Goal: Task Accomplishment & Management: Manage account settings

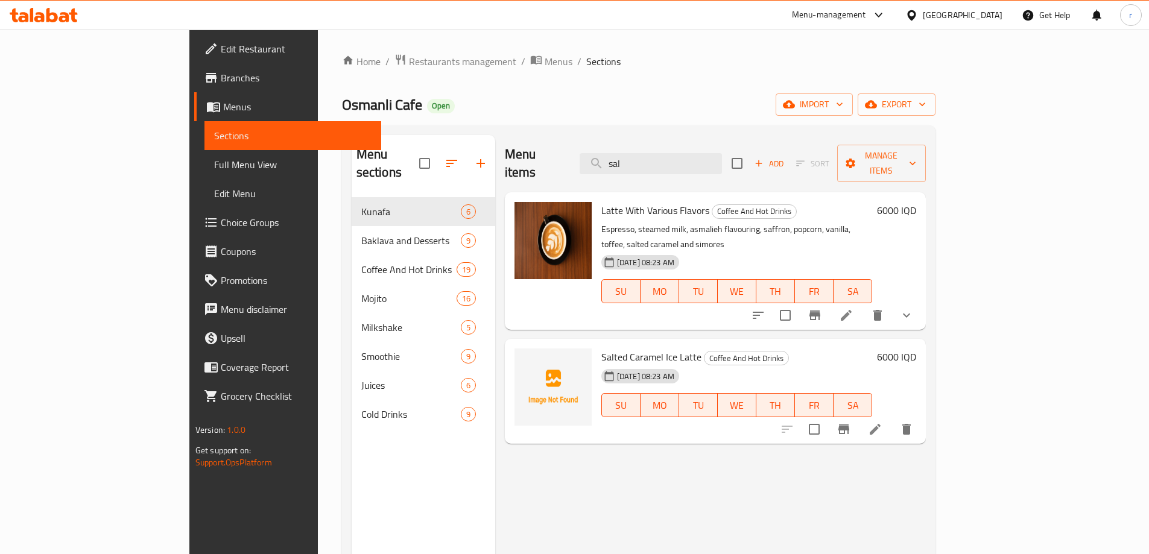
drag, startPoint x: 805, startPoint y: 108, endPoint x: 883, endPoint y: 113, distance: 78.6
click at [805, 108] on div "Osmanli Cafe Open import export" at bounding box center [638, 104] width 593 height 22
click at [853, 115] on button "import" at bounding box center [814, 104] width 77 height 22
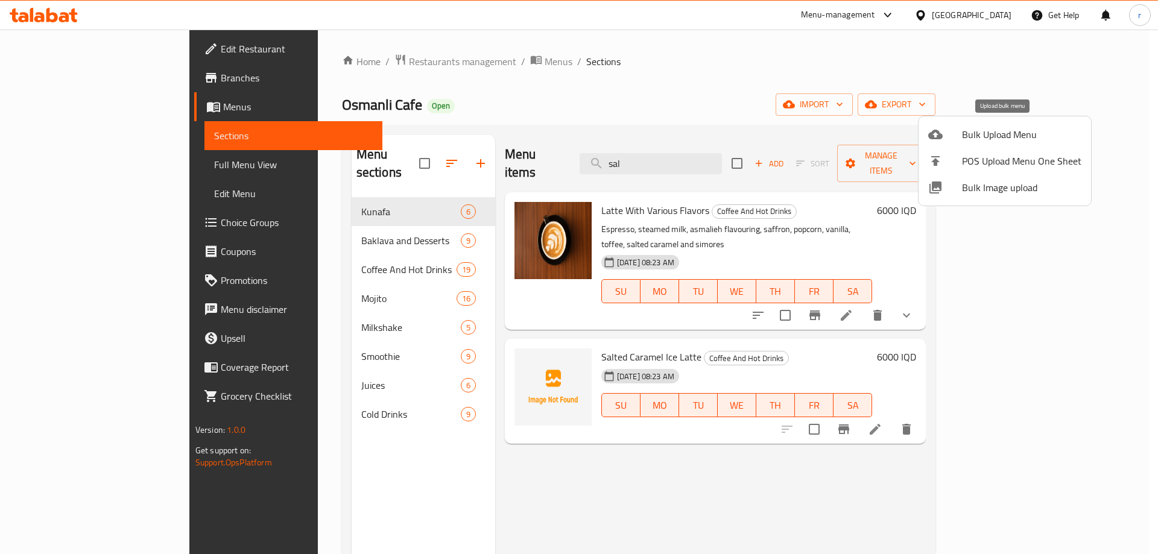
click at [974, 139] on span "Bulk Upload Menu" at bounding box center [1021, 134] width 119 height 14
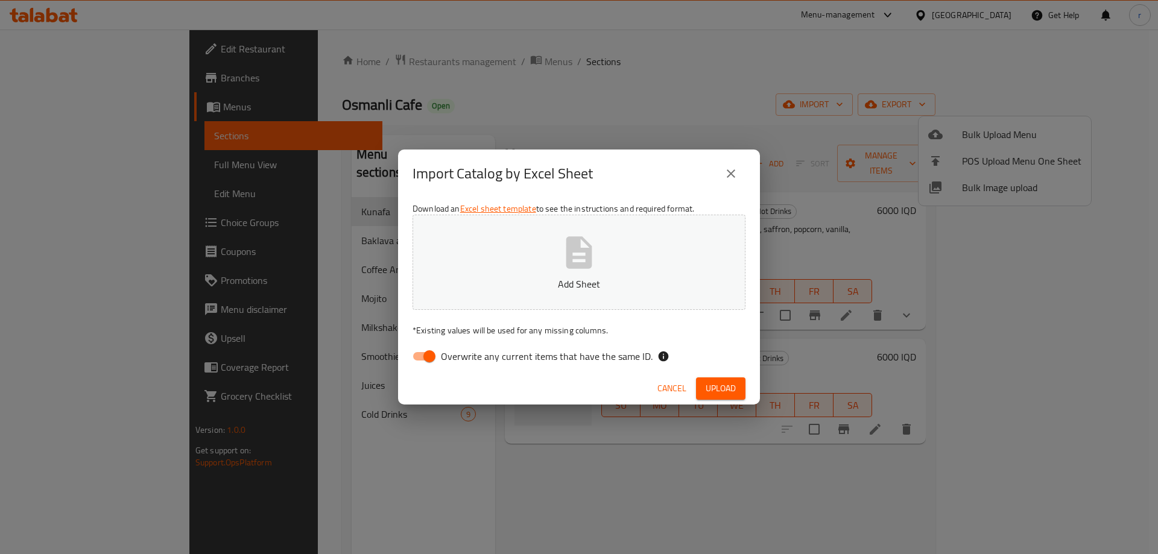
click at [436, 353] on input "Overwrite any current items that have the same ID." at bounding box center [429, 356] width 69 height 23
checkbox input "false"
click at [525, 273] on button "Add Sheet" at bounding box center [579, 262] width 333 height 95
click at [696, 391] on button "Upload" at bounding box center [720, 389] width 49 height 22
click at [587, 102] on div "Import Catalog by Excel Sheet Download an Excel sheet template to see the instr…" at bounding box center [579, 277] width 1158 height 554
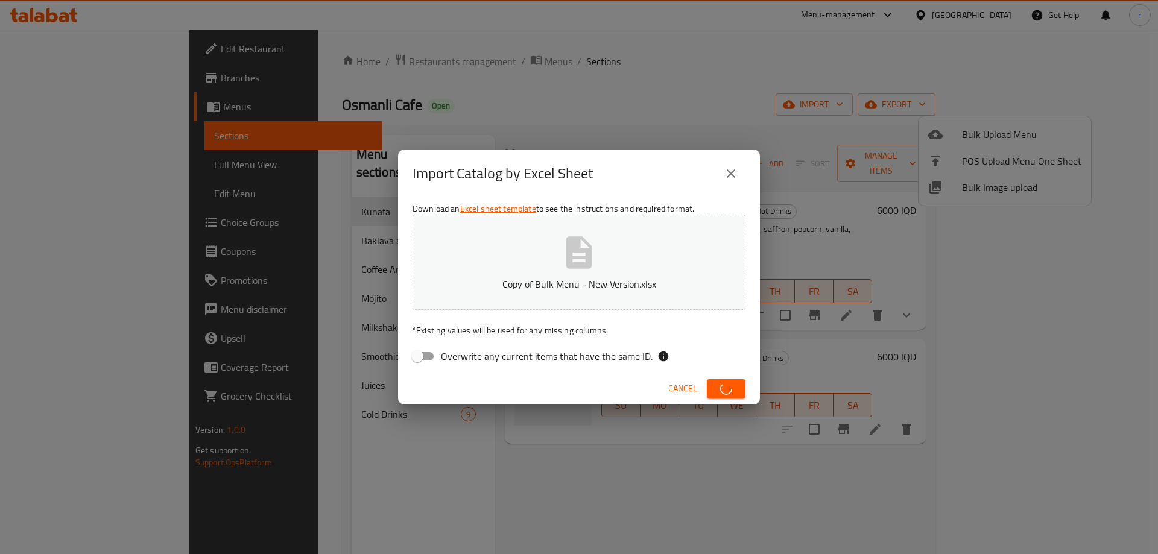
click at [587, 102] on div "Import Catalog by Excel Sheet Download an Excel sheet template to see the instr…" at bounding box center [579, 277] width 1158 height 554
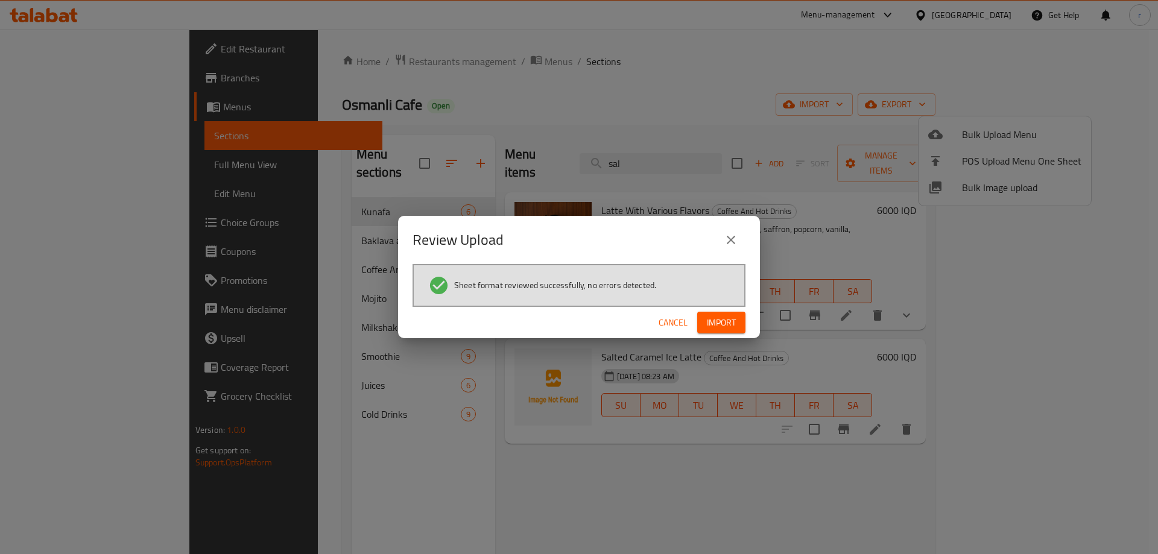
click at [712, 323] on span "Import" at bounding box center [721, 322] width 29 height 15
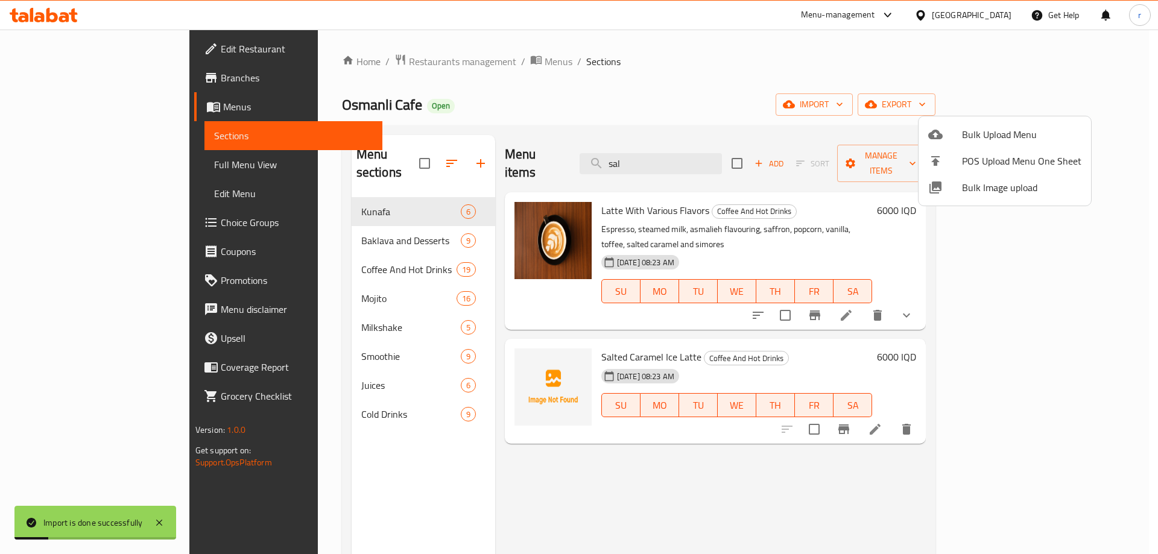
click at [308, 259] on div at bounding box center [579, 277] width 1158 height 554
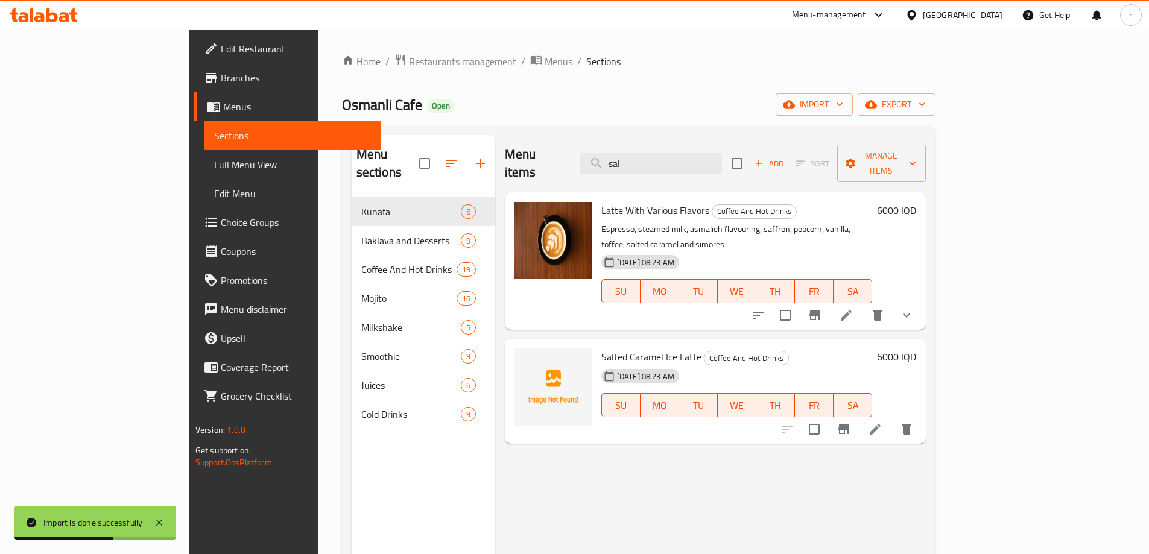
click at [352, 137] on div "Menu sections" at bounding box center [424, 163] width 144 height 57
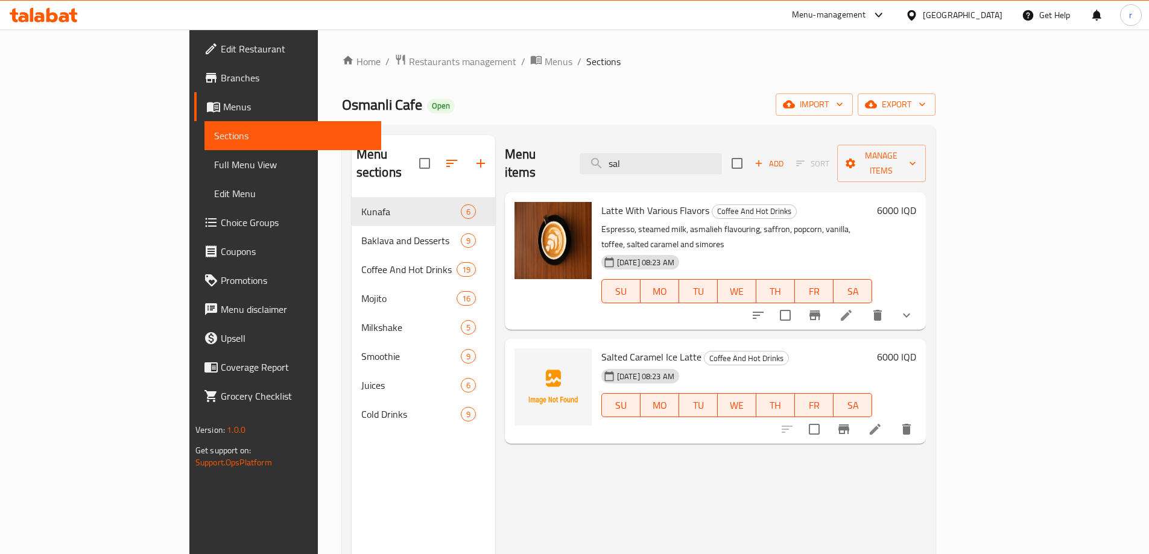
click at [214, 165] on span "Full Menu View" at bounding box center [292, 164] width 157 height 14
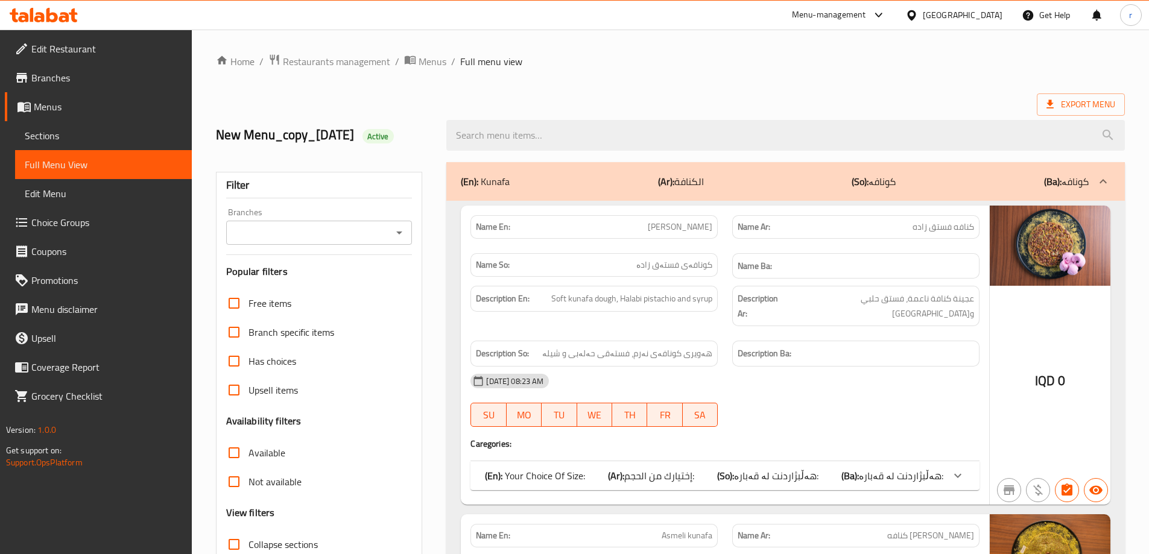
click at [58, 128] on span "Sections" at bounding box center [103, 135] width 157 height 14
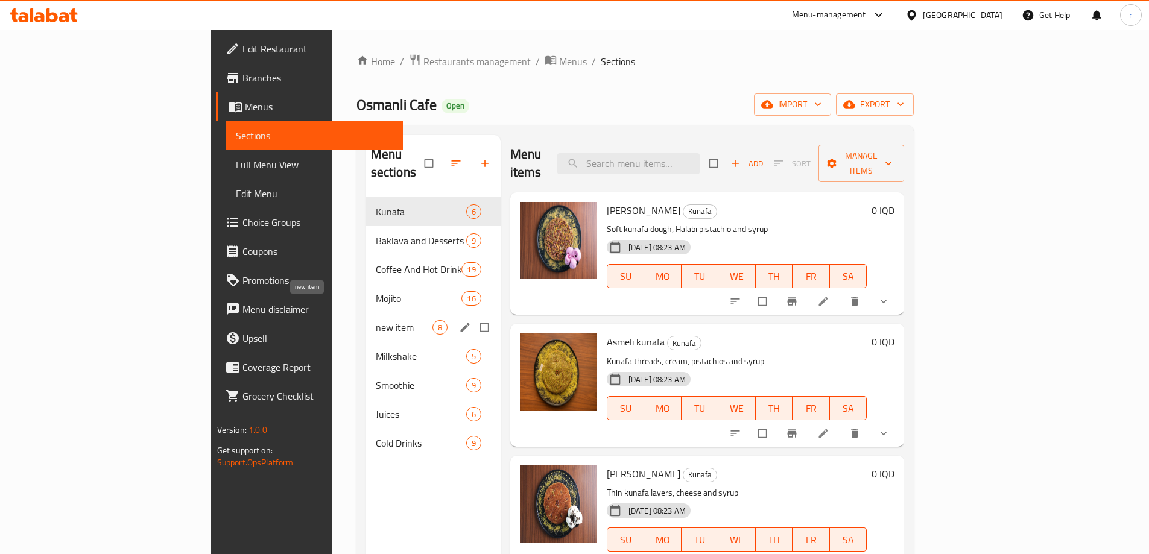
click at [376, 320] on span "new item" at bounding box center [404, 327] width 57 height 14
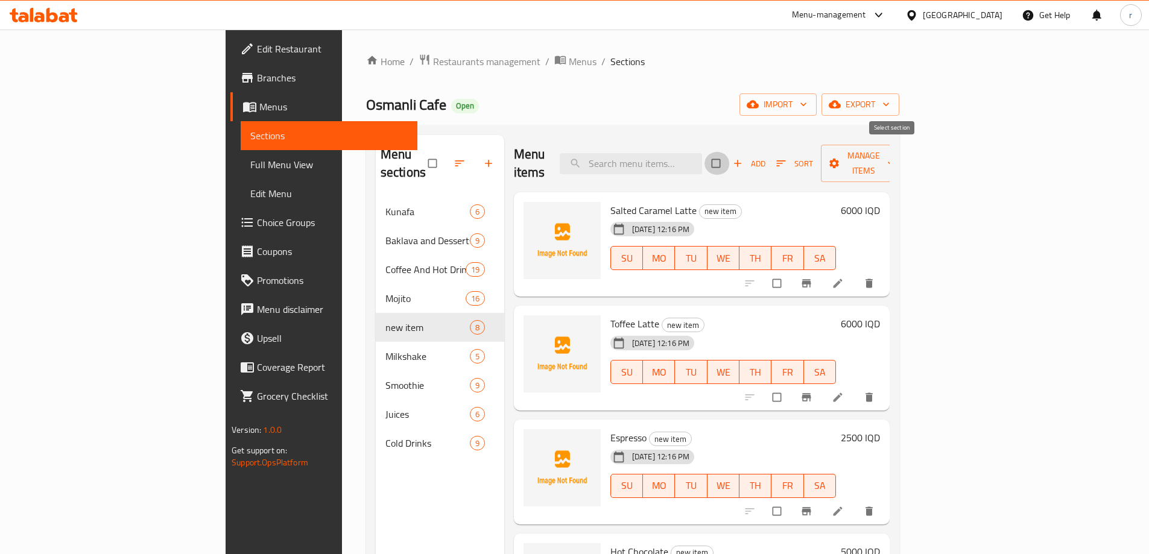
click at [730, 152] on input "checkbox" at bounding box center [716, 163] width 25 height 23
checkbox input "true"
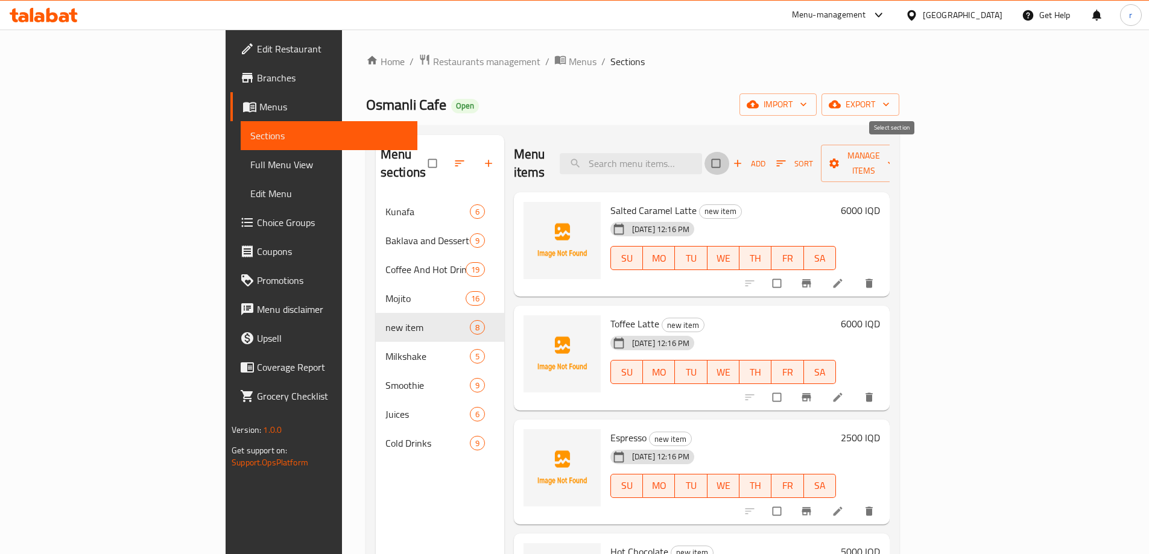
checkbox input "true"
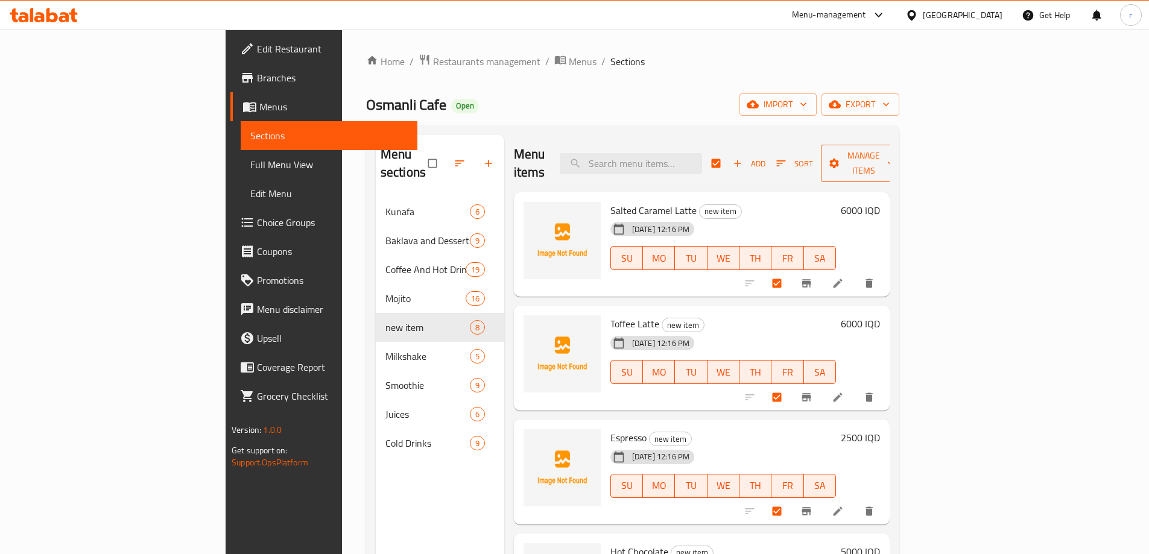
click at [897, 150] on span "Manage items" at bounding box center [864, 163] width 66 height 30
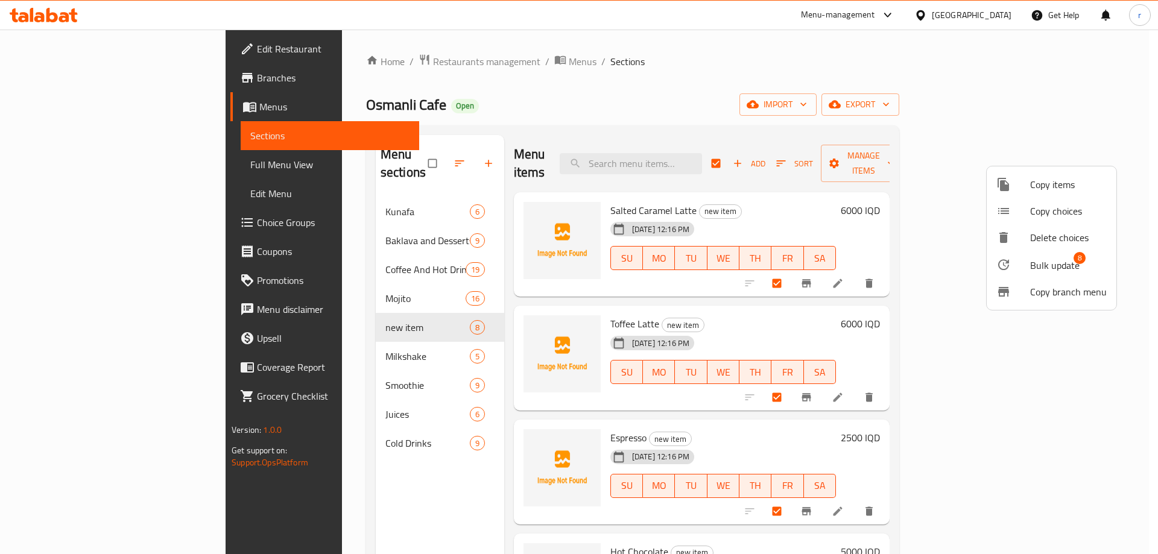
click at [1052, 258] on span "Bulk update" at bounding box center [1054, 265] width 49 height 14
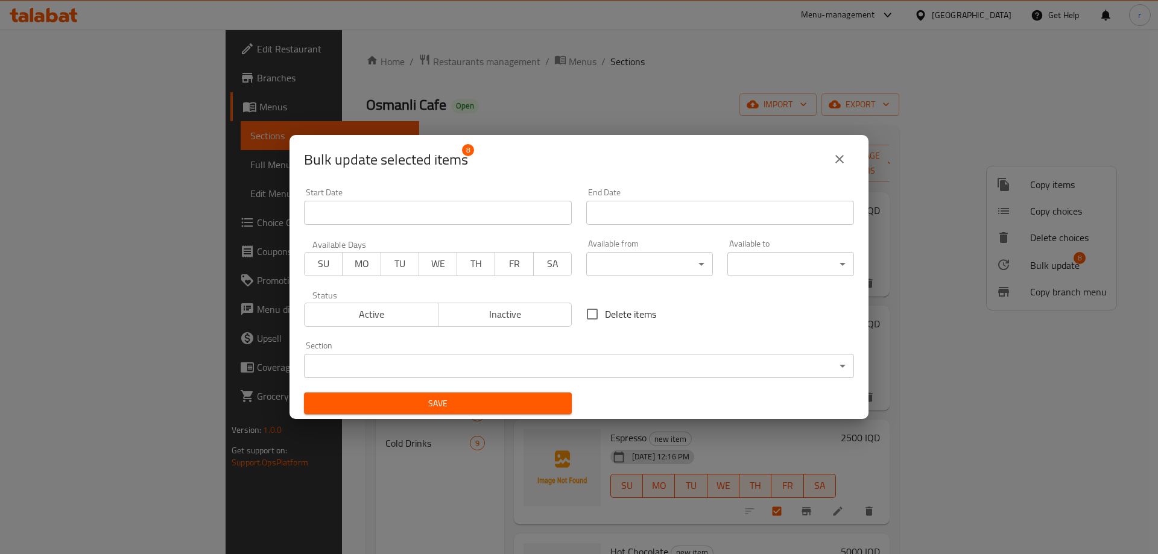
click at [426, 366] on body "​ Menu-management Iraq Get Help r Edit Restaurant Branches Menus Sections Full …" at bounding box center [579, 292] width 1158 height 525
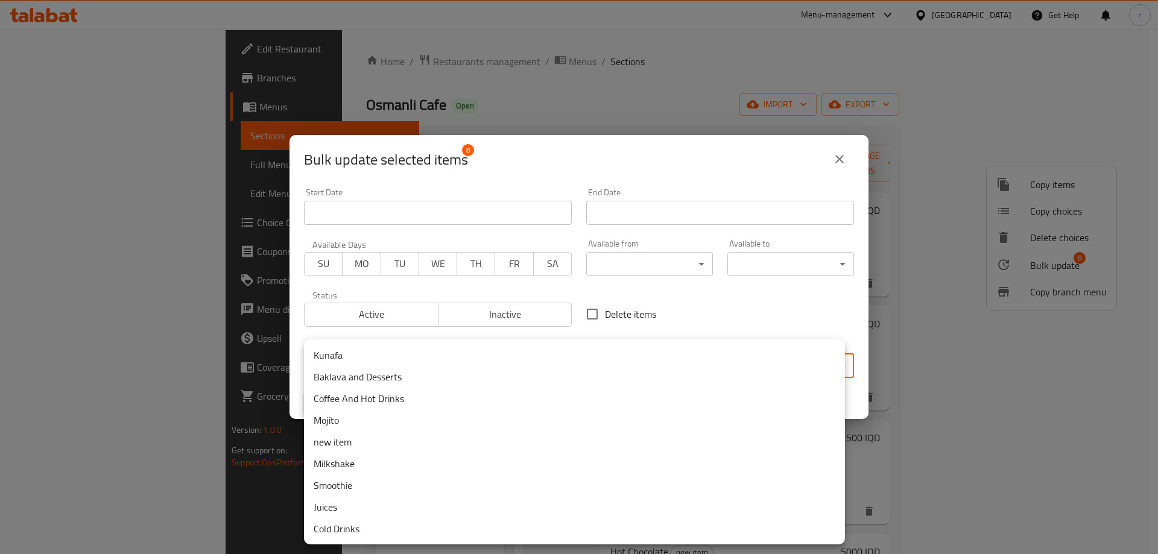
click at [359, 391] on li "Coffee And Hot Drinks" at bounding box center [574, 399] width 541 height 22
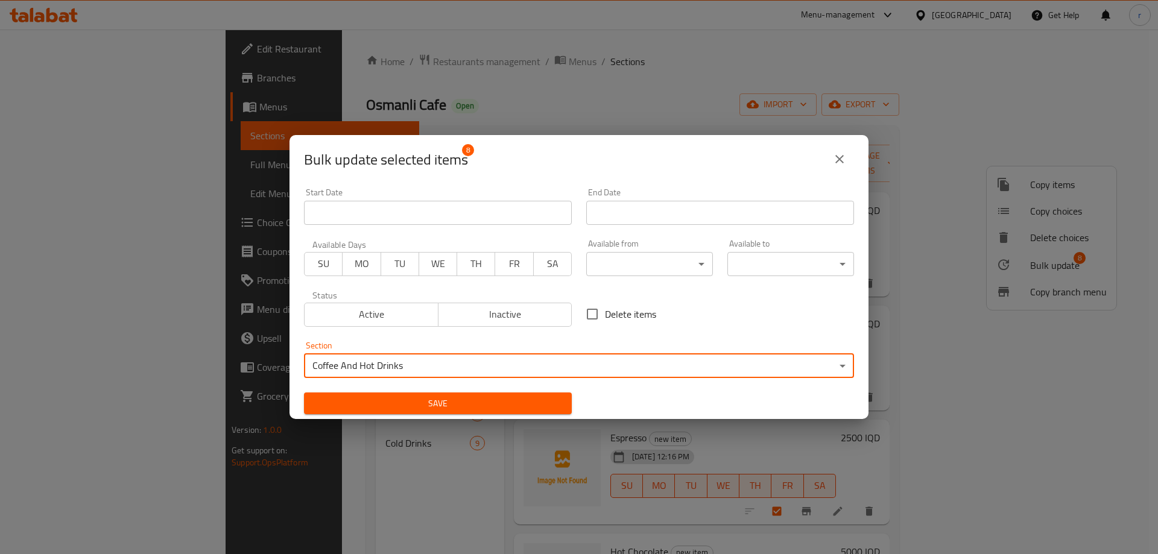
click at [537, 412] on button "Save" at bounding box center [438, 404] width 268 height 22
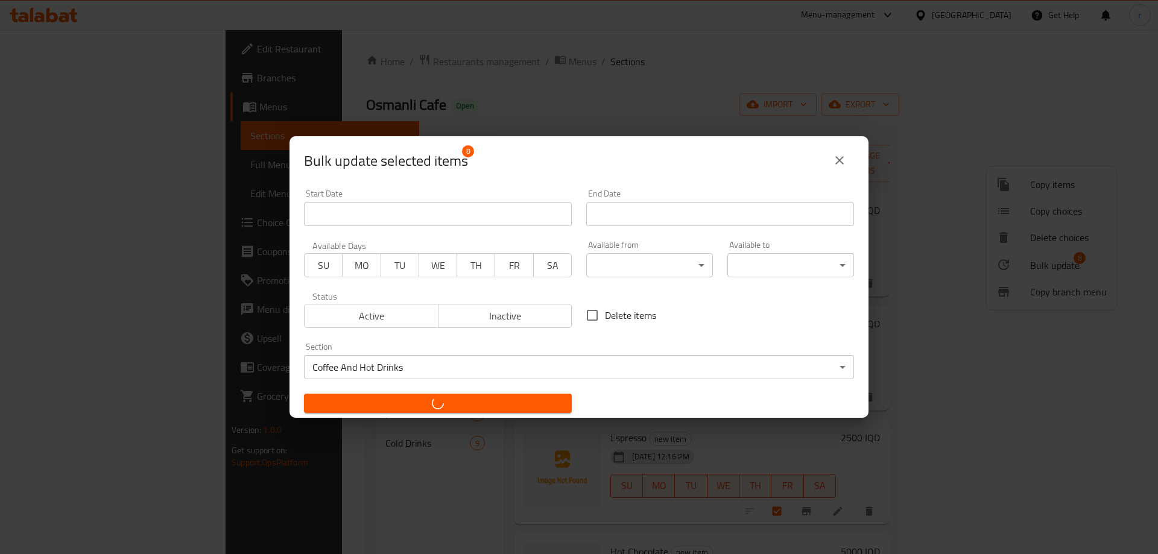
checkbox input "false"
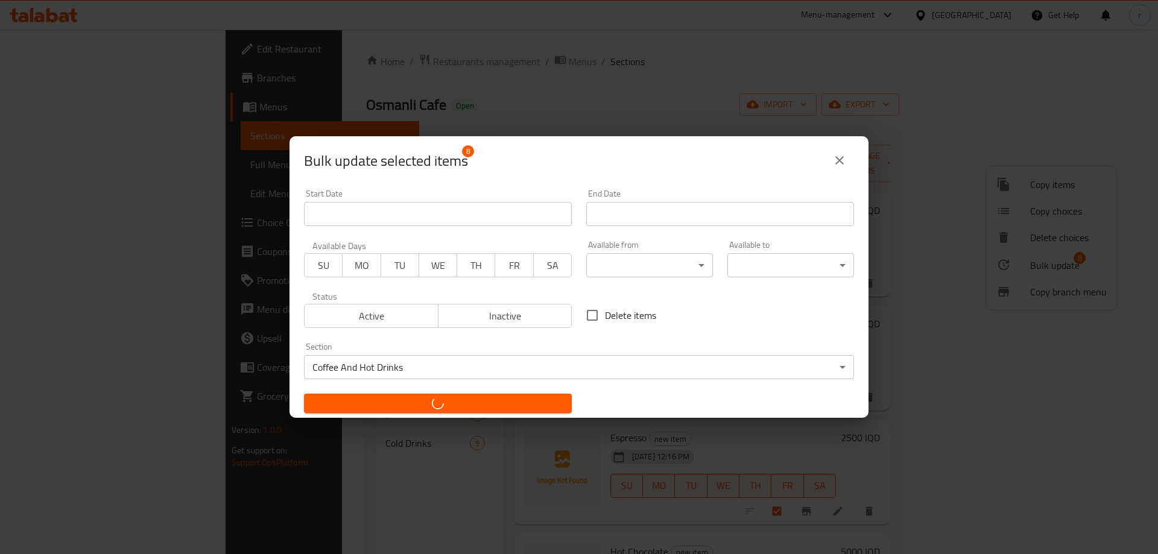
checkbox input "false"
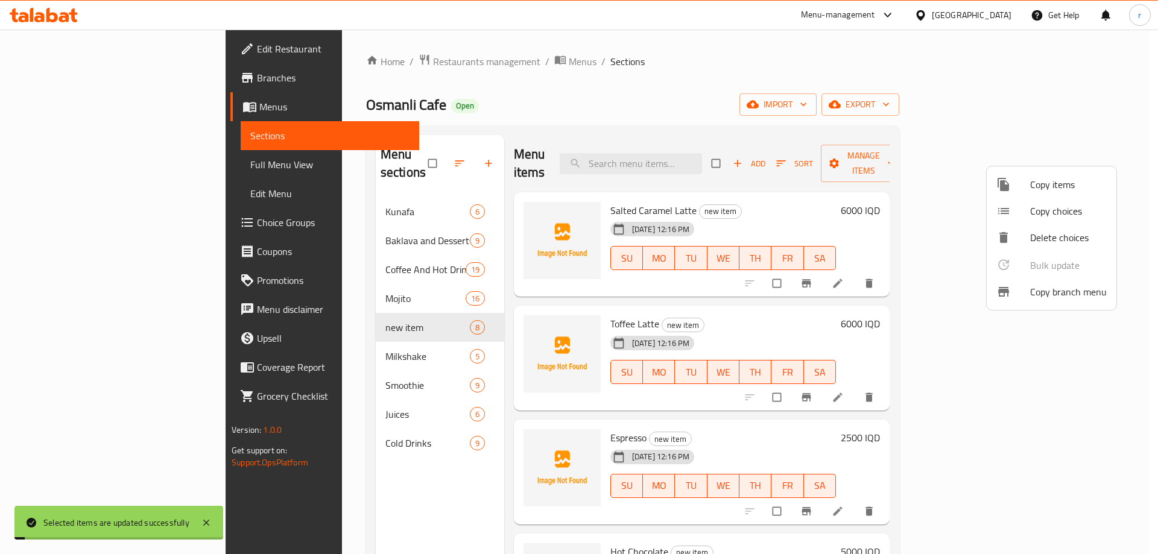
click at [335, 471] on div at bounding box center [579, 277] width 1158 height 554
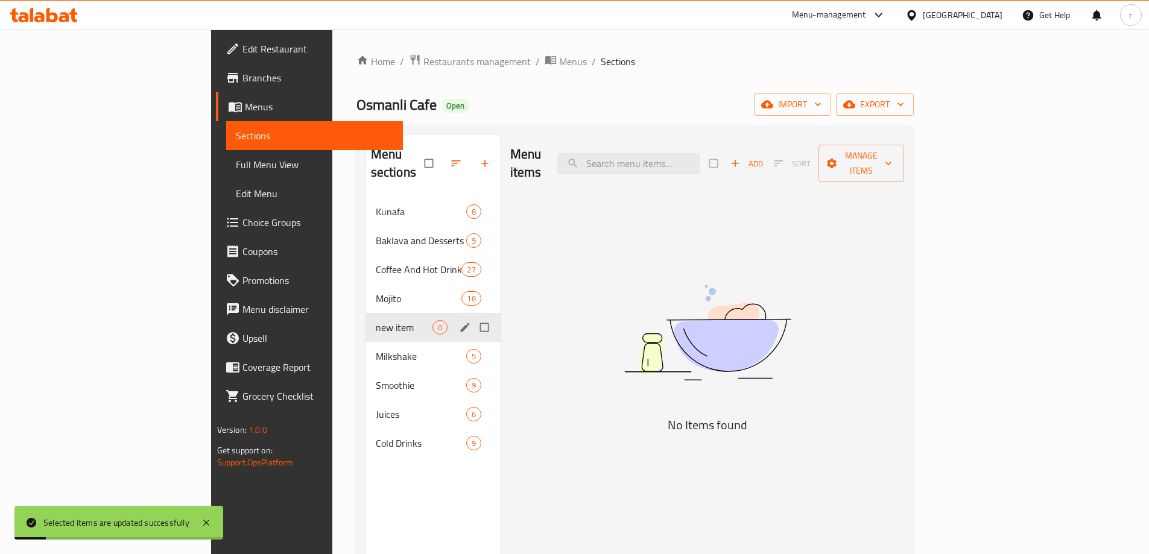
click at [473, 316] on input "Menu sections" at bounding box center [485, 327] width 25 height 23
checkbox input "true"
click at [442, 157] on icon "button" at bounding box center [448, 163] width 12 height 12
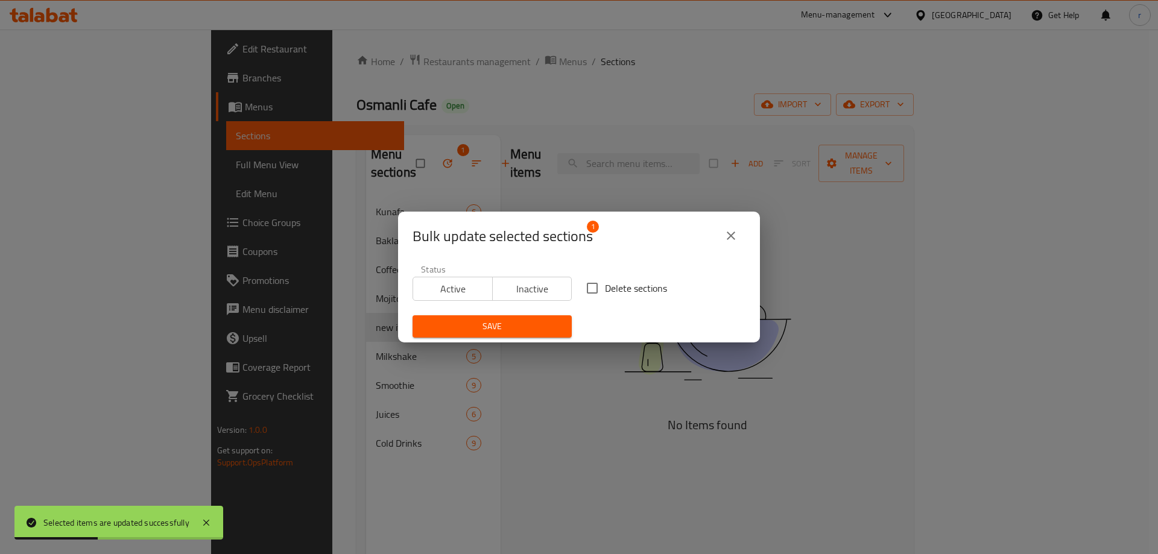
click at [584, 280] on input "Delete sections" at bounding box center [592, 288] width 25 height 25
checkbox input "true"
click at [527, 315] on div "Save" at bounding box center [492, 326] width 174 height 37
click at [527, 317] on button "Save" at bounding box center [492, 326] width 159 height 22
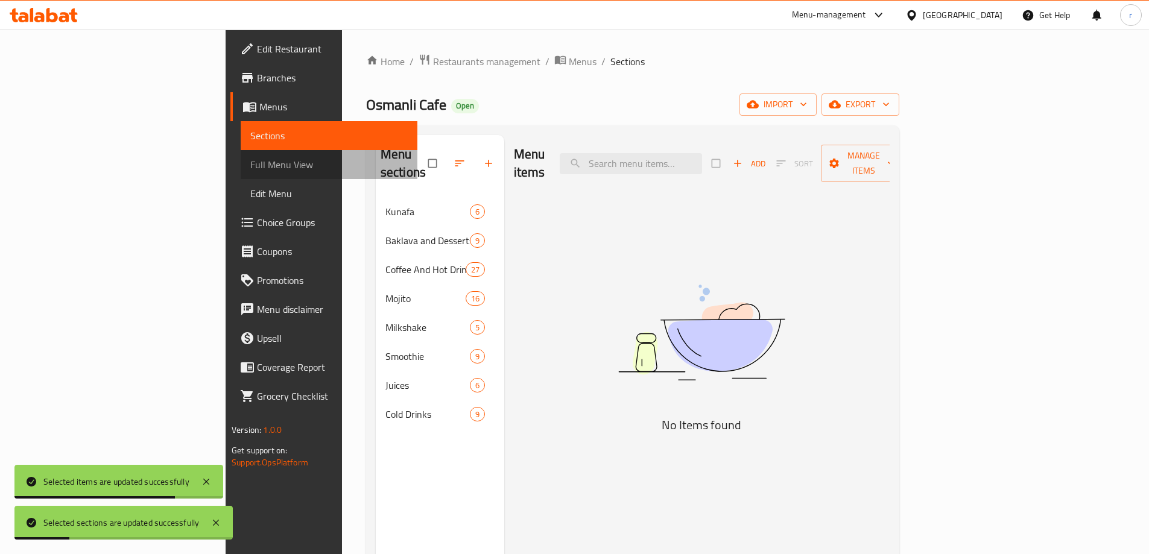
click at [250, 160] on span "Full Menu View" at bounding box center [328, 164] width 157 height 14
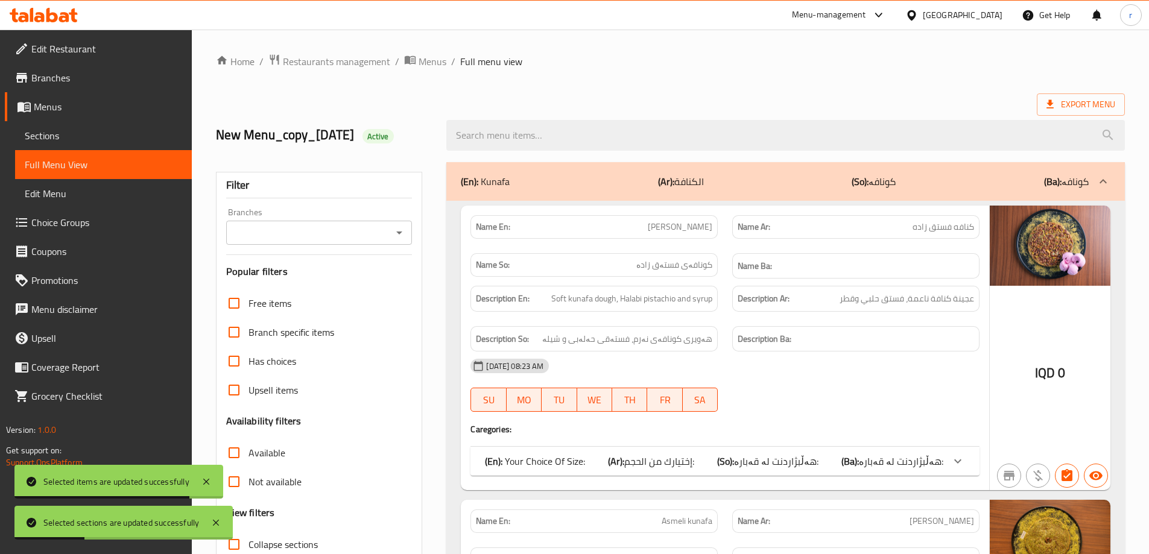
click at [311, 233] on input "Branches" at bounding box center [309, 232] width 159 height 17
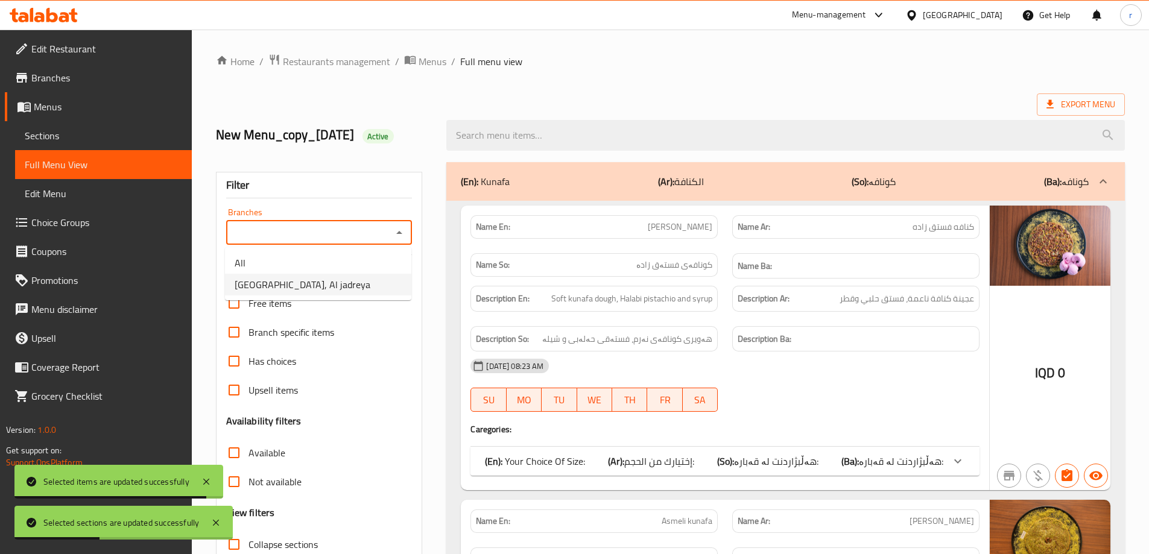
click at [286, 291] on span "Osmanli Cafe, Al jadreya" at bounding box center [303, 284] width 136 height 14
type input "Osmanli Cafe, Al jadreya"
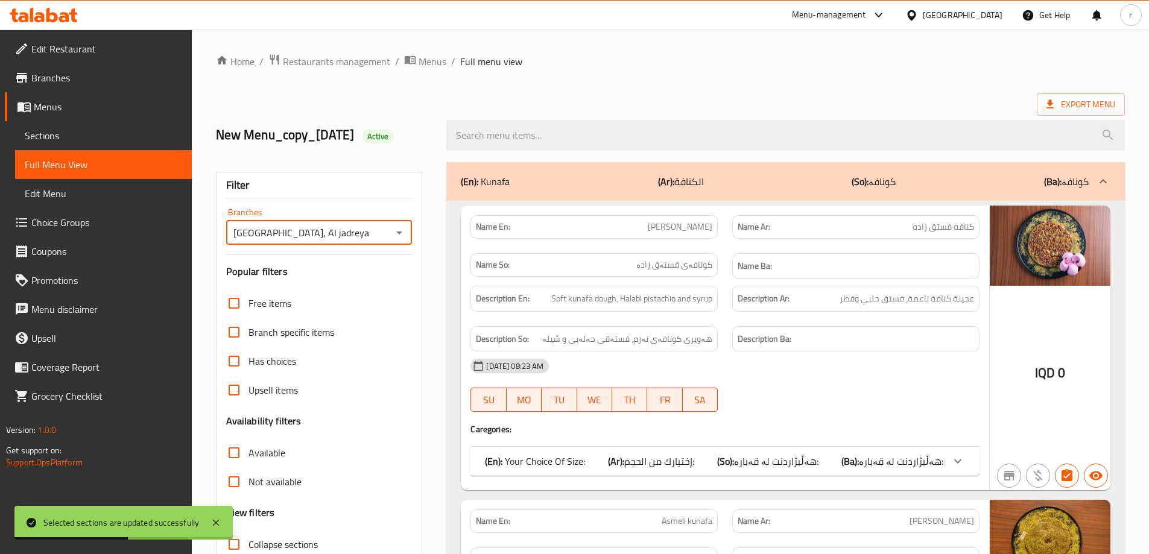
scroll to position [101, 0]
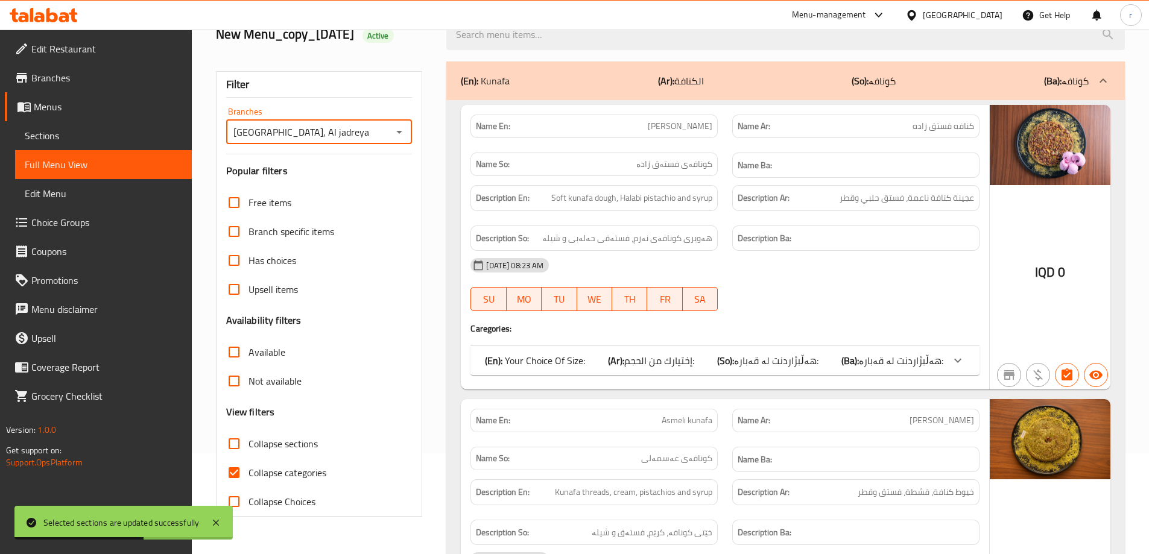
click at [300, 467] on span "Collapse categories" at bounding box center [287, 473] width 78 height 14
click at [248, 467] on input "Collapse categories" at bounding box center [234, 472] width 29 height 29
checkbox input "false"
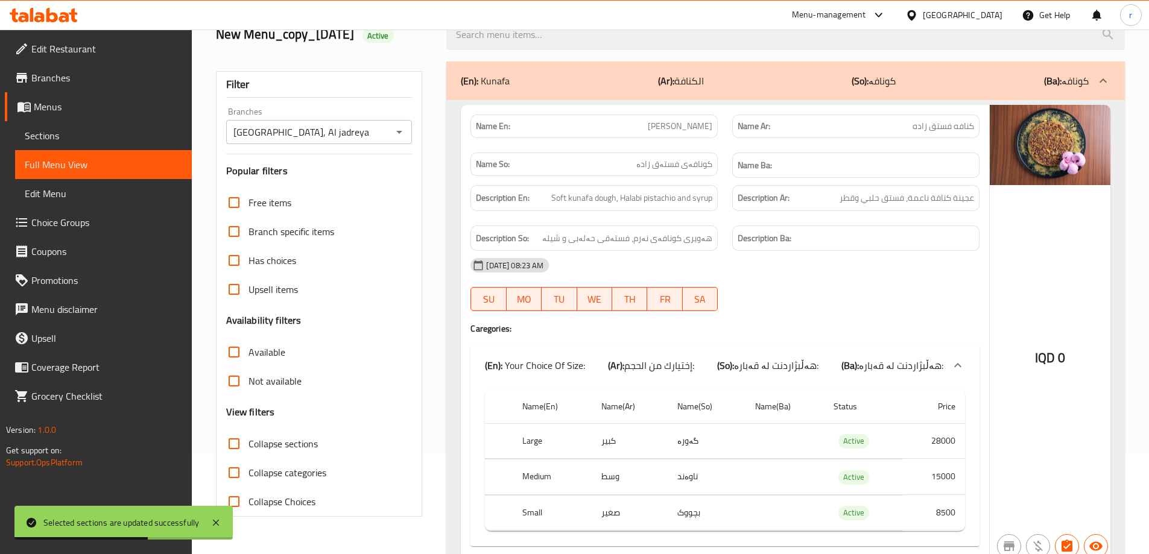
click at [298, 443] on span "Collapse sections" at bounding box center [282, 444] width 69 height 14
click at [248, 443] on input "Collapse sections" at bounding box center [234, 443] width 29 height 29
checkbox input "true"
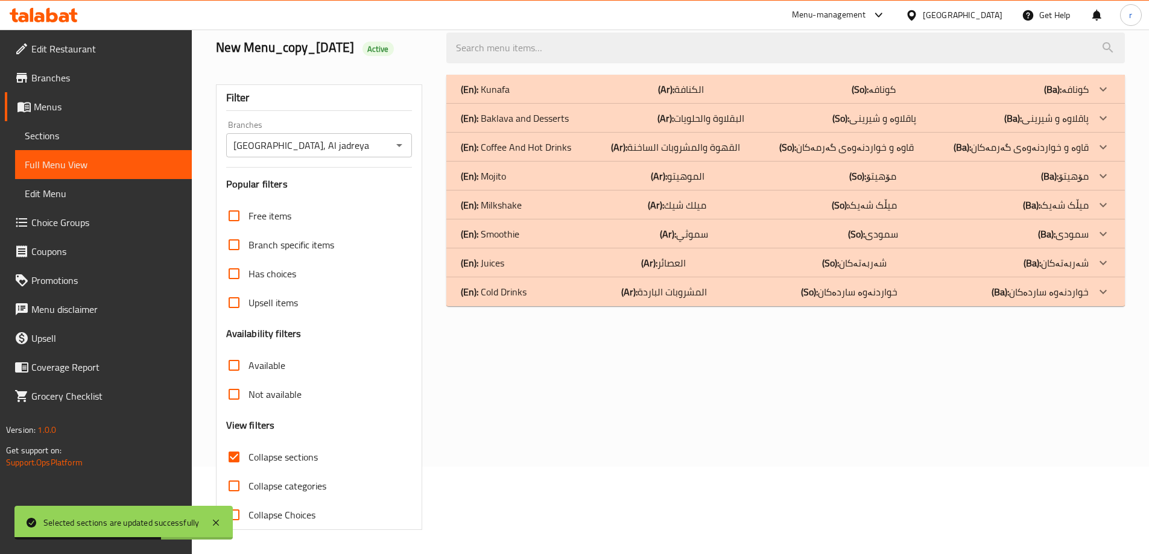
scroll to position [87, 0]
click at [600, 151] on div "(En): Coffee And Hot Drinks (Ar): القهوة والمشروبات الساخنة (So): قاوە و خواردن…" at bounding box center [775, 147] width 628 height 14
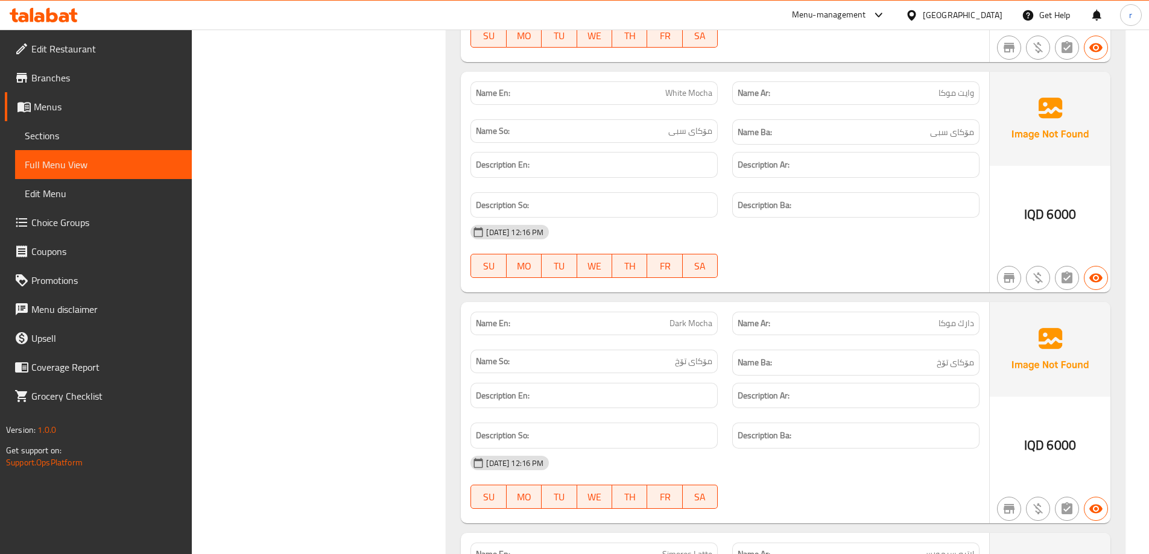
scroll to position [6190, 0]
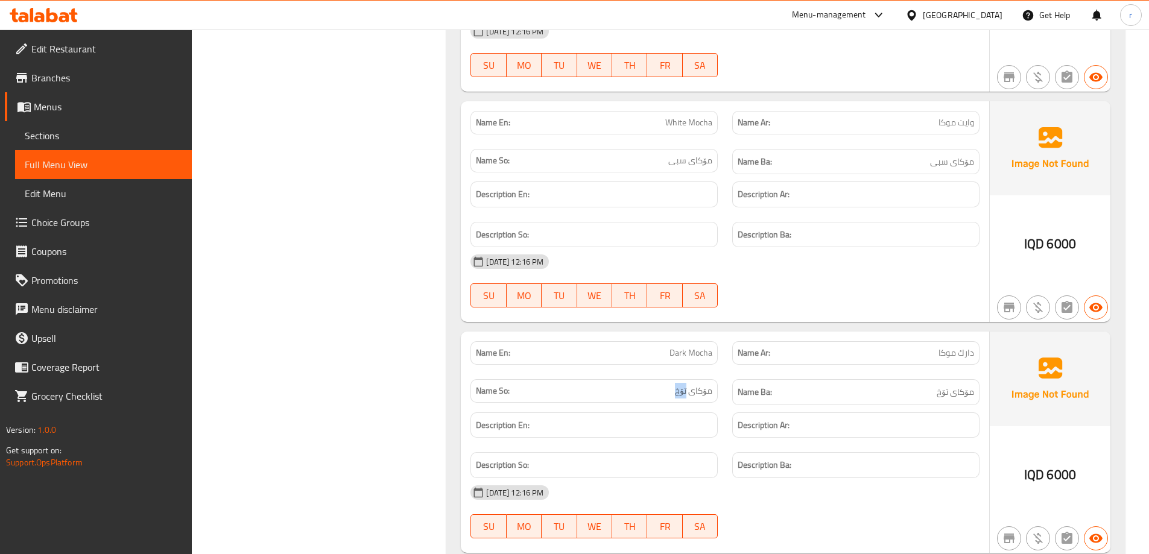
drag, startPoint x: 662, startPoint y: 370, endPoint x: 686, endPoint y: 370, distance: 24.1
click at [686, 379] on div "Name So: مۆکای تۆخ" at bounding box center [593, 391] width 247 height 24
copy span "تۆخ"
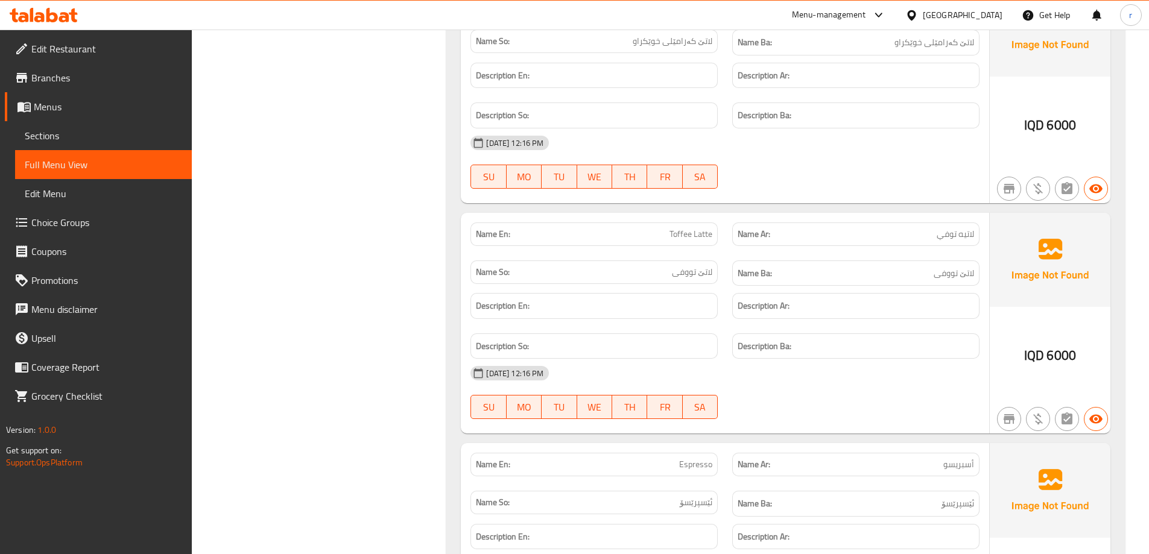
scroll to position [5185, 0]
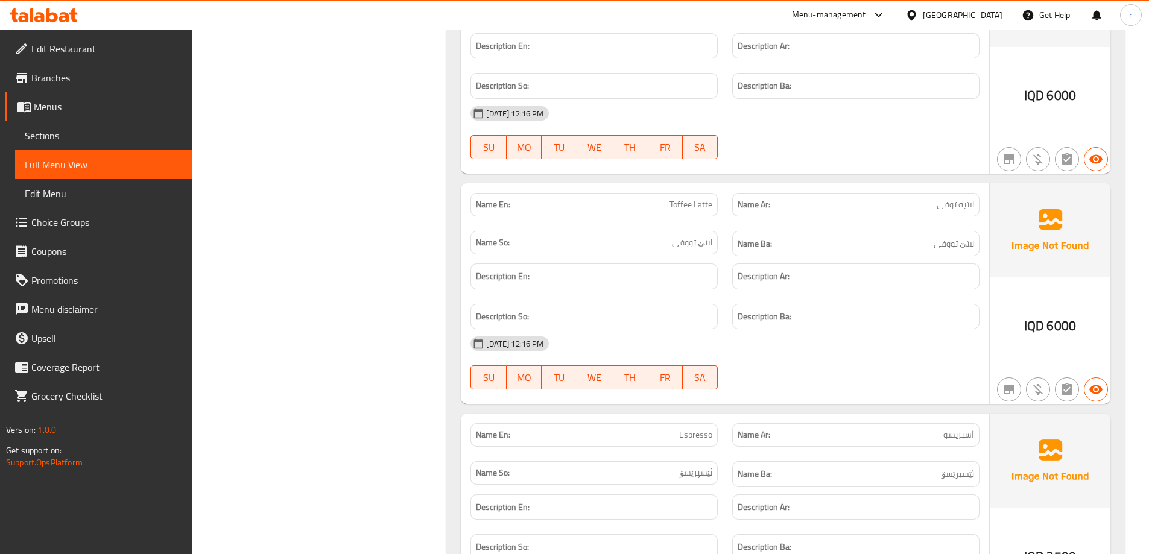
click at [55, 25] on div at bounding box center [43, 15] width 87 height 24
click at [56, 22] on icon at bounding box center [44, 15] width 68 height 14
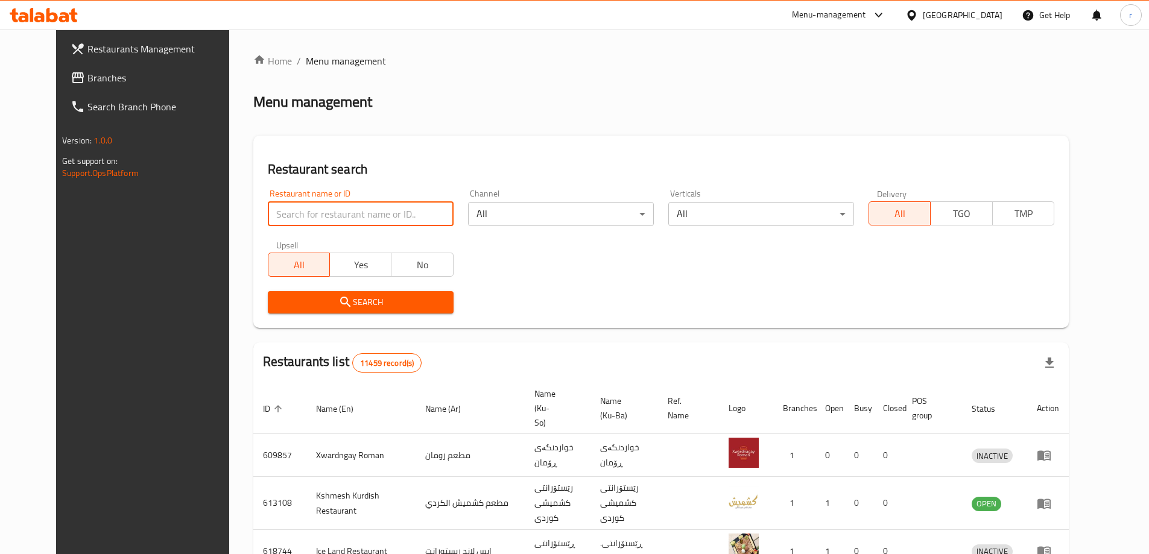
click at [268, 211] on input "search" at bounding box center [361, 214] width 186 height 24
paste input "666703"
type input "666703"
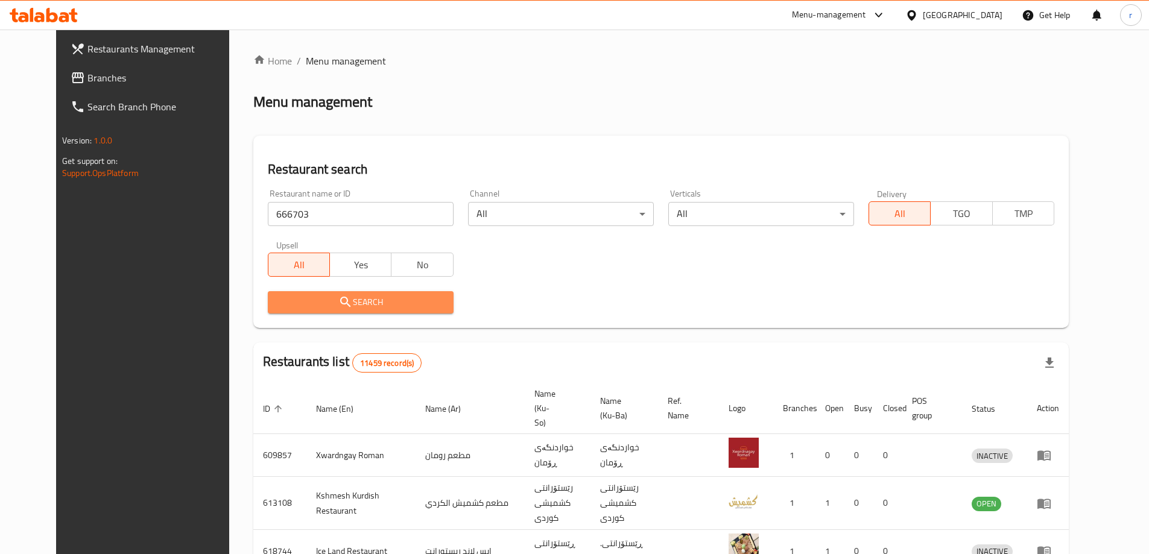
click at [373, 311] on button "Search" at bounding box center [361, 302] width 186 height 22
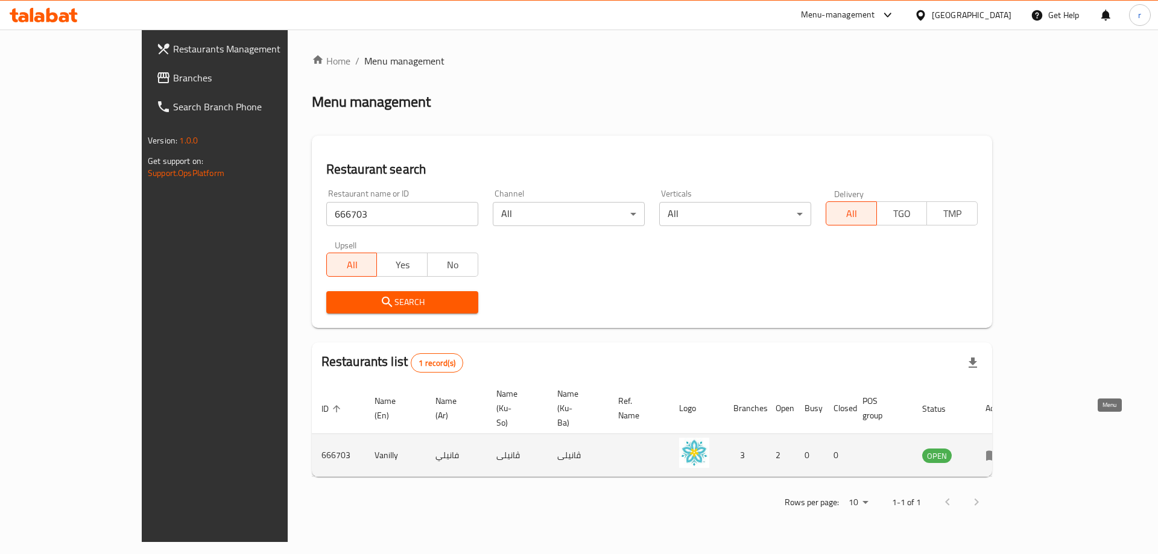
click at [999, 451] on icon "enhanced table" at bounding box center [992, 456] width 13 height 10
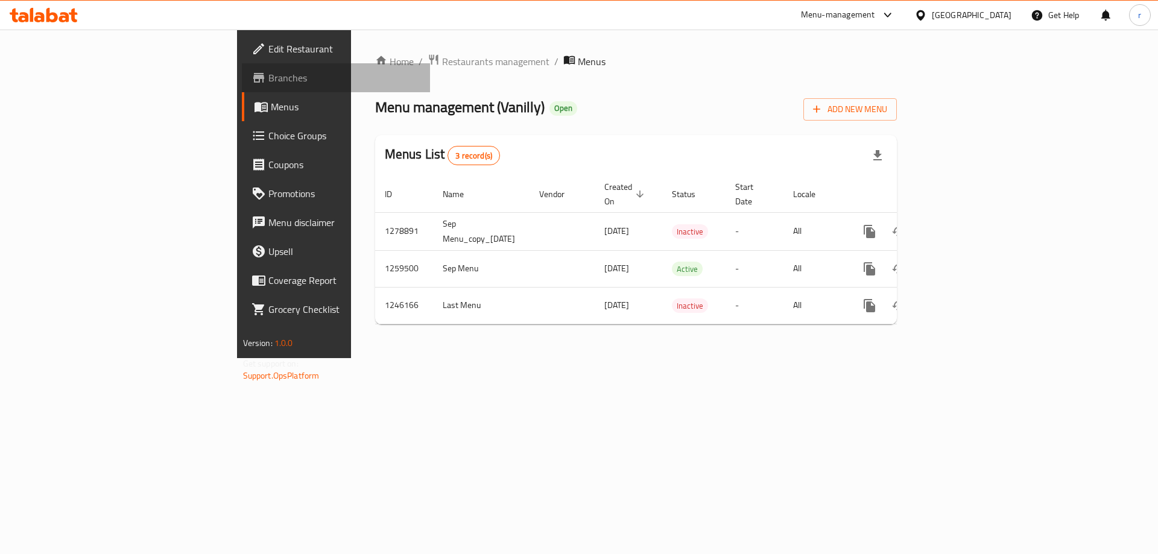
click at [268, 78] on span "Branches" at bounding box center [344, 78] width 153 height 14
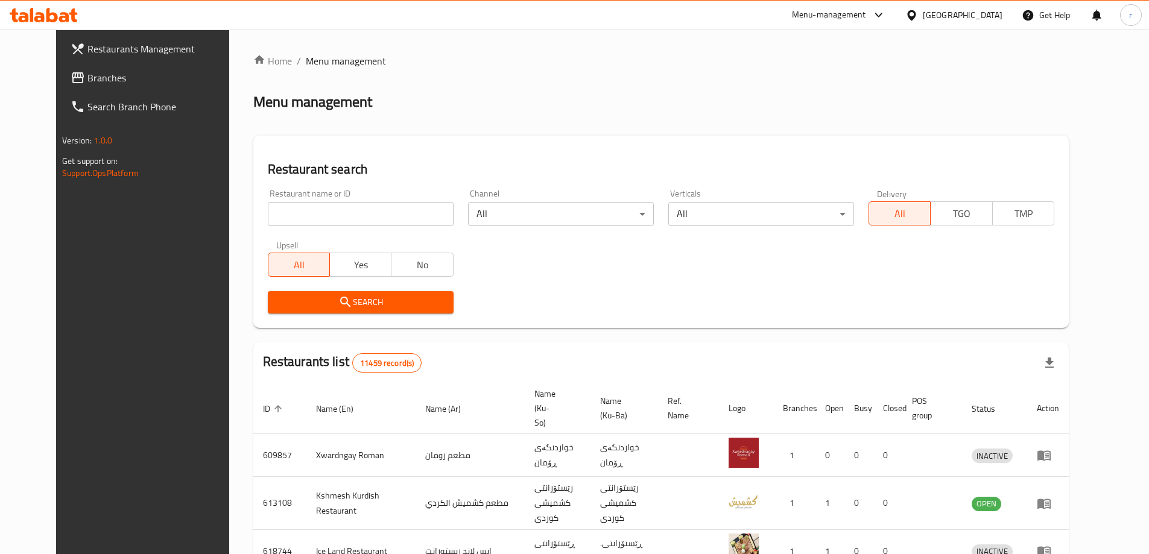
click at [292, 211] on input "search" at bounding box center [361, 214] width 186 height 24
paste input "696955"
type input "696955"
click at [305, 321] on div "Restaurant search Restaurant name or ID 696955 Restaurant name or ID Channel Al…" at bounding box center [660, 232] width 815 height 192
click at [306, 311] on button "Search" at bounding box center [361, 302] width 186 height 22
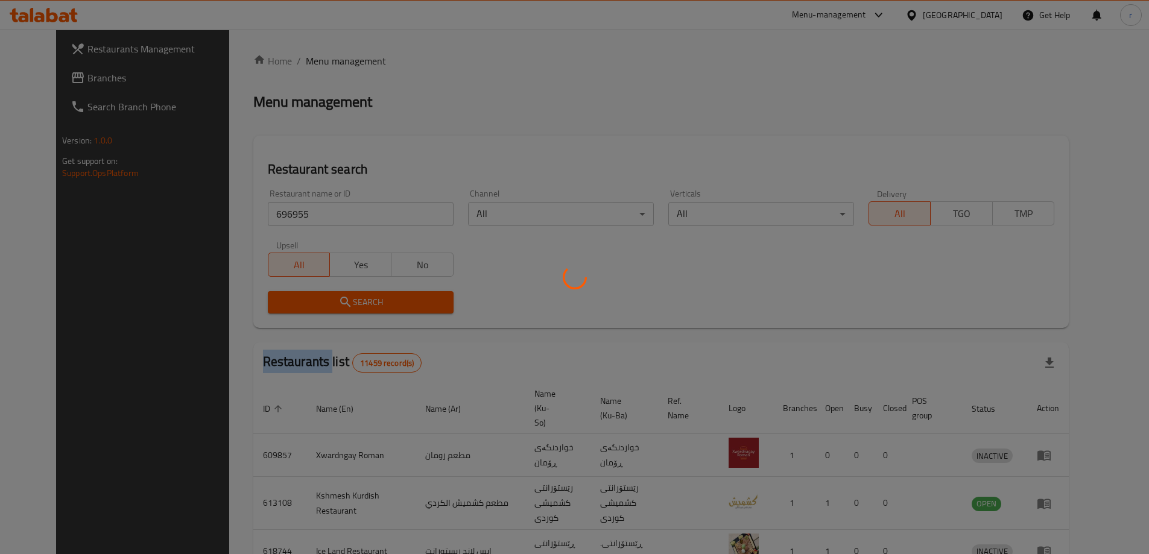
click at [306, 311] on div at bounding box center [574, 277] width 1149 height 554
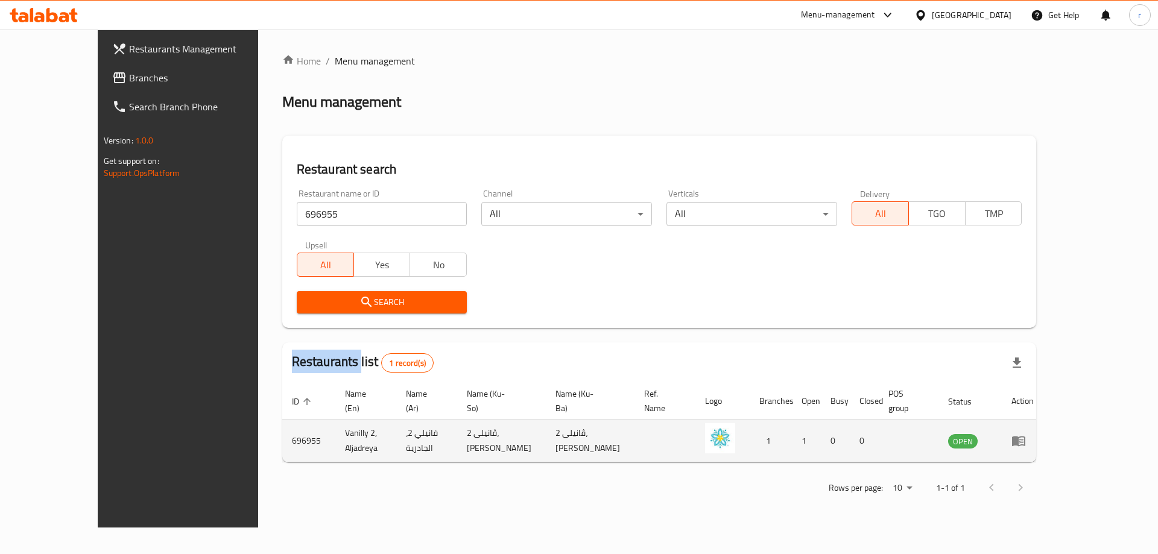
click at [1025, 437] on icon "enhanced table" at bounding box center [1018, 442] width 13 height 10
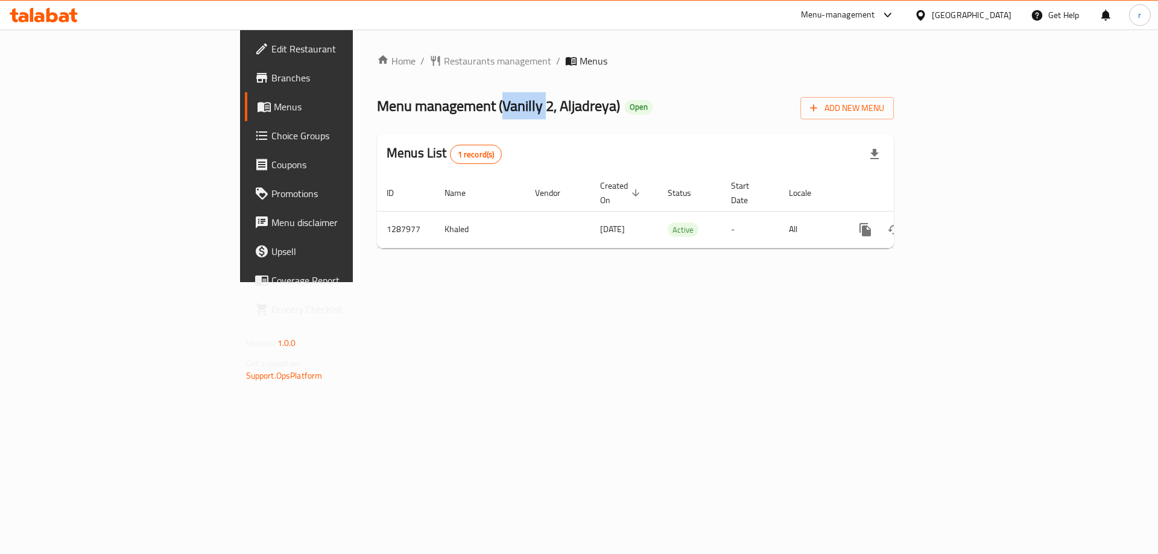
drag, startPoint x: 347, startPoint y: 103, endPoint x: 387, endPoint y: 100, distance: 39.3
click at [387, 100] on span "Menu management ( Vanilly 2, Aljadreya )" at bounding box center [498, 105] width 243 height 27
copy span "Vanilly"
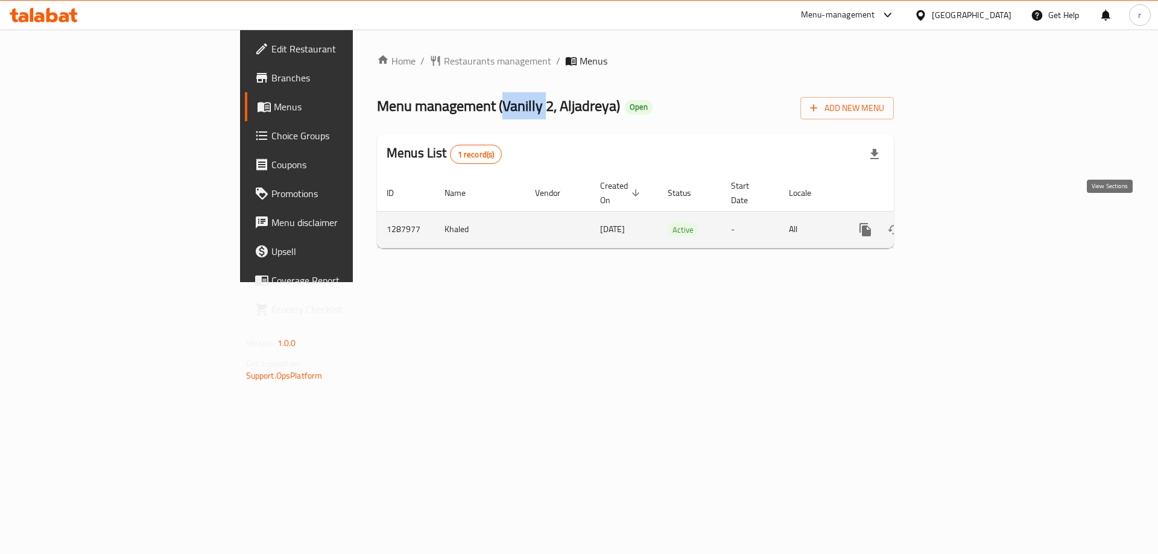
click at [958, 224] on icon "enhanced table" at bounding box center [952, 229] width 11 height 11
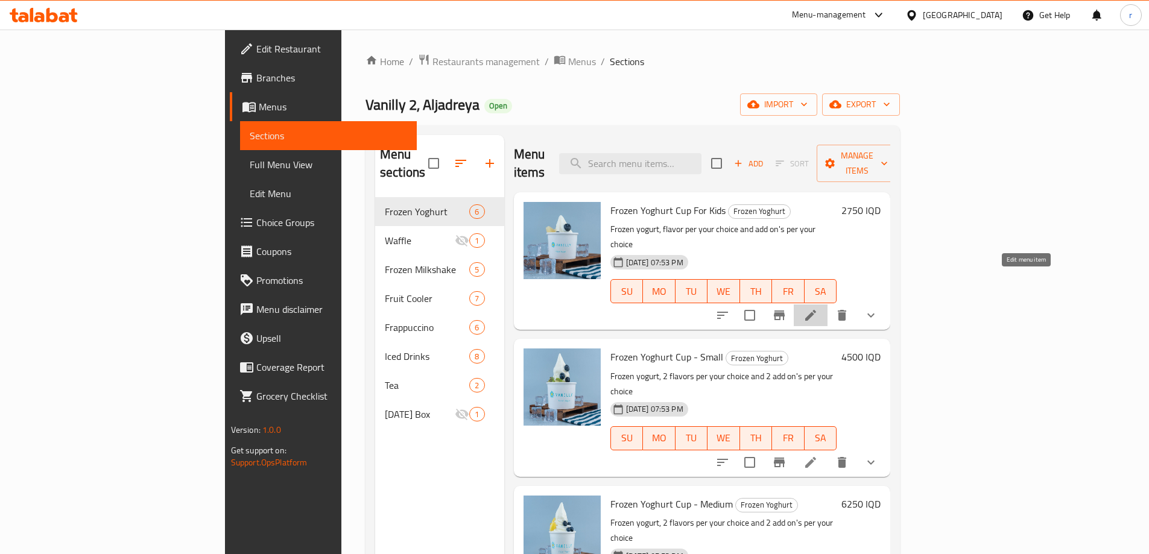
click at [818, 308] on icon at bounding box center [810, 315] width 14 height 14
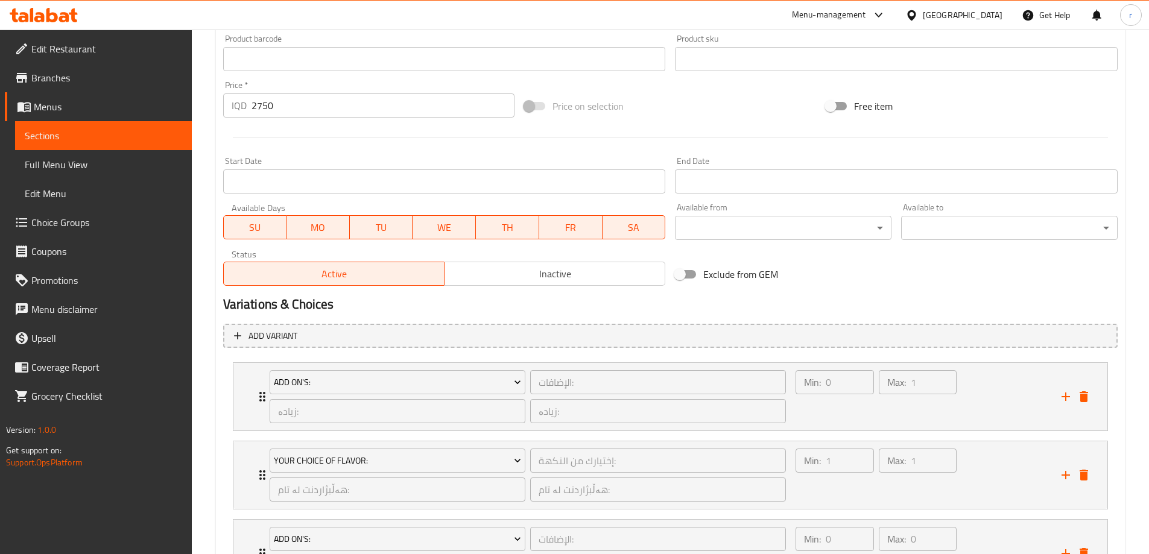
scroll to position [660, 0]
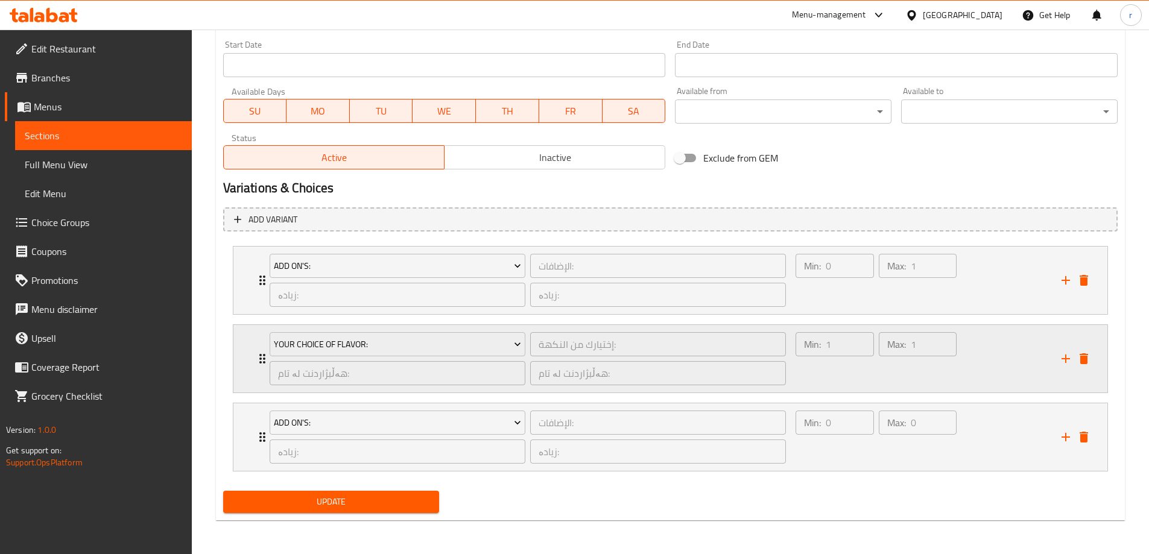
click at [255, 361] on icon "Expand" at bounding box center [262, 359] width 14 height 14
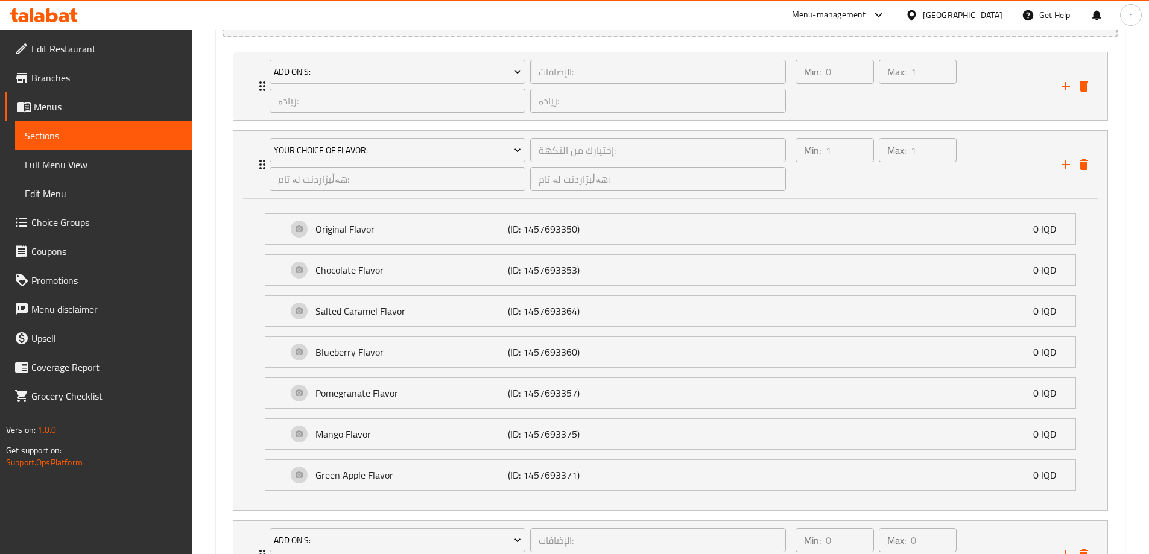
scroll to position [861, 0]
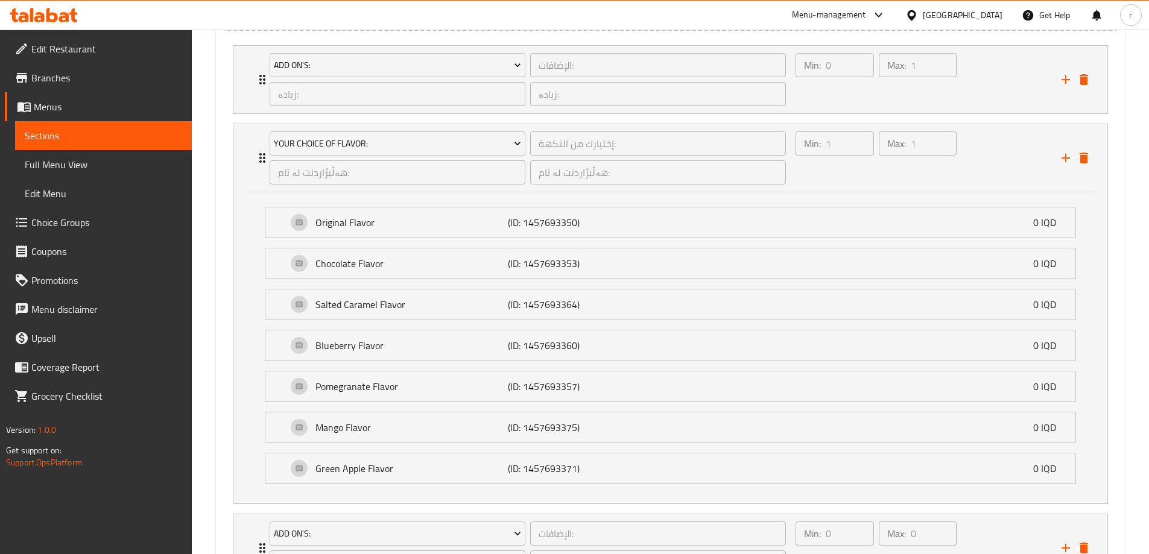
click at [82, 222] on span "Choice Groups" at bounding box center [106, 222] width 151 height 14
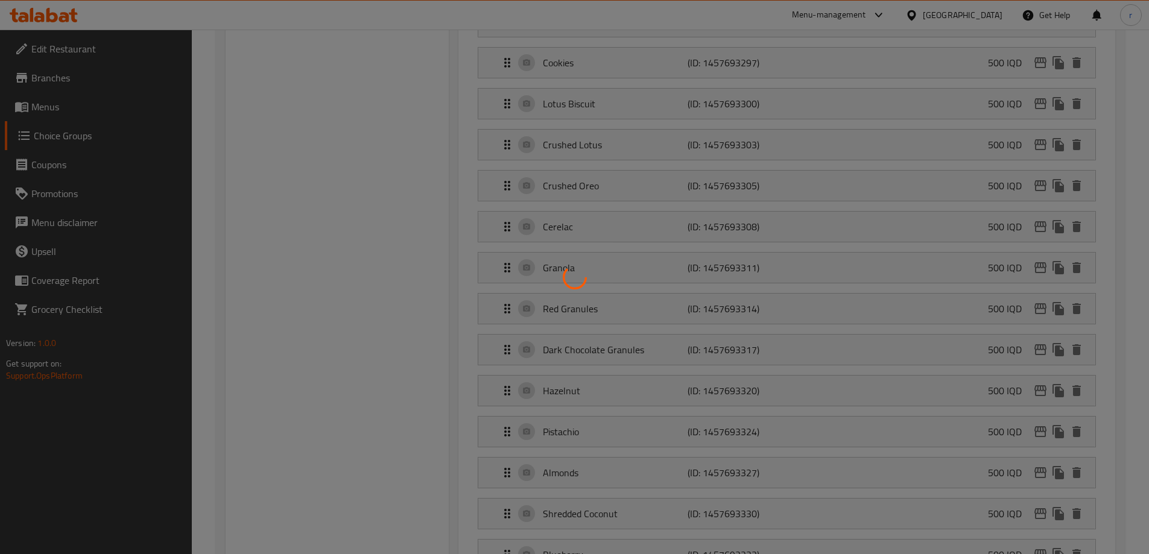
scroll to position [171, 0]
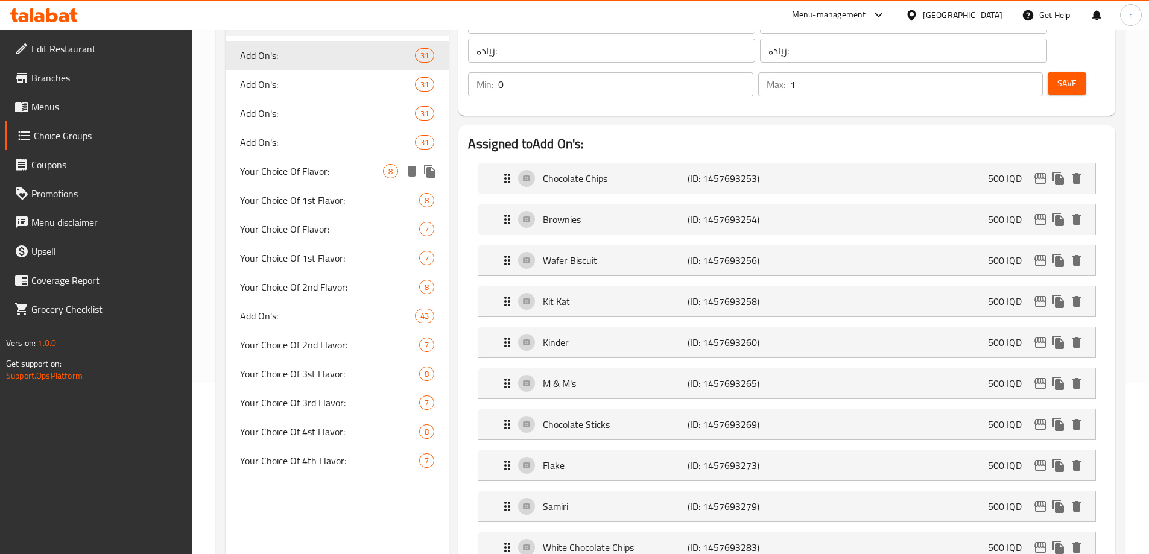
click at [287, 180] on div "Your Choice Of Flavor: 8" at bounding box center [338, 171] width 224 height 29
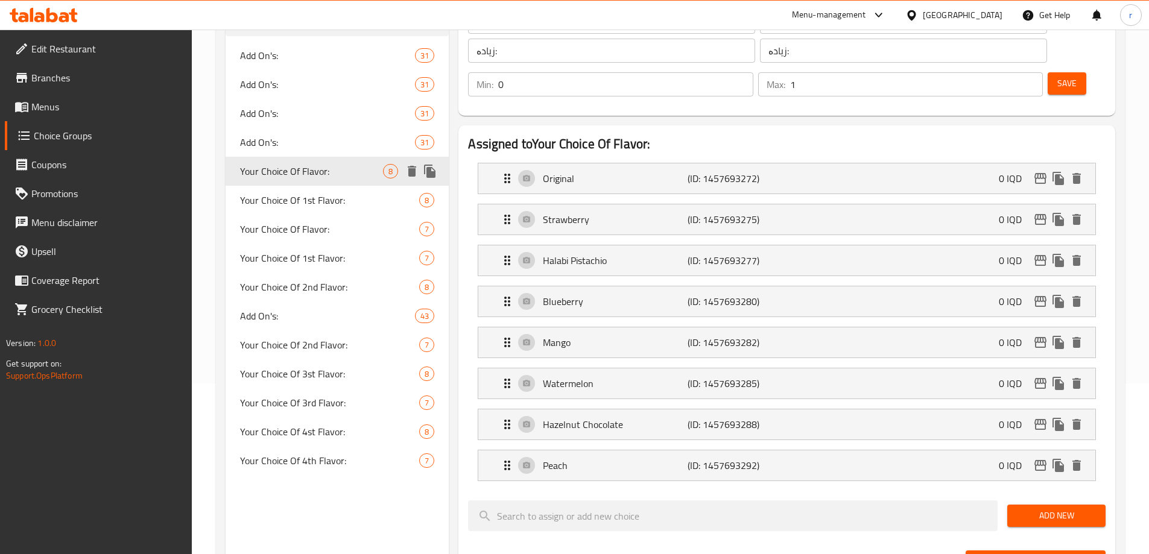
type input "Your Choice Of Flavor:"
type input "إختيارك من النكهة:"
type input "هەڵبژاردنت لە تام:"
type input "1"
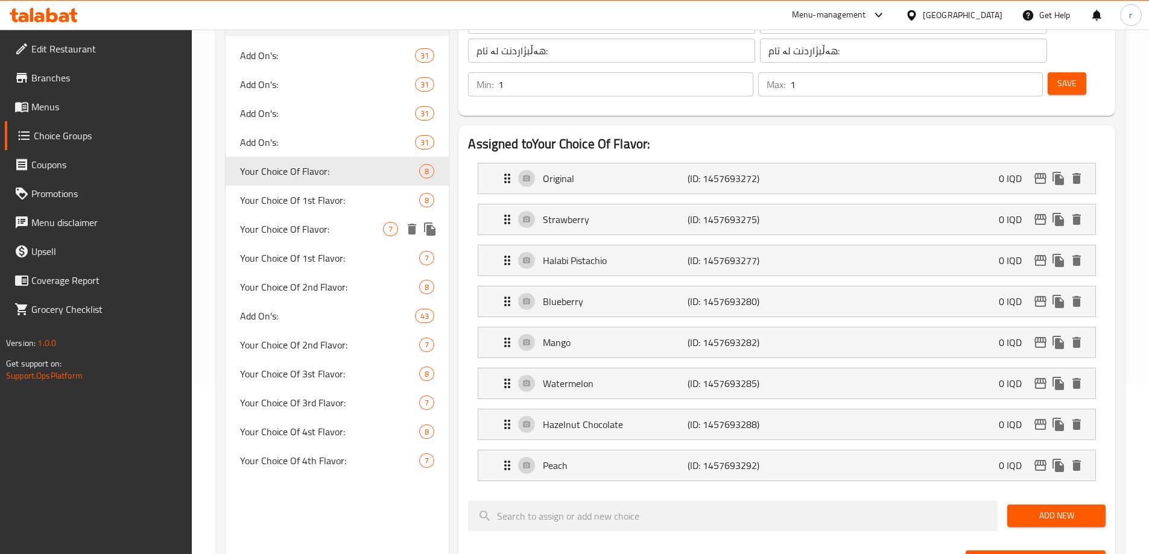
click at [273, 227] on span "Your Choice Of Flavor:" at bounding box center [312, 229] width 144 height 14
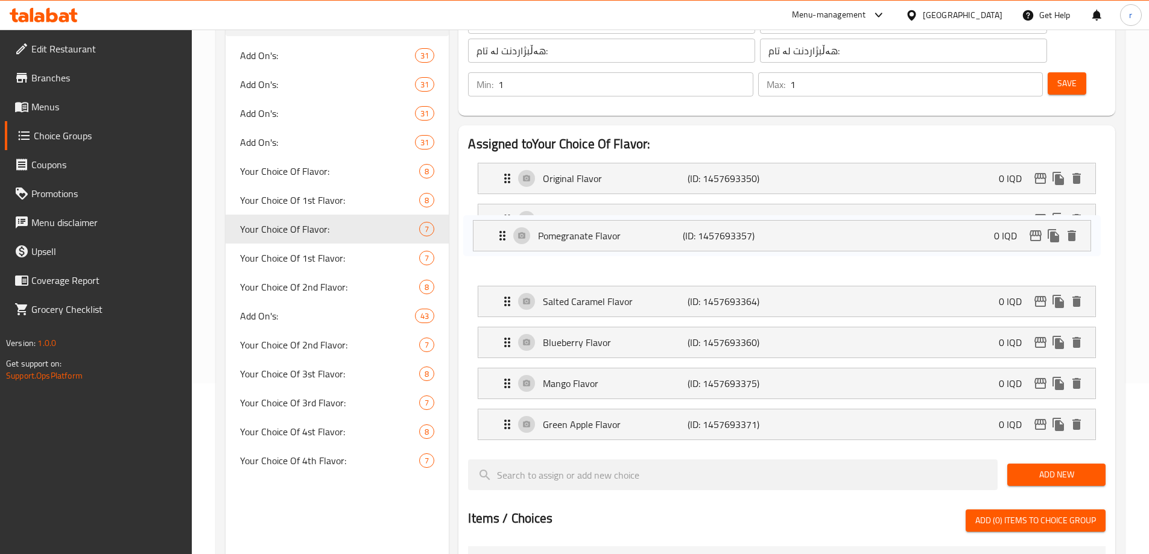
drag, startPoint x: 584, startPoint y: 308, endPoint x: 582, endPoint y: 227, distance: 80.8
click at [582, 227] on nav "Original Flavor (ID: 1457693350) 0 IQD Name (En) Original Flavor Name (En) Name…" at bounding box center [787, 301] width 638 height 297
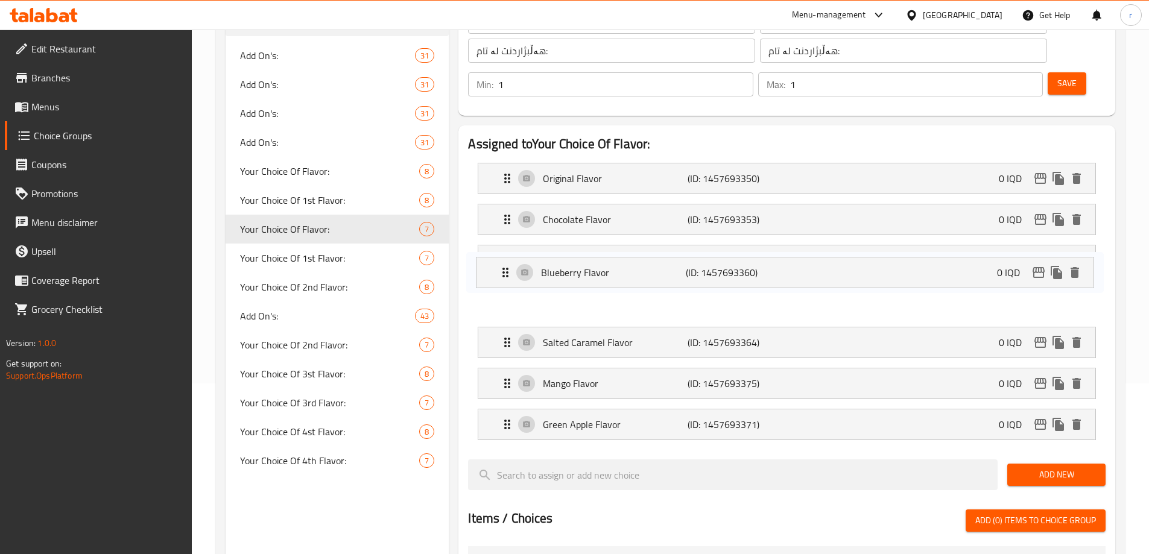
drag, startPoint x: 598, startPoint y: 314, endPoint x: 597, endPoint y: 270, distance: 44.0
click at [597, 270] on nav "Original Flavor (ID: 1457693350) 0 IQD Name (En) Original Flavor Name (En) Name…" at bounding box center [787, 301] width 638 height 297
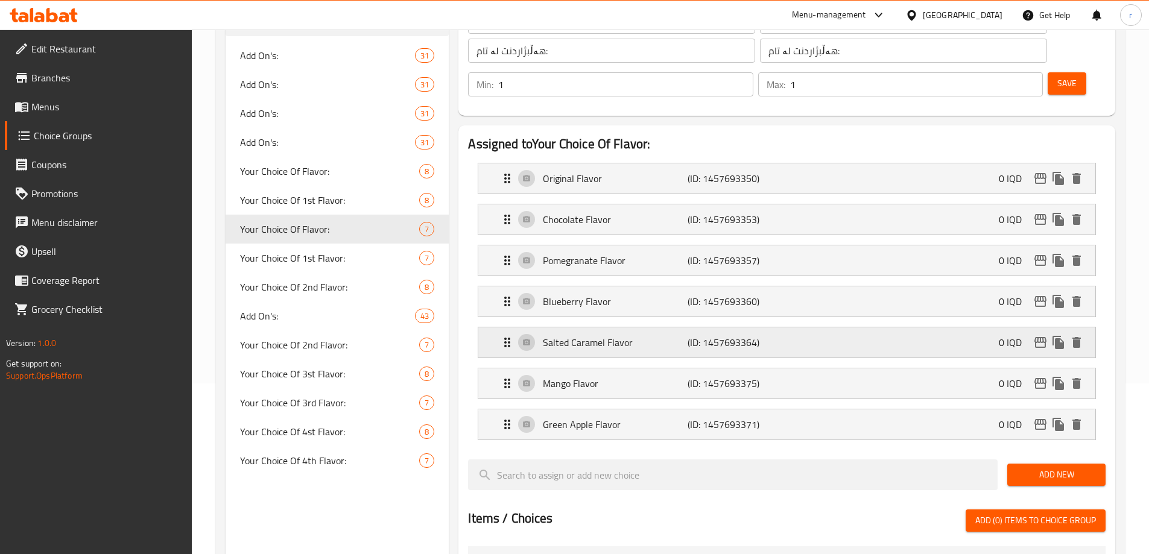
click at [554, 335] on p "Salted Caramel Flavor" at bounding box center [615, 342] width 144 height 14
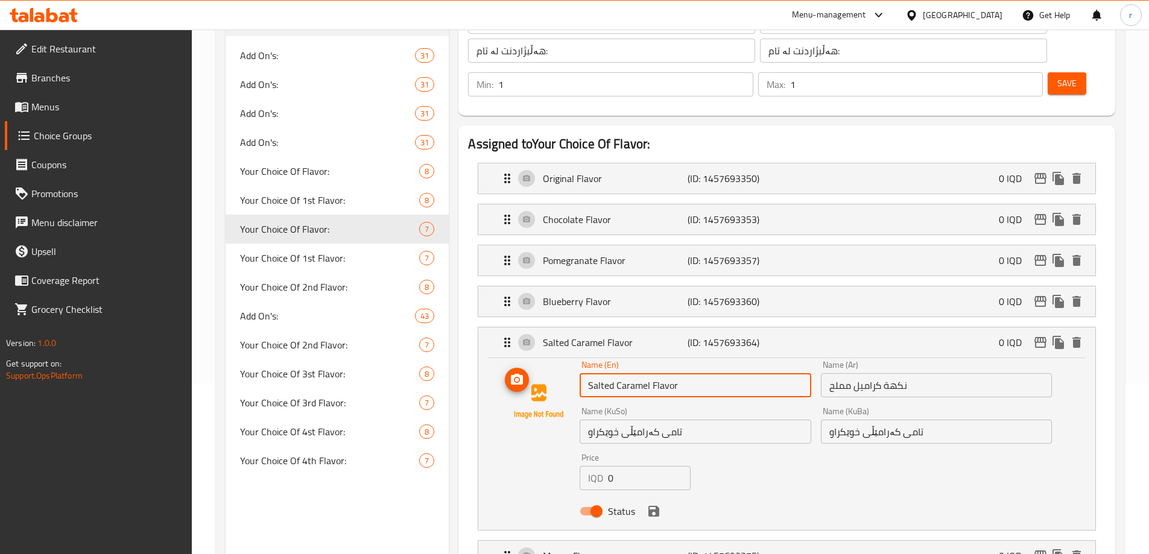
drag, startPoint x: 685, startPoint y: 353, endPoint x: 543, endPoint y: 361, distance: 142.0
click at [543, 361] on div "Name (En) Salted Caramel Flavor Name (En) Name (Ar) نكهة كراميل مملح Name (Ar) …" at bounding box center [787, 442] width 578 height 162
paste input "Pistachio"
type input "Pistachio"
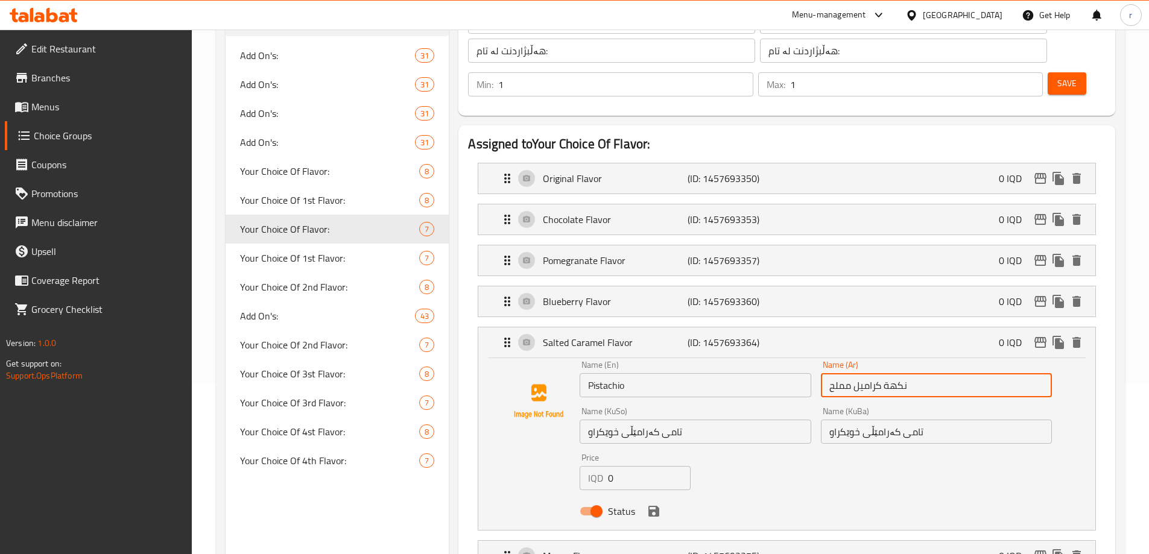
drag, startPoint x: 952, startPoint y: 358, endPoint x: 800, endPoint y: 362, distance: 152.1
click at [800, 362] on div "Name (En) Pistachio Name (En) Name (Ar) نكهة كراميل مملح Name (Ar) Name (KuSo) …" at bounding box center [816, 442] width 482 height 172
paste input "ستق"
type input "فستق"
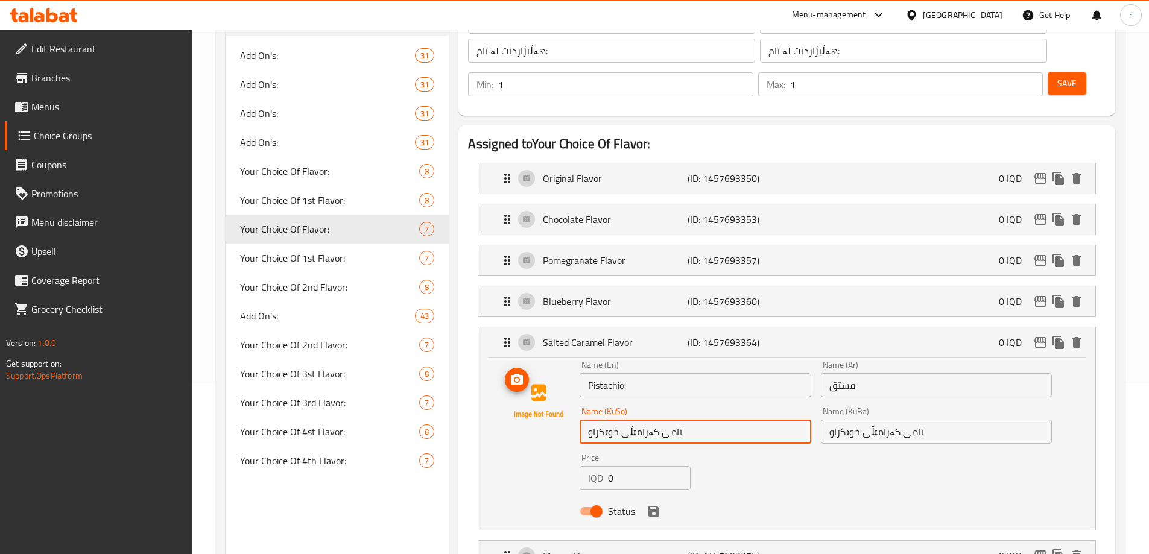
drag, startPoint x: 709, startPoint y: 394, endPoint x: 505, endPoint y: 399, distance: 203.9
click at [505, 399] on div "Name (En) Pistachio Name (En) Name (Ar) فستق Name (Ar) Name (KuSo) تامی کەرامێڵ…" at bounding box center [787, 442] width 578 height 162
paste input "فستەق"
type input "فستەق"
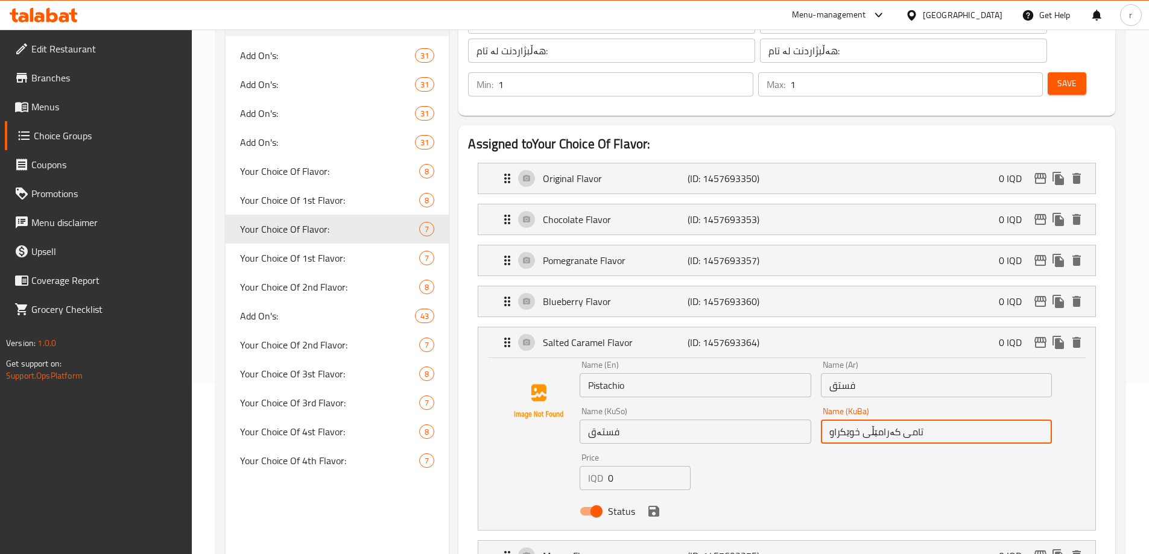
drag, startPoint x: 933, startPoint y: 392, endPoint x: 776, endPoint y: 410, distance: 157.8
click at [778, 410] on div "Name (En) Pistachio Name (En) Name (Ar) فستق Name (Ar) Name (KuSo) فستەق Name (…" at bounding box center [816, 442] width 482 height 172
paste input "فستەق"
drag, startPoint x: 650, startPoint y: 479, endPoint x: 644, endPoint y: 469, distance: 11.9
click at [650, 506] on icon "save" at bounding box center [653, 511] width 11 height 11
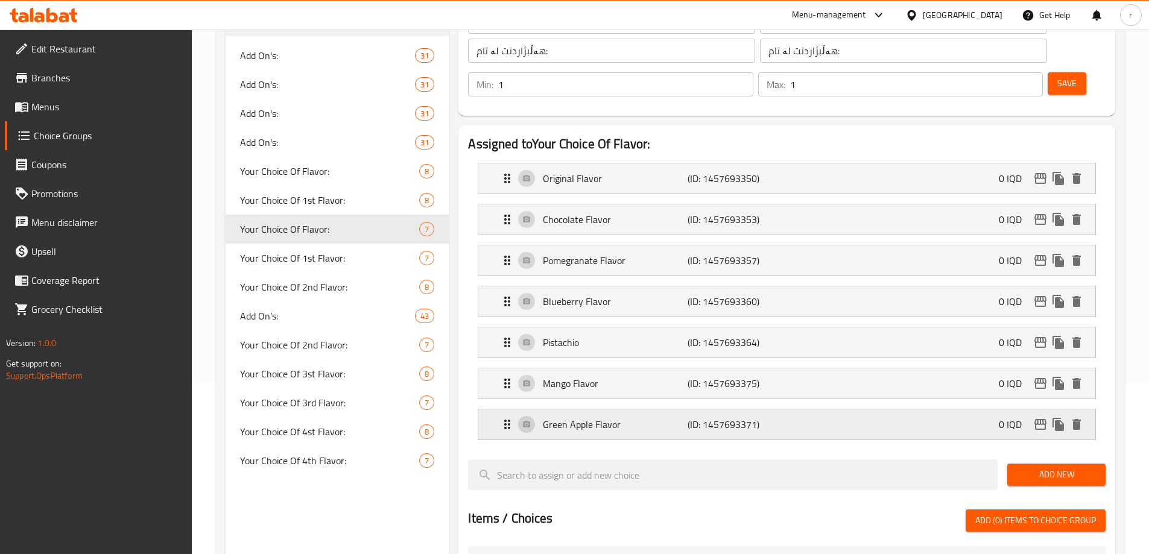
type input "فستەق"
click at [631, 417] on p "Green Apple Flavor" at bounding box center [615, 424] width 144 height 14
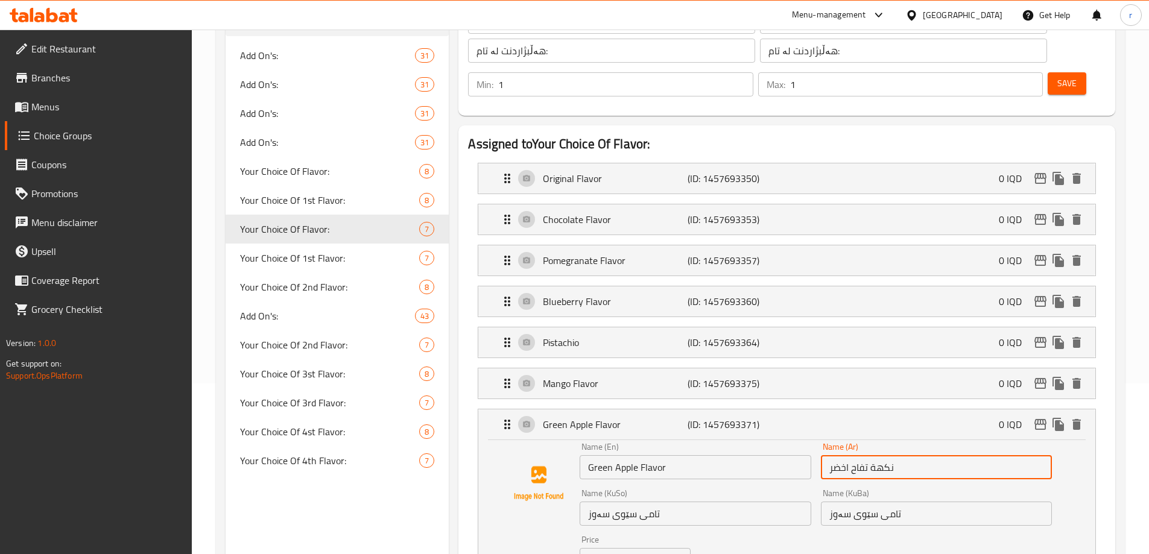
drag, startPoint x: 929, startPoint y: 433, endPoint x: 749, endPoint y: 437, distance: 181.0
click at [749, 438] on div "Name (En) Green Apple Flavor Name (En) Name (Ar) نكهة تفاح اخضر Name (Ar) Name …" at bounding box center [816, 524] width 482 height 172
paste input "ومي جومي"
type input "يومي جومي"
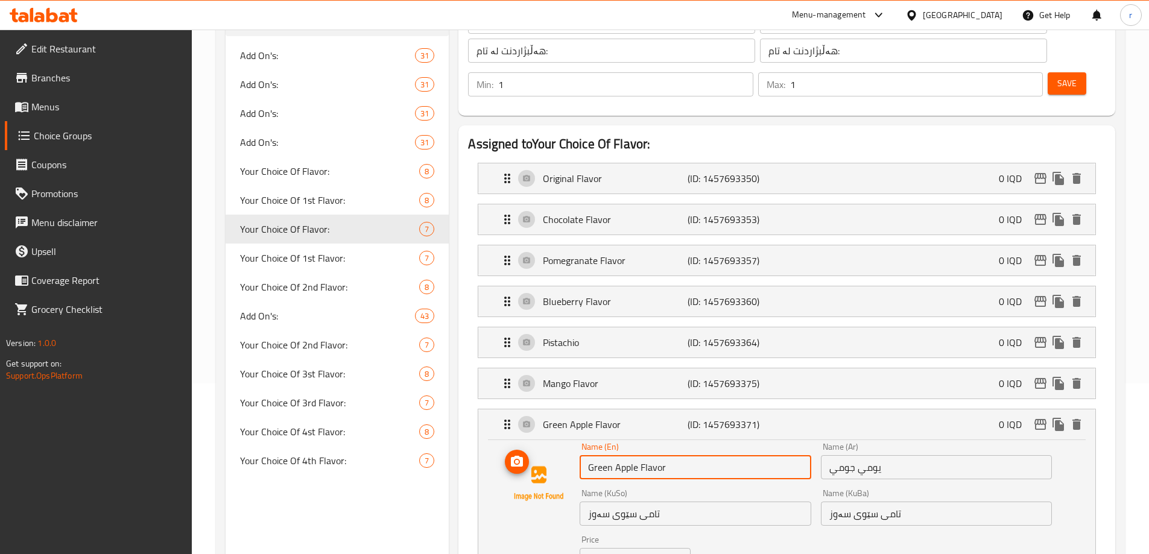
drag, startPoint x: 690, startPoint y: 440, endPoint x: 538, endPoint y: 435, distance: 152.1
click at [540, 443] on div "Name (En) Green Apple Flavor Name (En) Name (Ar) يومي جومي Name (Ar) Name (KuSo…" at bounding box center [787, 524] width 578 height 162
paste input "Yummy Gummy"
type input "Yummy Gummy"
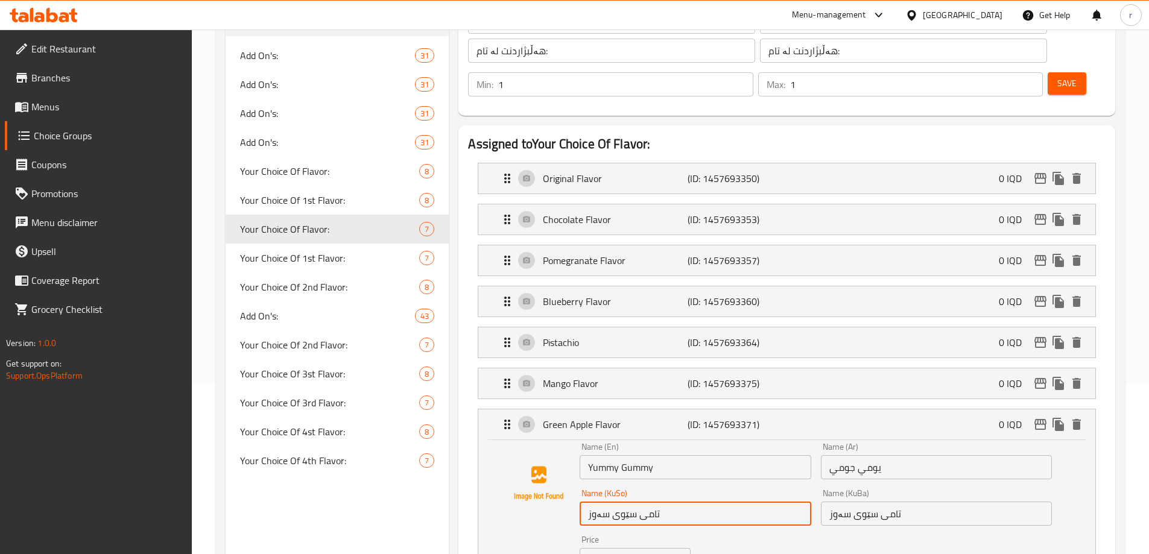
drag, startPoint x: 665, startPoint y: 480, endPoint x: 522, endPoint y: 487, distance: 143.2
click at [522, 487] on div "Name (En) Yummy Gummy Name (En) Name (Ar) يومي جومي Name (Ar) Name (KuSo) تامی …" at bounding box center [787, 524] width 578 height 162
drag, startPoint x: 663, startPoint y: 483, endPoint x: 562, endPoint y: 482, distance: 101.9
click at [562, 482] on div "Name (En) Yummy Gummy Name (En) Name (Ar) يومي جومي Name (Ar) Name (KuSo) یەمی …" at bounding box center [787, 524] width 578 height 162
type input "یەمی گۆمی"
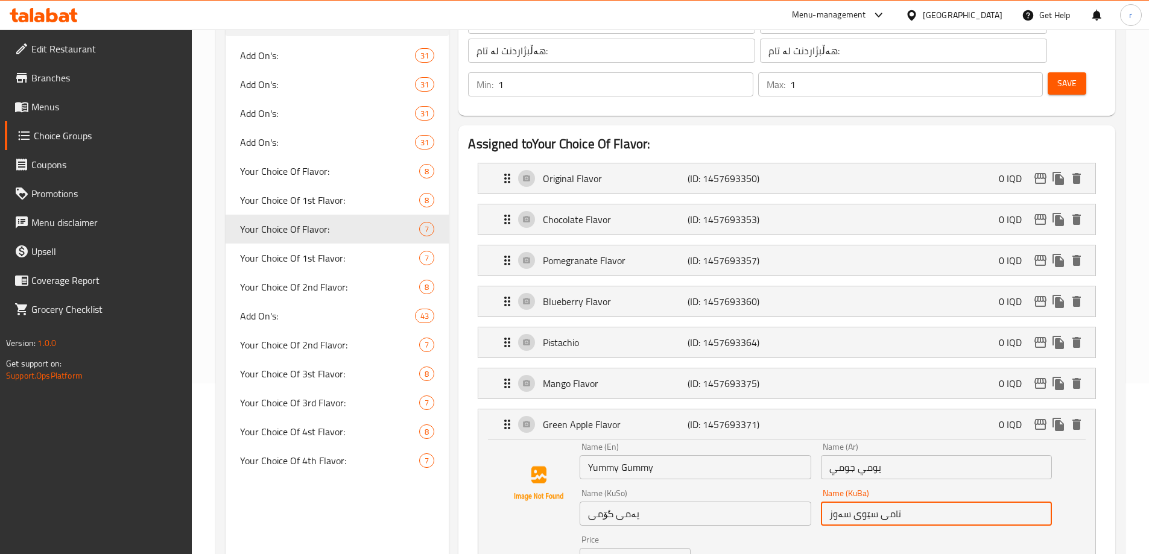
drag, startPoint x: 917, startPoint y: 482, endPoint x: 679, endPoint y: 479, distance: 238.3
click at [679, 479] on div "Name (En) Yummy Gummy Name (En) Name (Ar) يومي جومي Name (Ar) Name (KuSo) یەمی …" at bounding box center [816, 524] width 482 height 172
paste input "یەمی گۆمی"
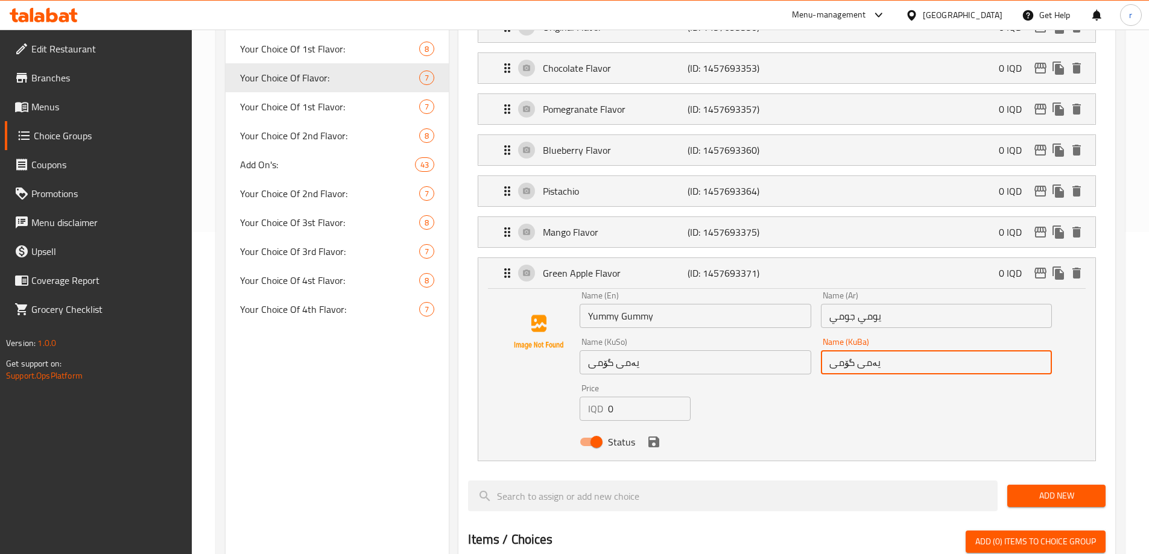
scroll to position [372, 0]
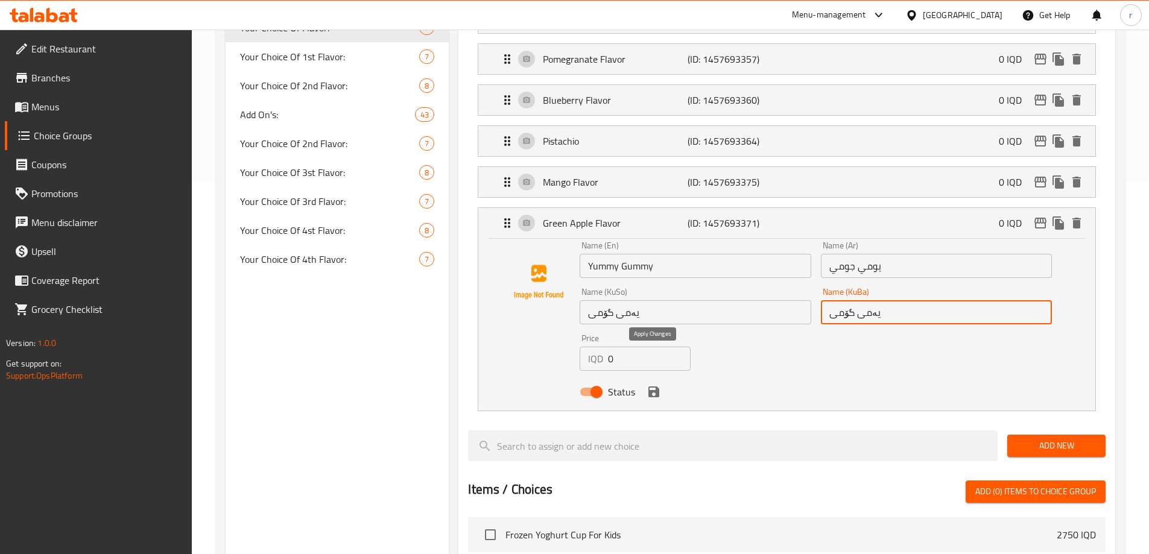
click at [659, 387] on icon "save" at bounding box center [653, 392] width 11 height 11
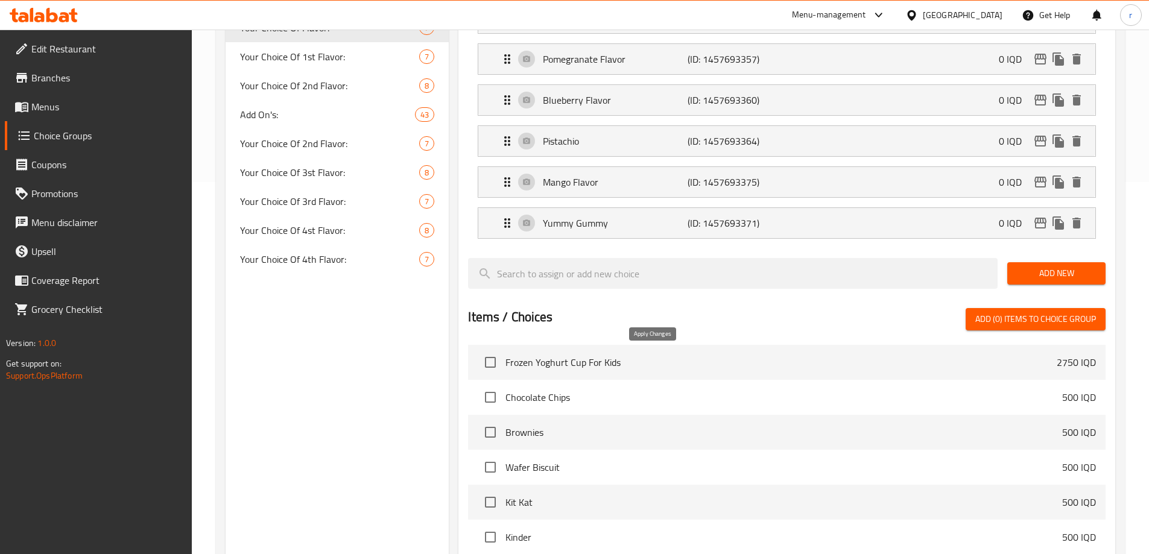
type input "یەمی گۆمی"
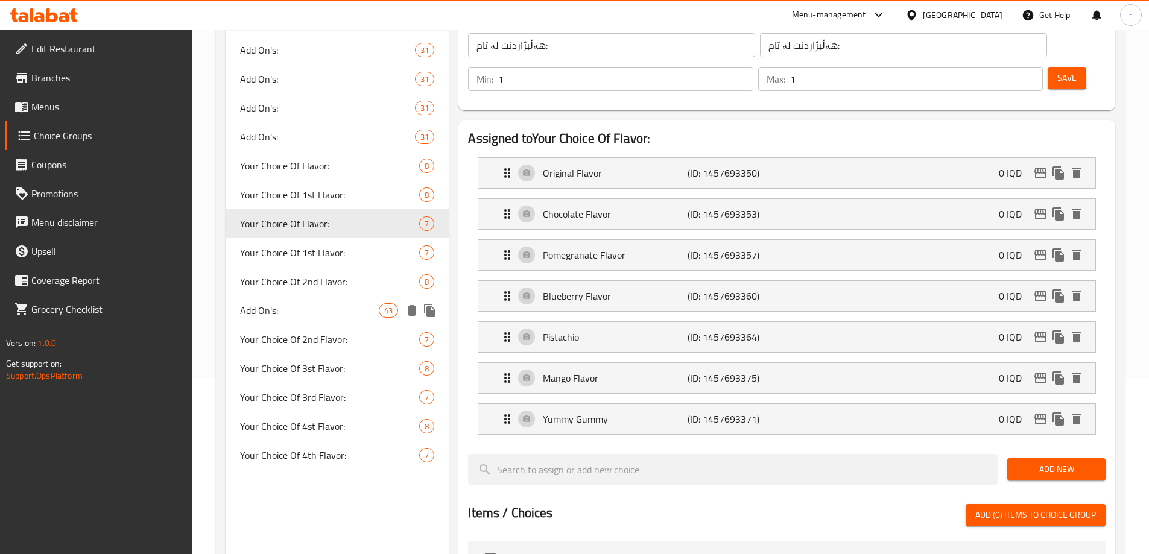
scroll to position [171, 0]
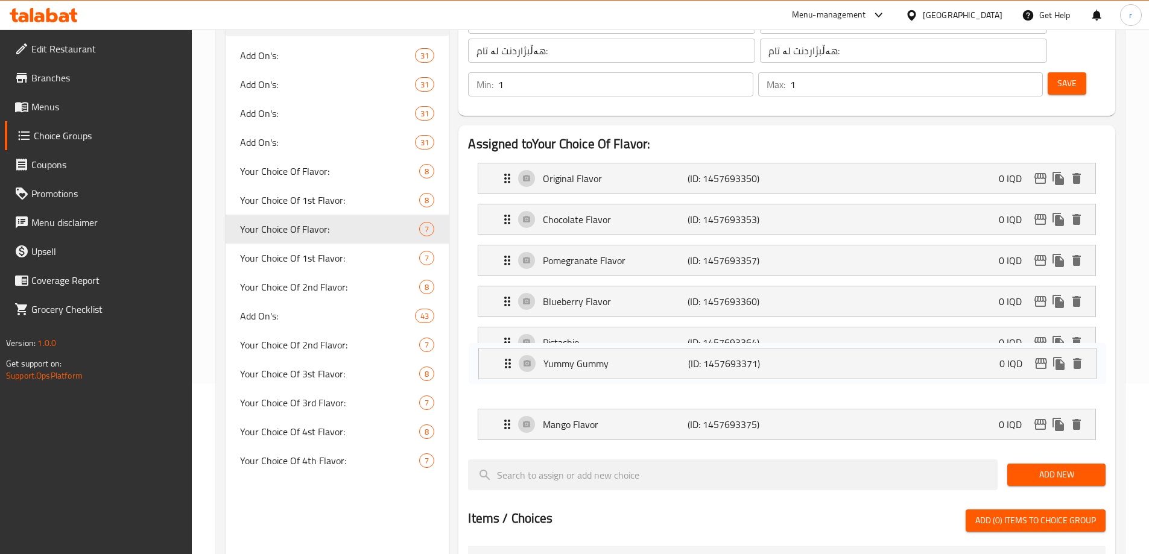
drag, startPoint x: 572, startPoint y: 387, endPoint x: 575, endPoint y: 354, distance: 32.7
click at [575, 354] on nav "Original Flavor (ID: 1457693350) 0 IQD Name (En) Original Flavor Name (En) Name…" at bounding box center [787, 301] width 638 height 297
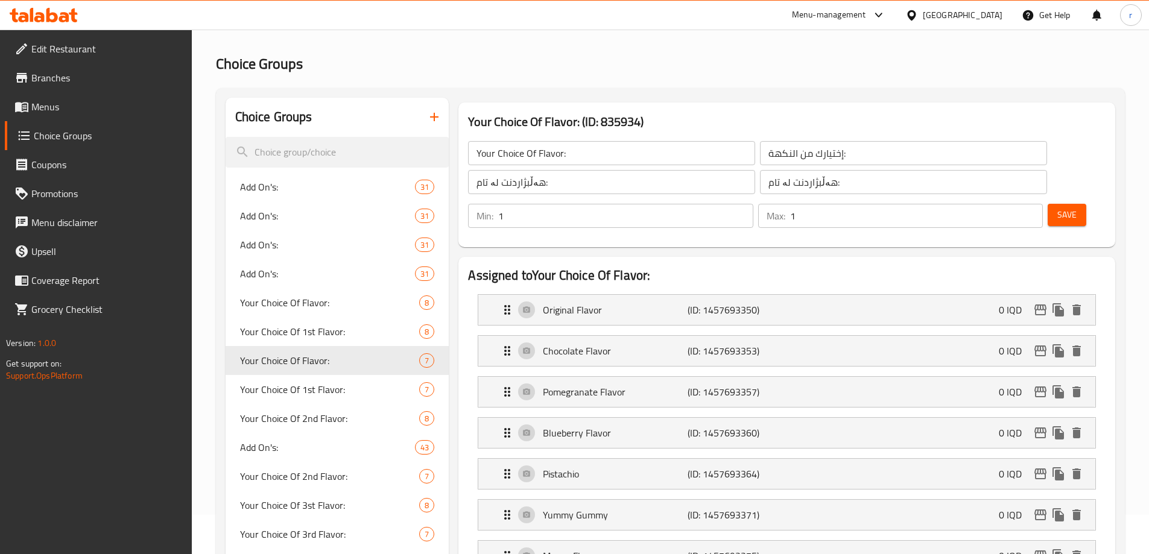
scroll to position [0, 0]
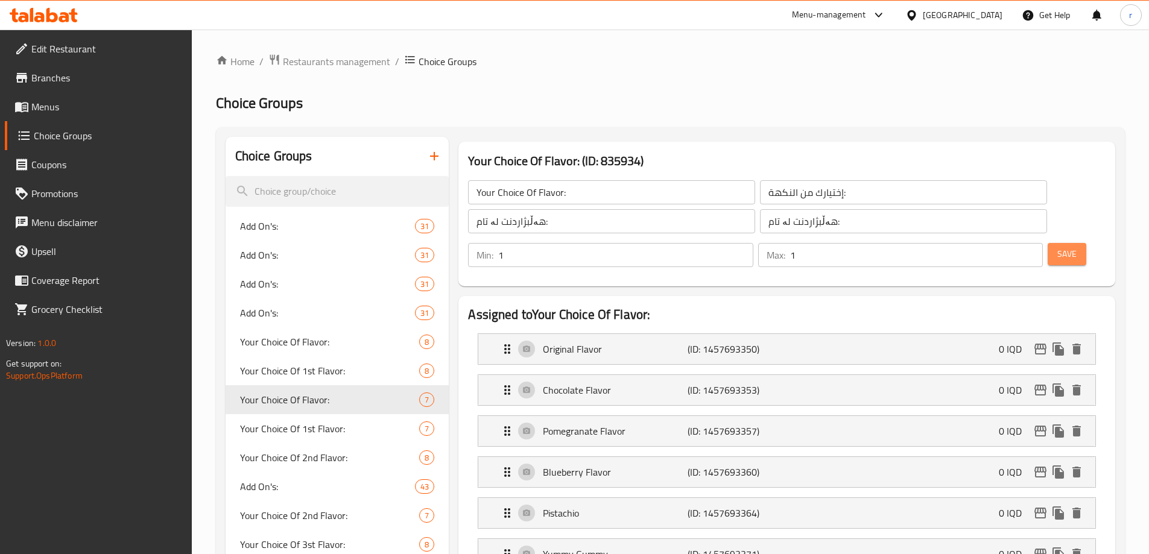
click at [1057, 247] on span "Save" at bounding box center [1066, 254] width 19 height 15
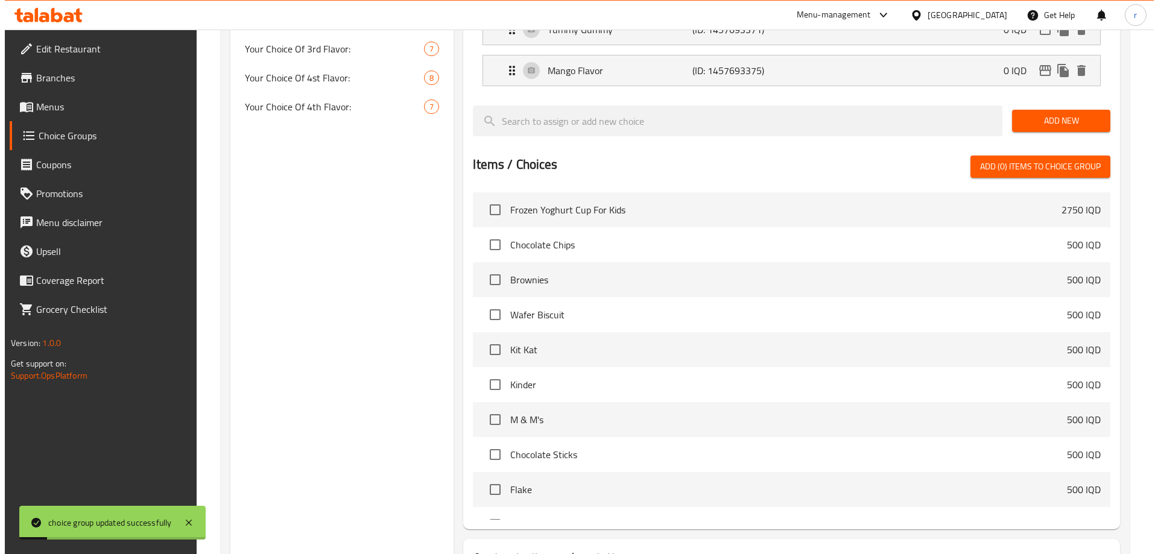
scroll to position [589, 0]
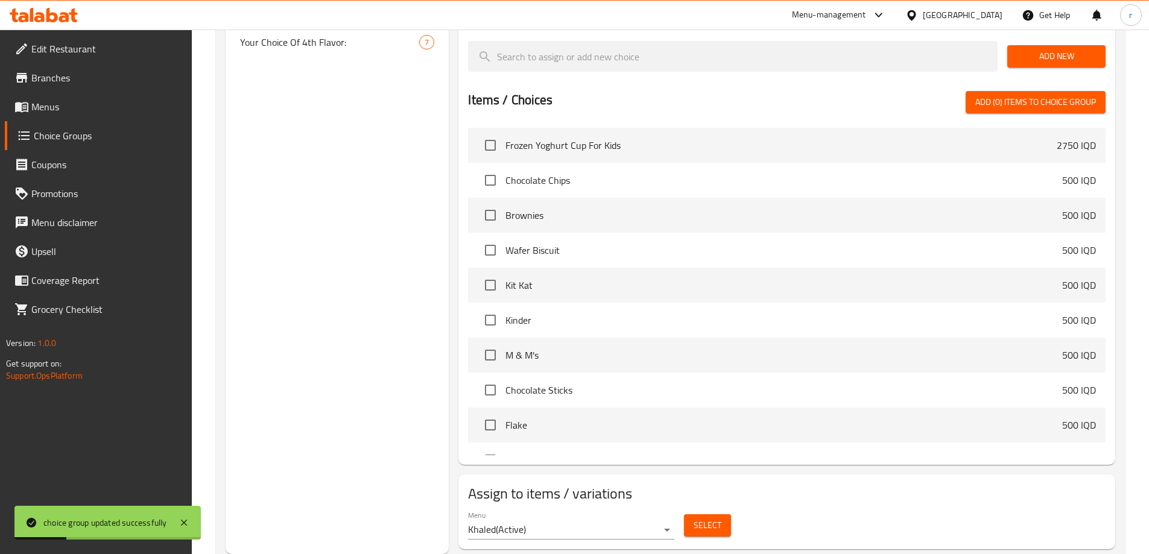
click at [691, 514] on button "Select" at bounding box center [707, 525] width 47 height 22
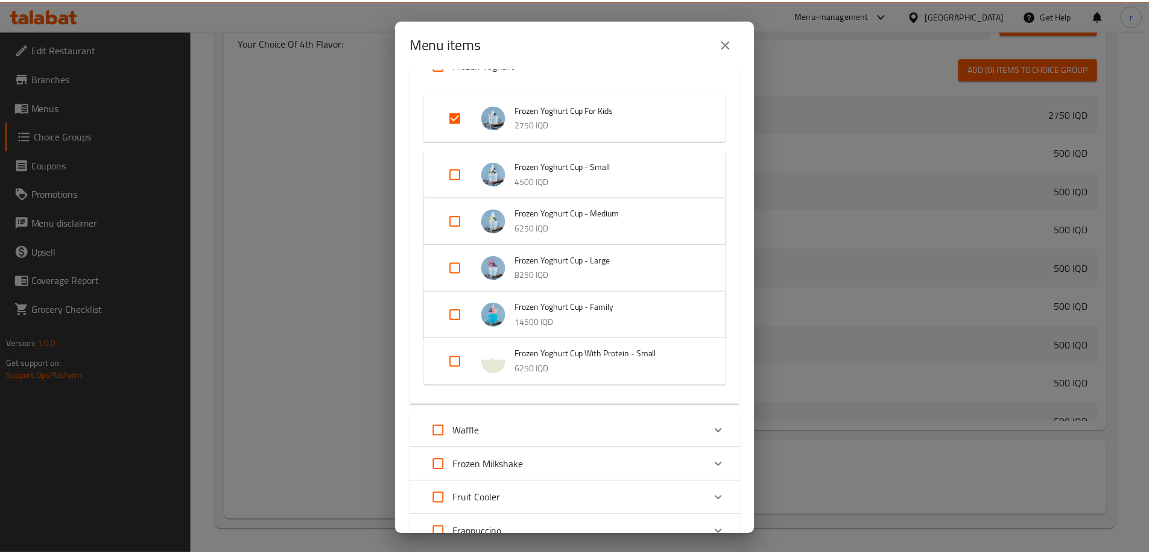
scroll to position [270, 0]
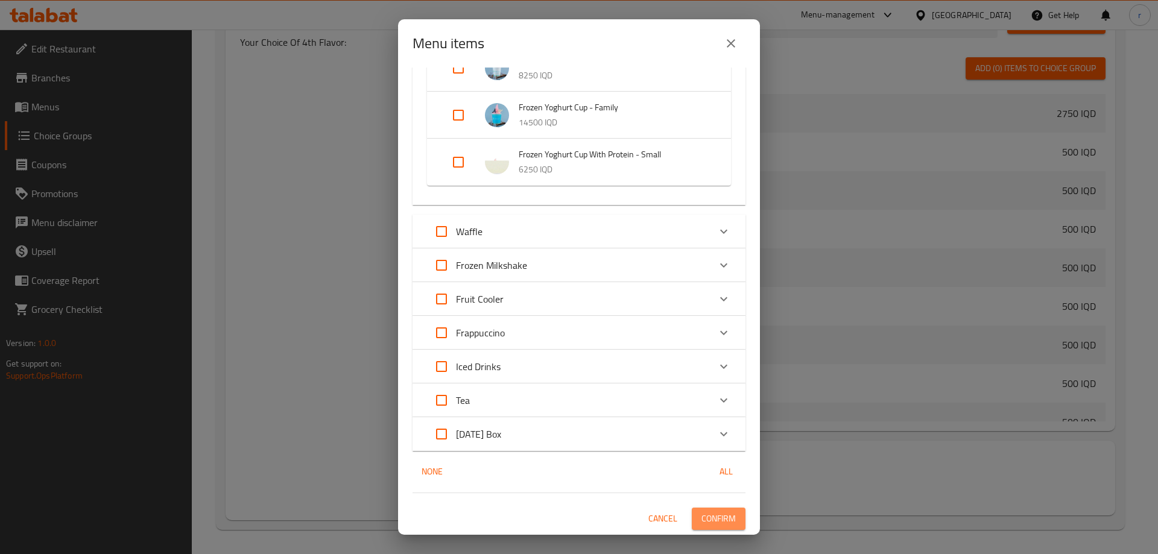
click at [706, 518] on span "Confirm" at bounding box center [718, 518] width 34 height 15
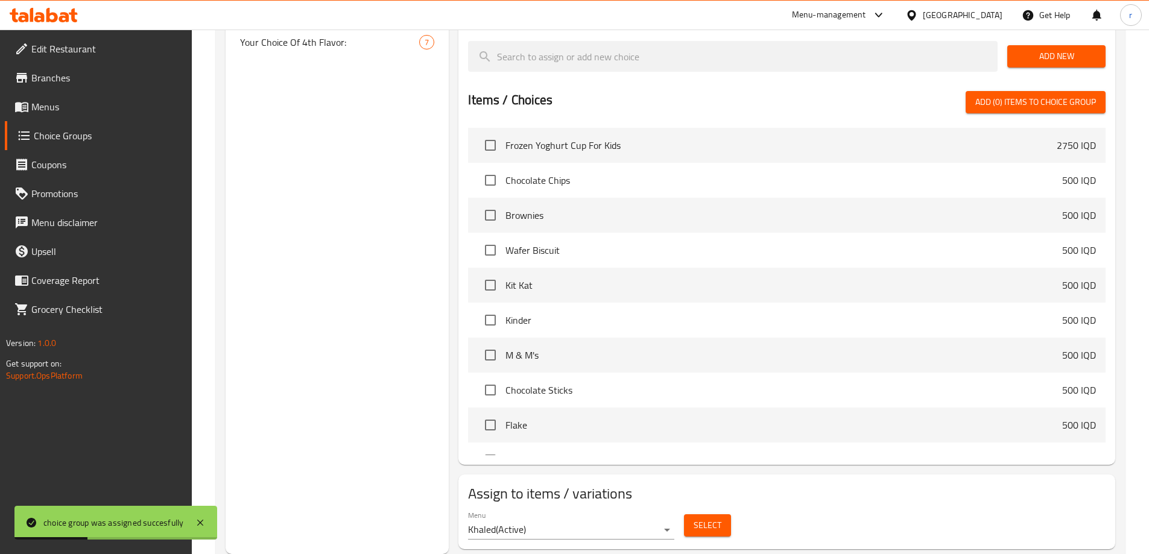
click at [60, 97] on link "Menus" at bounding box center [98, 106] width 187 height 29
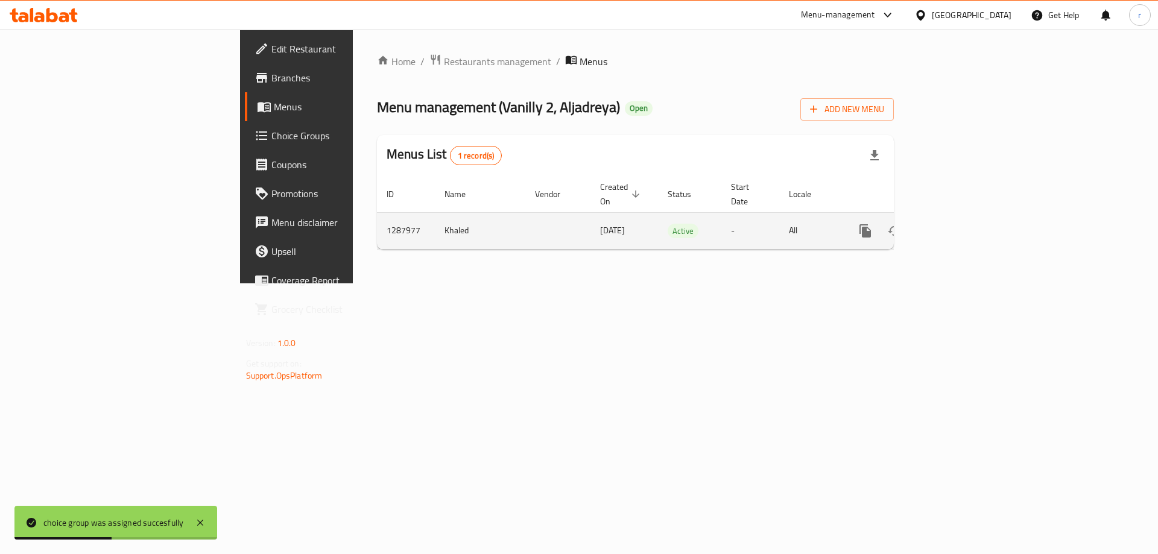
click at [960, 224] on icon "enhanced table" at bounding box center [952, 231] width 14 height 14
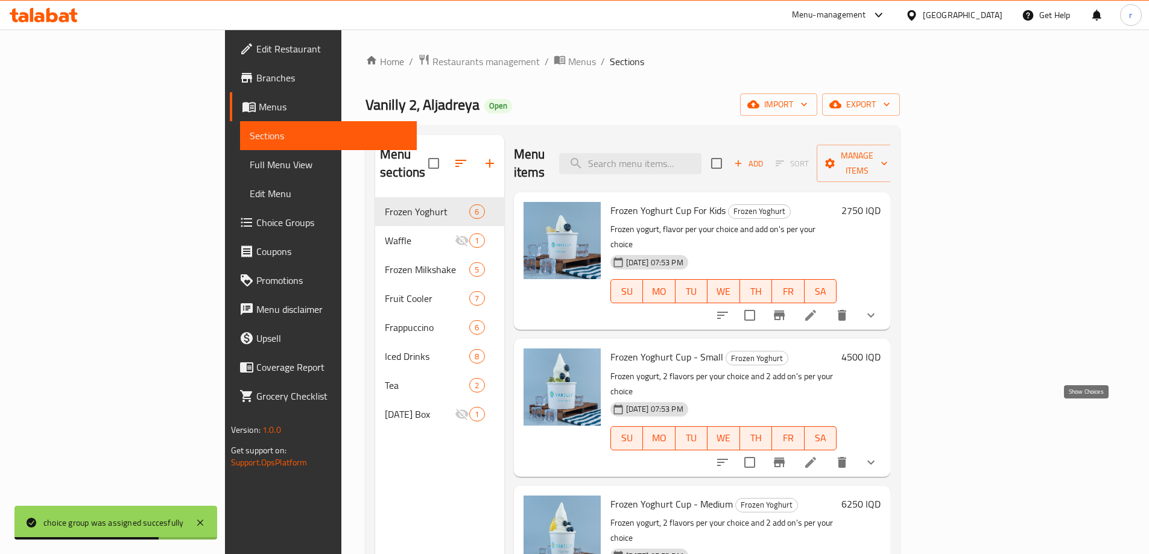
click at [878, 455] on icon "show more" at bounding box center [871, 462] width 14 height 14
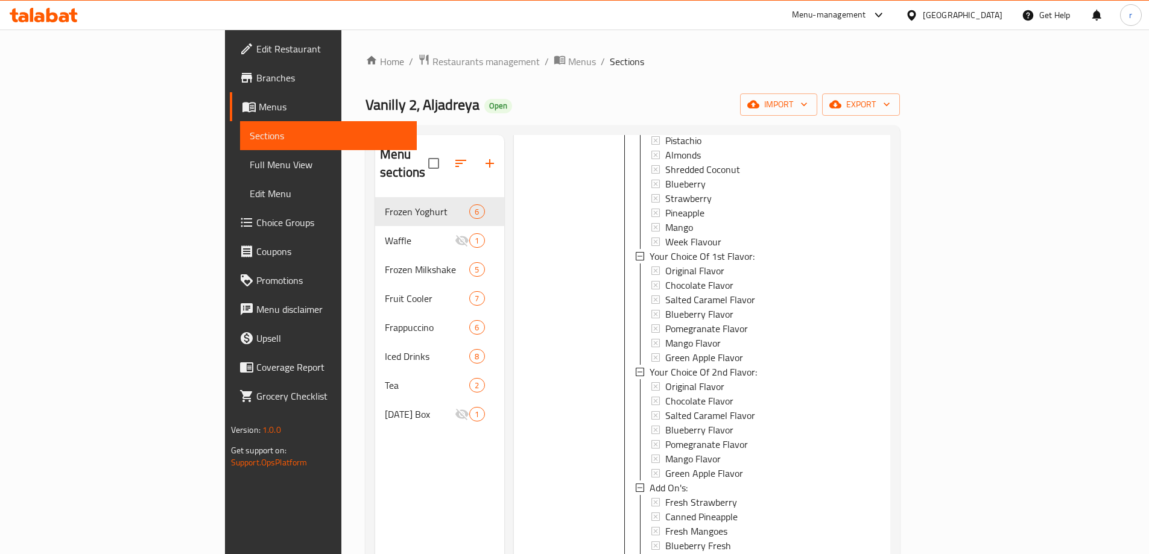
scroll to position [905, 0]
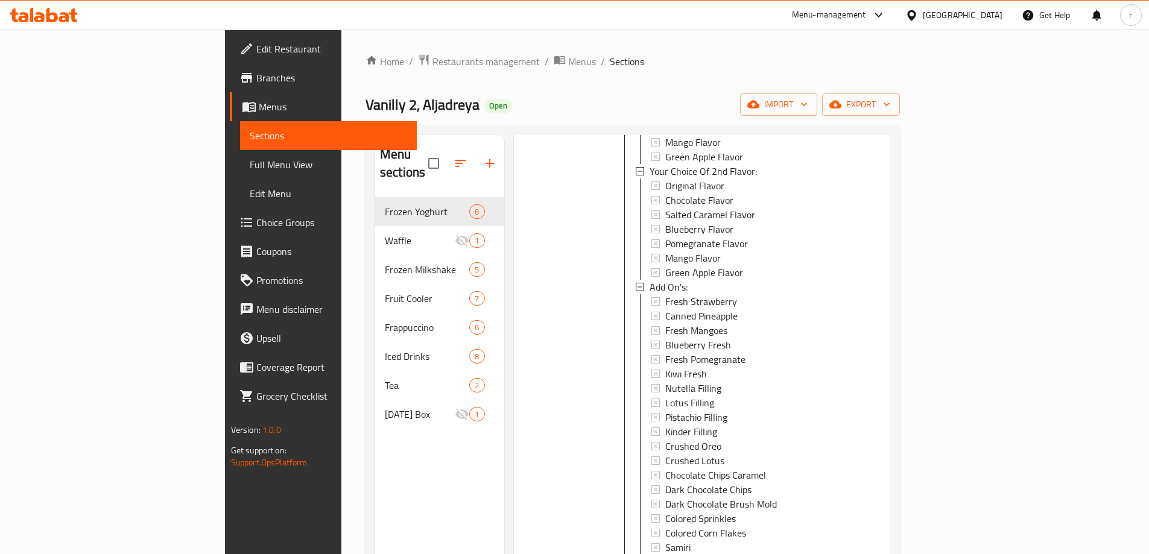
click at [250, 163] on span "Full Menu View" at bounding box center [328, 164] width 157 height 14
click at [250, 191] on span "Edit Menu" at bounding box center [328, 193] width 157 height 14
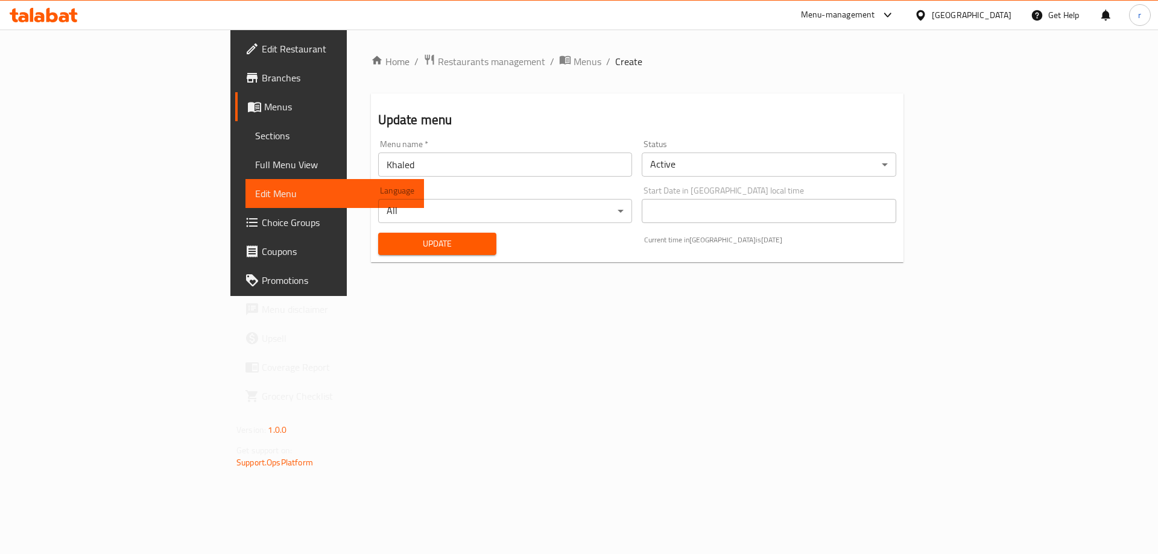
click at [262, 224] on span "Choice Groups" at bounding box center [338, 222] width 153 height 14
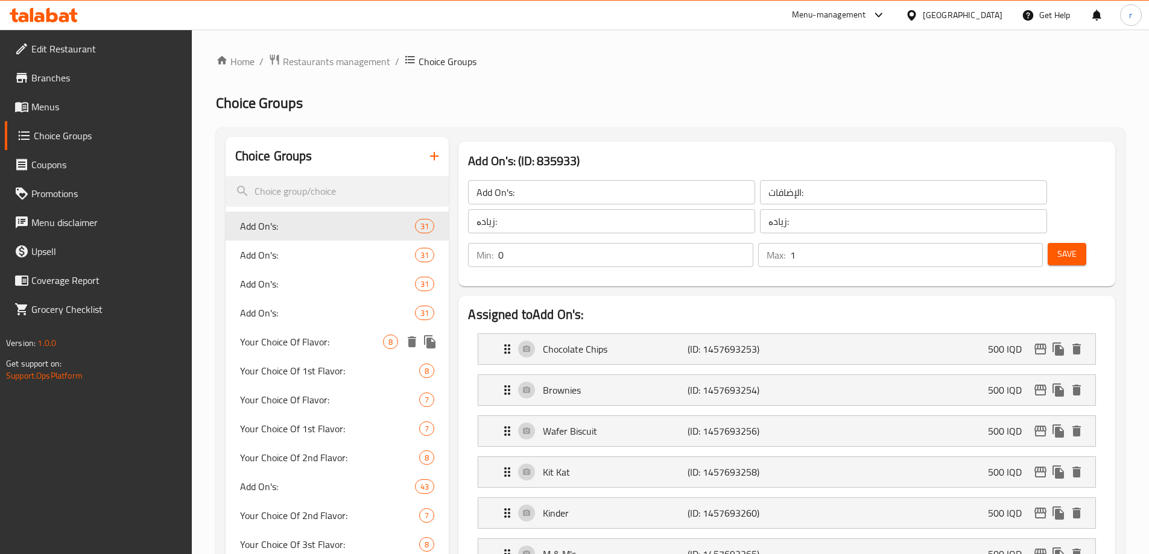
click at [277, 335] on span "Your Choice Of Flavor:" at bounding box center [312, 342] width 144 height 14
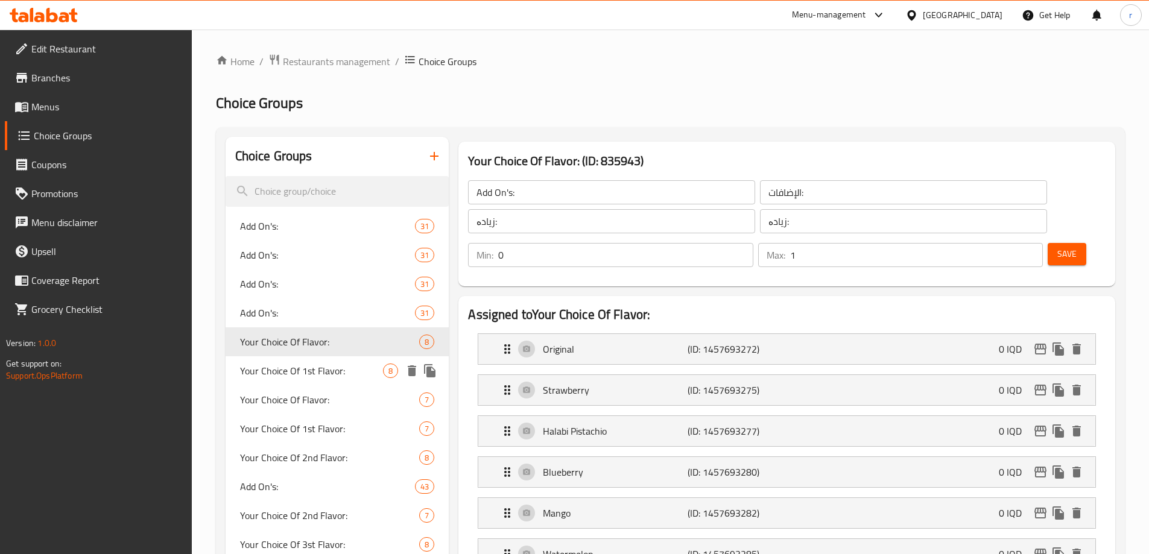
type input "Your Choice Of Flavor:"
type input "إختيارك من النكهة:"
type input "هەڵبژاردنت لە تام:"
type input "1"
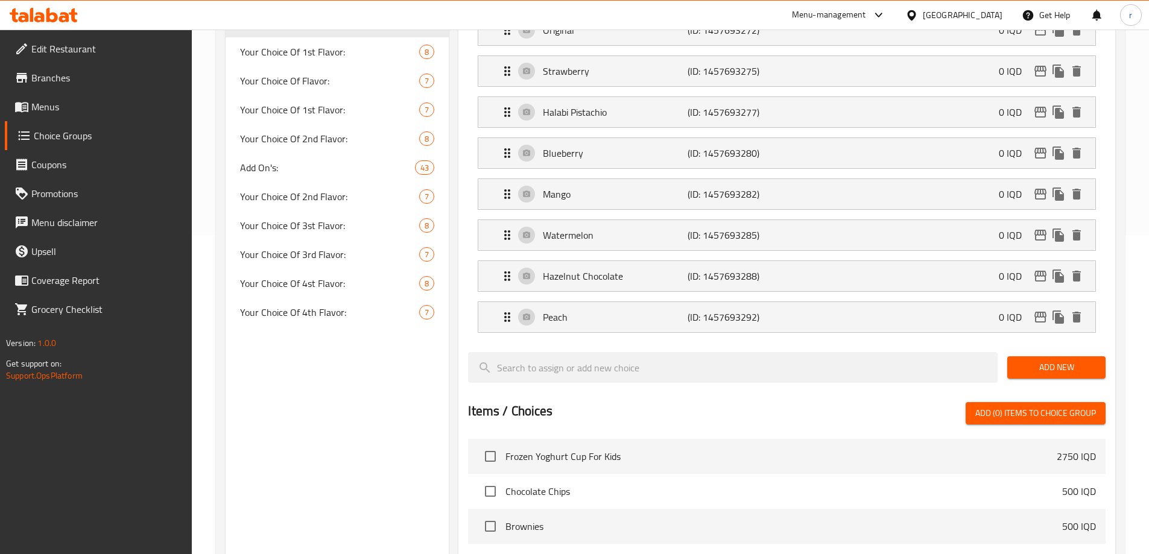
scroll to position [630, 0]
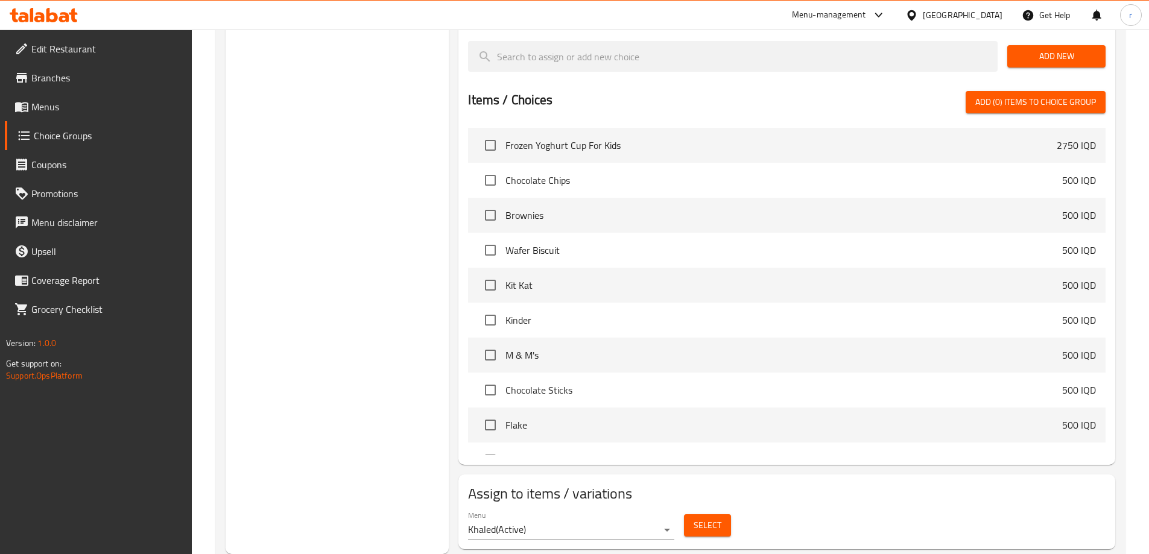
click at [739, 506] on div "Menu Khaled ( Active ) Select" at bounding box center [786, 525] width 647 height 39
click at [704, 518] on span "Select" at bounding box center [708, 525] width 28 height 15
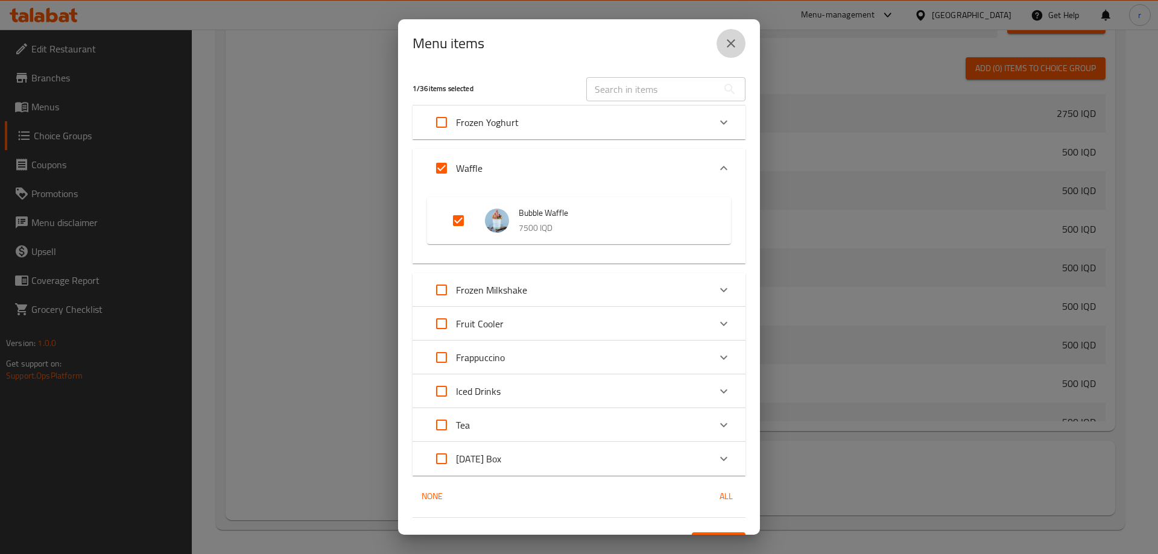
click at [732, 49] on icon "close" at bounding box center [731, 43] width 14 height 14
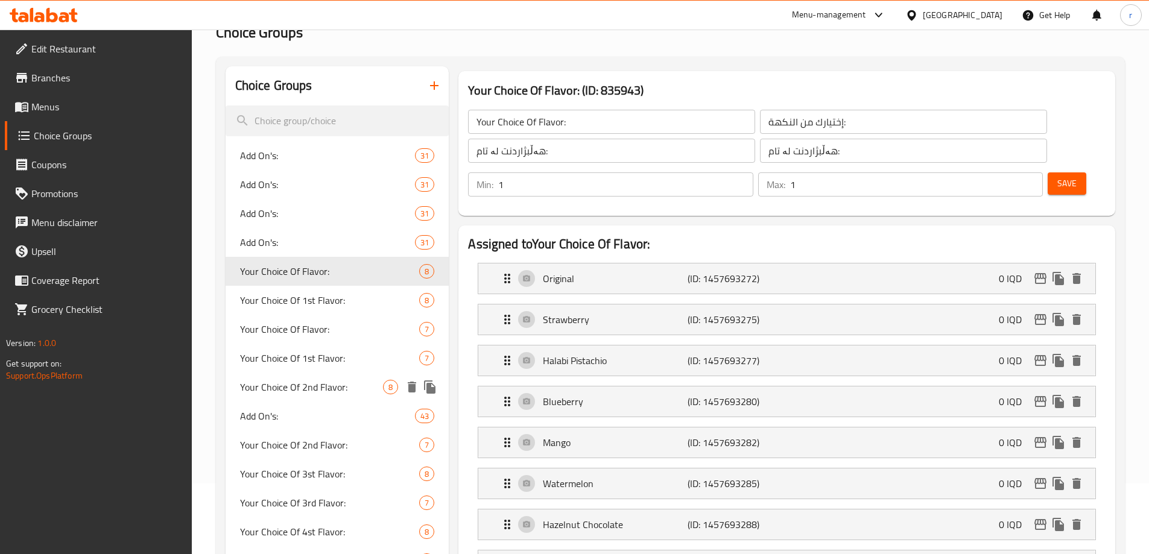
scroll to position [27, 0]
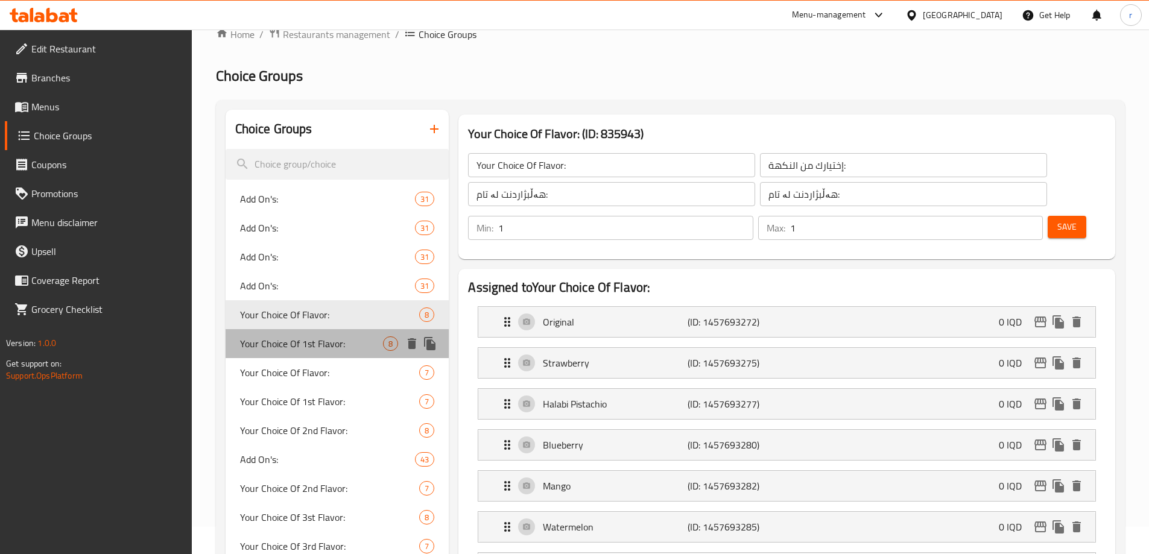
click at [262, 349] on span "Your Choice Of 1st Flavor:" at bounding box center [312, 344] width 144 height 14
type input "Your Choice Of 1st Flavor:"
type input "إختيارك من النكهة الأولى:"
type input "هەڵبژاردنت لە تامی یەکەم:"
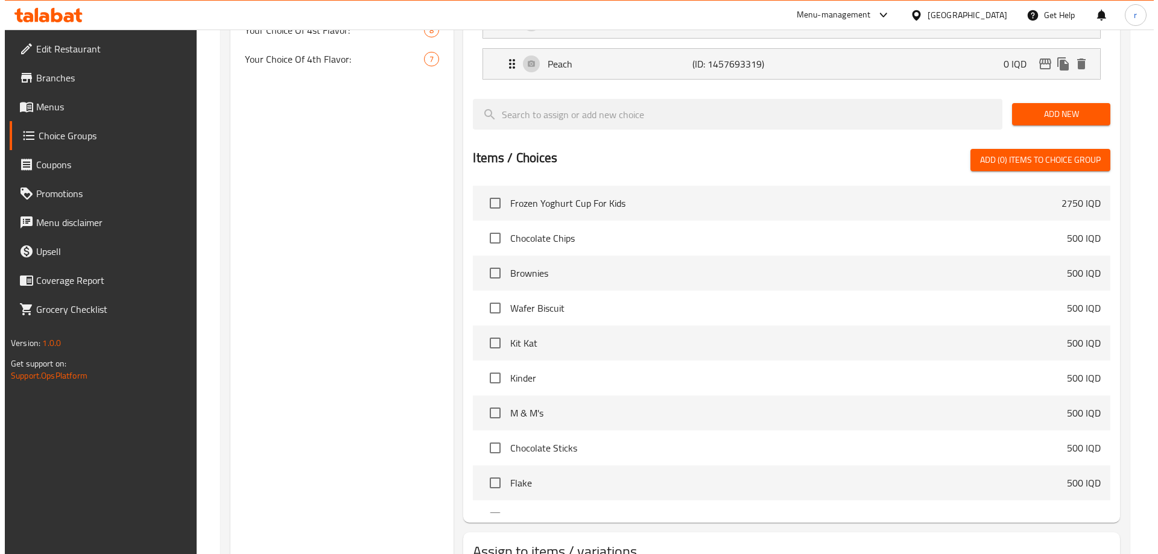
scroll to position [630, 0]
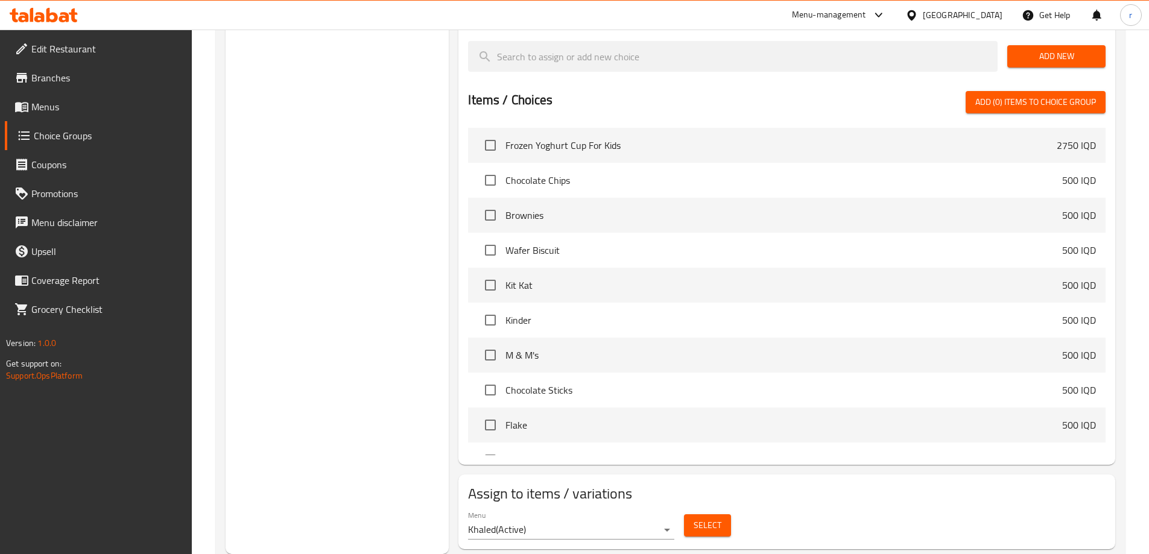
click at [711, 518] on span "Select" at bounding box center [708, 525] width 28 height 15
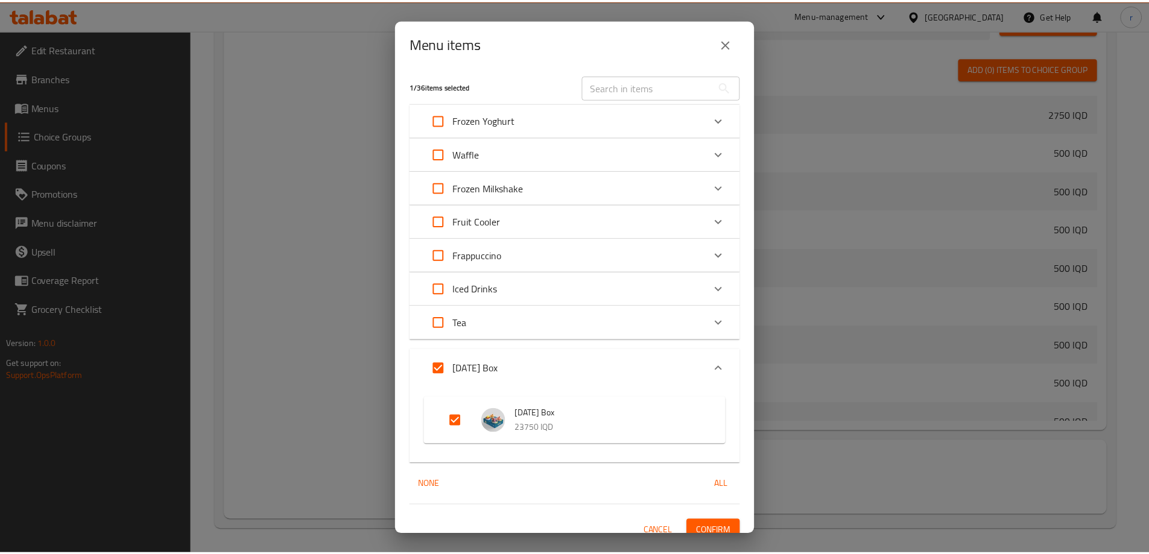
scroll to position [0, 0]
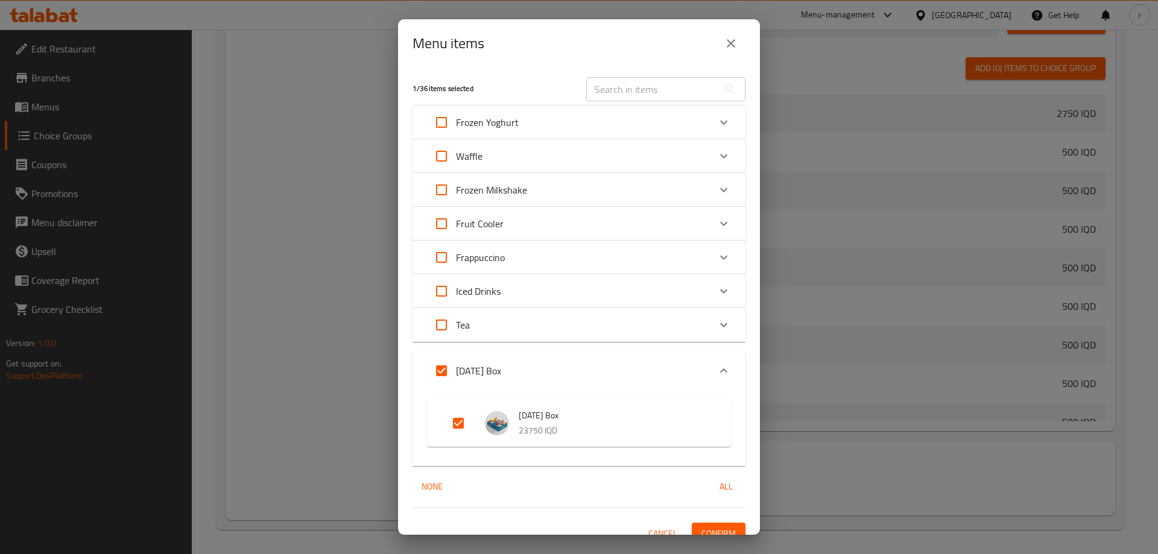
click at [729, 43] on icon "close" at bounding box center [731, 43] width 14 height 14
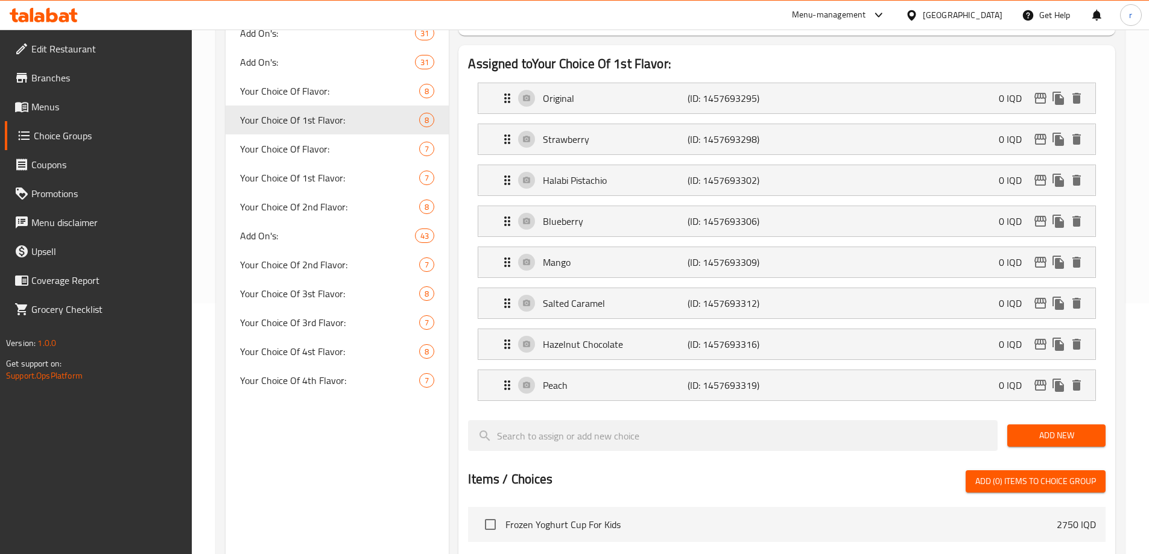
scroll to position [228, 0]
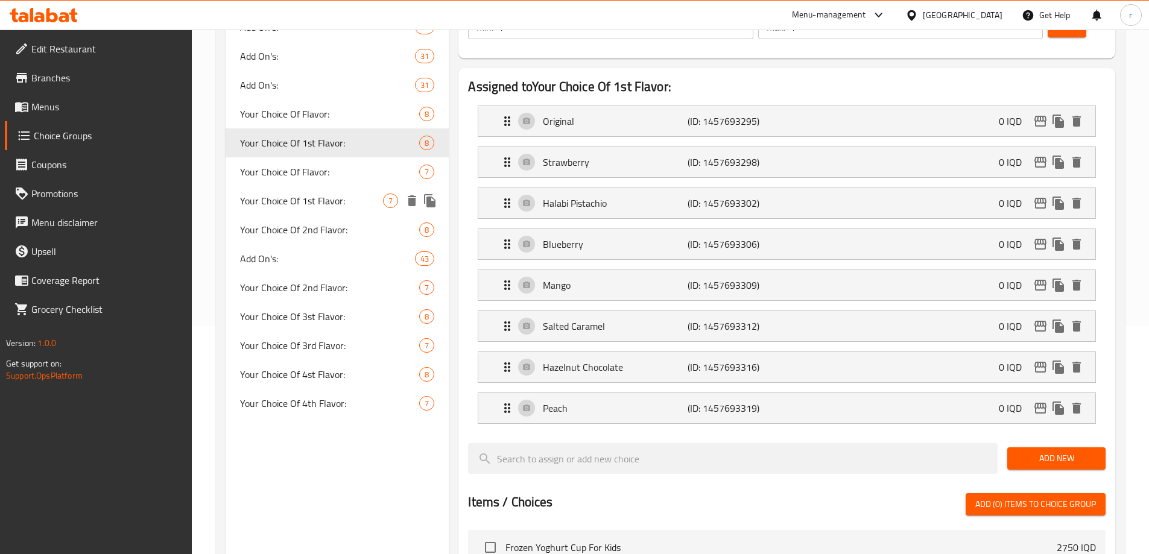
click at [303, 194] on span "Your Choice Of 1st Flavor:" at bounding box center [312, 201] width 144 height 14
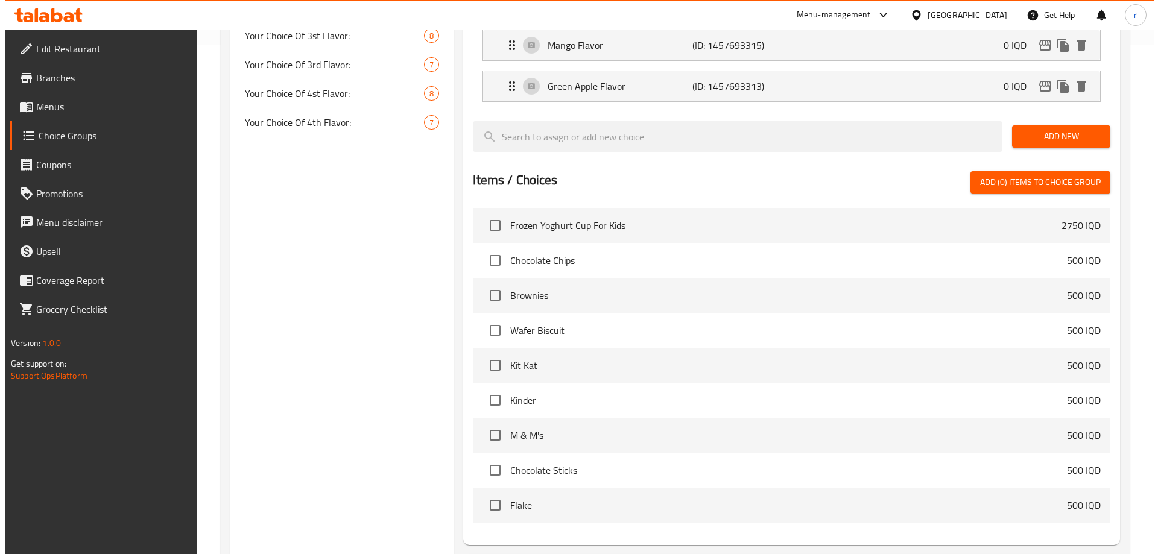
scroll to position [589, 0]
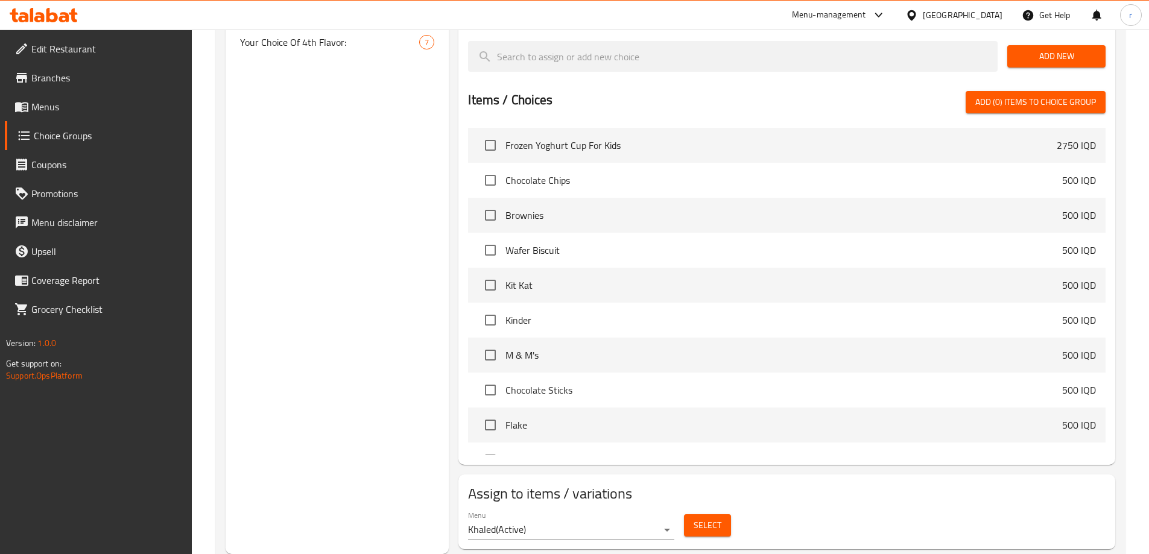
click at [720, 518] on span "Select" at bounding box center [708, 525] width 28 height 15
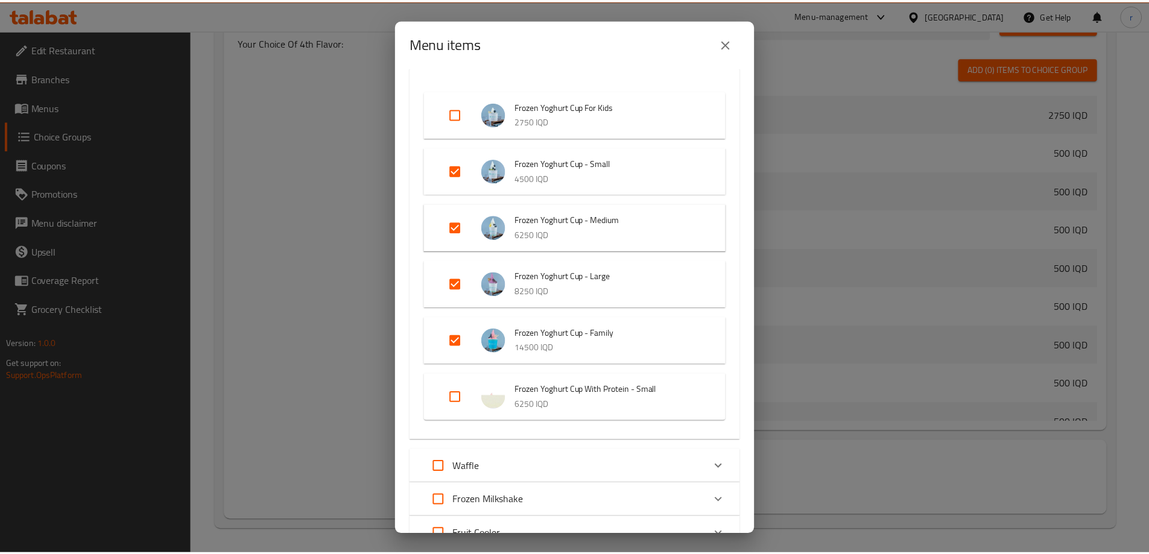
scroll to position [0, 0]
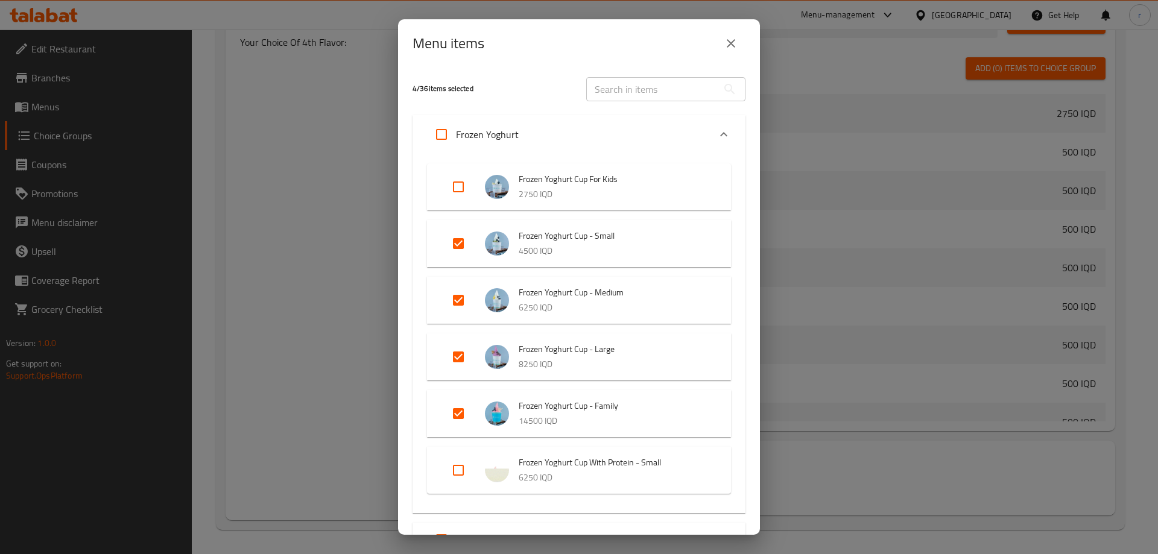
click at [725, 50] on icon "close" at bounding box center [731, 43] width 14 height 14
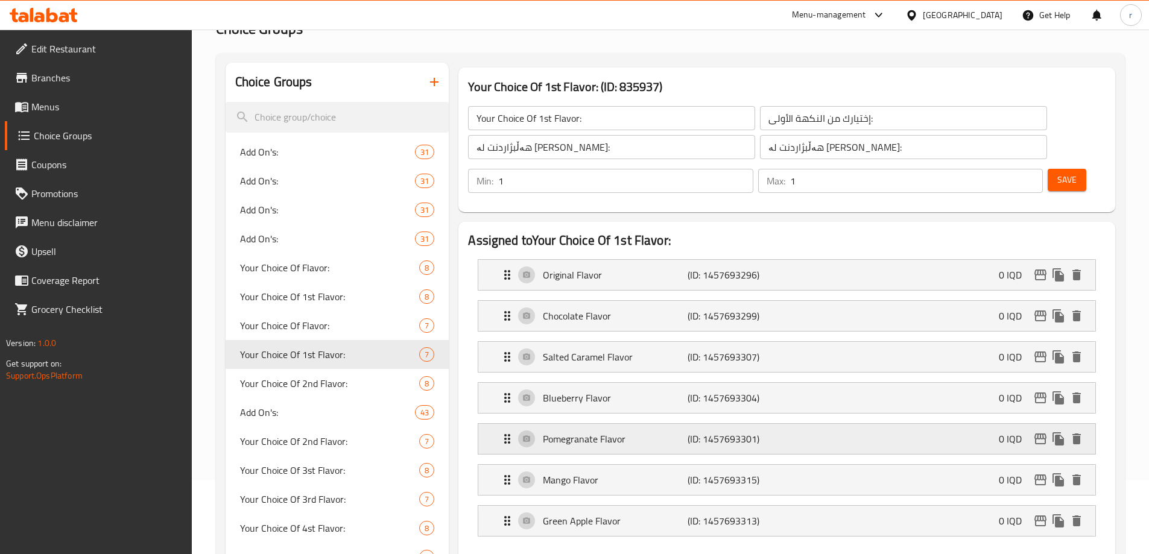
scroll to position [101, 0]
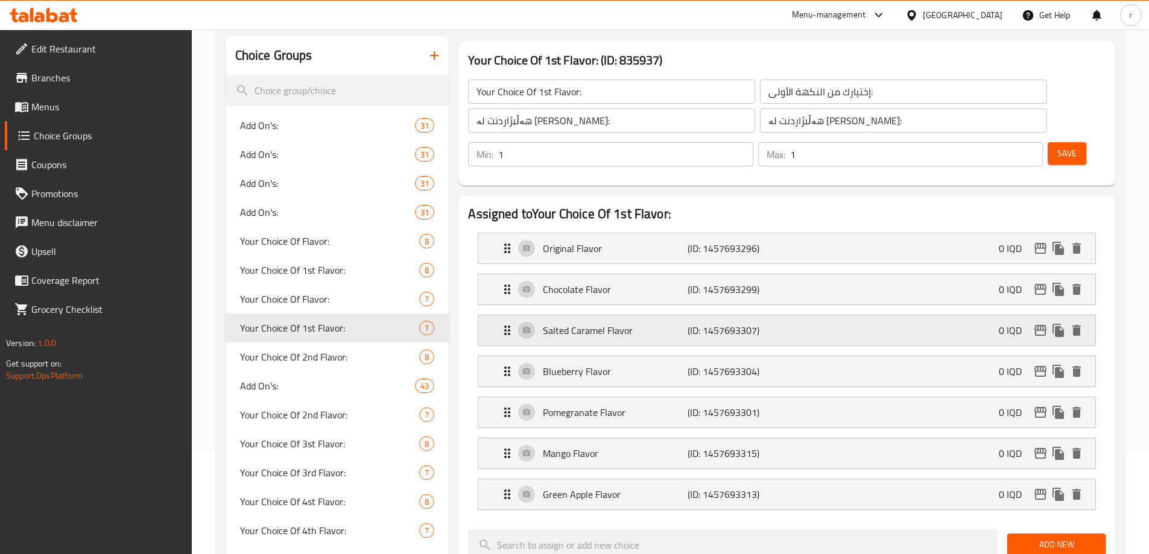
click at [564, 323] on p "Salted Caramel Flavor" at bounding box center [615, 330] width 144 height 14
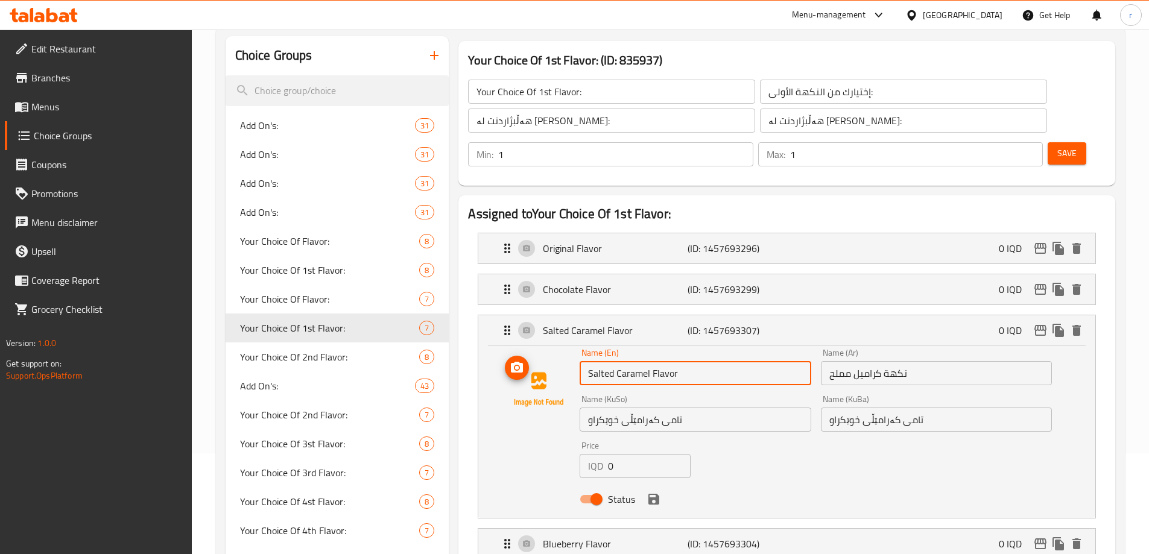
drag, startPoint x: 618, startPoint y: 348, endPoint x: 557, endPoint y: 350, distance: 60.9
click at [557, 350] on div "Name (En) Salted Caramel Flavor Name (En) Name (Ar) نكهة كراميل مملح Name (Ar) …" at bounding box center [787, 430] width 578 height 162
paste input "Pistachio"
type input "Pistachio"
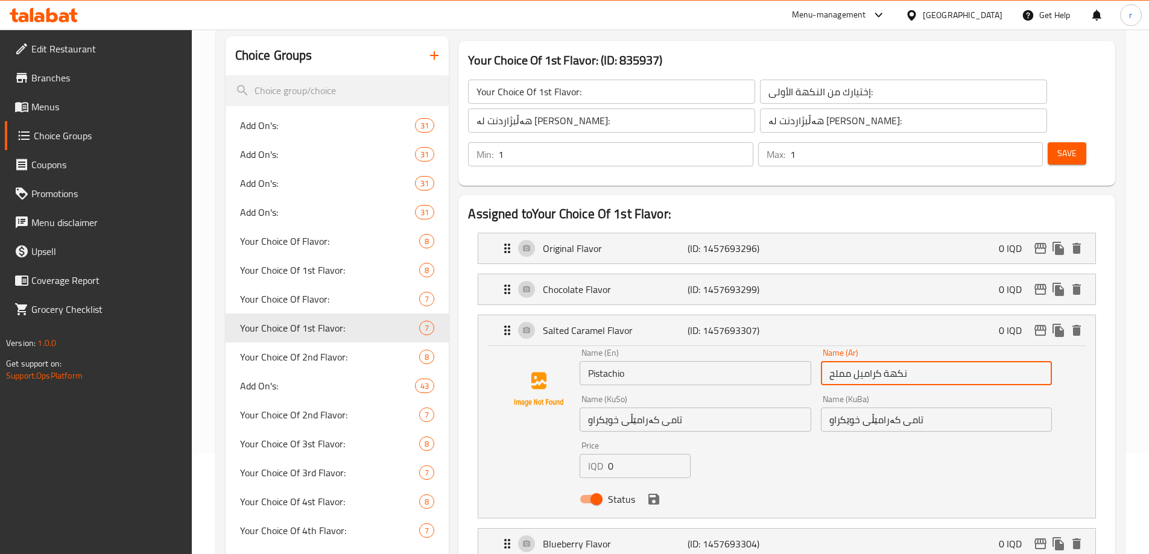
drag, startPoint x: 931, startPoint y: 340, endPoint x: 790, endPoint y: 356, distance: 142.0
click at [790, 356] on div "Name (En) Pistachio Name (En) Name (Ar) نكهة كراميل مملح Name (Ar) Name (KuSo) …" at bounding box center [816, 430] width 482 height 172
paste input "ستق"
type input "فستق"
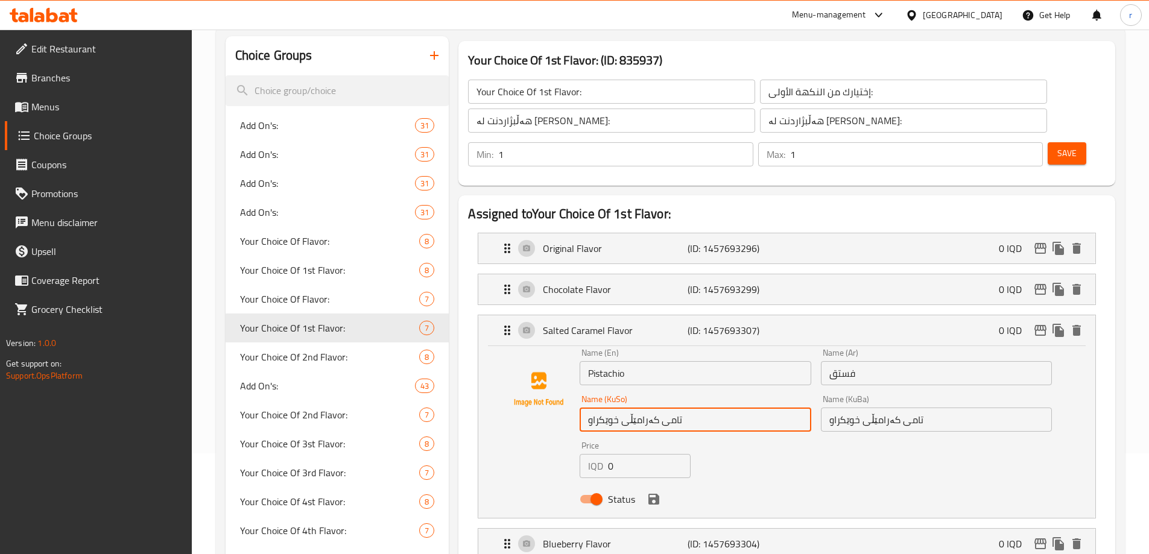
drag, startPoint x: 663, startPoint y: 385, endPoint x: 550, endPoint y: 387, distance: 112.8
click at [551, 387] on div "Name (En) Pistachio Name (En) Name (Ar) فستق Name (Ar) Name (KuSo) تامی کەرامێڵ…" at bounding box center [787, 430] width 578 height 162
paste input "فستەق"
type input "فستەق"
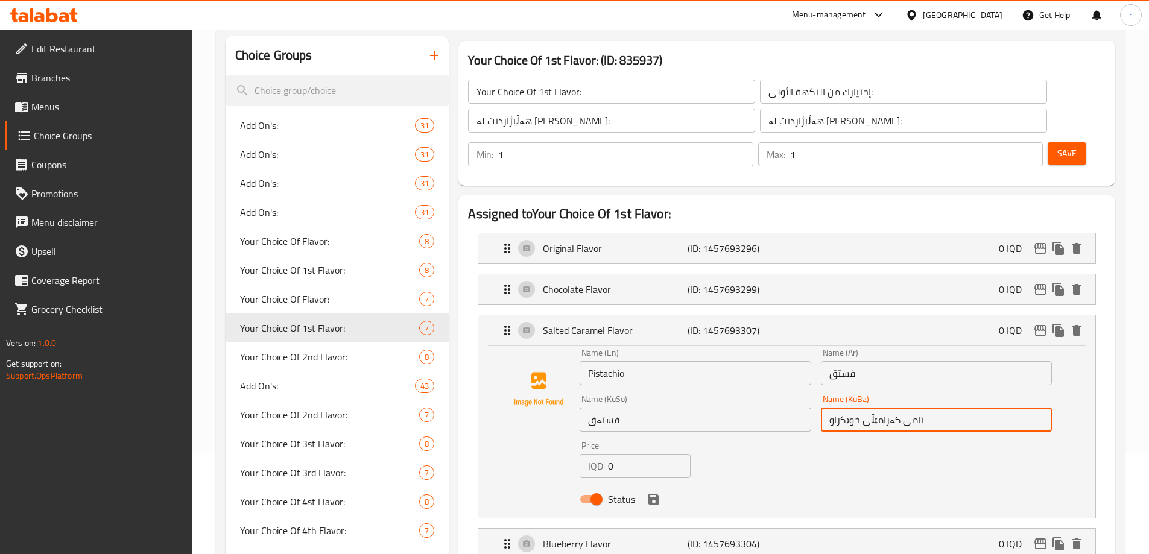
drag, startPoint x: 942, startPoint y: 387, endPoint x: 783, endPoint y: 399, distance: 159.1
click at [783, 399] on div "Name (En) Pistachio Name (En) Name (Ar) فستق Name (Ar) Name (KuSo) فستەق Name (…" at bounding box center [816, 430] width 482 height 172
paste input "فستەق"
click at [656, 483] on div "Status" at bounding box center [816, 499] width 482 height 33
click at [656, 494] on icon "save" at bounding box center [653, 499] width 11 height 11
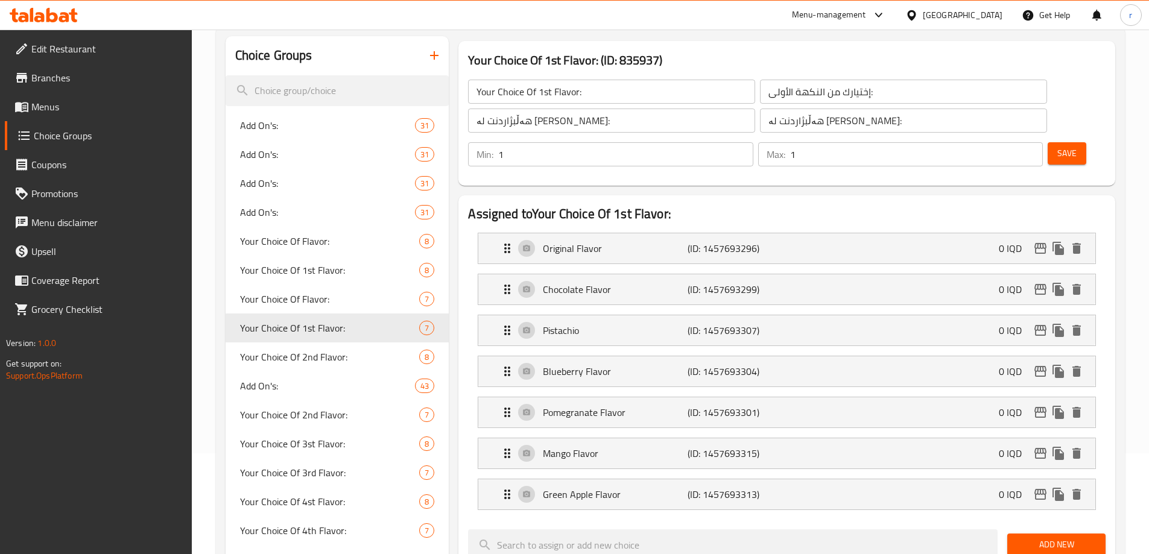
type input "فستەق"
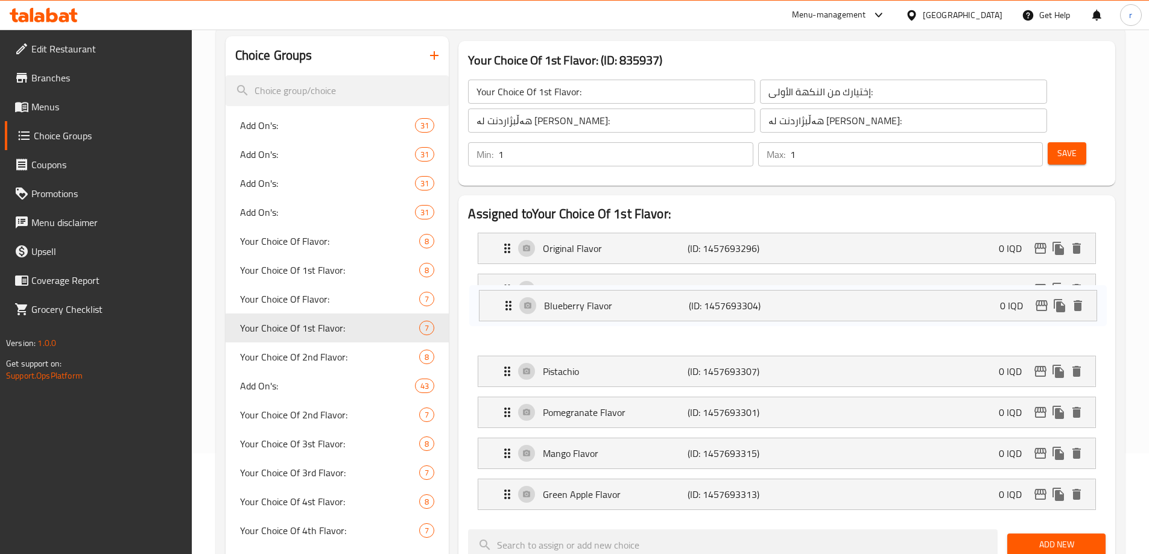
drag, startPoint x: 573, startPoint y: 332, endPoint x: 572, endPoint y: 297, distance: 35.0
click at [572, 297] on nav "Original Flavor (ID: 1457693296) 0 IQD Name (En) Original Flavor Name (En) Name…" at bounding box center [787, 371] width 638 height 297
drag, startPoint x: 593, startPoint y: 377, endPoint x: 592, endPoint y: 296, distance: 81.4
click at [592, 296] on nav "Original Flavor (ID: 1457693296) 0 IQD Name (En) Original Flavor Name (En) Name…" at bounding box center [787, 371] width 638 height 297
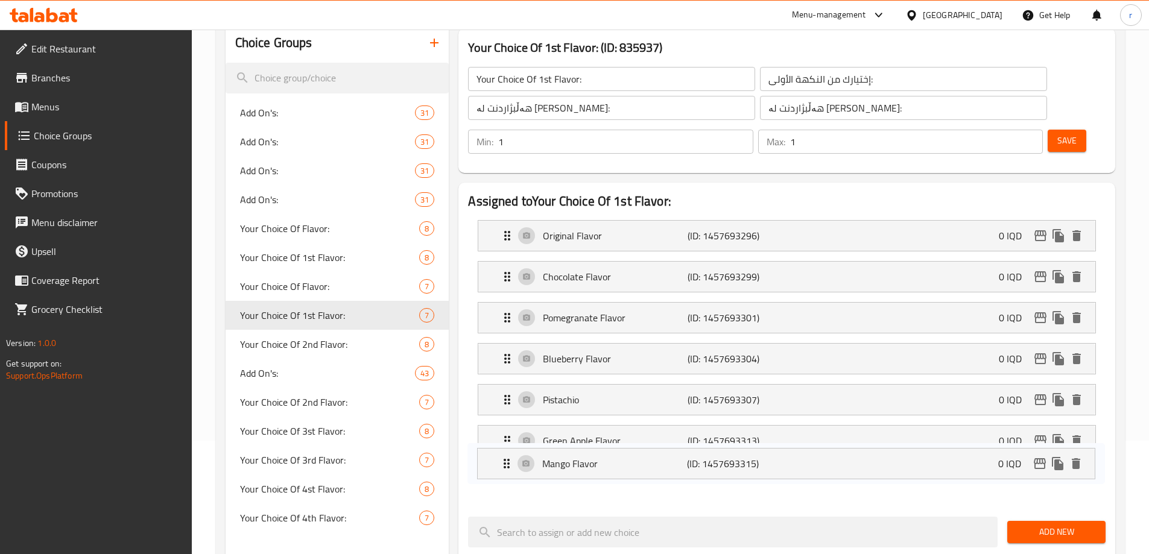
drag, startPoint x: 589, startPoint y: 418, endPoint x: 587, endPoint y: 466, distance: 47.7
click at [587, 466] on nav "Original Flavor (ID: 1457693296) 0 IQD Name (En) Original Flavor Name (En) Name…" at bounding box center [787, 358] width 638 height 297
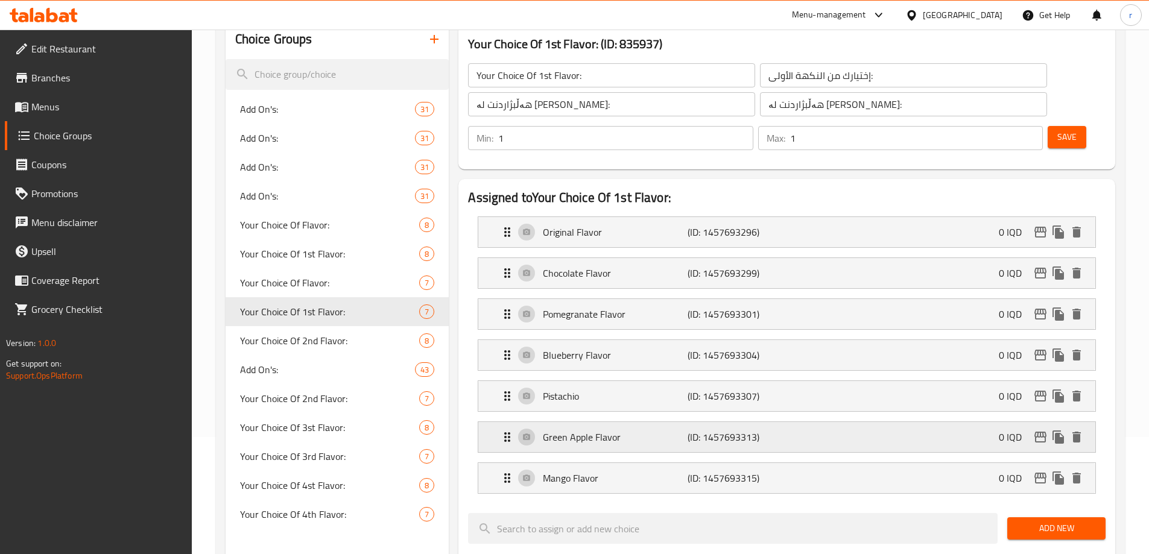
click at [581, 430] on p "Green Apple Flavor" at bounding box center [615, 437] width 144 height 14
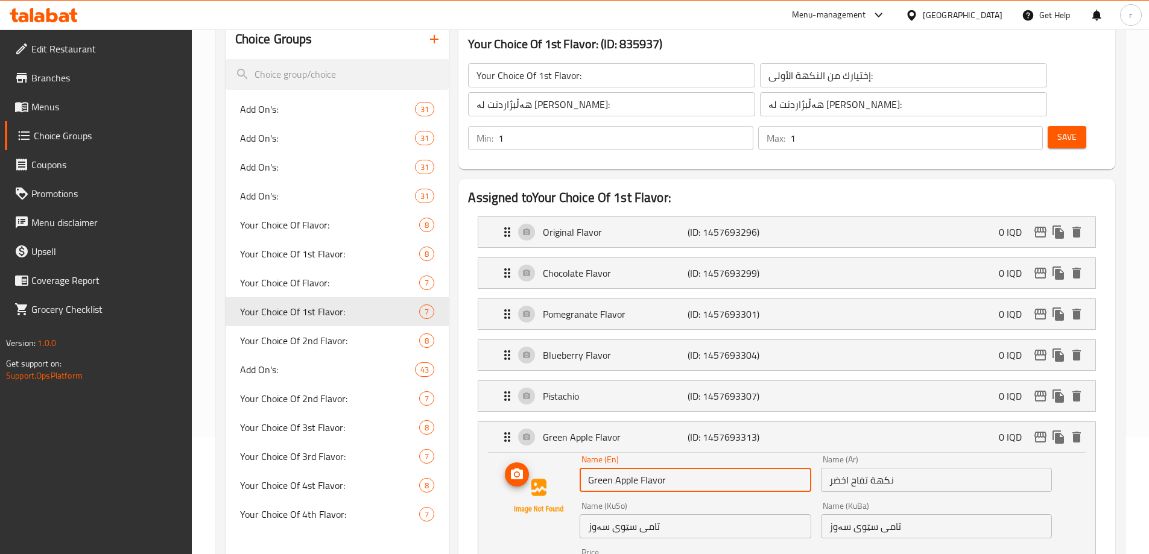
drag, startPoint x: 597, startPoint y: 449, endPoint x: 552, endPoint y: 443, distance: 45.0
click at [552, 455] on div "Name (En) Green Apple Flavor Name (En) Name (Ar) نكهة تفاح اخضر Name (Ar) Name …" at bounding box center [787, 536] width 578 height 162
paste input "Yummy Gummy"
type input "Yummy Gummy"
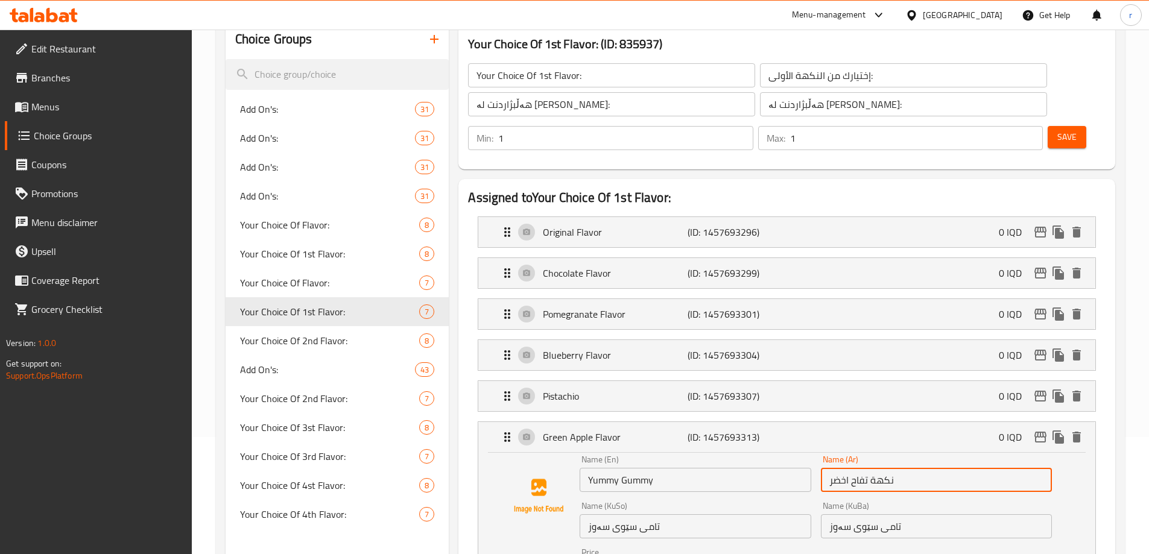
drag, startPoint x: 907, startPoint y: 444, endPoint x: 783, endPoint y: 447, distance: 123.1
click at [783, 451] on div "Name (En) Yummy Gummy Name (En) Name (Ar) نكهة تفاح اخضر Name (Ar) Name (KuSo) …" at bounding box center [816, 537] width 482 height 172
paste input "ومي جومي"
type input "يومي جومي"
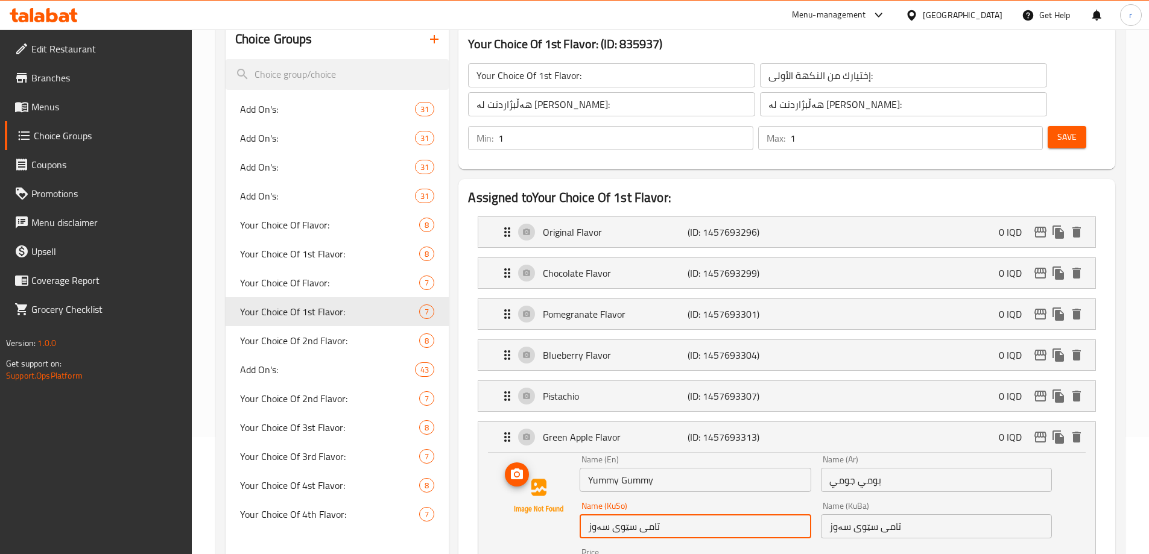
drag, startPoint x: 685, startPoint y: 490, endPoint x: 528, endPoint y: 488, distance: 156.8
click at [528, 488] on div "Name (En) Yummy Gummy Name (En) Name (Ar) يومي جومي Name (Ar) Name (KuSo) تامی …" at bounding box center [787, 536] width 578 height 162
paste input "یەمی گۆمی"
type input "یەمی گۆمی"
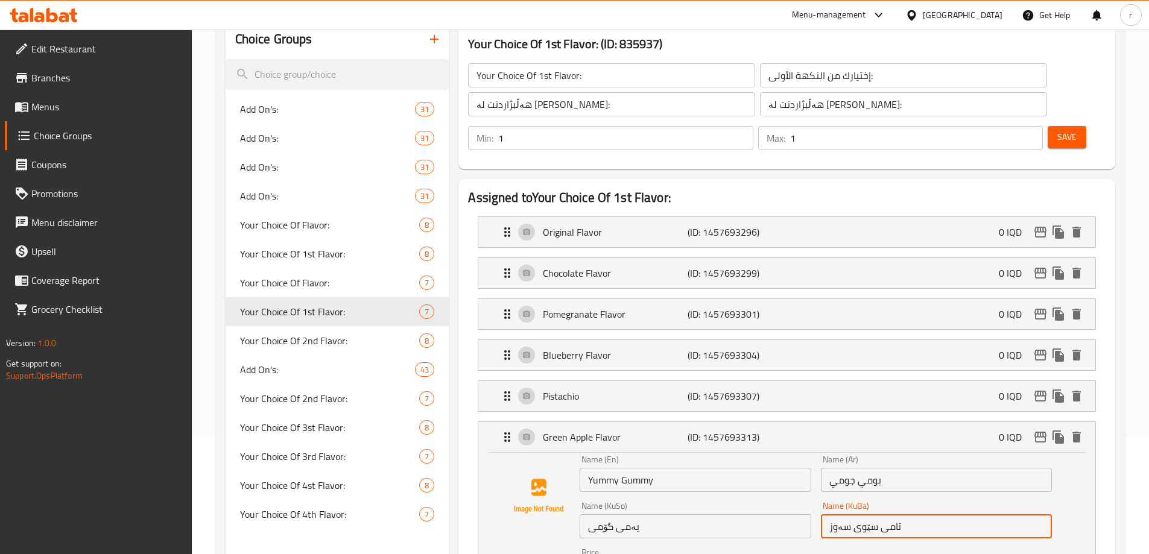
paste input "یەمی گۆمی"
drag, startPoint x: 929, startPoint y: 493, endPoint x: 682, endPoint y: 500, distance: 248.0
click at [682, 500] on div "Name (En) Yummy Gummy Name (En) Name (Ar) يومي جومي Name (Ar) Name (KuSo) یەمی …" at bounding box center [816, 537] width 482 height 172
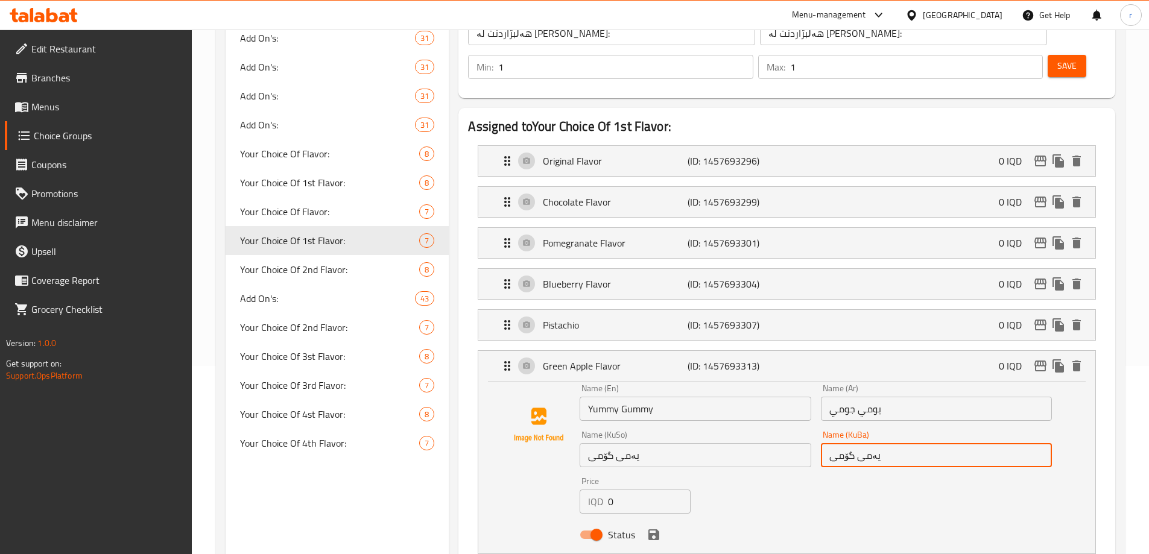
scroll to position [217, 0]
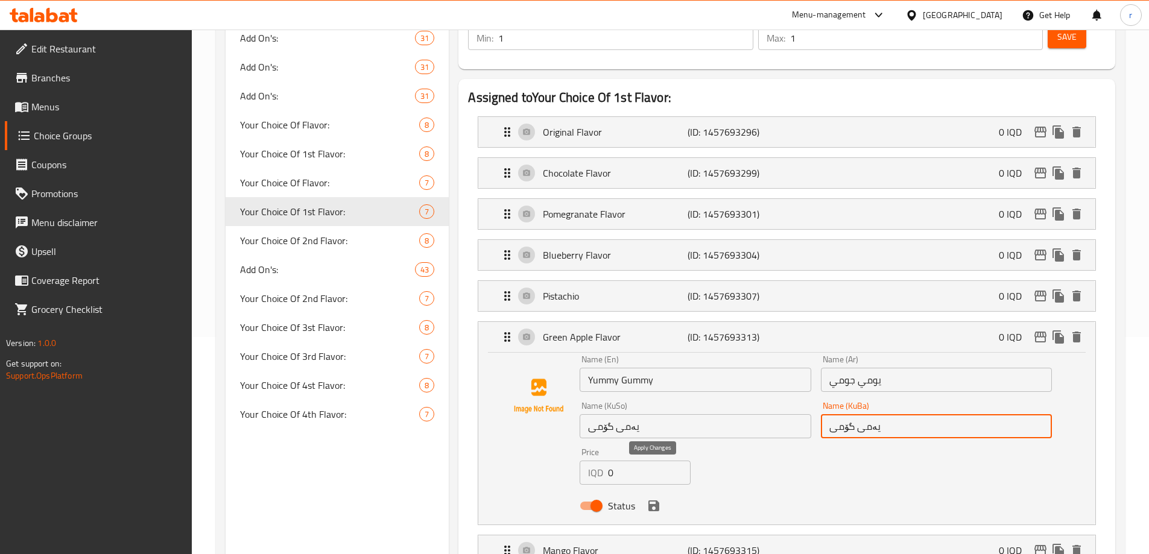
click at [650, 501] on icon "save" at bounding box center [653, 506] width 11 height 11
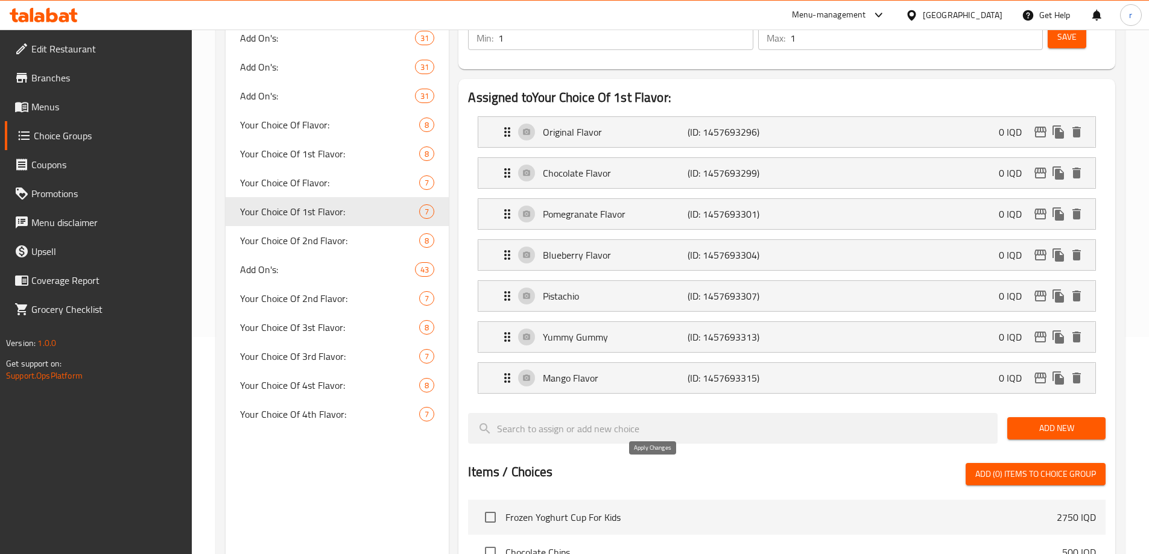
type input "یەمی گۆمی"
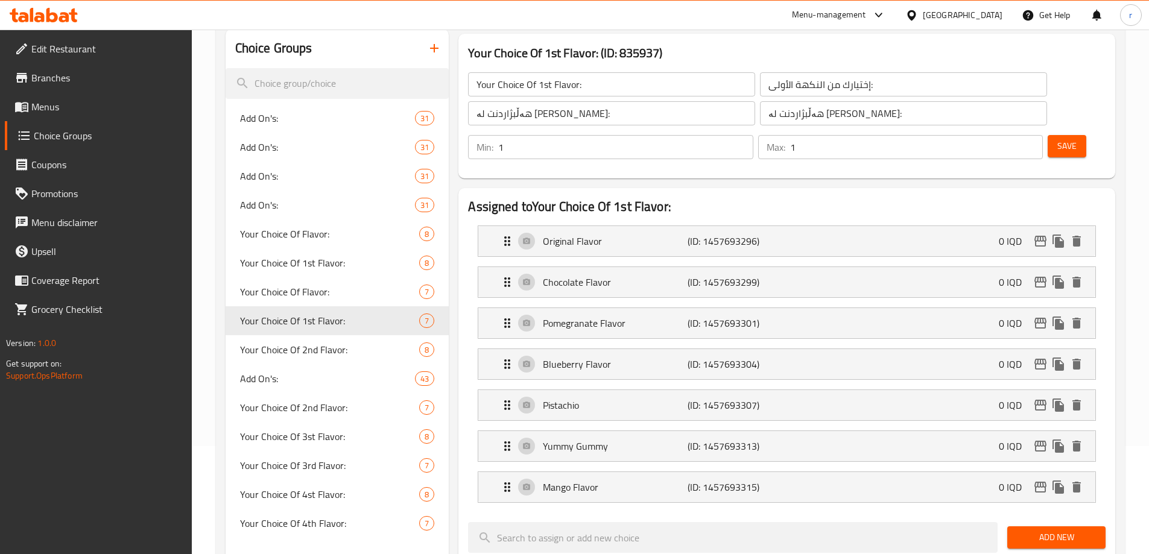
scroll to position [16, 0]
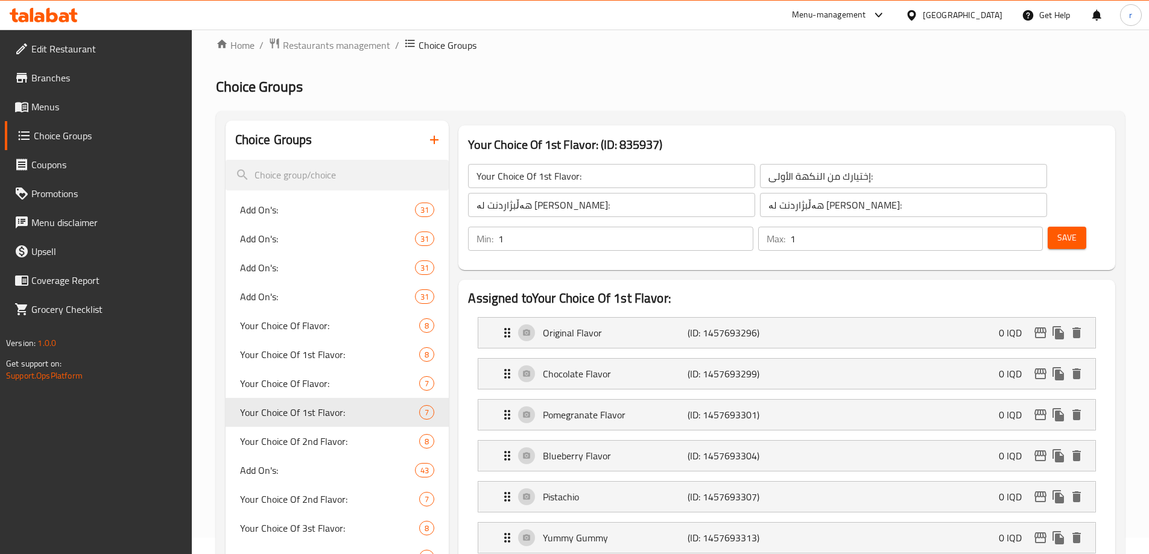
click at [1057, 230] on span "Save" at bounding box center [1066, 237] width 19 height 15
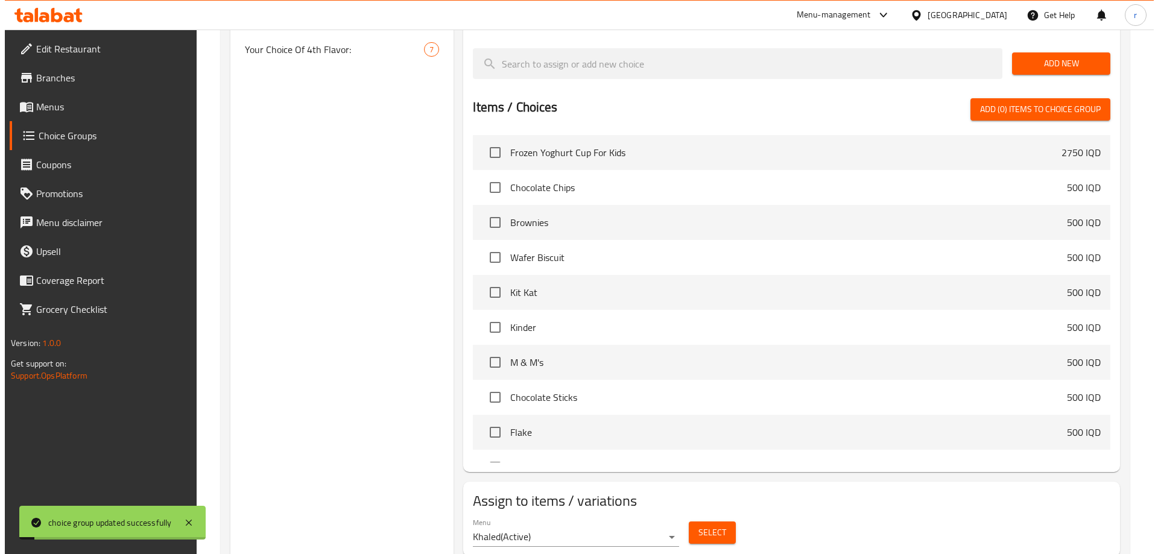
scroll to position [589, 0]
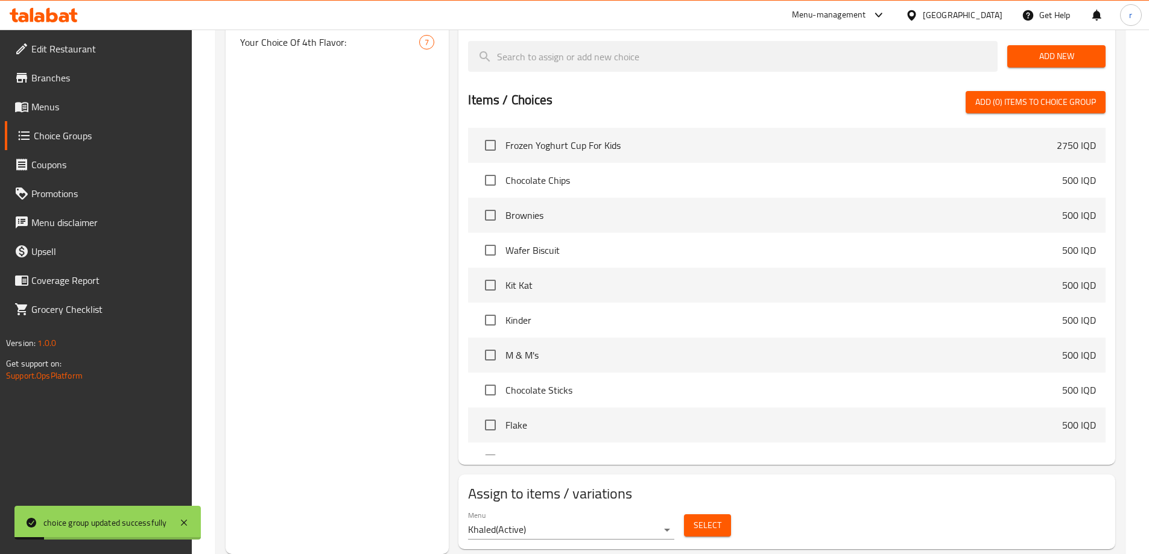
click at [700, 518] on span "Select" at bounding box center [708, 525] width 28 height 15
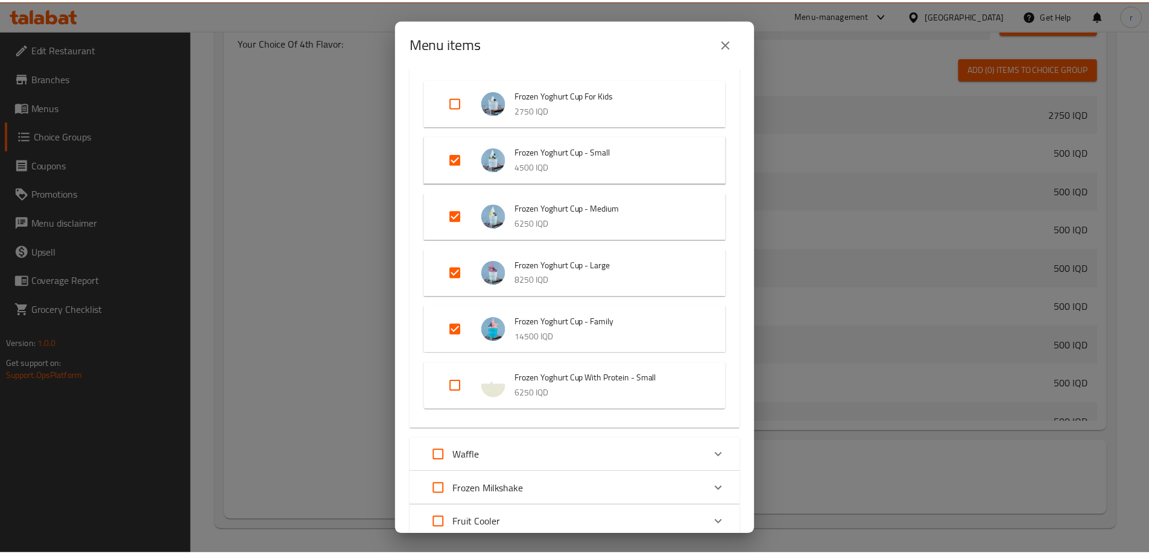
scroll to position [302, 0]
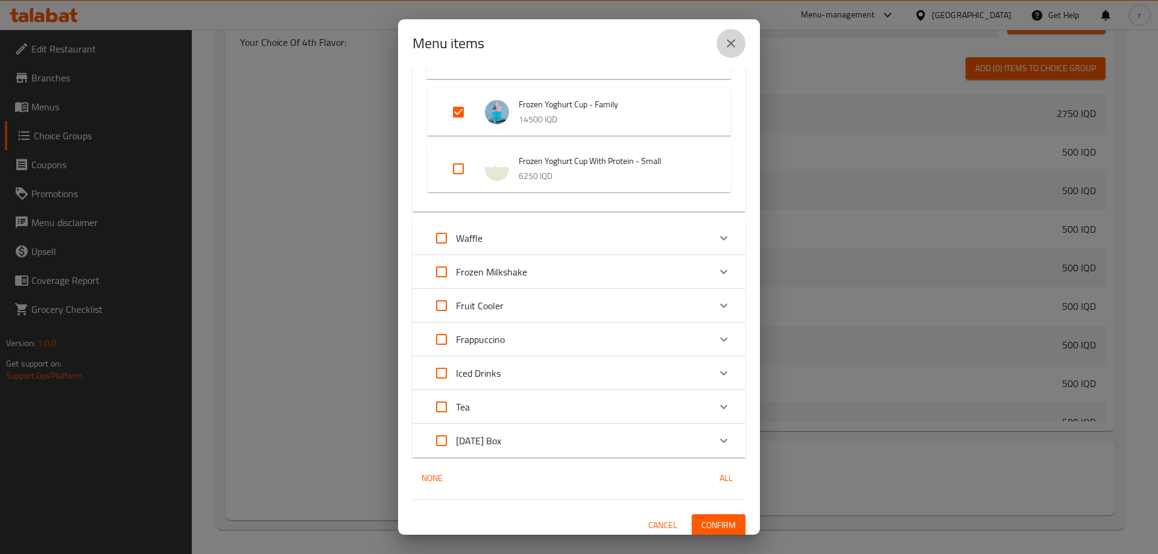
click at [725, 46] on icon "close" at bounding box center [731, 43] width 14 height 14
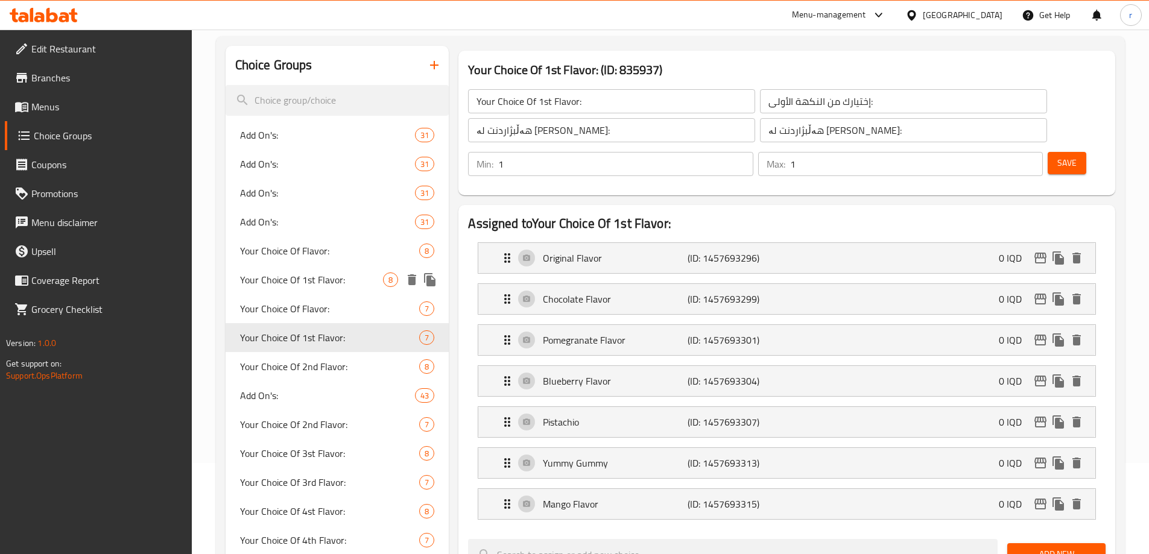
scroll to position [87, 0]
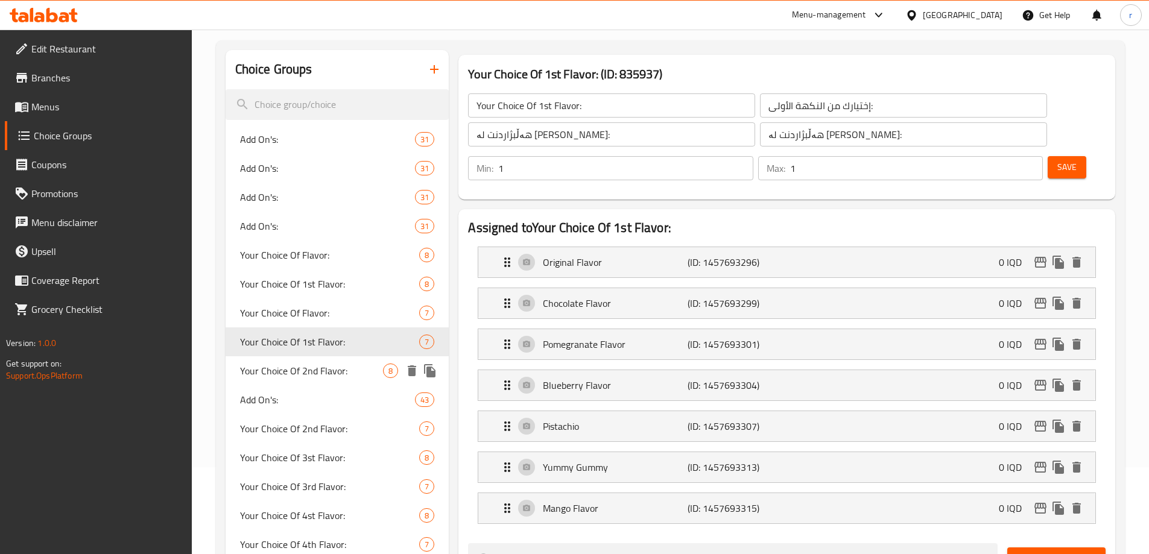
click at [245, 374] on span "Your Choice Of 2nd Flavor:" at bounding box center [312, 371] width 144 height 14
type input "Your Choice Of 2nd Flavor:"
type input "إختيارك من النكهة الثانية:"
type input "هەڵبژاردنت لە تامی دووەم:"
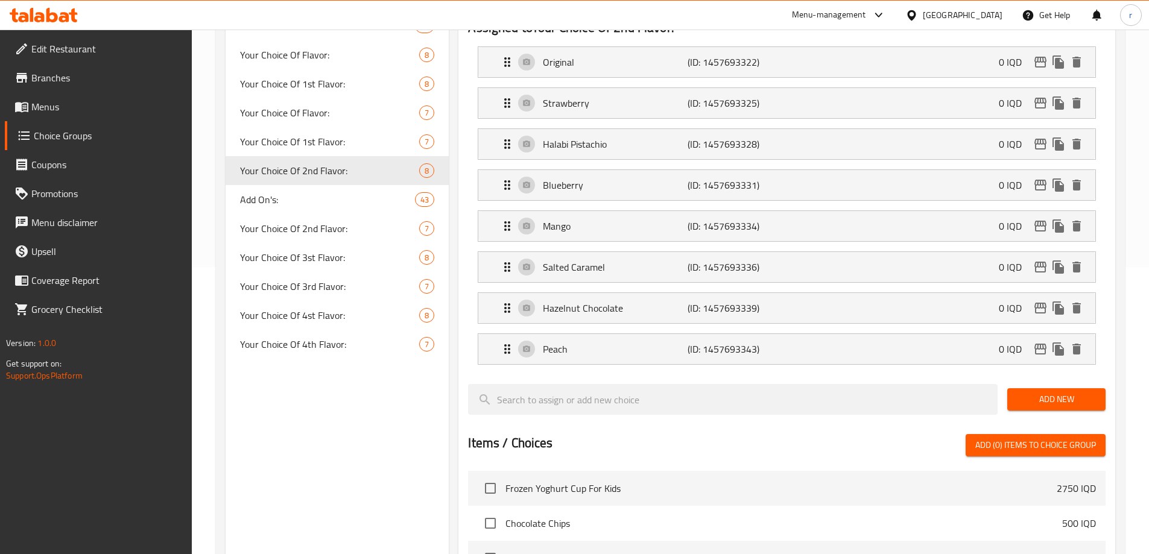
scroll to position [288, 0]
click at [282, 239] on div "Your Choice Of 2nd Flavor: 7" at bounding box center [338, 228] width 224 height 29
type input "Your Choice Of 2nd Flavor:"
type input "هەڵبژاردنت لە تامی دووەم:"
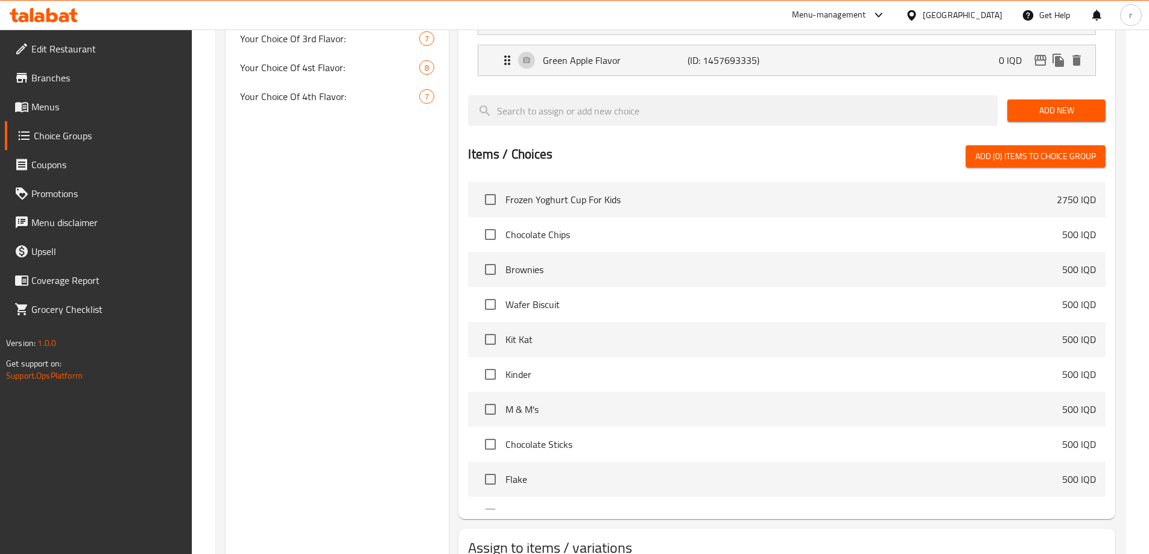
scroll to position [589, 0]
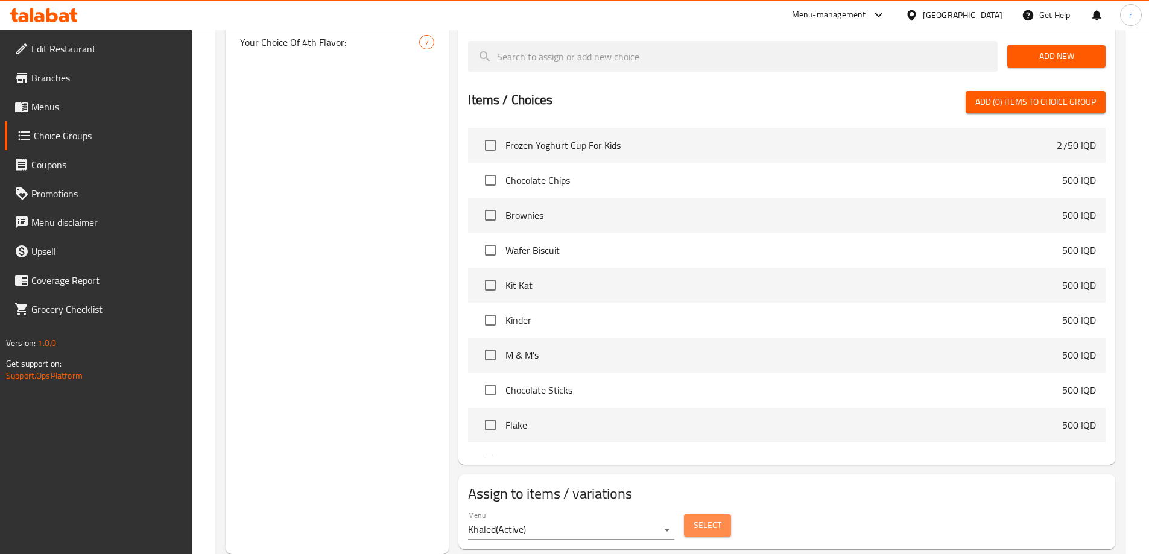
click at [706, 518] on span "Select" at bounding box center [708, 525] width 28 height 15
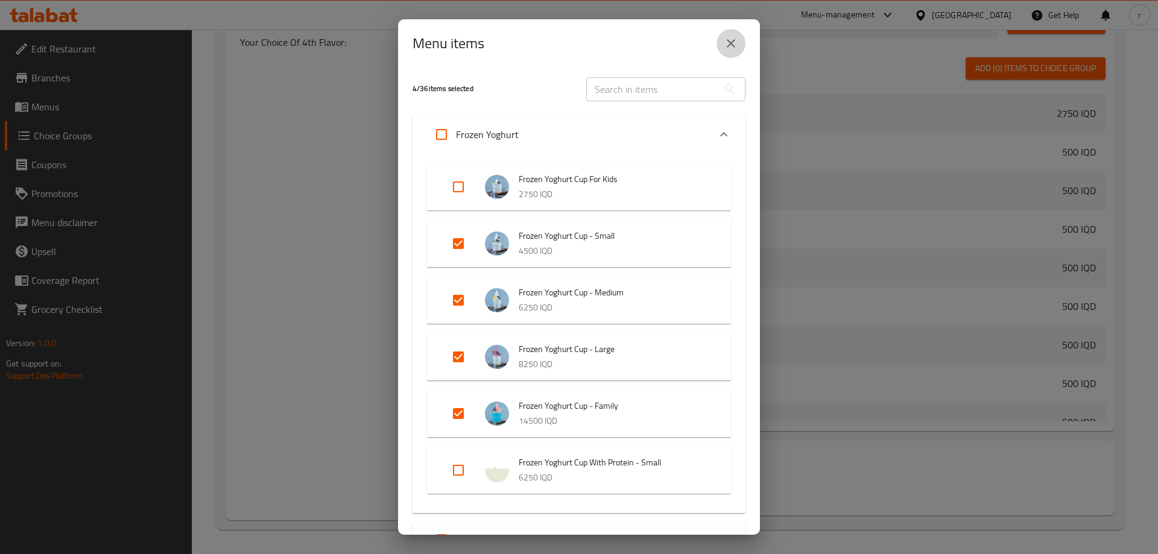
click at [732, 42] on icon "close" at bounding box center [731, 43] width 14 height 14
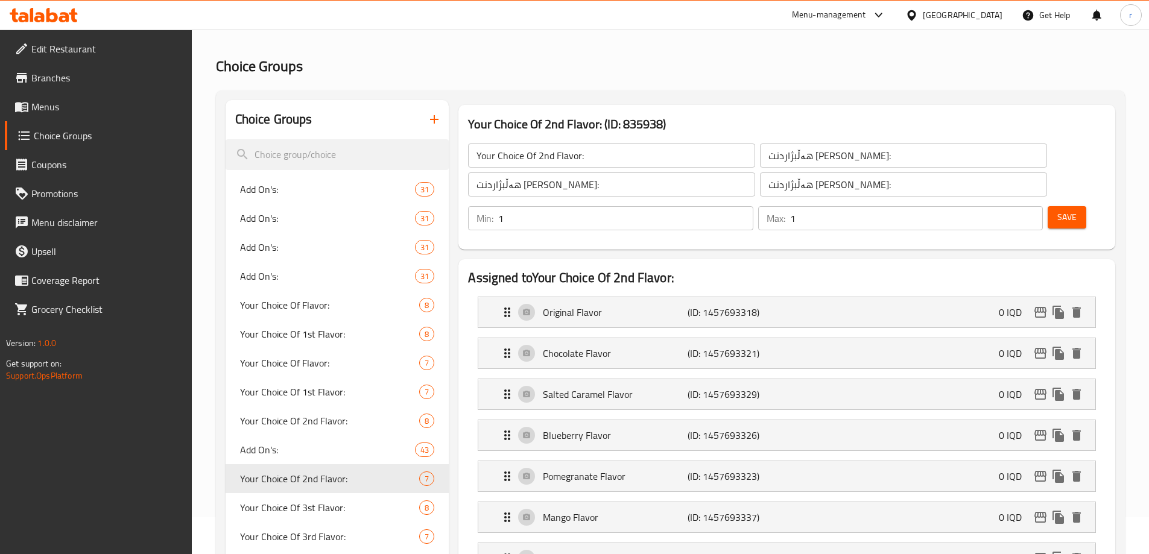
scroll to position [0, 0]
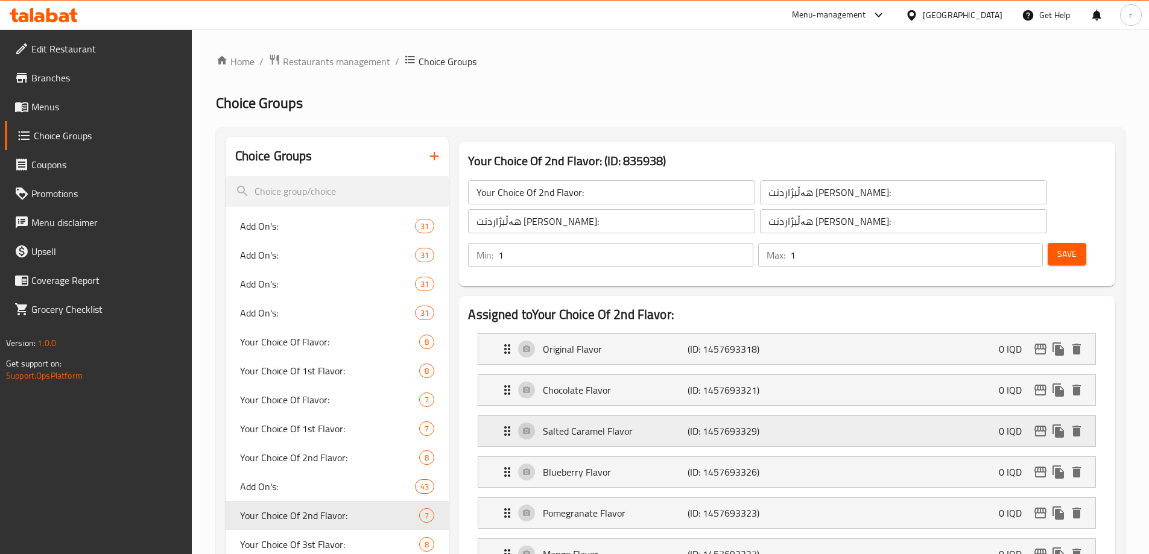
click at [597, 424] on p "Salted Caramel Flavor" at bounding box center [615, 431] width 144 height 14
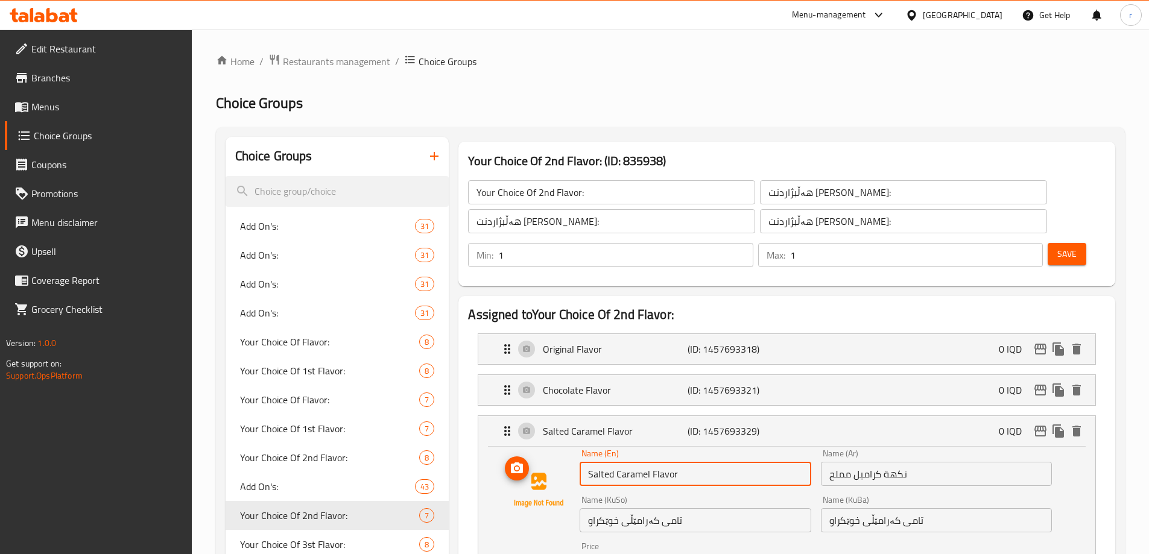
drag, startPoint x: 657, startPoint y: 449, endPoint x: 557, endPoint y: 444, distance: 100.8
click at [557, 449] on div "Name (En) Salted Caramel Flavor Name (En) Name (Ar) نكهة كراميل مملح Name (Ar) …" at bounding box center [787, 530] width 578 height 162
paste input "Pistachio"
type input "Pistachio"
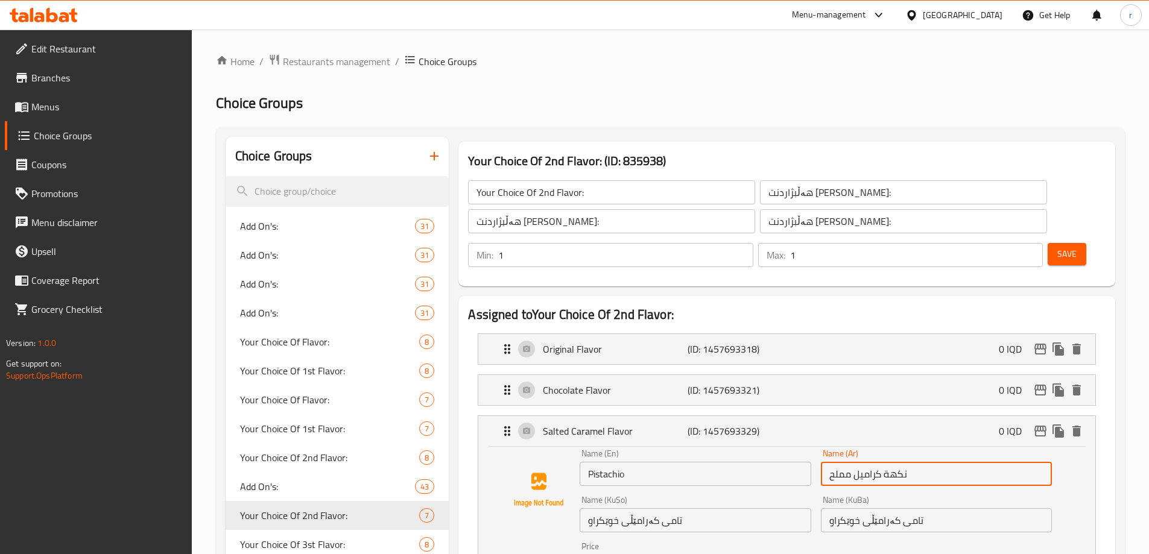
drag, startPoint x: 880, startPoint y: 442, endPoint x: 793, endPoint y: 445, distance: 87.5
click at [793, 445] on div "Name (En) Pistachio Name (En) Name (Ar) نكهة كراميل مملح Name (Ar) Name (KuSo) …" at bounding box center [816, 531] width 482 height 172
paste input "ستق"
type input "فستق"
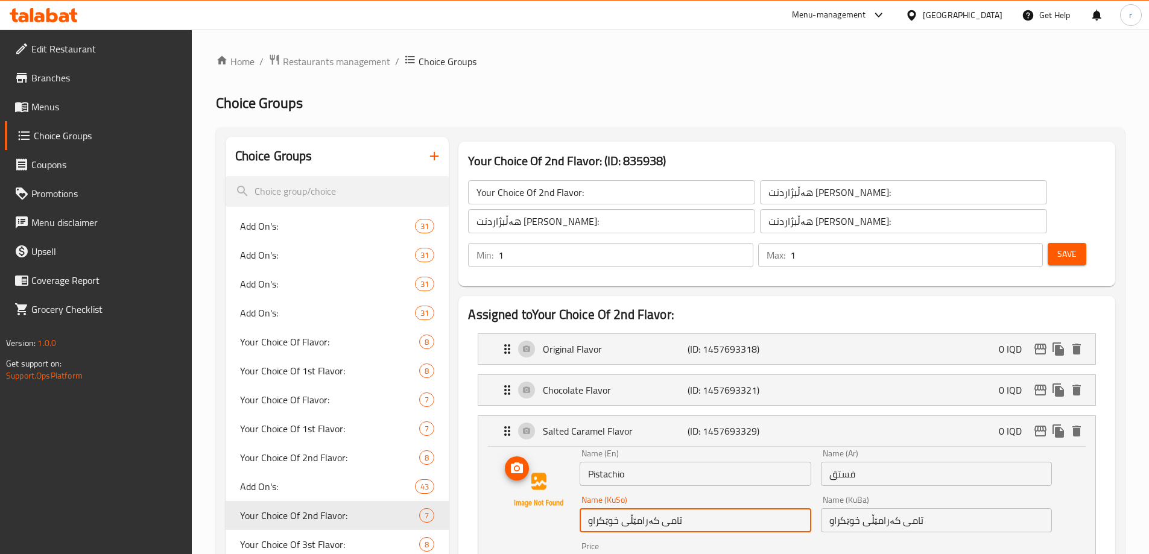
drag, startPoint x: 642, startPoint y: 490, endPoint x: 490, endPoint y: 494, distance: 152.0
click at [491, 494] on div "Name (En) Pistachio Name (En) Name (Ar) فستق Name (Ar) Name (KuSo) تامی کەرامێڵ…" at bounding box center [786, 533] width 617 height 172
paste input "فستەق"
type input "فستەق"
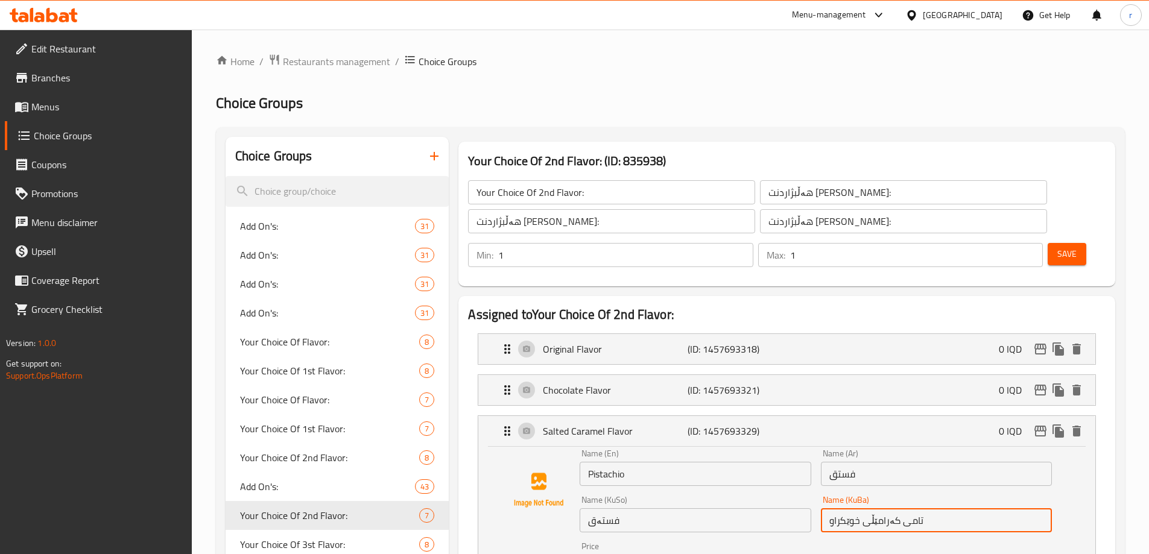
drag, startPoint x: 932, startPoint y: 487, endPoint x: 734, endPoint y: 495, distance: 198.6
click at [734, 495] on div "Name (En) Pistachio Name (En) Name (Ar) فستق Name (Ar) Name (KuSo) فستەق Name (…" at bounding box center [816, 531] width 482 height 172
paste input "فستەق"
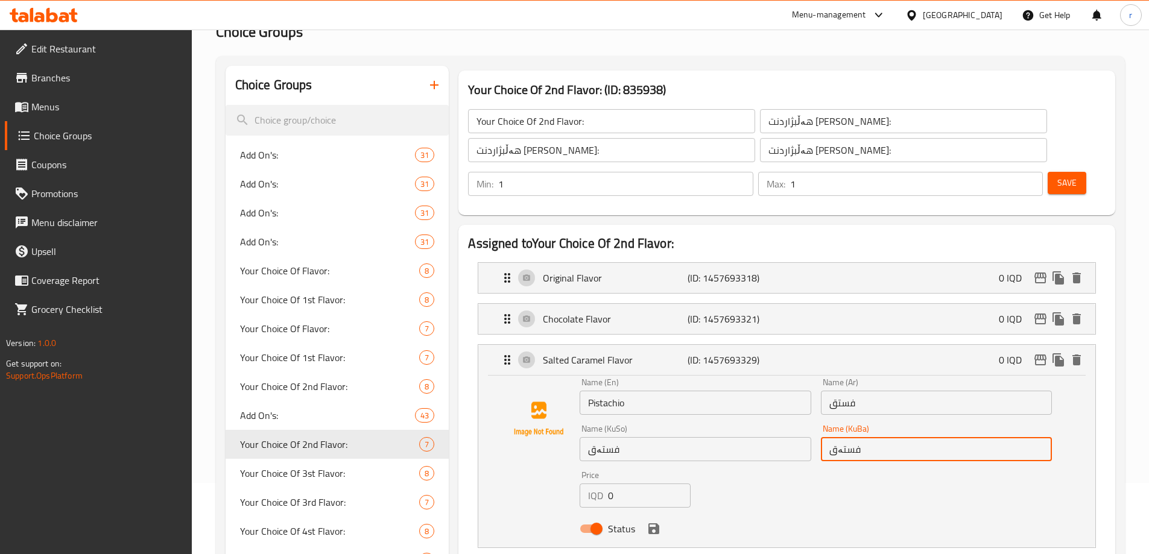
scroll to position [101, 0]
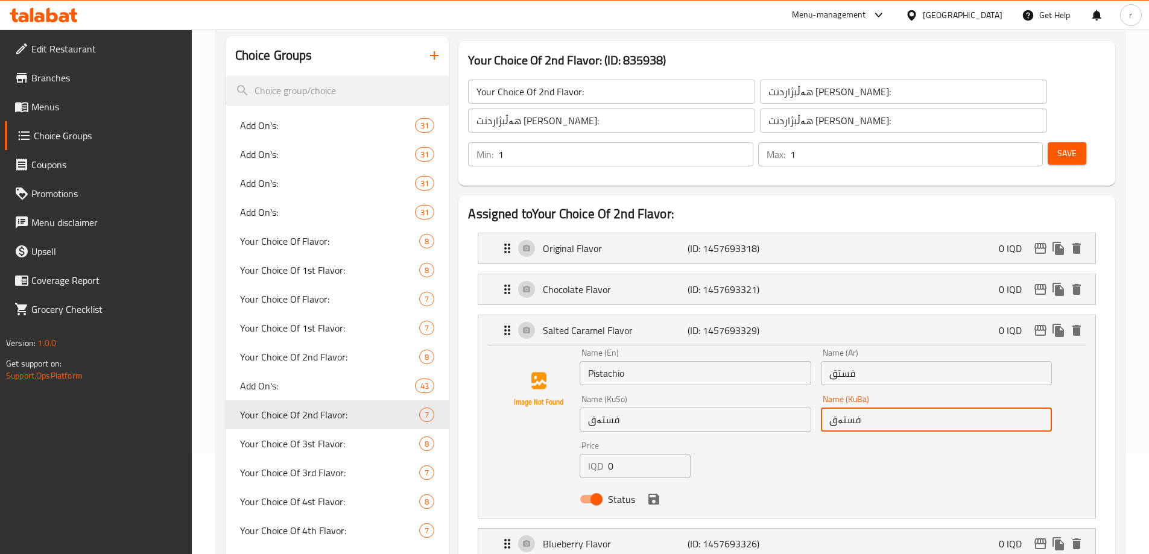
click at [652, 494] on icon "save" at bounding box center [653, 499] width 11 height 11
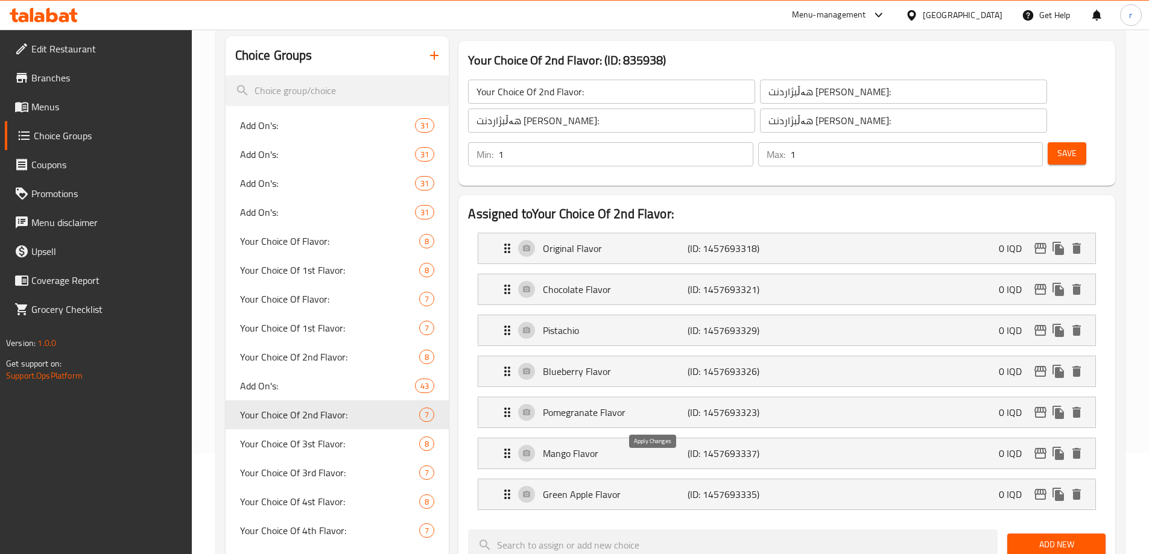
type input "فستەق"
click at [625, 487] on p "Green Apple Flavor" at bounding box center [615, 494] width 144 height 14
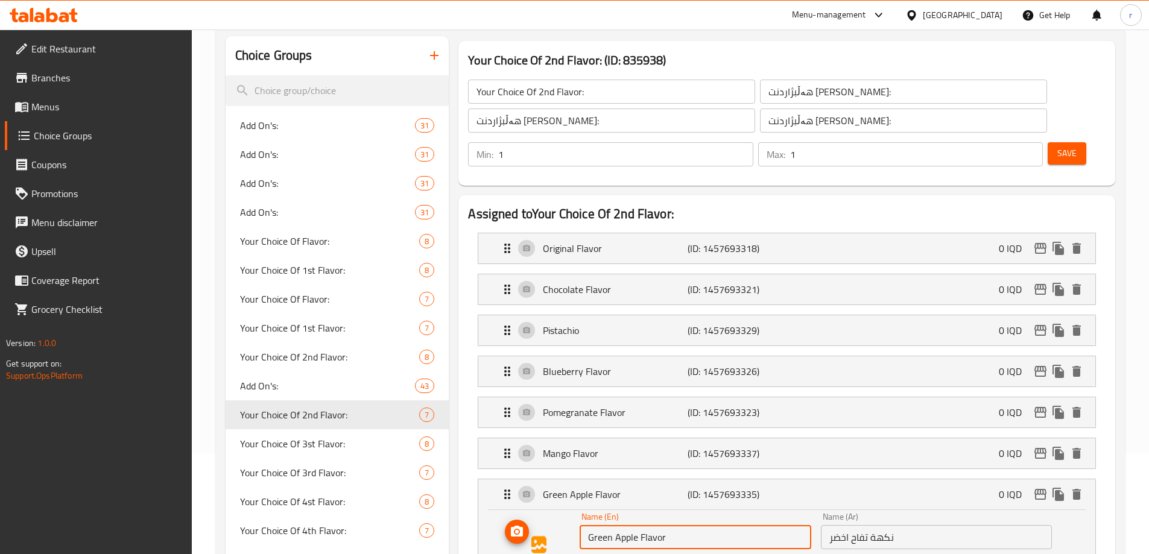
drag, startPoint x: 684, startPoint y: 502, endPoint x: 521, endPoint y: 503, distance: 162.9
paste input "Yummy Gummy"
type input "Yummy Gummy"
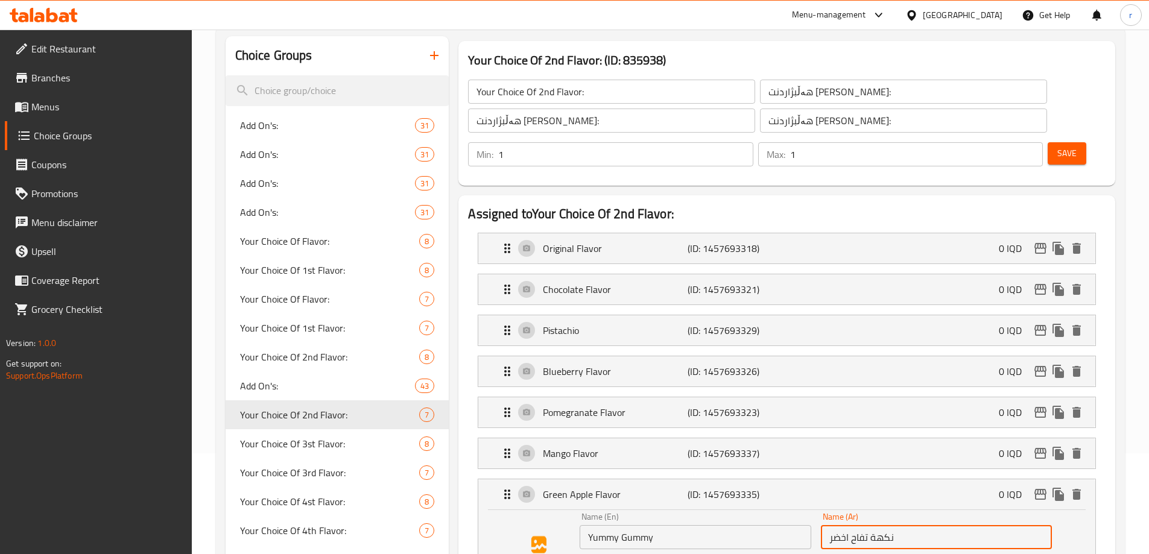
drag, startPoint x: 911, startPoint y: 508, endPoint x: 777, endPoint y: 507, distance: 133.9
paste input "ومي جومي"
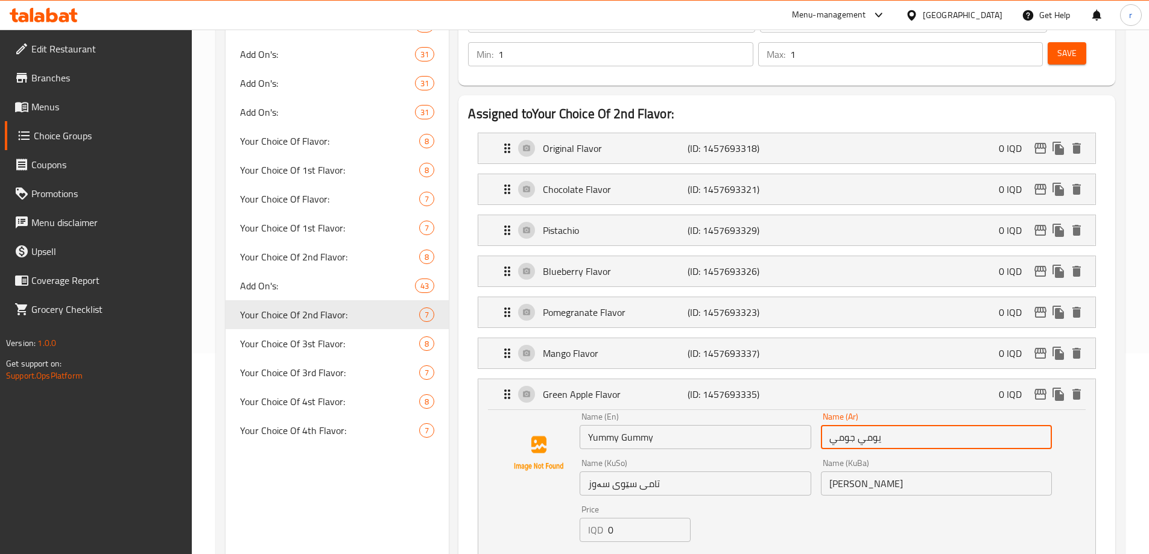
type input "يومي جومي"
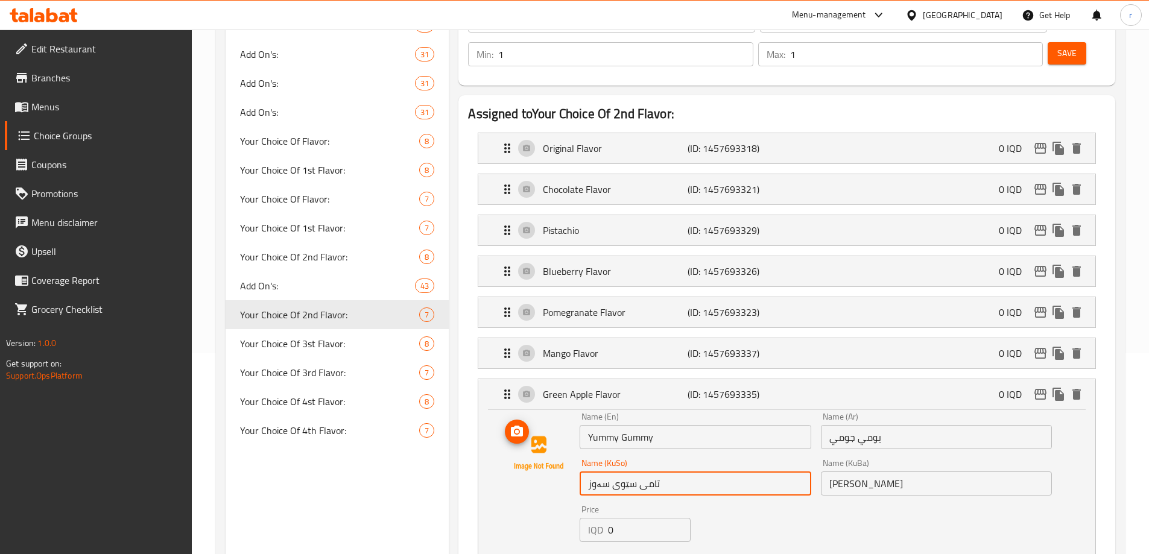
drag, startPoint x: 533, startPoint y: 456, endPoint x: 497, endPoint y: 458, distance: 35.7
click at [498, 458] on div "Name (En) Yummy Gummy Name (En) Name (Ar) يومي جومي Name (Ar) Name (KuSo) تامی …" at bounding box center [787, 494] width 578 height 162
paste input "یەمی گۆمی"
type input "یەمی گۆمی"
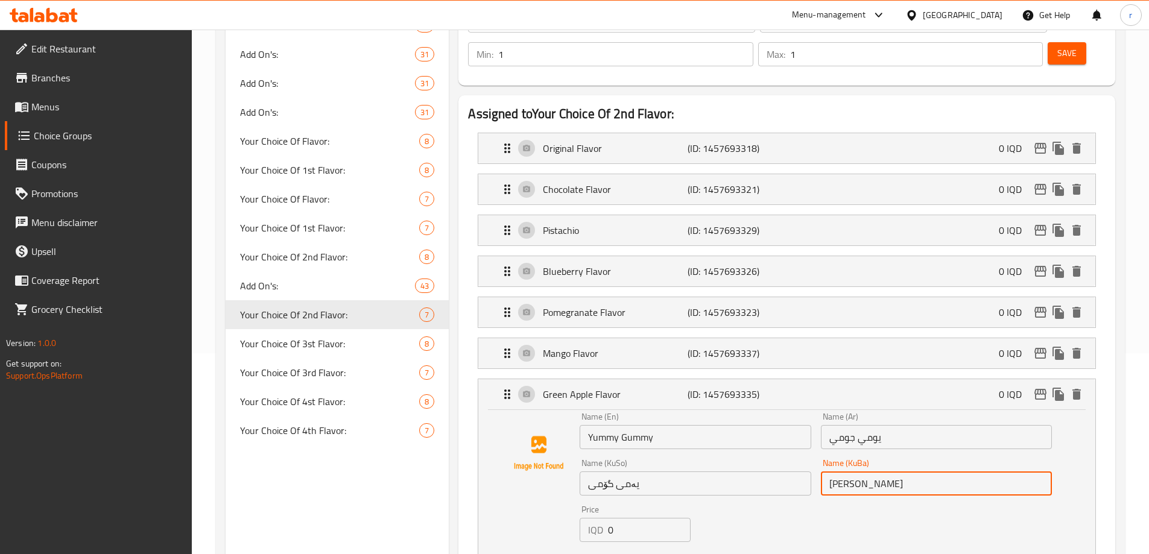
drag, startPoint x: 886, startPoint y: 452, endPoint x: 764, endPoint y: 458, distance: 122.6
click at [764, 458] on div "Name (En) Yummy Gummy Name (En) Name (Ar) يومي جومي Name (Ar) Name (KuSo) یەمی …" at bounding box center [816, 494] width 482 height 172
paste input "یەمی گۆمی"
type input "یەمی گۆمی"
click at [652, 554] on button "save" at bounding box center [654, 563] width 18 height 18
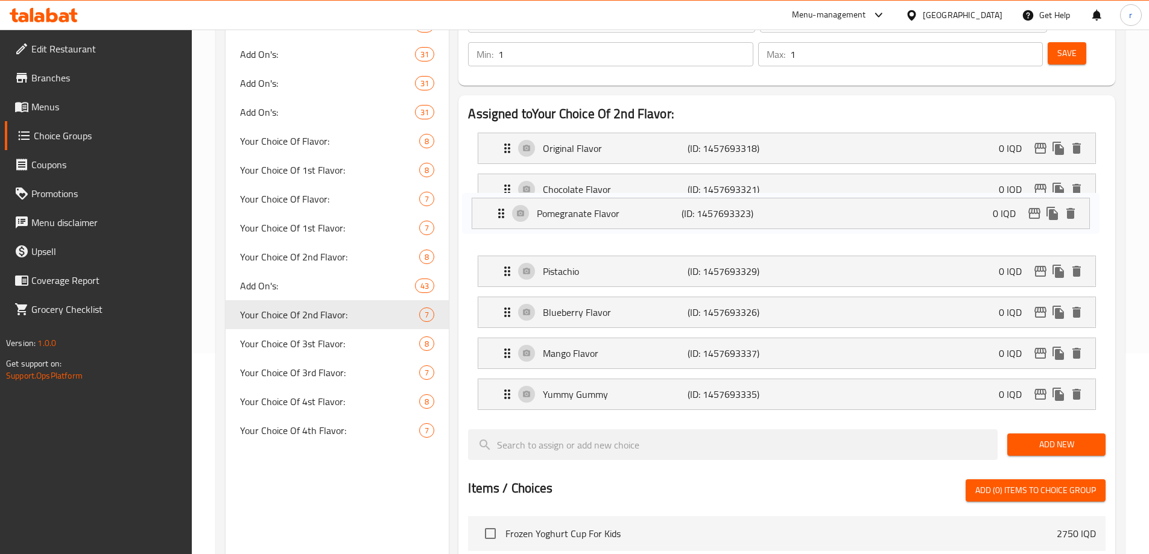
drag, startPoint x: 605, startPoint y: 271, endPoint x: 599, endPoint y: 201, distance: 70.8
click at [599, 201] on nav "Original Flavor (ID: 1457693318) 0 IQD Name (En) Original Flavor Name (En) Name…" at bounding box center [787, 271] width 638 height 297
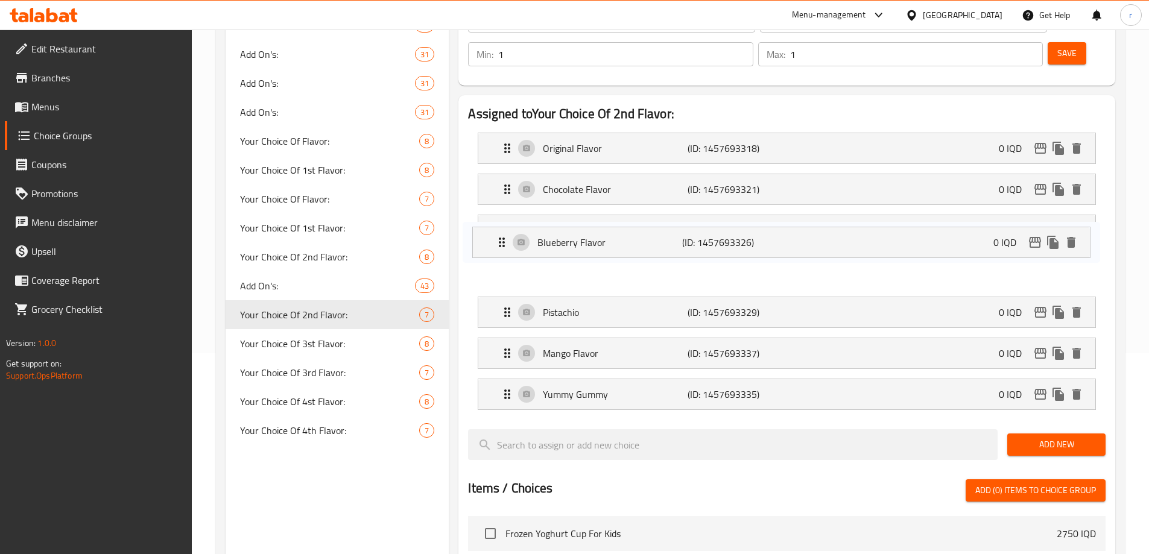
drag, startPoint x: 606, startPoint y: 277, endPoint x: 600, endPoint y: 230, distance: 46.8
click at [600, 230] on nav "Original Flavor (ID: 1457693318) 0 IQD Name (En) Original Flavor Name (En) Name…" at bounding box center [787, 271] width 638 height 297
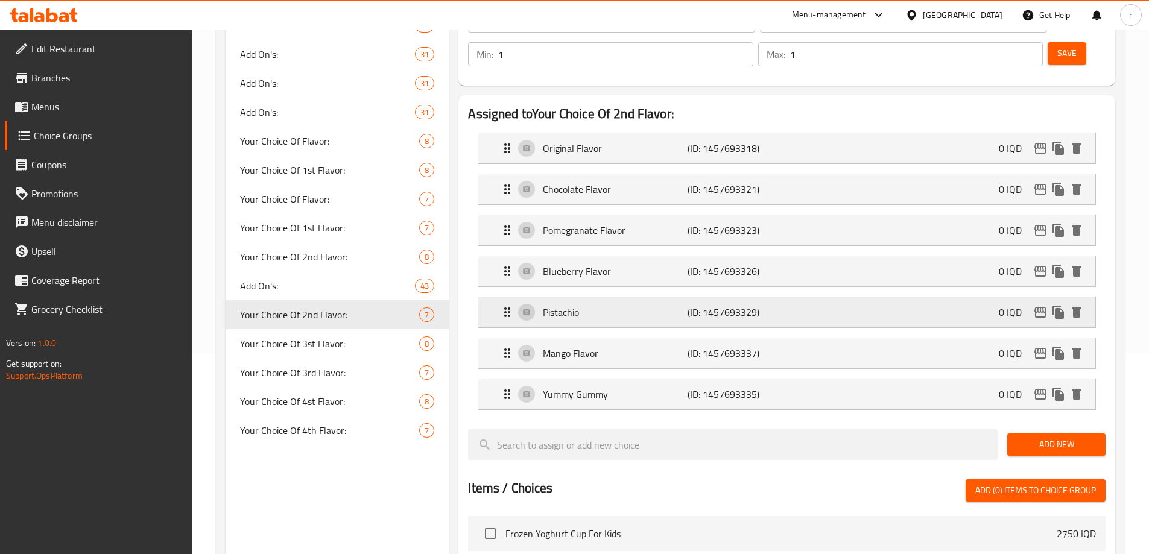
click at [597, 305] on p "Pistachio" at bounding box center [615, 312] width 144 height 14
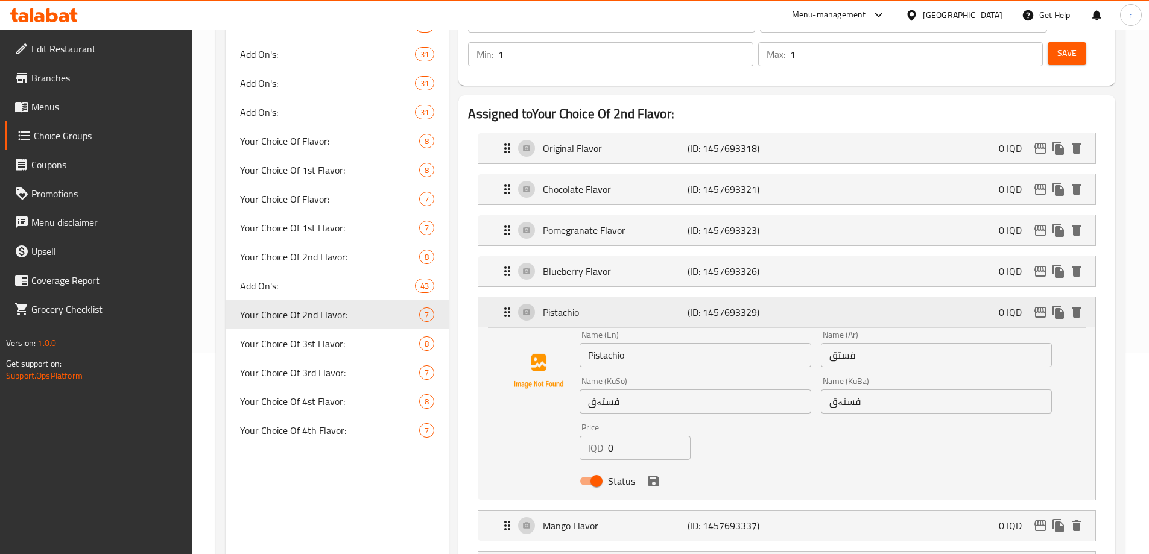
click at [540, 297] on div "Pistachio (ID: 1457693329) 0 IQD" at bounding box center [790, 312] width 581 height 30
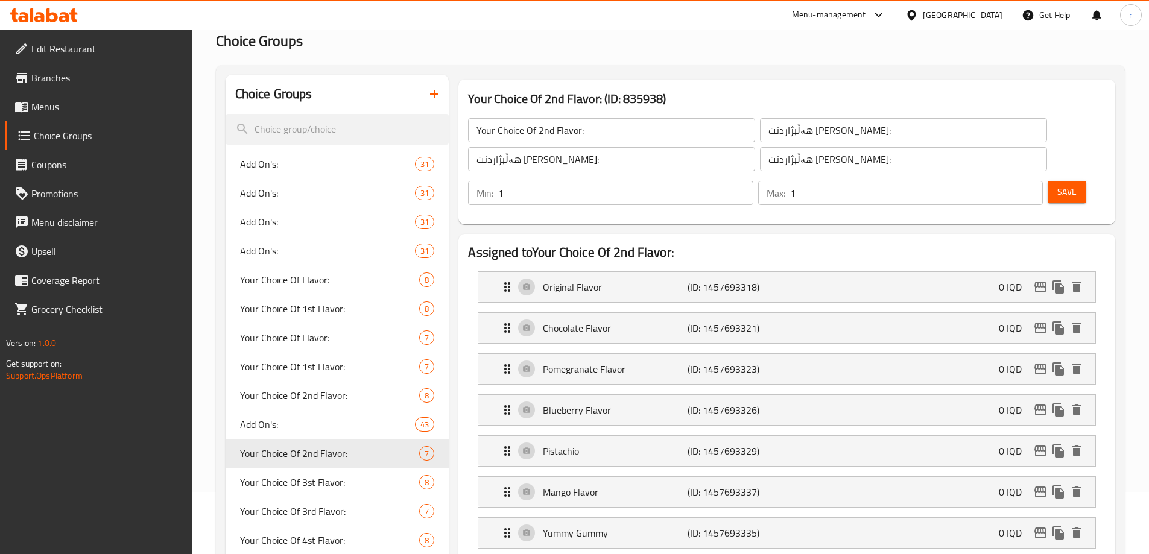
scroll to position [0, 0]
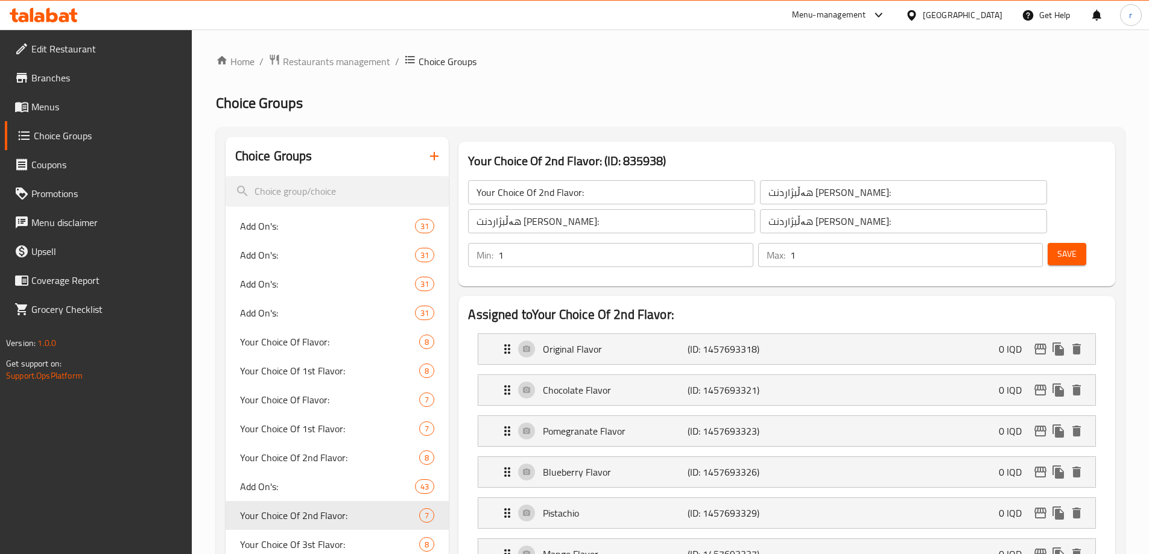
click at [1048, 243] on button "Save" at bounding box center [1067, 254] width 39 height 22
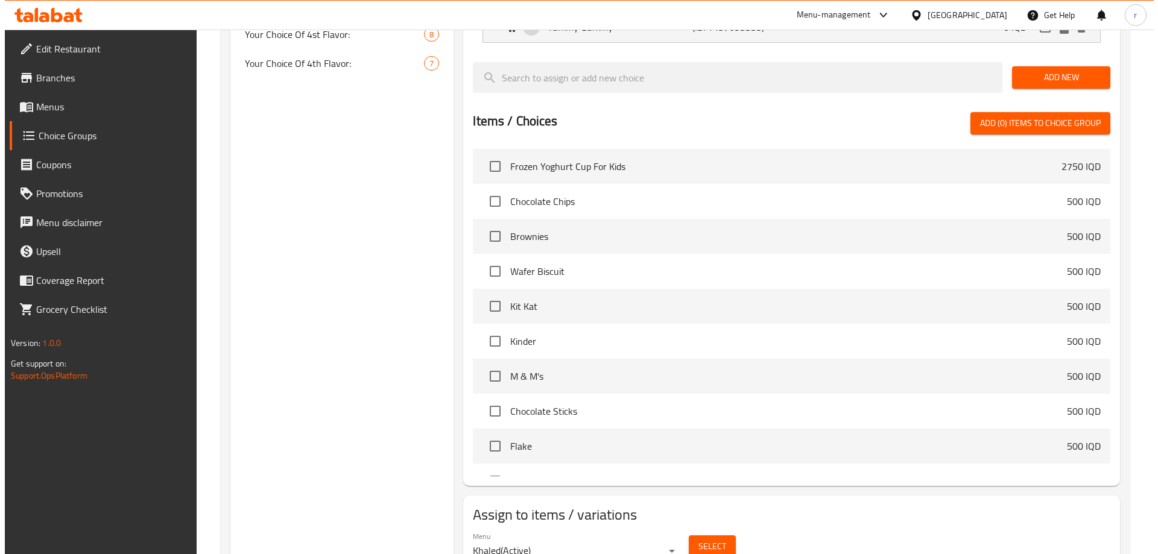
scroll to position [589, 0]
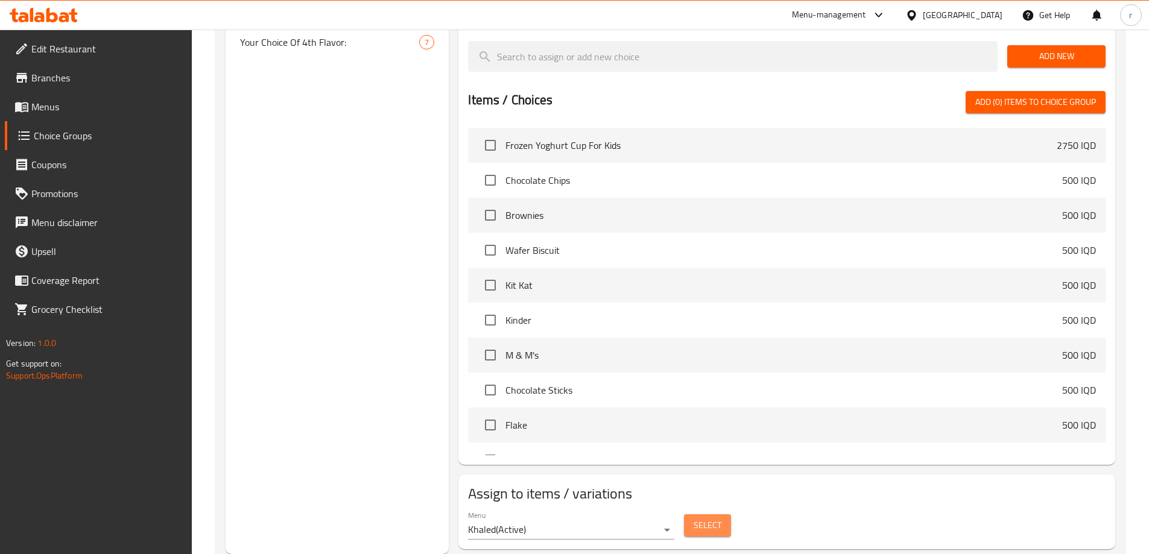
click at [699, 518] on span "Select" at bounding box center [708, 525] width 28 height 15
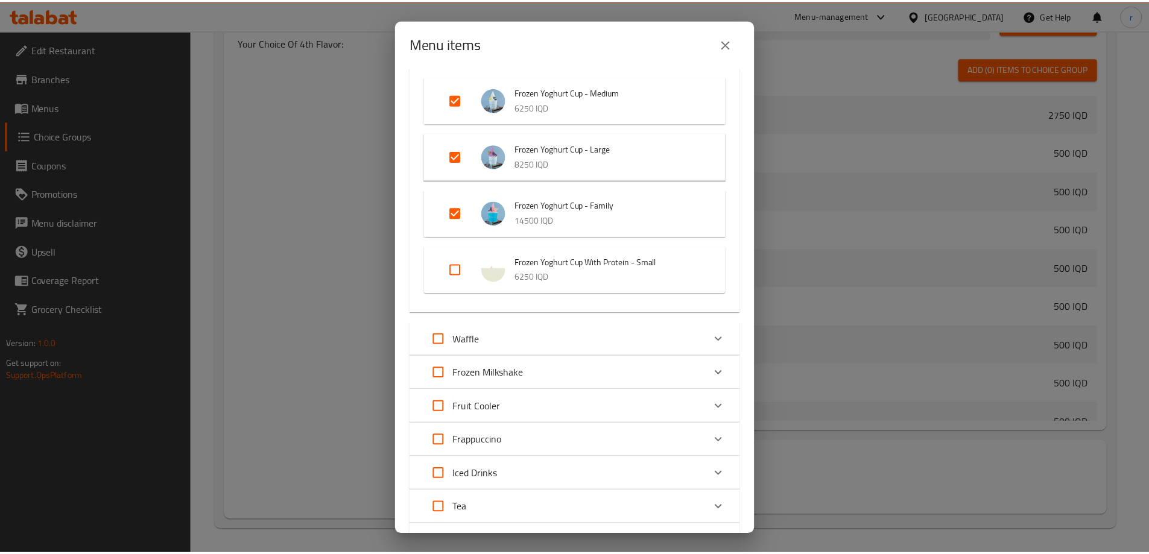
scroll to position [0, 0]
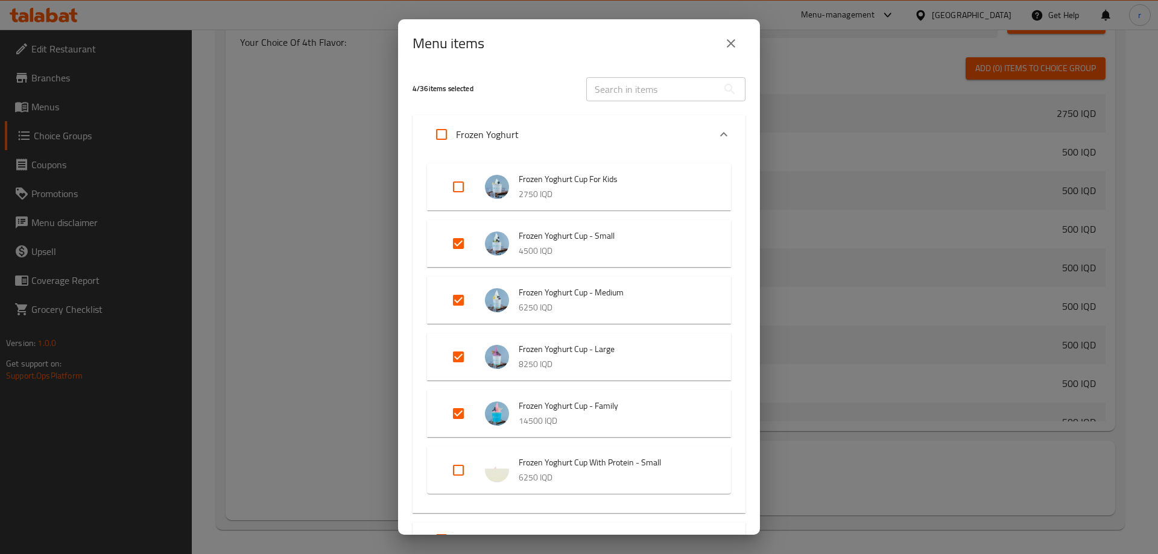
click at [222, 119] on div "Menu items 4 / 36 items selected ​ Frozen Yoghurt Frozen Yoghurt Cup For Kids 2…" at bounding box center [579, 277] width 1158 height 554
click at [724, 40] on icon "close" at bounding box center [731, 43] width 14 height 14
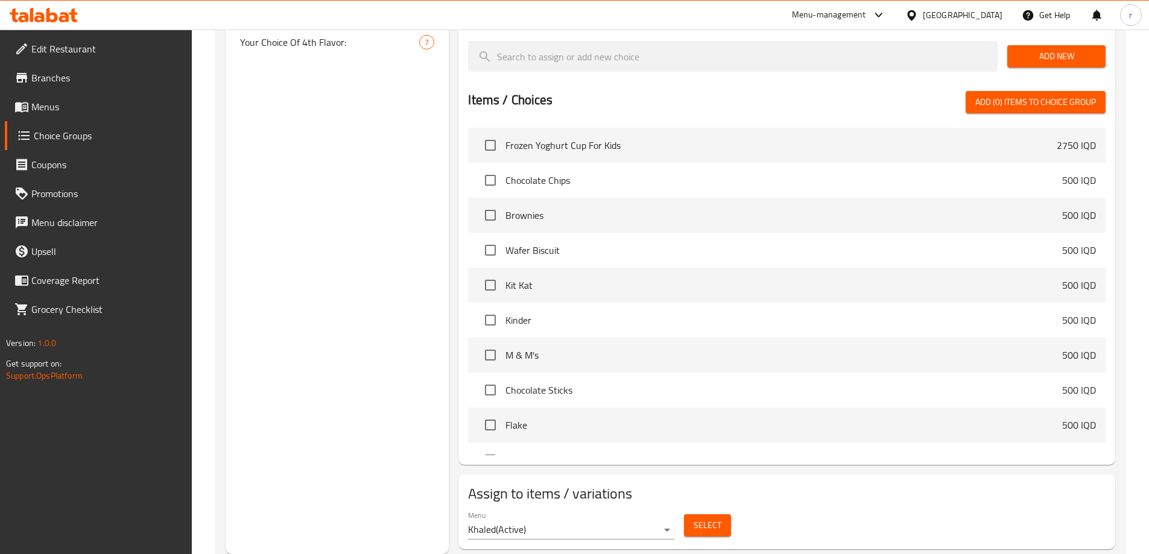
click at [51, 103] on span "Menus" at bounding box center [106, 107] width 151 height 14
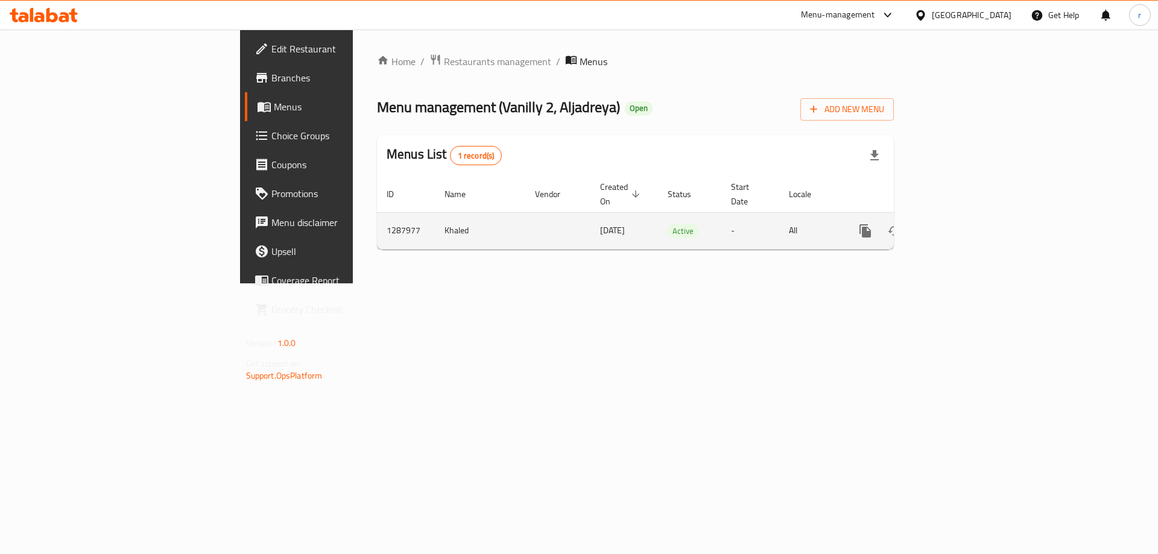
click at [967, 217] on div "enhanced table" at bounding box center [909, 231] width 116 height 29
click at [960, 224] on icon "enhanced table" at bounding box center [952, 231] width 14 height 14
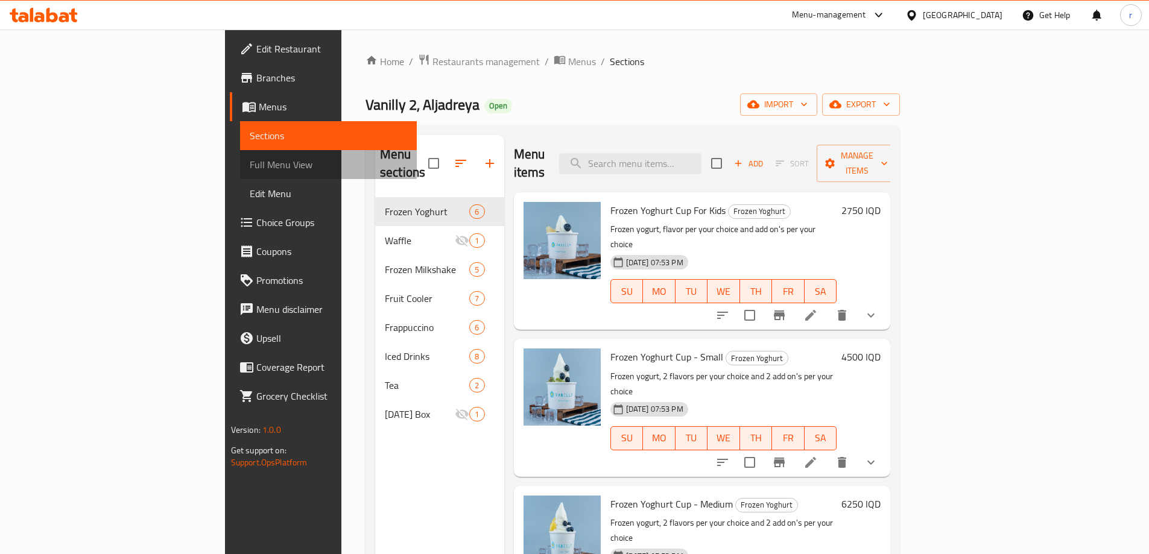
click at [250, 162] on span "Full Menu View" at bounding box center [328, 164] width 157 height 14
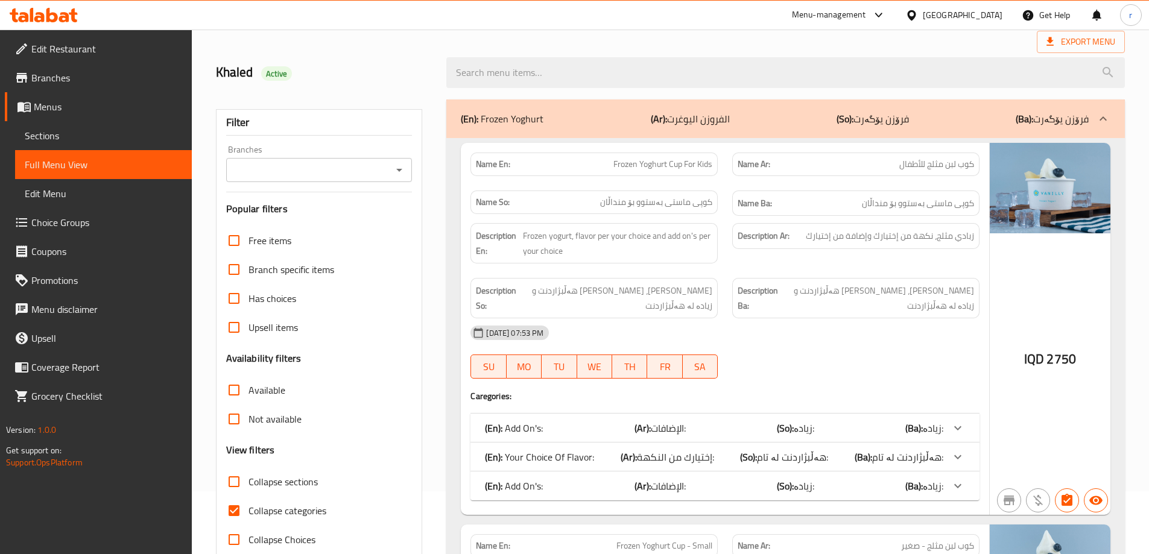
scroll to position [101, 0]
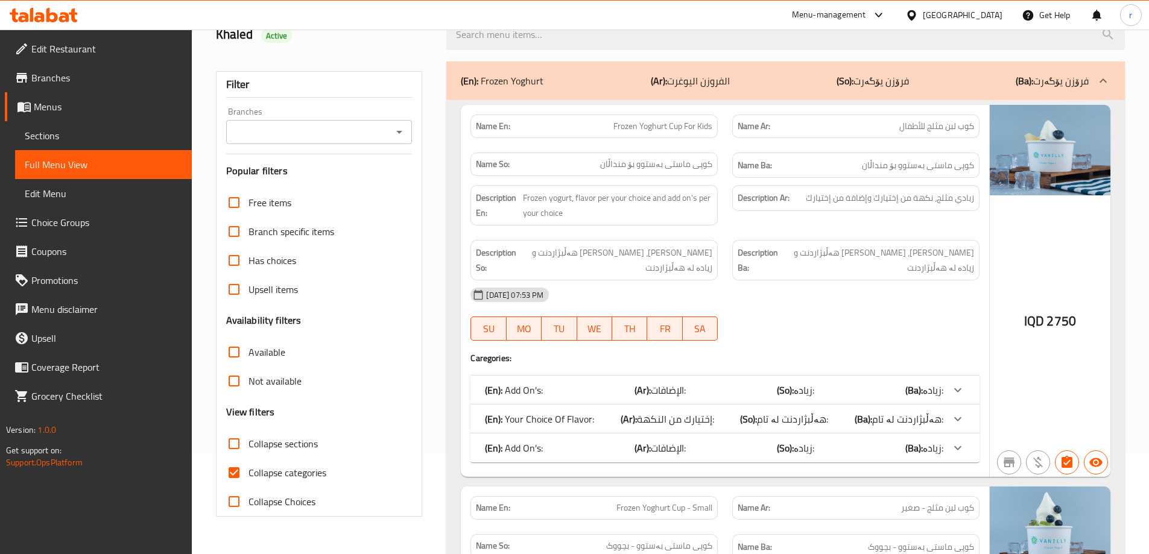
click at [272, 133] on input "Branches" at bounding box center [309, 132] width 159 height 17
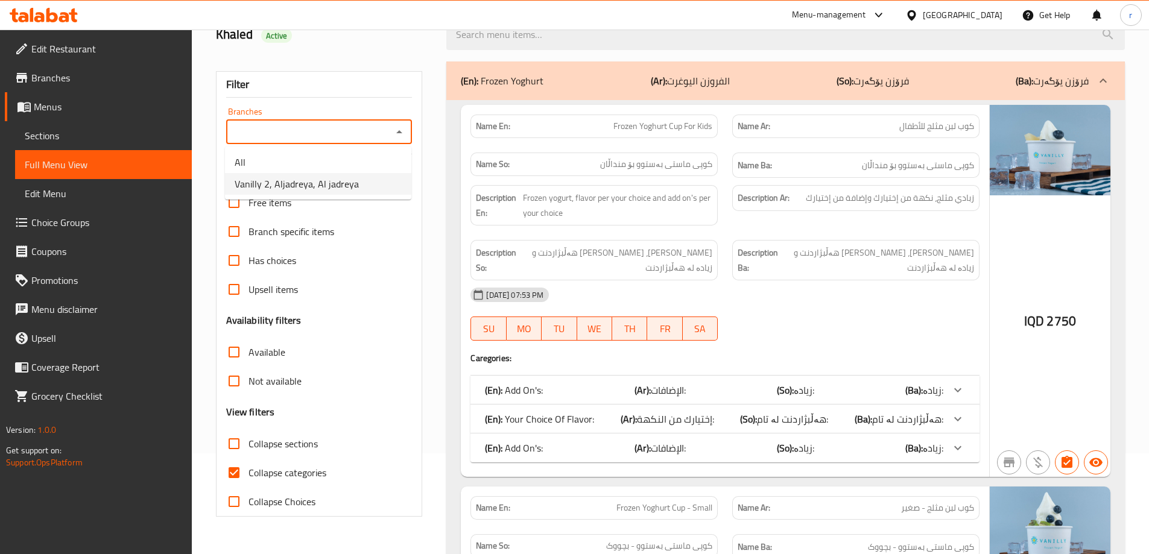
click at [288, 174] on li "Vanilly 2, Aljadreya, Al jadreya" at bounding box center [318, 184] width 186 height 22
type input "Vanilly 2, Aljadreya, Al jadreya"
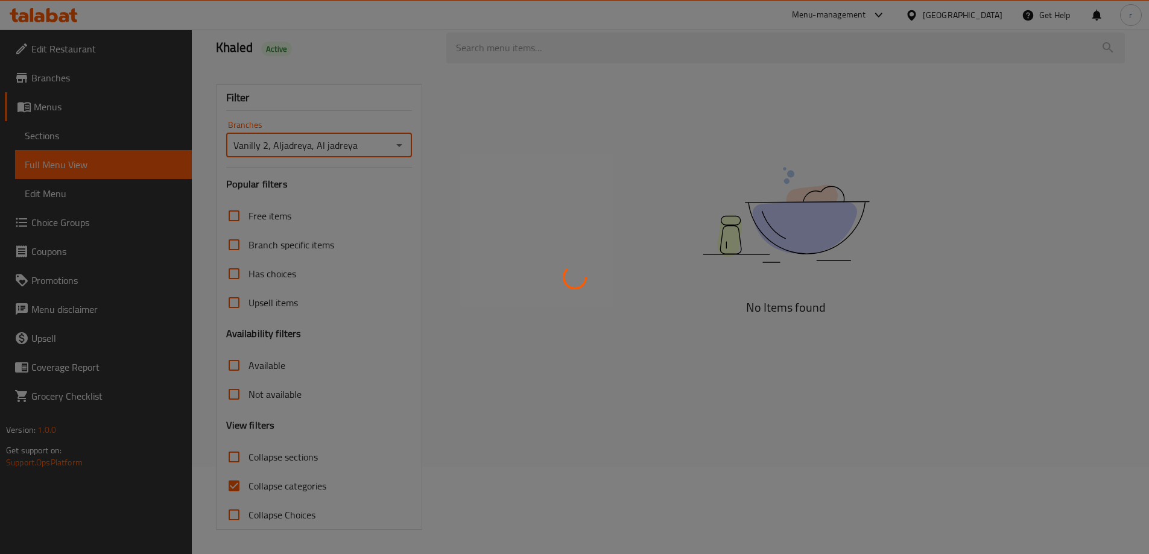
click at [279, 483] on div at bounding box center [574, 277] width 1149 height 554
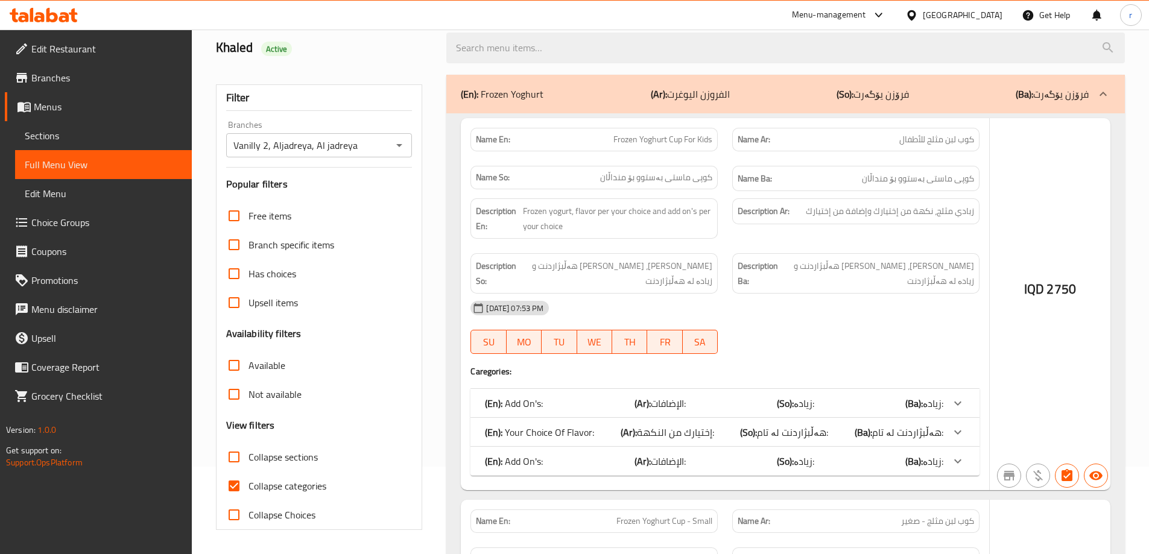
scroll to position [101, 0]
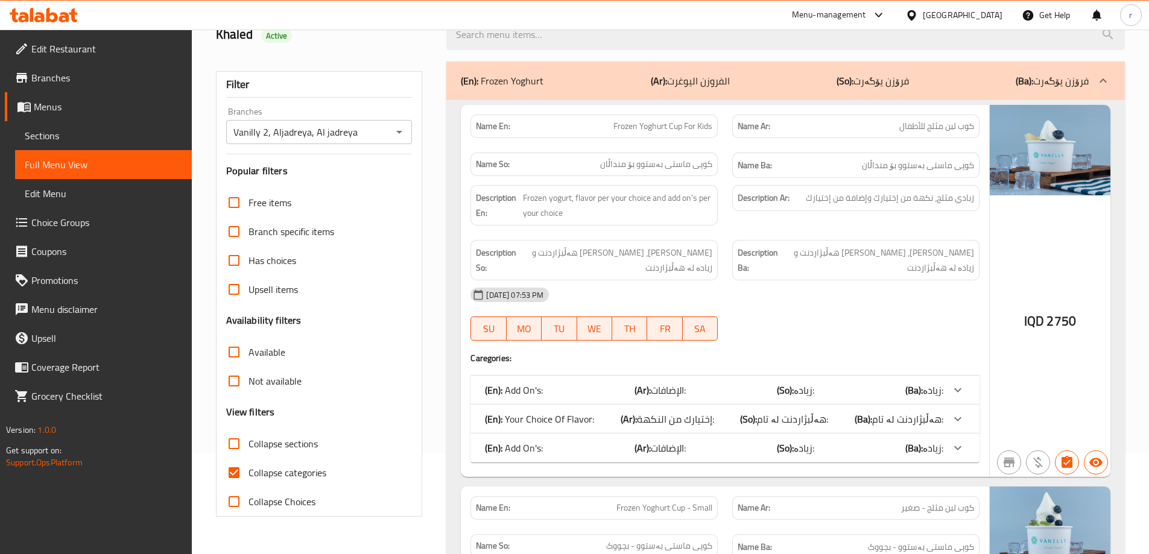
click at [261, 476] on span "Collapse categories" at bounding box center [287, 473] width 78 height 14
click at [248, 476] on input "Collapse categories" at bounding box center [234, 472] width 29 height 29
checkbox input "false"
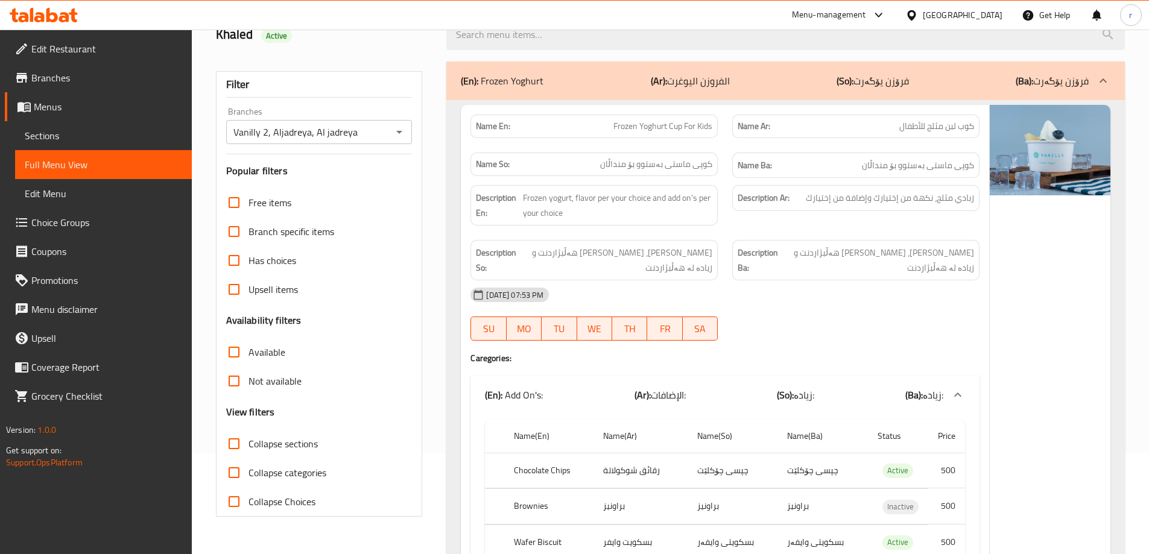
click at [275, 447] on span "Collapse sections" at bounding box center [282, 444] width 69 height 14
click at [248, 447] on input "Collapse sections" at bounding box center [234, 443] width 29 height 29
checkbox input "true"
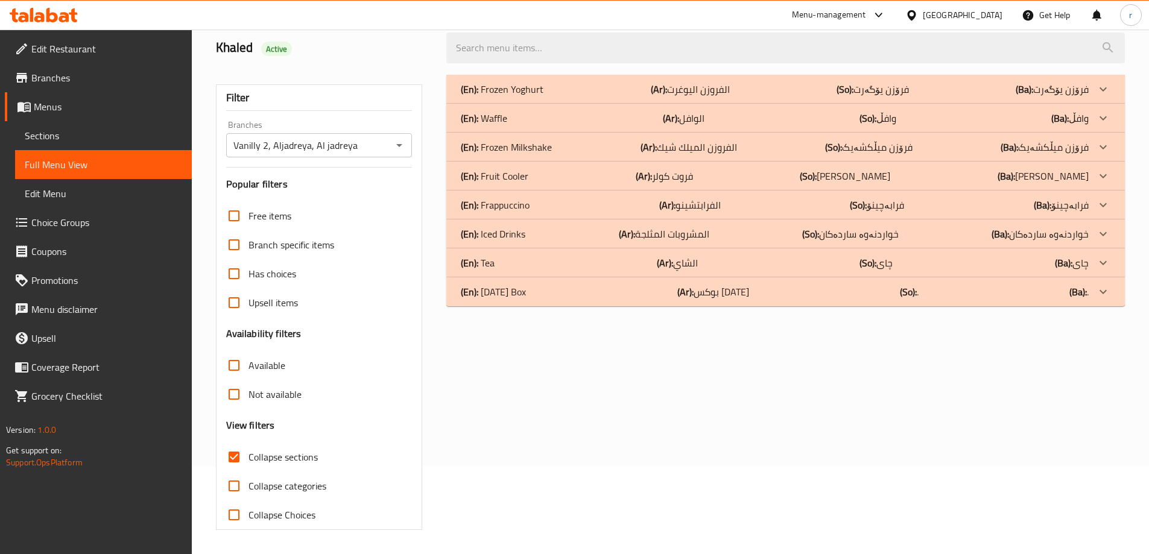
scroll to position [87, 0]
click at [548, 72] on div "(En): Frozen Yoghurt (Ar): الفروزن اليوغرت (So): فرۆزن یۆگەرت (Ba): فرۆزن یۆگەر…" at bounding box center [785, 303] width 693 height 470
click at [575, 88] on div "(En): Frozen Yoghurt (Ar): الفروزن اليوغرت (So): فرۆزن یۆگەرت (Ba): فرۆزن یۆگەرت" at bounding box center [775, 89] width 628 height 14
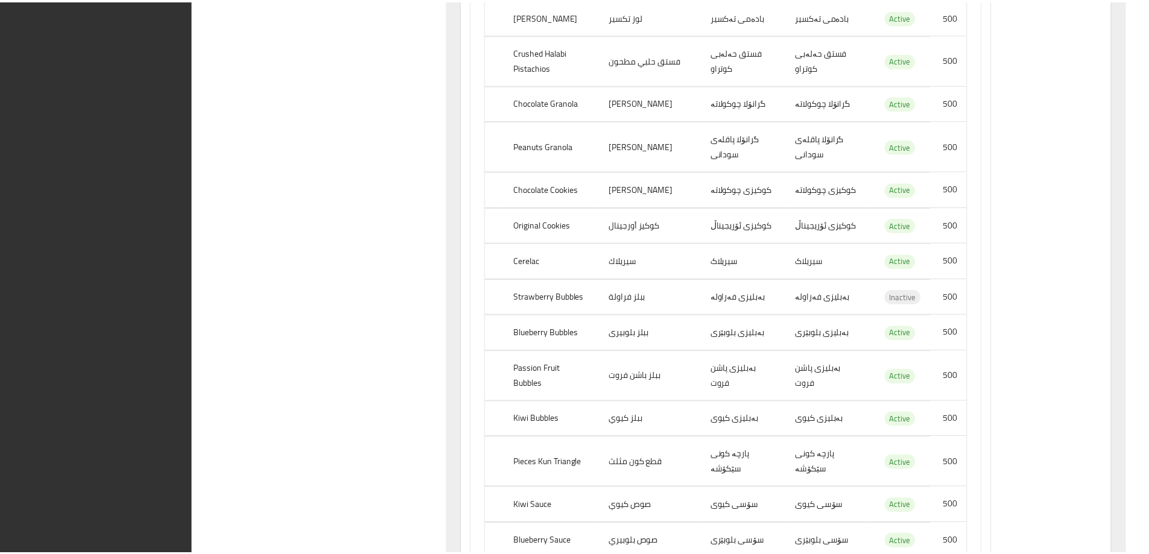
scroll to position [21168, 0]
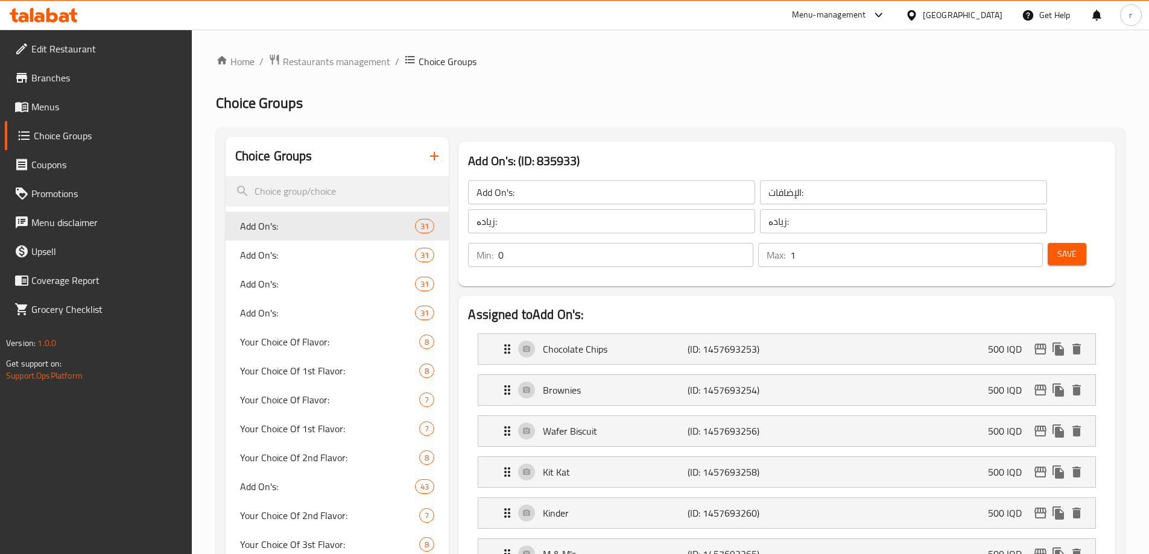
click at [77, 109] on span "Menus" at bounding box center [106, 107] width 151 height 14
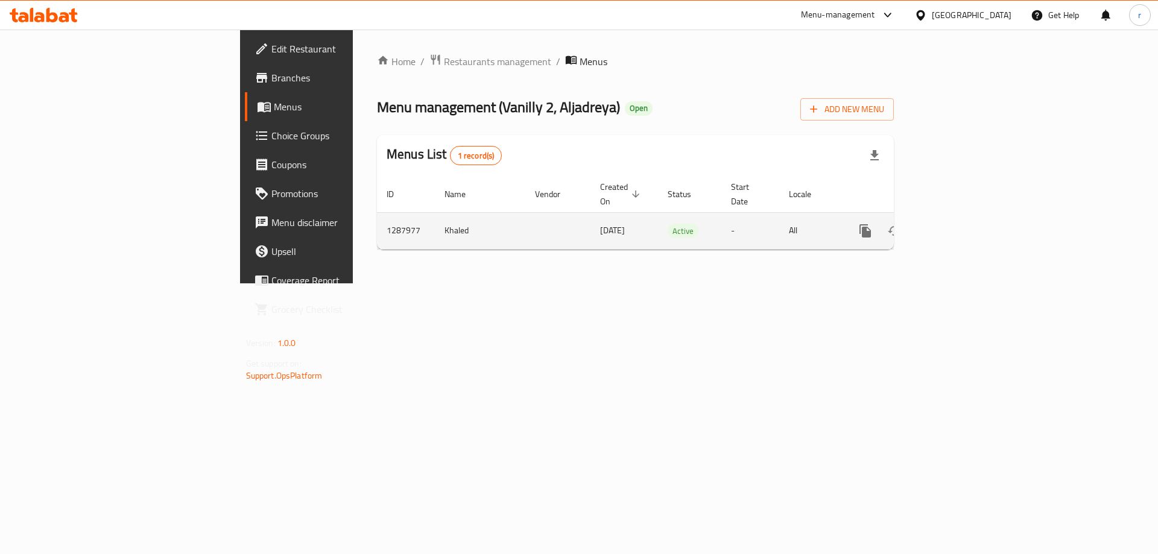
click at [960, 224] on icon "enhanced table" at bounding box center [952, 231] width 14 height 14
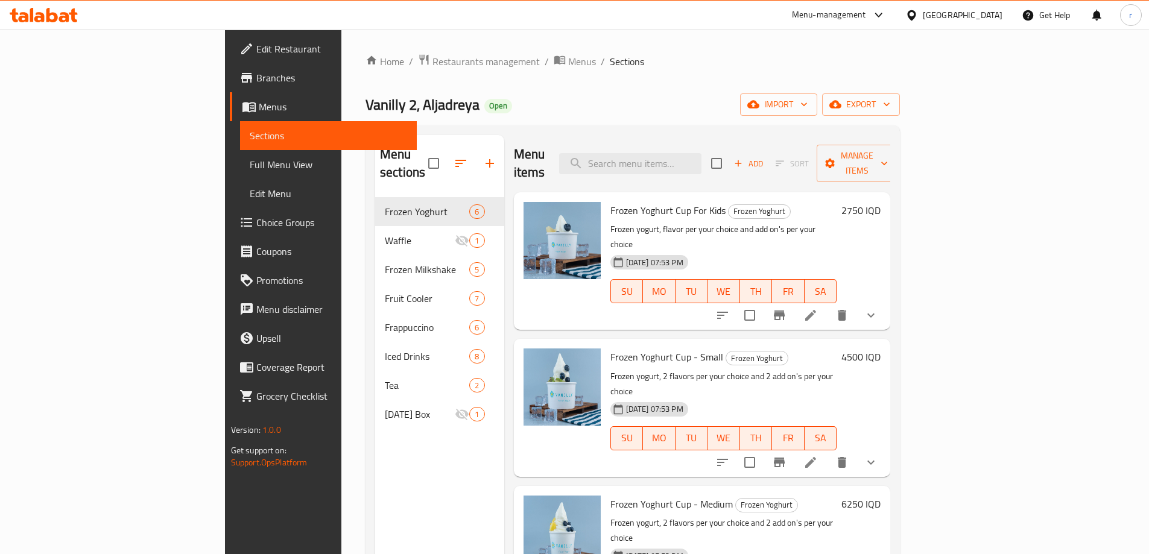
click at [828, 452] on li at bounding box center [811, 463] width 34 height 22
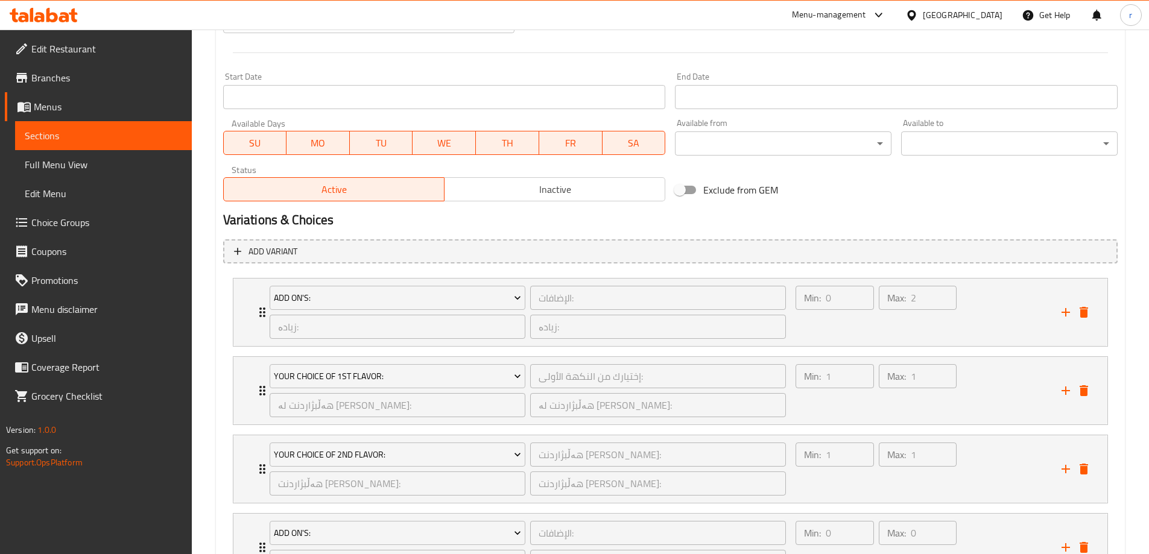
scroll to position [738, 0]
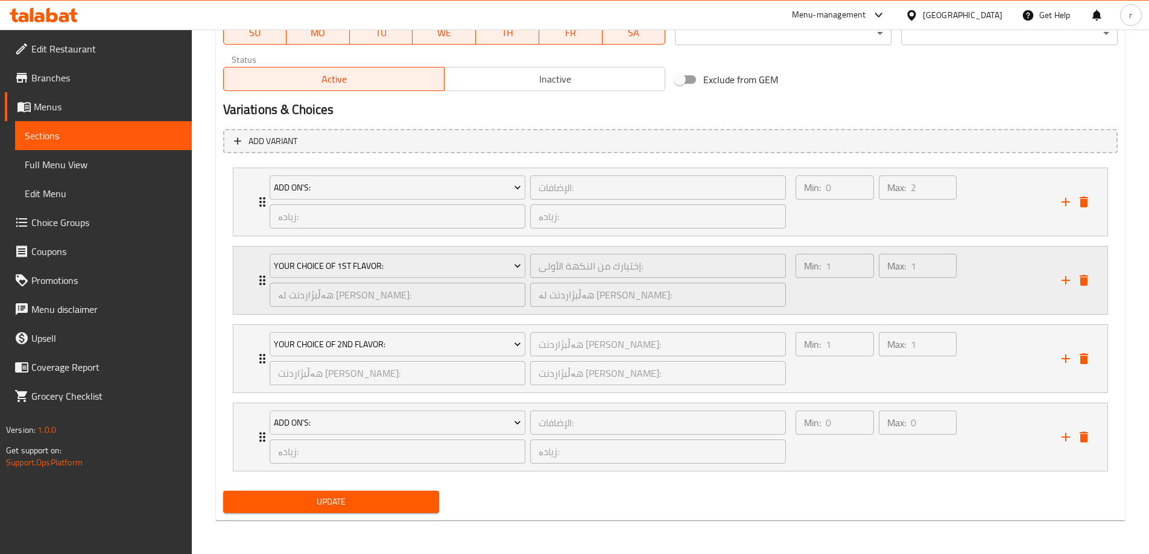
click at [252, 285] on div "Your Choice Of 1st Flavor: إختيارك من النكهة الأولى: ​ هەڵبژاردنت لە تامی یەکەم…" at bounding box center [670, 281] width 874 height 68
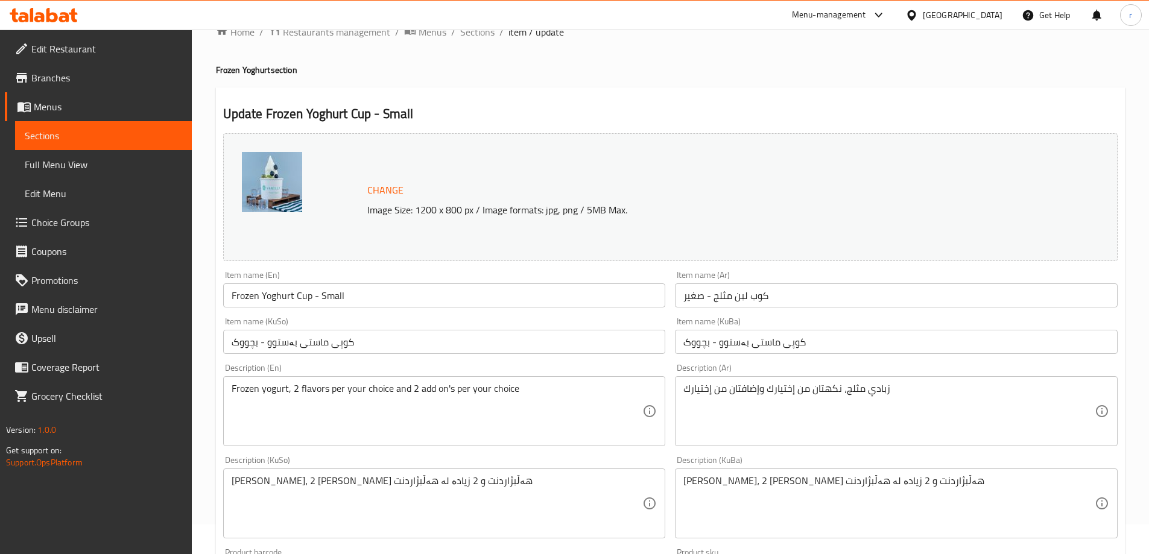
scroll to position [0, 0]
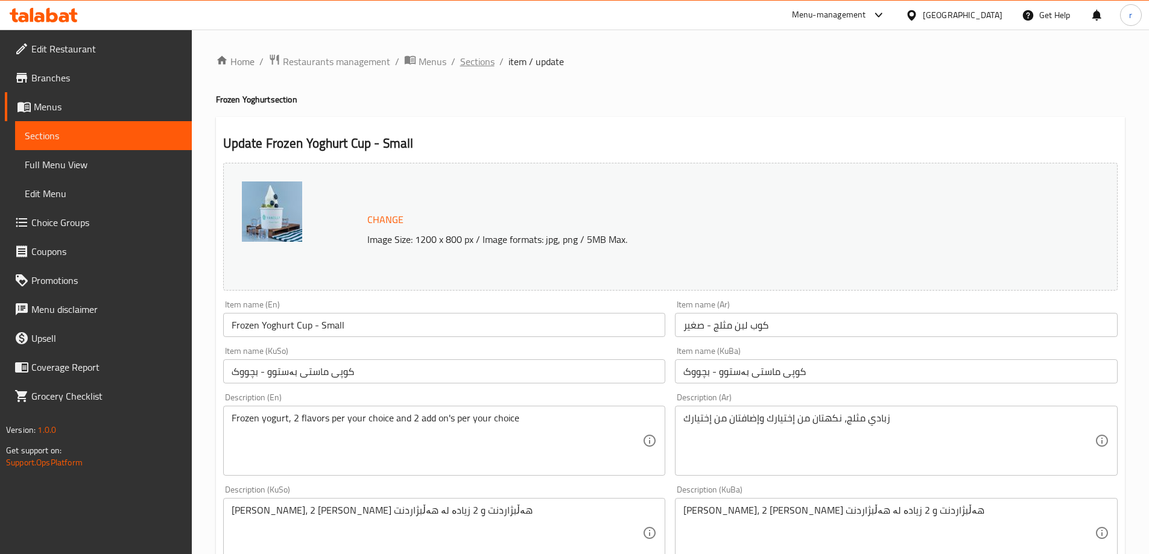
click at [478, 66] on span "Sections" at bounding box center [477, 61] width 34 height 14
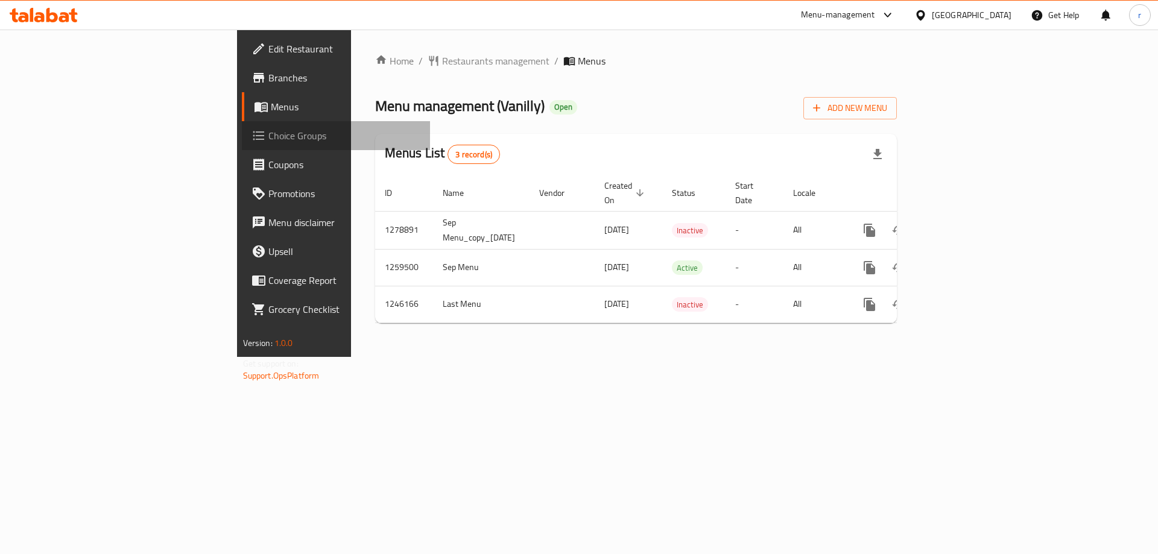
click at [268, 138] on span "Choice Groups" at bounding box center [344, 135] width 153 height 14
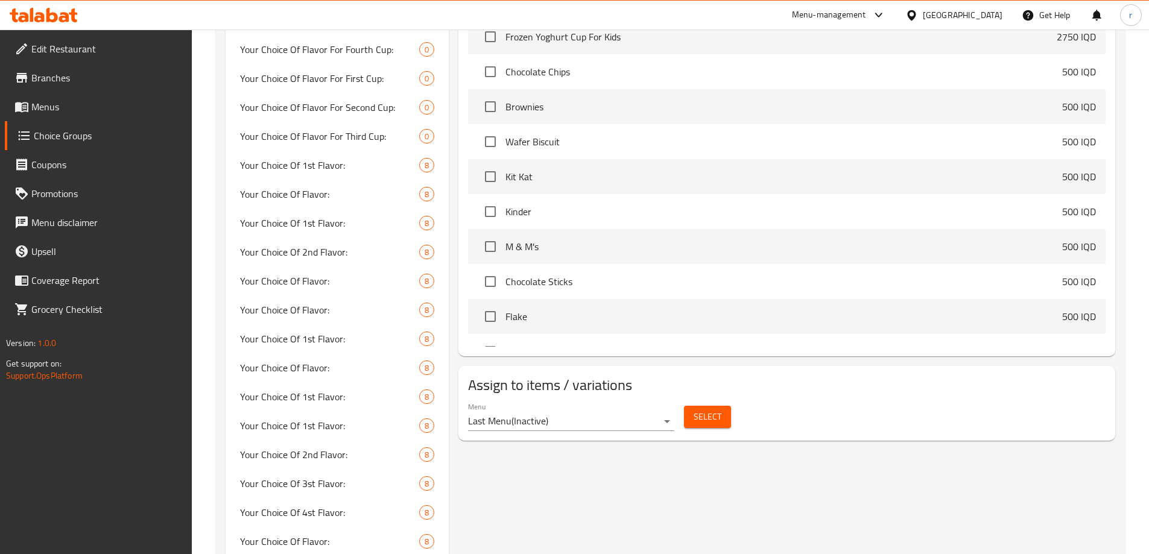
scroll to position [704, 0]
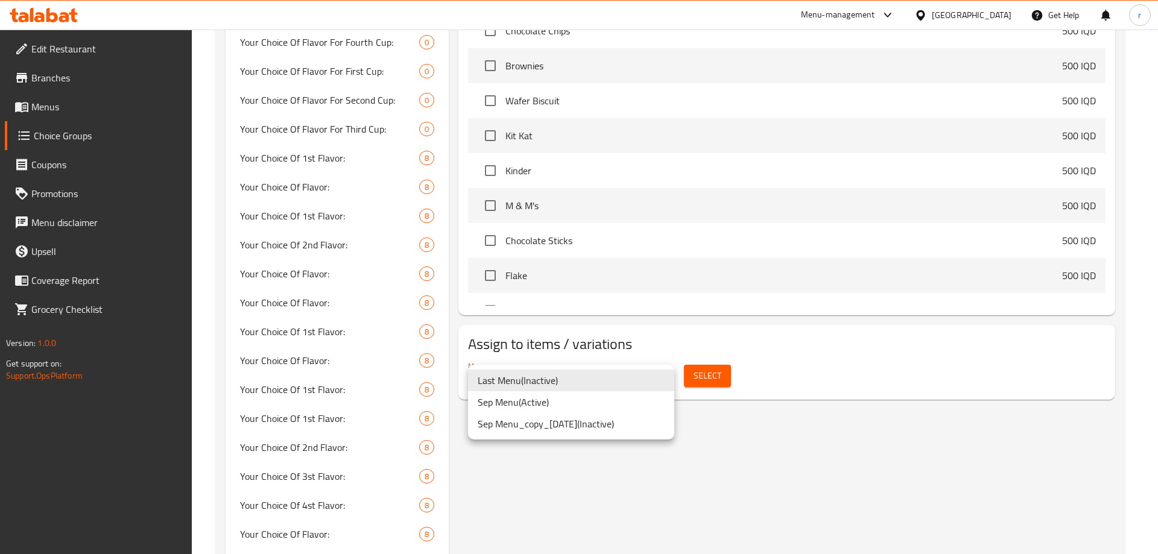
click at [541, 407] on li "Sep Menu ( Active )" at bounding box center [571, 402] width 206 height 22
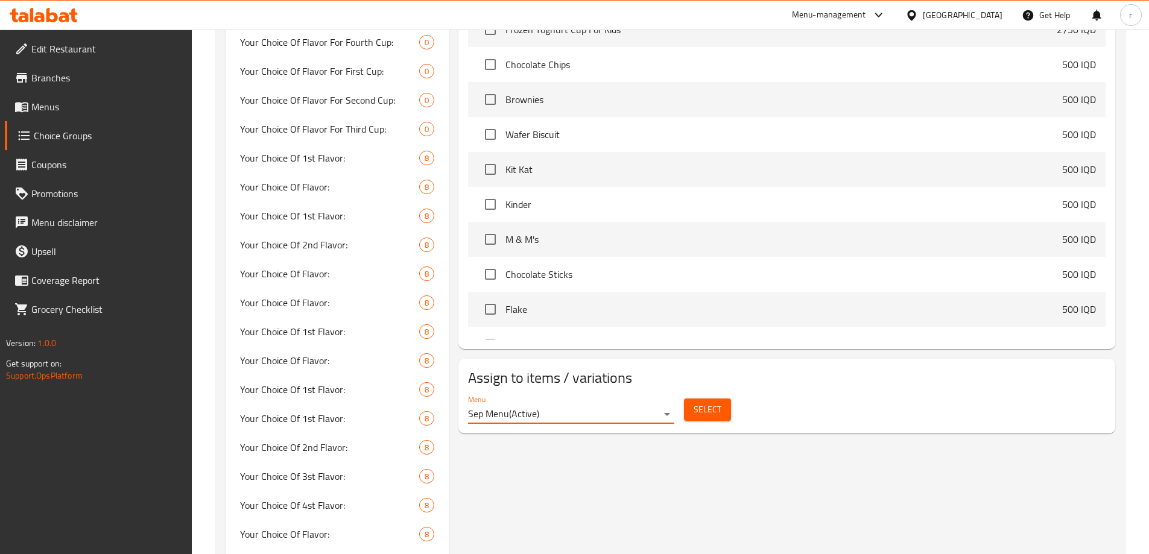
click at [707, 402] on span "Select" at bounding box center [708, 409] width 28 height 15
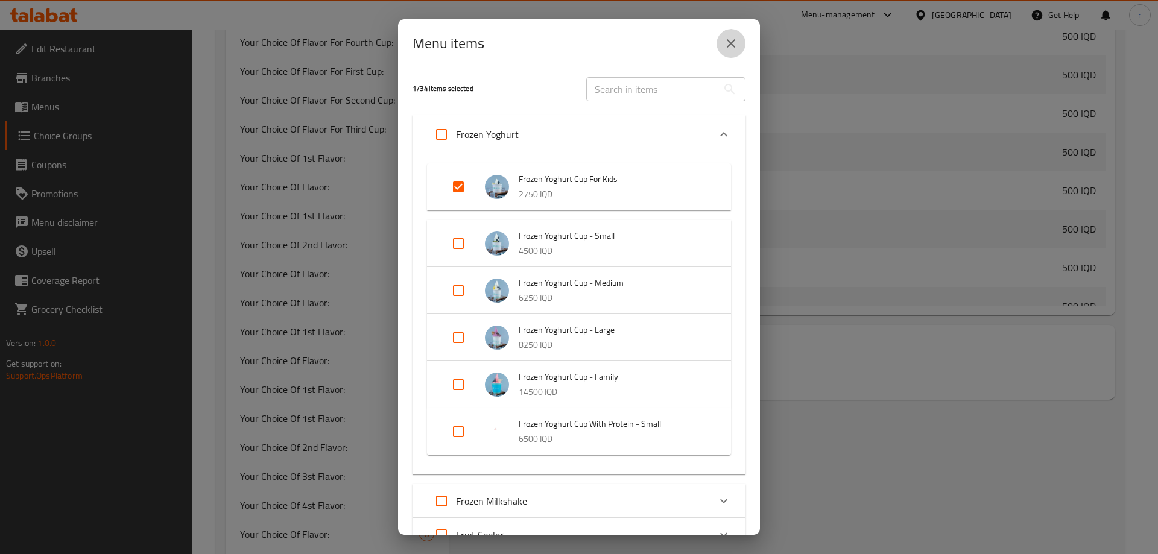
click at [727, 48] on icon "close" at bounding box center [731, 43] width 14 height 14
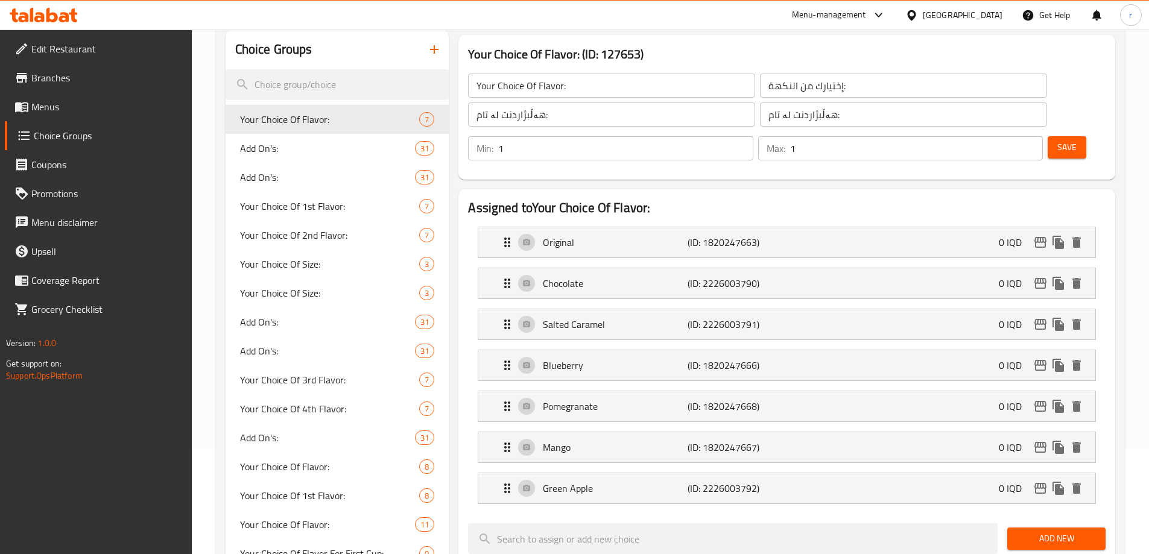
scroll to position [101, 0]
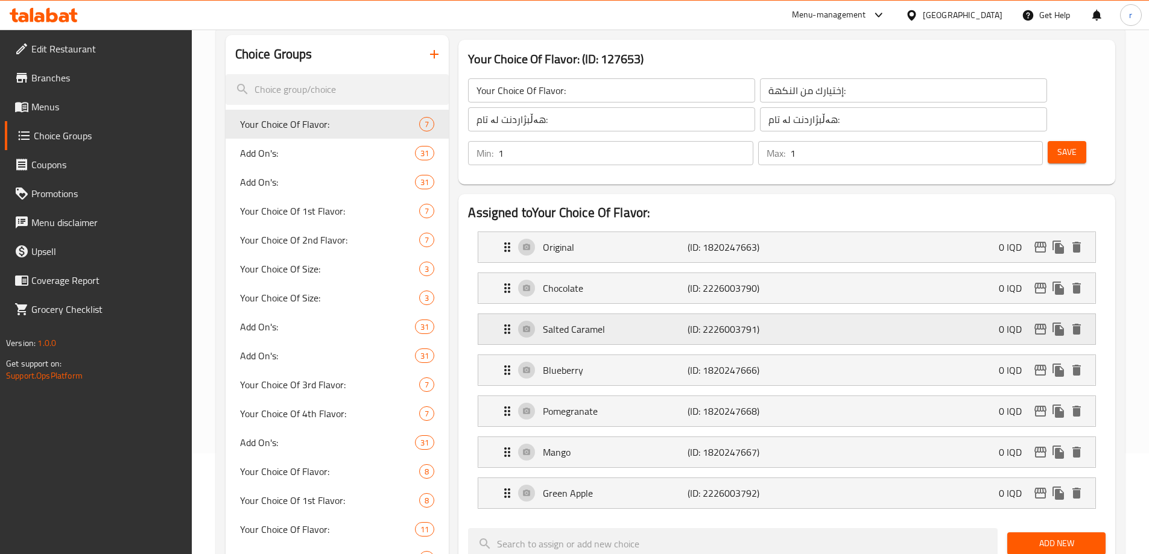
click at [607, 322] on p "Salted Caramel" at bounding box center [615, 329] width 144 height 14
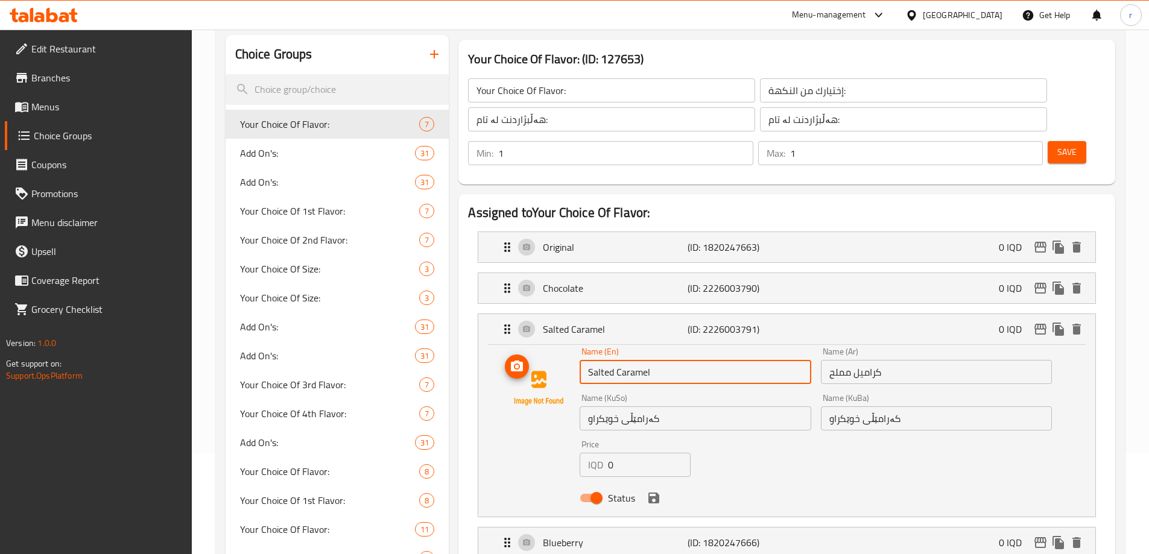
drag, startPoint x: 674, startPoint y: 338, endPoint x: 552, endPoint y: 338, distance: 121.8
click at [552, 347] on div "Name (En) Salted Caramel Name (En) Name (Ar) كراميل مملح Name (Ar) Name (KuSo) …" at bounding box center [787, 428] width 578 height 162
paste input "Pistachio"
type input "Pistachio"
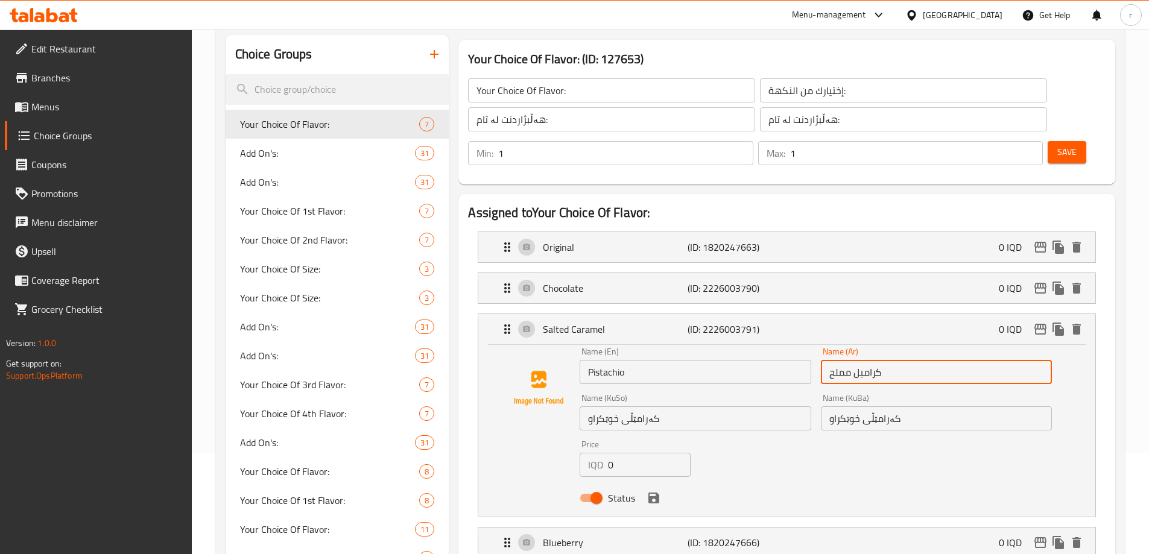
drag, startPoint x: 893, startPoint y: 337, endPoint x: 771, endPoint y: 342, distance: 122.0
click at [771, 343] on div "Name (En) Pistachio Name (En) Name (Ar) كراميل مملح Name (Ar) Name (KuSo) کەرام…" at bounding box center [816, 429] width 482 height 172
paste input "ستق"
type input "فستق"
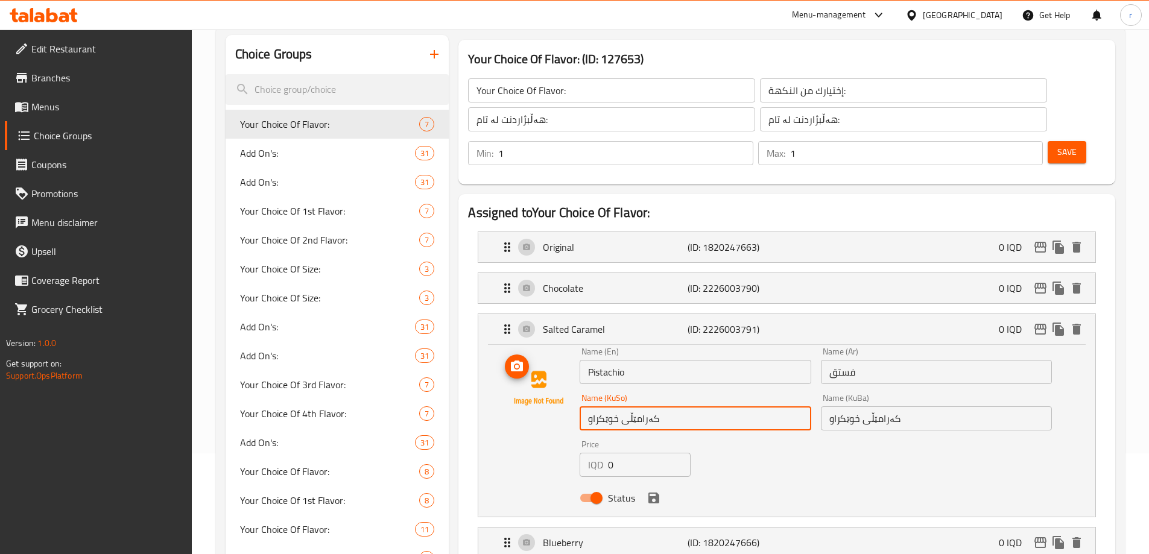
drag, startPoint x: 703, startPoint y: 377, endPoint x: 523, endPoint y: 376, distance: 179.7
click at [523, 376] on div "Name (En) Pistachio Name (En) Name (Ar) فستق Name (Ar) Name (KuSo) کەرامێڵی خوێ…" at bounding box center [787, 428] width 578 height 162
paste input "فستەق"
type input "فستەق"
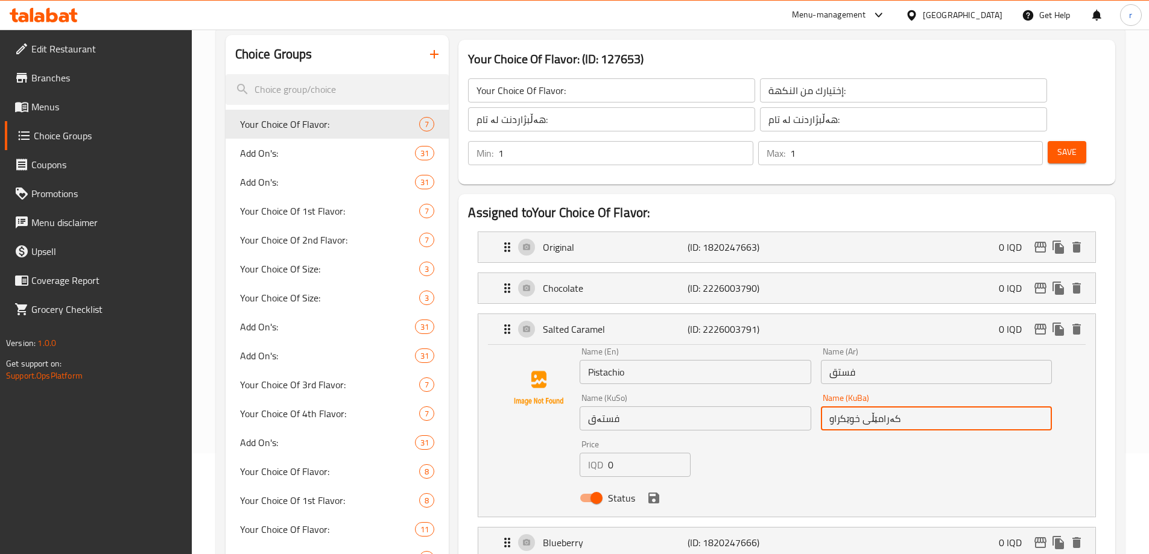
drag, startPoint x: 909, startPoint y: 381, endPoint x: 788, endPoint y: 383, distance: 121.2
click at [788, 383] on div "Name (En) Pistachio Name (En) Name (Ar) فستق Name (Ar) Name (KuSo) فستەق Name (…" at bounding box center [816, 429] width 482 height 172
paste input "فستەق"
type input "فستەق"
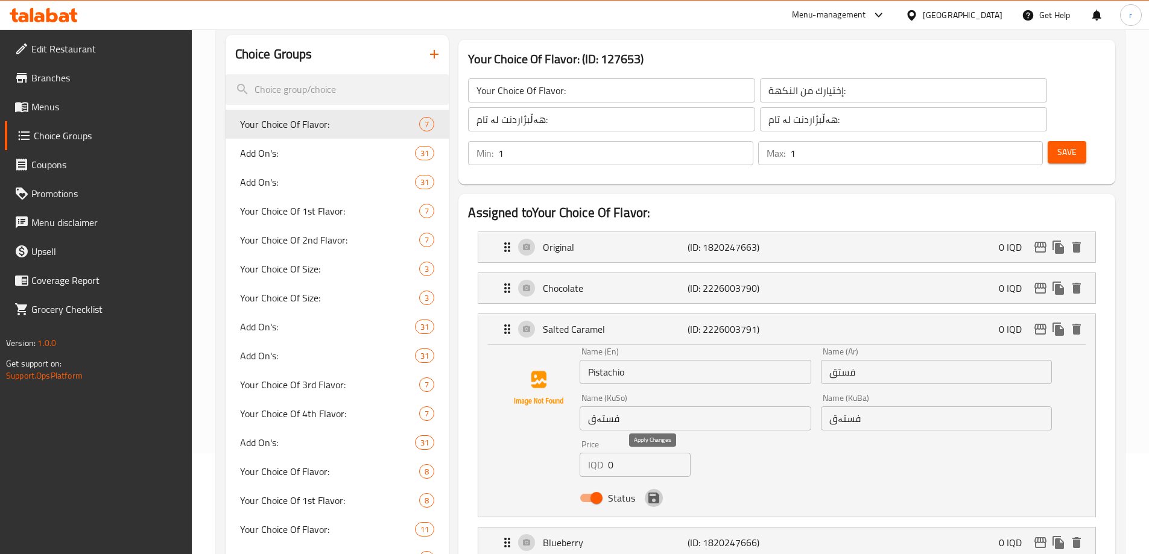
click at [662, 489] on button "save" at bounding box center [654, 498] width 18 height 18
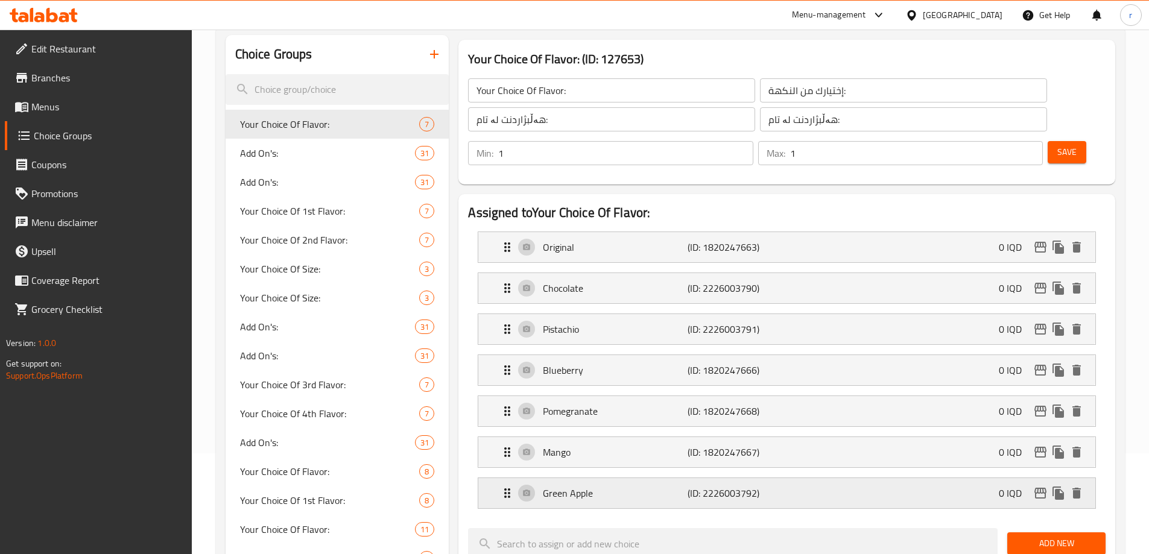
click at [636, 478] on div "Green Apple (ID: 2226003792) 0 IQD" at bounding box center [790, 493] width 581 height 30
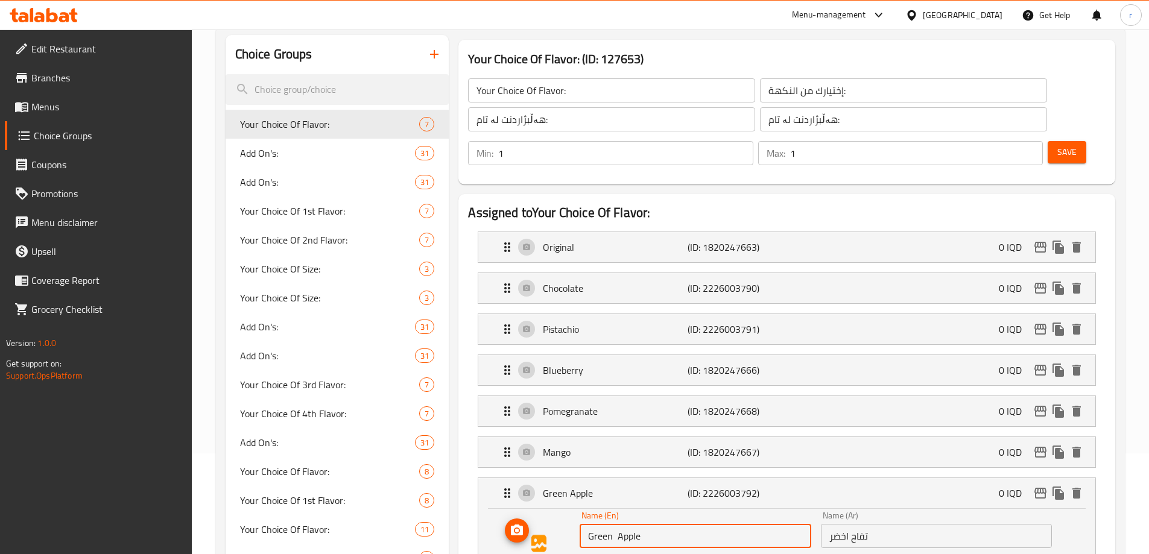
drag, startPoint x: 609, startPoint y: 504, endPoint x: 573, endPoint y: 504, distance: 35.6
paste input "Yummy Gummy"
type input "Yummy Gummy"
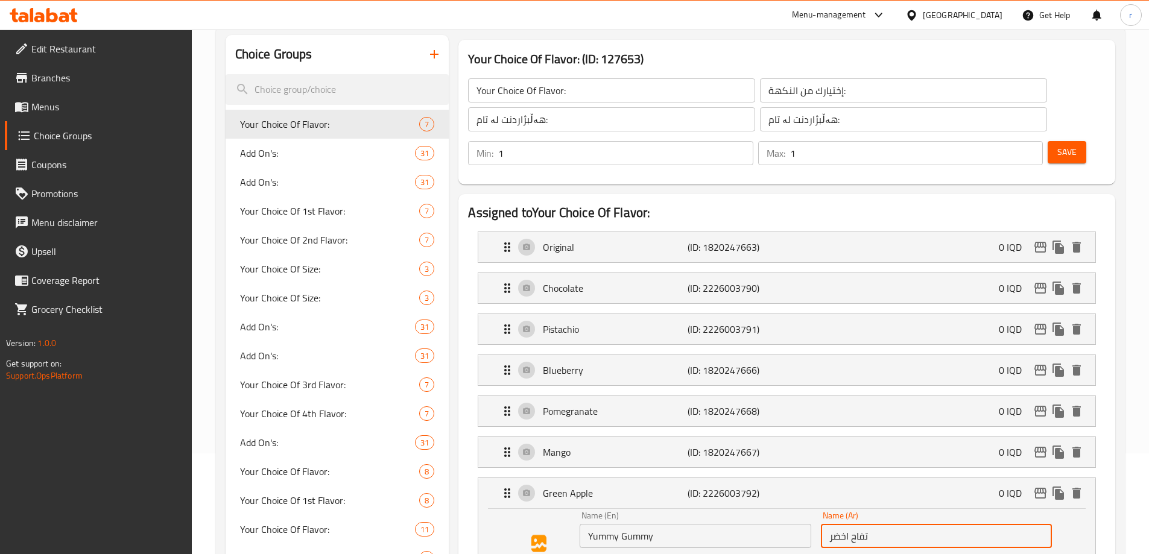
drag, startPoint x: 864, startPoint y: 502, endPoint x: 786, endPoint y: 502, distance: 78.4
paste input "يومي جومي"
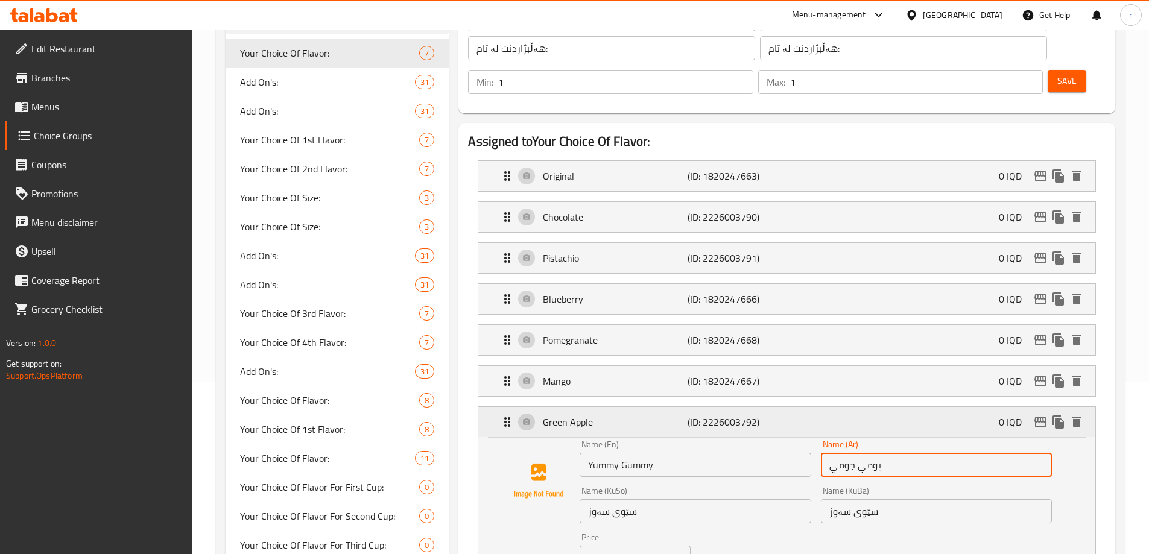
scroll to position [201, 0]
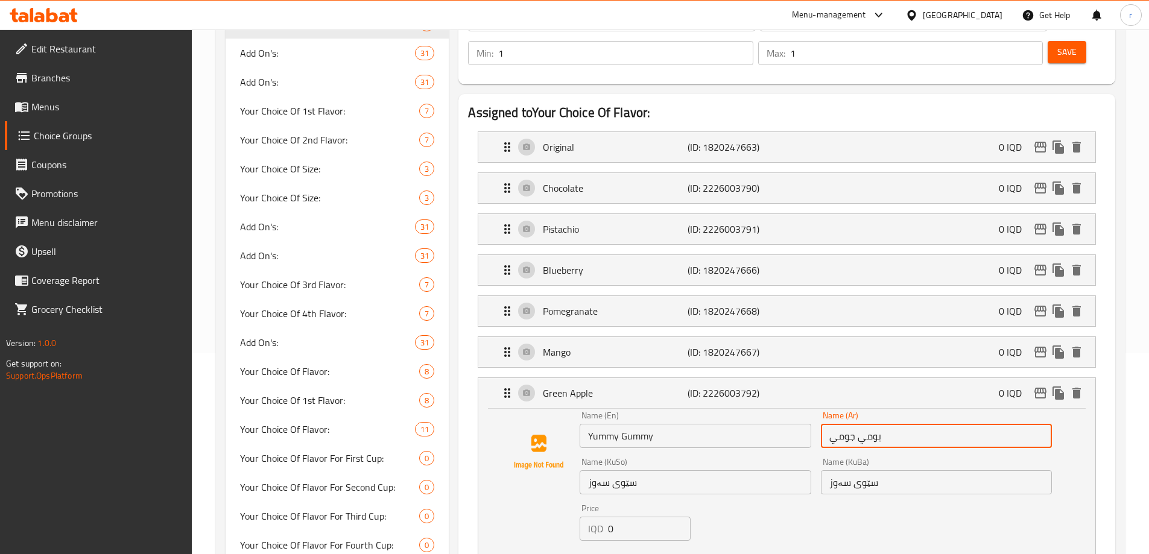
type input "يومي جومي"
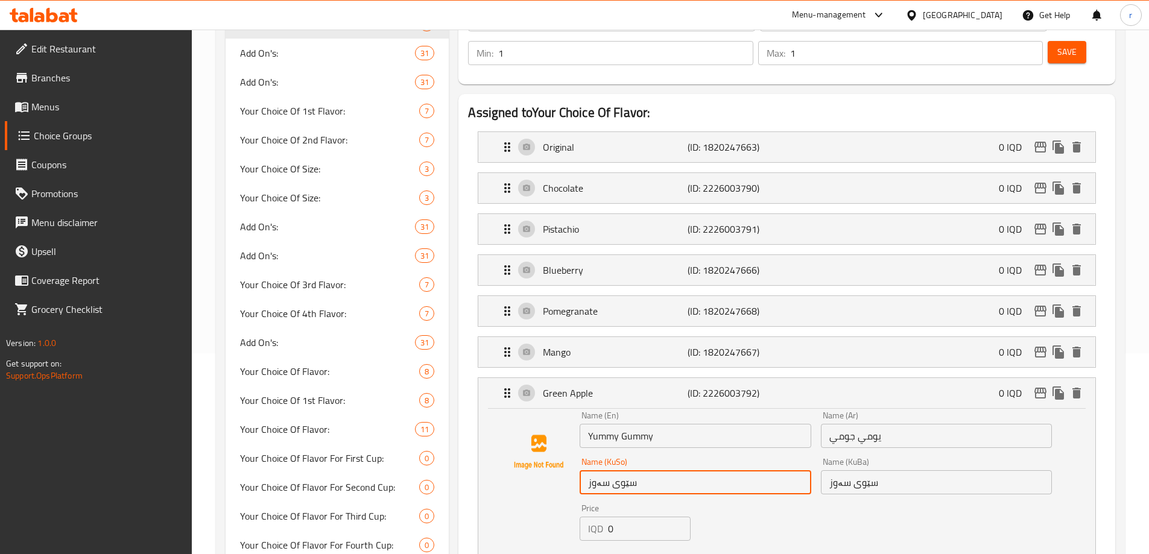
drag, startPoint x: 625, startPoint y: 453, endPoint x: 530, endPoint y: 449, distance: 95.4
click at [530, 449] on div "Name (En) Yummy Gummy Name (En) Name (Ar) يومي جومي Name (Ar) Name (KuSo) سێوی …" at bounding box center [787, 492] width 578 height 162
paste input "یەمی گۆمی"
type input "یەمی گۆمی"
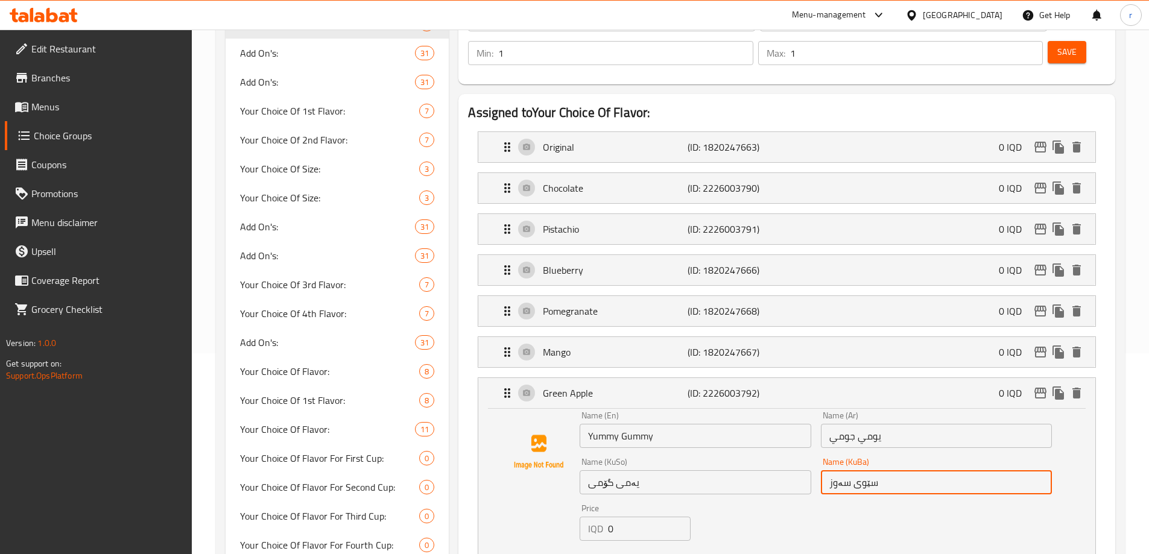
drag, startPoint x: 893, startPoint y: 446, endPoint x: 714, endPoint y: 449, distance: 179.2
click at [714, 449] on div "Name (En) Yummy Gummy Name (En) Name (Ar) يومي جومي Name (Ar) Name (KuSo) یەمی …" at bounding box center [816, 493] width 482 height 172
paste input "یەمی گۆمی"
click at [654, 554] on icon "save" at bounding box center [653, 562] width 11 height 11
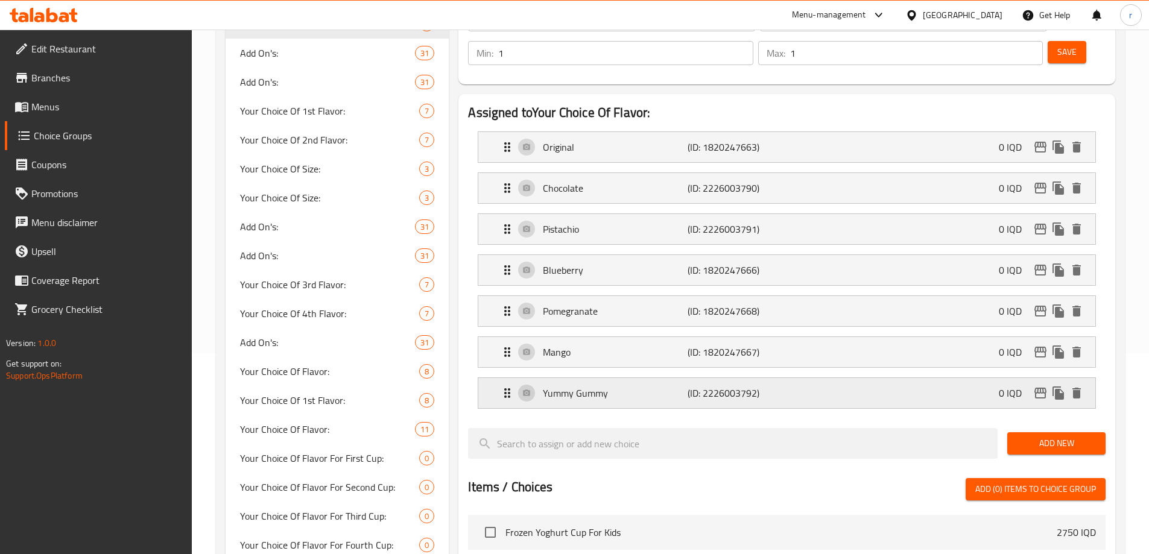
type input "یەمی گۆمی"
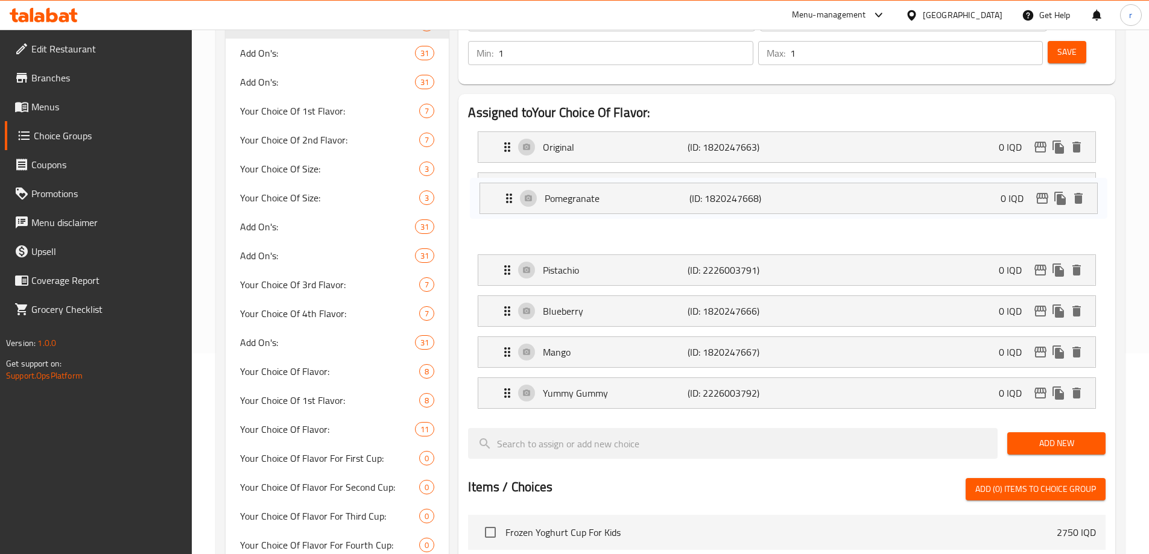
drag, startPoint x: 567, startPoint y: 280, endPoint x: 569, endPoint y: 196, distance: 84.5
click at [569, 196] on nav "Original (ID: 1820247663) 0 IQD Name (En) Original Name (En) Name (Ar) أورجنال …" at bounding box center [787, 270] width 638 height 297
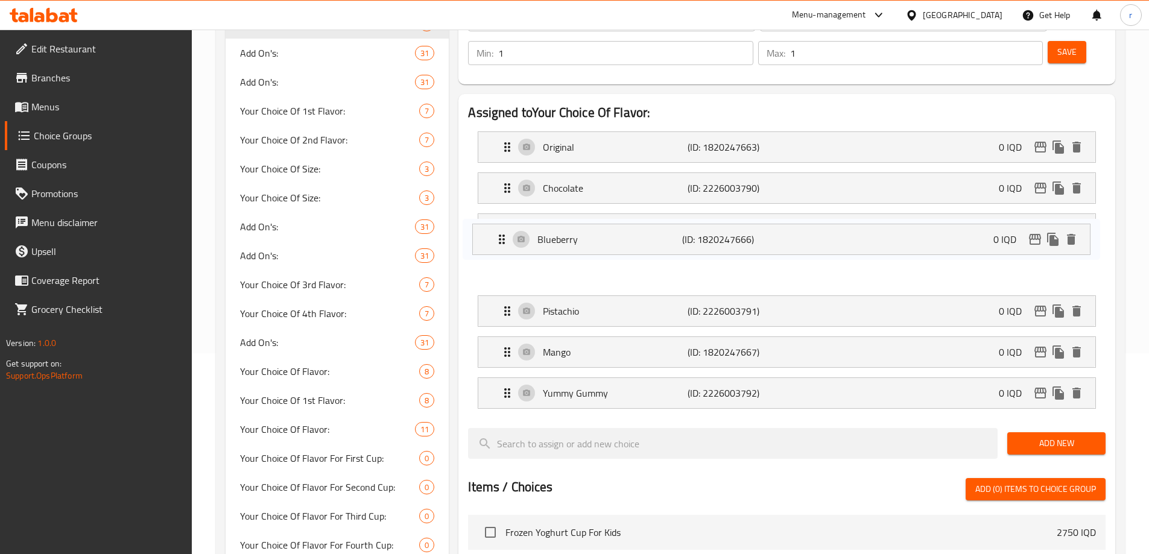
drag, startPoint x: 582, startPoint y: 276, endPoint x: 575, endPoint y: 233, distance: 43.9
click at [575, 233] on nav "Original (ID: 1820247663) 0 IQD Name (En) Original Name (En) Name (Ar) أورجنال …" at bounding box center [787, 270] width 638 height 297
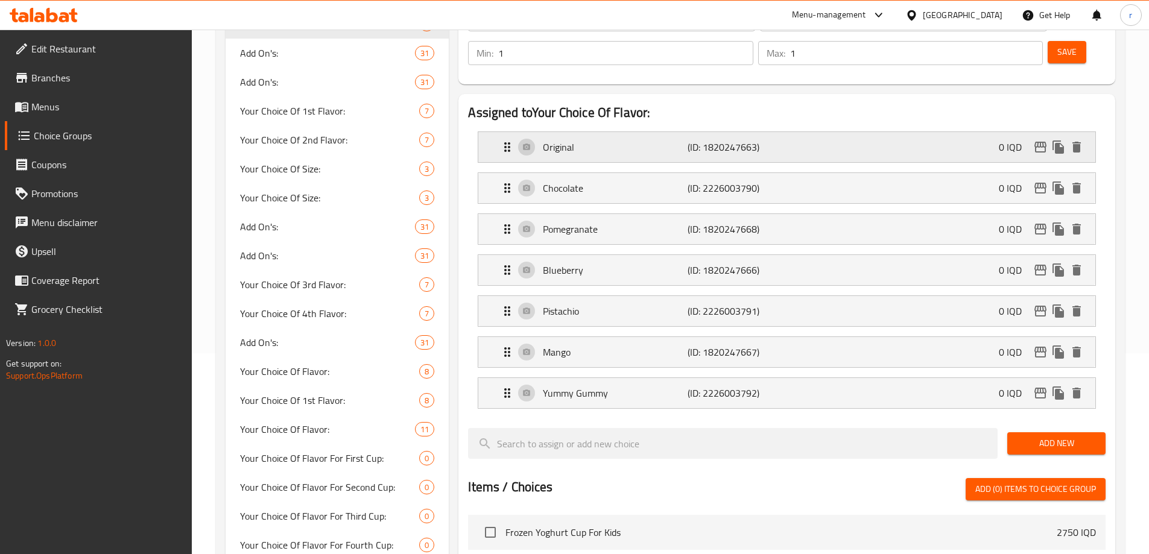
scroll to position [0, 0]
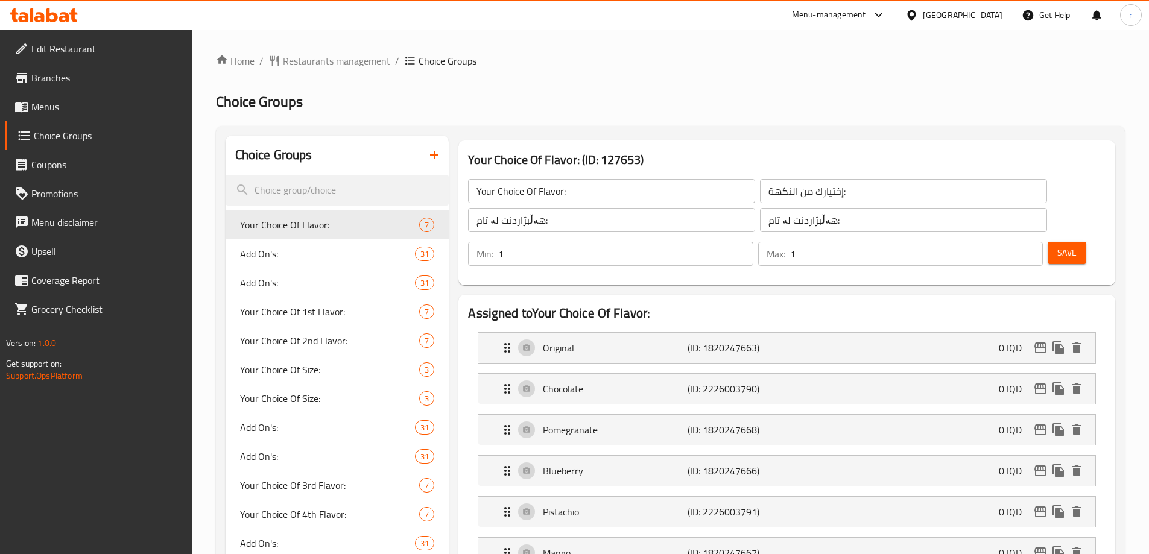
click at [1057, 245] on span "Save" at bounding box center [1066, 252] width 19 height 15
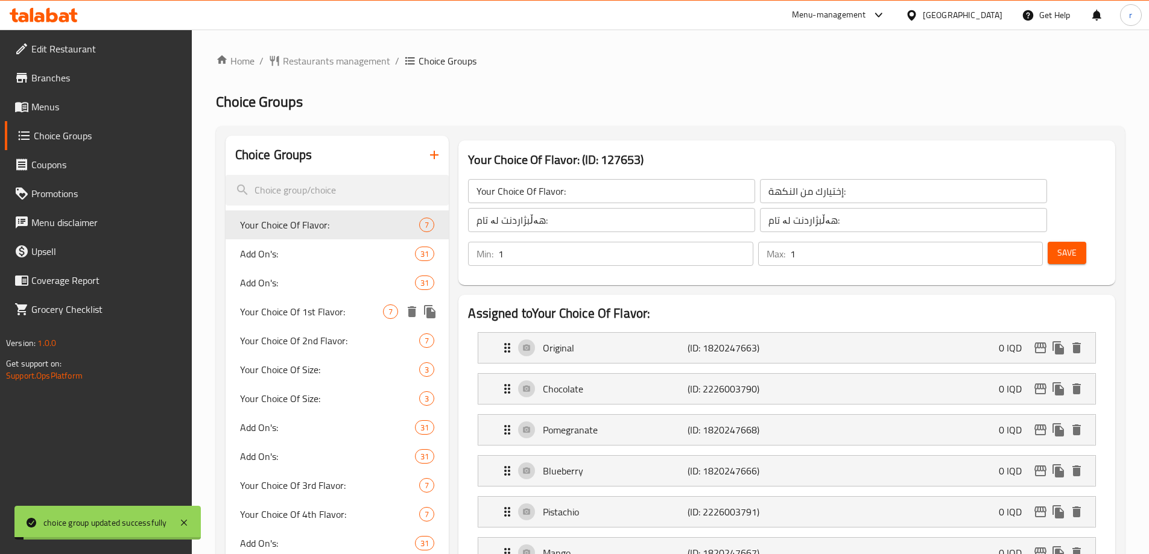
click at [303, 317] on span "Your Choice Of 1st Flavor:" at bounding box center [312, 312] width 144 height 14
type input "Your Choice Of 1st Flavor:"
type input "إختيارك من النكهة الأولى:"
type input "هەڵبژاردنت لە تامی یەکەم:"
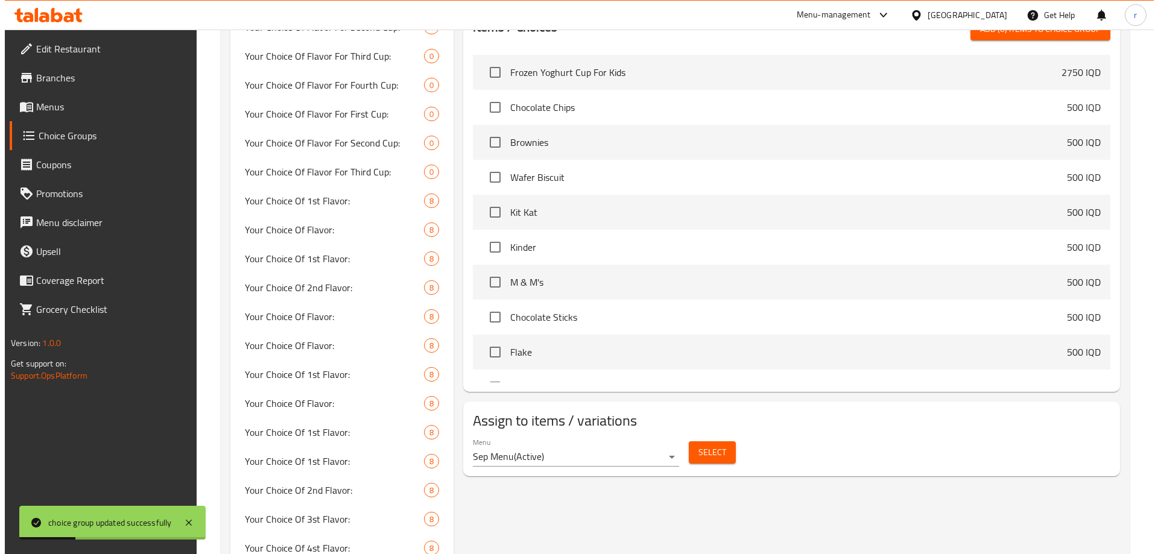
scroll to position [704, 0]
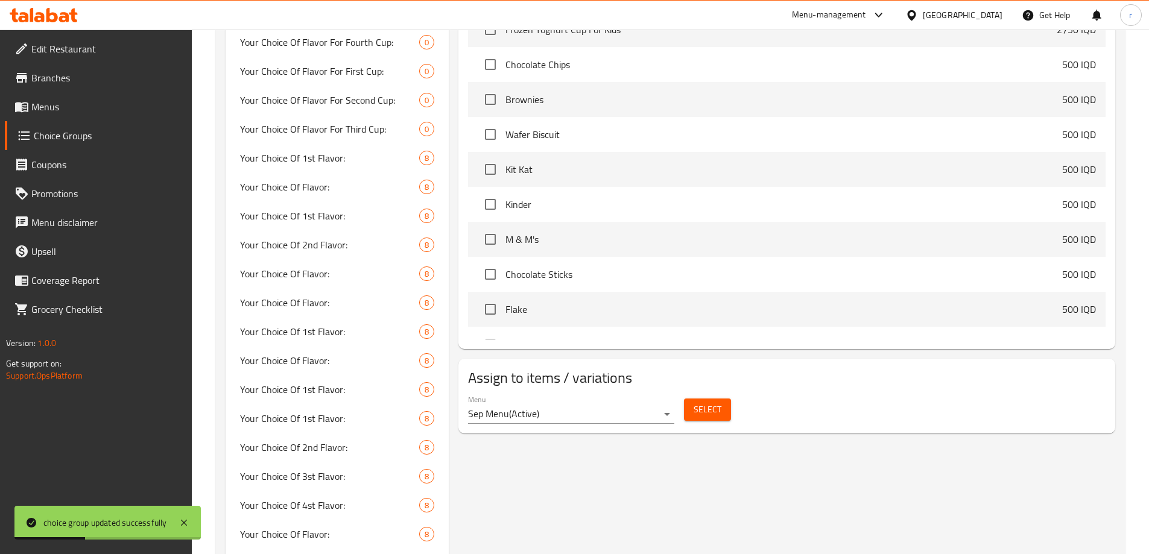
click at [709, 399] on button "Select" at bounding box center [707, 410] width 47 height 22
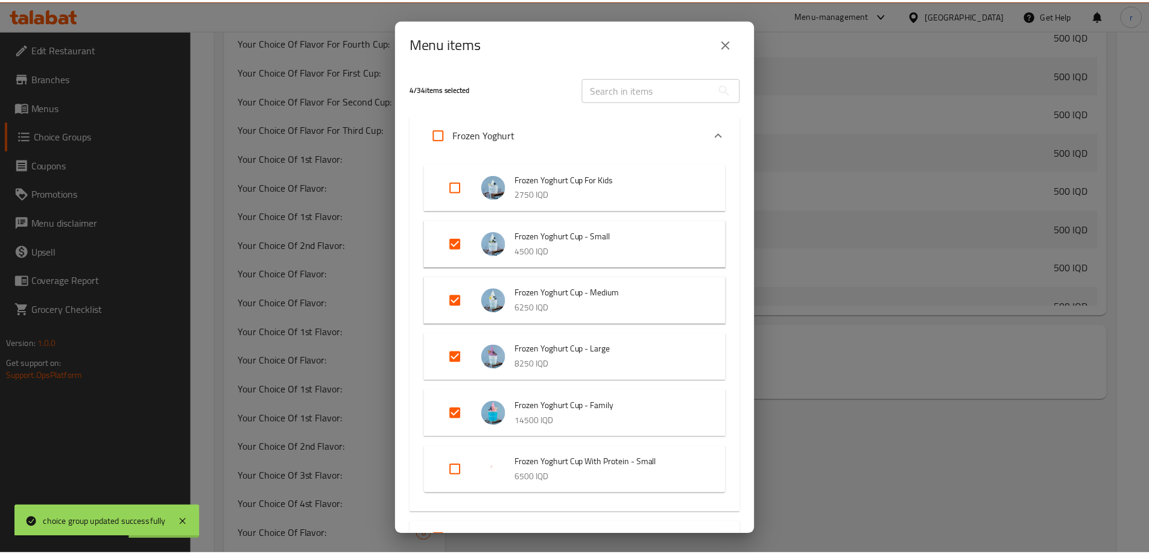
scroll to position [101, 0]
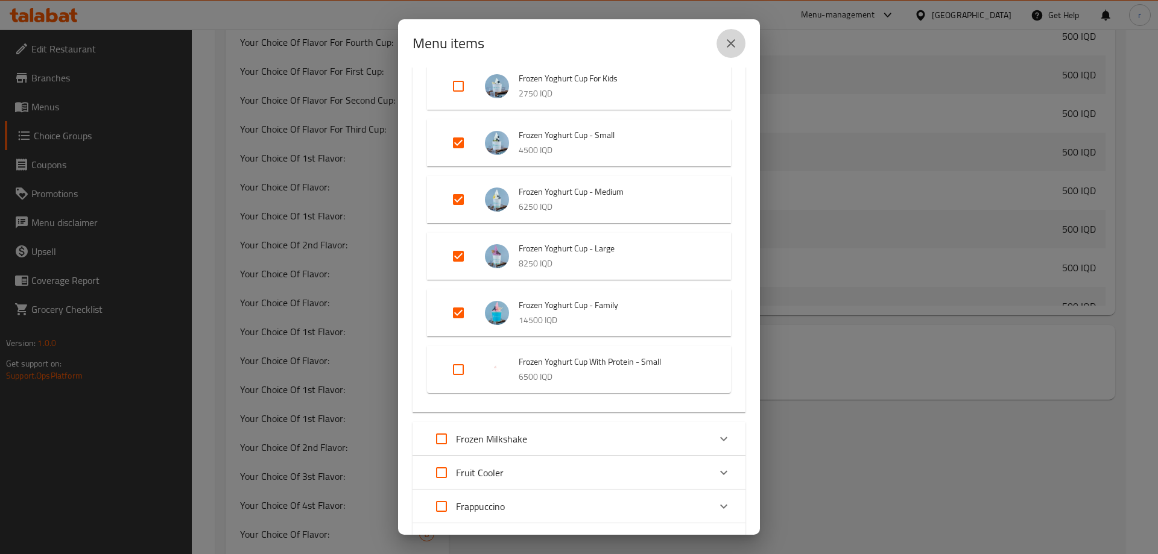
click at [730, 48] on icon "close" at bounding box center [731, 43] width 14 height 14
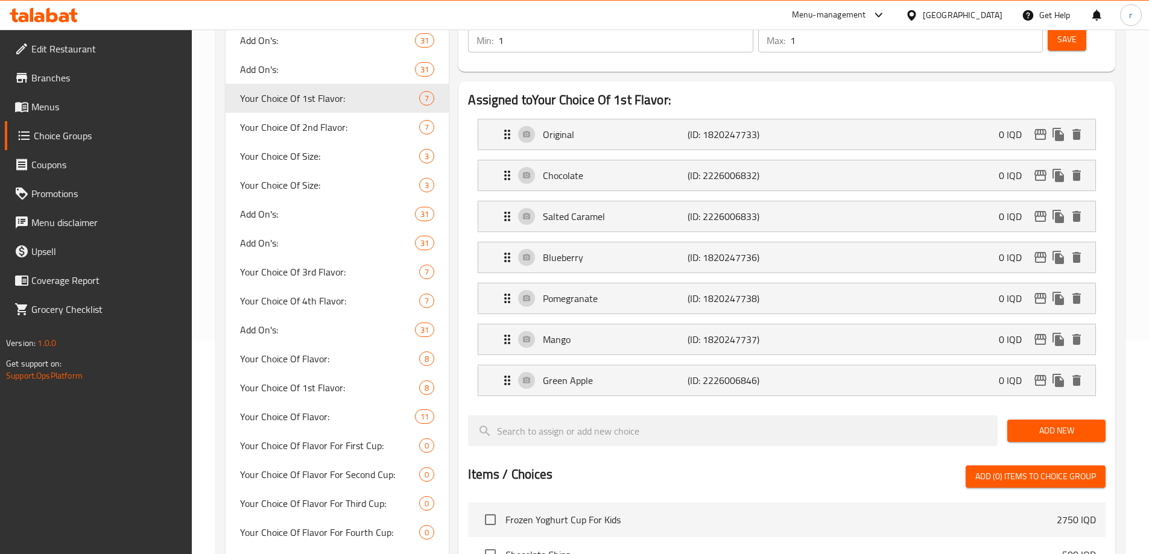
scroll to position [201, 0]
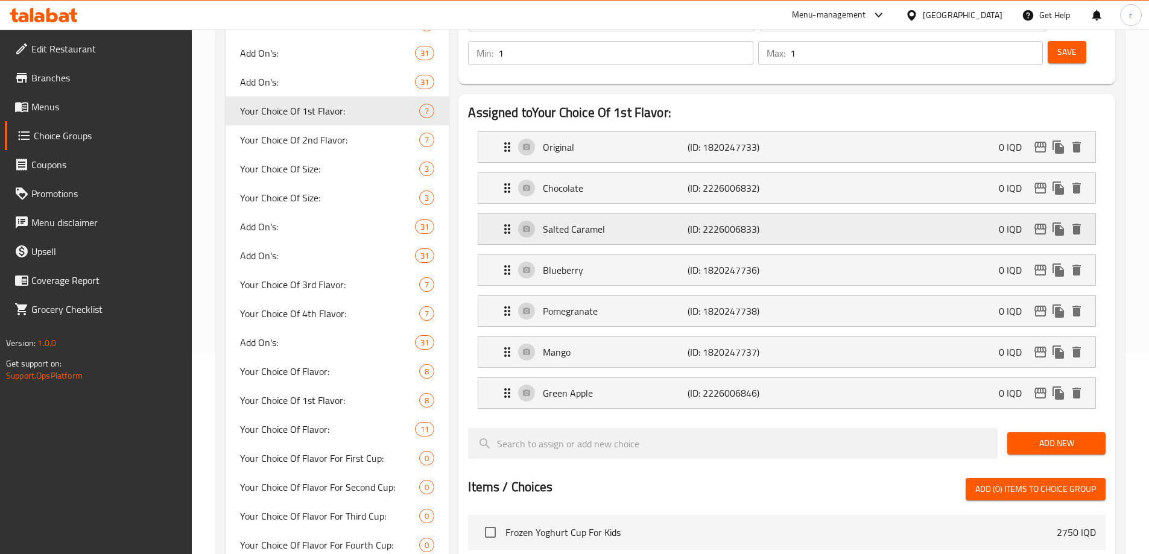
click at [602, 222] on p "Salted Caramel" at bounding box center [615, 229] width 144 height 14
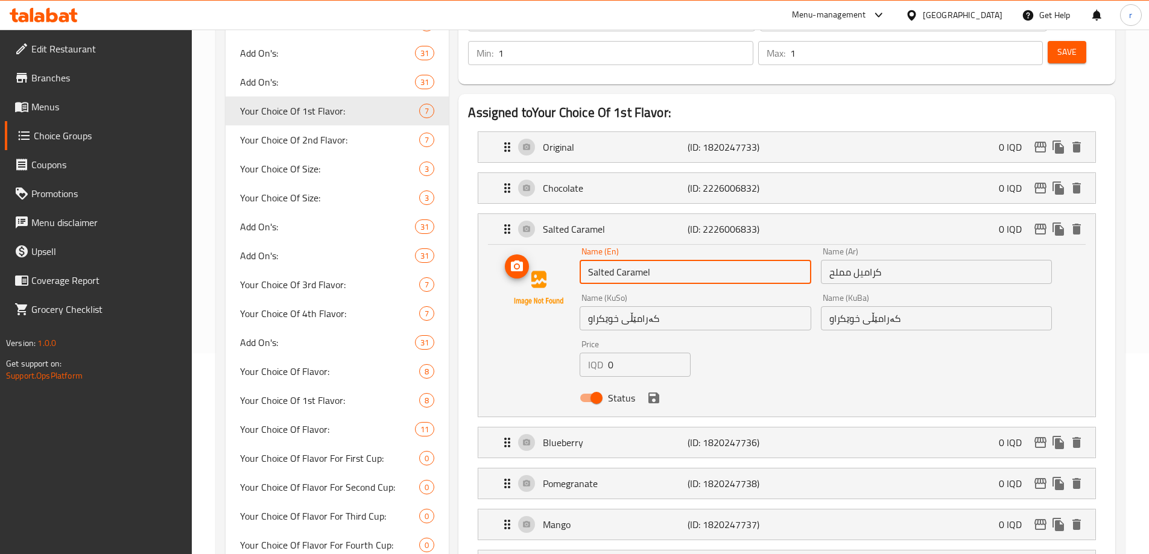
drag, startPoint x: 673, startPoint y: 234, endPoint x: 550, endPoint y: 239, distance: 122.5
click at [550, 247] on div "Name (En) Salted Caramel Name (En) Name (Ar) كراميل مملح Name (Ar) Name (KuSo) …" at bounding box center [787, 328] width 578 height 162
paste input "Pistachio"
type input "Pistachio"
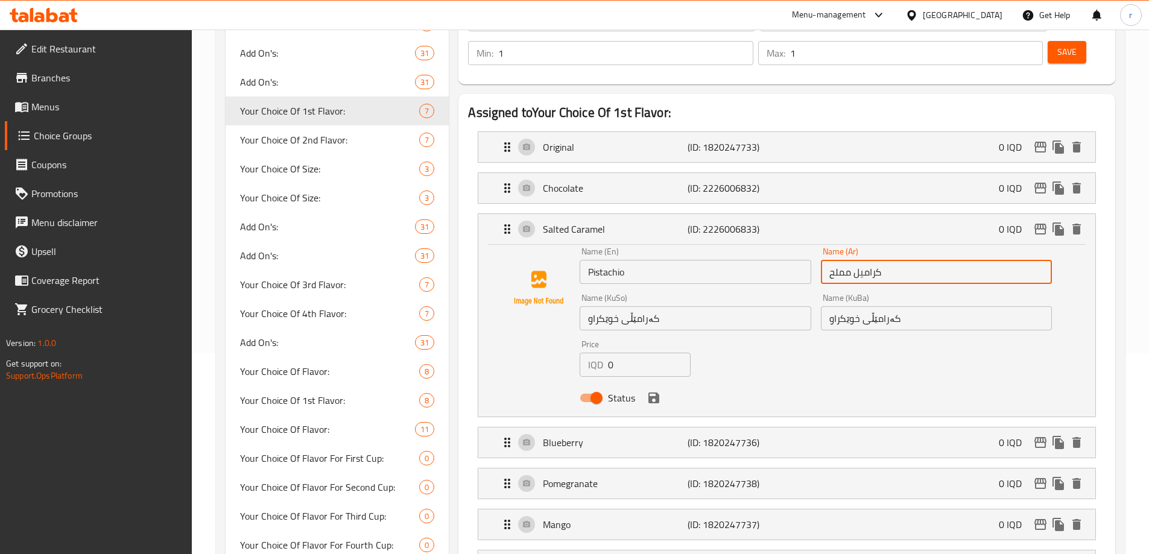
drag, startPoint x: 894, startPoint y: 237, endPoint x: 765, endPoint y: 242, distance: 129.2
click at [765, 242] on div "Name (En) Pistachio Name (En) Name (Ar) كراميل مملح Name (Ar) Name (KuSo) کەرام…" at bounding box center [816, 328] width 482 height 172
paste input "ستق"
type input "فستق"
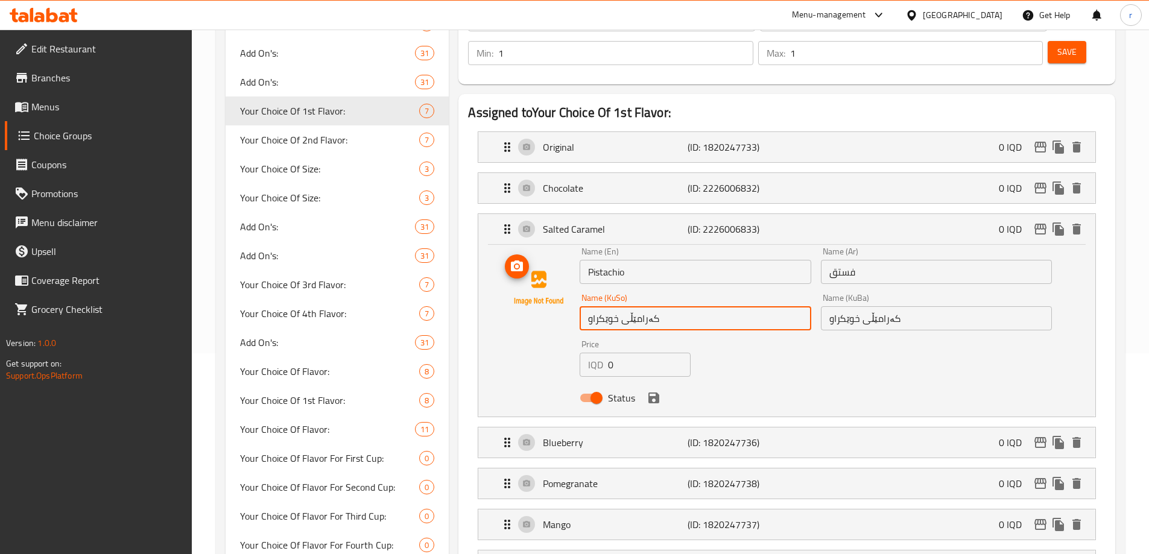
drag, startPoint x: 680, startPoint y: 290, endPoint x: 533, endPoint y: 292, distance: 147.2
click at [533, 292] on div "Name (En) Pistachio Name (En) Name (Ar) فستق Name (Ar) Name (KuSo) کەرامێڵی خوێ…" at bounding box center [787, 328] width 578 height 162
paste input "فستەق"
type input "فستەق"
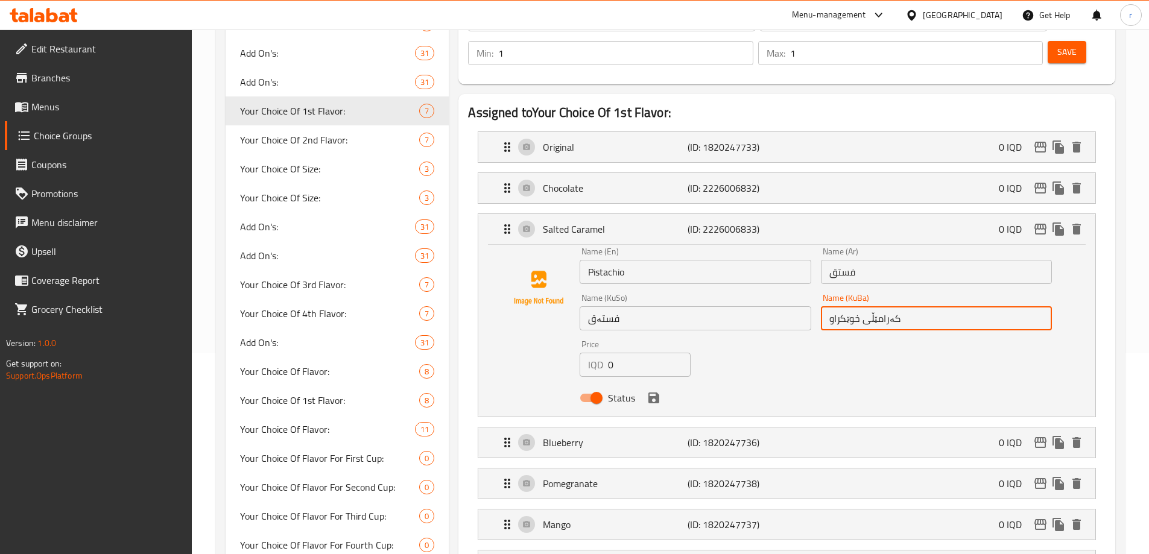
drag, startPoint x: 908, startPoint y: 277, endPoint x: 771, endPoint y: 295, distance: 137.4
click at [774, 295] on div "Name (En) Pistachio Name (En) Name (Ar) فستق Name (Ar) Name (KuSo) فستەق Name (…" at bounding box center [816, 328] width 482 height 172
paste input "فستەق"
click at [659, 391] on icon "save" at bounding box center [654, 398] width 14 height 14
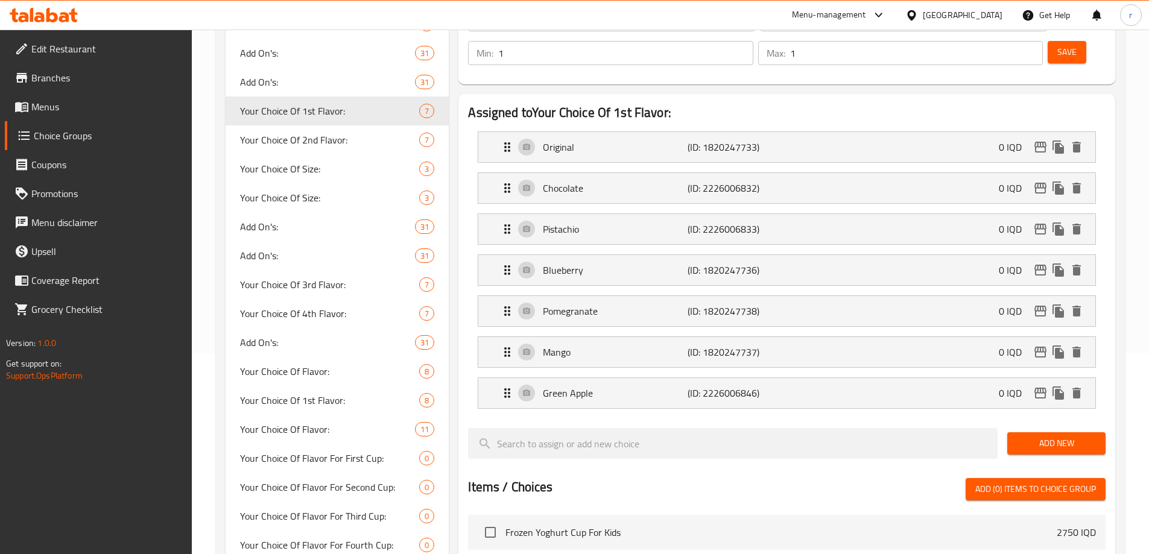
type input "فستەق"
click at [605, 386] on p "Green Apple" at bounding box center [615, 393] width 144 height 14
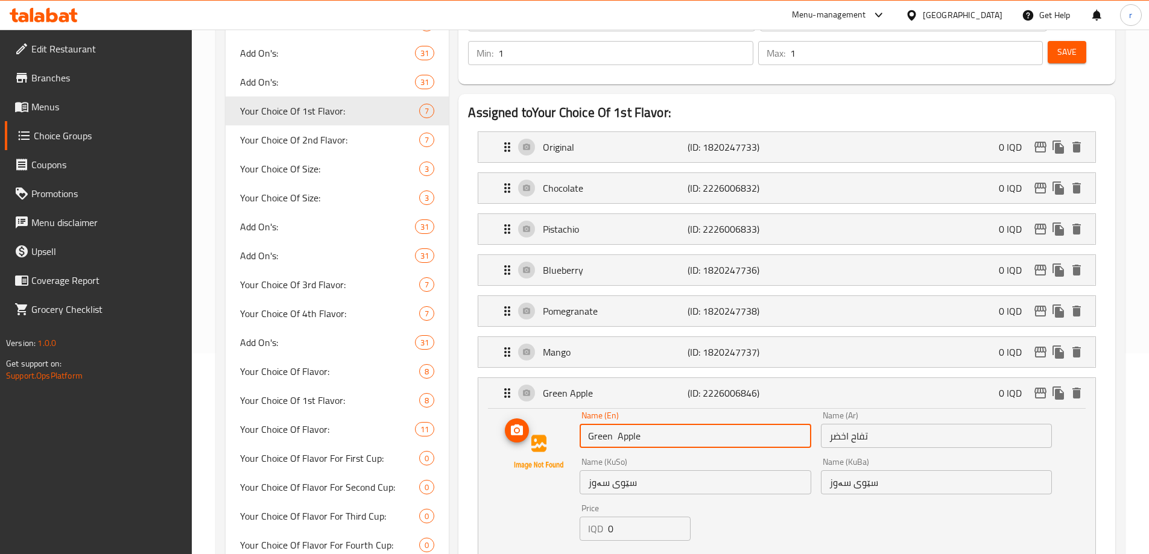
drag, startPoint x: 653, startPoint y: 400, endPoint x: 521, endPoint y: 403, distance: 132.7
click at [521, 411] on div "Name (En) Green Apple Name (En) Name (Ar) تفاح اخضر Name (Ar) Name (KuSo) سێوی …" at bounding box center [787, 492] width 578 height 162
paste input "Yummy Gummy"
type input "Yummy Gummy"
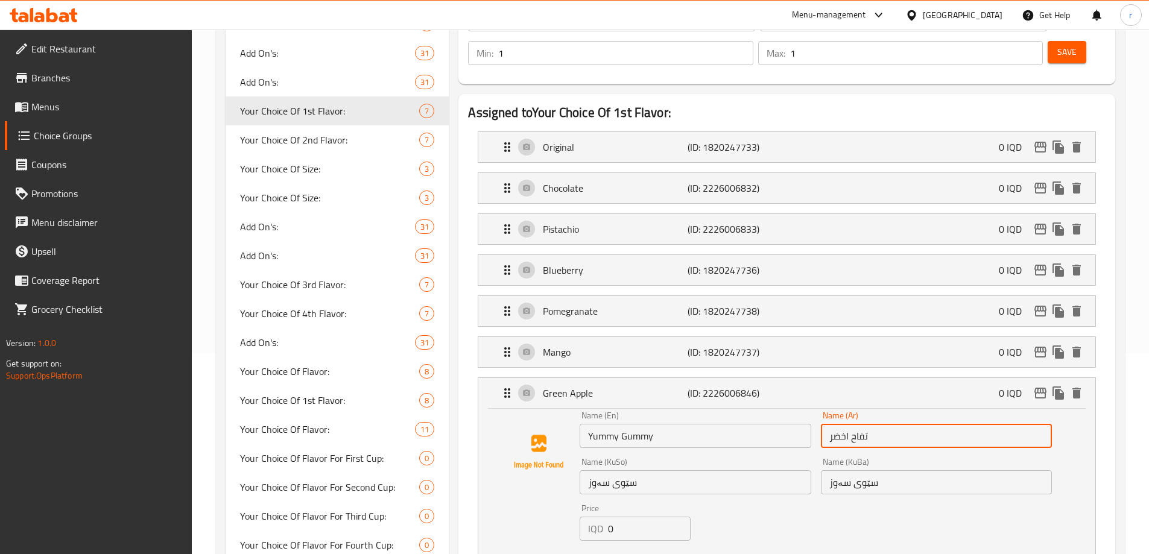
drag, startPoint x: 891, startPoint y: 396, endPoint x: 777, endPoint y: 410, distance: 115.4
click at [777, 410] on div "Name (En) Yummy Gummy Name (En) Name (Ar) تفاح اخضر Name (Ar) Name (KuSo) سێوی …" at bounding box center [816, 493] width 482 height 172
paste input "يومي جومي"
type input "يومي جومي"
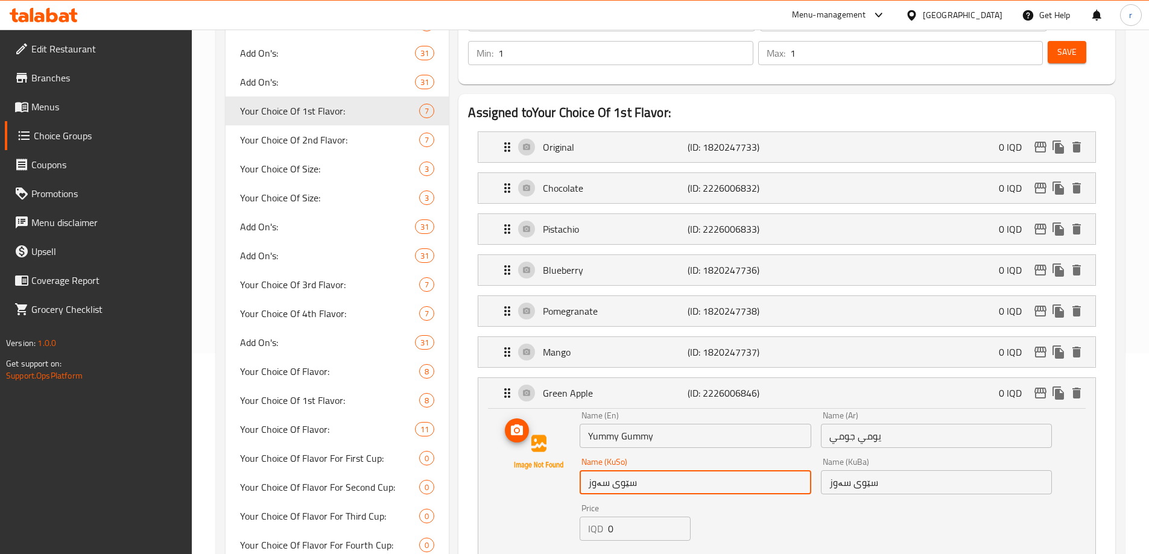
drag, startPoint x: 612, startPoint y: 448, endPoint x: 488, endPoint y: 448, distance: 123.6
click at [488, 448] on div "Name (En) Yummy Gummy Name (En) Name (Ar) يومي جومي Name (Ar) Name (KuSo) سێوی …" at bounding box center [786, 495] width 617 height 172
paste input "یەمی گۆمی"
type input "یەمی گۆمی"
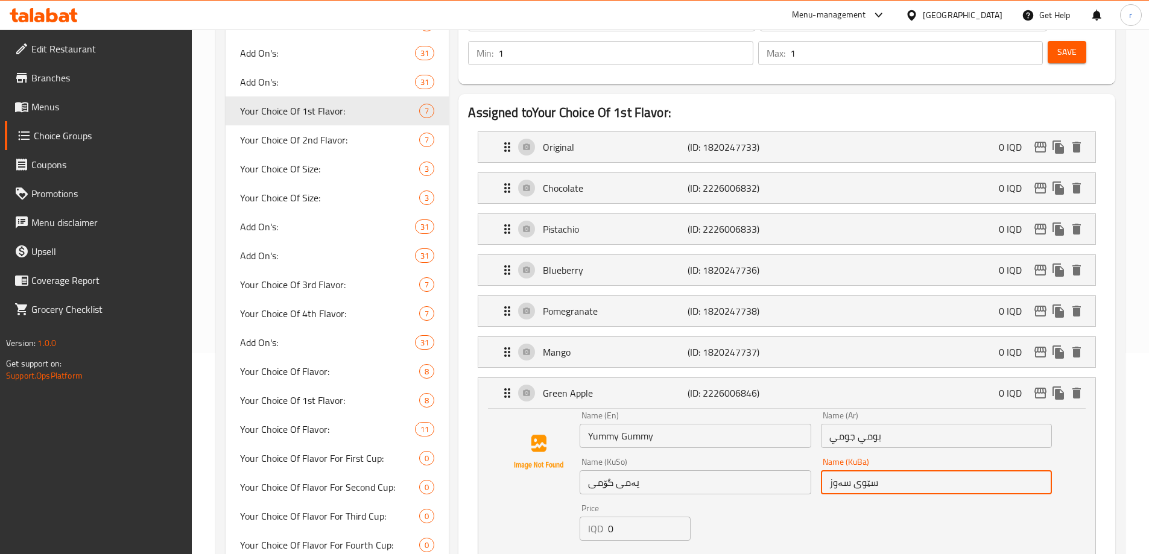
drag, startPoint x: 883, startPoint y: 448, endPoint x: 767, endPoint y: 451, distance: 116.4
click at [767, 451] on div "Name (En) Yummy Gummy Name (En) Name (Ar) يومي جومي Name (Ar) Name (KuSo) یەمی …" at bounding box center [816, 493] width 482 height 172
paste input "یەمی گۆمی"
click at [655, 554] on icon "save" at bounding box center [653, 562] width 11 height 11
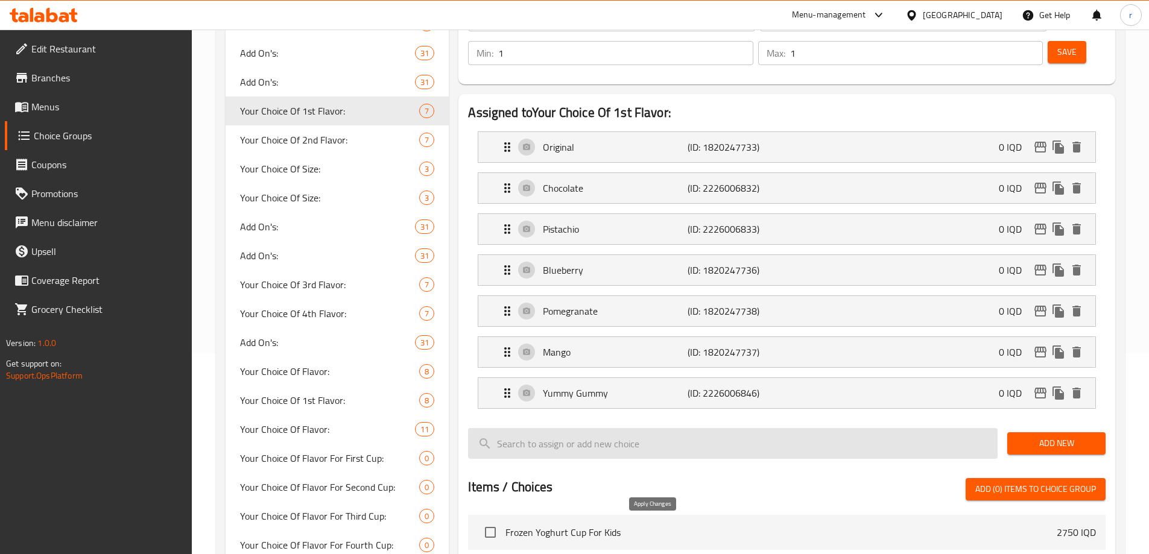
type input "یەمی گۆمی"
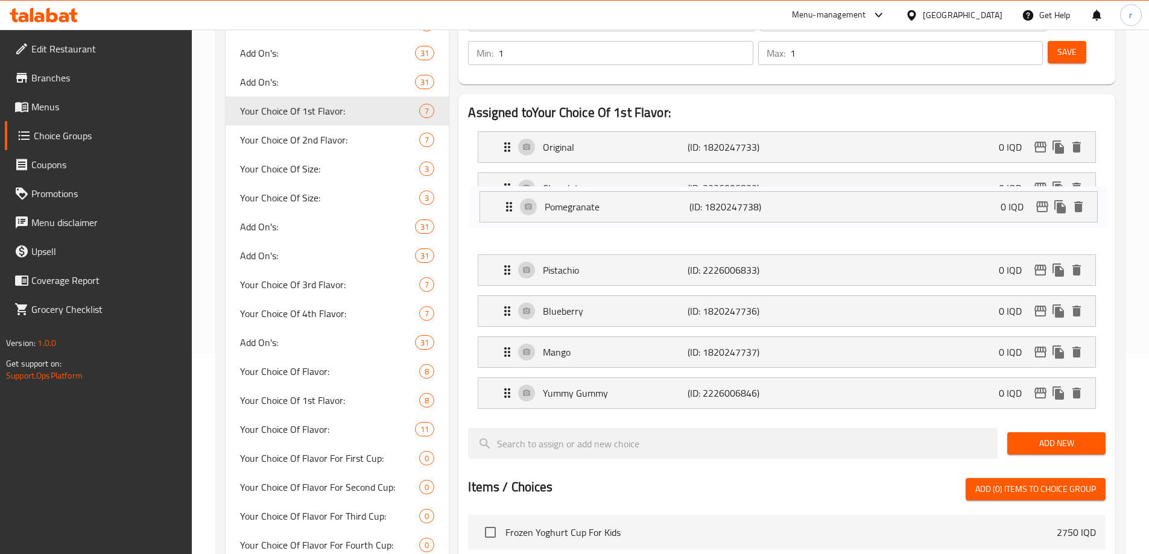
drag, startPoint x: 585, startPoint y: 282, endPoint x: 587, endPoint y: 205, distance: 76.6
click at [587, 205] on nav "Original (ID: 1820247733) 0 IQD Name (En) Original Name (En) Name (Ar) أورجنال …" at bounding box center [787, 270] width 638 height 297
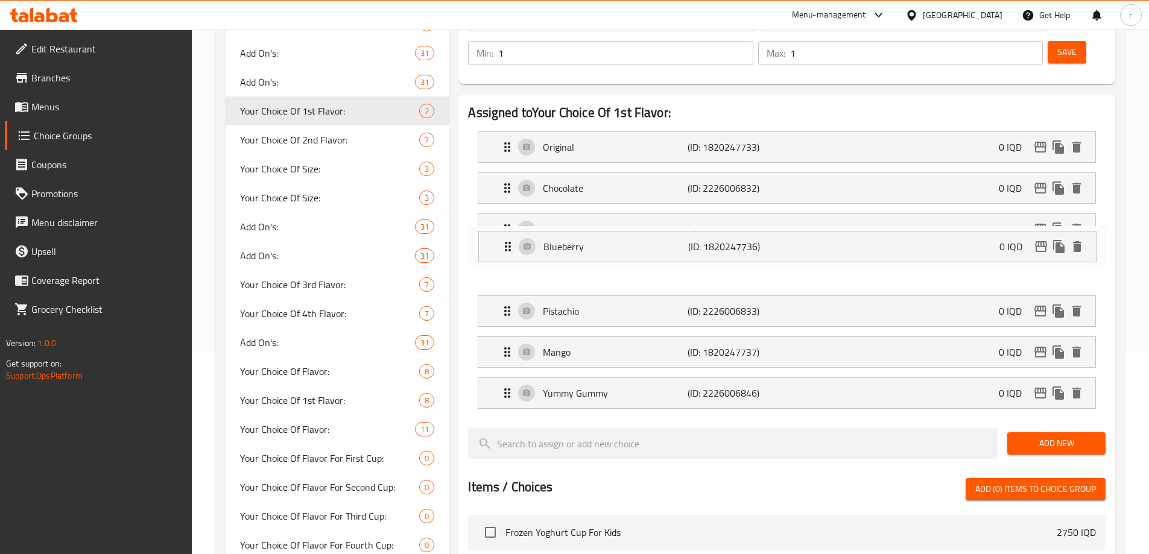
drag, startPoint x: 584, startPoint y: 276, endPoint x: 585, endPoint y: 240, distance: 36.2
click at [585, 240] on nav "Original (ID: 1820247733) 0 IQD Name (En) Original Name (En) Name (Ar) أورجنال …" at bounding box center [787, 270] width 638 height 297
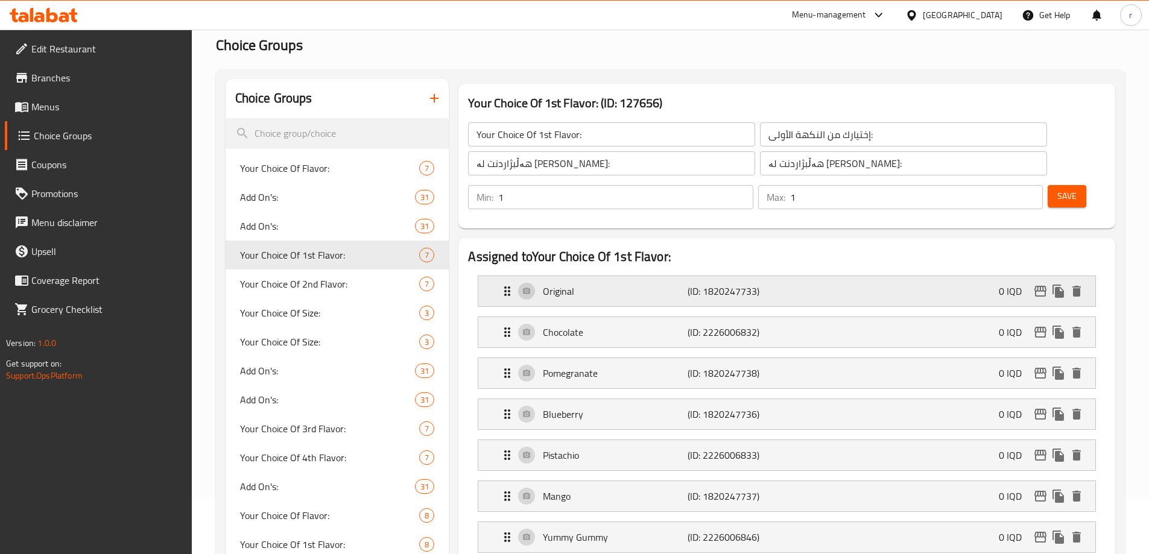
scroll to position [0, 0]
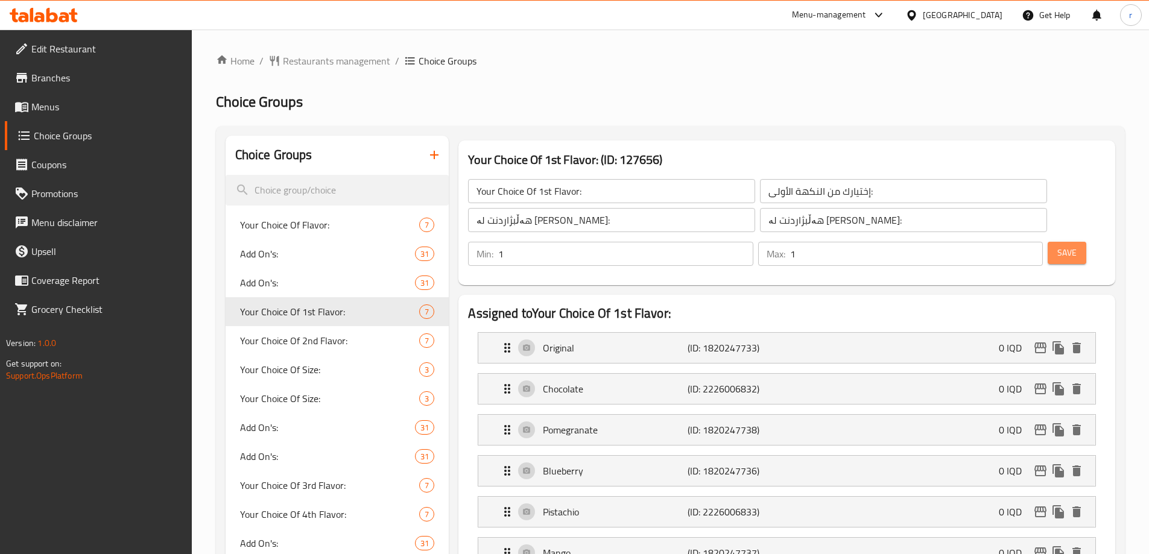
click at [1048, 242] on button "Save" at bounding box center [1067, 253] width 39 height 22
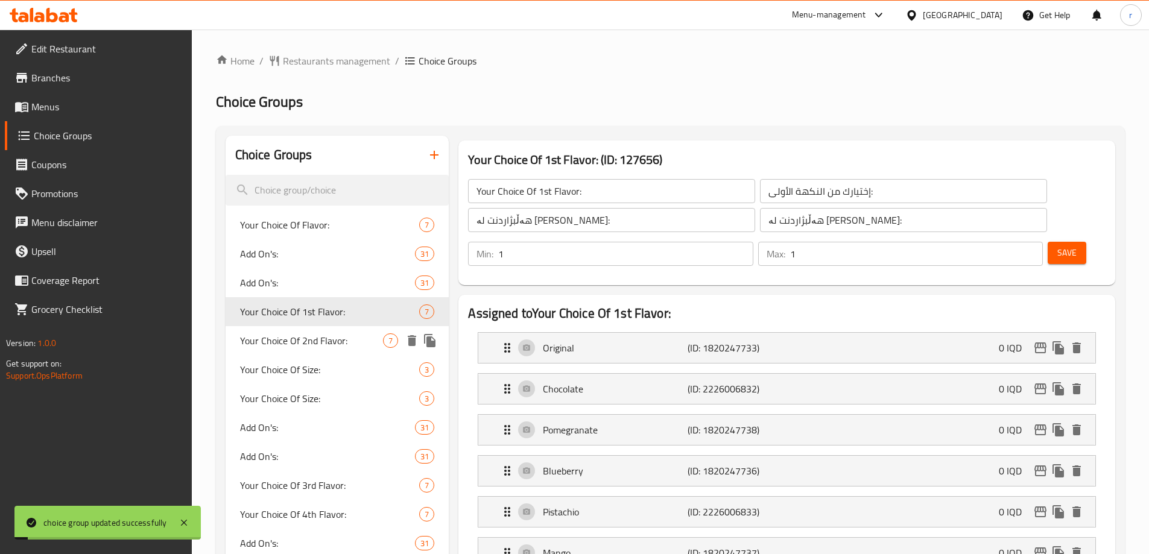
click at [303, 345] on span "Your Choice Of 2nd Flavor:" at bounding box center [312, 341] width 144 height 14
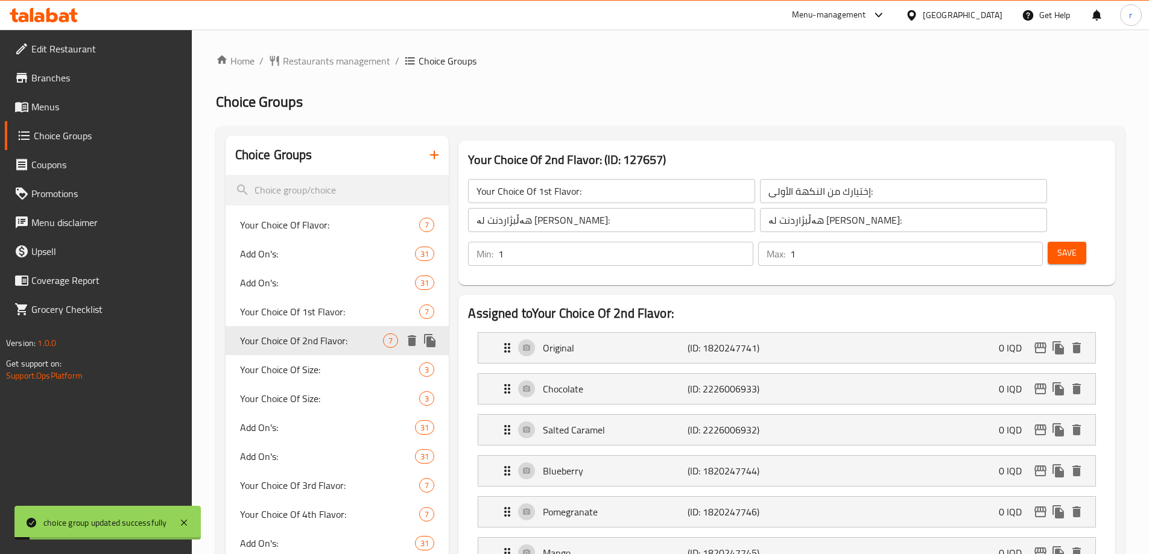
type input "Your Choice Of 2nd Flavor:"
type input "إختيارك من النكهة الثانية:"
type input "هەڵبژاردنت لە تامی دووەم:"
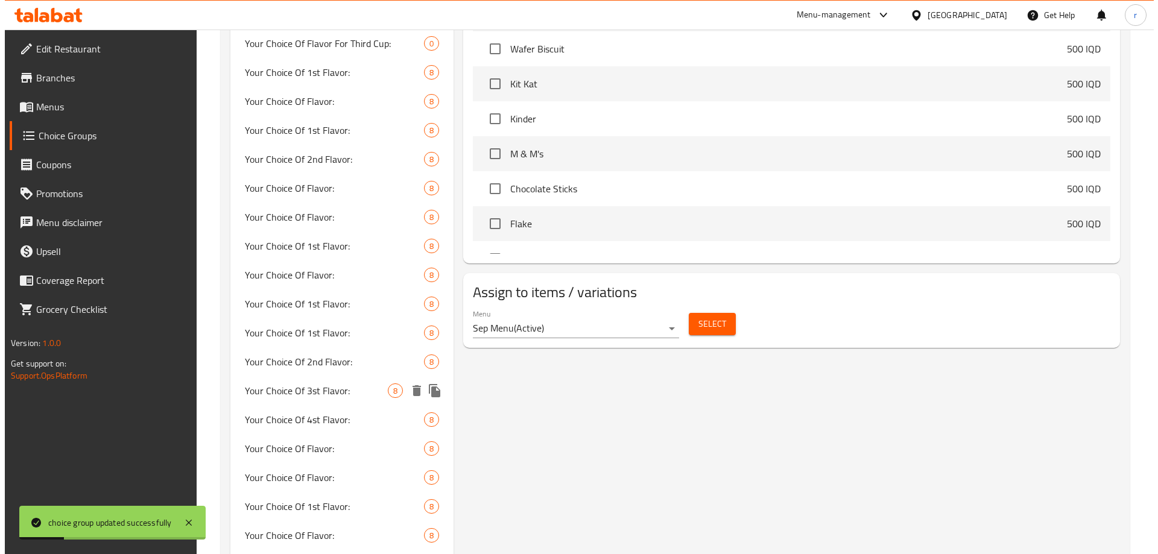
scroll to position [804, 0]
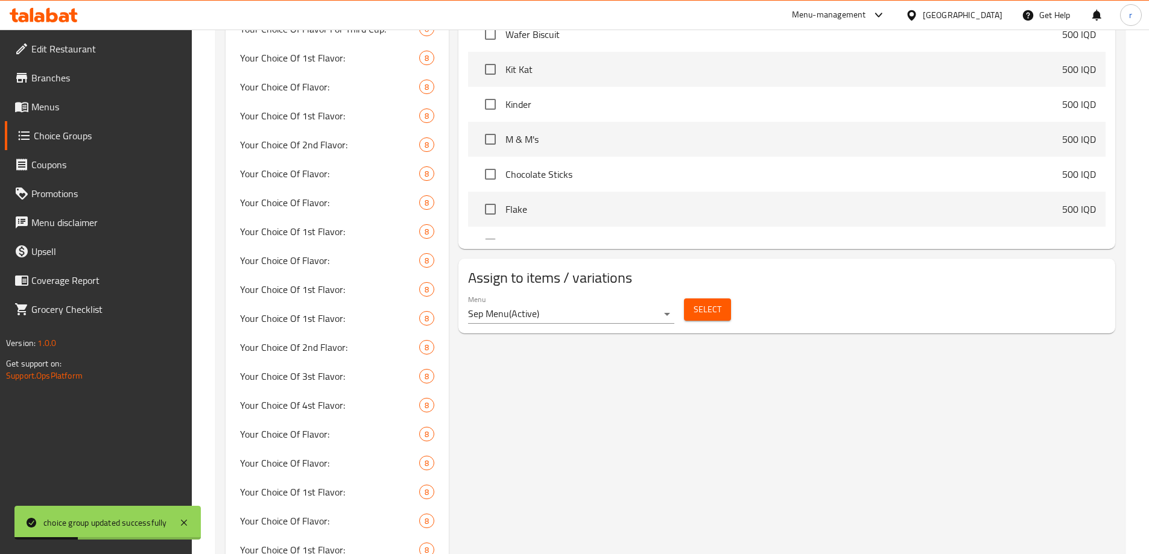
click at [706, 302] on span "Select" at bounding box center [708, 309] width 28 height 15
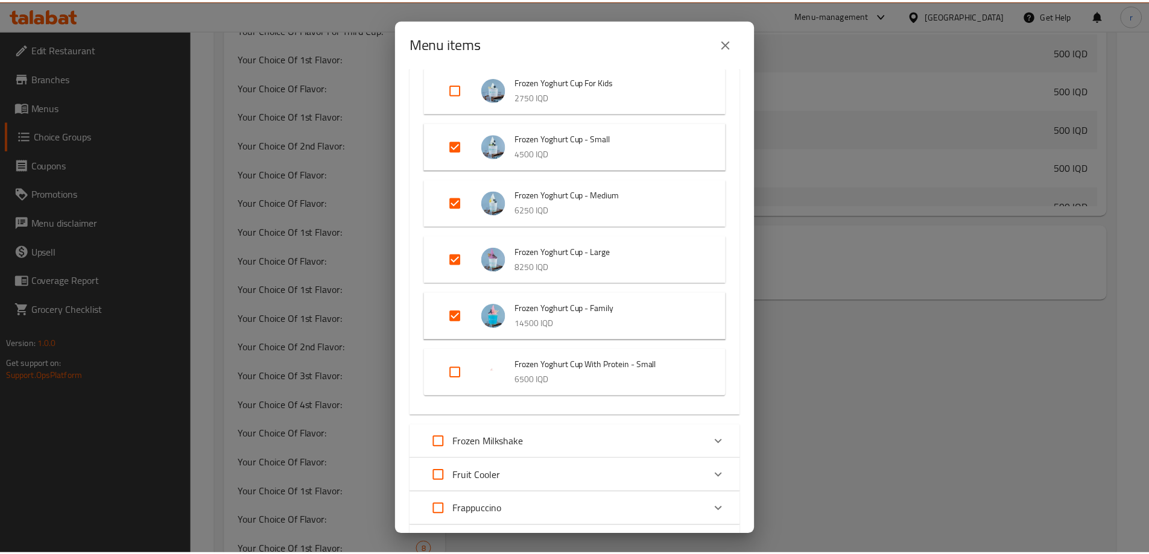
scroll to position [201, 0]
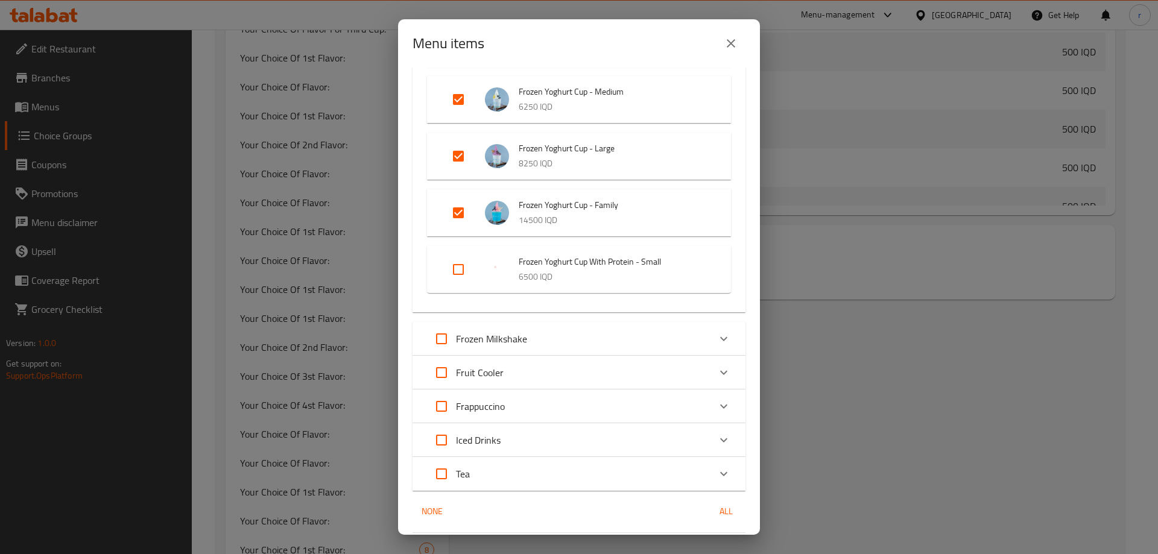
click at [724, 46] on icon "close" at bounding box center [731, 43] width 14 height 14
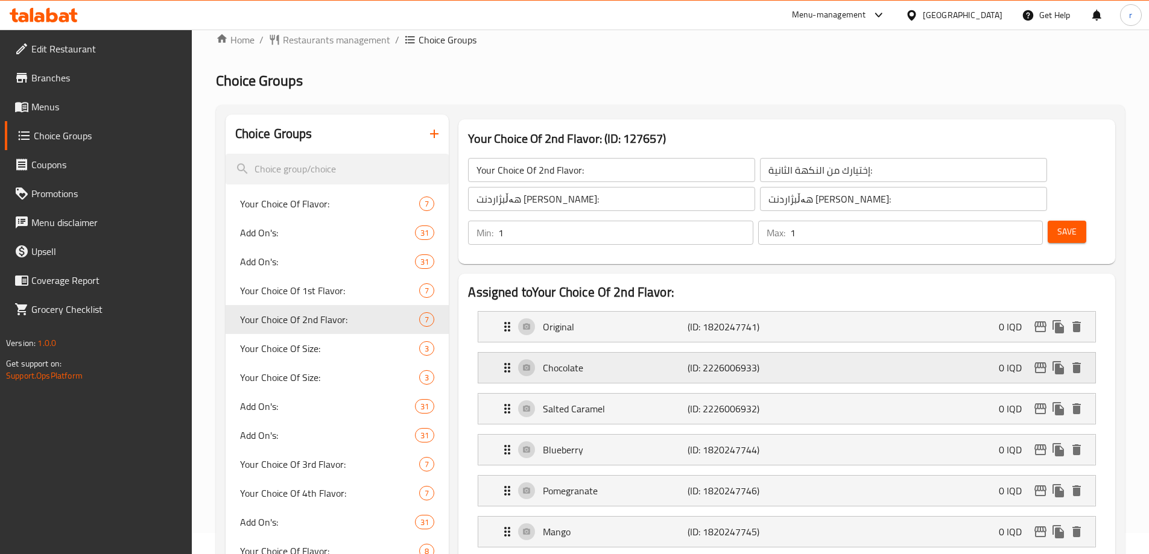
scroll to position [0, 0]
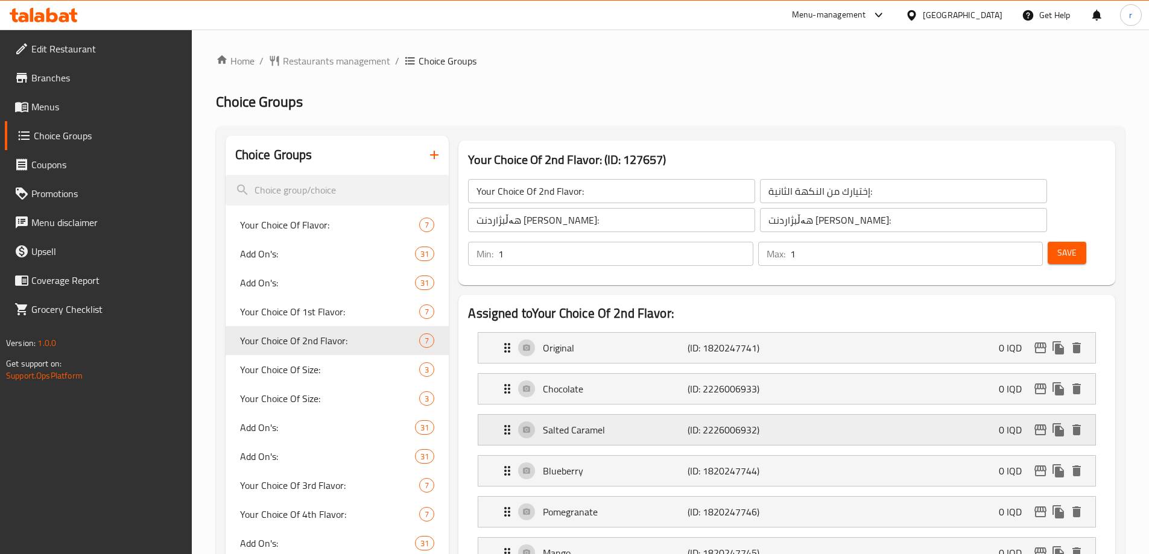
click at [597, 423] on p "Salted Caramel" at bounding box center [615, 430] width 144 height 14
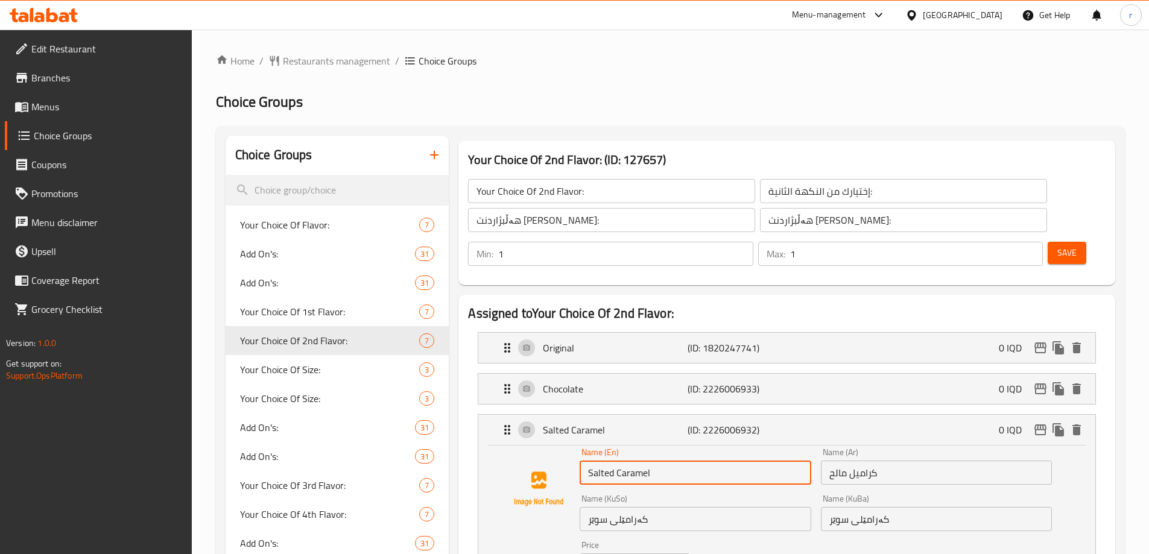
drag, startPoint x: 673, startPoint y: 444, endPoint x: 530, endPoint y: 437, distance: 142.5
click at [530, 448] on div "Name (En) Salted Caramel Name (En) Name (Ar) كراميل مالح Name (Ar) Name (KuSo) …" at bounding box center [787, 529] width 578 height 162
paste input "Pistachio"
type input "Pistachio"
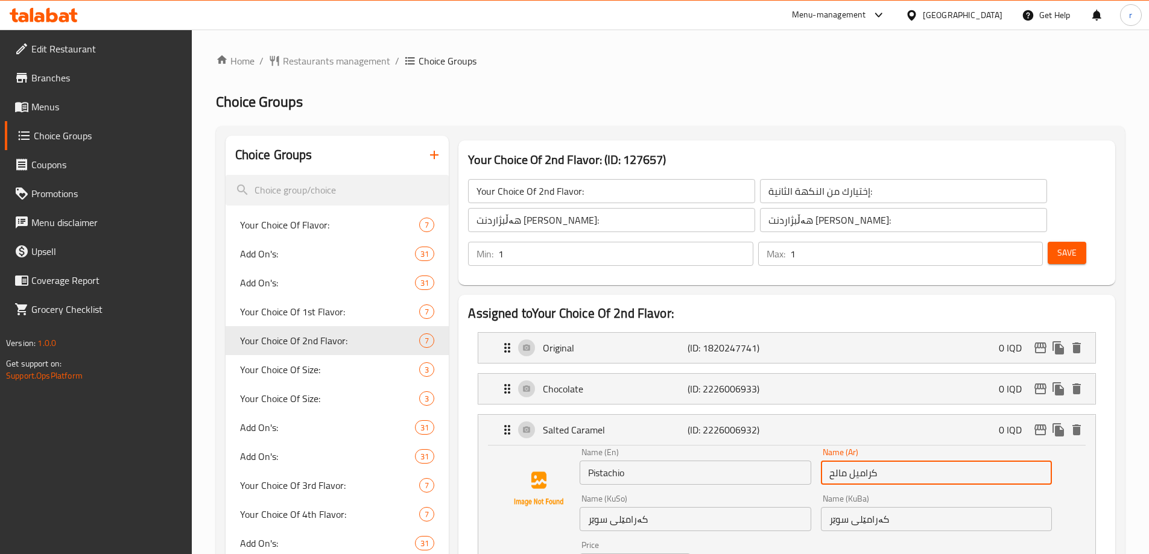
drag, startPoint x: 834, startPoint y: 440, endPoint x: 777, endPoint y: 441, distance: 56.1
click at [777, 443] on div "Name (En) Pistachio Name (En) Name (Ar) كراميل مالح Name (Ar) Name (KuSo) کەرام…" at bounding box center [816, 529] width 482 height 172
paste input "ستق"
type input "فستق"
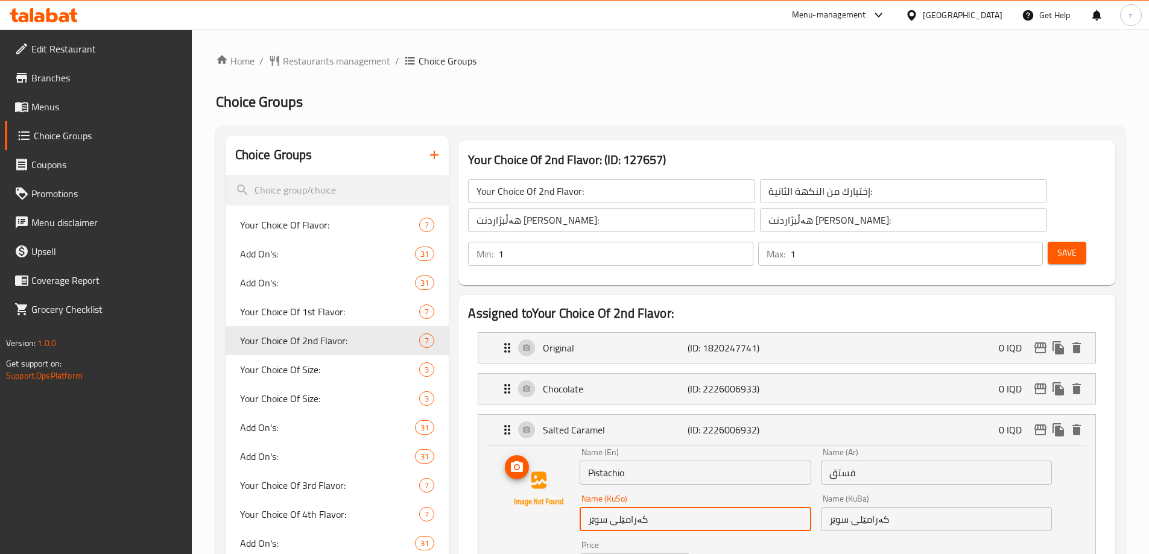
drag, startPoint x: 654, startPoint y: 486, endPoint x: 536, endPoint y: 484, distance: 118.2
click at [536, 484] on div "Name (En) Pistachio Name (En) Name (Ar) فستق Name (Ar) Name (KuSo) کەرامێلی سوێ…" at bounding box center [787, 529] width 578 height 162
paste input "فستەق"
type input "فستەق"
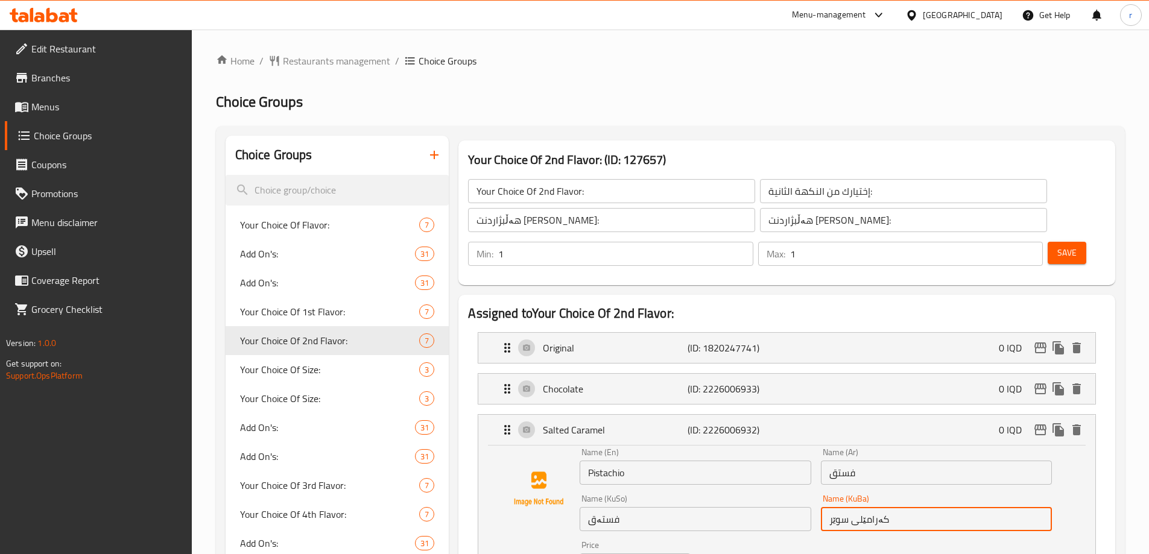
drag, startPoint x: 902, startPoint y: 483, endPoint x: 799, endPoint y: 483, distance: 103.1
click at [799, 483] on div "Name (En) Pistachio Name (En) Name (Ar) فستق Name (Ar) Name (KuSo) فستەق Name (…" at bounding box center [816, 529] width 482 height 172
paste input "فستەق"
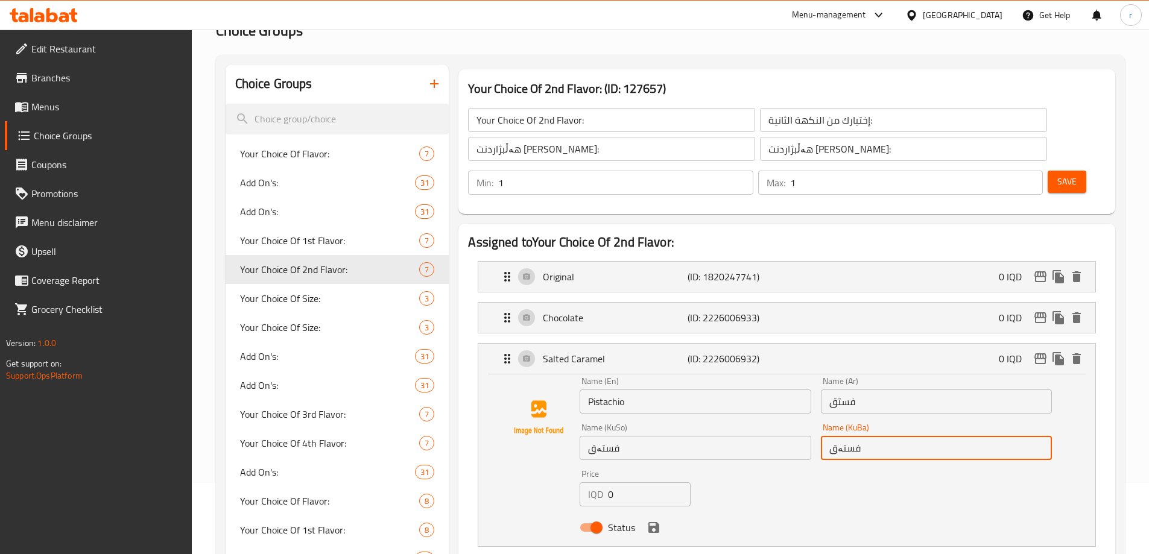
scroll to position [101, 0]
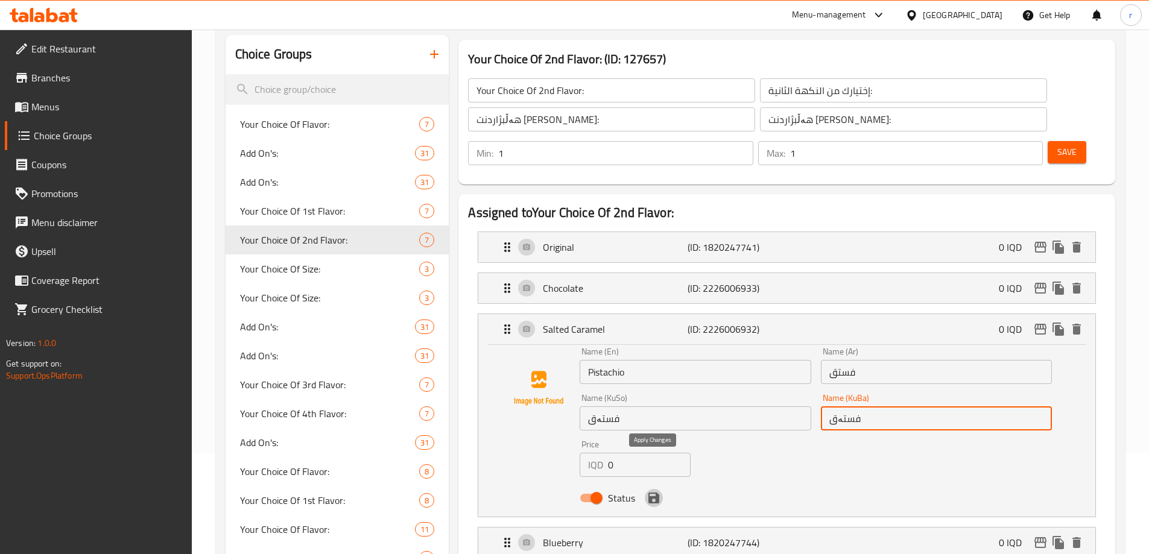
click at [658, 493] on icon "save" at bounding box center [653, 498] width 11 height 11
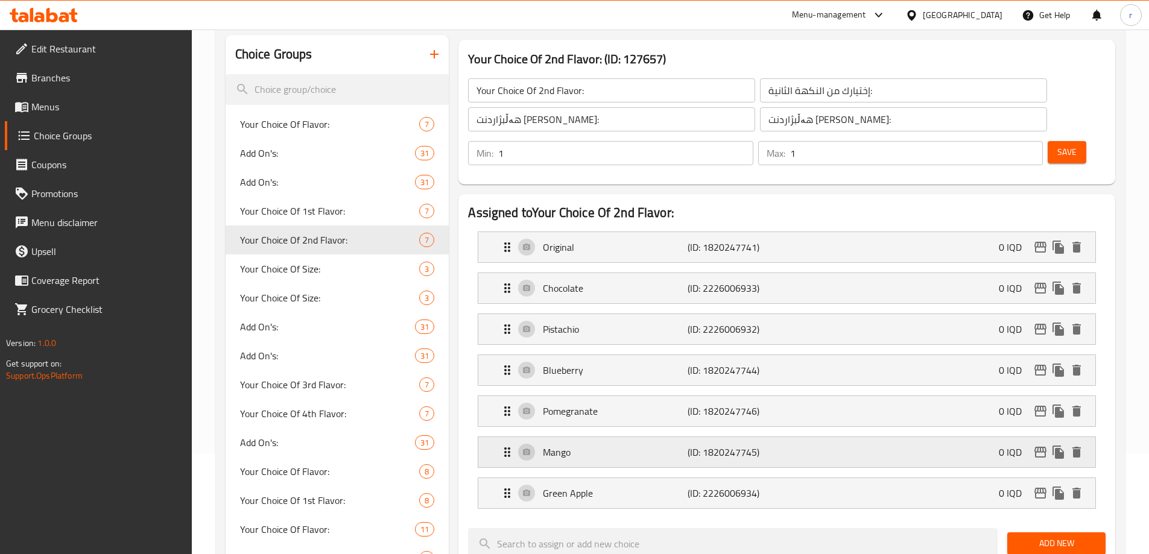
type input "فستەق"
click at [595, 486] on p "Green Apple" at bounding box center [615, 493] width 144 height 14
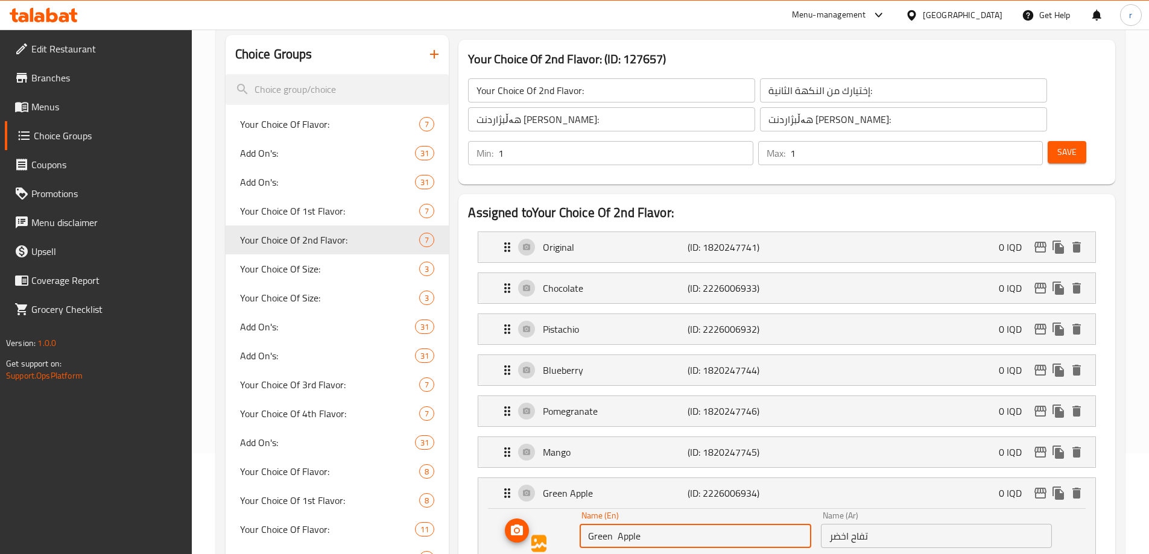
drag, startPoint x: 670, startPoint y: 503, endPoint x: 530, endPoint y: 502, distance: 139.9
paste input "Yummy Gummy"
type input "Yummy Gummy"
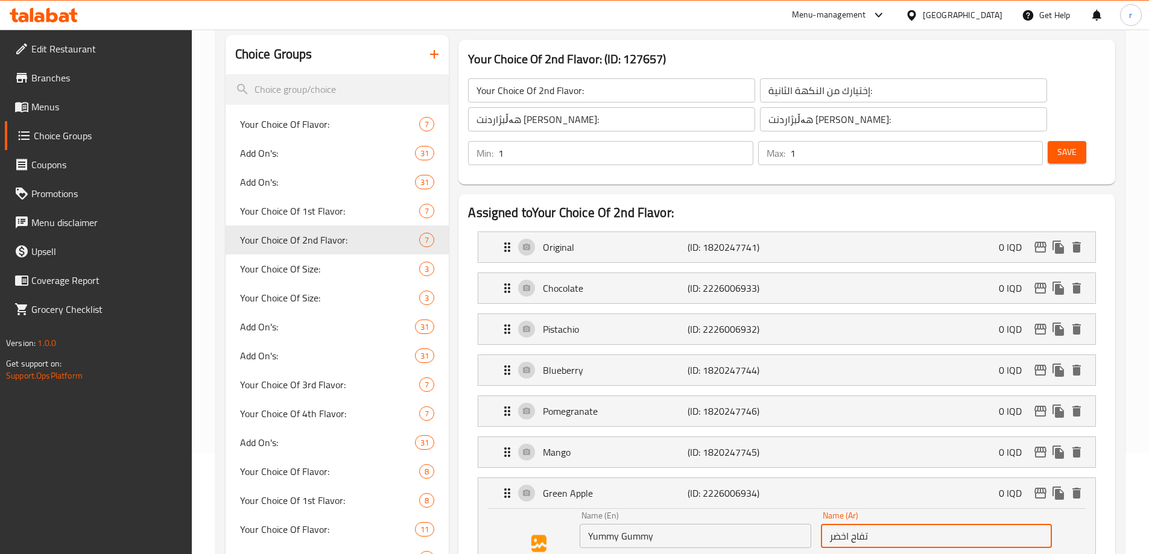
drag, startPoint x: 891, startPoint y: 501, endPoint x: 771, endPoint y: 501, distance: 120.0
paste input "يومي جومي"
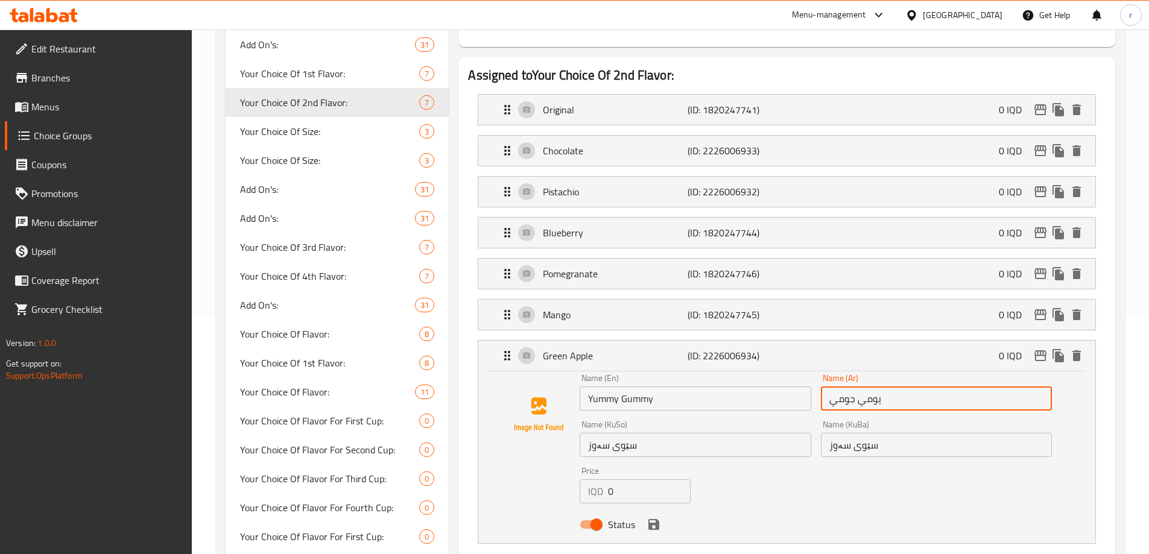
scroll to position [302, 0]
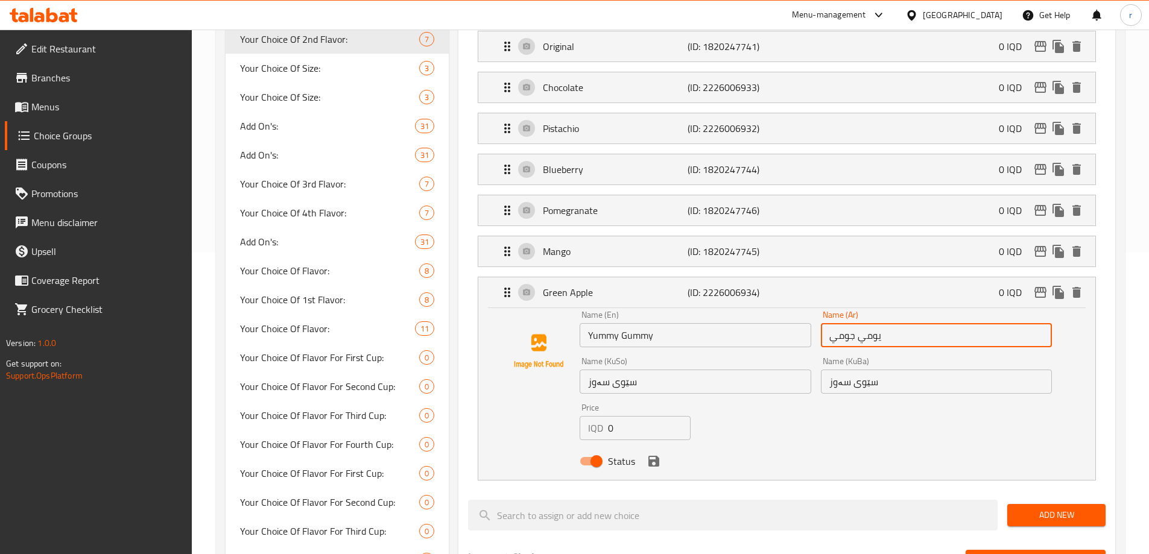
type input "يومي جومي"
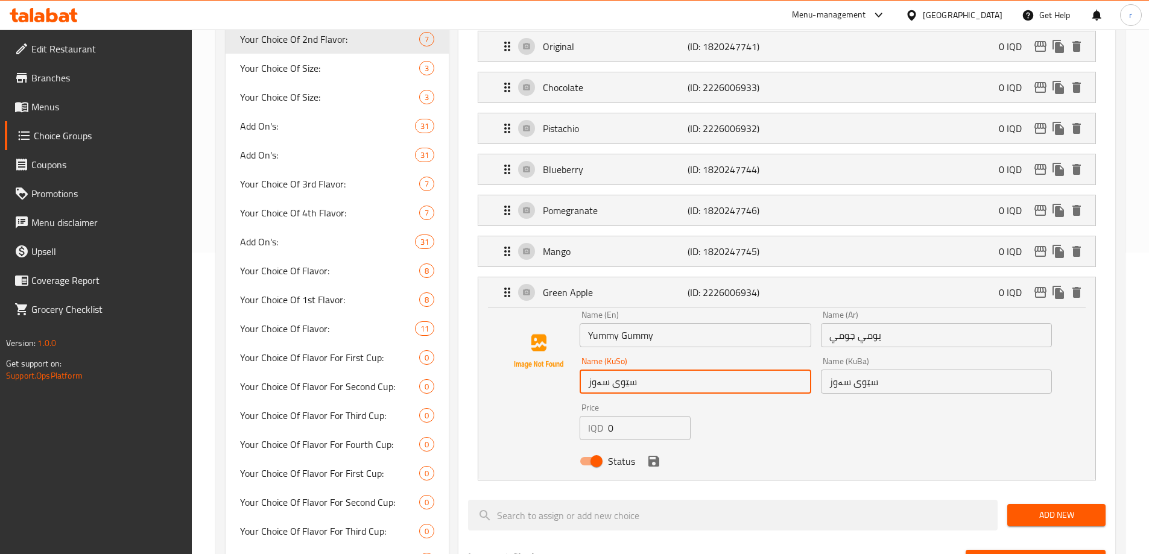
drag, startPoint x: 657, startPoint y: 346, endPoint x: 482, endPoint y: 353, distance: 175.7
click at [482, 353] on div "Name (En) Yummy Gummy Name (En) Name (Ar) يومي جومي Name (Ar) Name (KuSo) سێوی …" at bounding box center [786, 394] width 617 height 172
paste input "یەمی گۆمی"
type input "یەمی گۆمی"
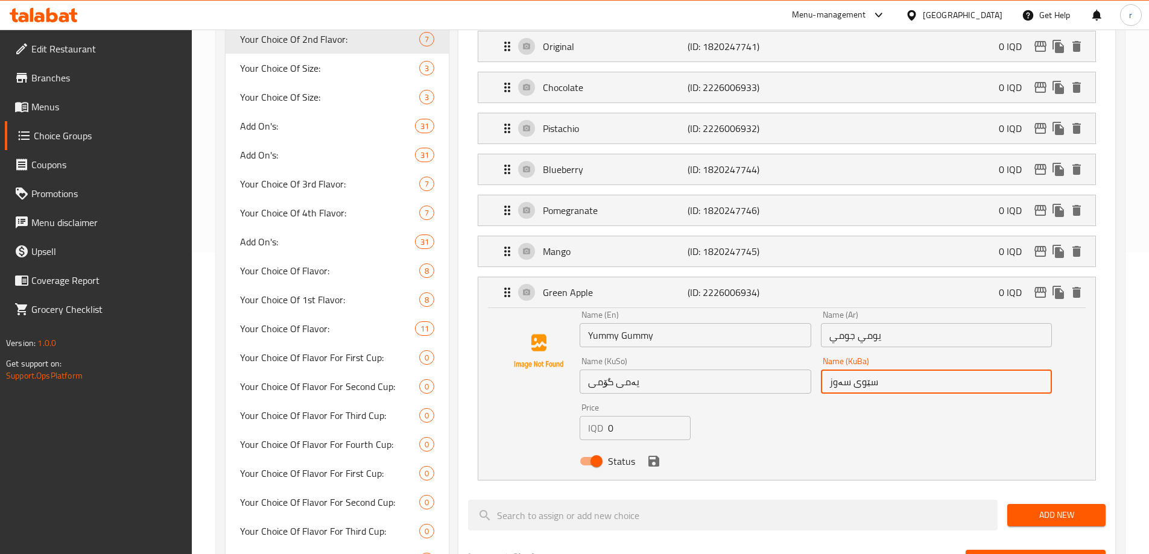
drag, startPoint x: 893, startPoint y: 352, endPoint x: 726, endPoint y: 360, distance: 167.3
click at [726, 360] on div "Name (En) Yummy Gummy Name (En) Name (Ar) يومي جومي Name (Ar) Name (KuSo) یەمی …" at bounding box center [816, 392] width 482 height 172
paste input "یەمی گۆمی"
click at [650, 454] on icon "save" at bounding box center [654, 461] width 14 height 14
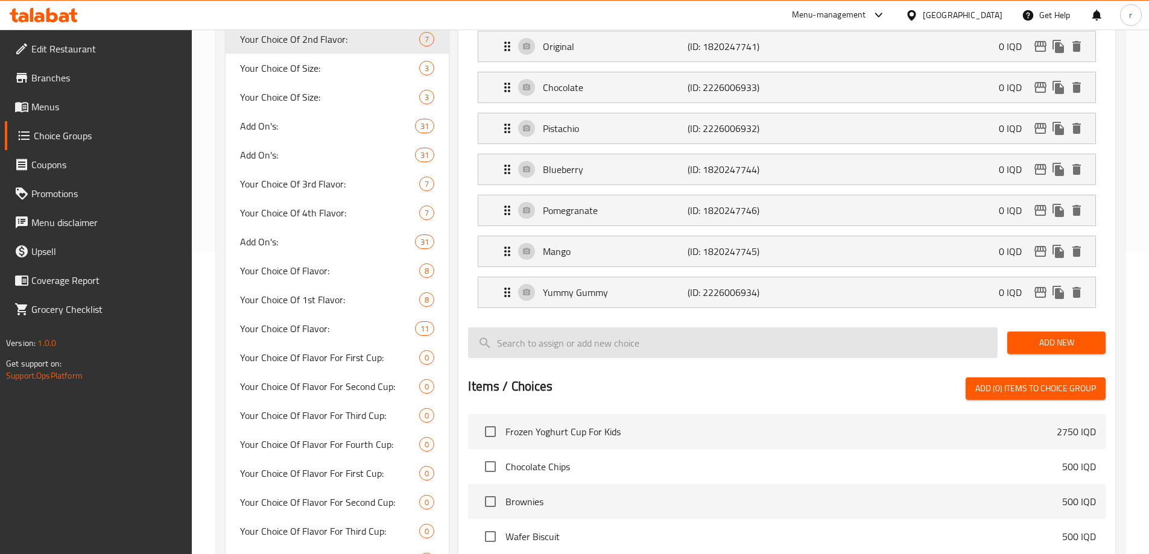
type input "یەمی گۆمی"
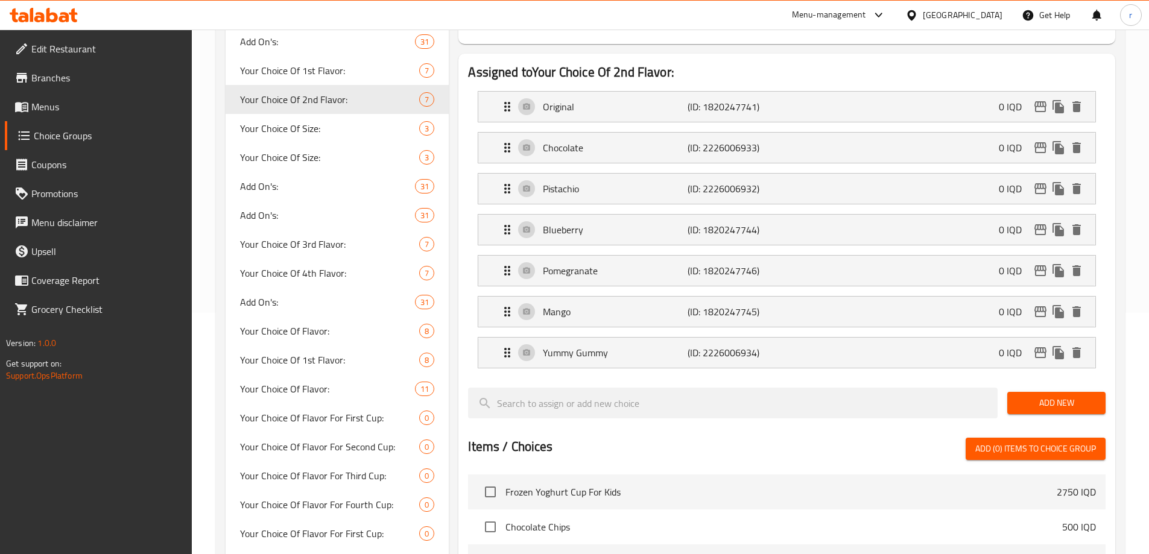
scroll to position [201, 0]
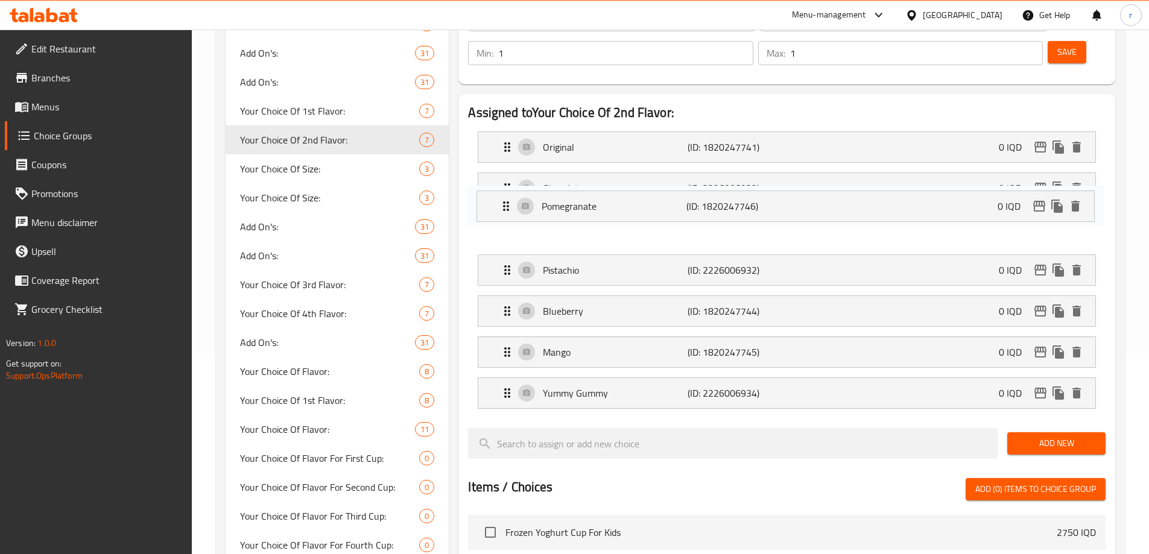
drag, startPoint x: 585, startPoint y: 273, endPoint x: 585, endPoint y: 192, distance: 80.2
click at [585, 192] on nav "Original (ID: 1820247741) 0 IQD Name (En) Original Name (En) Name (Ar) أورجنال …" at bounding box center [787, 270] width 638 height 297
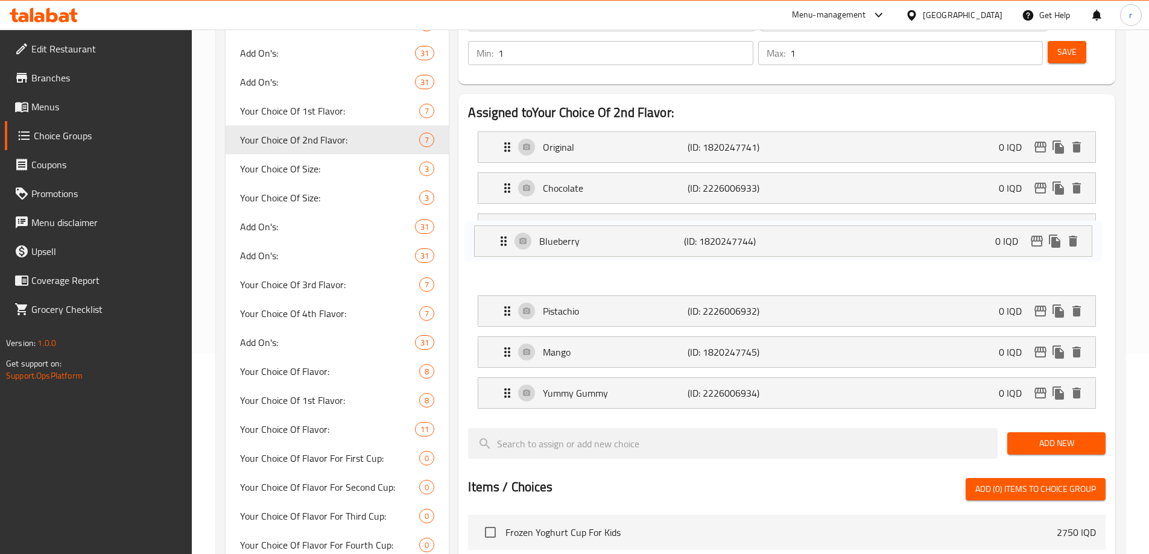
drag, startPoint x: 593, startPoint y: 271, endPoint x: 589, endPoint y: 225, distance: 46.6
click at [589, 225] on nav "Original (ID: 1820247741) 0 IQD Name (En) Original Name (En) Name (Ar) أورجنال …" at bounding box center [787, 270] width 638 height 297
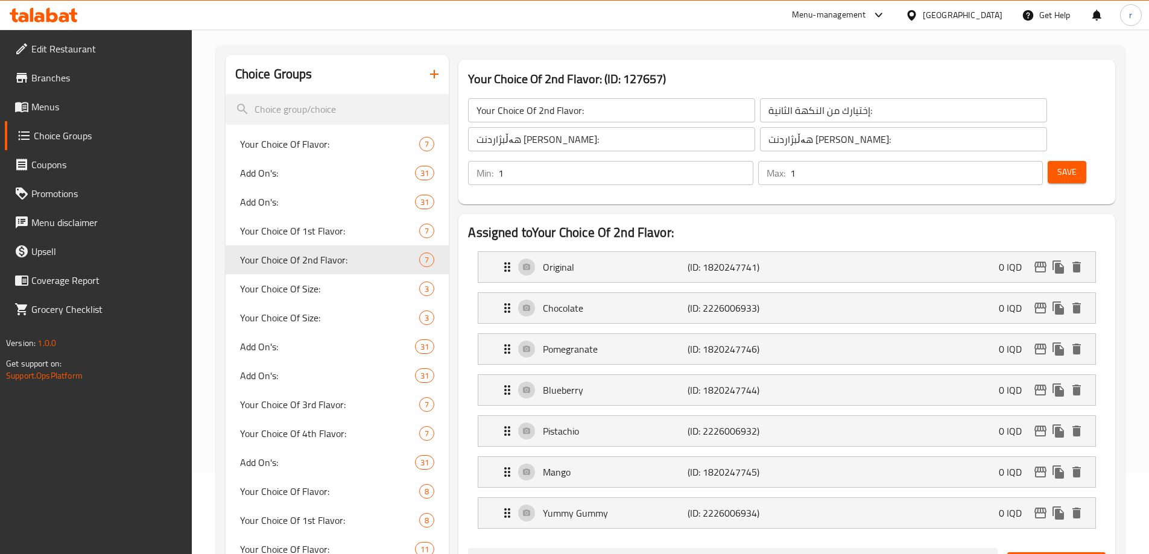
scroll to position [0, 0]
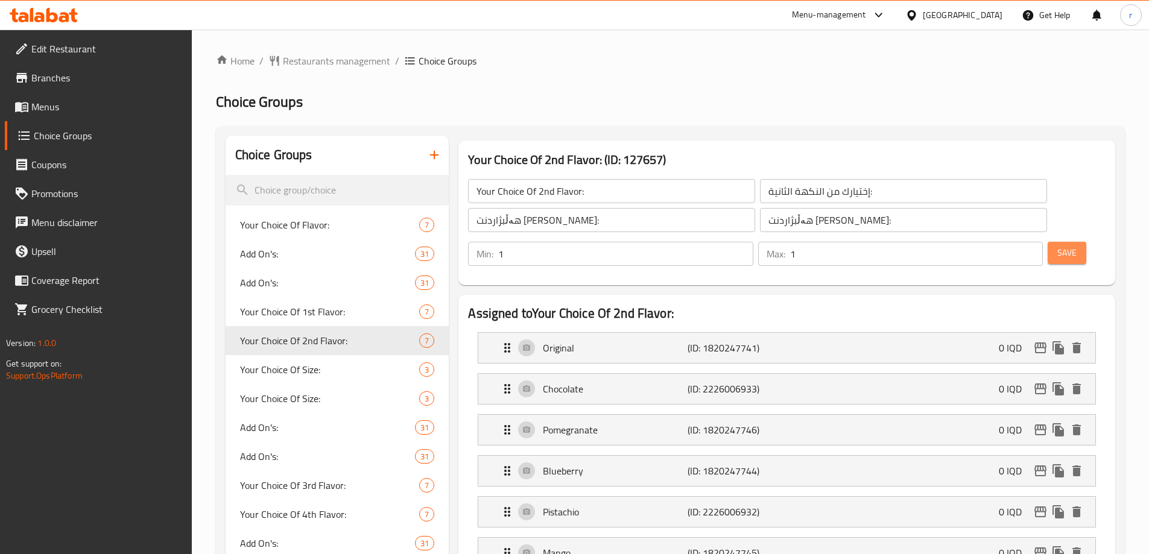
click at [1048, 242] on button "Save" at bounding box center [1067, 253] width 39 height 22
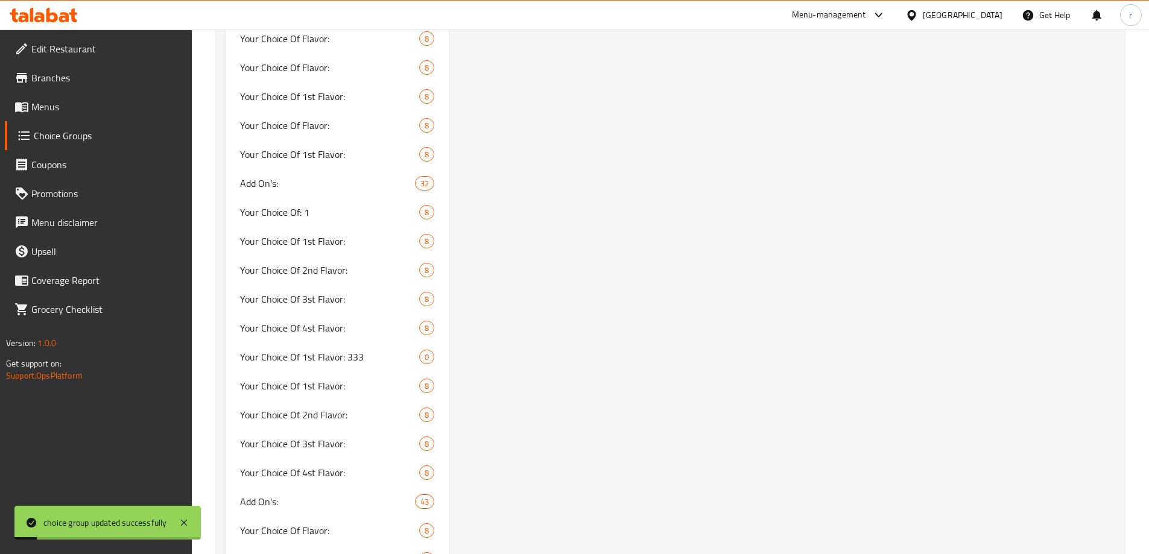
scroll to position [804, 0]
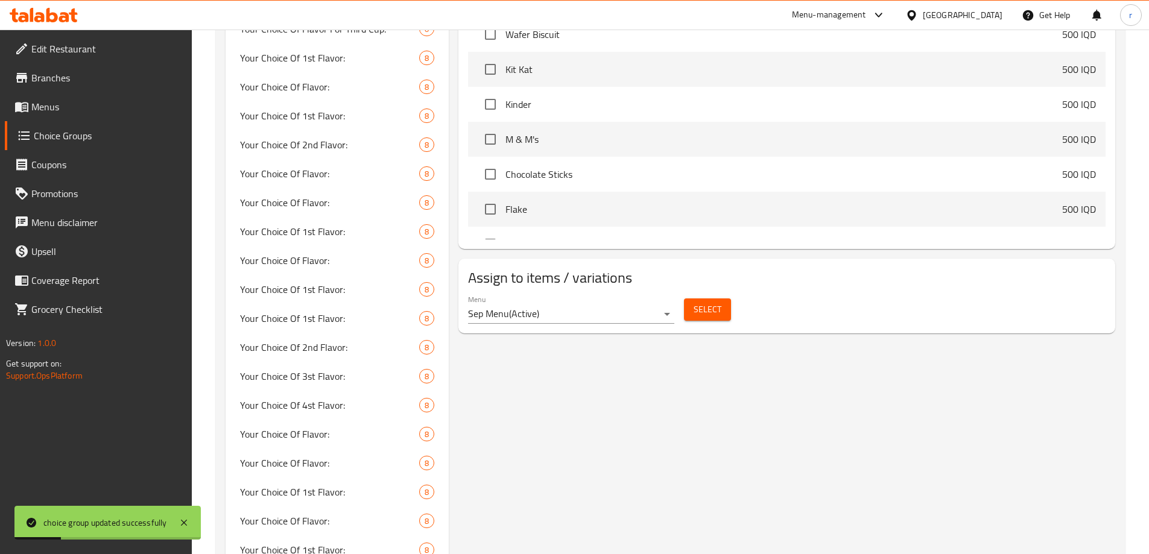
click at [695, 302] on span "Select" at bounding box center [708, 309] width 28 height 15
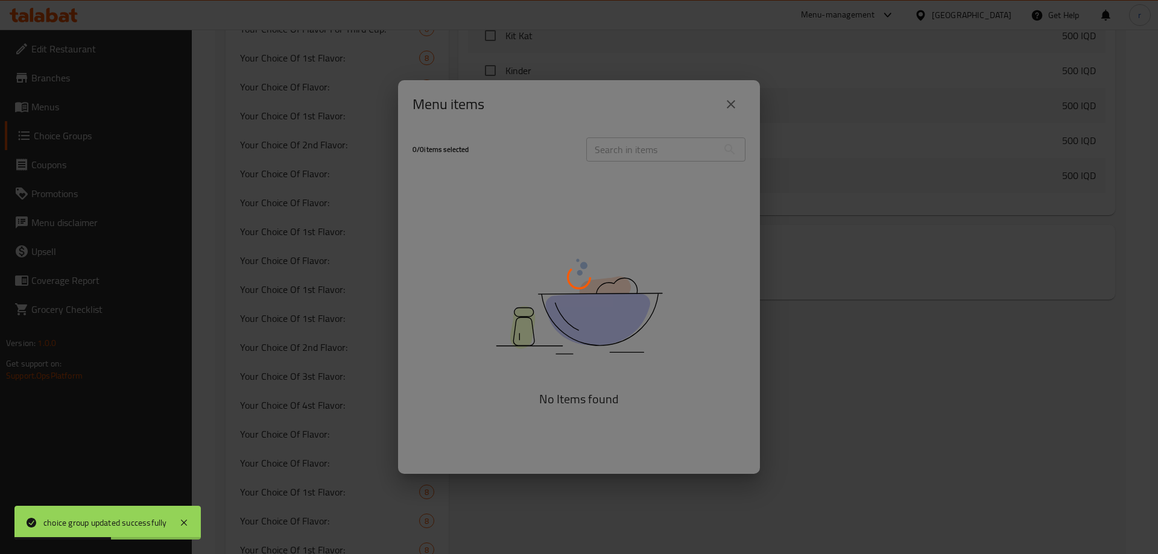
click at [733, 106] on div at bounding box center [579, 277] width 1158 height 554
click at [730, 104] on div at bounding box center [579, 277] width 1158 height 554
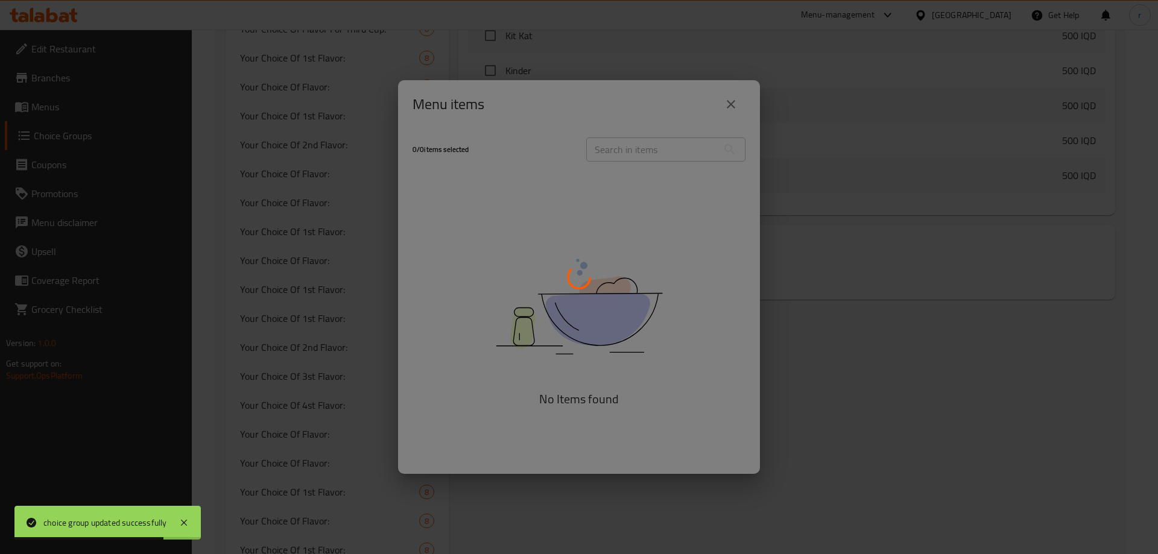
click at [730, 104] on div at bounding box center [579, 277] width 1158 height 554
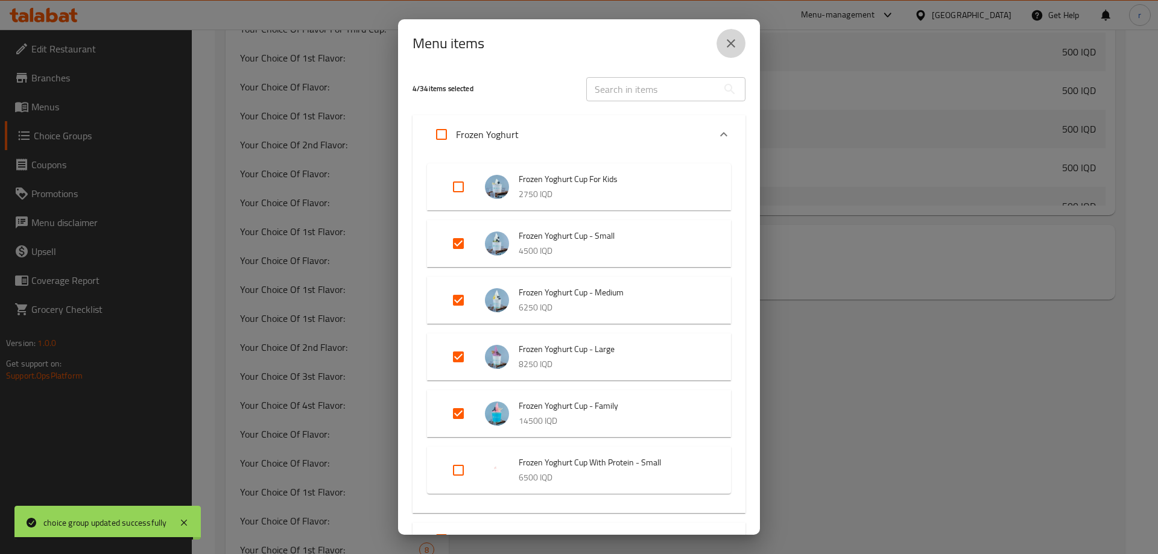
click at [726, 43] on icon "close" at bounding box center [731, 43] width 14 height 14
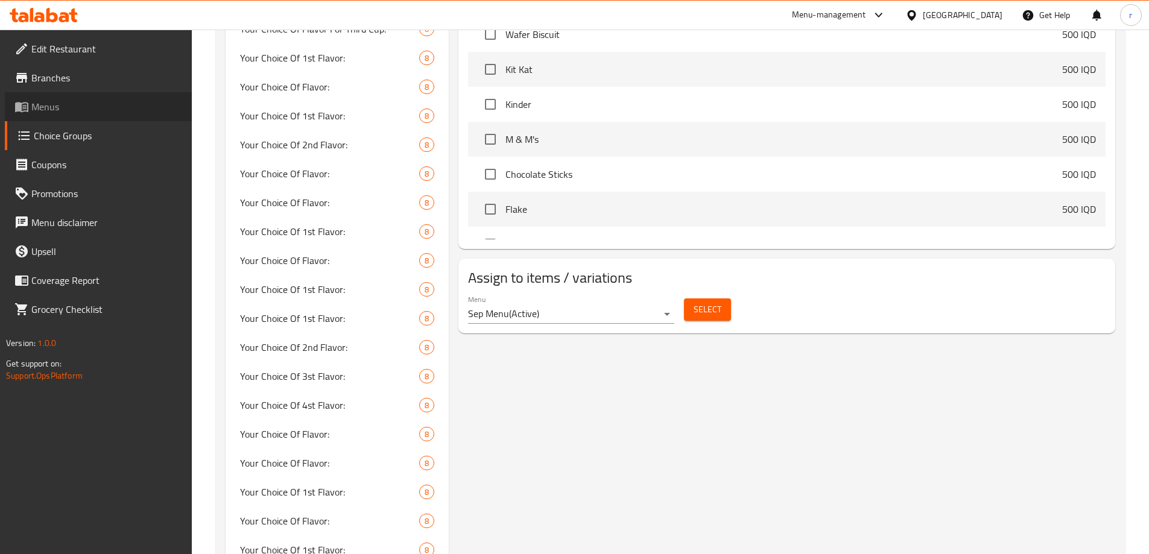
click at [70, 109] on span "Menus" at bounding box center [106, 107] width 151 height 14
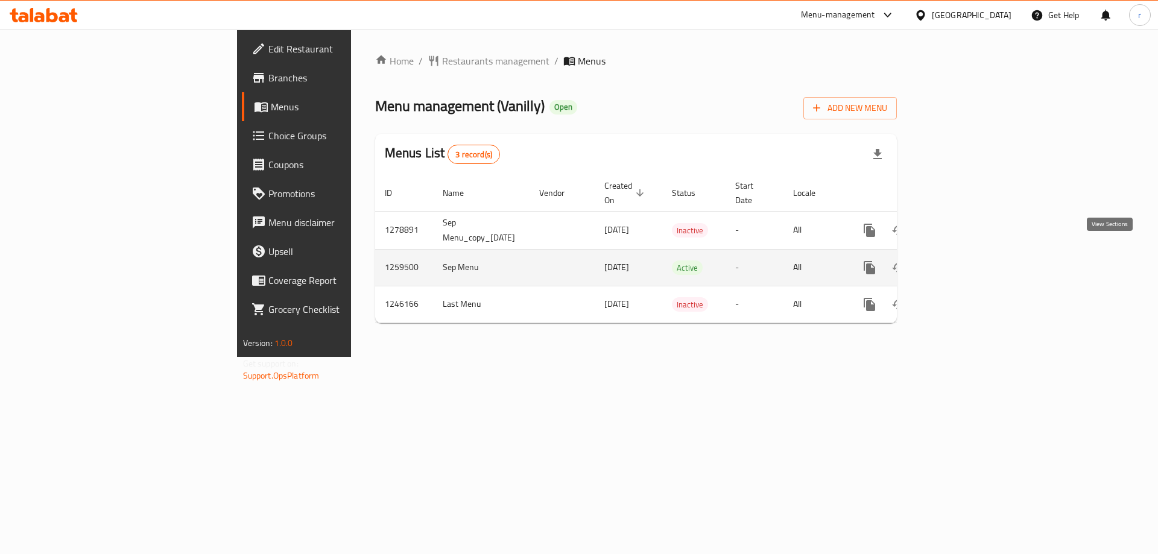
click at [964, 261] on icon "enhanced table" at bounding box center [956, 268] width 14 height 14
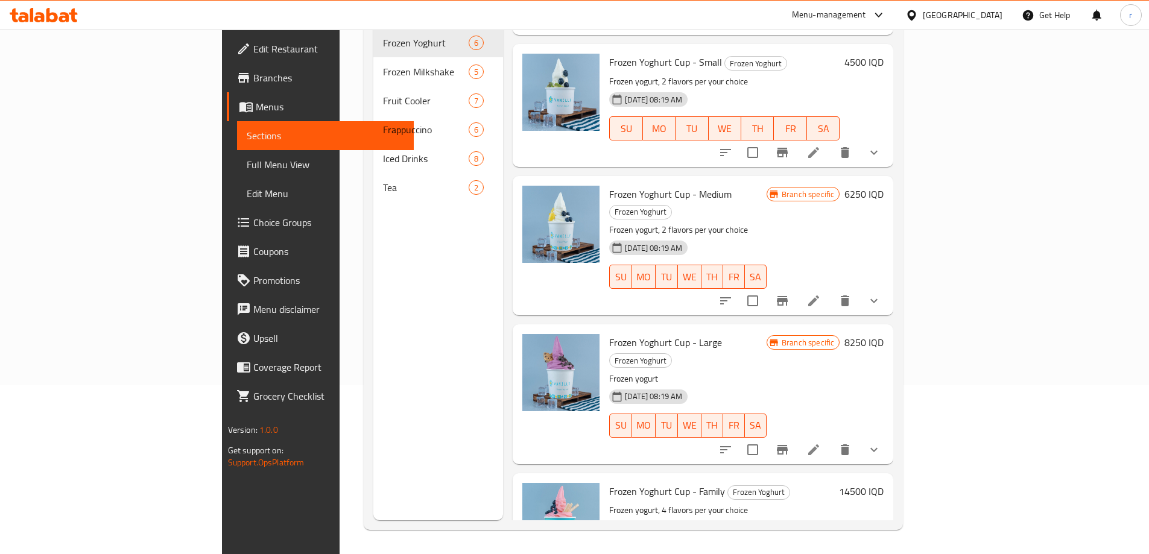
scroll to position [48, 0]
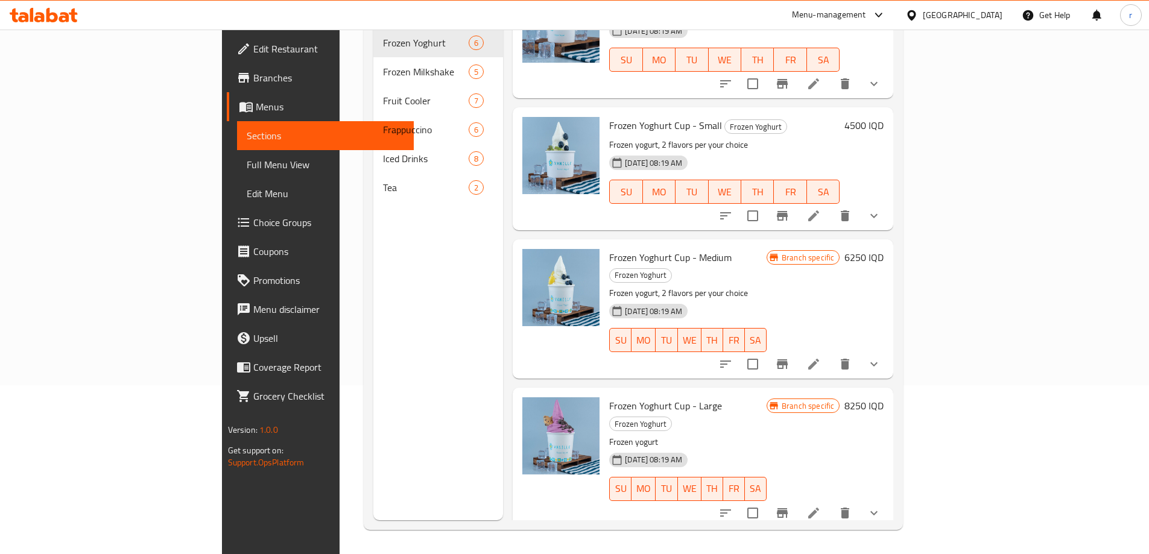
click at [247, 168] on span "Full Menu View" at bounding box center [325, 164] width 157 height 14
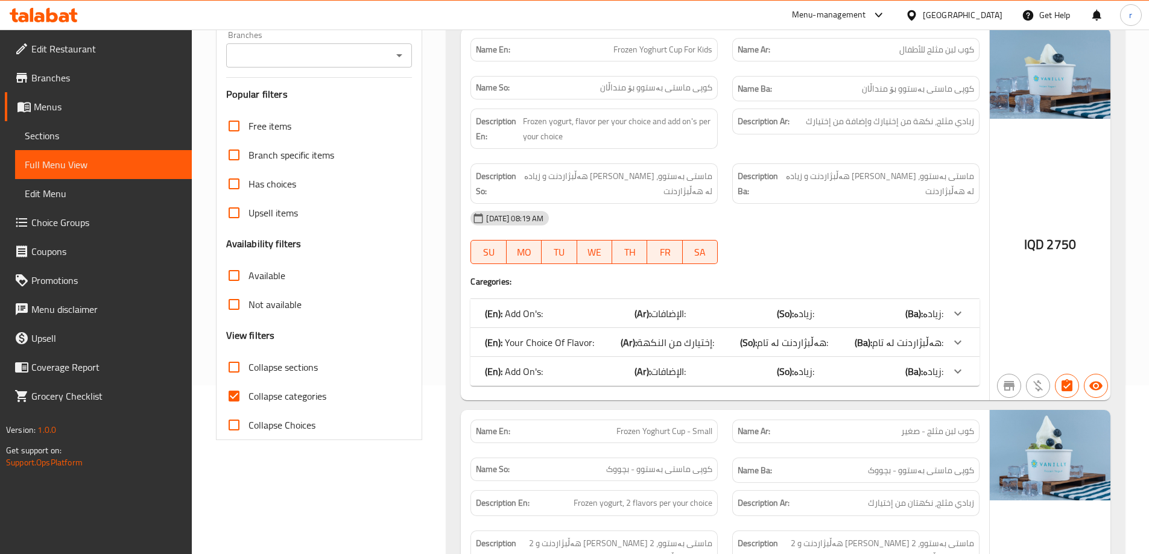
click at [301, 55] on input "Branches" at bounding box center [309, 55] width 159 height 17
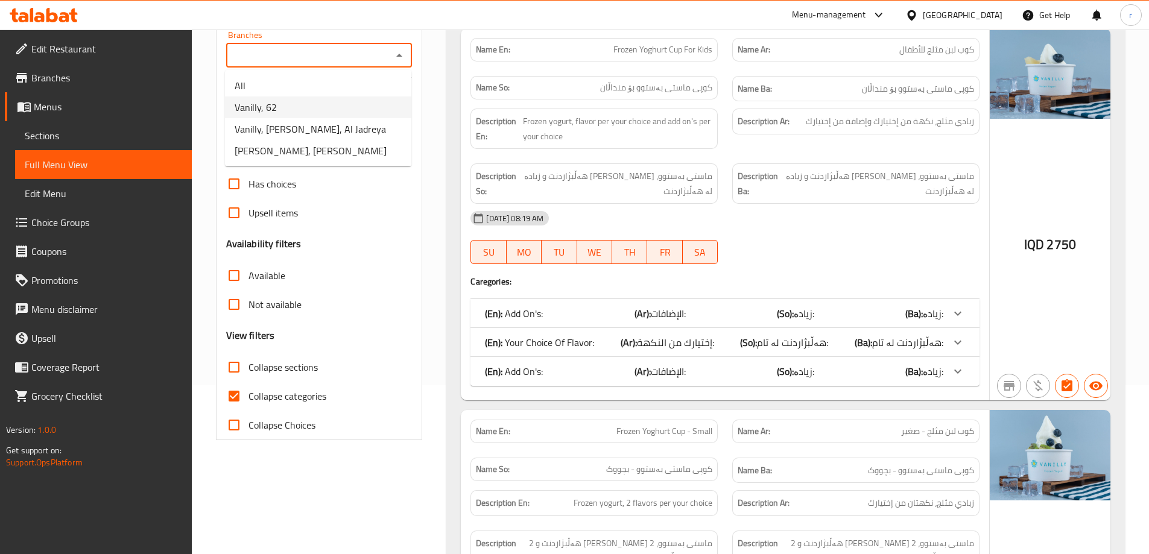
click at [300, 111] on li "Vanilly, 62" at bounding box center [318, 108] width 186 height 22
type input "Vanilly, 62"
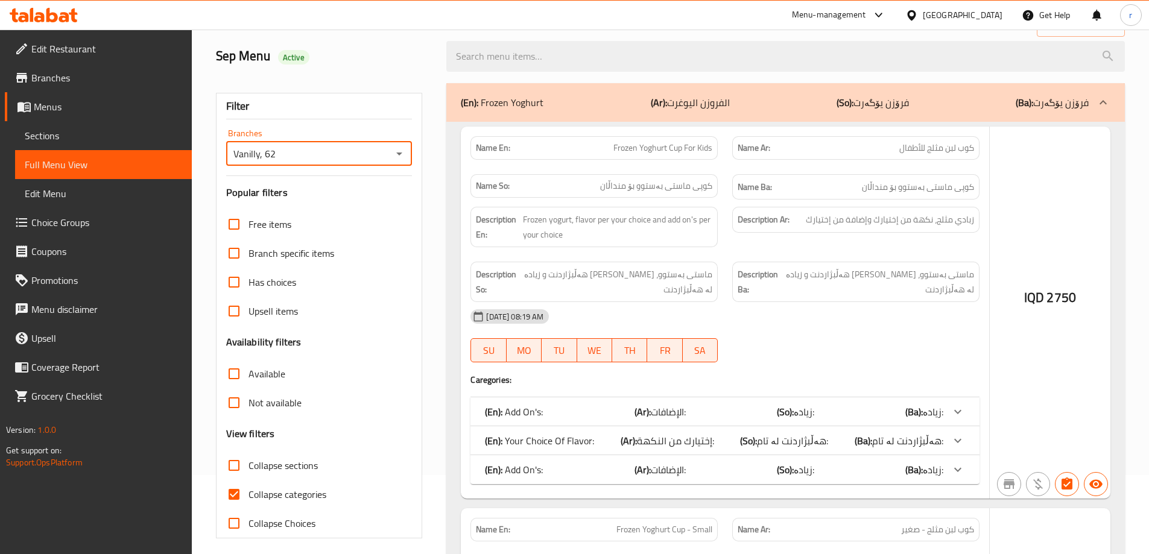
scroll to position [169, 0]
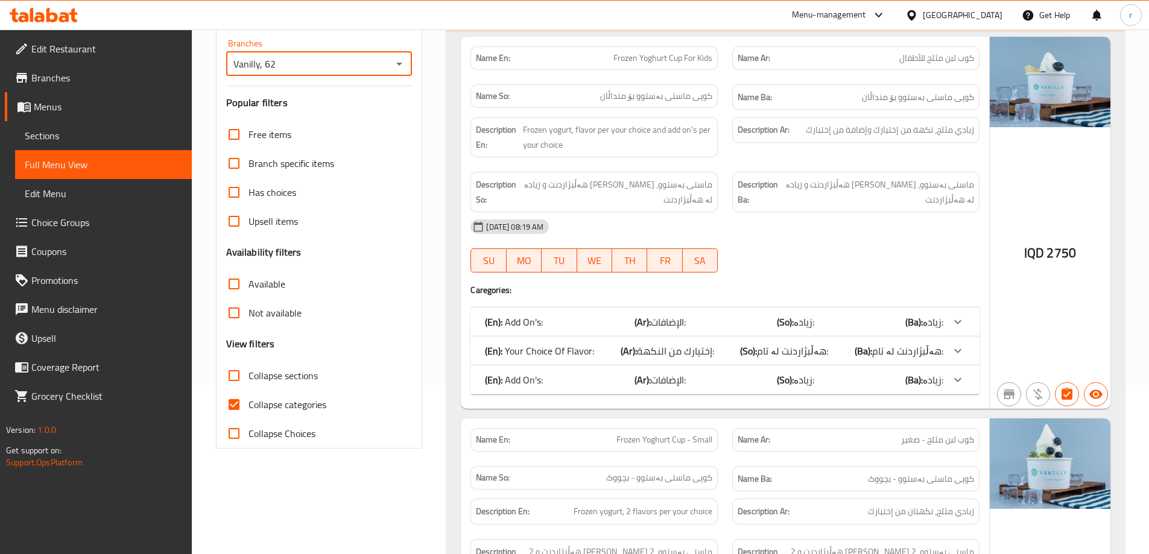
click at [273, 410] on span "Collapse categories" at bounding box center [287, 404] width 78 height 14
click at [248, 410] on input "Collapse categories" at bounding box center [234, 404] width 29 height 29
checkbox input "false"
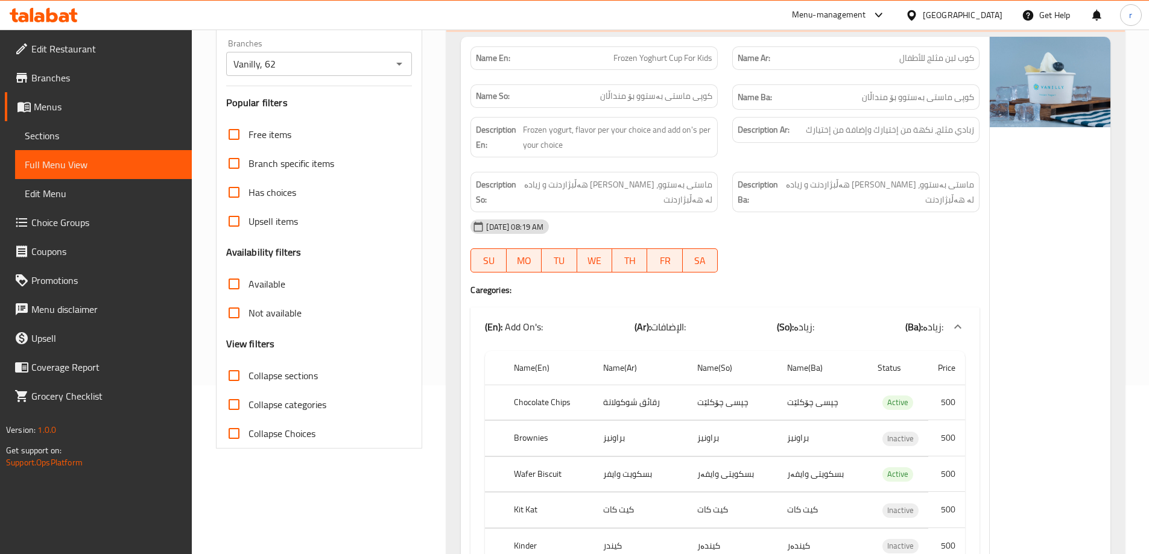
click at [274, 375] on span "Collapse sections" at bounding box center [282, 376] width 69 height 14
click at [248, 375] on input "Collapse sections" at bounding box center [234, 375] width 29 height 29
checkbox input "true"
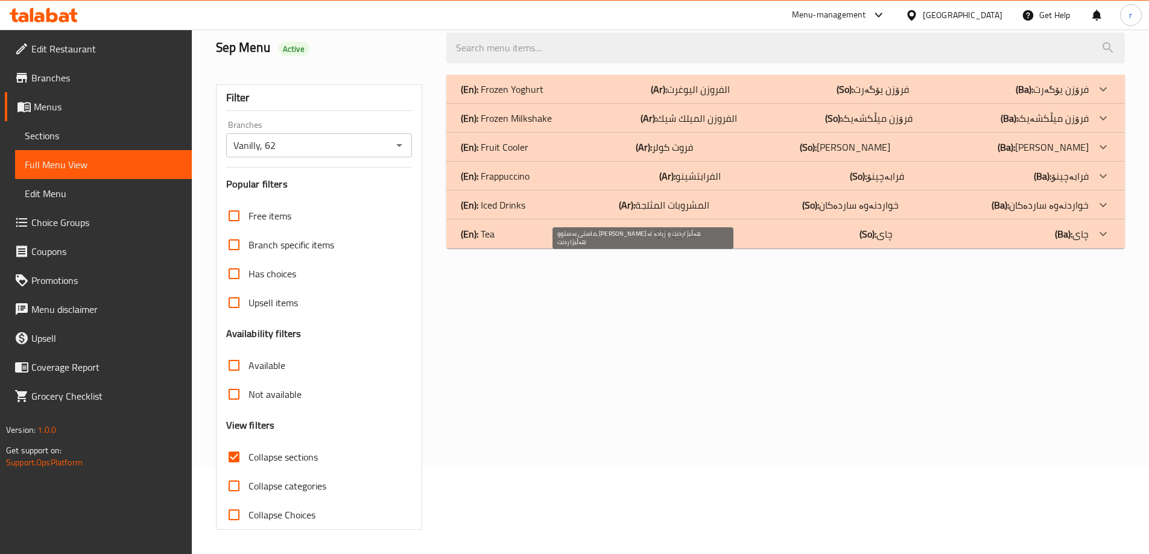
scroll to position [0, 0]
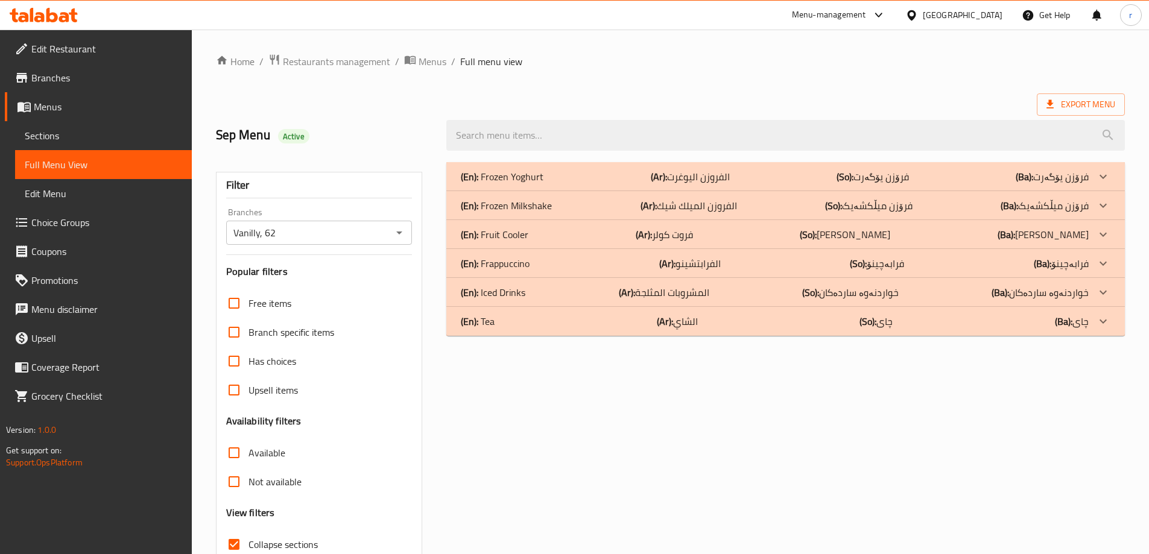
click at [603, 171] on div "(En): Frozen Yoghurt (Ar): الفروزن اليوغرت (So): فرۆزن یۆگەرت (Ba): فرۆزن یۆگەرت" at bounding box center [775, 176] width 628 height 14
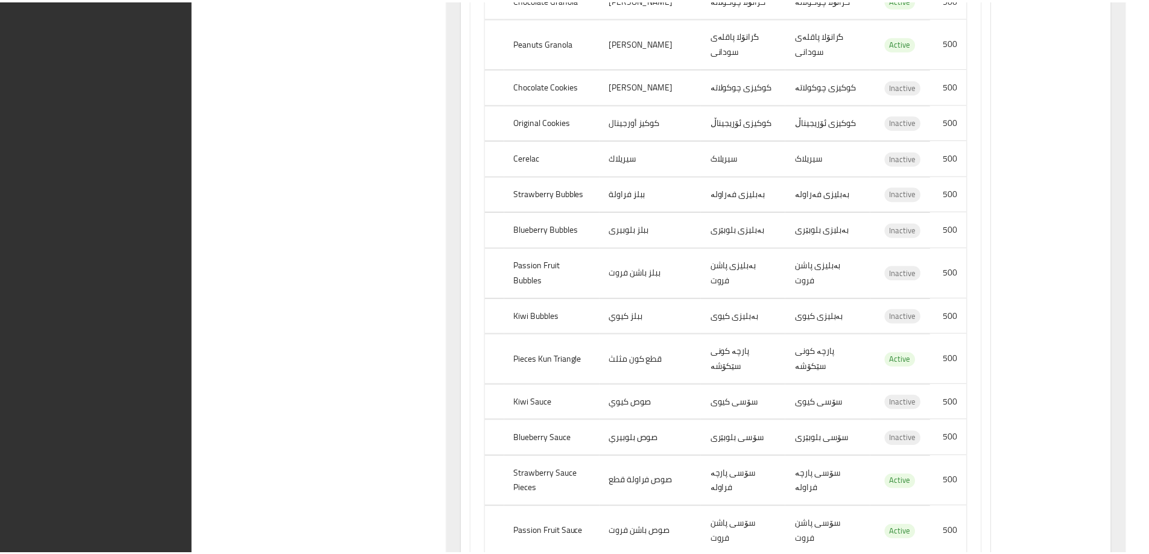
scroll to position [21007, 0]
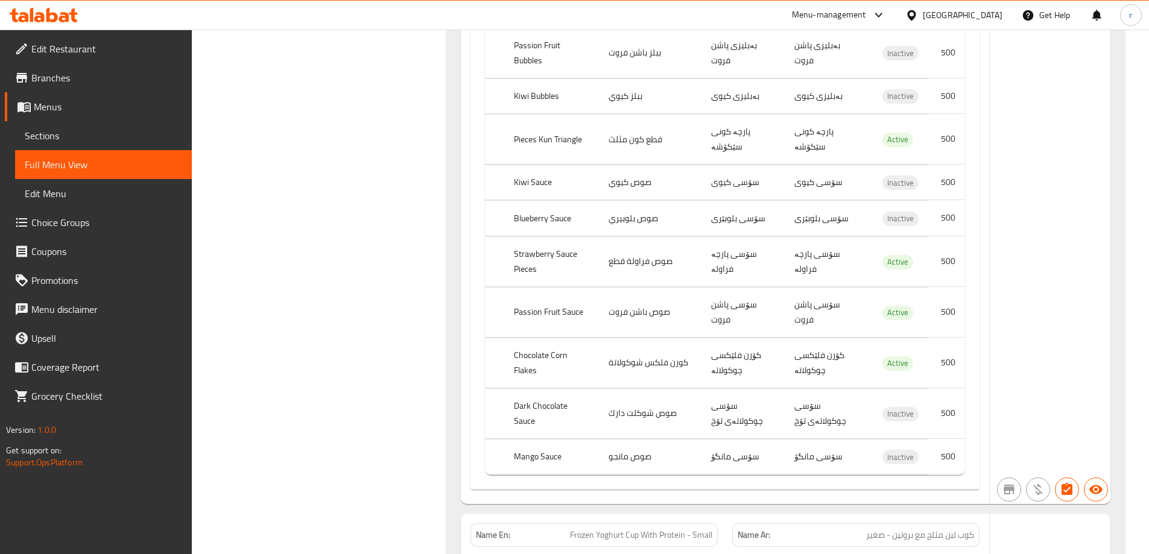
click at [57, 11] on icon at bounding box center [44, 15] width 68 height 14
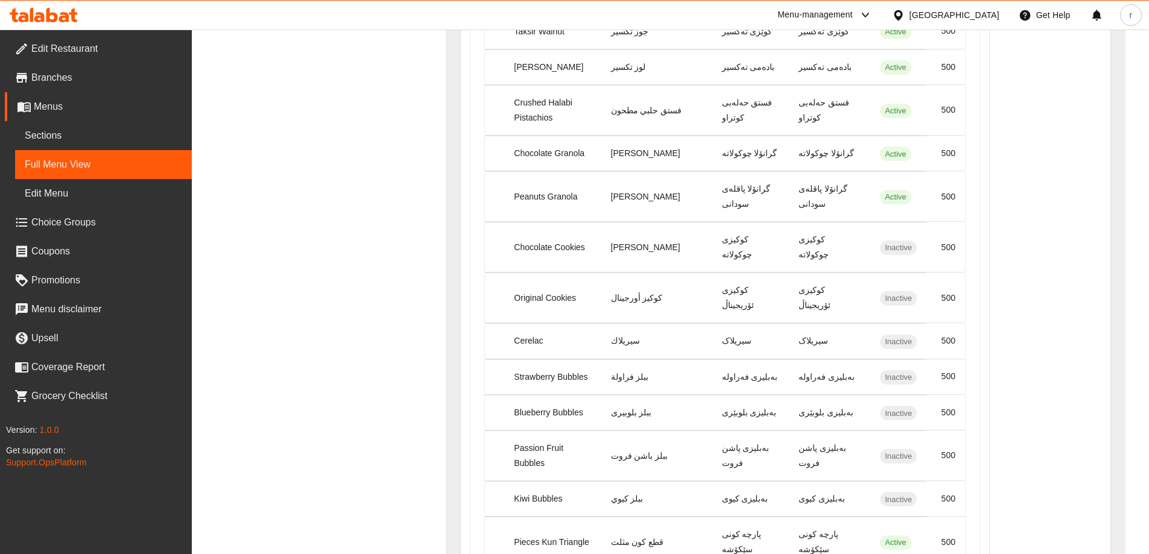
scroll to position [20329, 0]
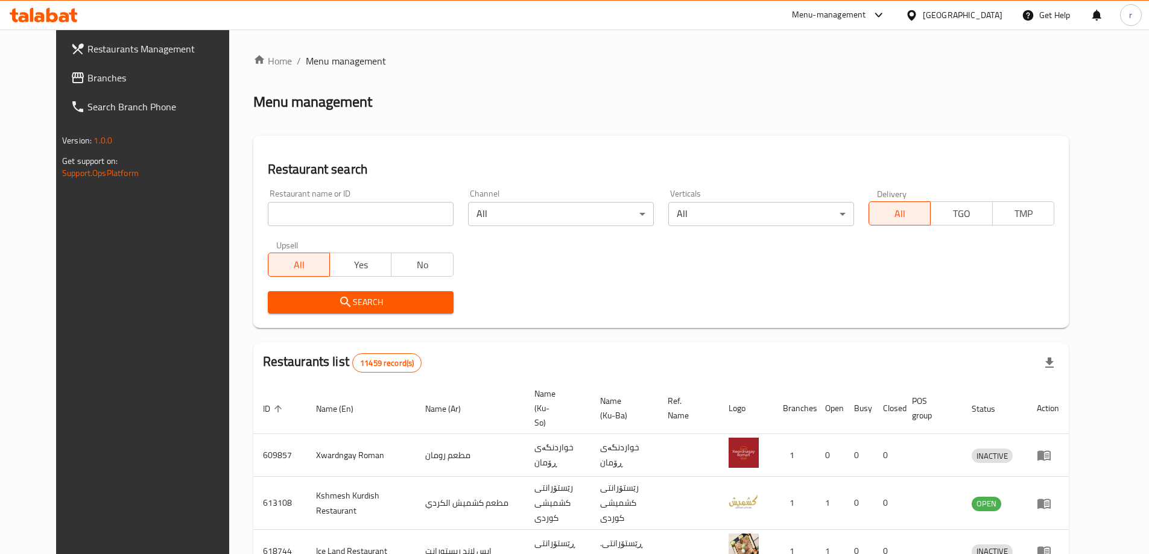
click at [285, 227] on div "Restaurant name or ID Restaurant name or ID" at bounding box center [361, 207] width 200 height 51
click at [276, 212] on input "search" at bounding box center [361, 214] width 186 height 24
paste input "701173"
type input "701173"
click at [309, 286] on div "Search" at bounding box center [361, 302] width 200 height 37
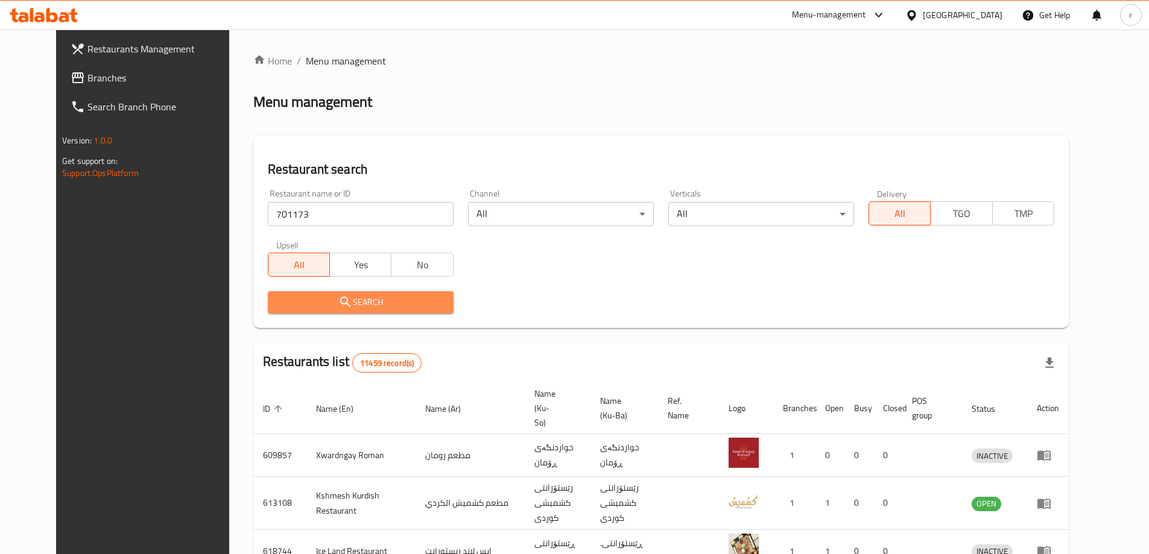
click at [340, 297] on icon "submit" at bounding box center [345, 302] width 10 height 10
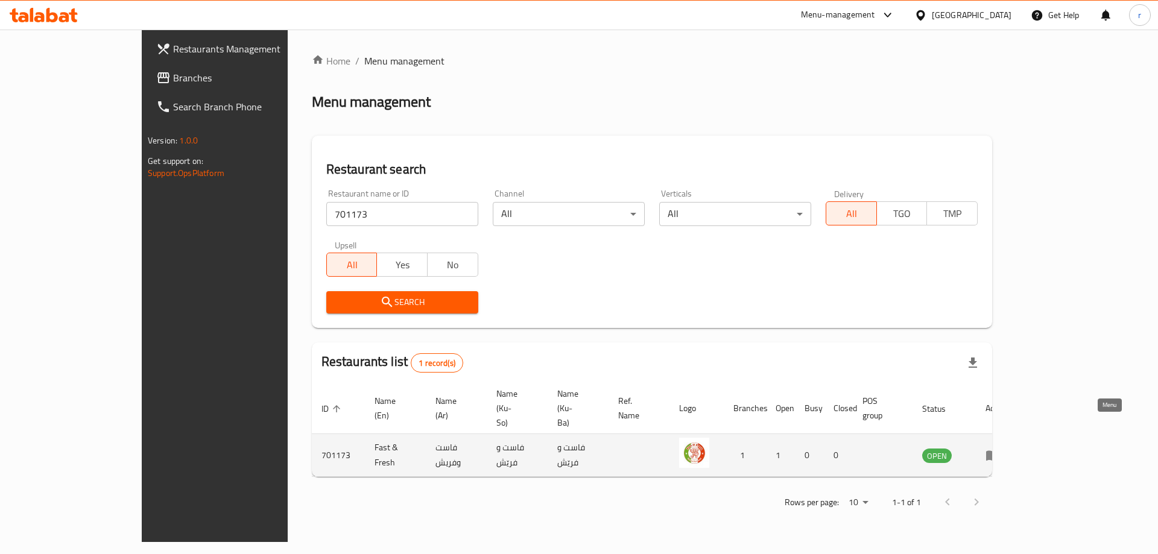
click at [998, 454] on icon "enhanced table" at bounding box center [995, 456] width 4 height 5
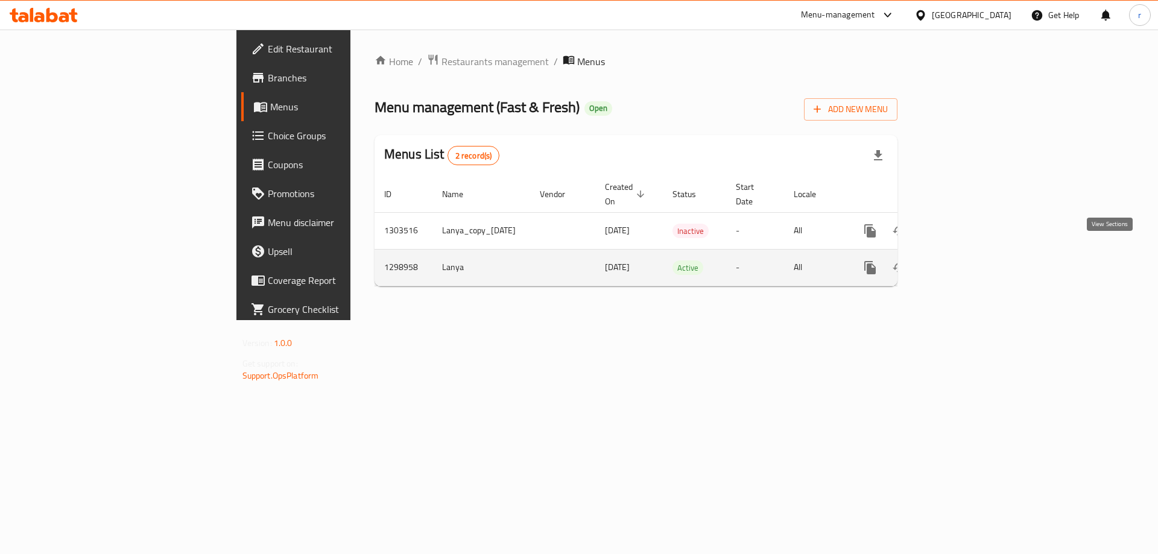
click at [972, 262] on link "enhanced table" at bounding box center [957, 267] width 29 height 29
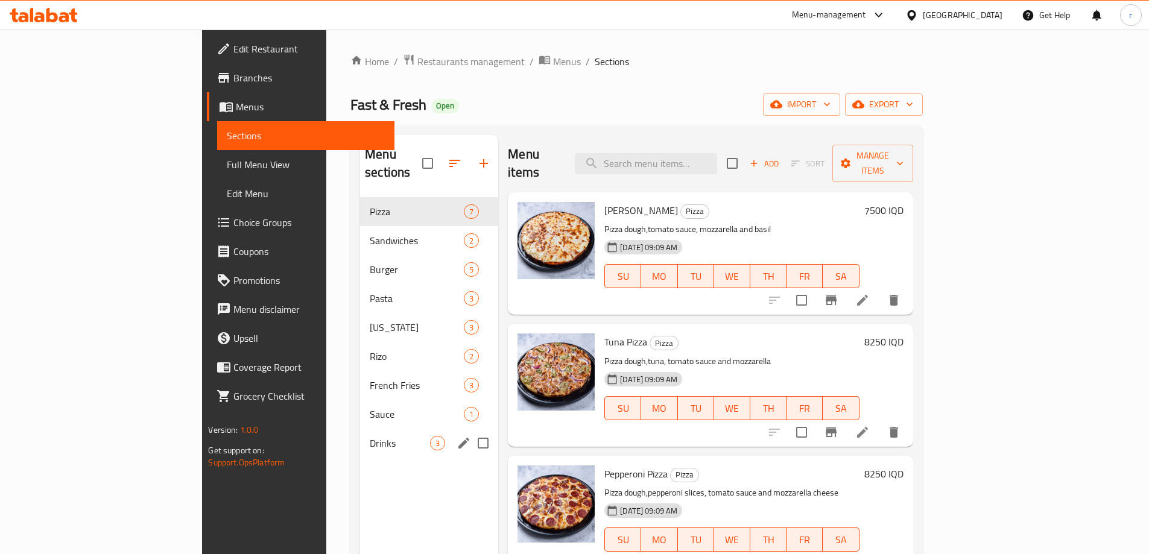
click at [370, 436] on span "Drinks" at bounding box center [400, 443] width 60 height 14
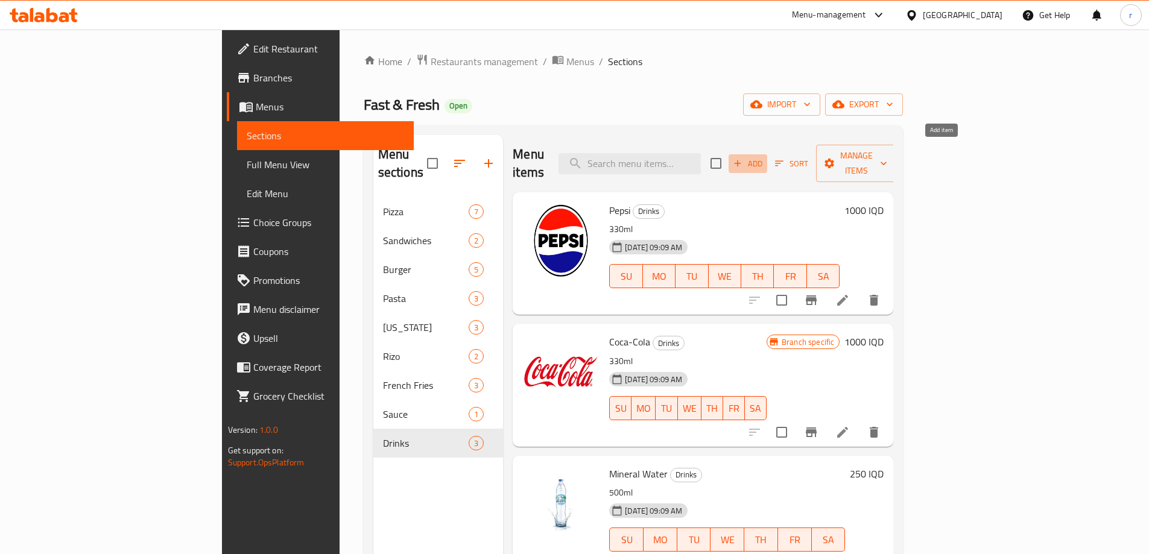
click at [743, 160] on icon "button" at bounding box center [737, 163] width 11 height 11
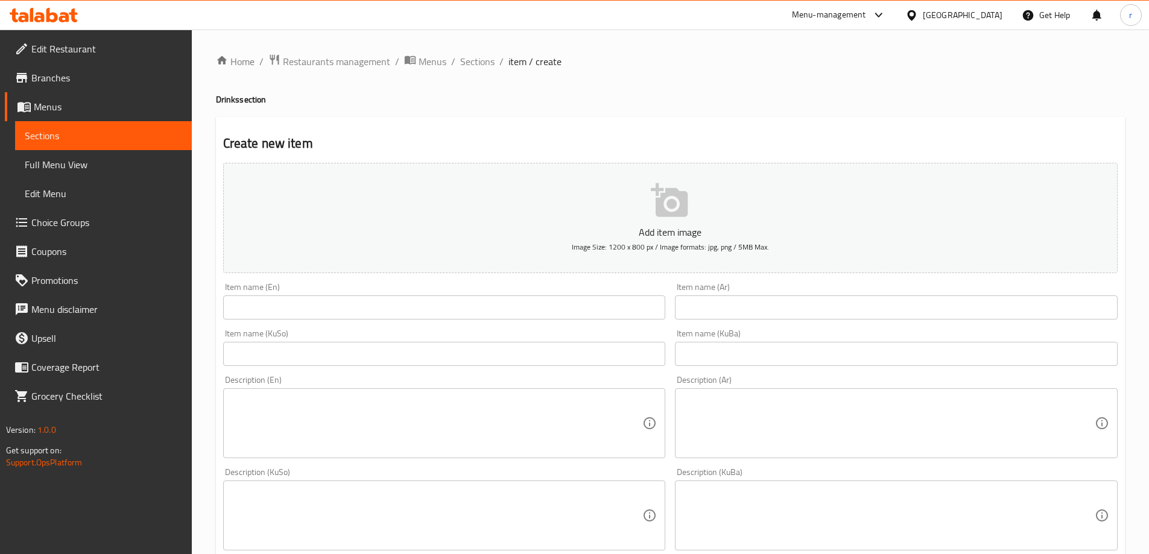
click at [244, 315] on input "text" at bounding box center [444, 308] width 443 height 24
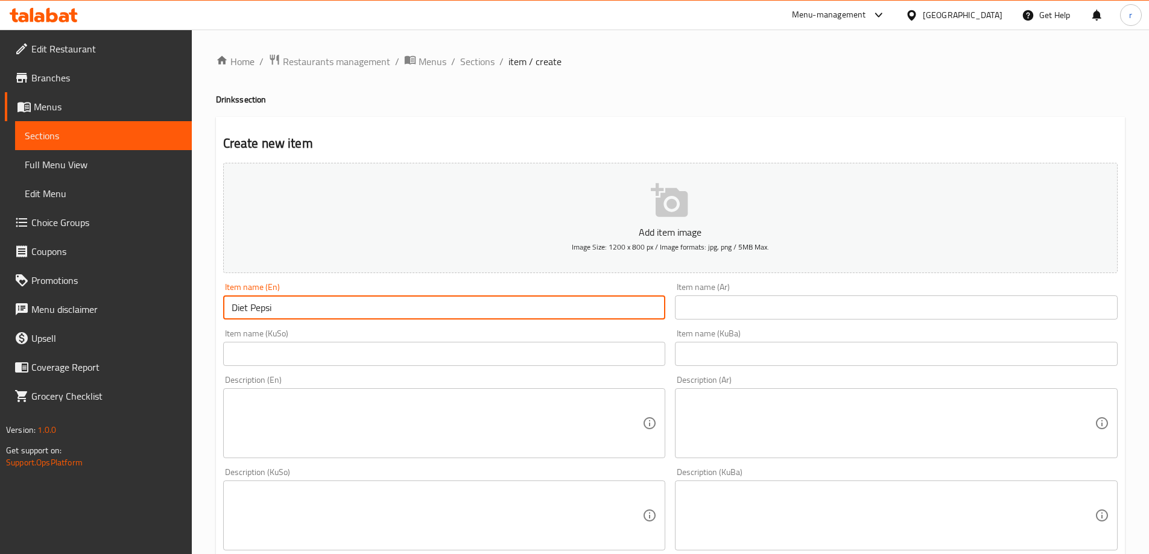
click at [123, 296] on div "Edit Restaurant Branches Menus Sections Full Menu View Edit Menu Choice Groups …" at bounding box center [574, 510] width 1149 height 961
paste input "Pepsi Diet"
type input "Pepsi Diet"
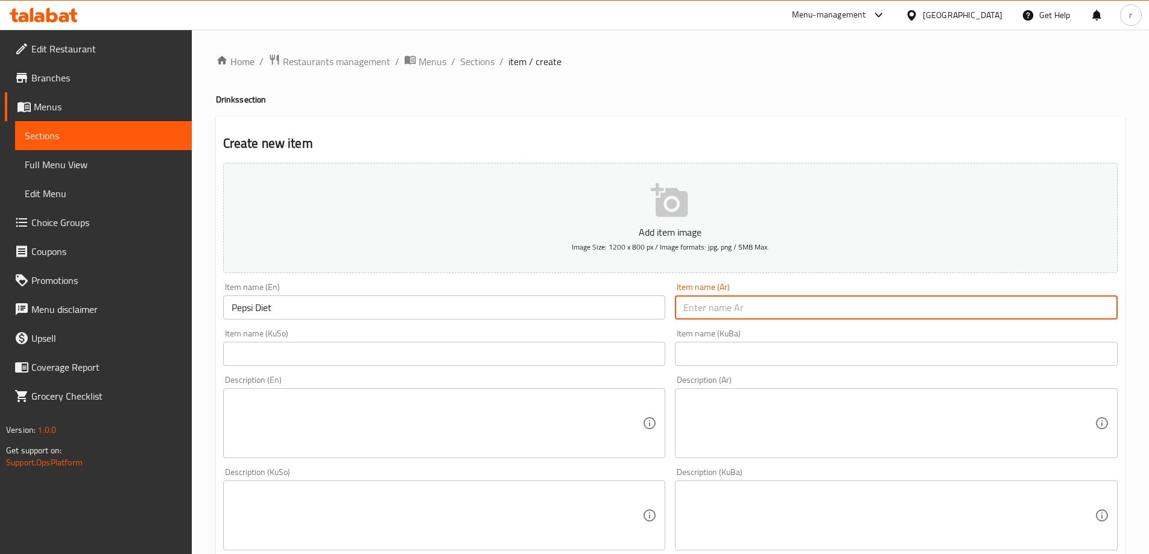
click at [699, 304] on input "text" at bounding box center [896, 308] width 443 height 24
type input "بيبسي دايت"
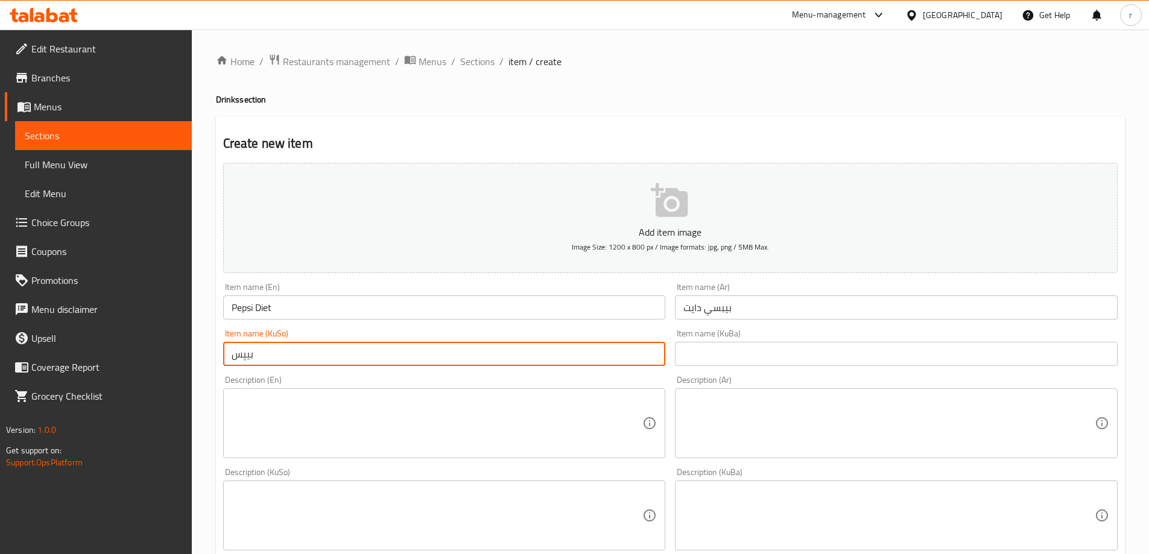
type input "بیپسی دایت"
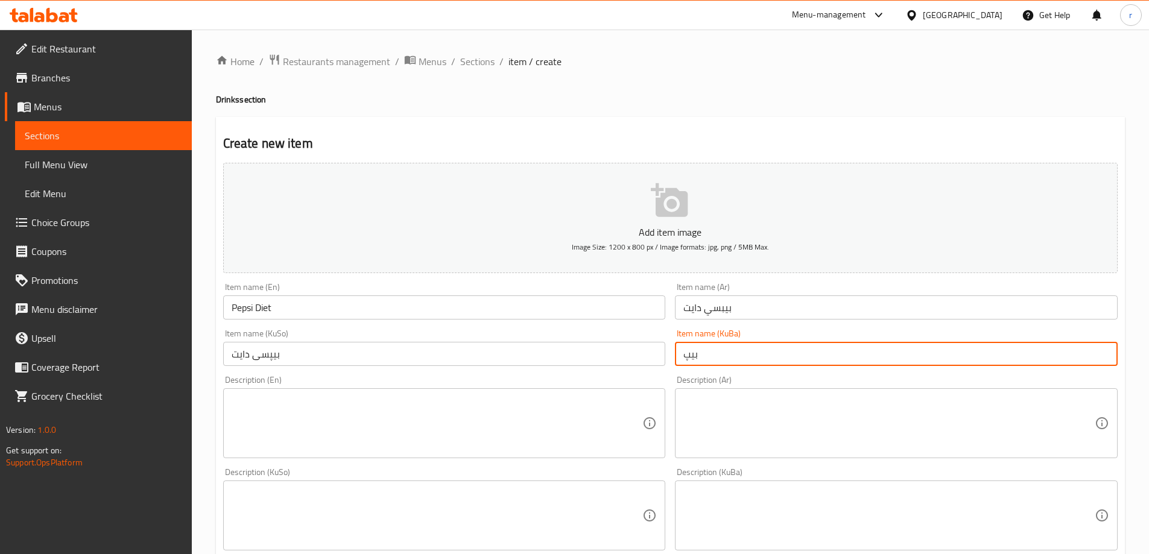
type input "بیپسی دایت"
click at [247, 425] on textarea at bounding box center [437, 423] width 411 height 57
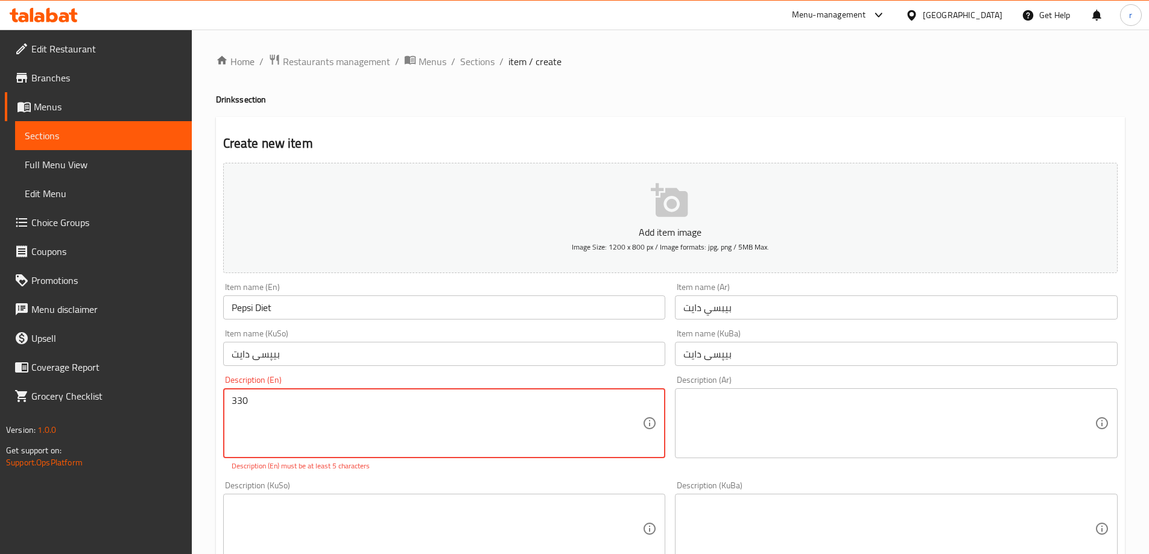
drag, startPoint x: 411, startPoint y: 410, endPoint x: 207, endPoint y: 385, distance: 206.0
click at [207, 385] on div "Home / Restaurants management / Menus / Sections / item / create Drinks section…" at bounding box center [670, 517] width 957 height 975
paste textarea "ml"
type textarea "330 ml"
click at [654, 438] on div "330 ml Description (En)" at bounding box center [444, 423] width 443 height 70
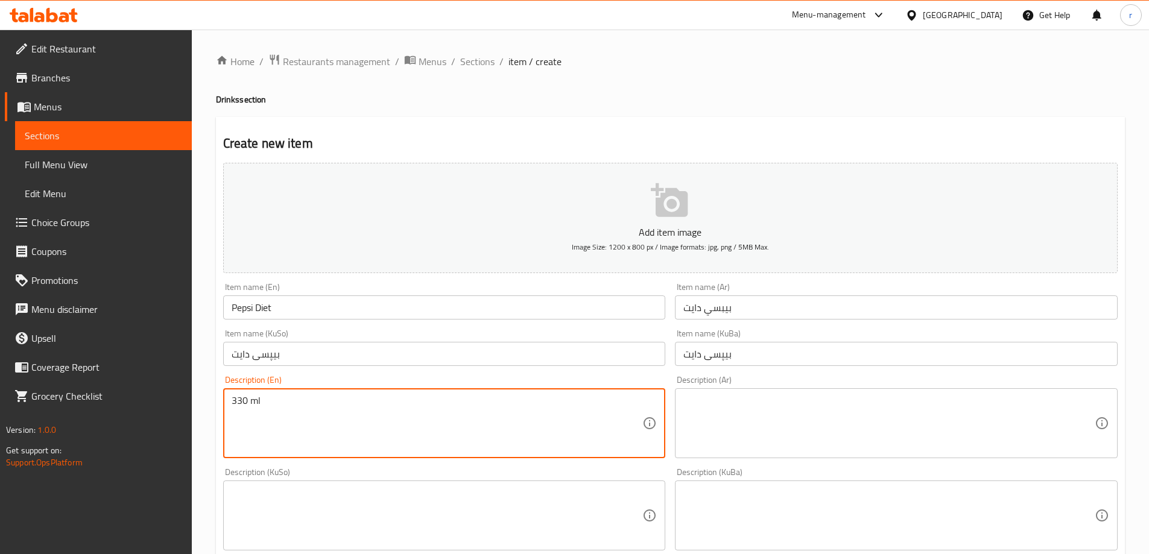
click at [701, 432] on textarea at bounding box center [888, 423] width 411 height 57
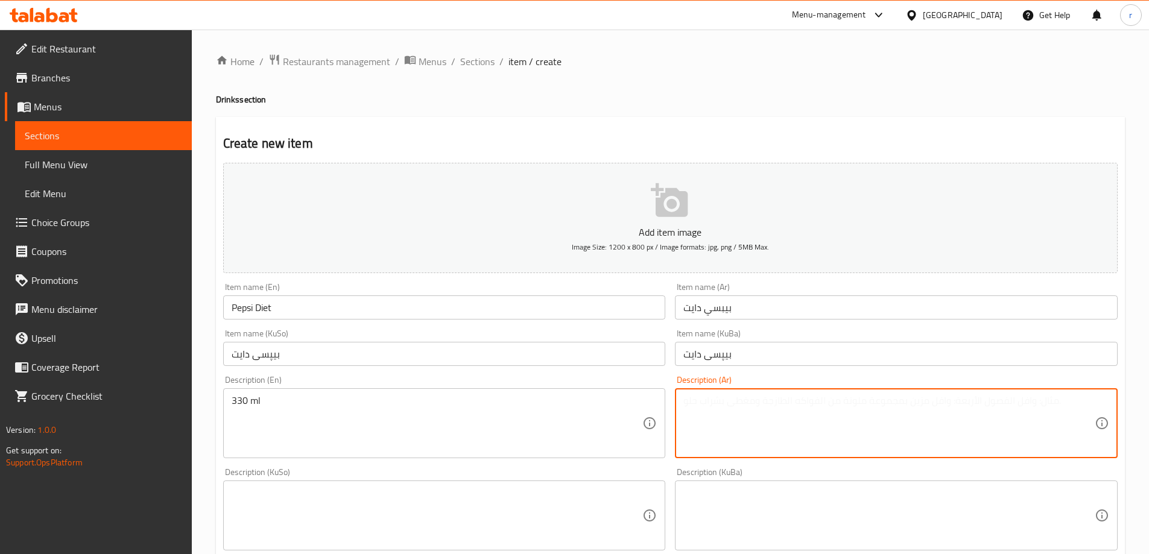
paste textarea "330 مل"
type textarea "330 مل"
click at [487, 514] on textarea at bounding box center [437, 515] width 411 height 57
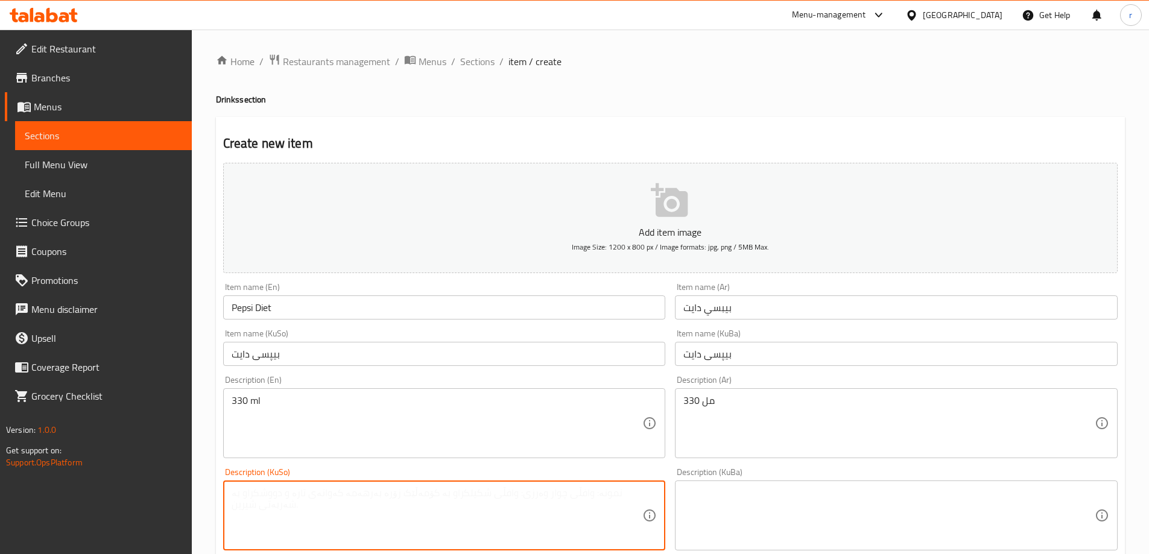
paste textarea "330 مل"
type textarea "330 مل"
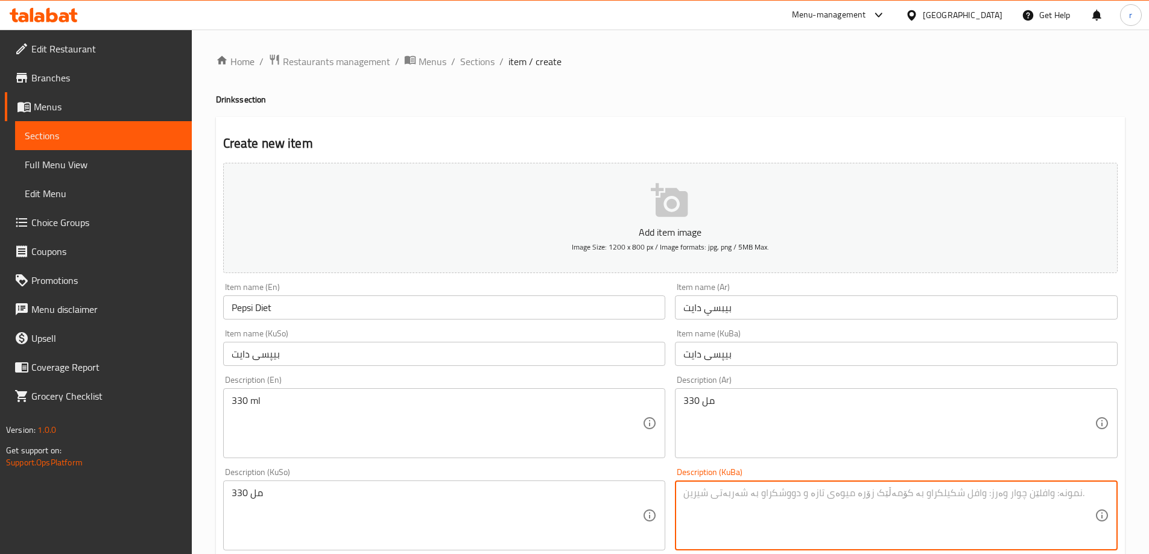
click at [691, 494] on textarea at bounding box center [888, 515] width 411 height 57
paste textarea "330 مل"
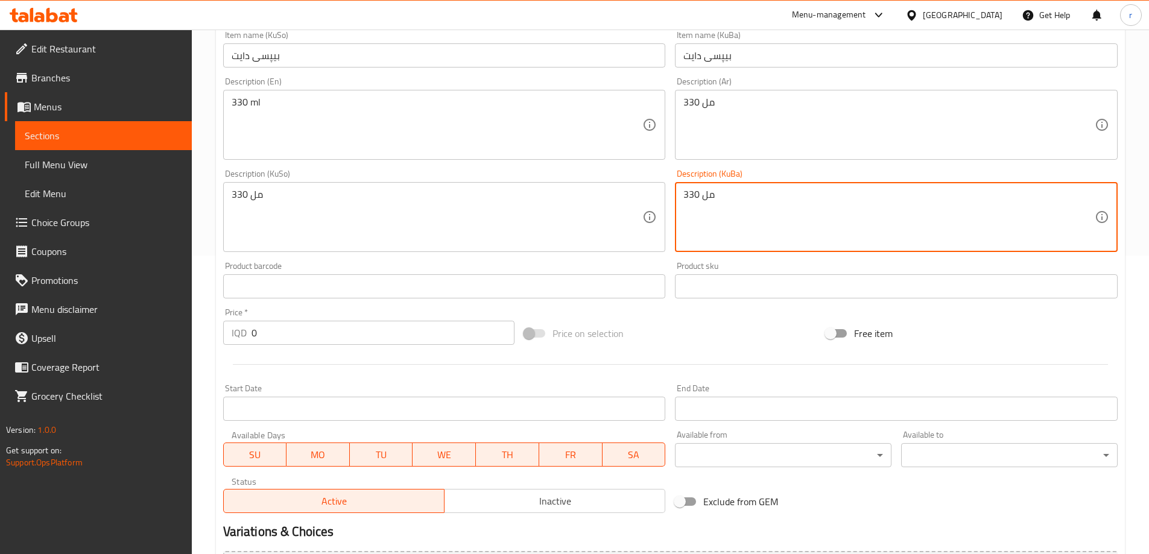
scroll to position [302, 0]
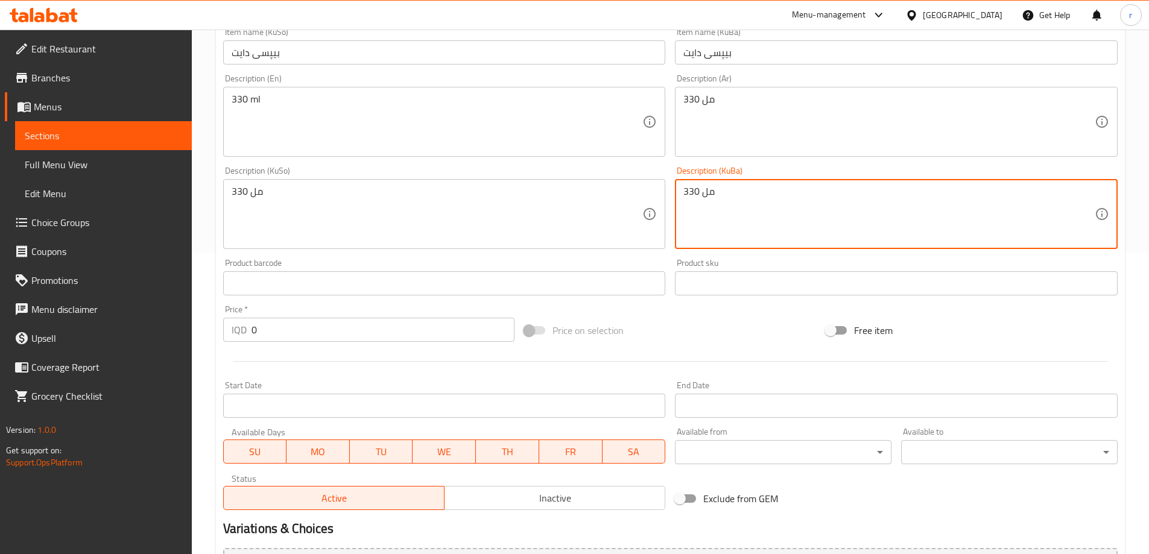
type textarea "330 مل"
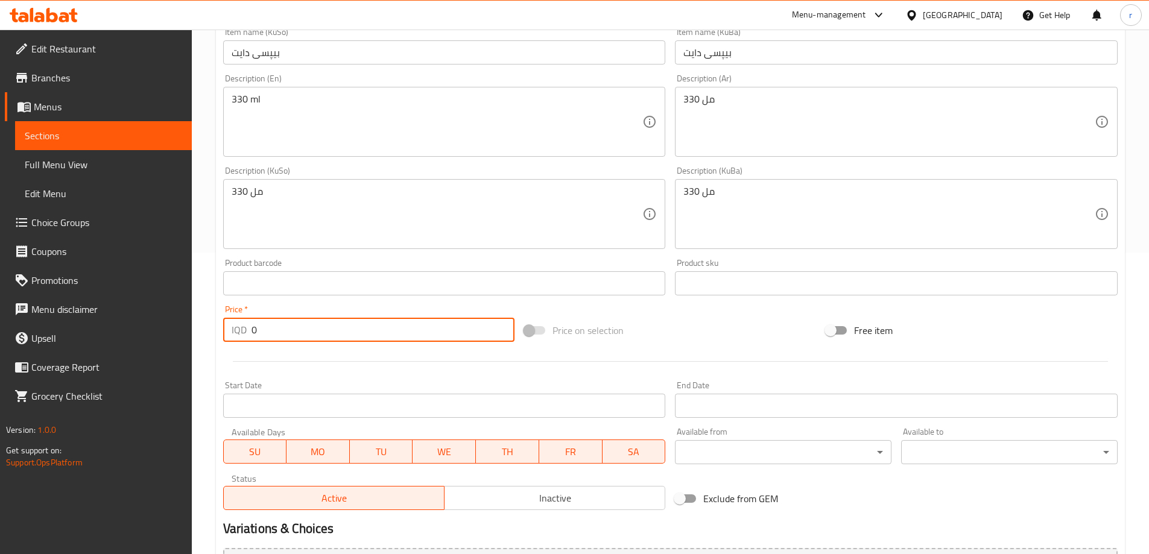
drag, startPoint x: 227, startPoint y: 344, endPoint x: 182, endPoint y: 312, distance: 55.3
click at [160, 346] on div "Edit Restaurant Branches Menus Sections Full Menu View Edit Menu Choice Groups …" at bounding box center [574, 208] width 1149 height 961
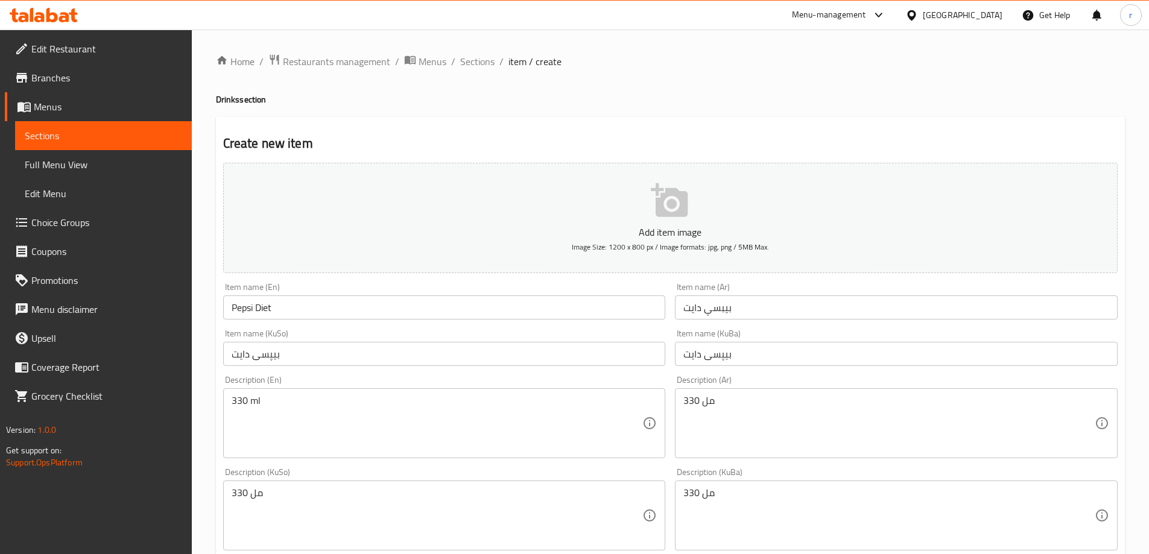
type input "1000"
click at [586, 233] on p "Add item image" at bounding box center [670, 232] width 857 height 14
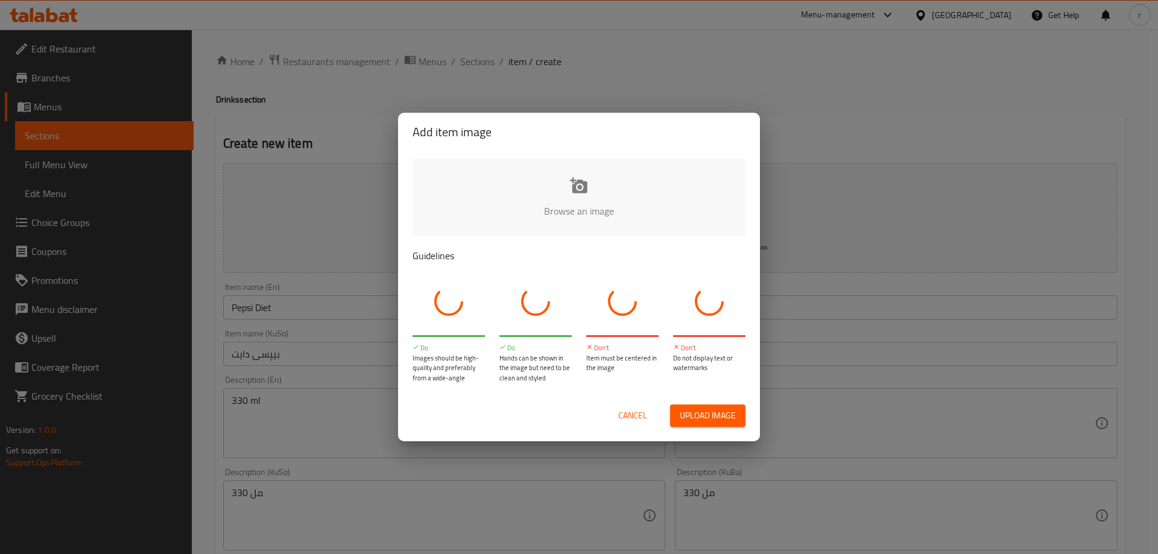
click at [588, 207] on input "file" at bounding box center [987, 215] width 1148 height 113
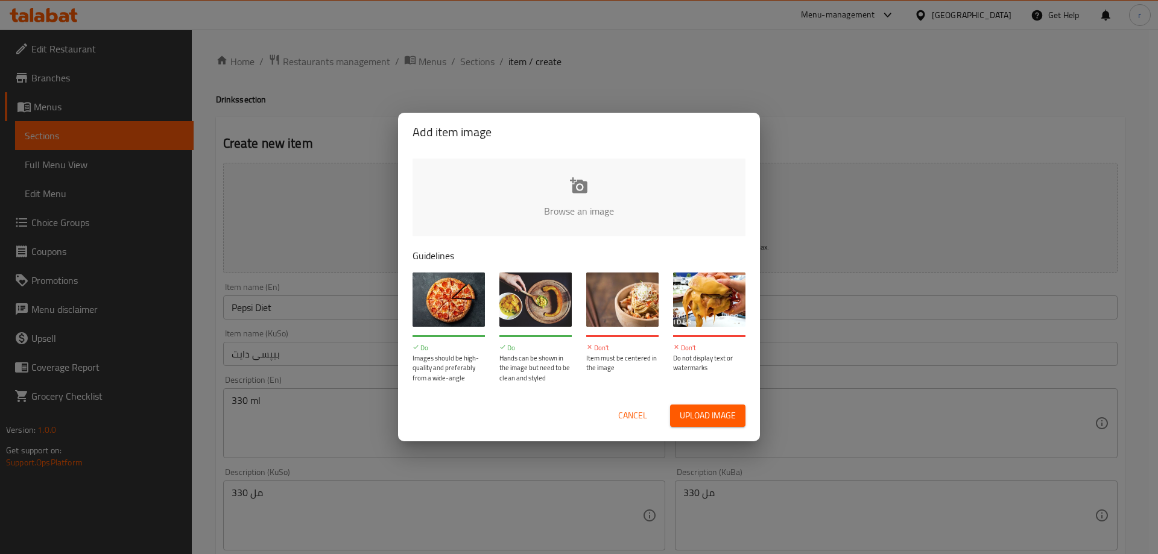
type input "C:\fakepath\Diet Pepsi.jpg"
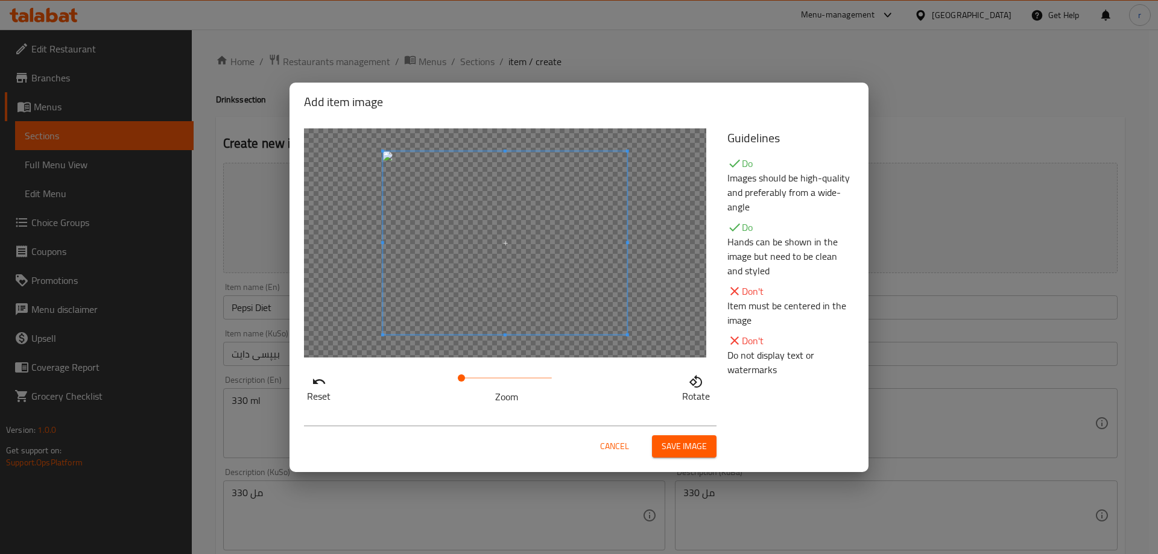
click at [685, 441] on span "Save image" at bounding box center [684, 446] width 45 height 15
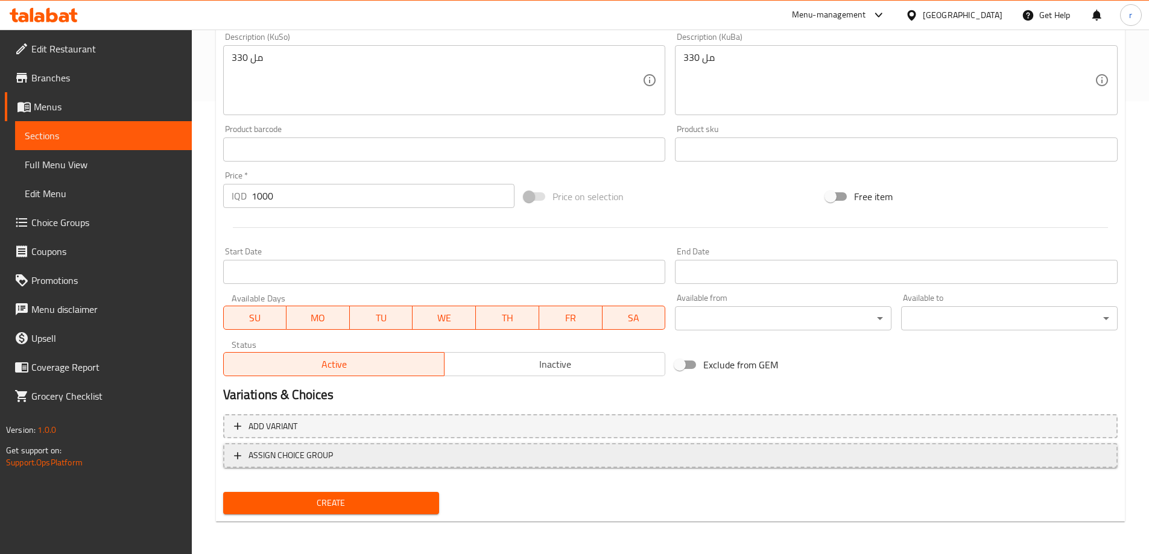
scroll to position [454, 0]
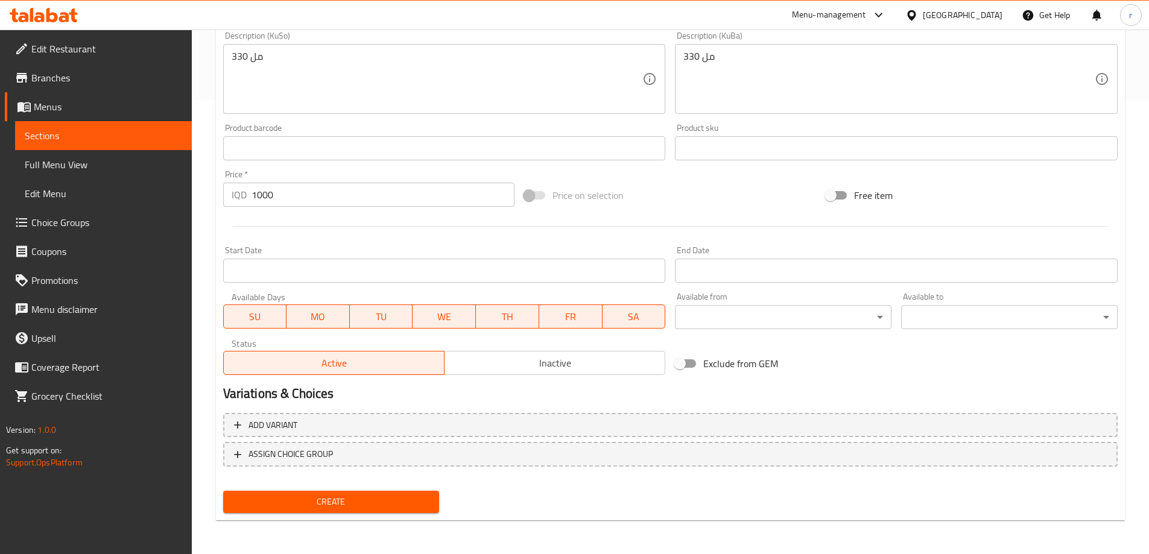
click at [385, 497] on span "Create" at bounding box center [331, 502] width 197 height 15
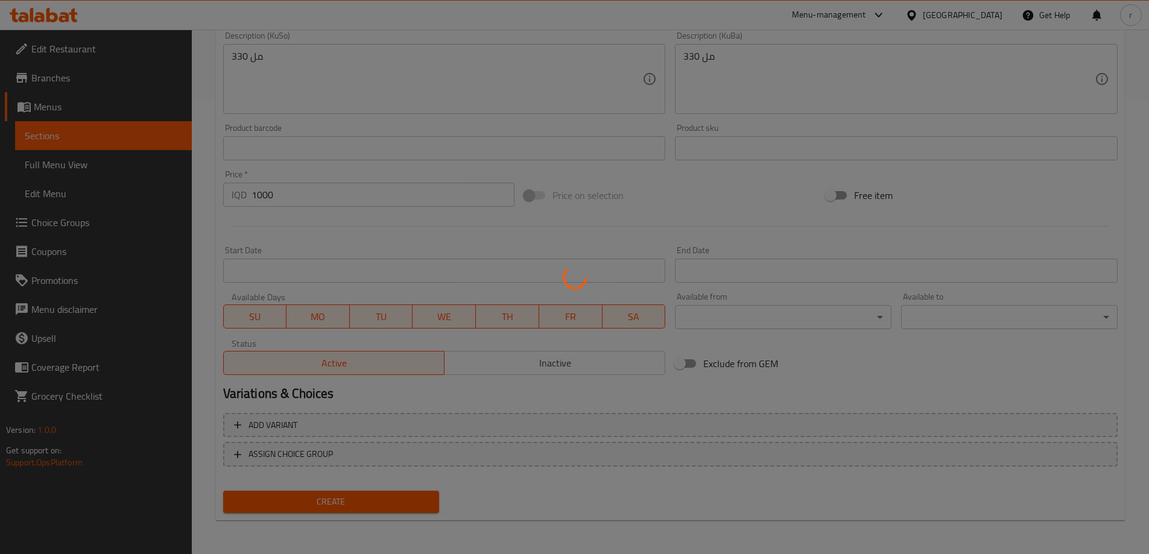
type input "0"
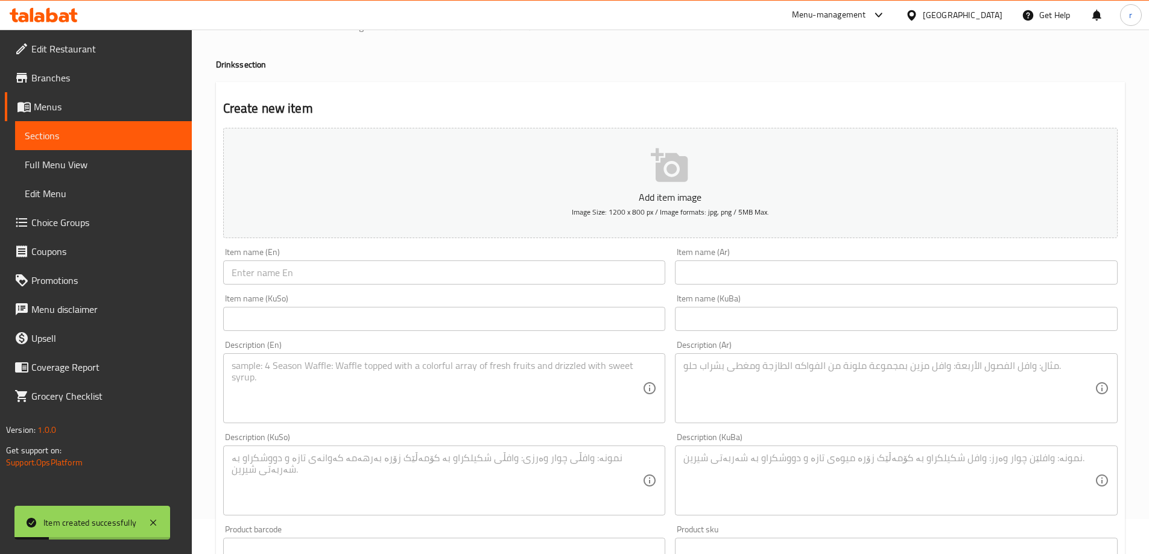
scroll to position [34, 0]
click at [278, 273] on input "text" at bounding box center [444, 273] width 443 height 24
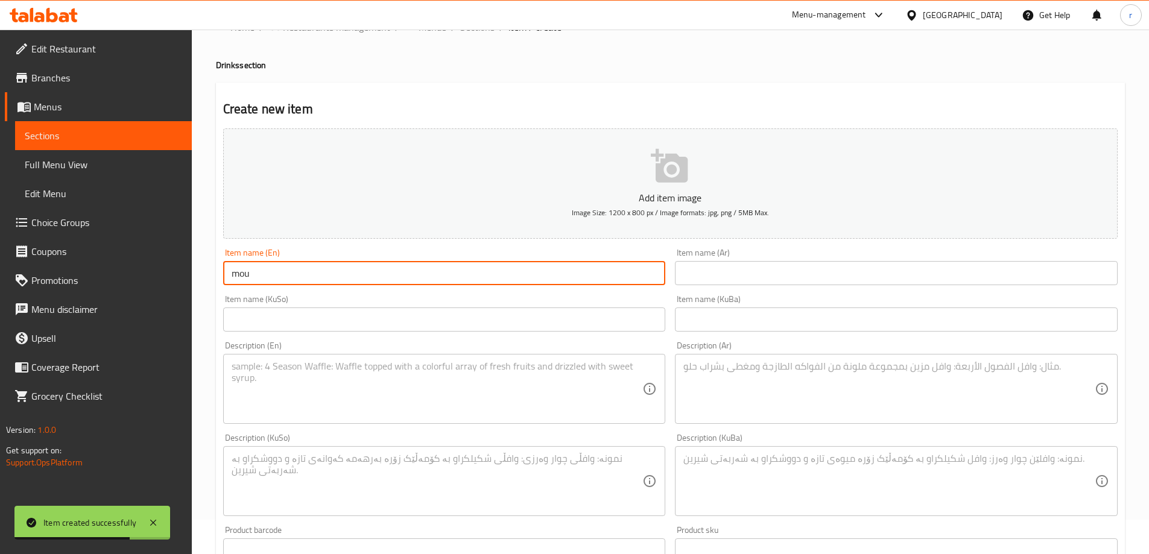
type input "Mountain Dew"
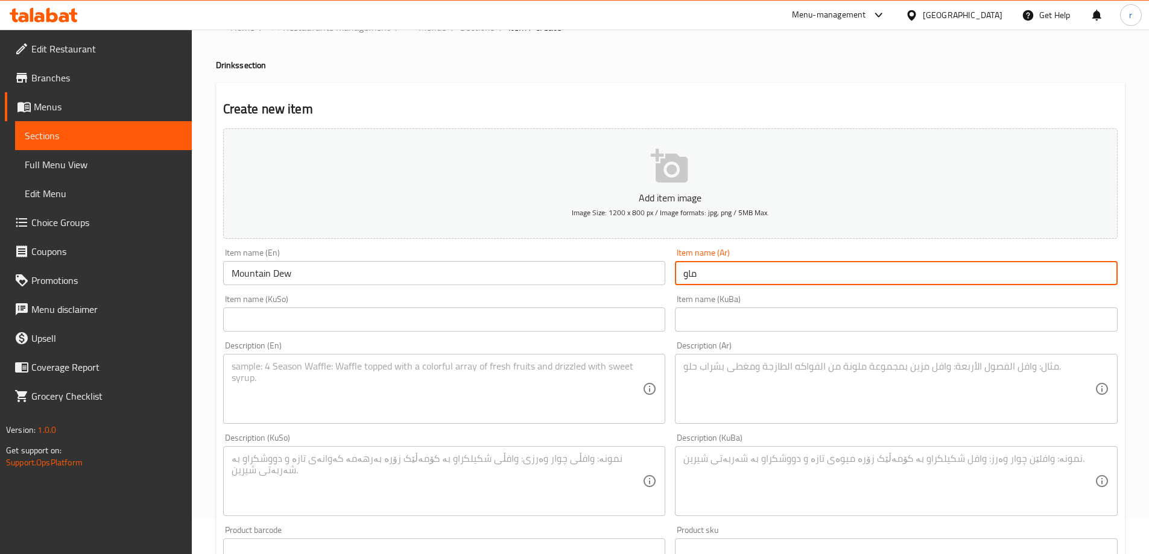
type input "ماونتن ديو"
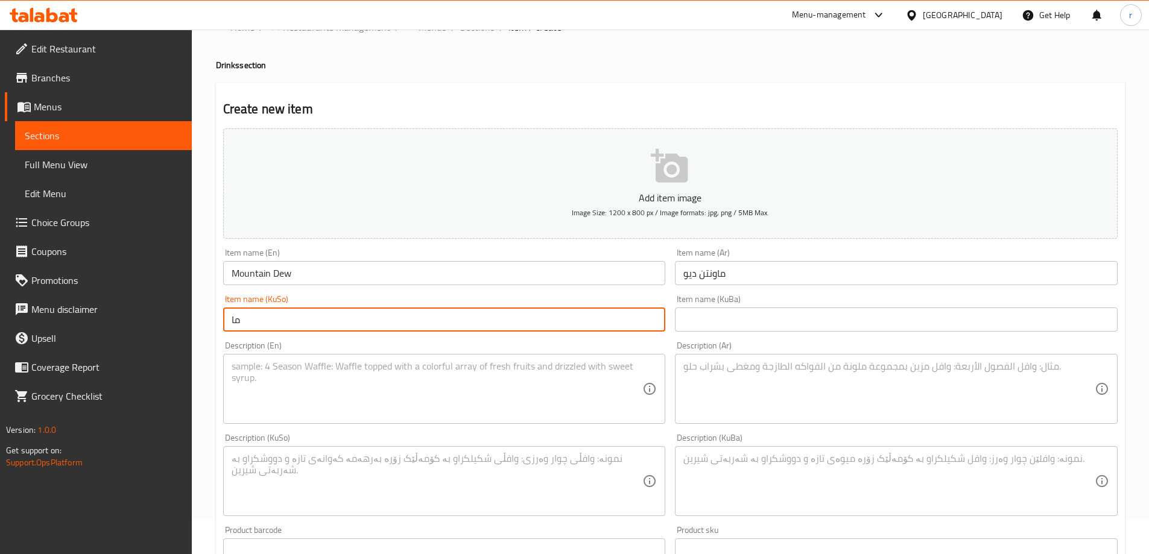
type input "م"
type input "د"
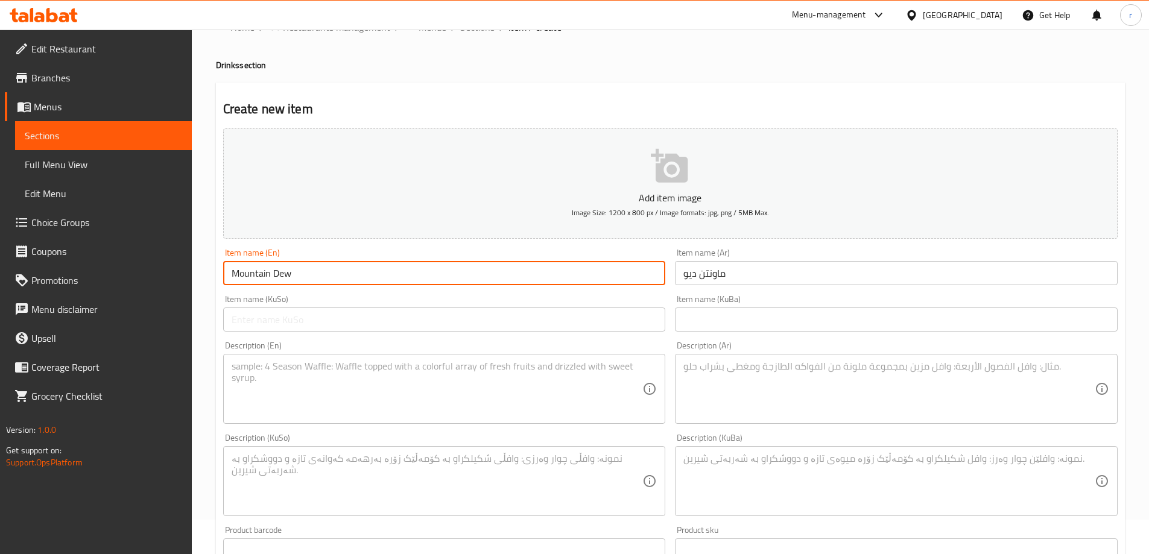
drag, startPoint x: 280, startPoint y: 276, endPoint x: 182, endPoint y: 273, distance: 98.3
click at [182, 273] on div "Edit Restaurant Branches Menus Sections Full Menu View Edit Menu Choice Groups …" at bounding box center [574, 475] width 1149 height 961
click at [317, 321] on input "text" at bounding box center [444, 320] width 443 height 24
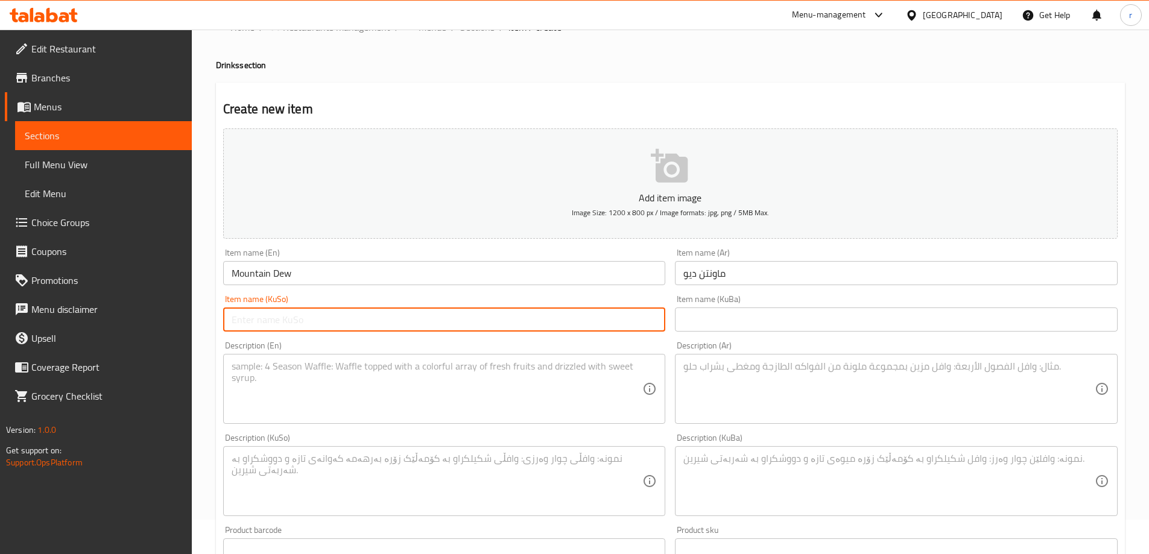
paste input "[PERSON_NAME]"
type input "[PERSON_NAME]"
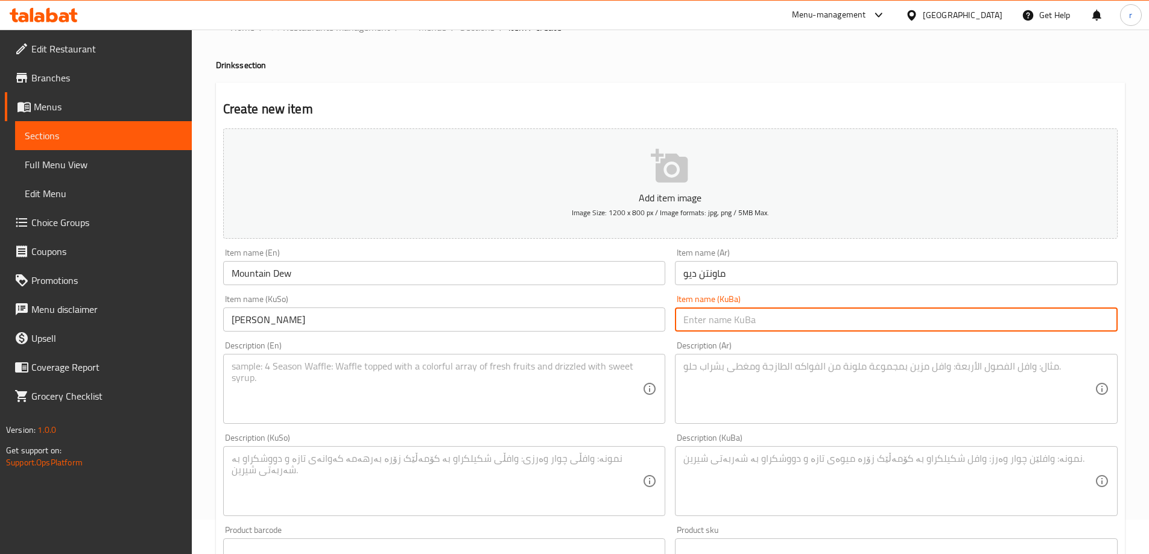
click at [691, 328] on input "text" at bounding box center [896, 320] width 443 height 24
paste input "[PERSON_NAME]"
type input "[PERSON_NAME]"
click at [326, 390] on textarea at bounding box center [437, 389] width 411 height 57
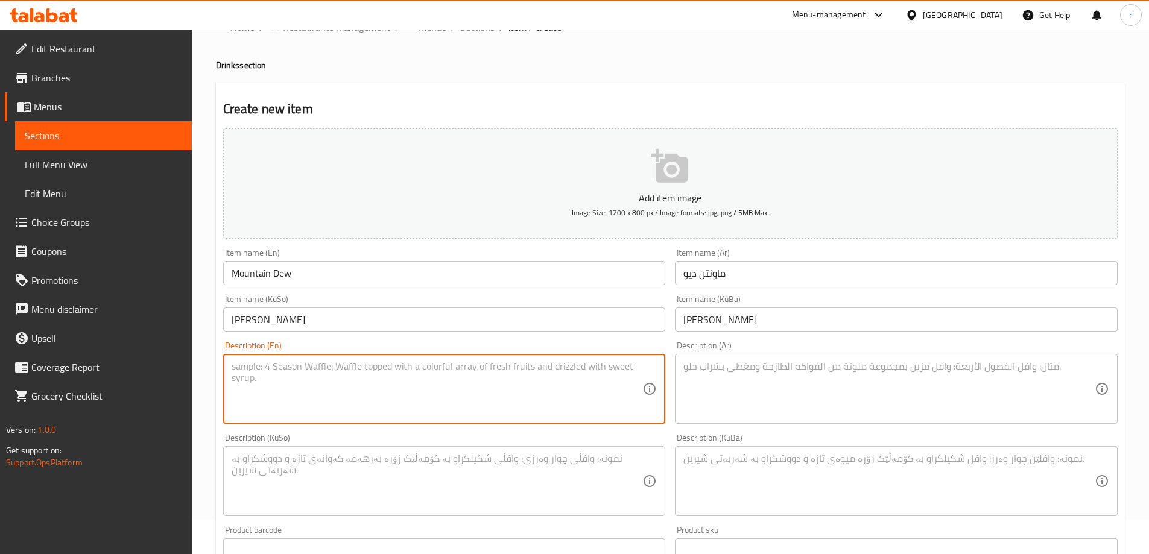
paste textarea "330 ml"
type textarea "330 ml"
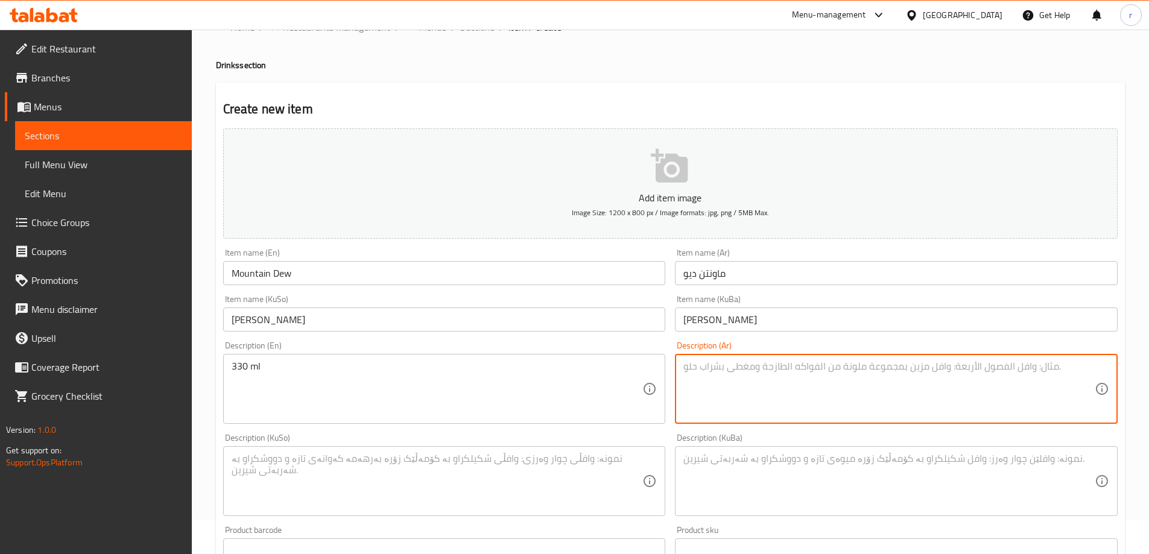
click at [733, 388] on textarea at bounding box center [888, 389] width 411 height 57
paste textarea "330 مل"
type textarea "330 مل"
click at [510, 525] on div "Product barcode Product barcode" at bounding box center [444, 544] width 452 height 46
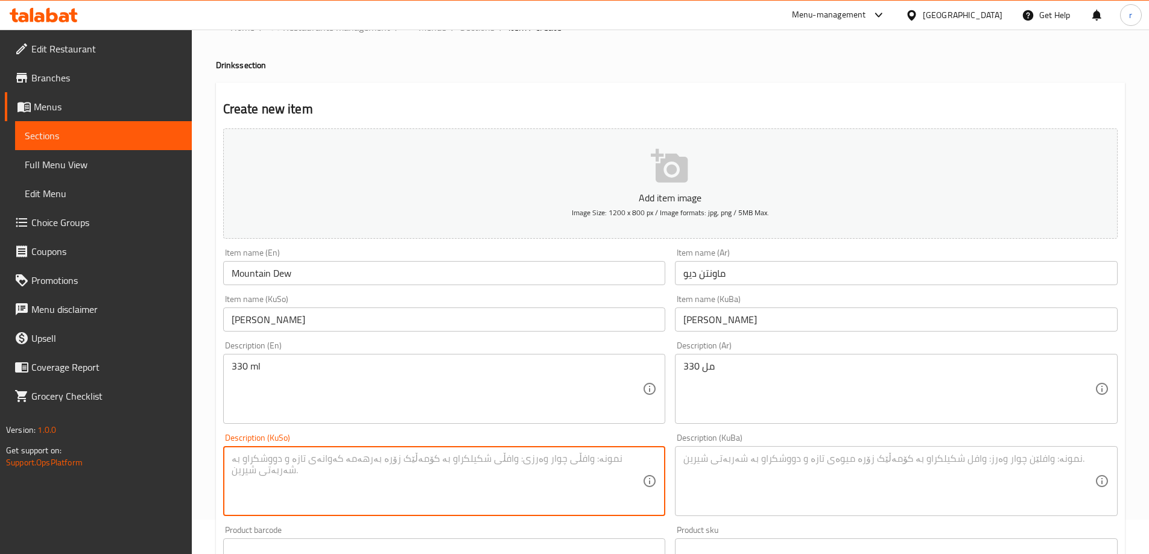
click at [483, 478] on textarea at bounding box center [437, 481] width 411 height 57
paste textarea "330 مل"
type textarea "330 مل"
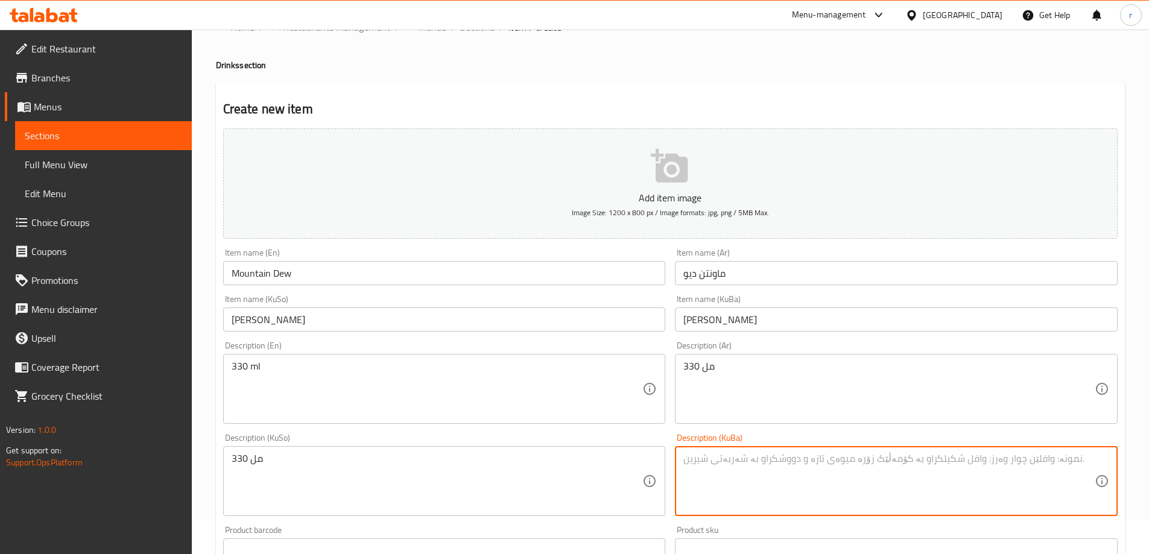
click at [739, 470] on textarea at bounding box center [888, 481] width 411 height 57
paste textarea "330 مل"
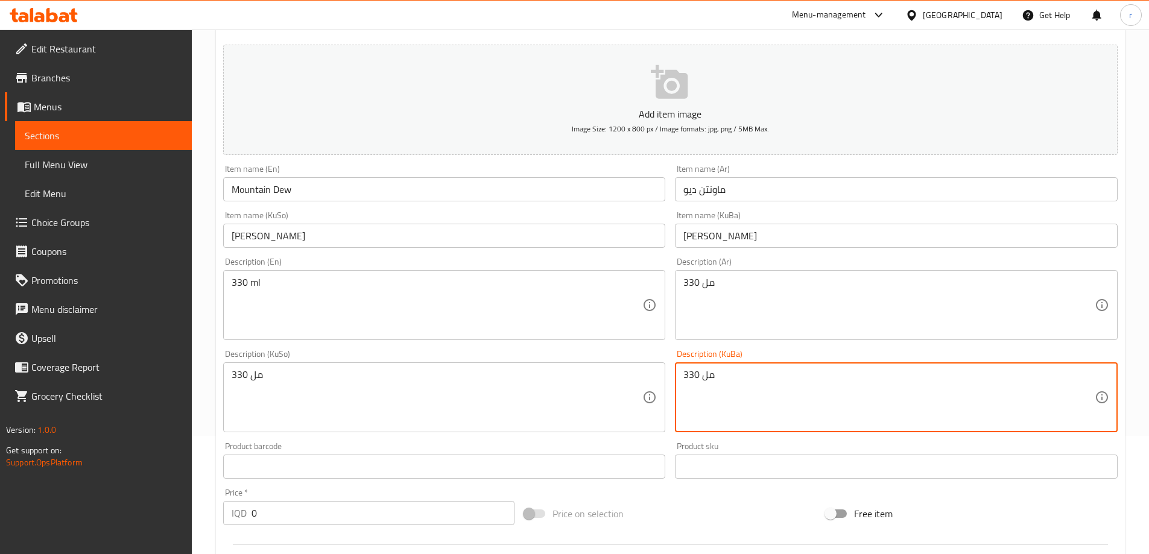
scroll to position [236, 0]
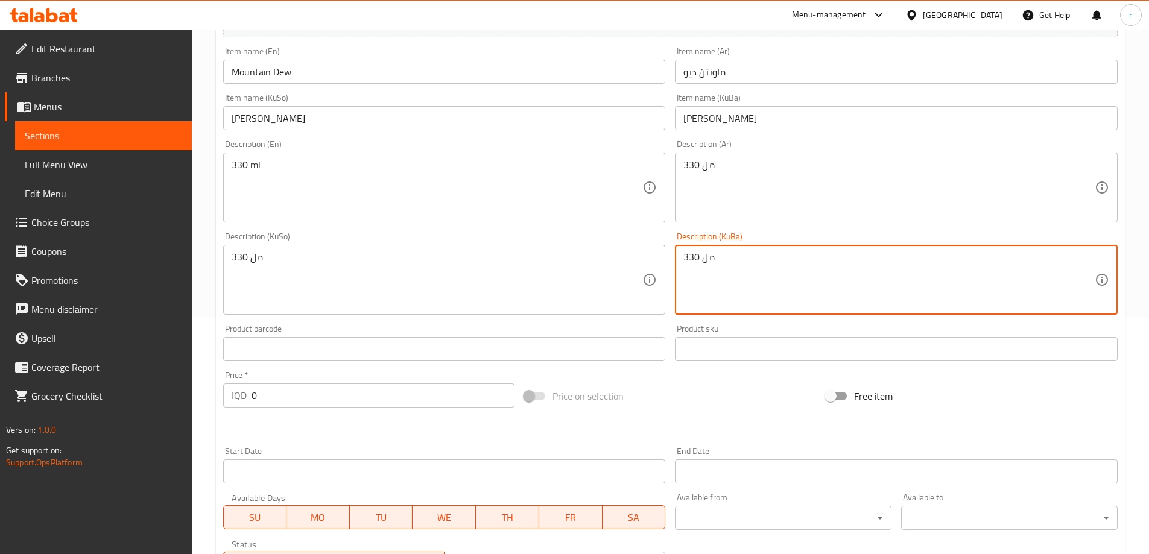
type textarea "330 مل"
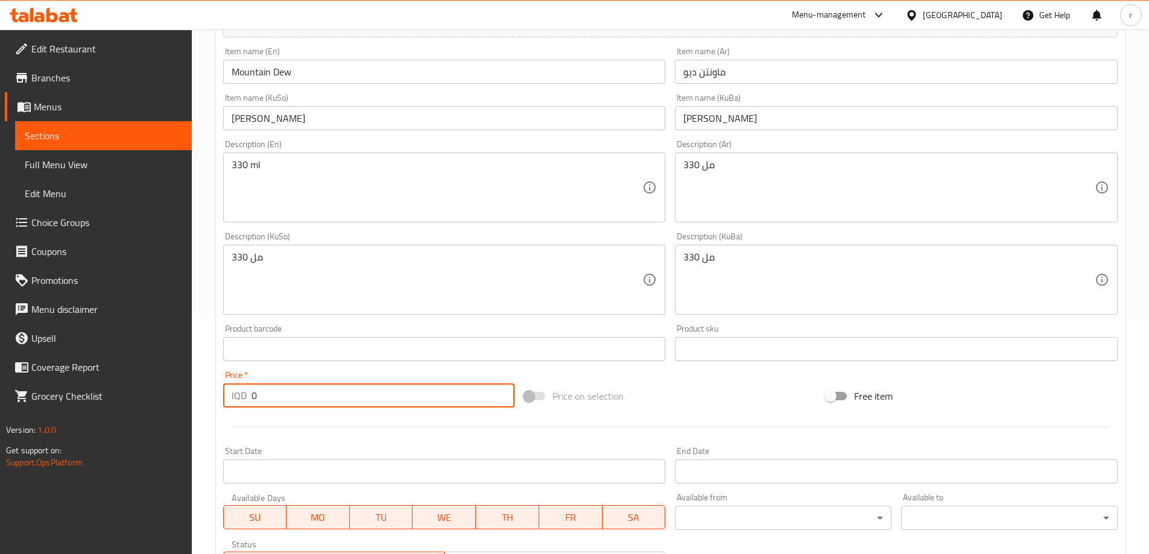
drag, startPoint x: 273, startPoint y: 394, endPoint x: 195, endPoint y: 402, distance: 78.9
click at [195, 402] on div "Home / Restaurants management / Menus / Sections / item / create Drinks section…" at bounding box center [670, 274] width 957 height 961
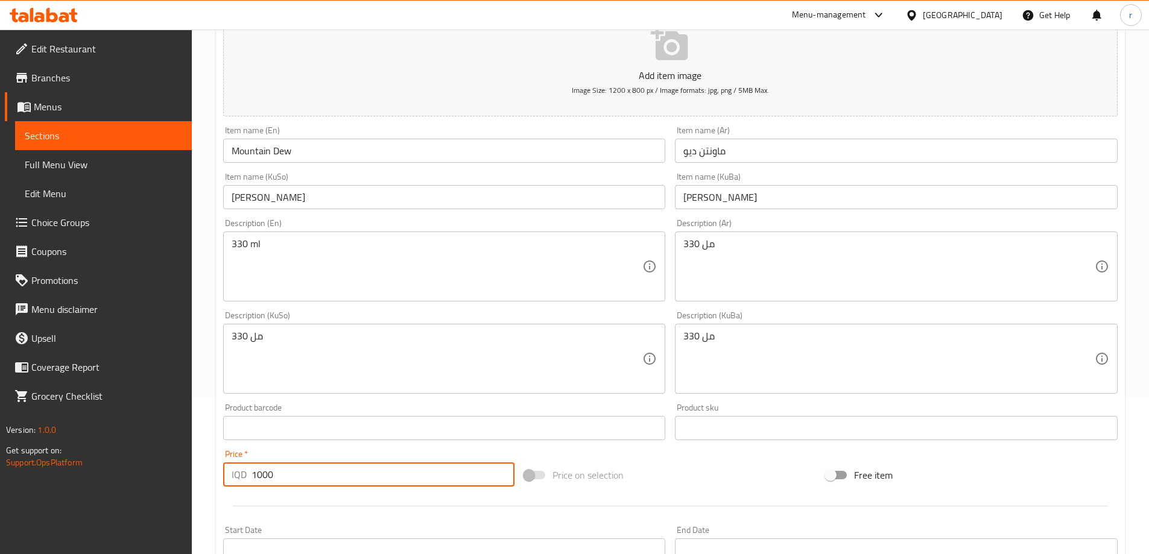
scroll to position [0, 0]
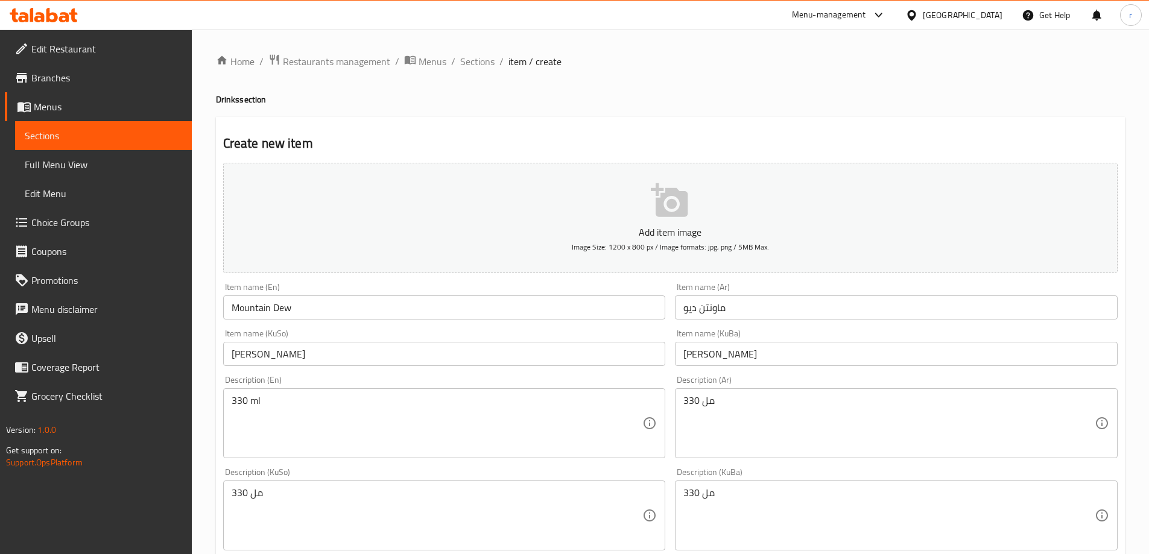
type input "1000"
click at [573, 225] on p "Add item image" at bounding box center [670, 232] width 857 height 14
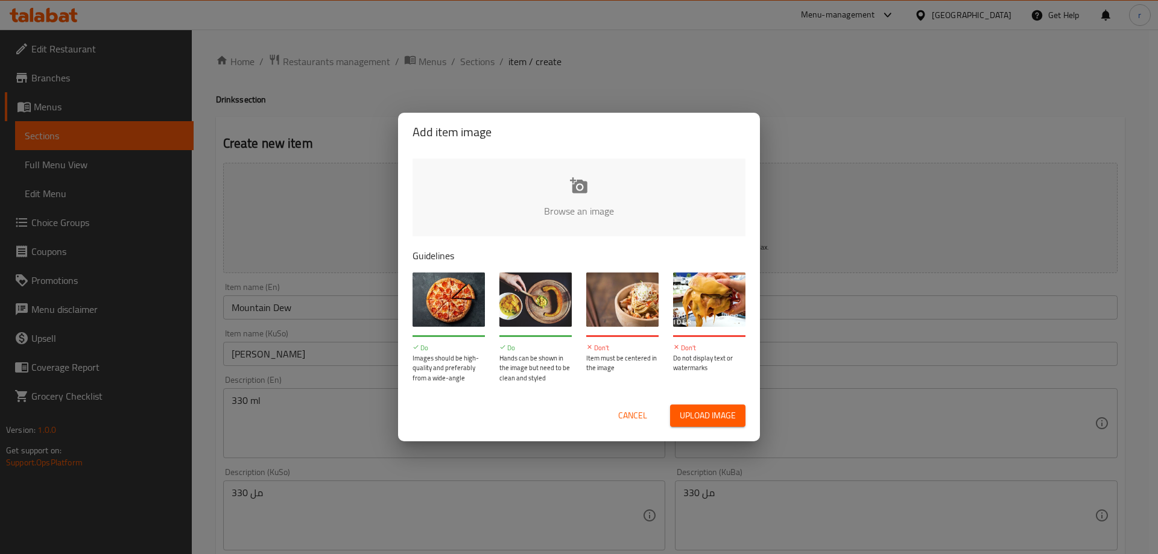
click at [609, 218] on input "file" at bounding box center [987, 215] width 1148 height 113
type input "C:\fakepath\Mountain Dew.jpg"
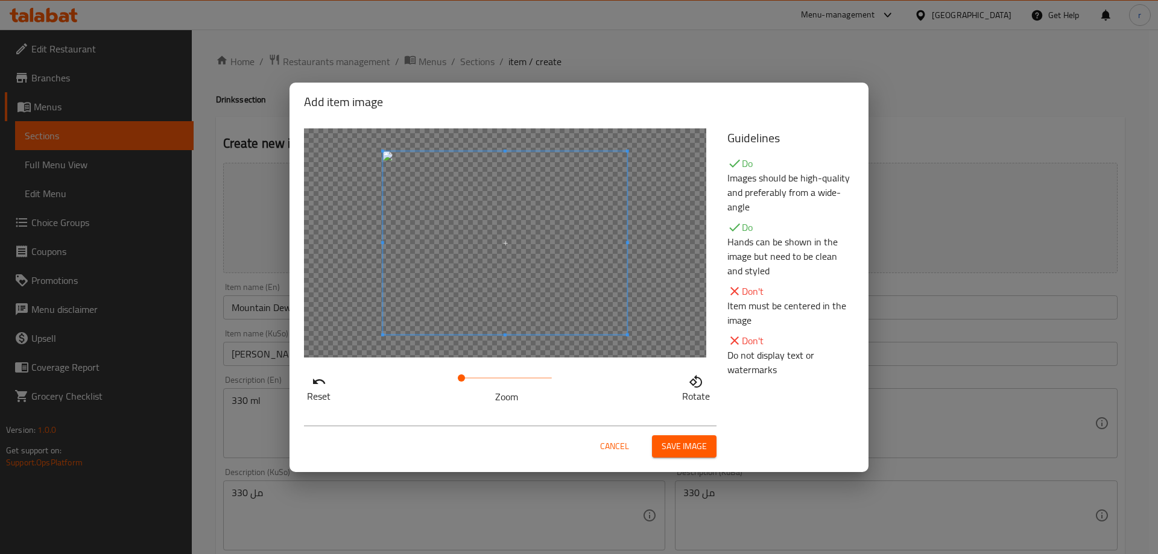
click at [622, 439] on span "Cancel" at bounding box center [614, 446] width 29 height 15
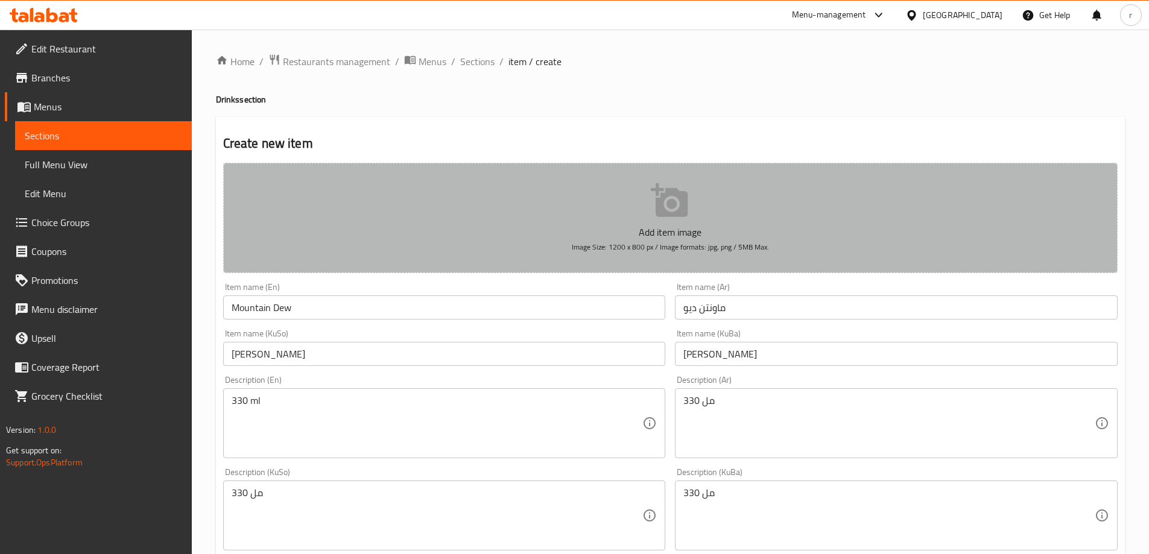
click at [564, 210] on button "Add item image Image Size: 1200 x 800 px / Image formats: jpg, png / 5MB Max." at bounding box center [670, 218] width 894 height 110
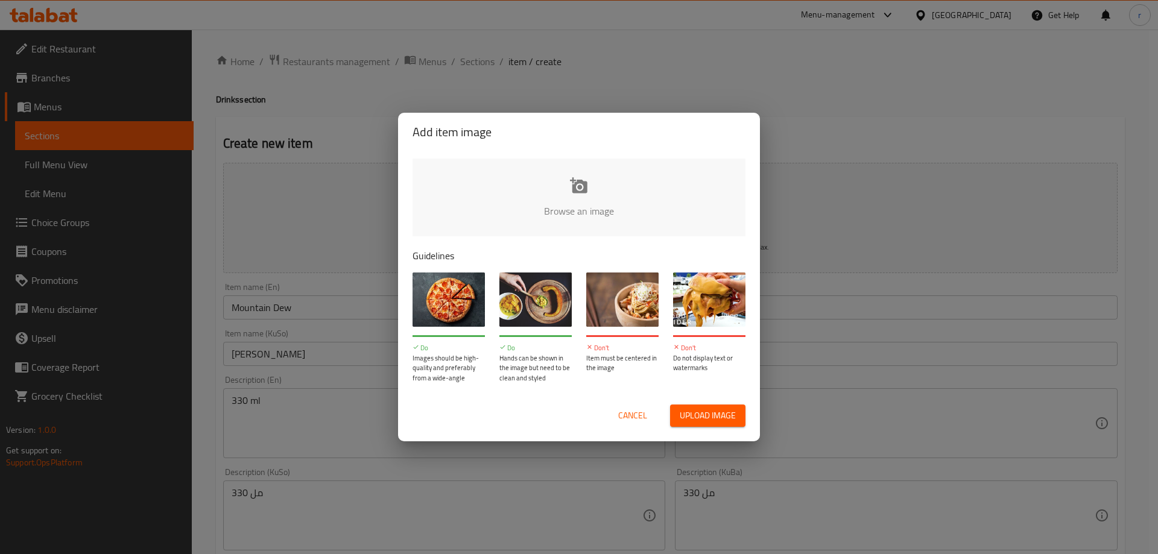
click at [584, 210] on input "file" at bounding box center [987, 215] width 1148 height 113
type input "C:\fakepath\mountain-dew.jpg"
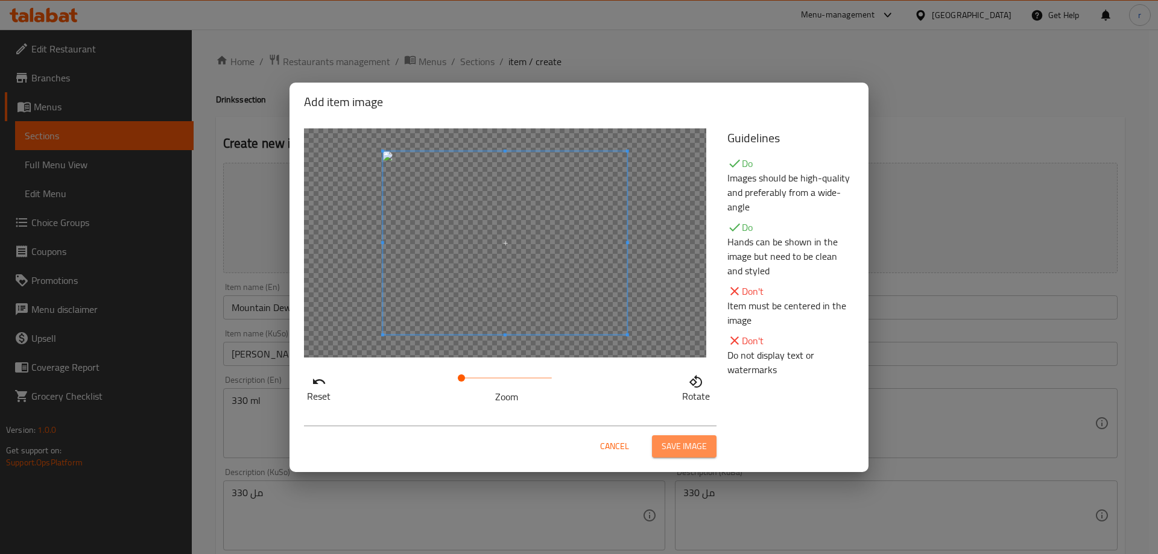
click at [674, 446] on span "Save image" at bounding box center [684, 446] width 45 height 15
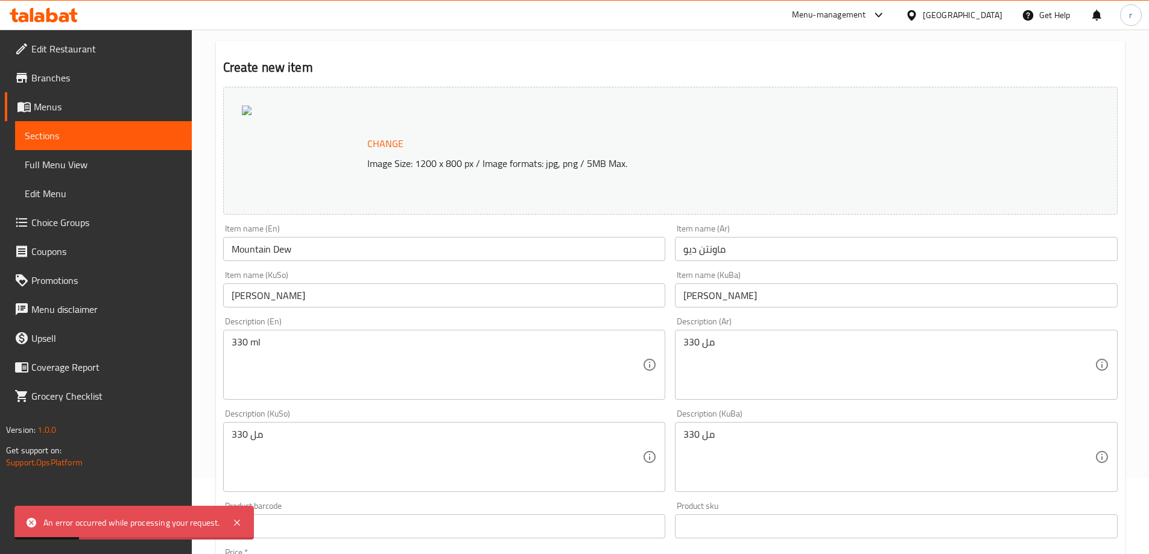
scroll to position [402, 0]
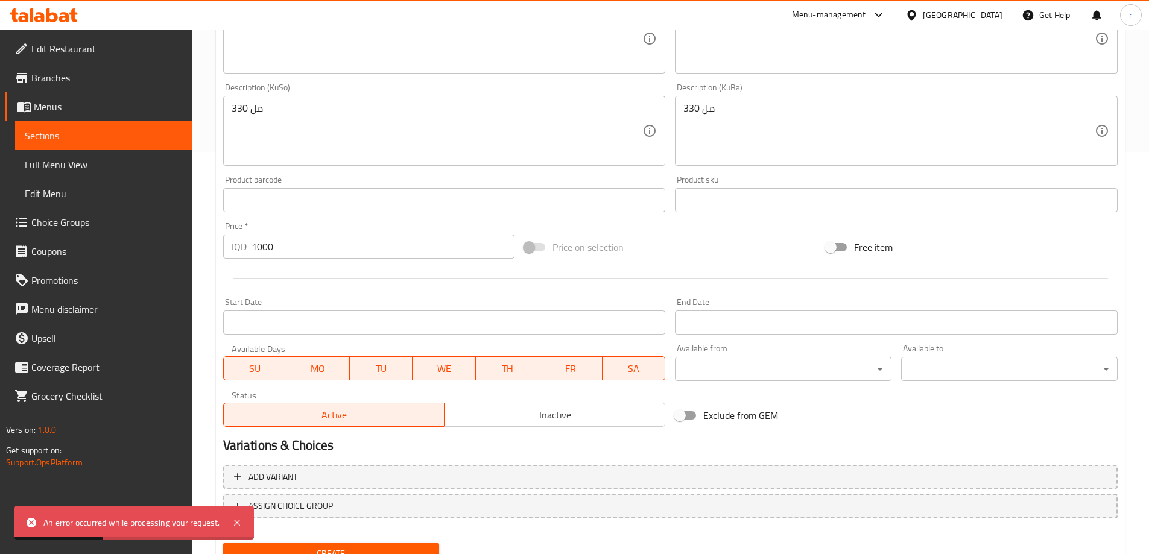
click at [349, 546] on button "Create" at bounding box center [331, 554] width 217 height 22
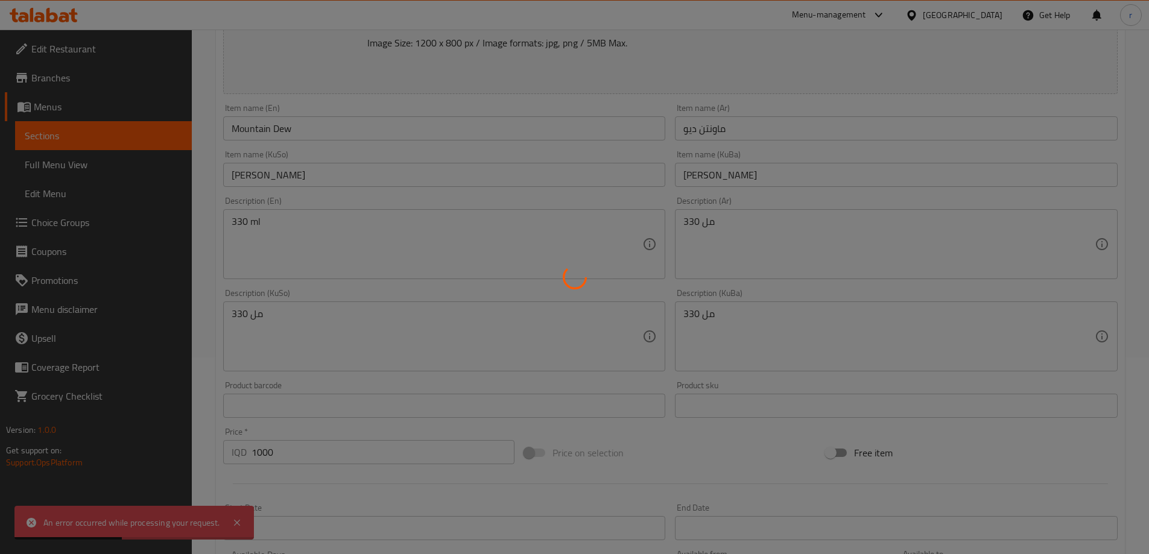
scroll to position [0, 0]
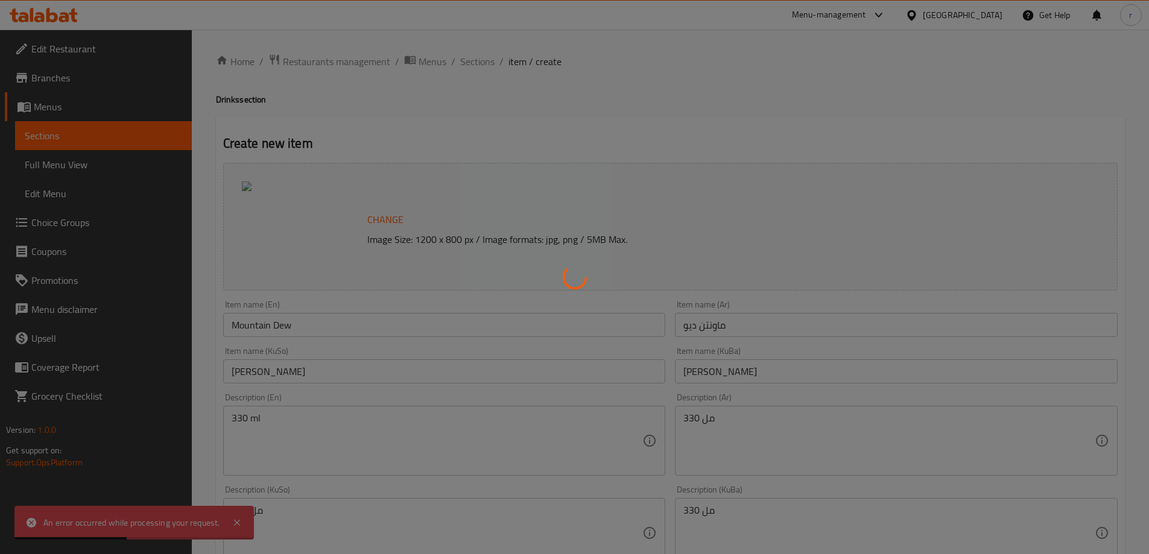
type input "0"
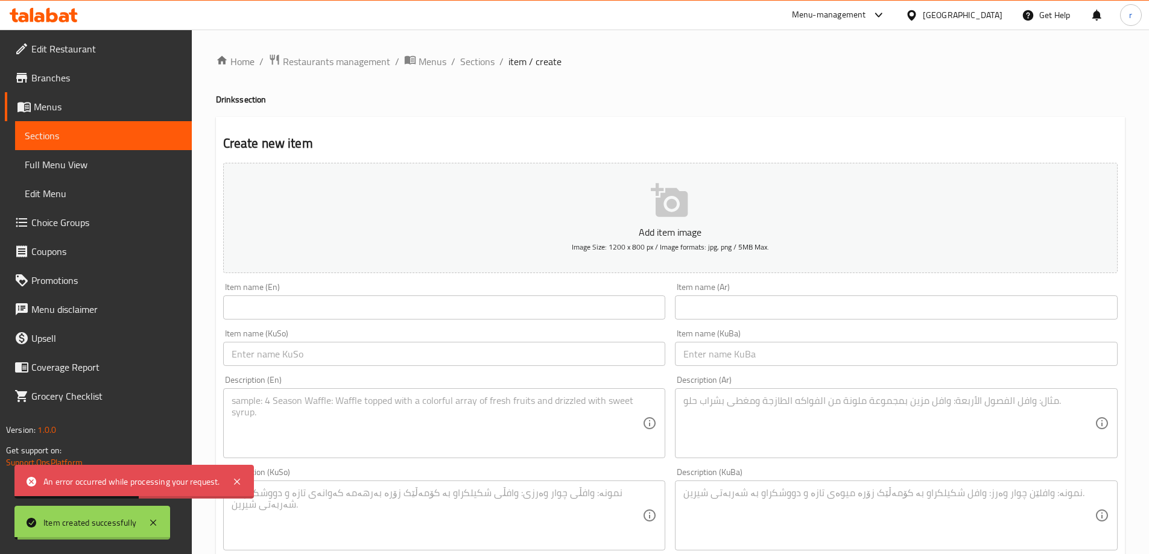
click at [68, 163] on span "Full Menu View" at bounding box center [103, 164] width 157 height 14
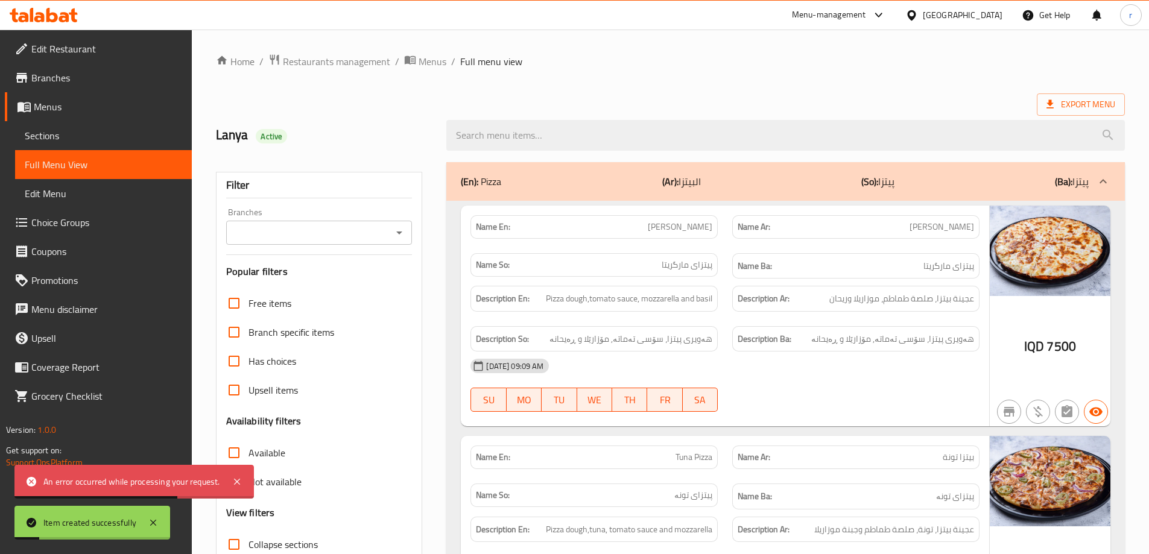
click at [295, 238] on input "Branches" at bounding box center [309, 232] width 159 height 17
click at [306, 240] on input "Branches" at bounding box center [309, 232] width 159 height 17
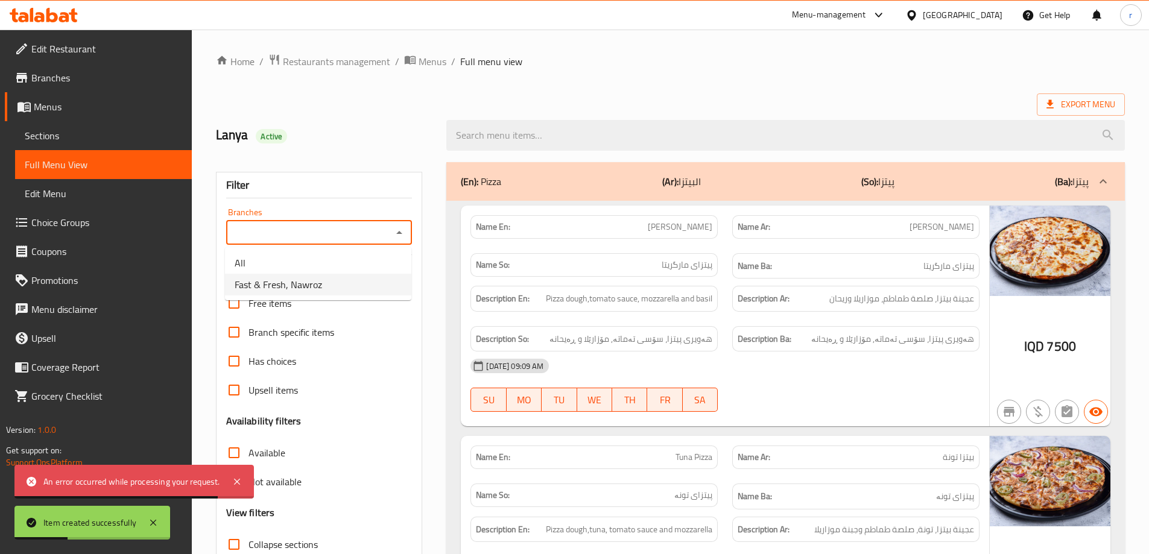
click at [315, 279] on span "Fast & Fresh, Nawroz" at bounding box center [278, 284] width 87 height 14
type input "Fast & Fresh, Nawroz"
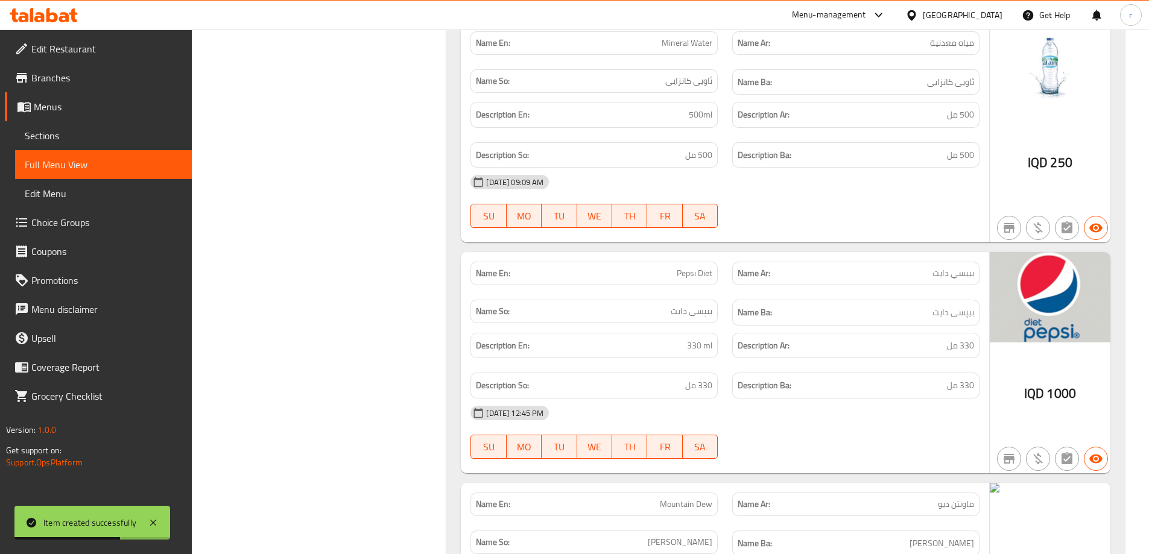
scroll to position [7574, 0]
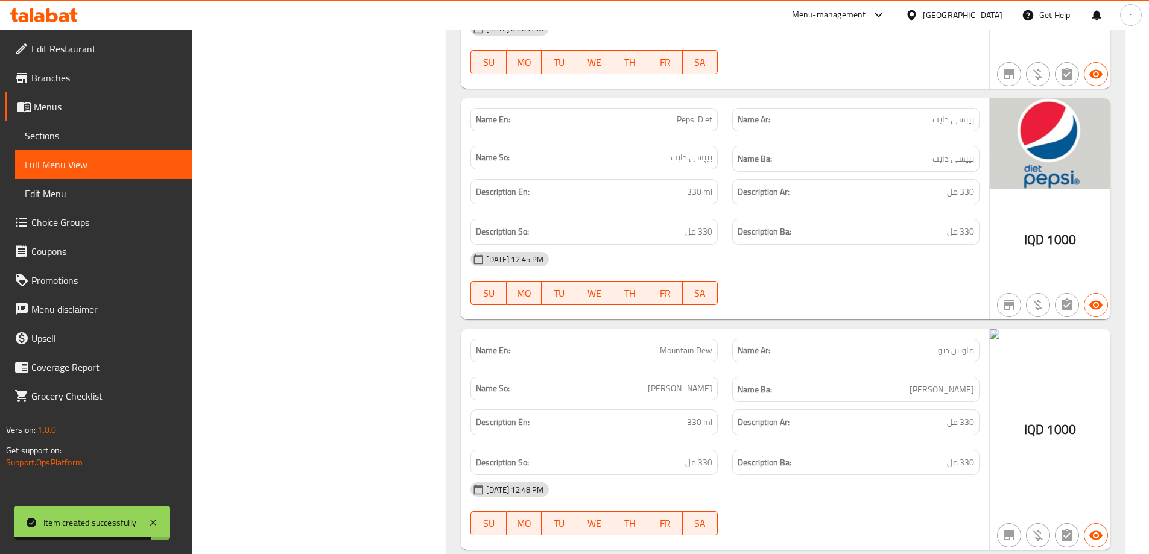
click at [34, 140] on span "Sections" at bounding box center [103, 135] width 157 height 14
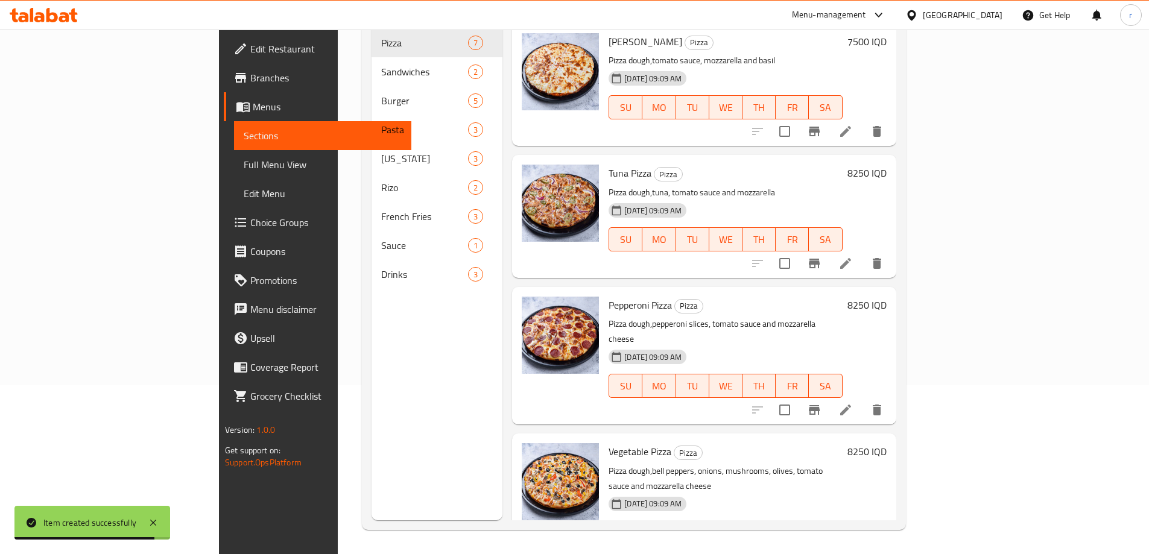
scroll to position [169, 0]
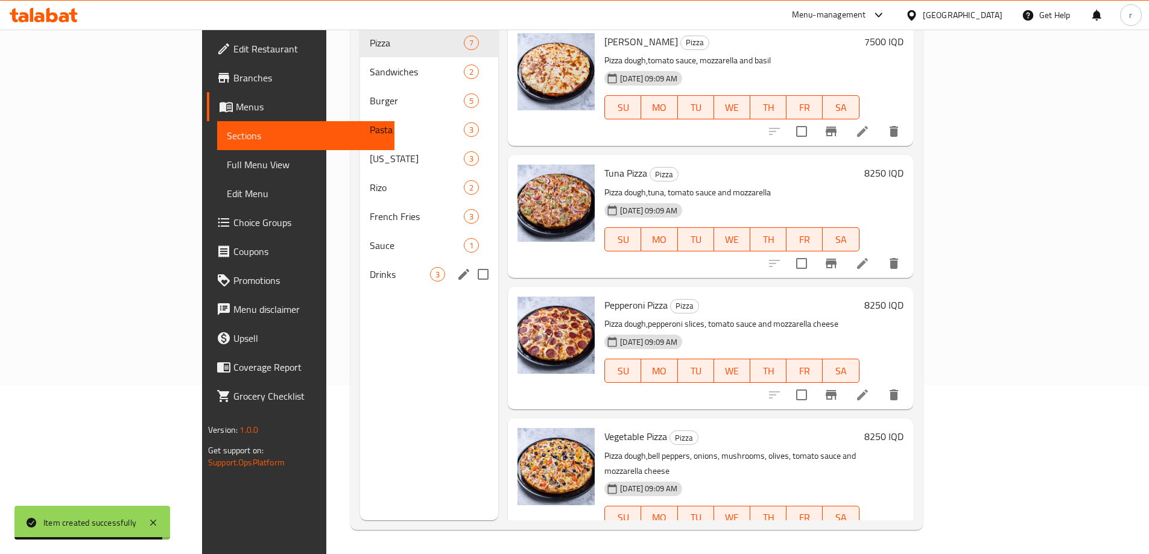
click at [370, 267] on span "Drinks" at bounding box center [400, 274] width 60 height 14
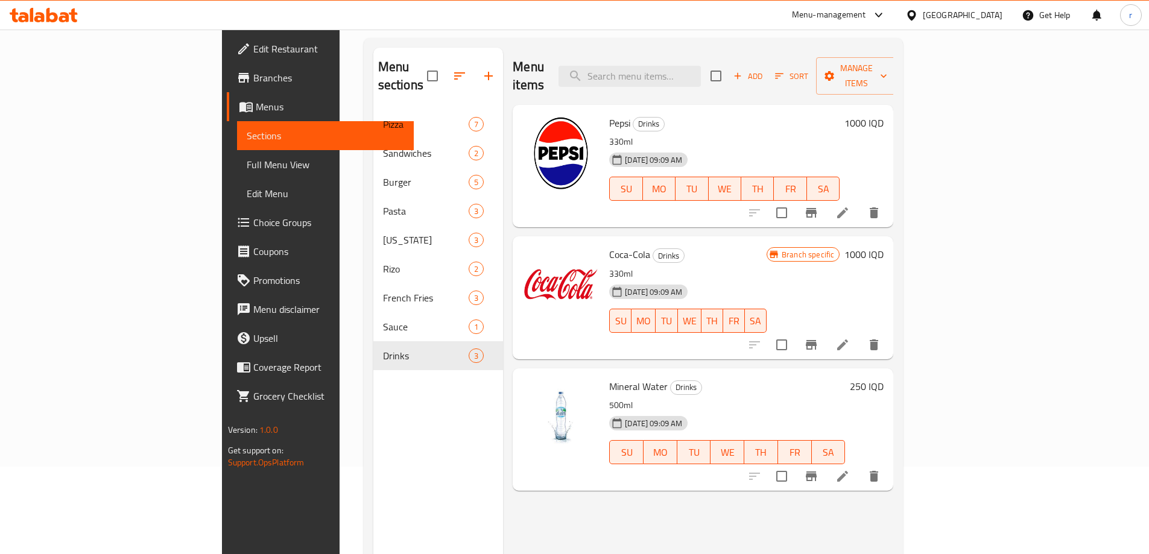
scroll to position [169, 0]
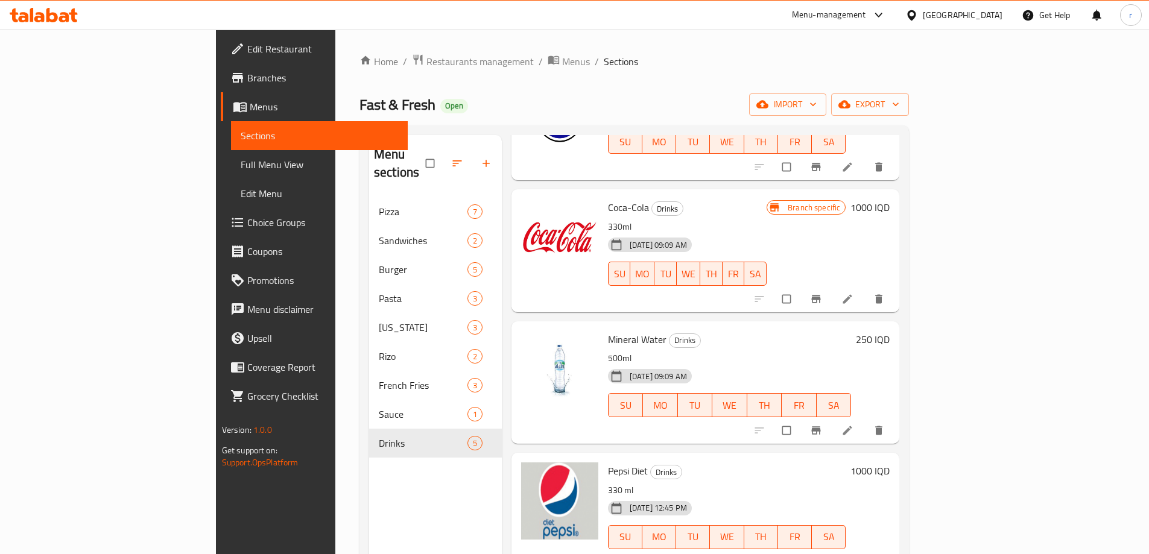
scroll to position [169, 0]
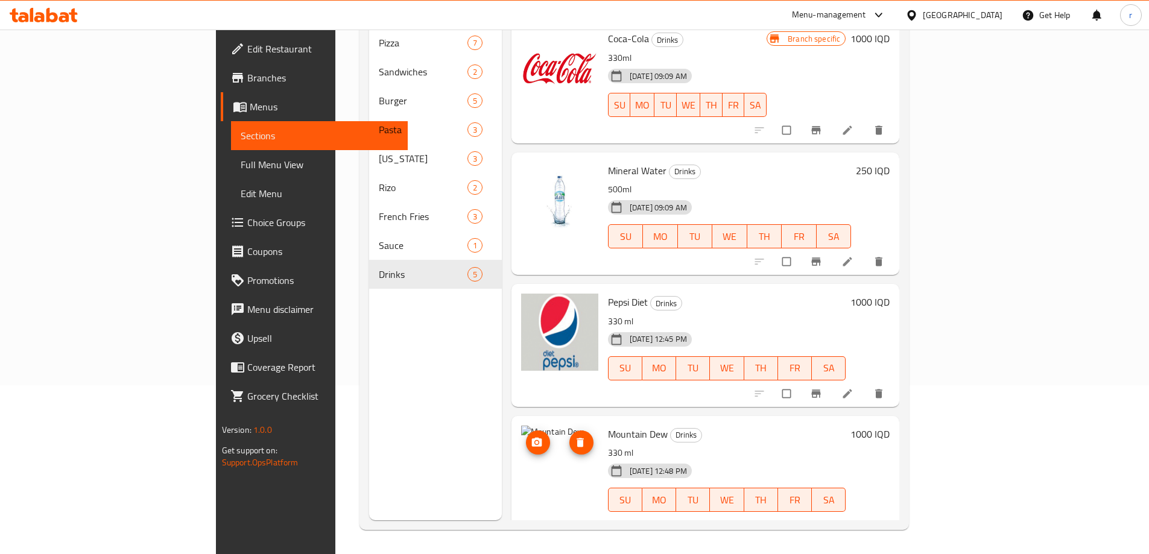
click at [521, 434] on img at bounding box center [559, 464] width 77 height 77
click at [526, 437] on span "upload picture" at bounding box center [538, 443] width 24 height 12
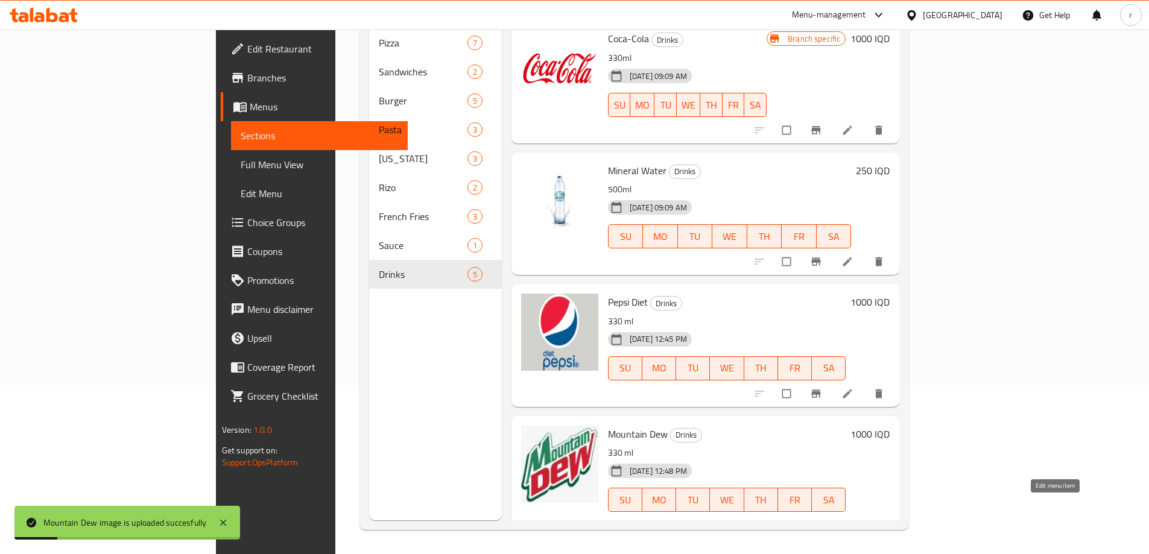
click at [852, 521] on icon at bounding box center [847, 525] width 9 height 9
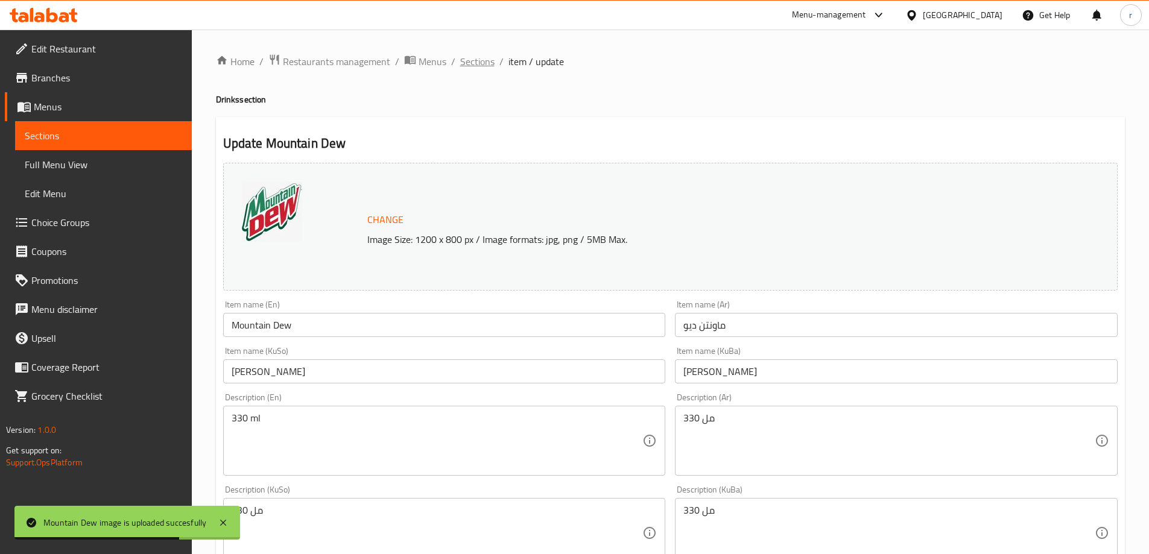
click at [480, 62] on span "Sections" at bounding box center [477, 61] width 34 height 14
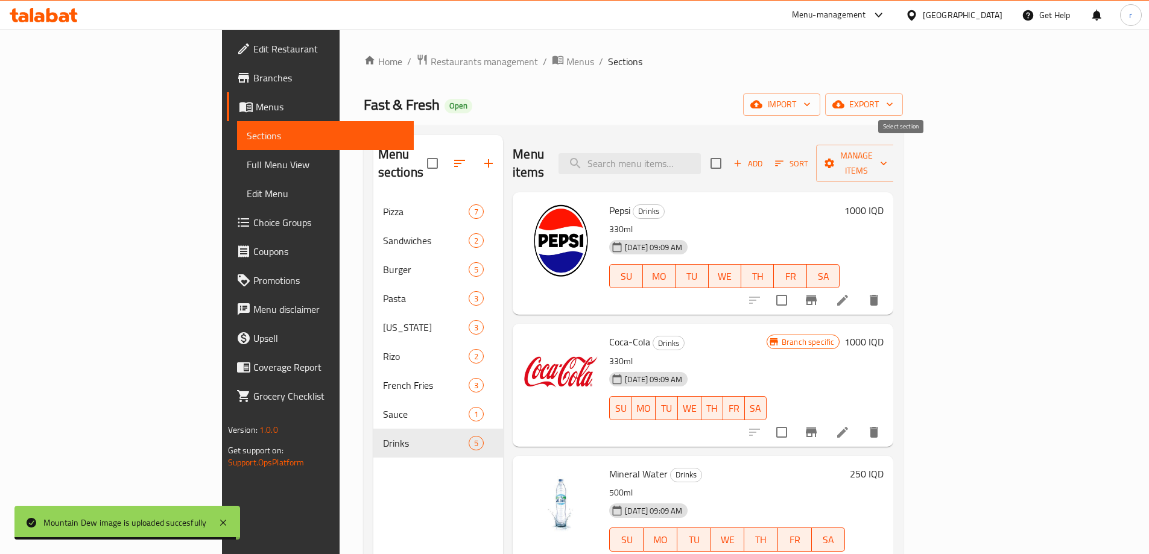
click at [741, 160] on icon "button" at bounding box center [738, 163] width 7 height 7
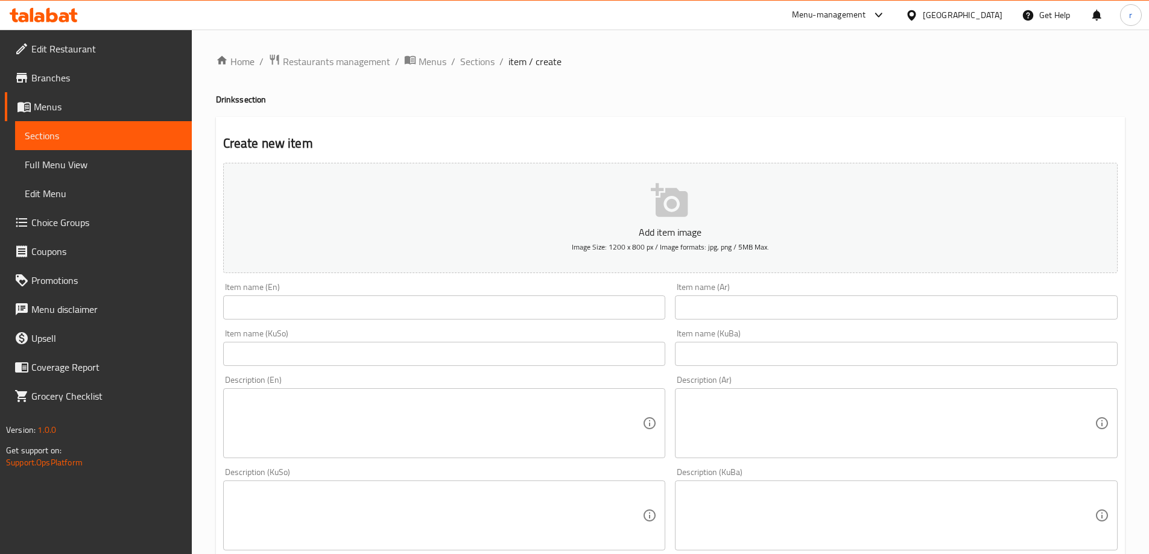
click at [352, 302] on input "text" at bounding box center [444, 308] width 443 height 24
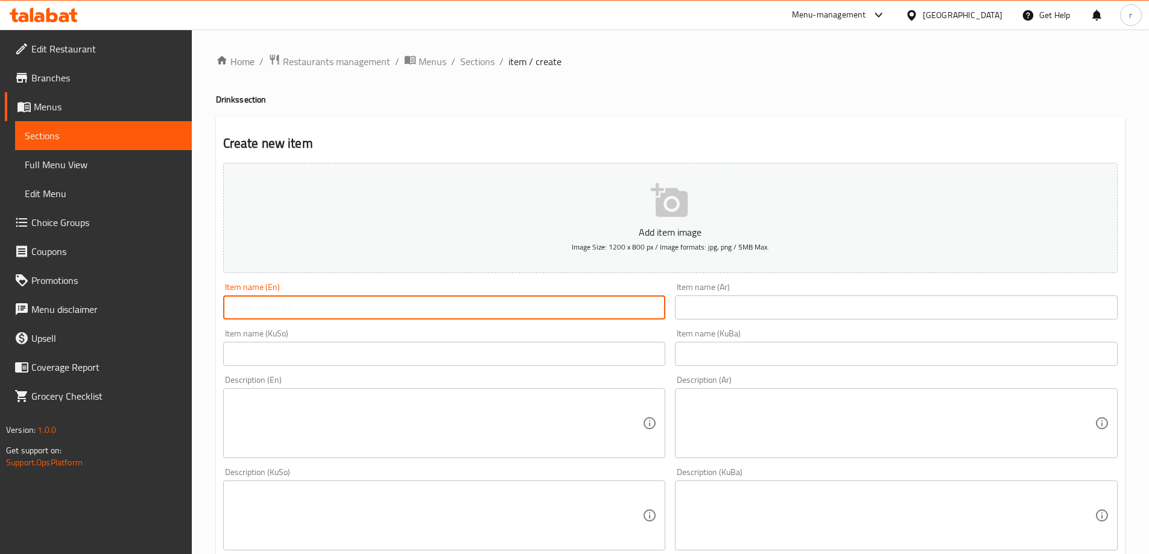
paste input "[PERSON_NAME]"
type input "[PERSON_NAME]"
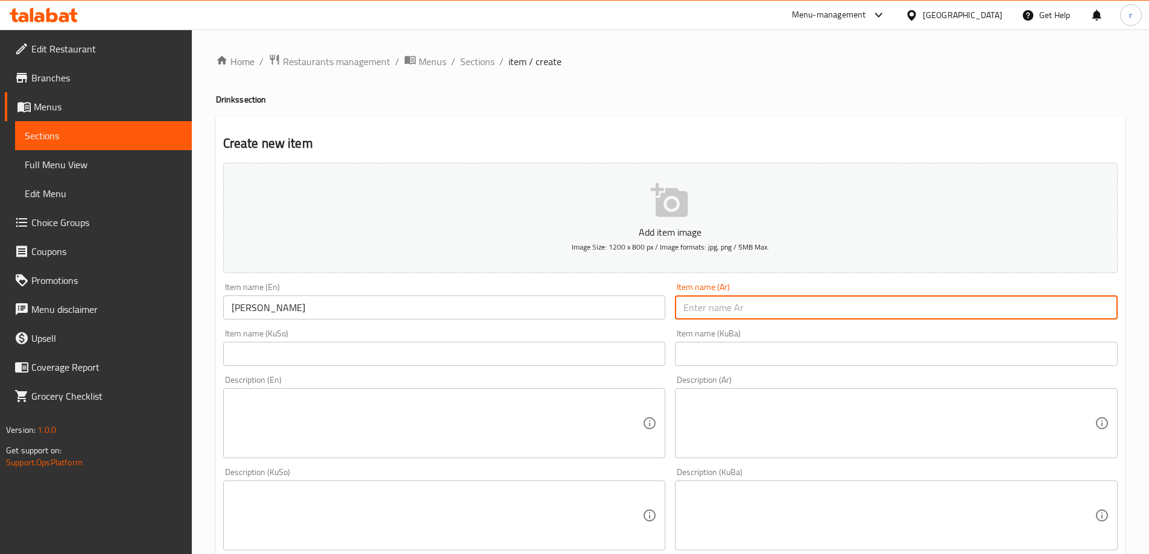
click at [700, 312] on input "text" at bounding box center [896, 308] width 443 height 24
paste input "ميرندا برتقال"
type input "ميرندا برتقال"
click at [506, 358] on input "text" at bounding box center [444, 354] width 443 height 24
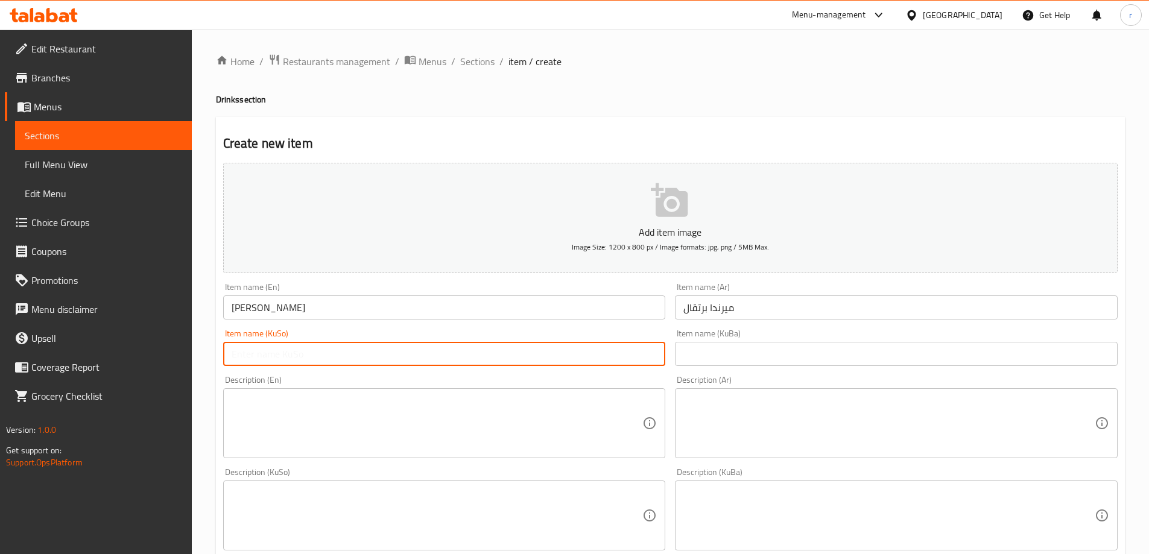
paste input "میرندا پرتەقاڵ"
type input "میرندا پرتەقاڵ"
drag, startPoint x: 711, startPoint y: 351, endPoint x: 695, endPoint y: 353, distance: 16.5
click at [711, 351] on input "text" at bounding box center [896, 354] width 443 height 24
paste input "میرندا پرتەقاڵ"
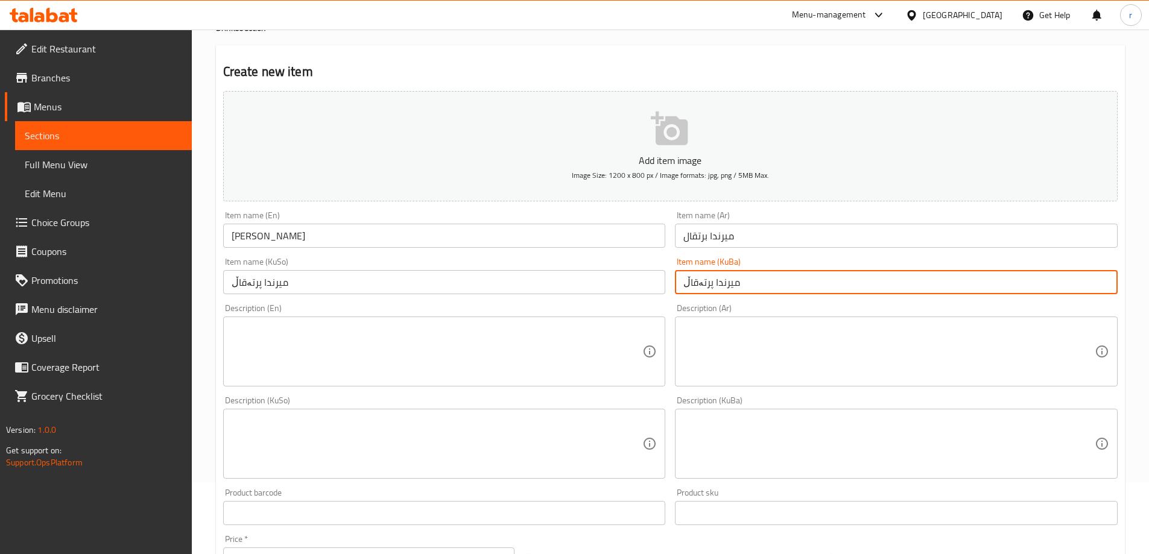
scroll to position [101, 0]
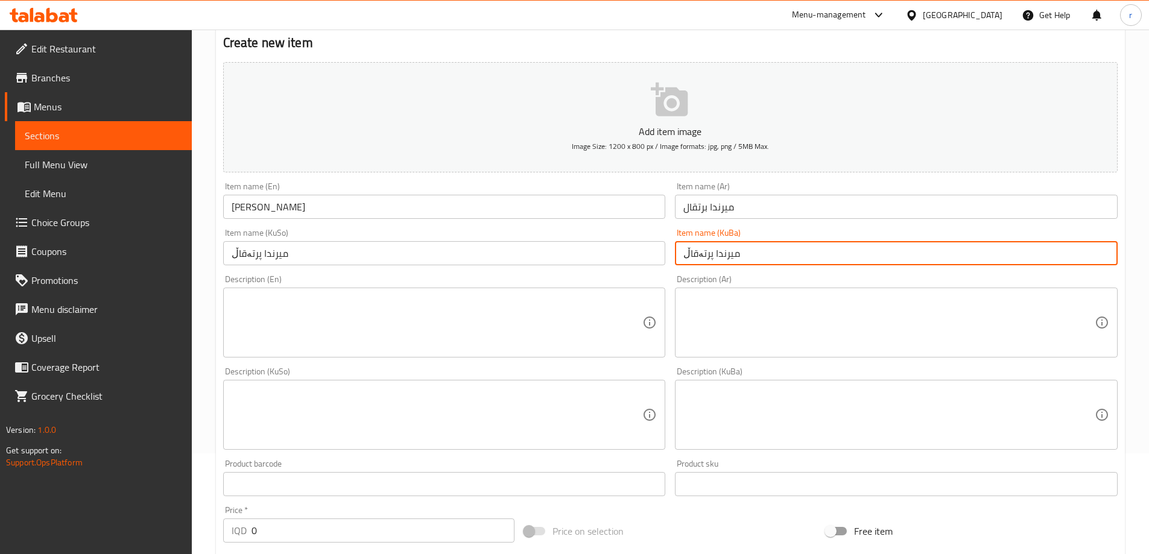
type input "میرندا پرتەقاڵ"
click at [283, 321] on textarea at bounding box center [437, 322] width 411 height 57
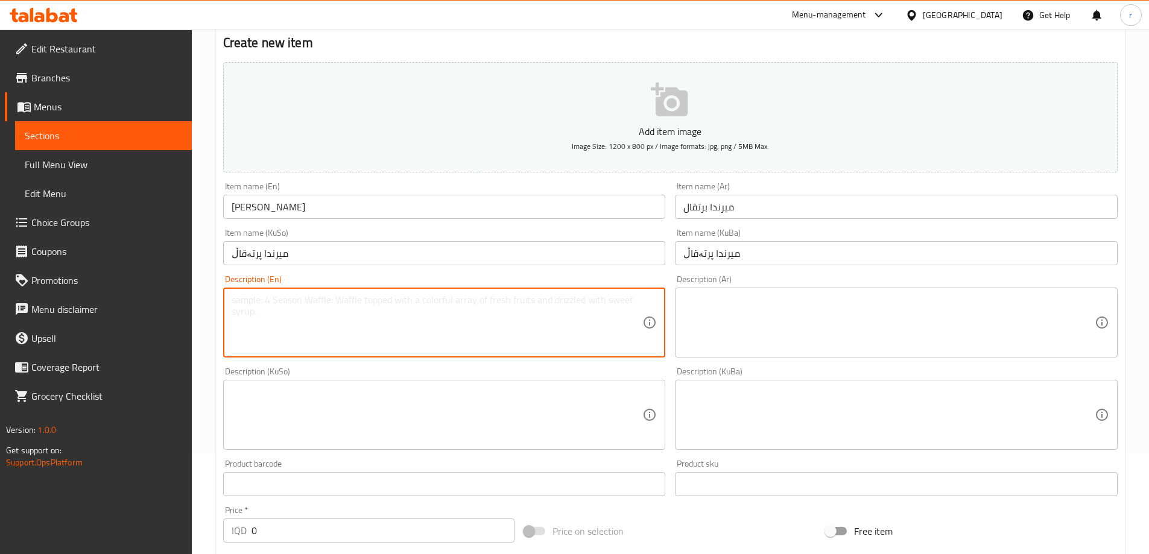
paste textarea "330 ml"
type textarea "330 ml"
click at [682, 322] on div "Description (Ar)" at bounding box center [896, 323] width 443 height 70
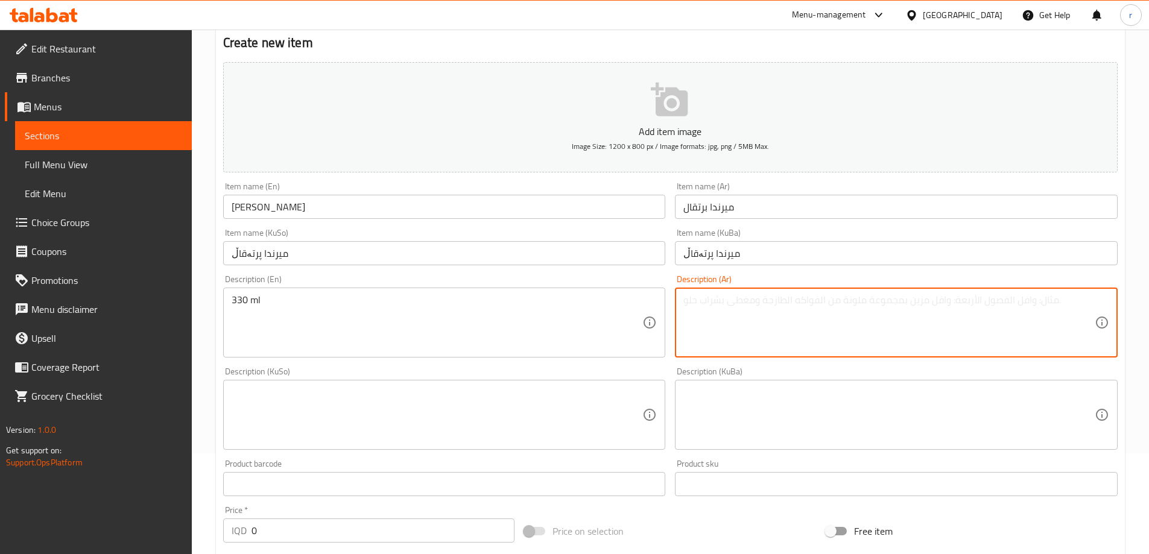
paste textarea "330 مل"
type textarea "330 مل"
click at [542, 405] on textarea at bounding box center [437, 415] width 411 height 57
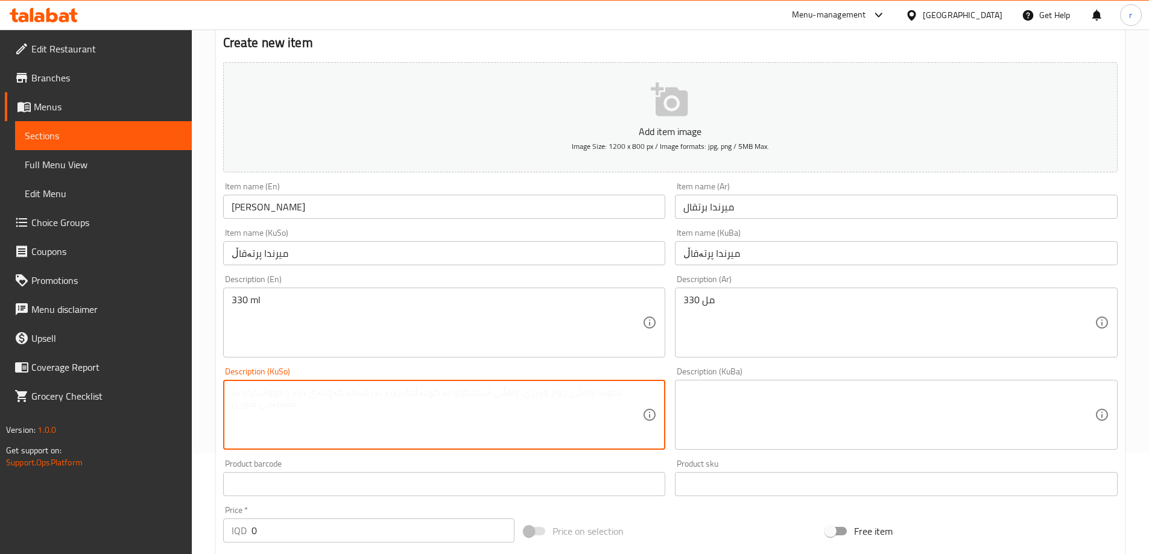
paste textarea "330 مل"
type textarea "330 مل"
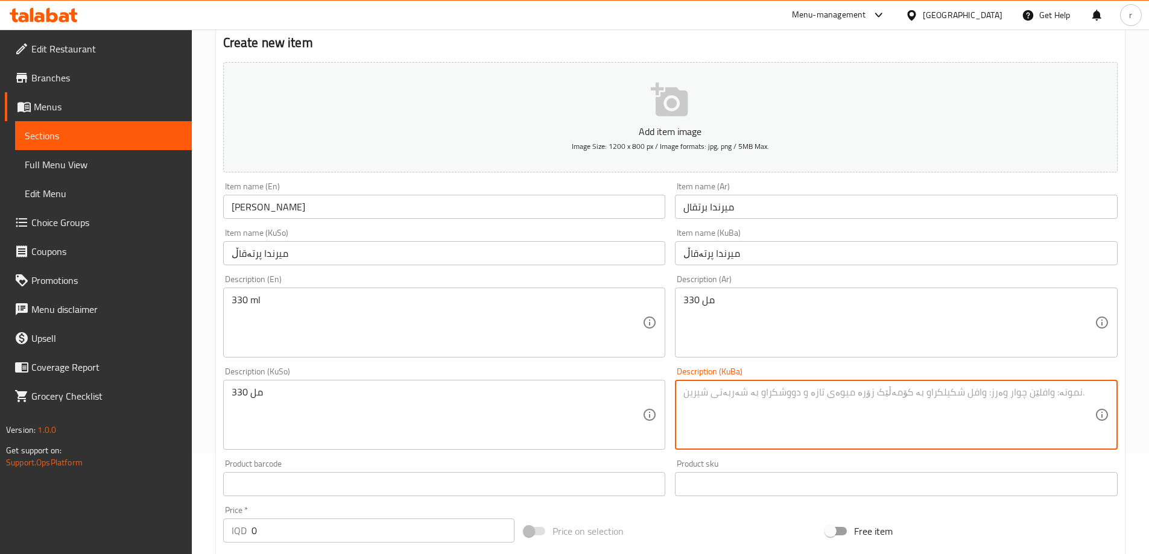
click at [729, 412] on textarea at bounding box center [888, 415] width 411 height 57
paste textarea "330 مل"
type textarea "330 مل"
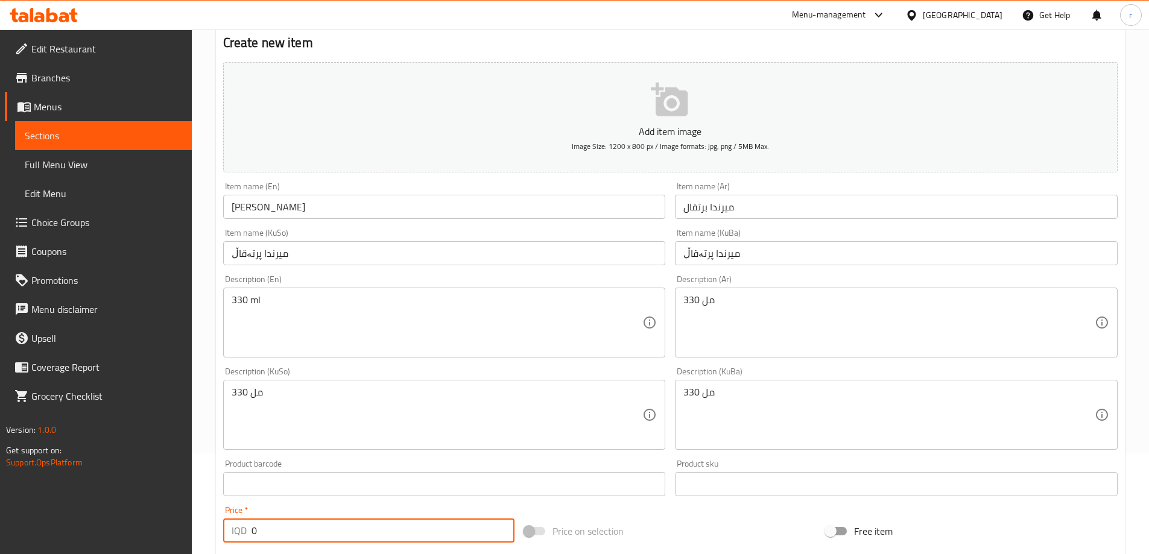
drag, startPoint x: 308, startPoint y: 532, endPoint x: 114, endPoint y: 538, distance: 193.7
click at [114, 538] on div "Edit Restaurant Branches Menus Sections Full Menu View Edit Menu Choice Groups …" at bounding box center [574, 409] width 1149 height 961
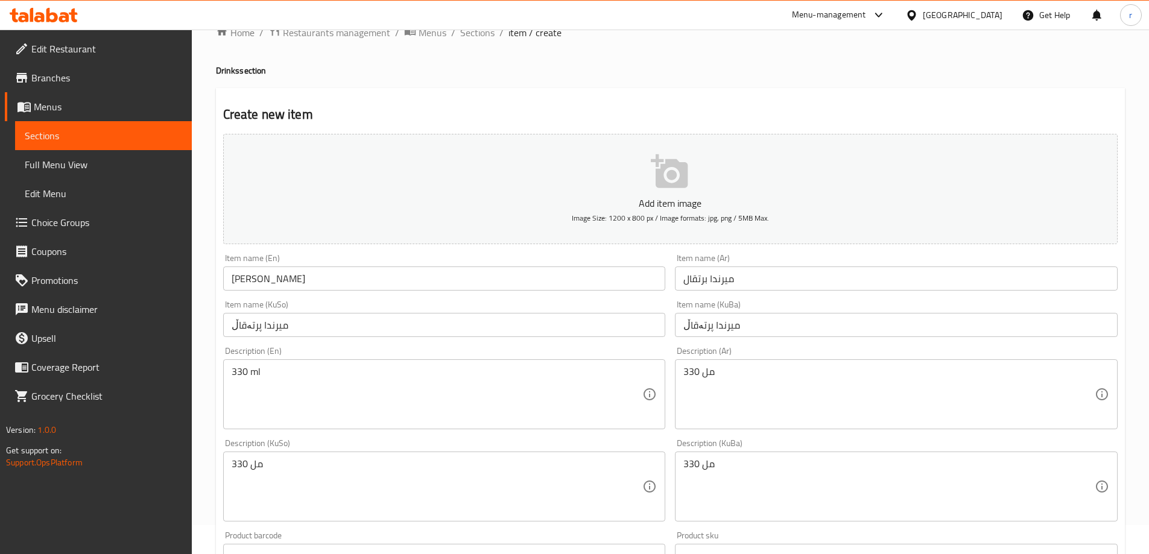
scroll to position [0, 0]
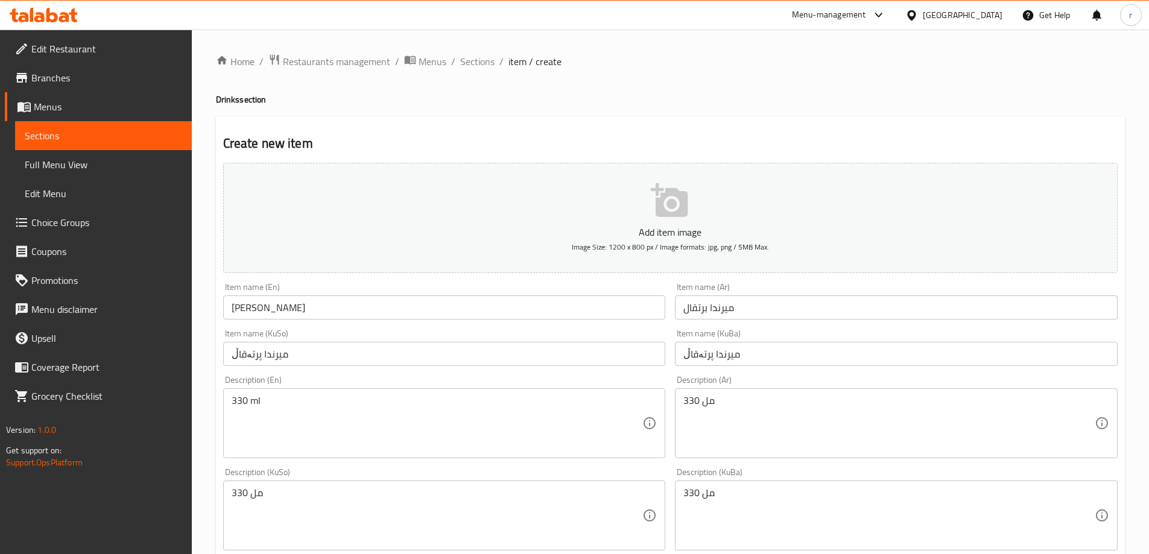
type input "1000"
click at [536, 217] on button "Add item image Image Size: 1200 x 800 px / Image formats: jpg, png / 5MB Max." at bounding box center [670, 218] width 894 height 110
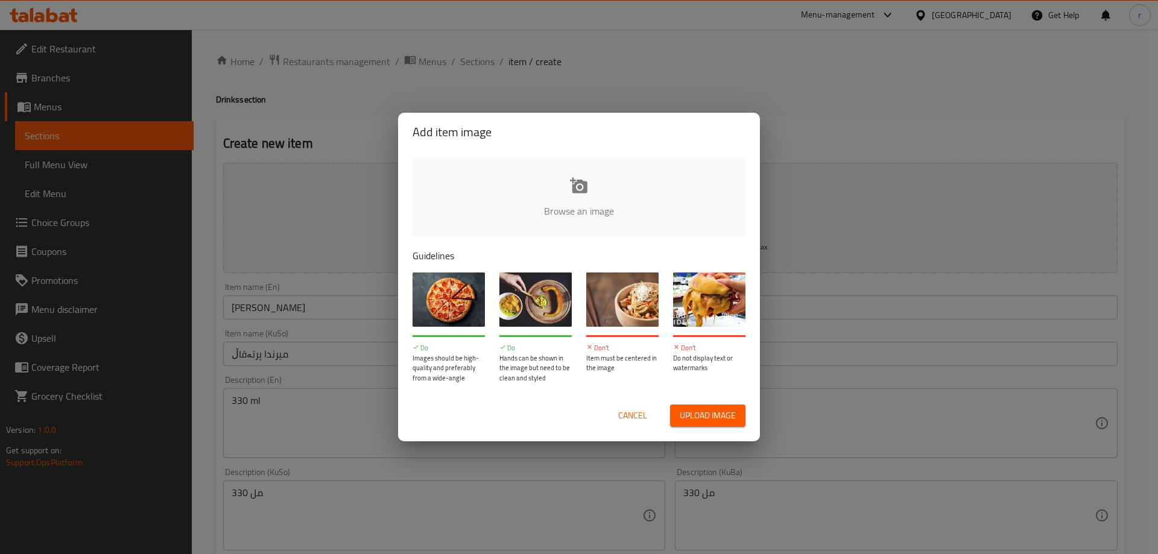
click at [580, 173] on input "file" at bounding box center [987, 215] width 1148 height 113
type input "C:\fakepath\Mirinda.jpg"
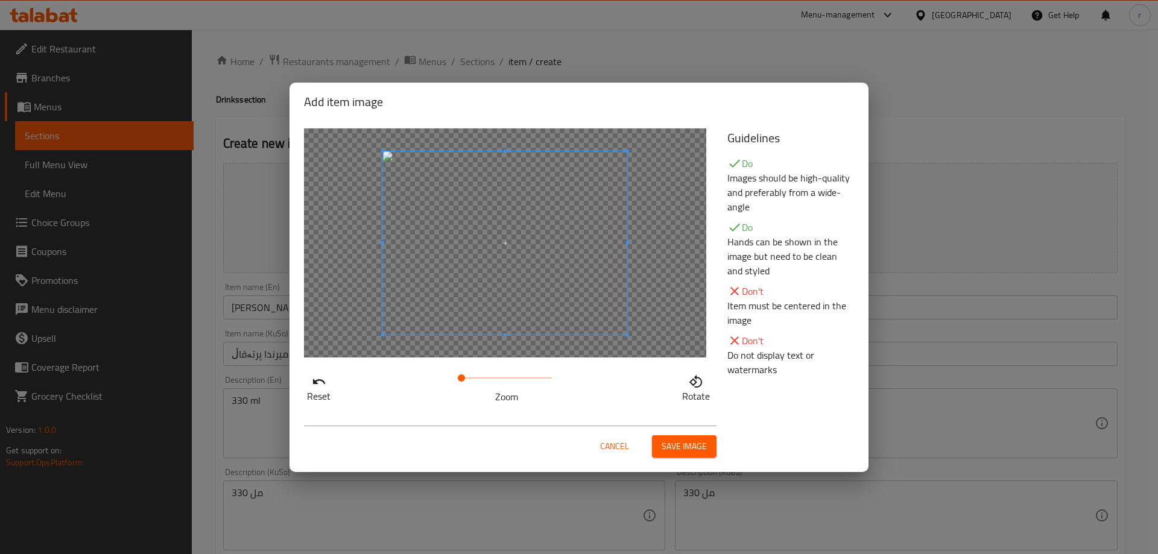
click at [676, 445] on span "Save image" at bounding box center [684, 446] width 45 height 15
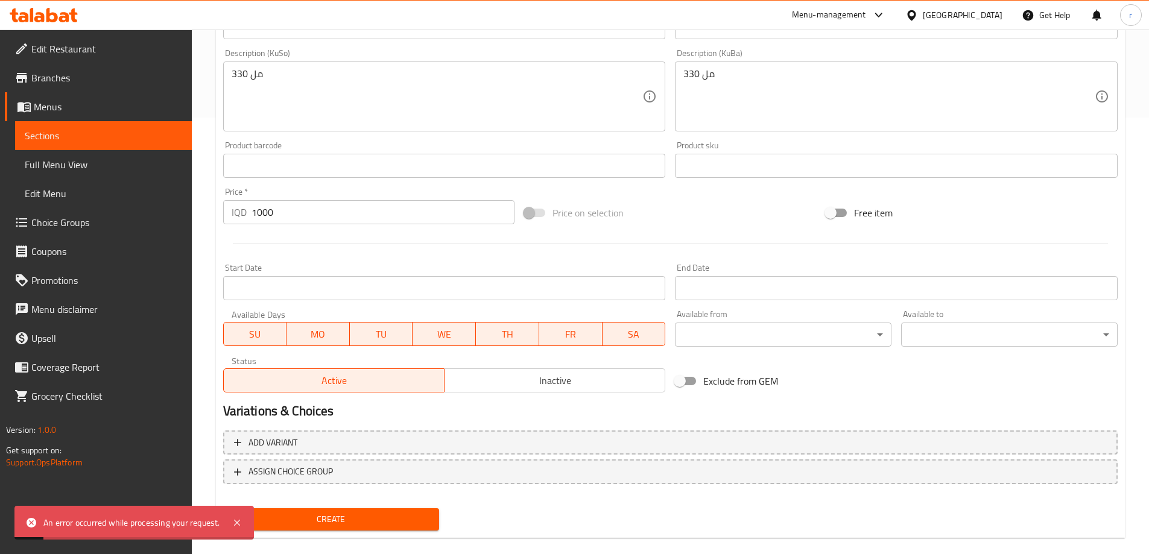
scroll to position [454, 0]
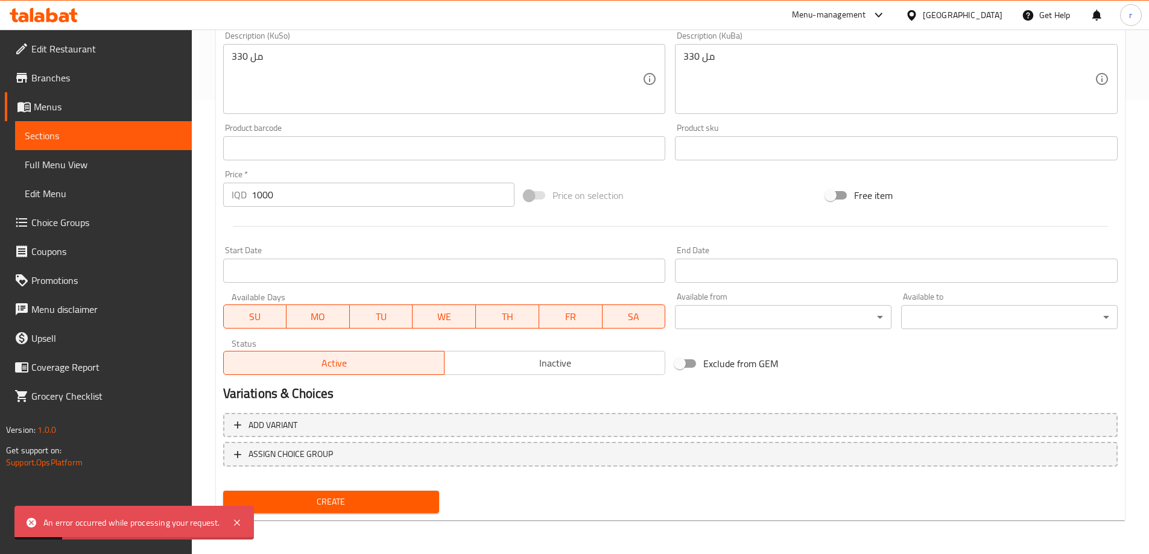
click at [364, 496] on span "Create" at bounding box center [331, 502] width 197 height 15
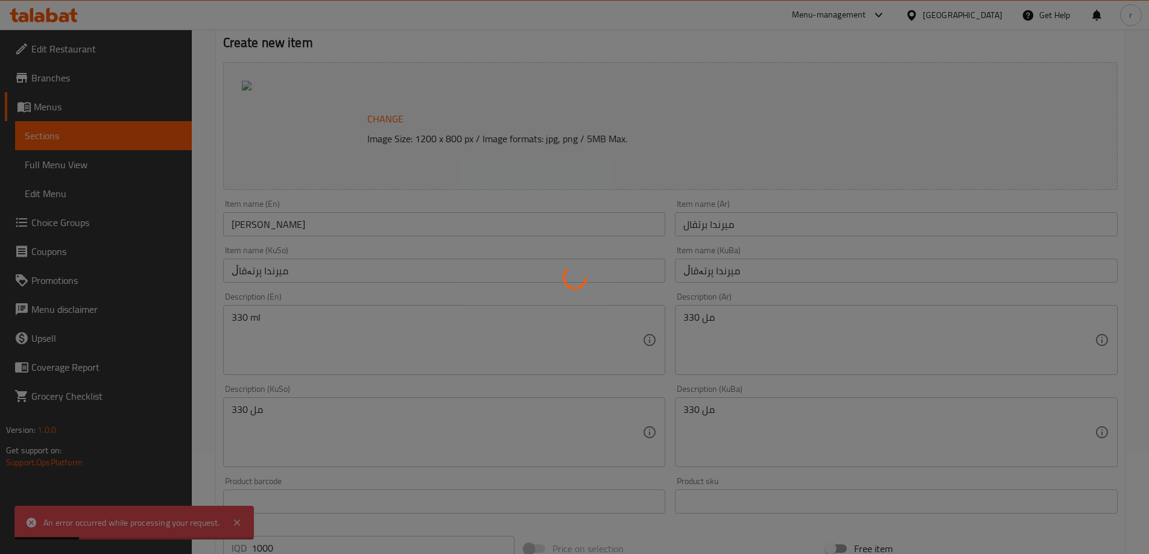
type input "0"
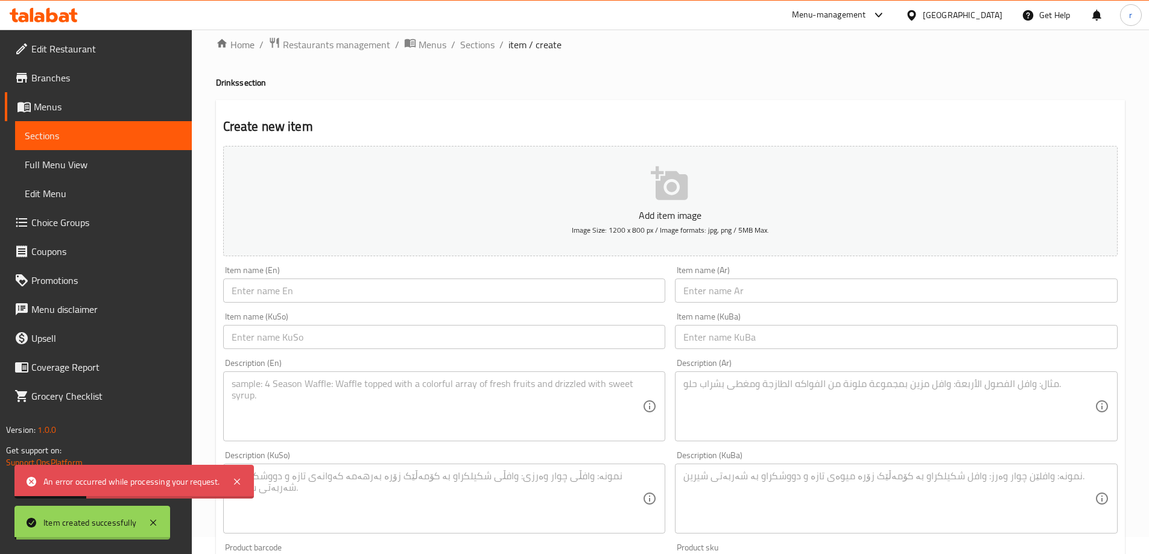
scroll to position [0, 0]
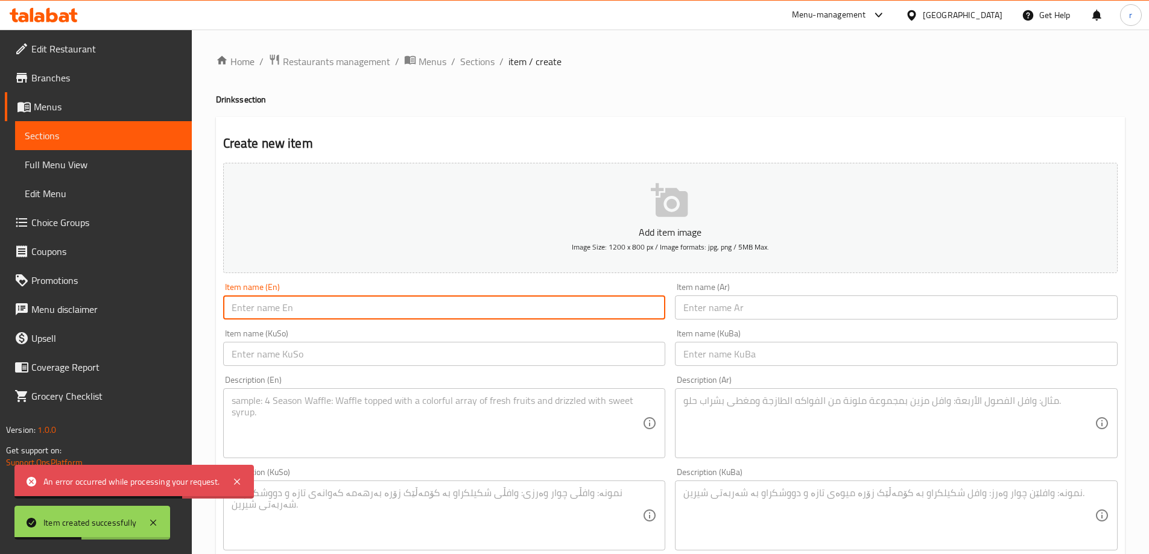
click at [301, 302] on input "text" at bounding box center [444, 308] width 443 height 24
paste input "7 Up"
type input "7 Up"
click at [697, 311] on input "text" at bounding box center [896, 308] width 443 height 24
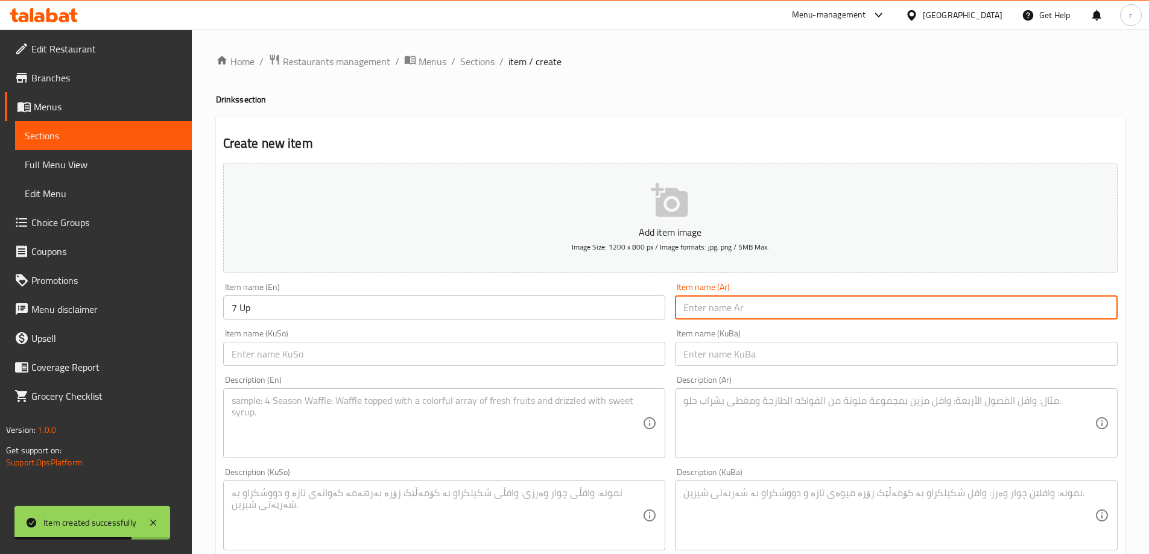
paste input "سفن أب"
type input "سفن أب"
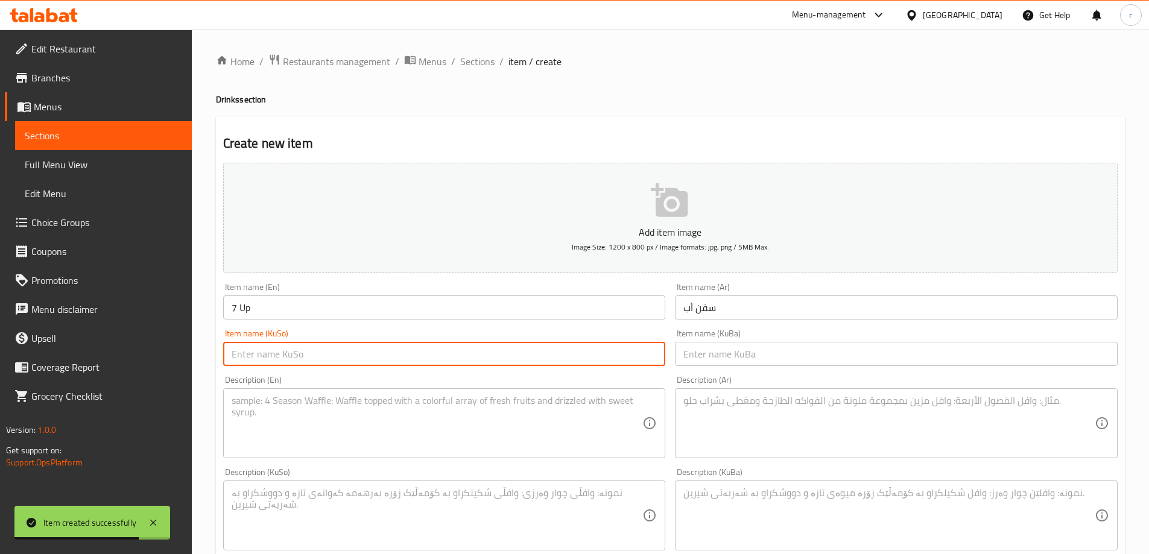
click at [542, 354] on input "text" at bounding box center [444, 354] width 443 height 24
paste input "سێڤن ئاپ"
type input "سێڤن ئاپ"
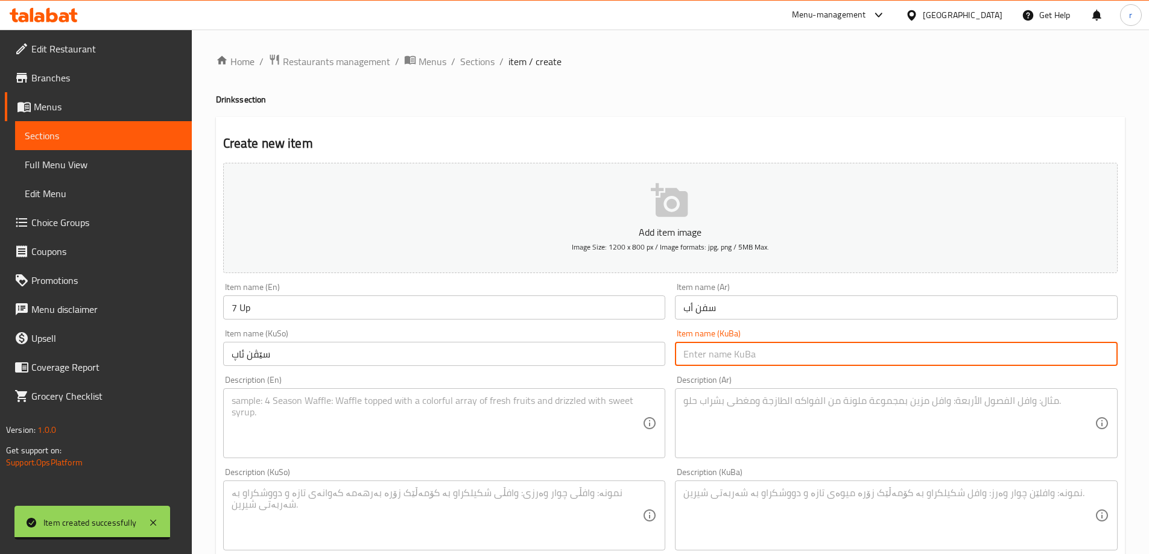
click at [759, 360] on input "text" at bounding box center [896, 354] width 443 height 24
paste input "سێڤن ئاپ"
type input "سێڤن ئاپ"
click at [384, 423] on textarea at bounding box center [437, 423] width 411 height 57
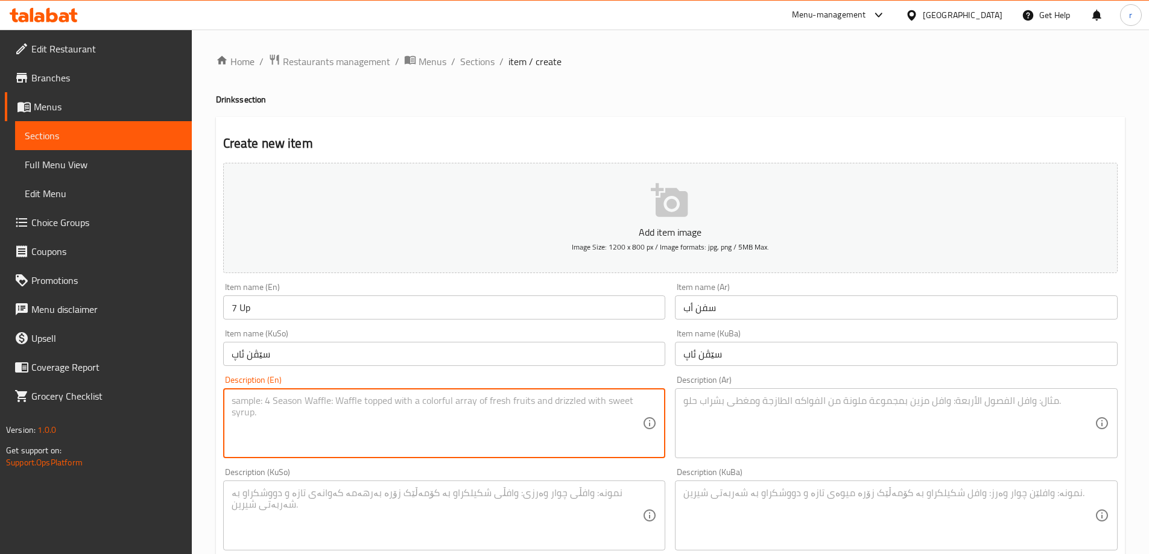
paste textarea "330 ml"
type textarea "330 ml"
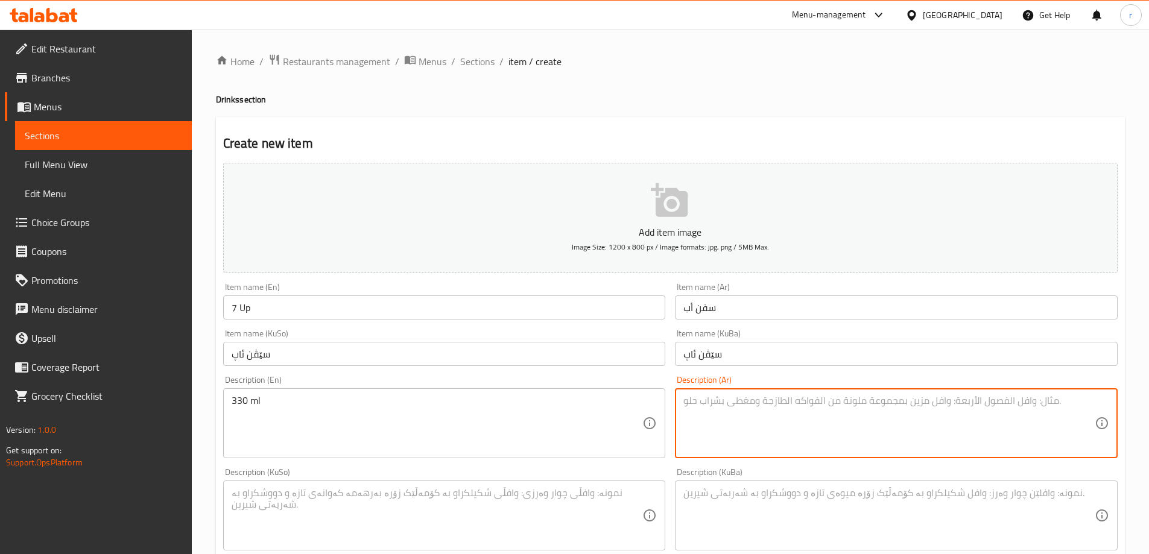
click at [796, 445] on textarea at bounding box center [888, 423] width 411 height 57
paste textarea "330 مل"
type textarea "330 مل"
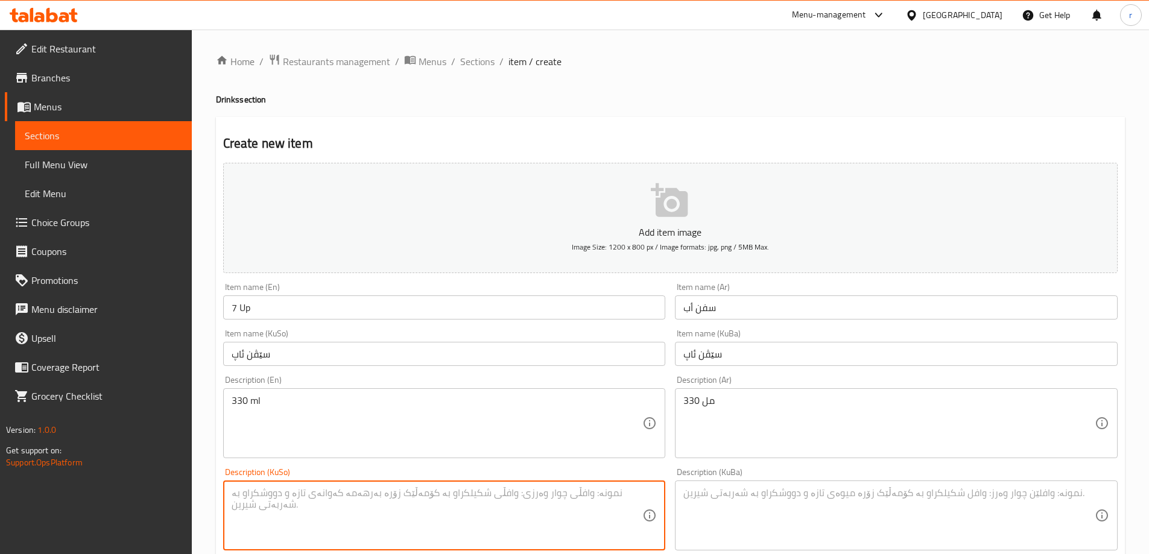
click at [508, 502] on textarea at bounding box center [437, 515] width 411 height 57
paste textarea "330 مل"
type textarea "330 مل"
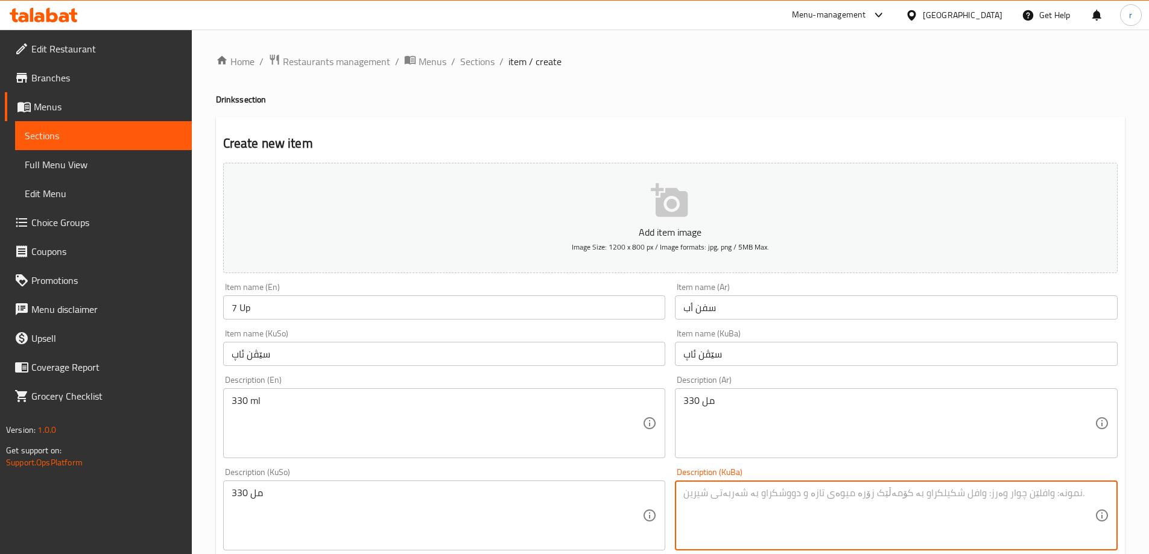
click at [718, 513] on textarea at bounding box center [888, 515] width 411 height 57
paste textarea "330 مل"
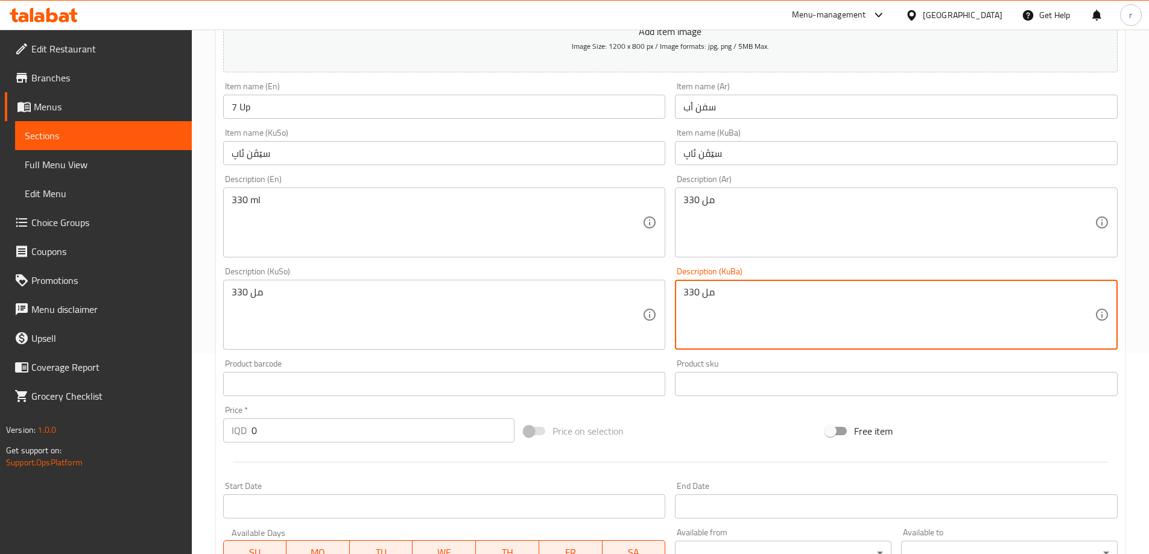
type textarea "330 مل"
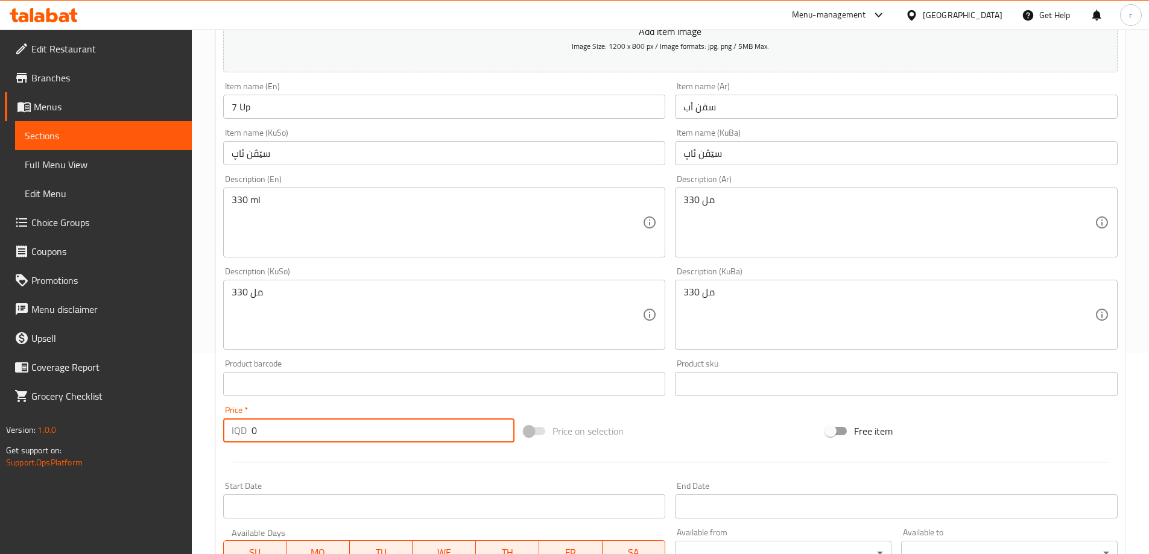
drag, startPoint x: 314, startPoint y: 431, endPoint x: 261, endPoint y: 438, distance: 54.2
click at [261, 438] on input "0" at bounding box center [384, 431] width 264 height 24
drag, startPoint x: 259, startPoint y: 436, endPoint x: 219, endPoint y: 441, distance: 40.1
click at [219, 441] on div "Price   * IQD 0 Price *" at bounding box center [369, 424] width 302 height 46
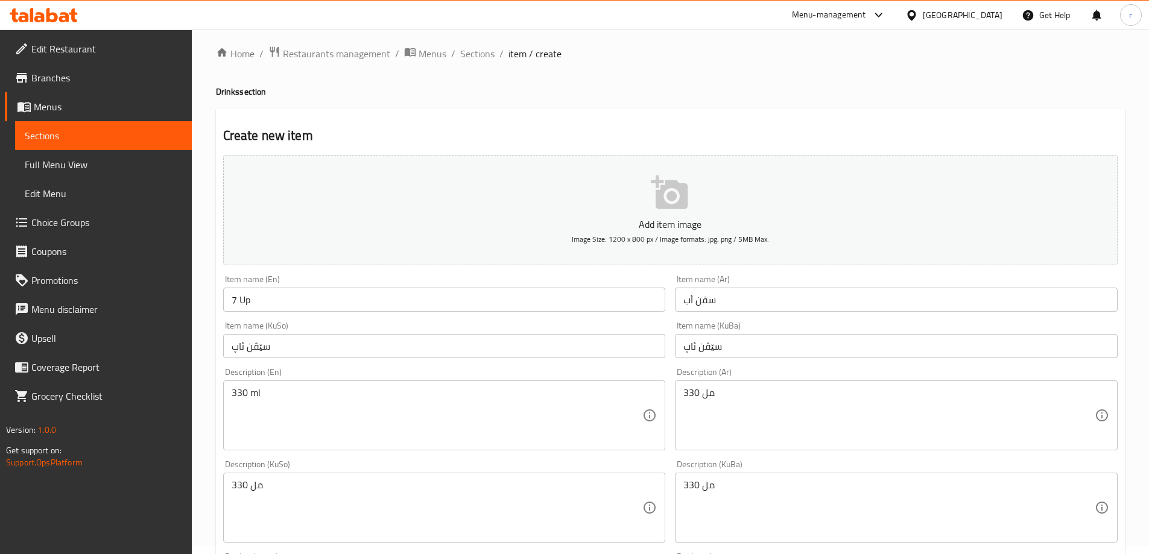
scroll to position [0, 0]
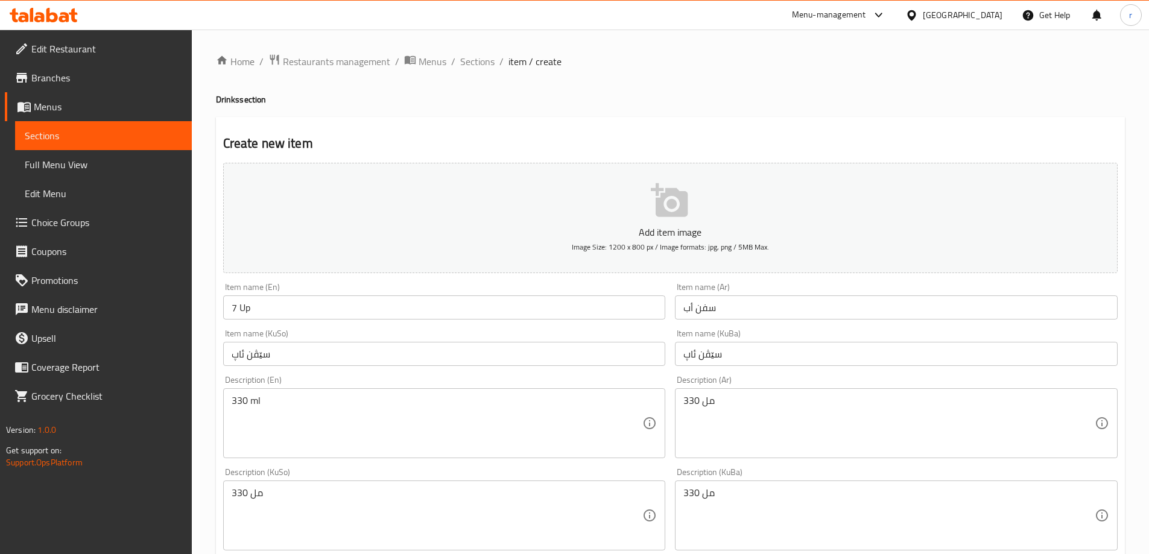
type input "1000"
click at [610, 232] on p "Add item image" at bounding box center [670, 232] width 857 height 14
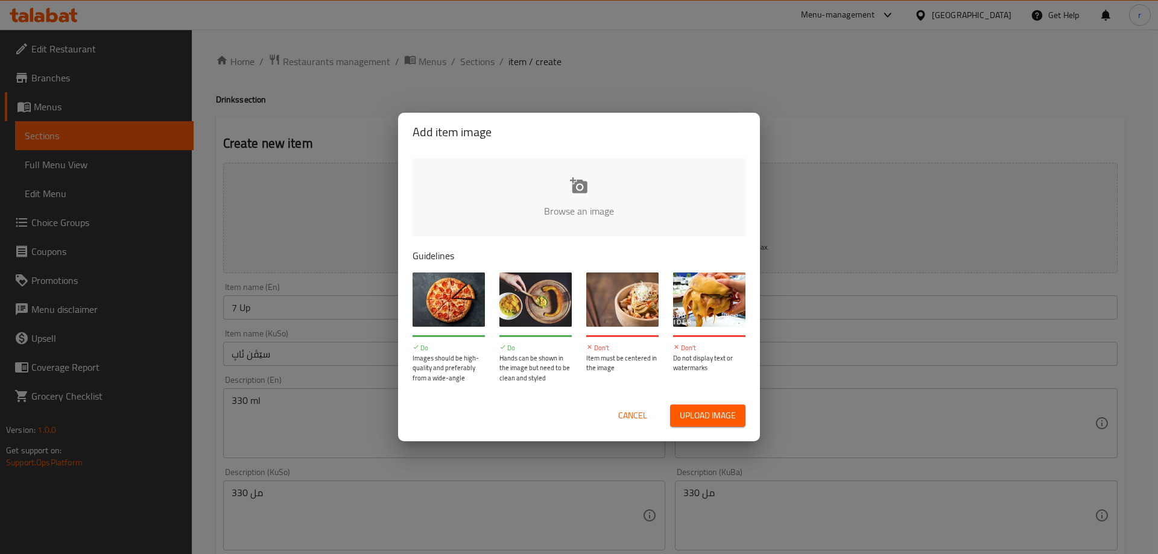
click at [544, 212] on input "file" at bounding box center [987, 215] width 1148 height 113
type input "C:\fakepath\7UP.jpg"
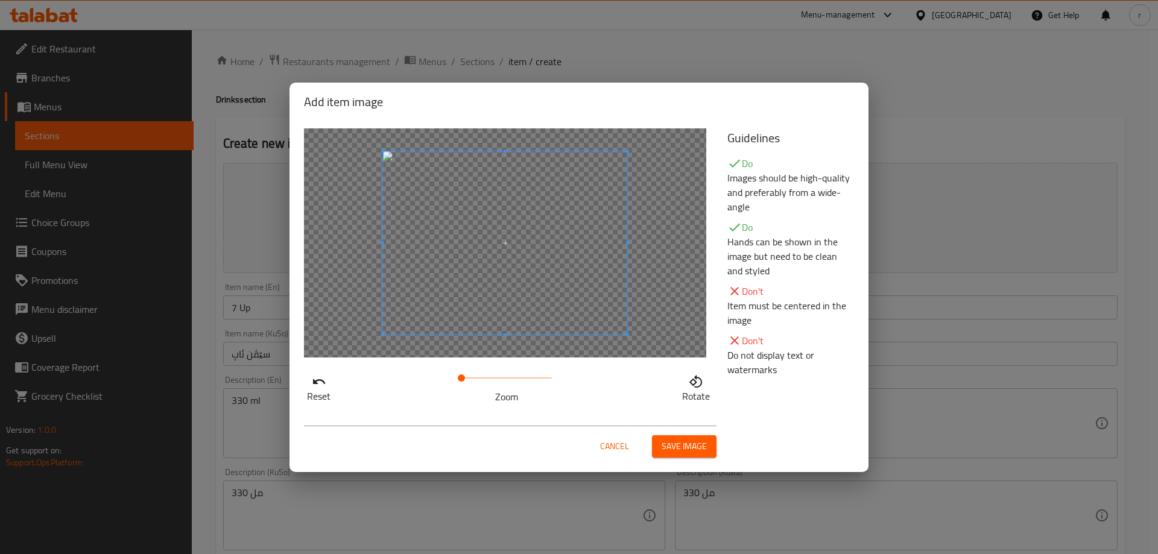
click at [662, 454] on span "Save image" at bounding box center [684, 446] width 45 height 15
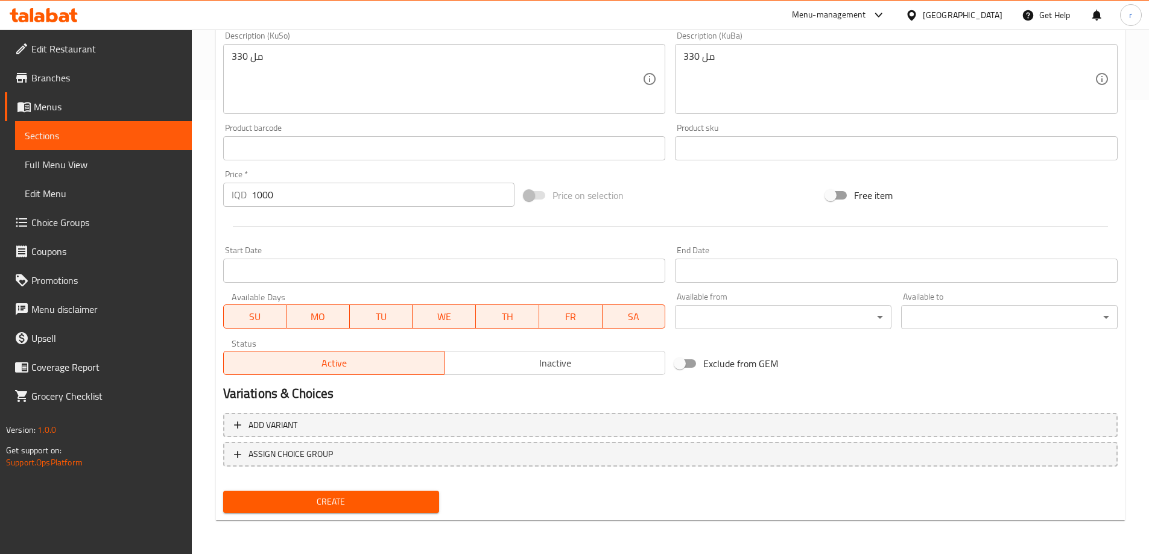
click at [328, 511] on button "Create" at bounding box center [331, 502] width 217 height 22
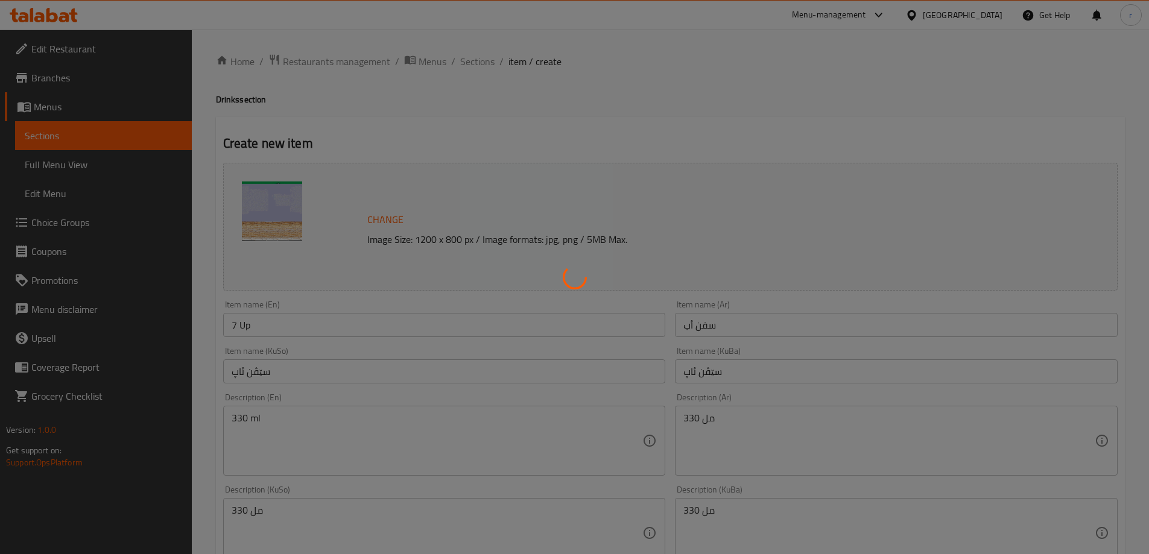
type input "0"
click at [473, 57] on div at bounding box center [574, 277] width 1149 height 554
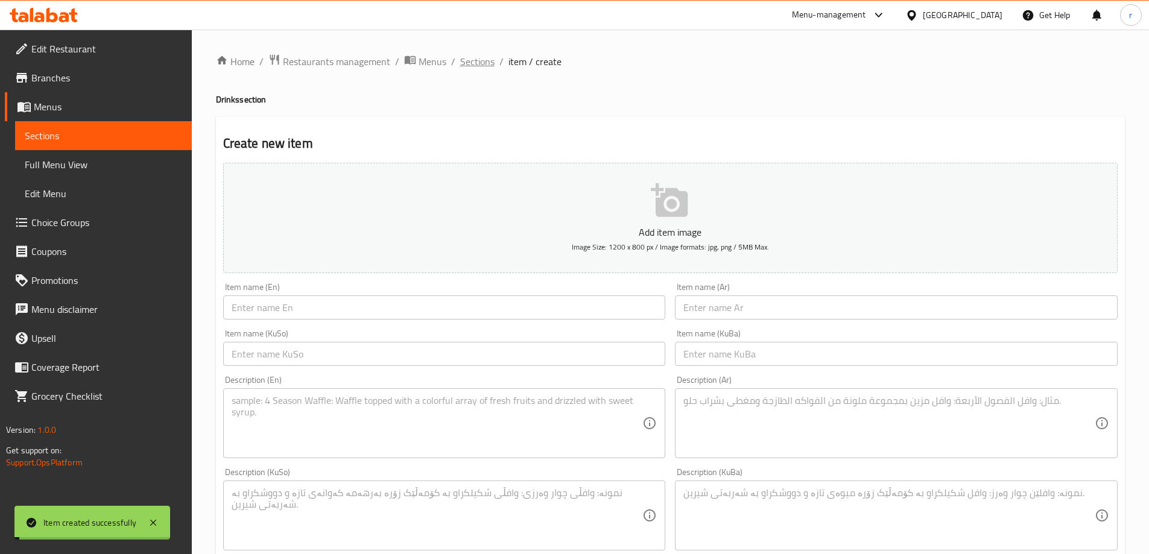
click at [477, 56] on span "Sections" at bounding box center [477, 61] width 34 height 14
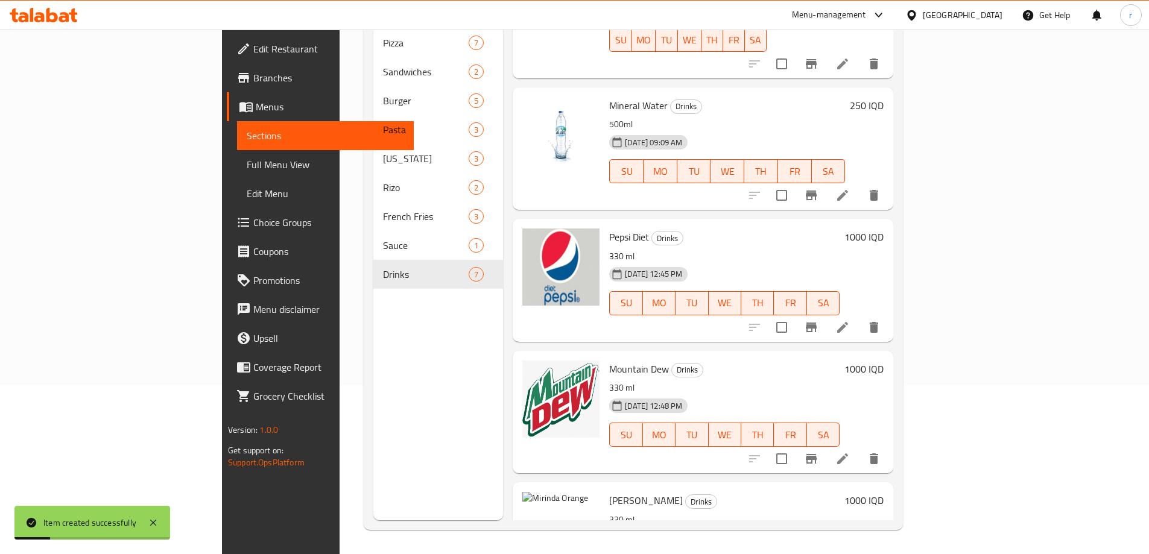
scroll to position [398, 0]
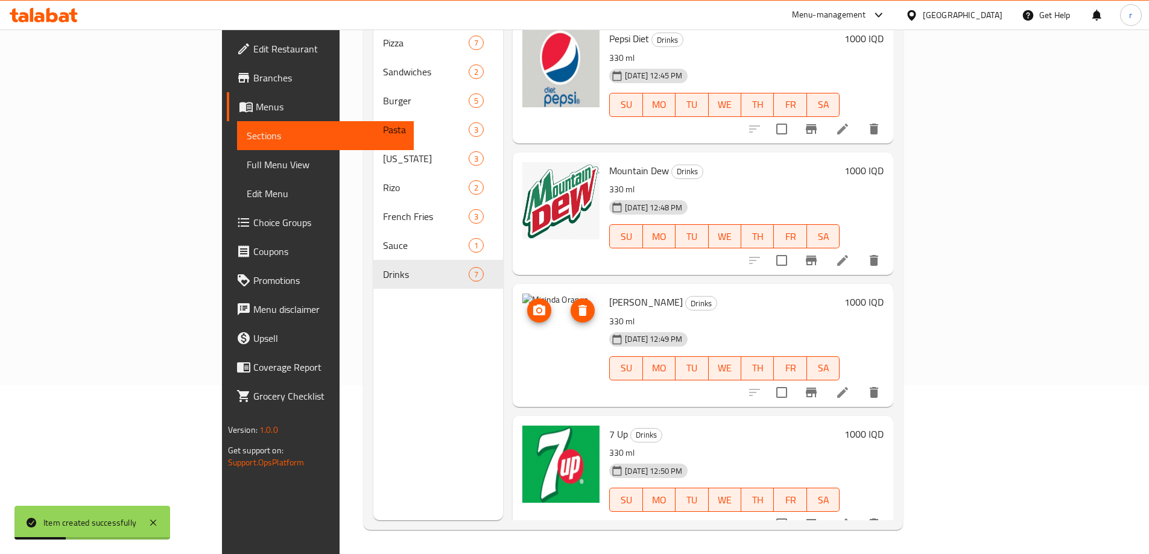
click at [532, 303] on icon "upload picture" at bounding box center [539, 310] width 14 height 14
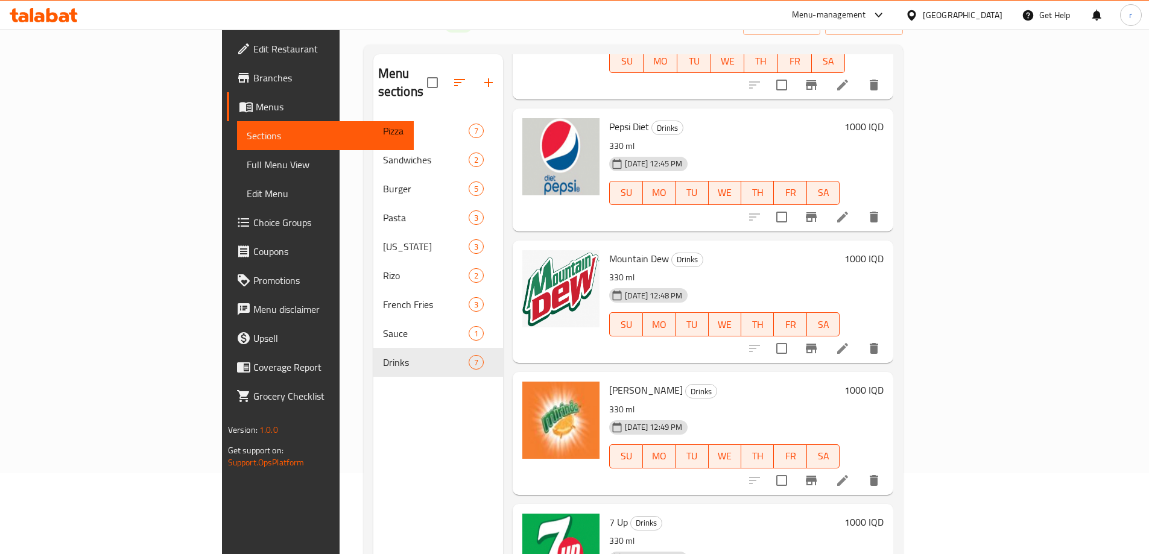
scroll to position [0, 0]
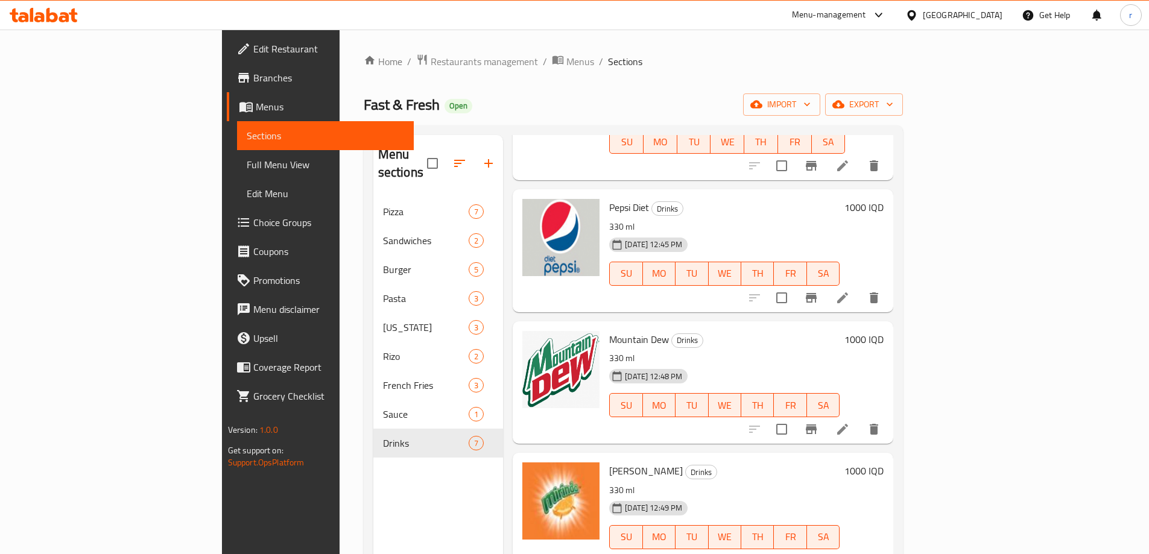
click at [247, 163] on span "Full Menu View" at bounding box center [325, 164] width 157 height 14
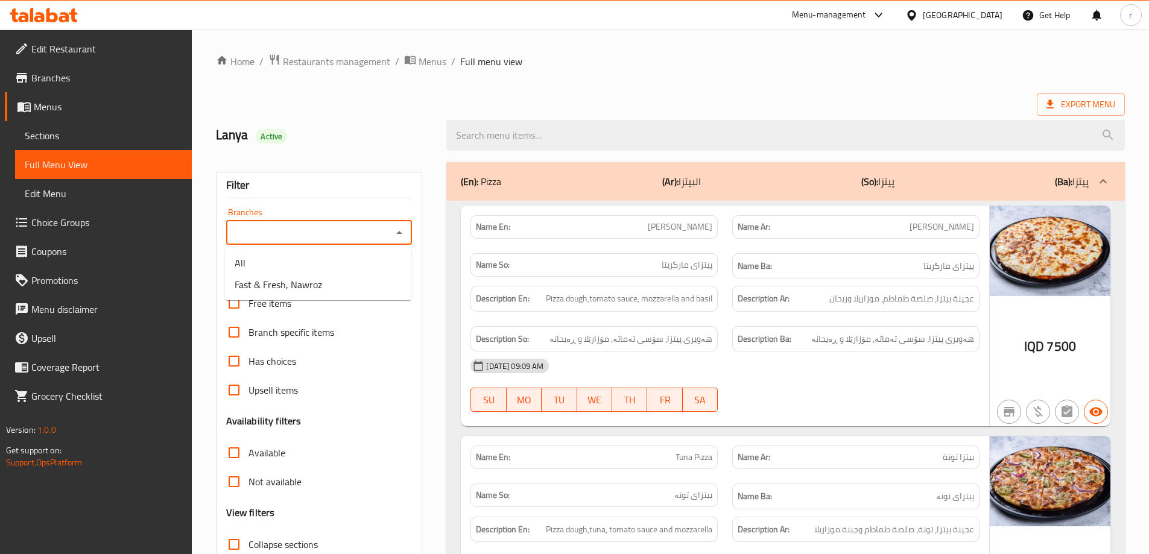
click at [288, 232] on input "Branches" at bounding box center [309, 232] width 159 height 17
click at [291, 295] on li "Fast & Fresh, Nawroz" at bounding box center [318, 285] width 186 height 22
type input "Fast & Fresh, Nawroz"
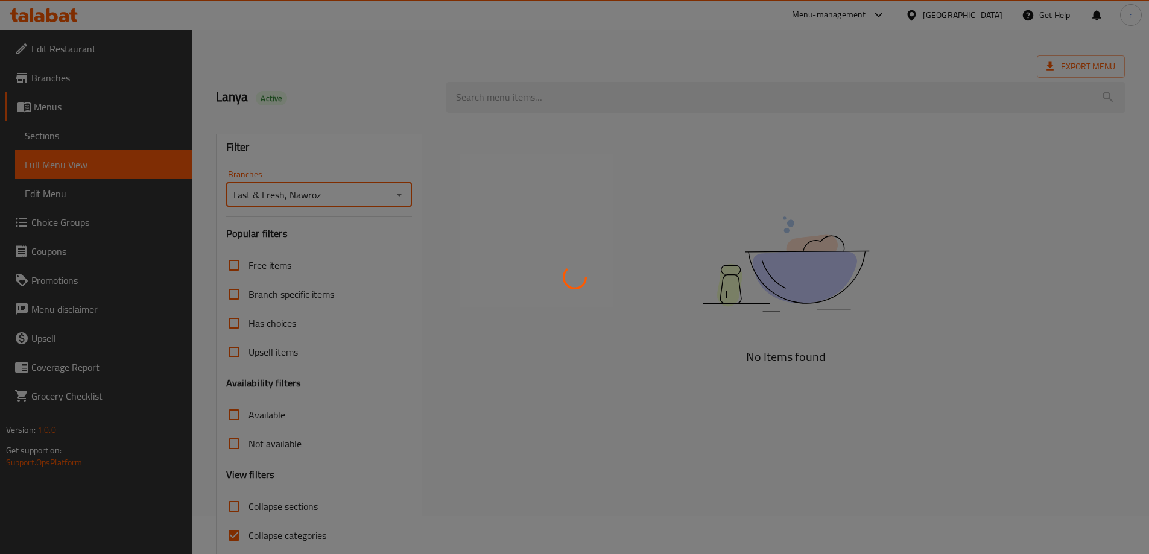
scroll to position [87, 0]
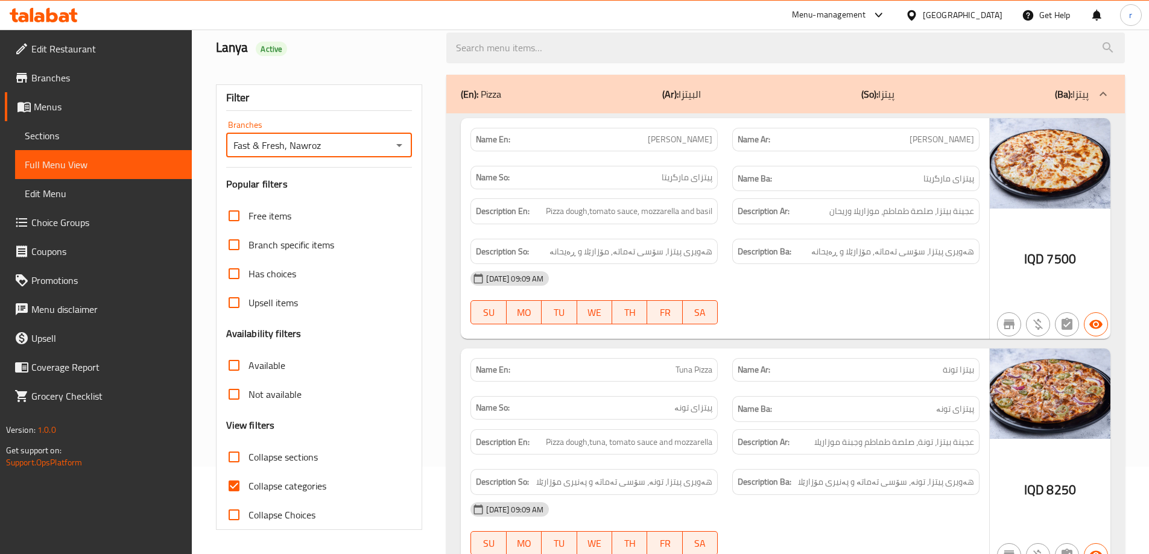
click at [290, 486] on span "Collapse categories" at bounding box center [287, 486] width 78 height 14
click at [248, 486] on input "Collapse categories" at bounding box center [234, 486] width 29 height 29
checkbox input "false"
click at [280, 452] on span "Collapse sections" at bounding box center [282, 457] width 69 height 14
click at [248, 452] on input "Collapse sections" at bounding box center [234, 457] width 29 height 29
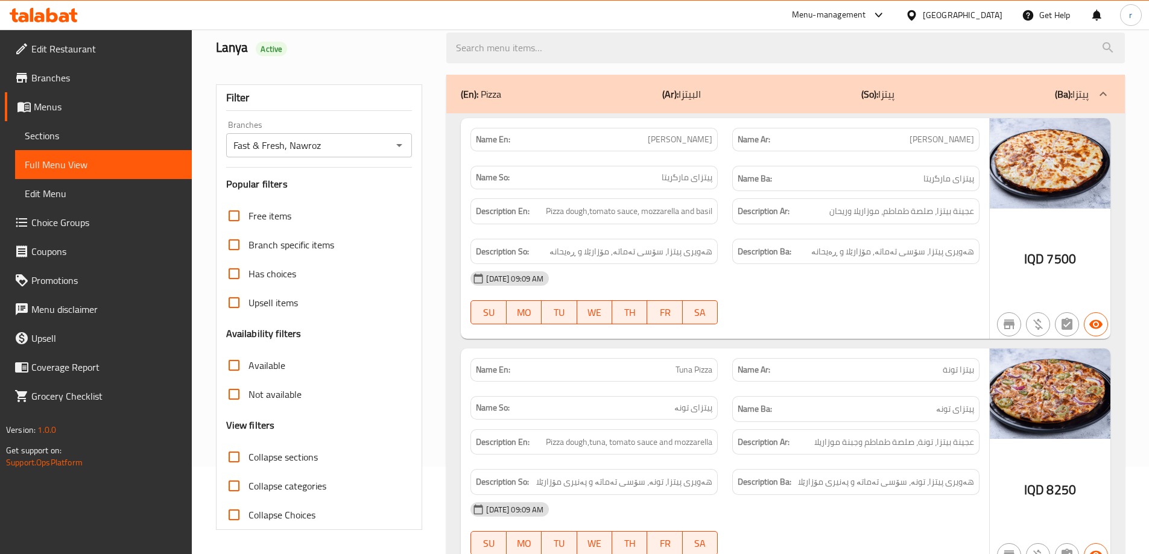
checkbox input "true"
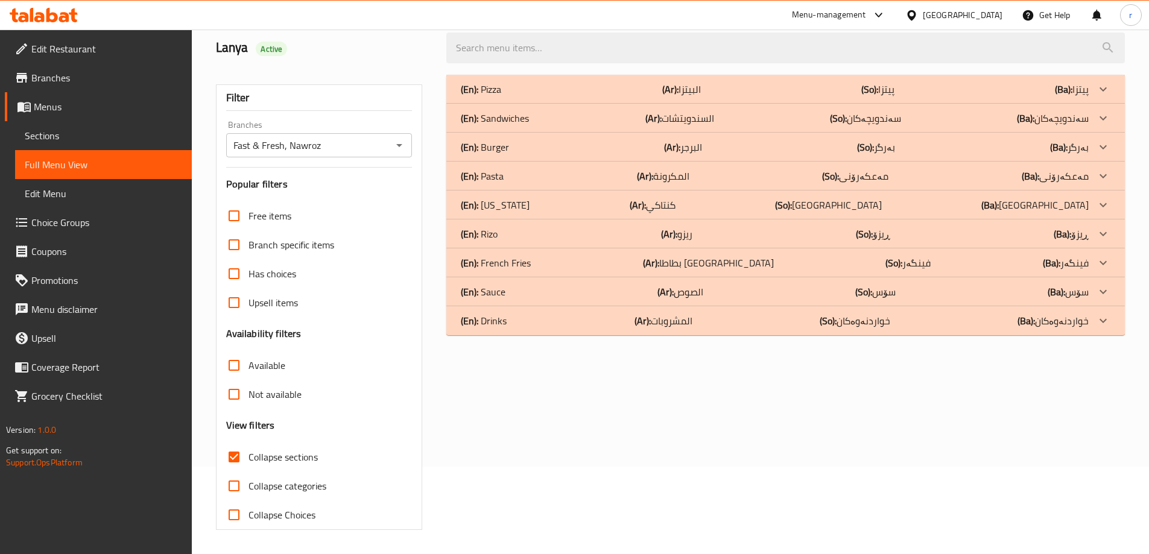
click at [630, 314] on div "(En): Drinks (Ar): المشروبات (So): خواردنەوەکان (Ba): خواردنەوەکان" at bounding box center [775, 321] width 628 height 14
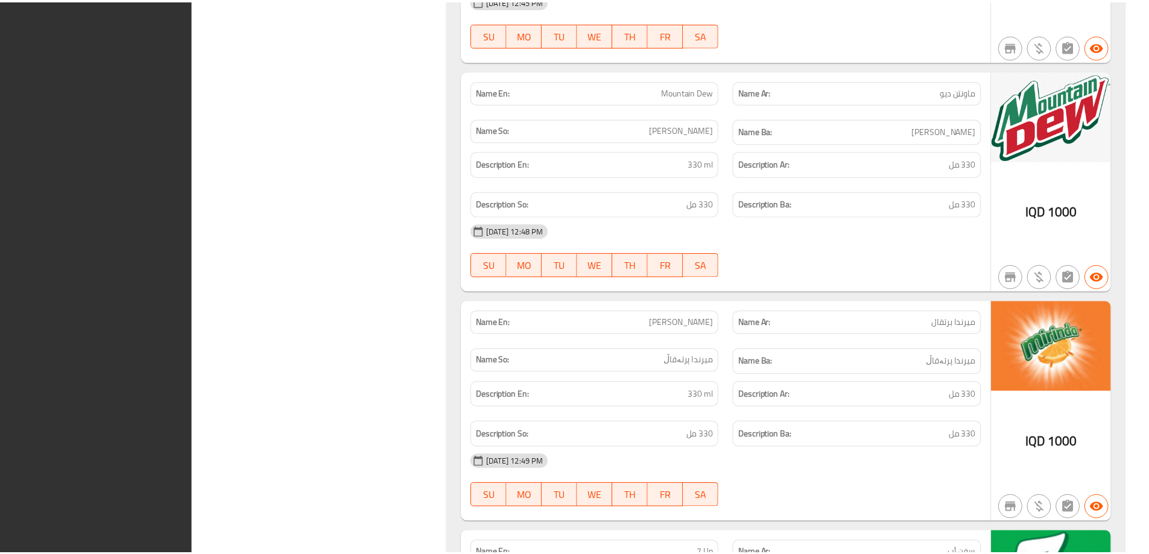
scroll to position [1546, 0]
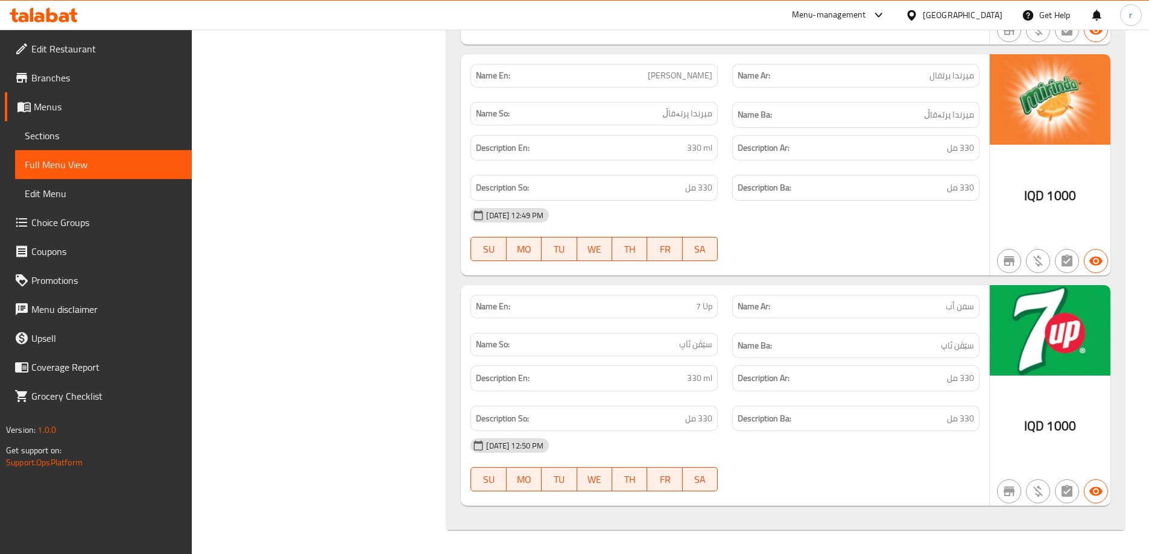
click at [59, 5] on div at bounding box center [43, 15] width 87 height 24
click at [65, 13] on icon at bounding box center [64, 17] width 10 height 10
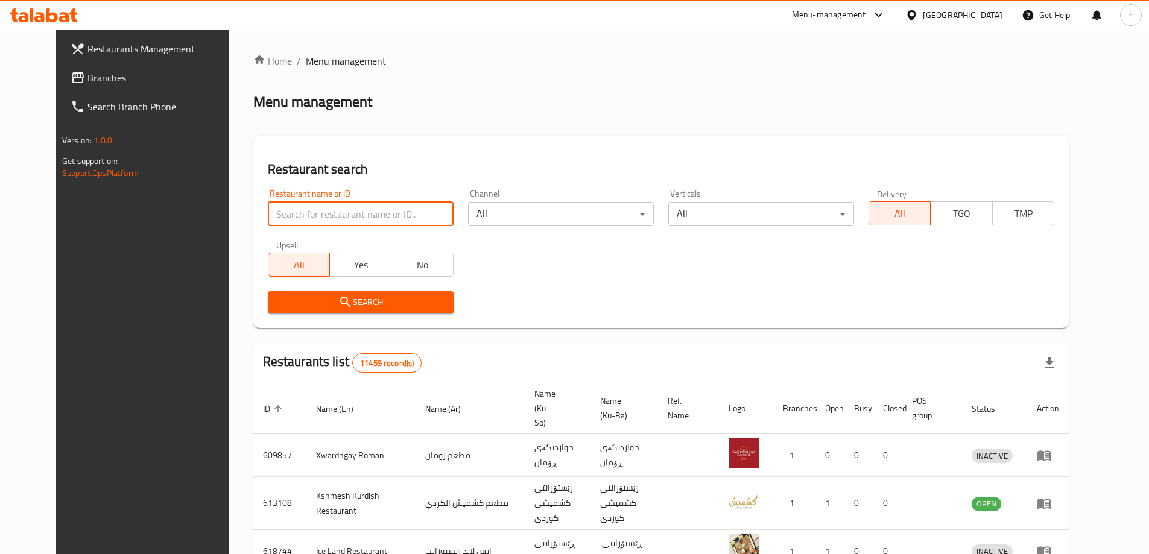
click at [288, 220] on input "search" at bounding box center [361, 214] width 186 height 24
paste input "676630"
type input "676630"
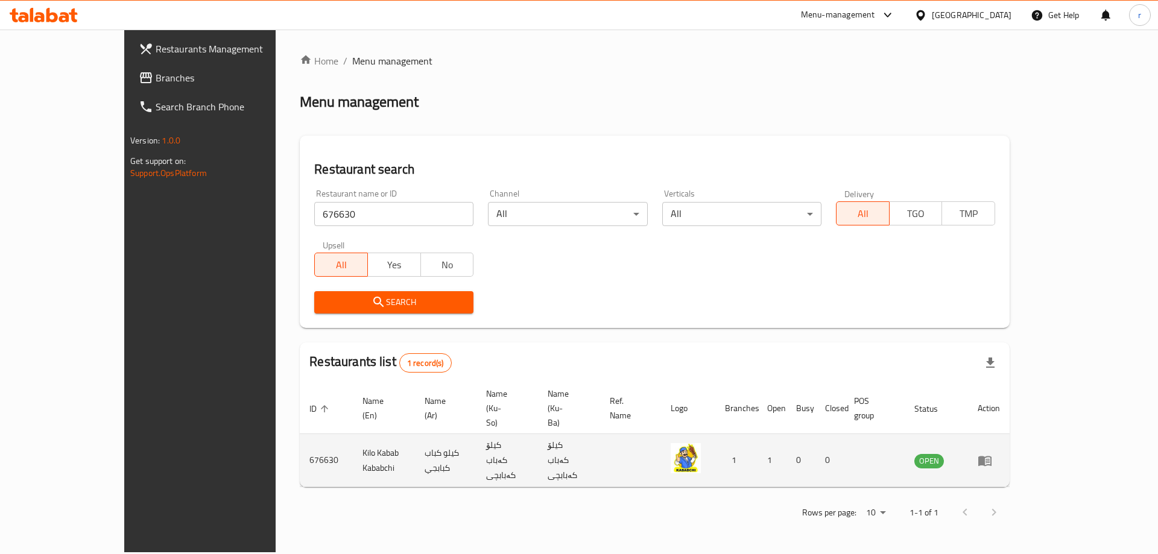
click at [1010, 434] on td "enhanced table" at bounding box center [989, 460] width 42 height 53
click at [992, 456] on icon "enhanced table" at bounding box center [984, 461] width 13 height 10
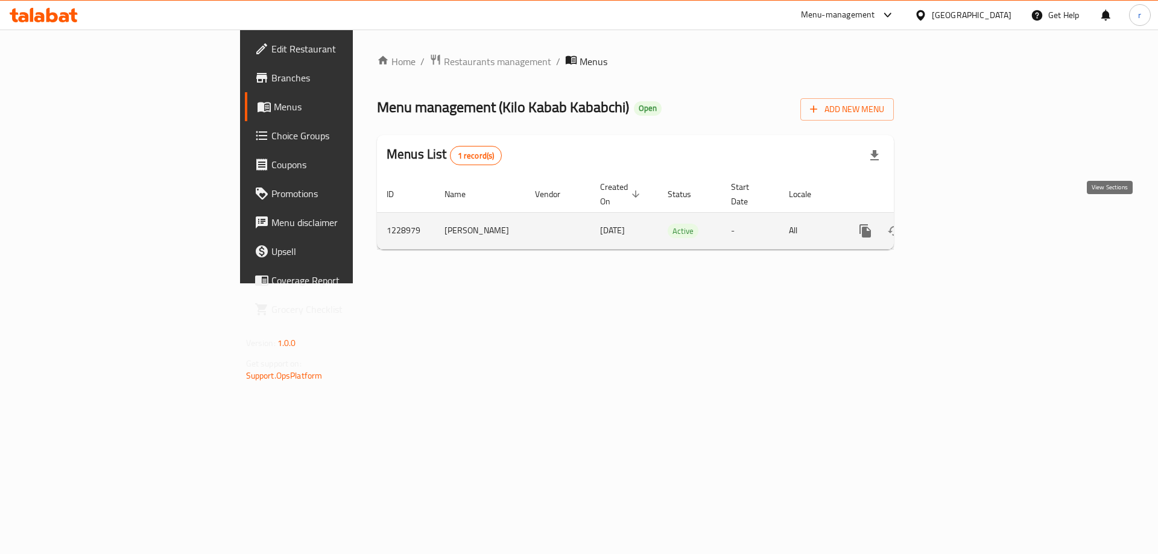
click at [960, 224] on icon "enhanced table" at bounding box center [952, 231] width 14 height 14
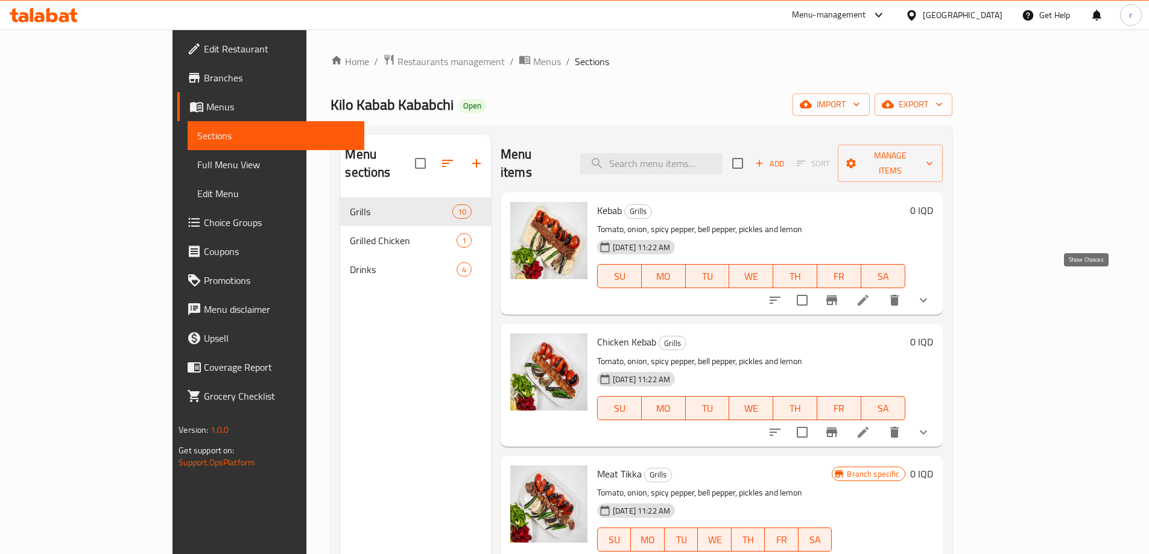
click at [931, 293] on icon "show more" at bounding box center [923, 300] width 14 height 14
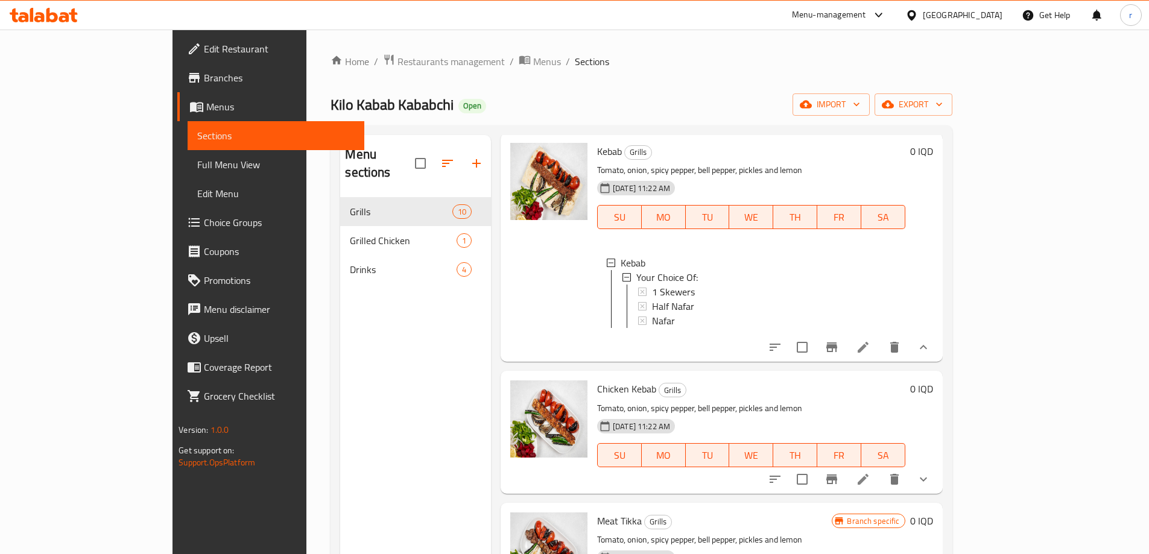
scroll to position [201, 0]
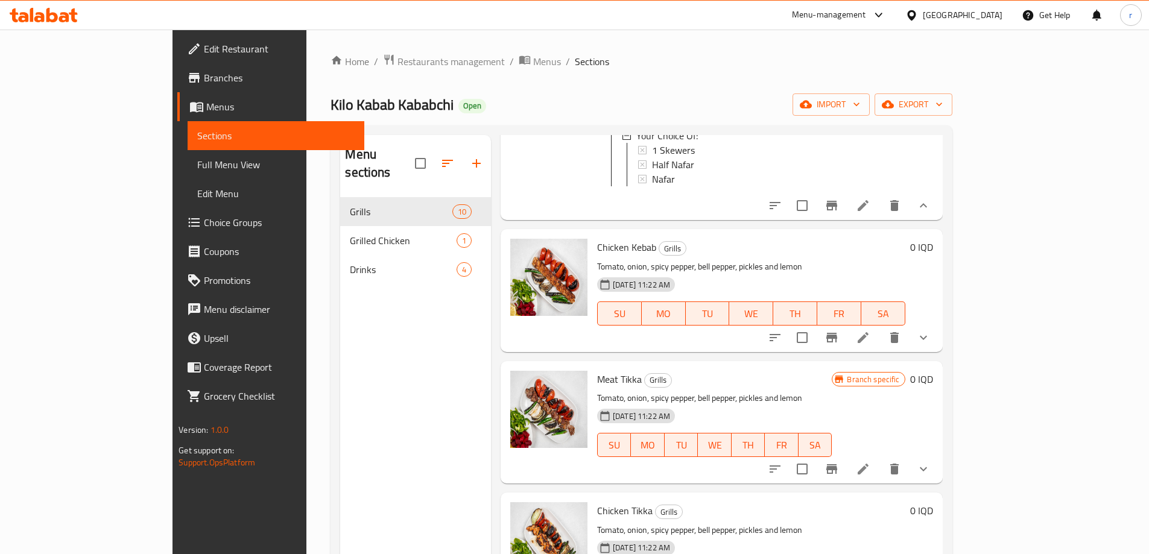
click at [938, 331] on button "show more" at bounding box center [923, 337] width 29 height 29
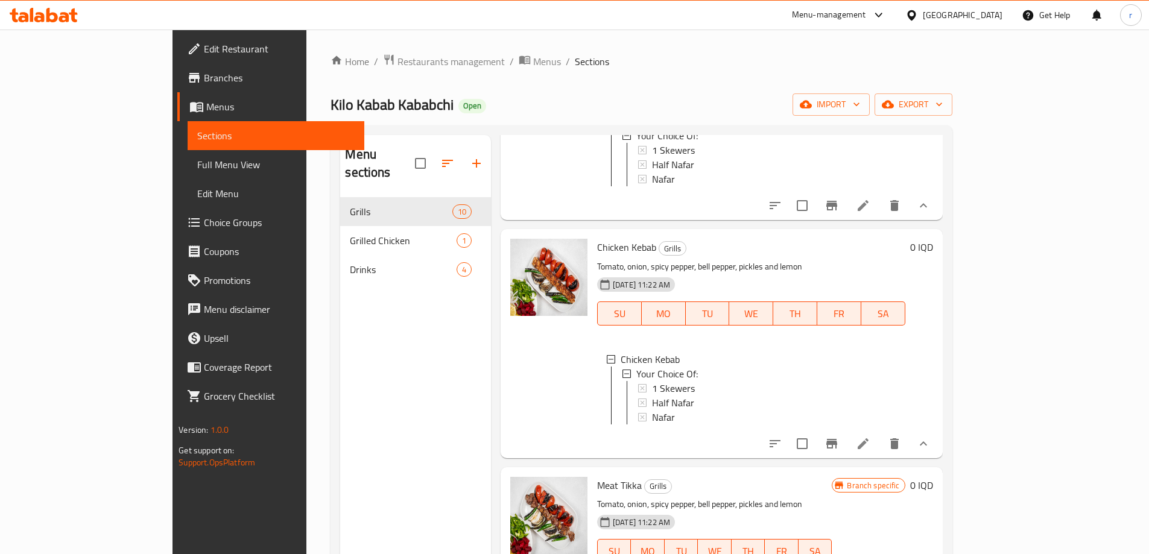
click at [52, 13] on icon at bounding box center [51, 15] width 11 height 14
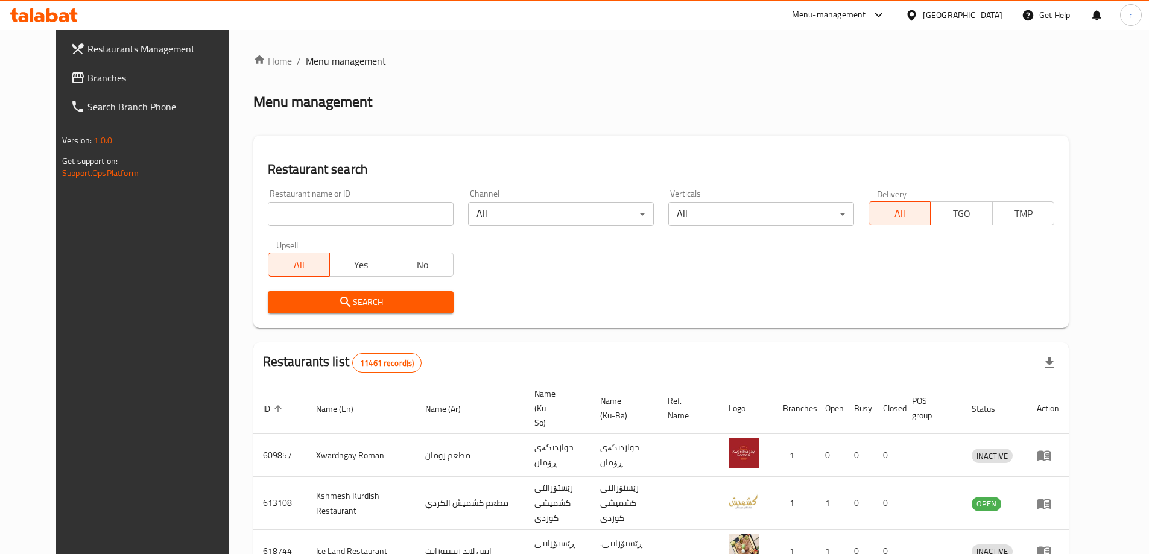
click at [87, 73] on span "Branches" at bounding box center [162, 78] width 151 height 14
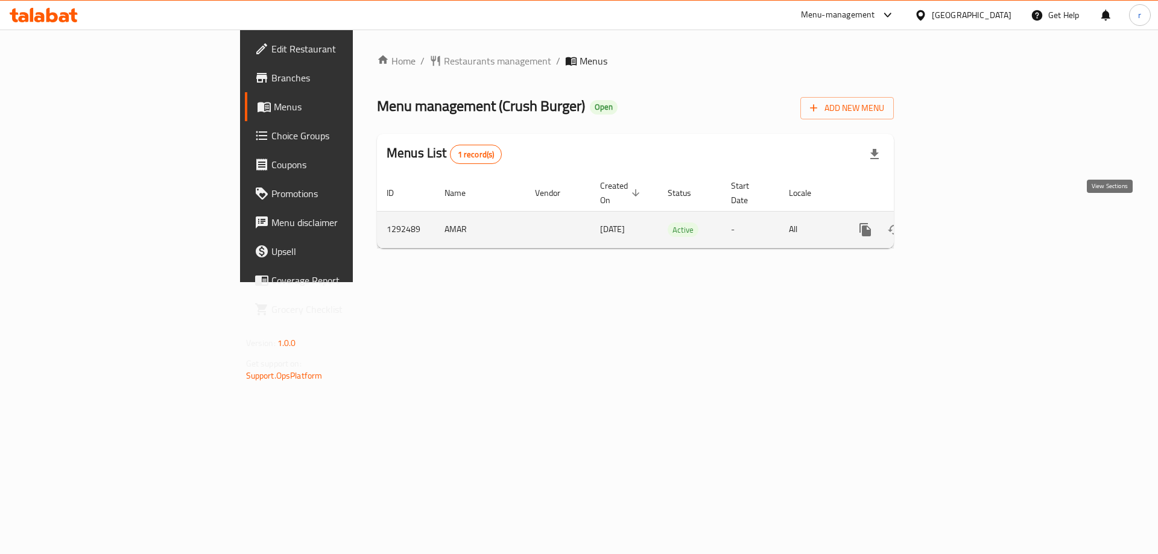
click at [960, 223] on icon "enhanced table" at bounding box center [952, 230] width 14 height 14
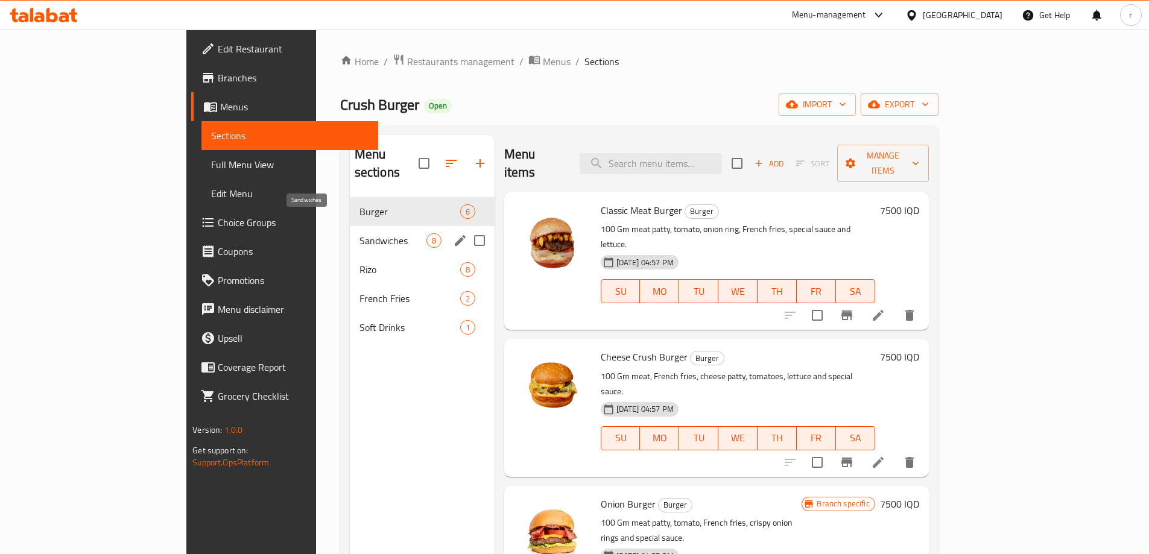
click at [359, 233] on span "Sandwiches" at bounding box center [392, 240] width 67 height 14
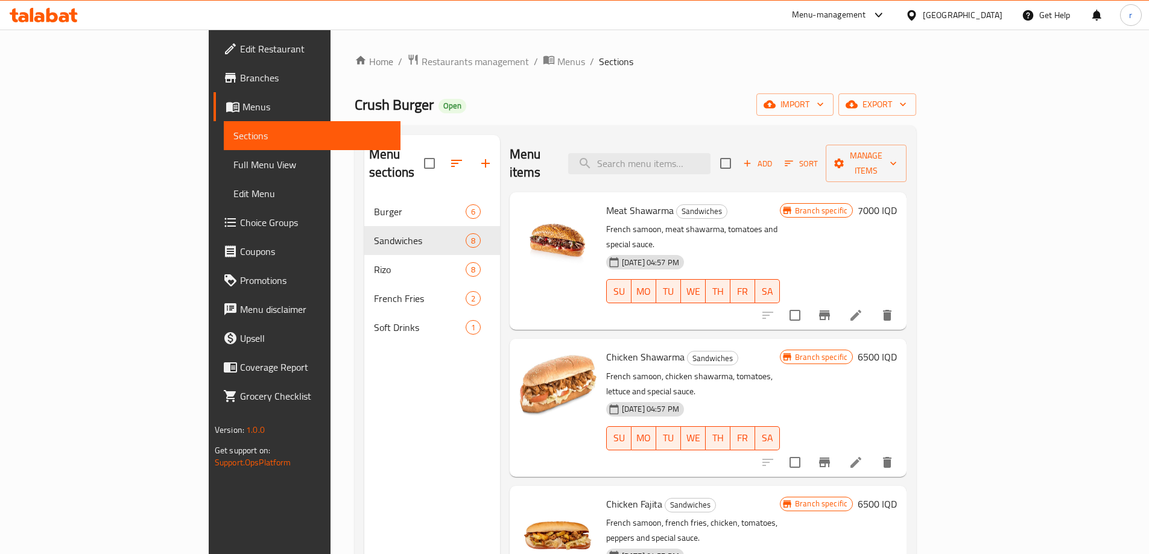
click at [777, 154] on button "Add" at bounding box center [757, 163] width 39 height 19
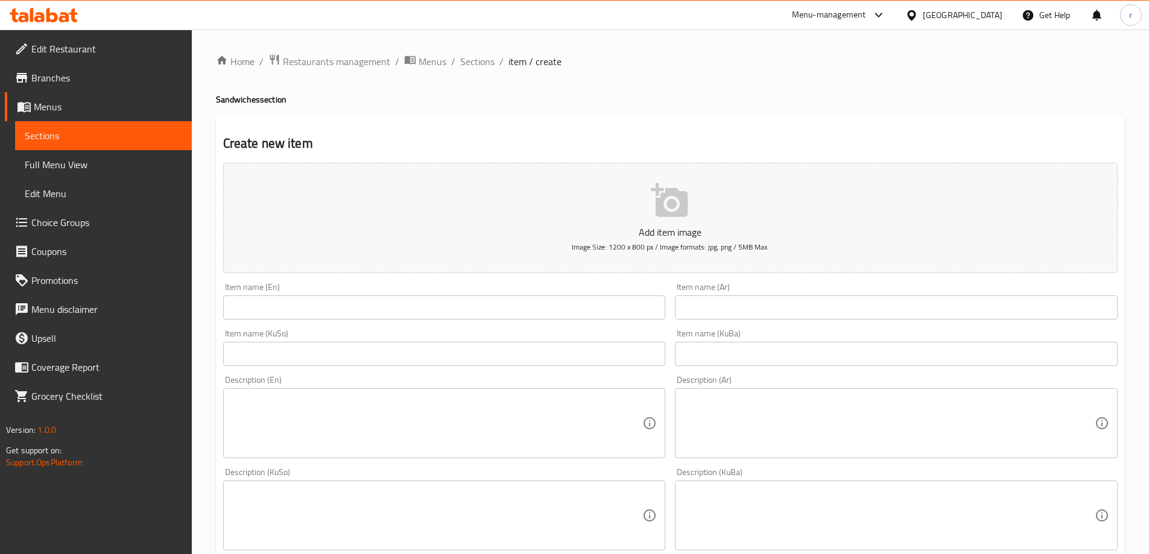
click at [282, 320] on div "Item name (En) Item name (En)" at bounding box center [444, 301] width 452 height 46
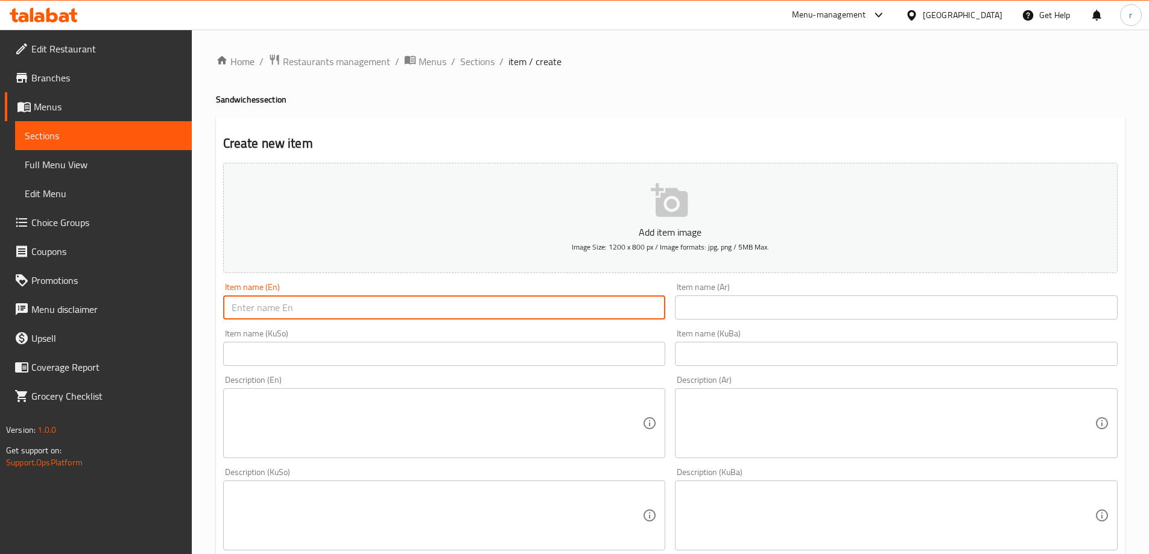
click at [282, 312] on input "text" at bounding box center [444, 308] width 443 height 24
paste input "Meat Sausage Sandwich"
type input "Meat Sausage Sandwich"
click at [721, 312] on input "text" at bounding box center [896, 308] width 443 height 24
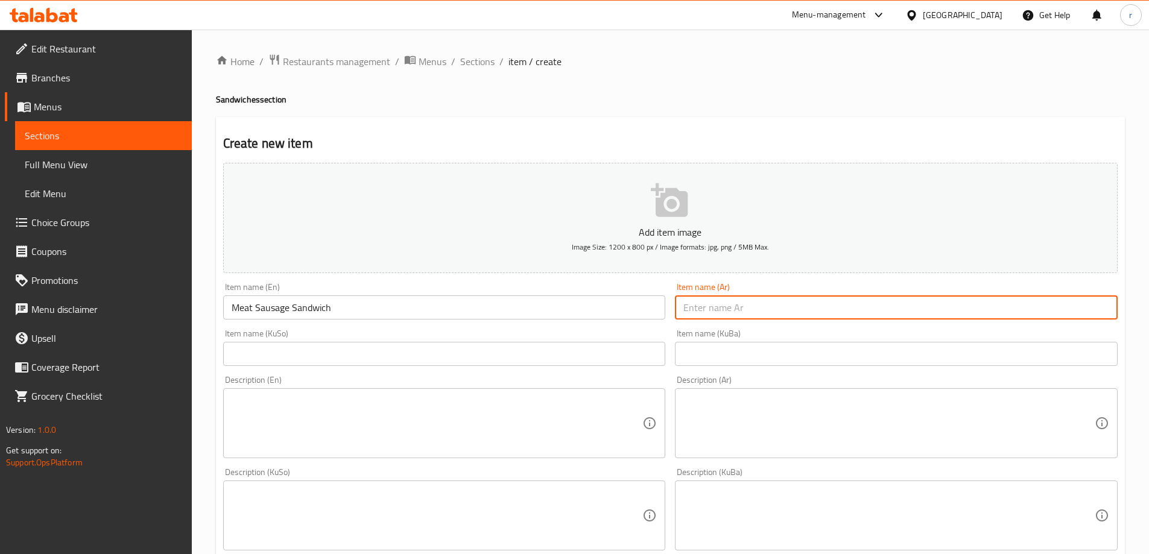
paste input "سندويتش سجق لحم"
type input "سندويتش سجق لحم"
click at [508, 353] on input "text" at bounding box center [444, 354] width 443 height 24
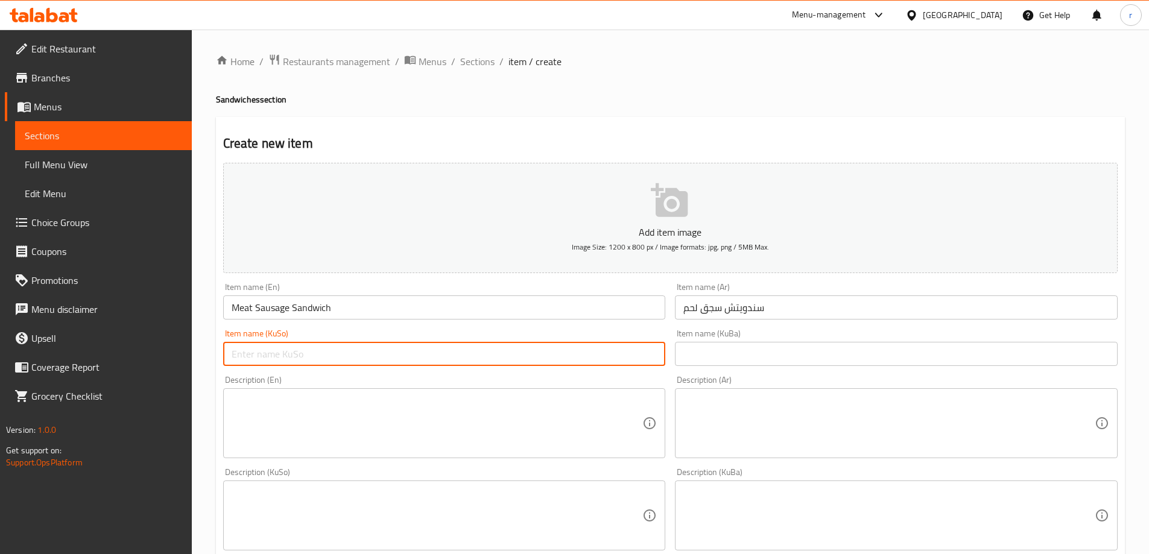
paste input "سەندویچی سجوقی گۆشت"
type input "سەندویچی سجوقی گۆشت"
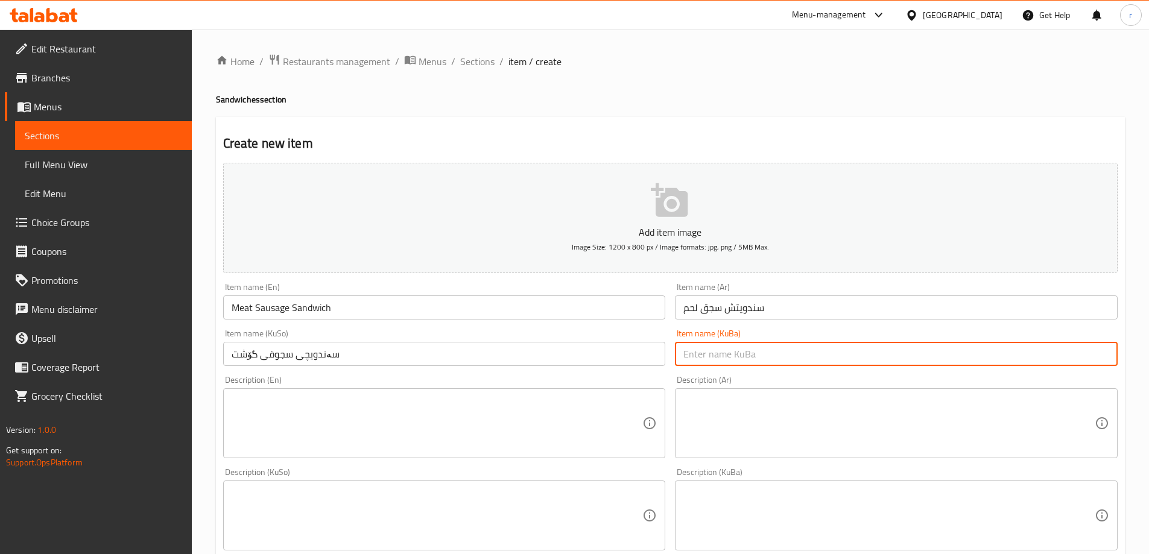
click at [705, 343] on input "text" at bounding box center [896, 354] width 443 height 24
paste input "سەندویچی سجوقی گۆشت"
type input "سەندویچی سجوقی گۆشت"
click at [297, 385] on div "Description (En) Description (En)" at bounding box center [444, 417] width 443 height 83
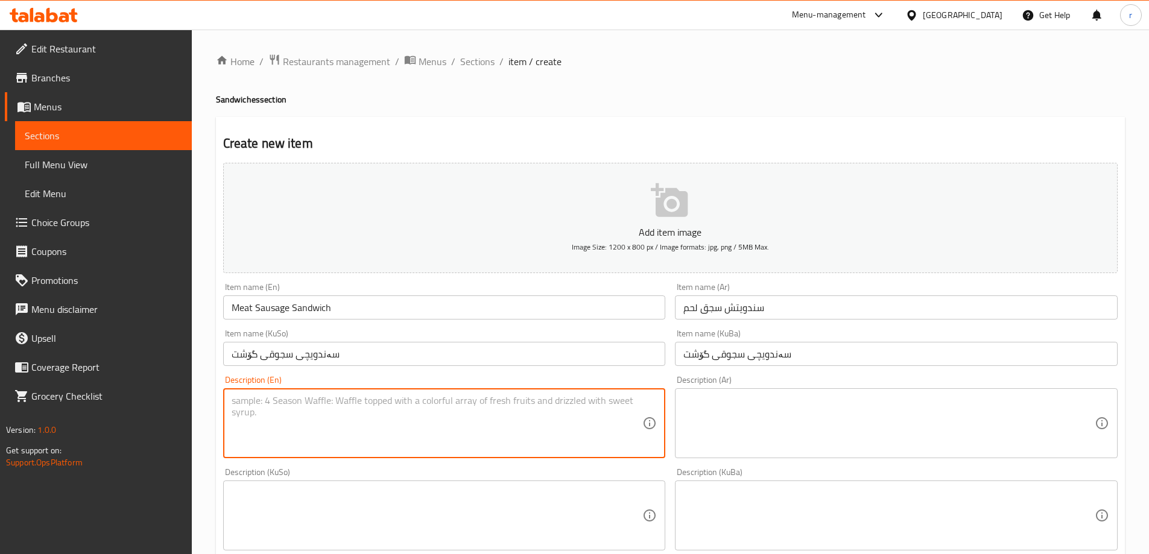
click at [315, 413] on textarea at bounding box center [437, 423] width 411 height 57
paste textarea "Meat sausage sticks, lettuce, tomato, pepper, French fries and special sauce"
type textarea "Meat sausage sticks, lettuce, tomato, pepper, French fries and special sauce"
click at [703, 435] on textarea at bounding box center [888, 423] width 411 height 57
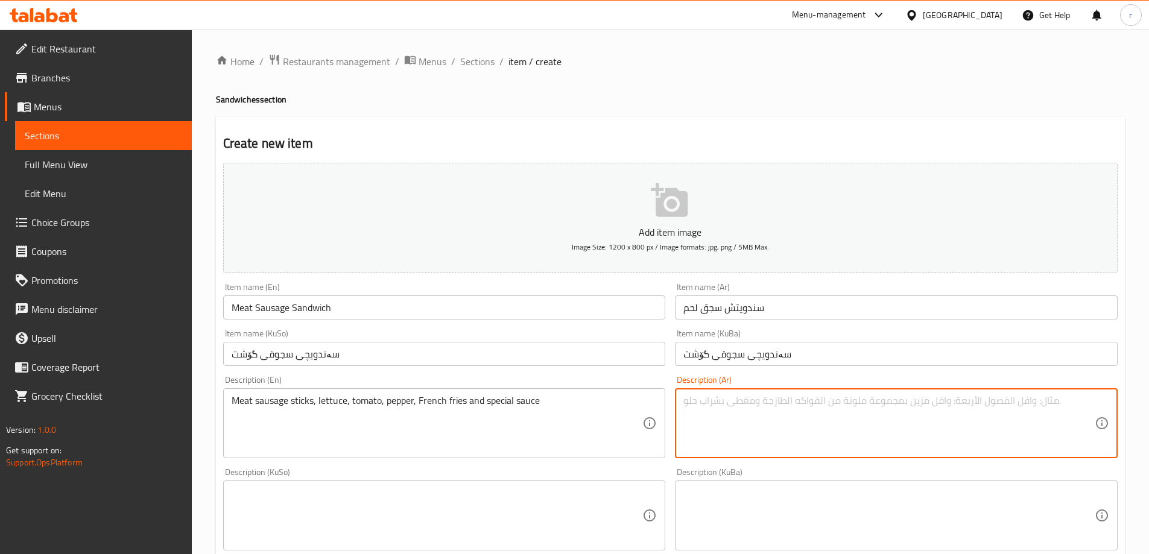
paste textarea "أصابع سجق لحم، خس، طماطة، فلفل، بطاطا مقلية وصوص خاص"
type textarea "أصابع سجق لحم، خس، طماطة، فلفل، بطاطا مقلية وصوص خاص"
click at [525, 493] on textarea at bounding box center [437, 515] width 411 height 57
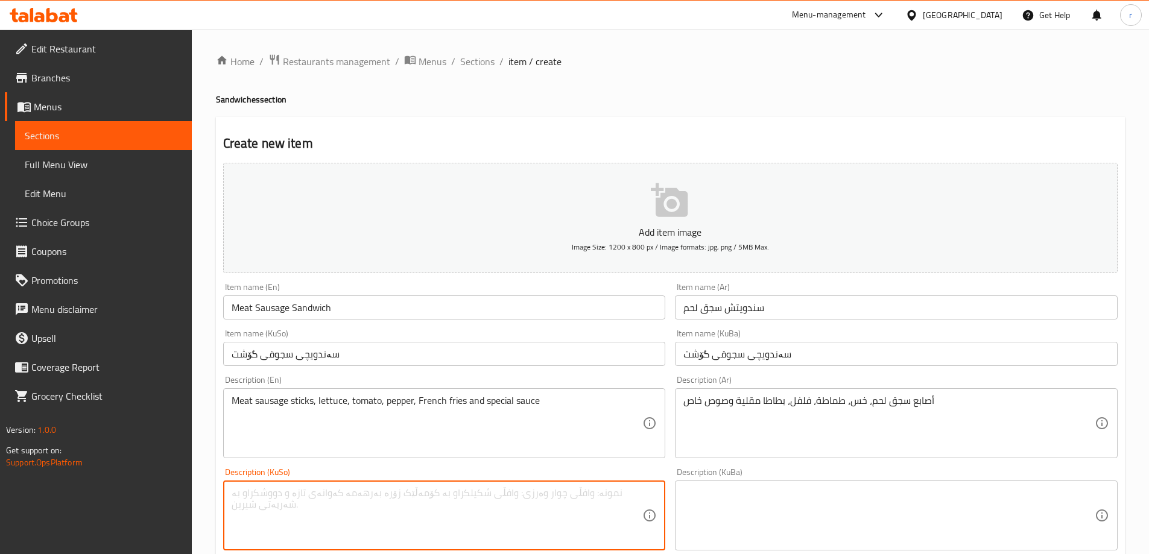
paste textarea "ستێکسی سجوقی گۆشت، کاهوو، تەماتە، بیبەر، فینگەر و سۆسی تایبەت"
type textarea "ستێکسی سجوقی گۆشت، کاهوو، تەماتە، بیبەر، فینگەر و سۆسی تایبەت"
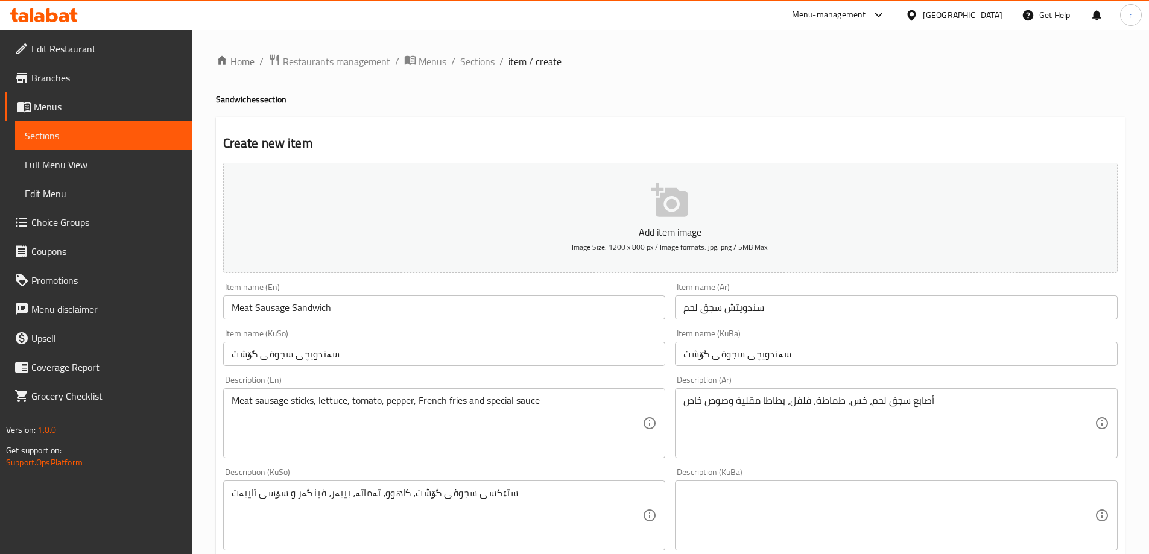
click at [811, 552] on div "Description (KuBa) Description (KuBa)" at bounding box center [896, 509] width 452 height 92
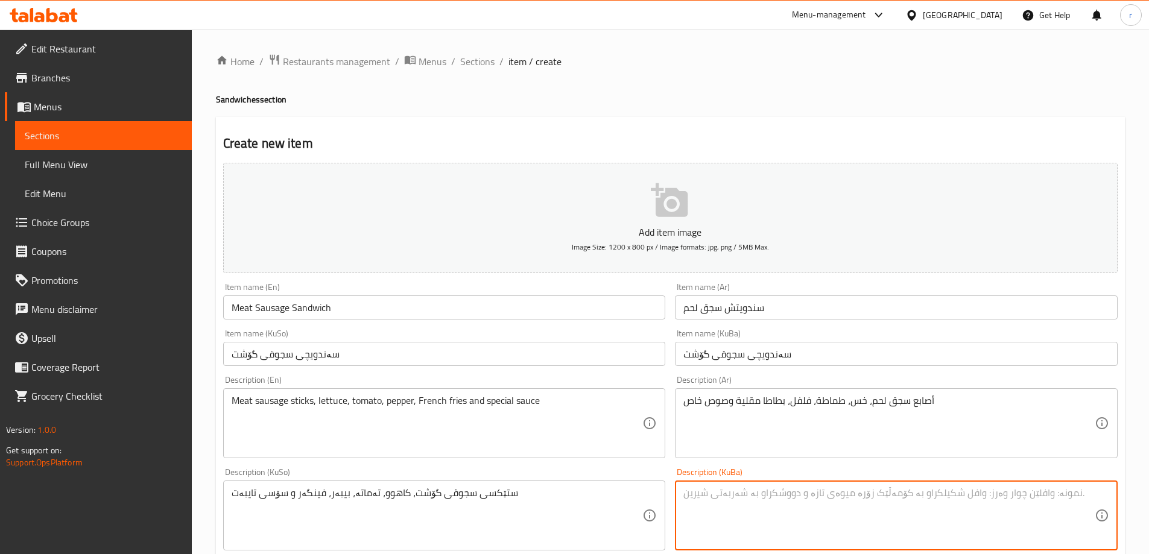
click at [788, 528] on textarea at bounding box center [888, 515] width 411 height 57
paste textarea "ستێکسی سجوقی گۆشت، کاهوو، تەماتە، بیبەر، فینگەر و سۆسی تایبەت"
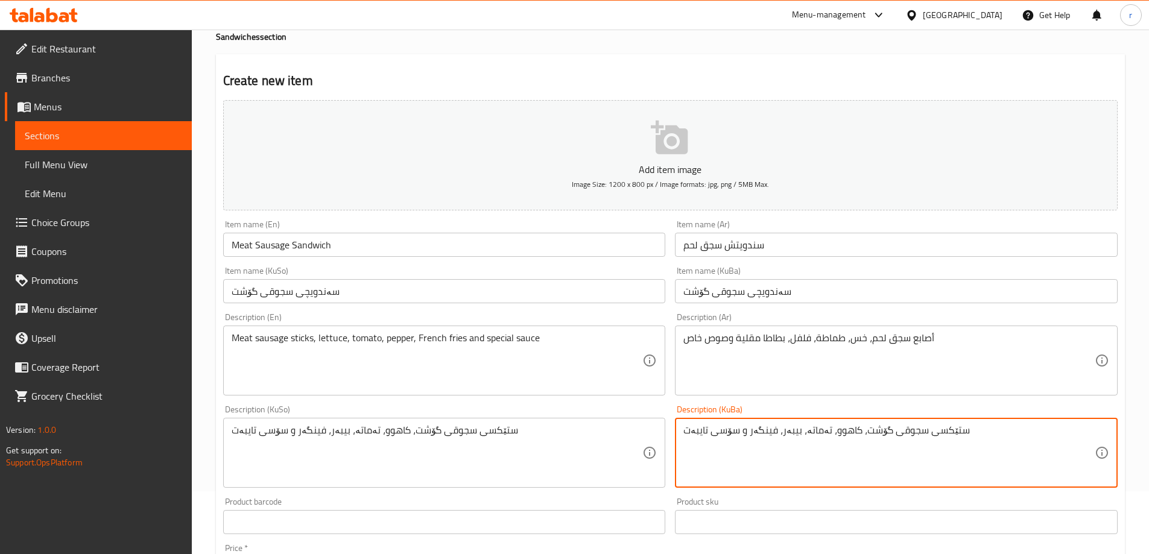
scroll to position [101, 0]
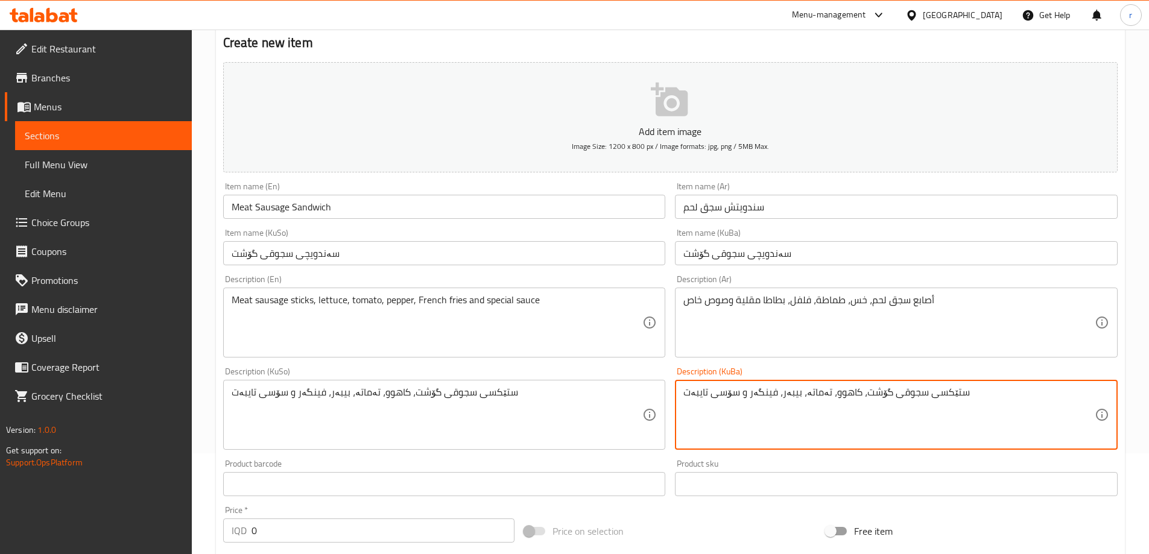
type textarea "ستێکسی سجوقی گۆشت، کاهوو، تەماتە، بیبەر، فینگەر و سۆسی تایبەت"
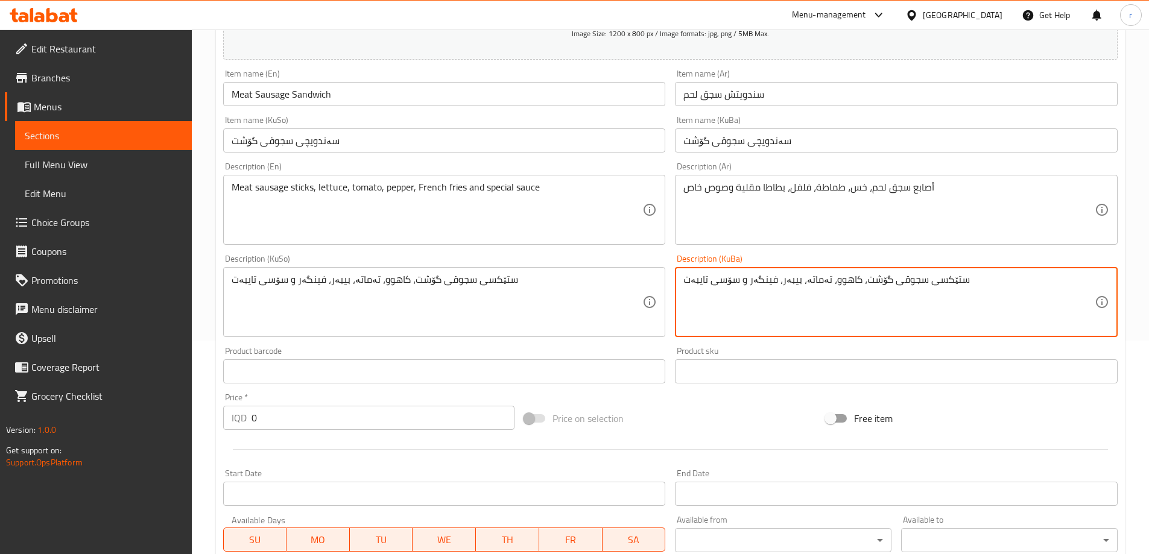
scroll to position [302, 0]
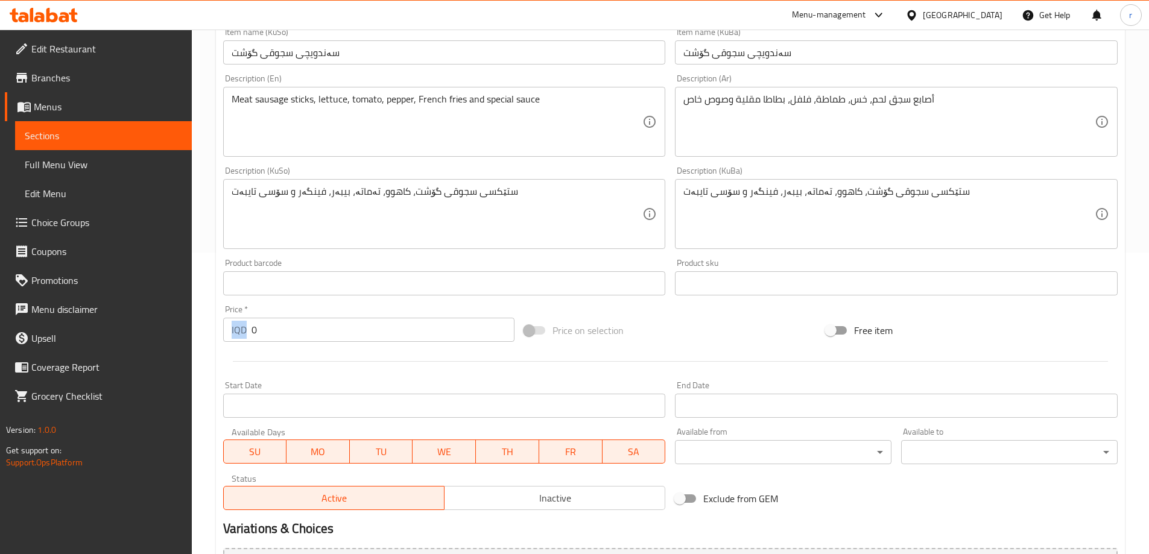
drag, startPoint x: 270, startPoint y: 344, endPoint x: 249, endPoint y: 340, distance: 21.5
click at [248, 340] on div "Price   * IQD 0 Price *" at bounding box center [369, 323] width 302 height 46
click at [267, 333] on input "0" at bounding box center [384, 330] width 264 height 24
drag, startPoint x: 267, startPoint y: 333, endPoint x: 217, endPoint y: 334, distance: 50.1
click at [217, 334] on div "Create new item Add item image Image Size: 1200 x 800 px / Image formats: jpg, …" at bounding box center [670, 235] width 909 height 841
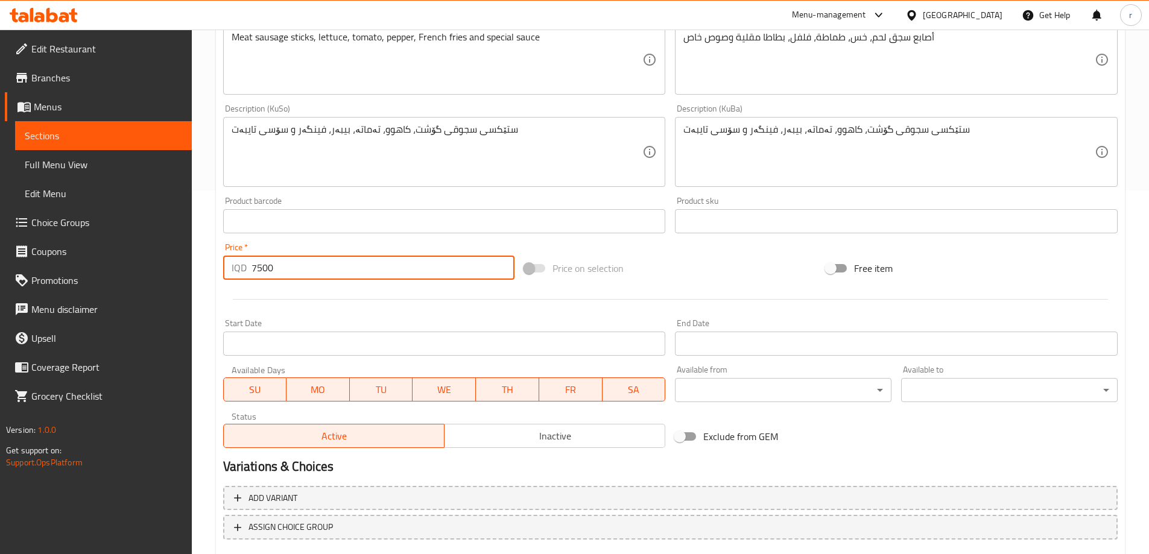
scroll to position [437, 0]
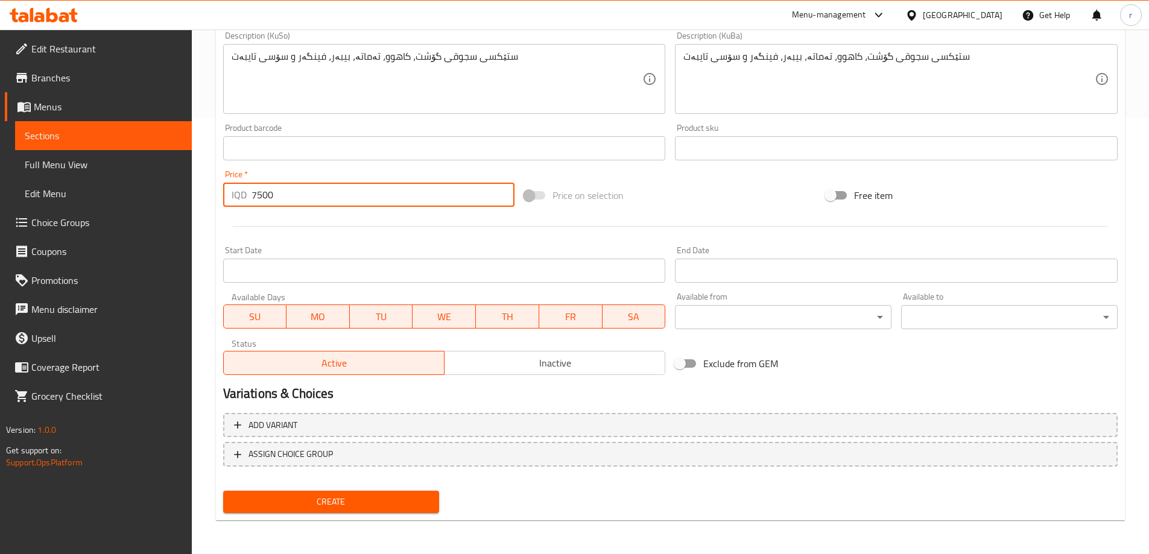
type input "7500"
click at [417, 499] on span "Create" at bounding box center [331, 502] width 197 height 15
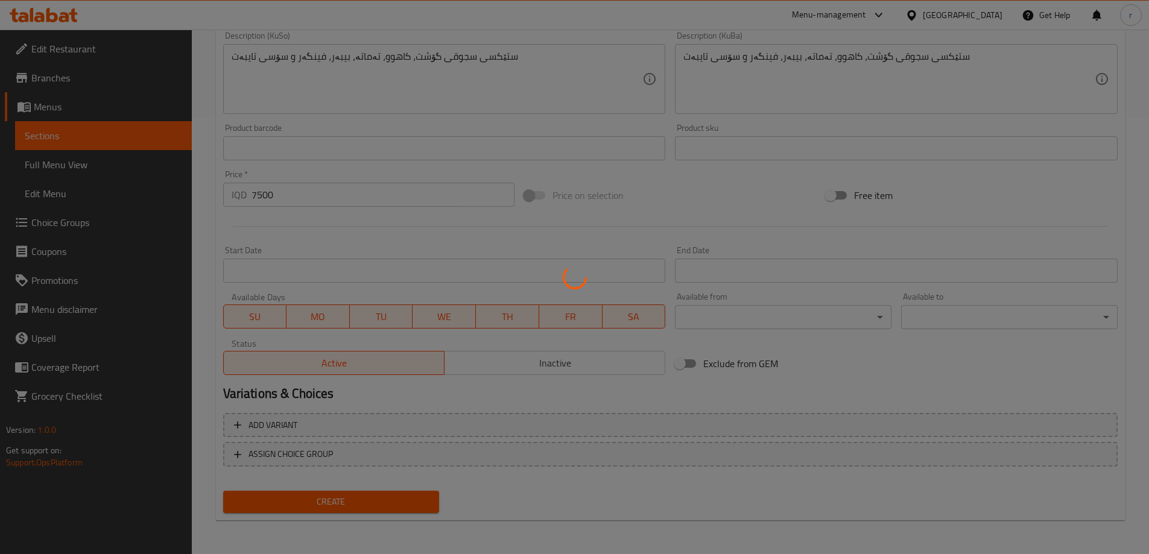
type input "0"
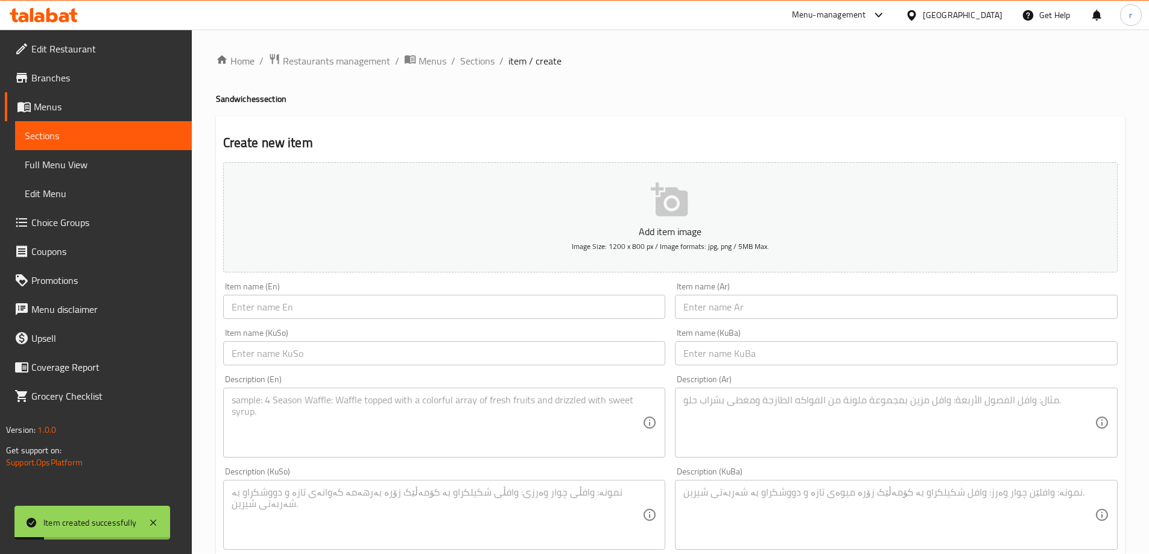
scroll to position [0, 0]
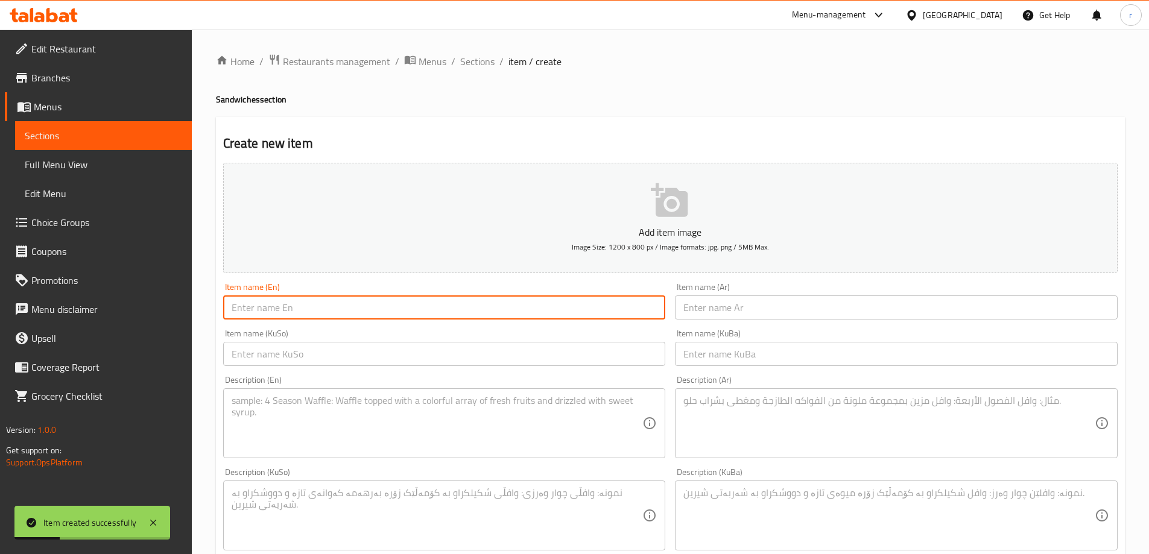
click at [322, 305] on input "text" at bounding box center [444, 308] width 443 height 24
paste input "Chicken Sausage Sandwich"
type input "Chicken Sausage Sandwich"
click at [709, 302] on input "text" at bounding box center [896, 308] width 443 height 24
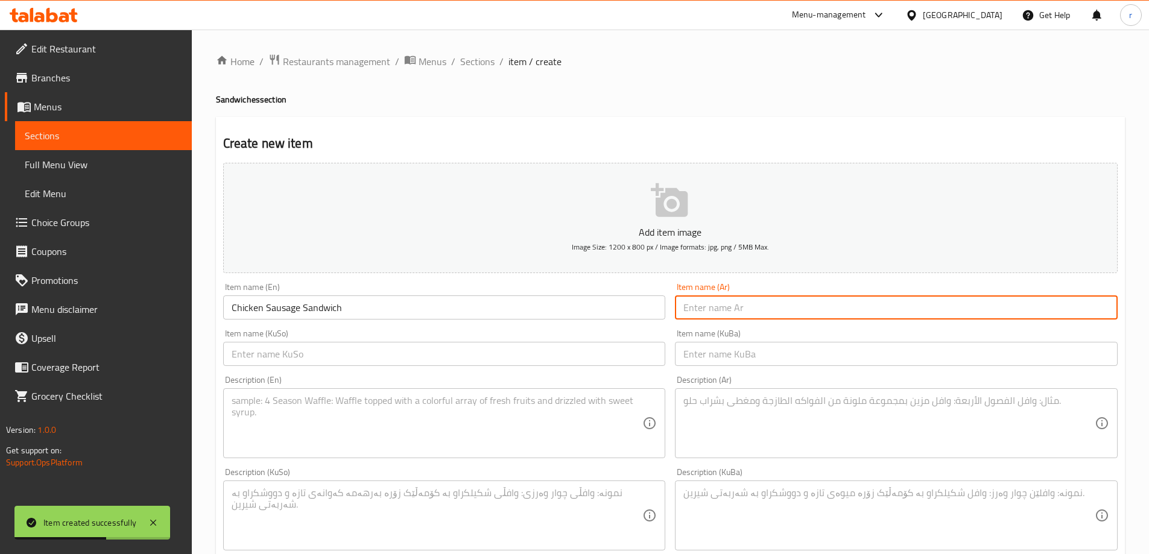
paste input "سندويتش سجق الدجاج"
type input "سندويتش سجق الدجاج"
drag, startPoint x: 561, startPoint y: 365, endPoint x: 552, endPoint y: 362, distance: 8.8
click at [561, 365] on input "text" at bounding box center [444, 354] width 443 height 24
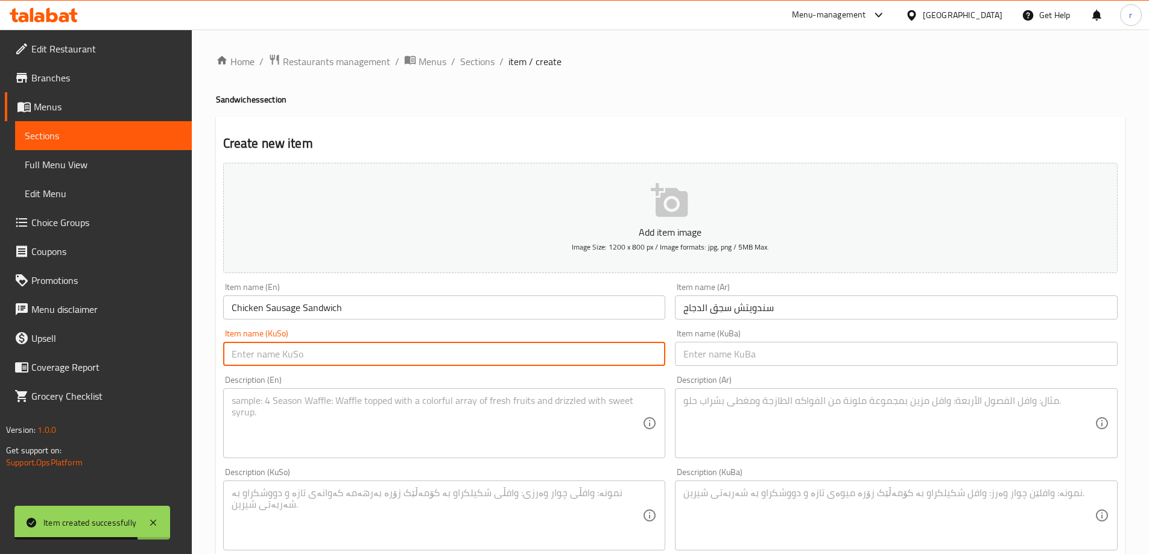
paste input "سەندویچی سجوقی مریشک"
type input "سەندویچی سجوقی مریشک"
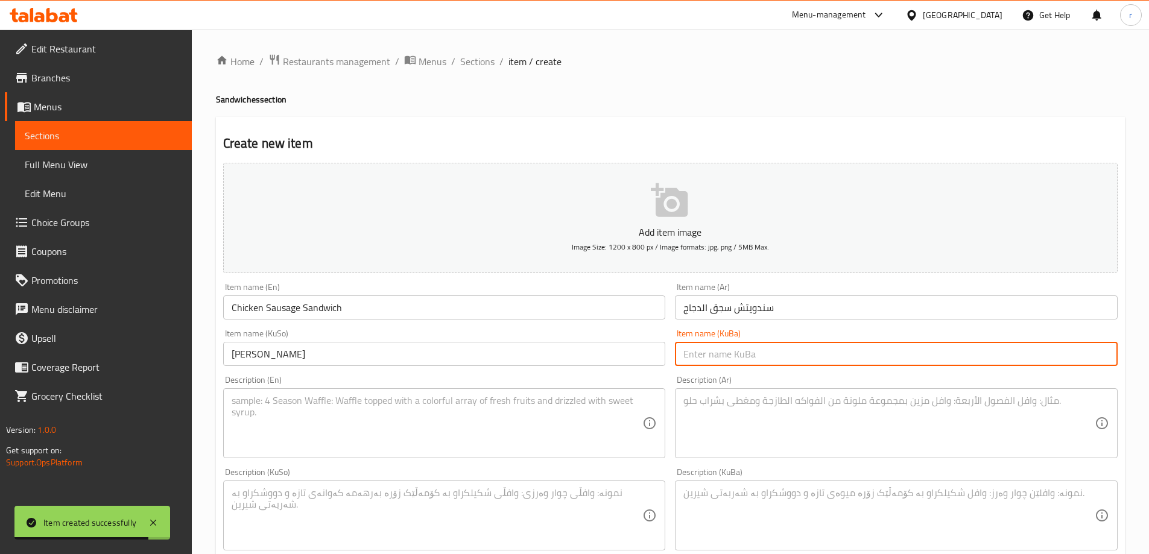
click at [700, 350] on input "text" at bounding box center [896, 354] width 443 height 24
paste input "سەندویچی سجوقی مریشک"
type input "سەندویچی سجوقی مریشک"
click at [328, 435] on textarea at bounding box center [437, 423] width 411 height 57
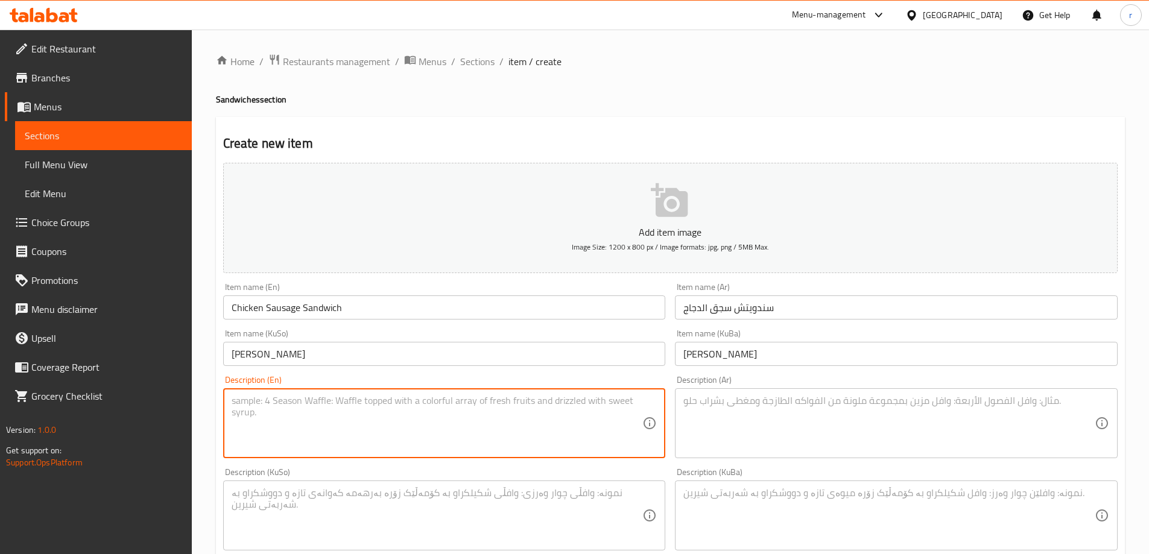
paste textarea "Chicken sausage sticks, lettuce, tomato, pepper, French fries and special sauce"
type textarea "Chicken sausage sticks, lettuce, tomato, pepper, French fries and special sauce"
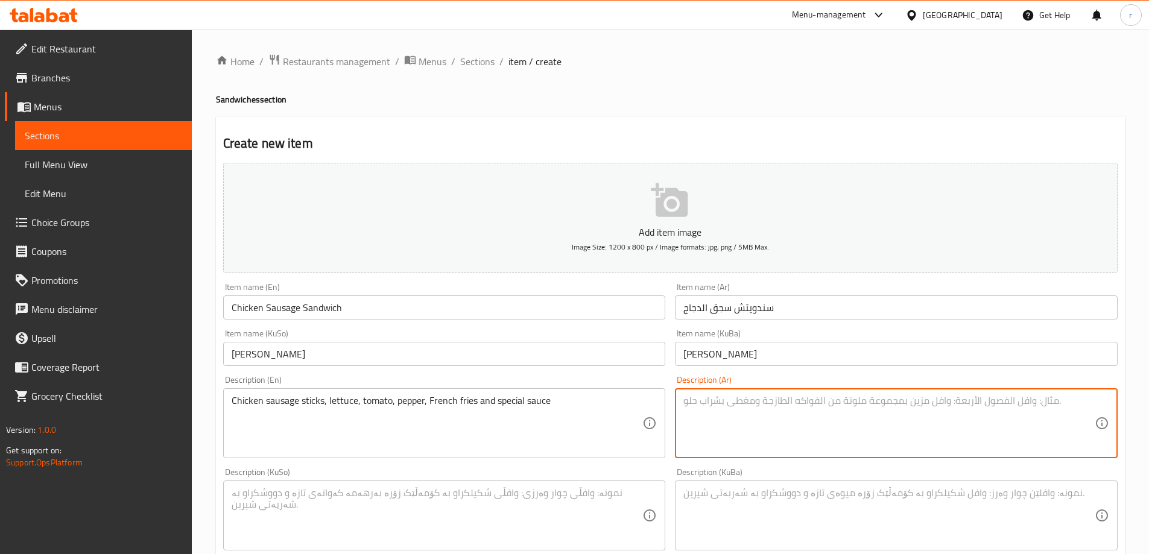
click at [700, 409] on textarea at bounding box center [888, 423] width 411 height 57
paste textarea "أصابع سجق دجاج، خس، طماطة، فلفل، بطاطا مقلية وصوص خاص"
type textarea "أصابع سجق دجاج، خس، طماطة، فلفل، بطاطا مقلية وصوص خاص"
click at [551, 533] on textarea at bounding box center [437, 515] width 411 height 57
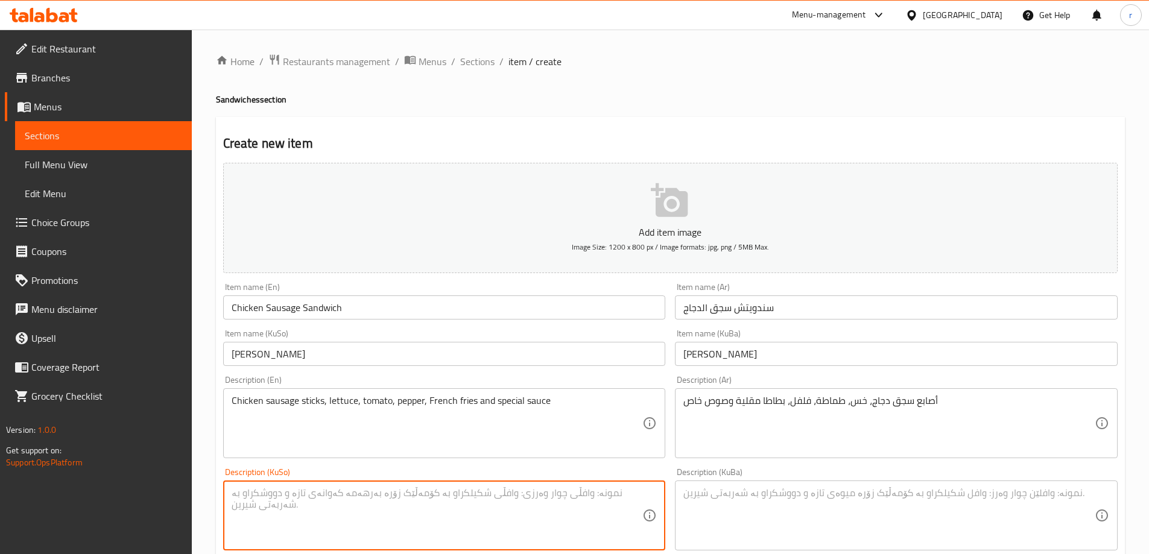
paste textarea "ستێکسی سجوقی مریشک، کاهوو، تەماتە، بیبەر، فینگەر و سۆسی تایبەت"
type textarea "ستێکسی سجوقی مریشک، کاهوو، تەماتە، بیبەر، فینگەر و سۆسی تایبەت"
click at [777, 496] on textarea at bounding box center [888, 515] width 411 height 57
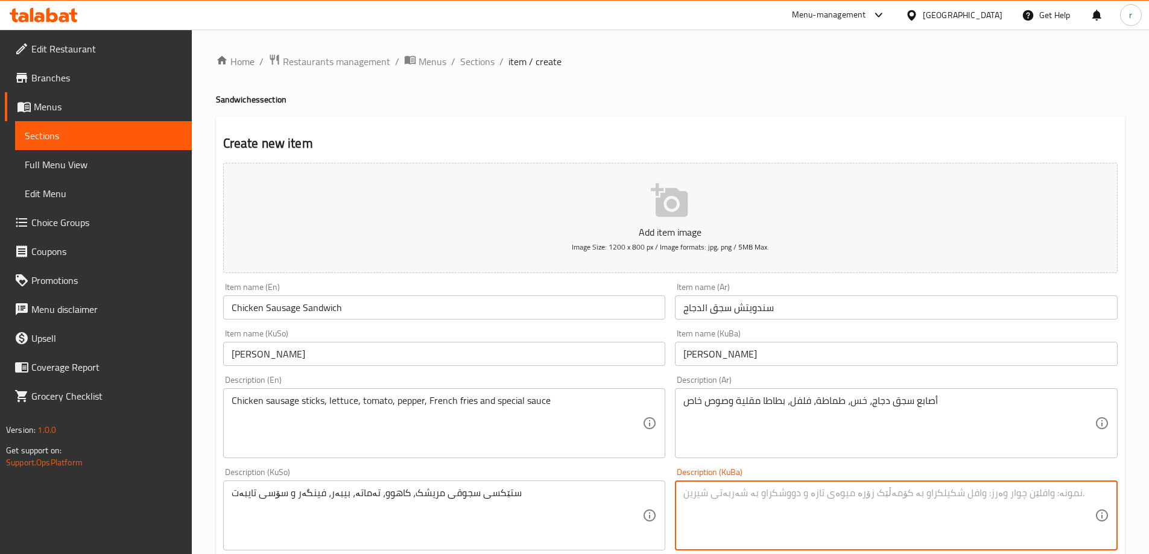
paste textarea "ستێکسی سجوقی مریشک، کاهوو، تەماتە، بیبەر، فینگەر و سۆسی تایبەت"
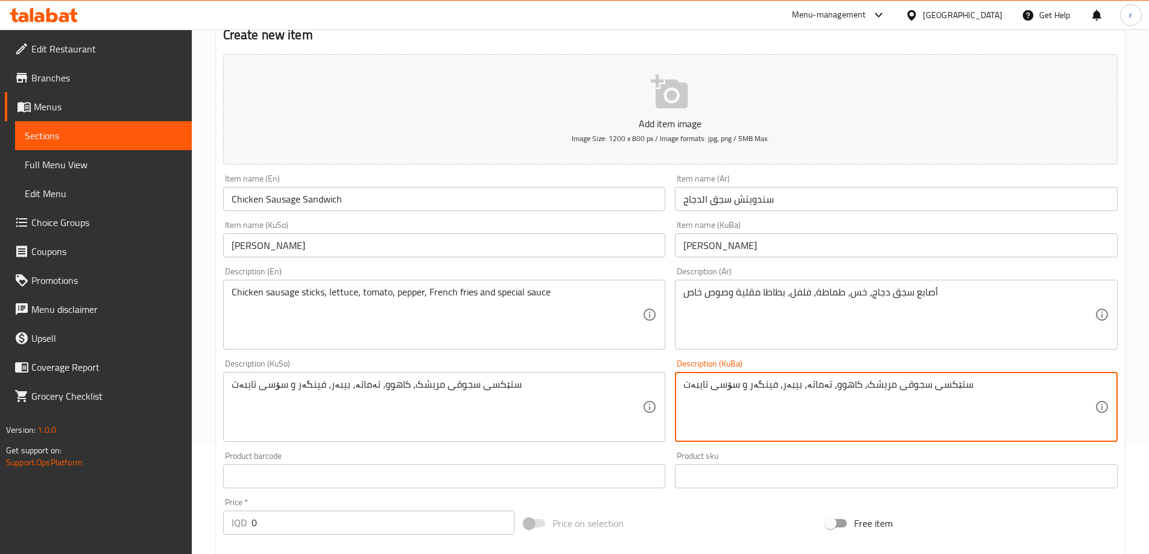
scroll to position [201, 0]
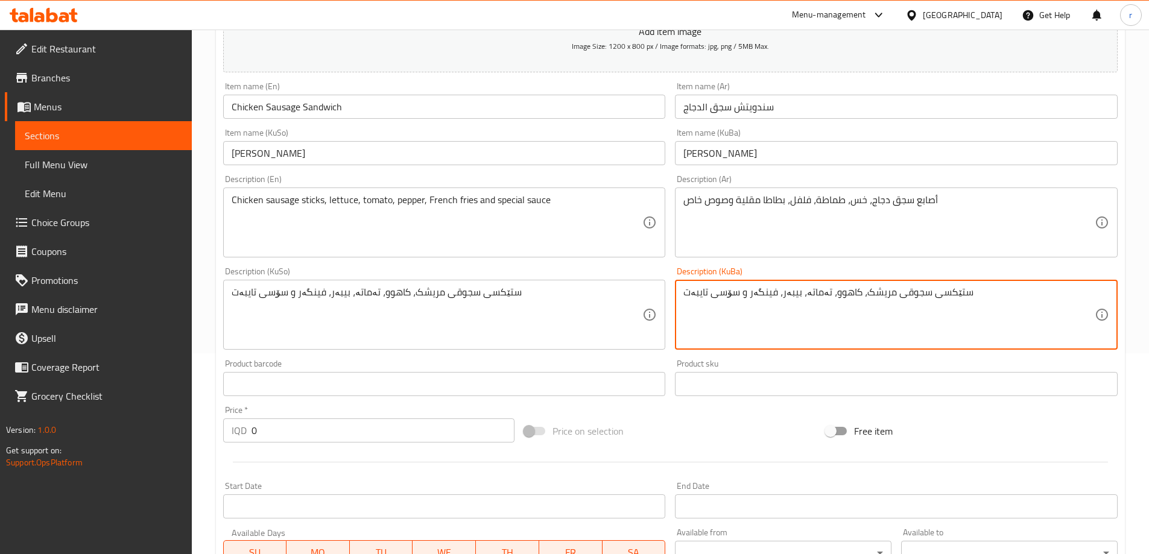
type textarea "ستێکسی سجوقی مریشک، کاهوو، تەماتە، بیبەر، فینگەر و سۆسی تایبەت"
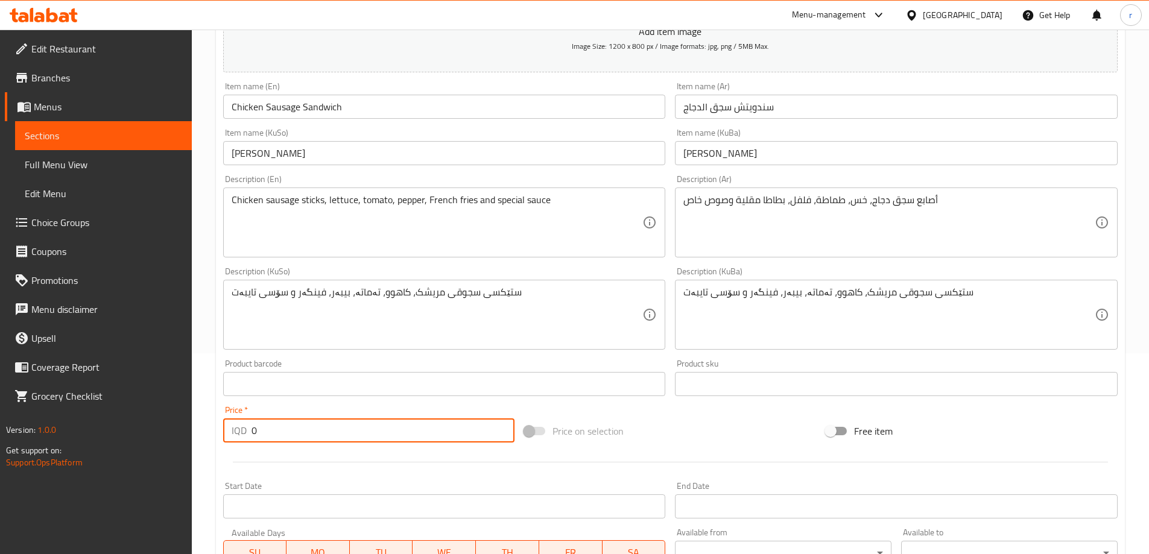
drag, startPoint x: 276, startPoint y: 430, endPoint x: 199, endPoint y: 441, distance: 77.4
click at [199, 441] on div "Home / Restaurants management / Menus / Sections / item / create Sandwiches sec…" at bounding box center [670, 309] width 957 height 961
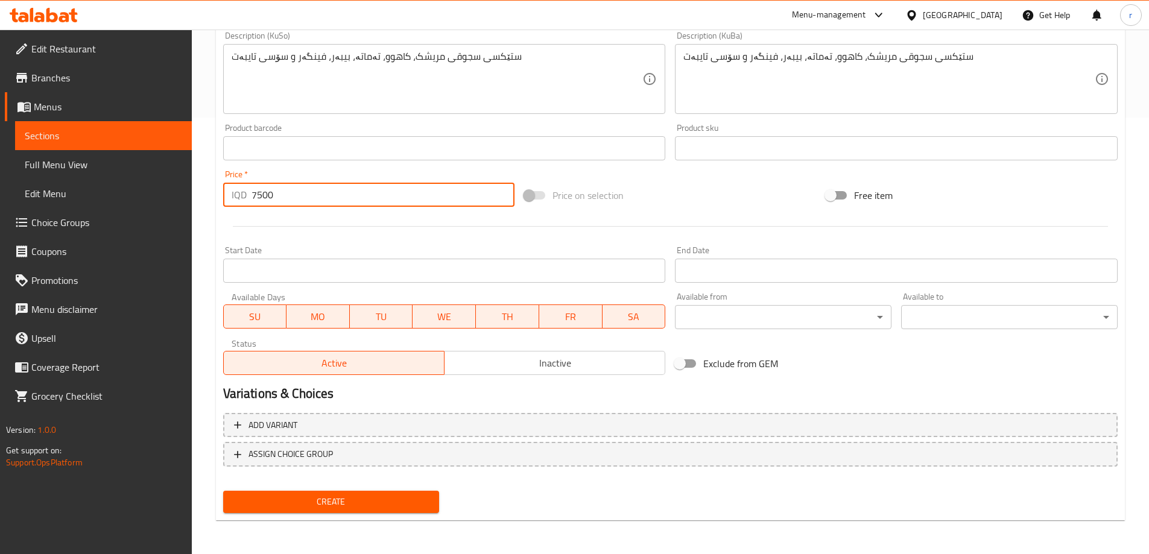
type input "7500"
click at [323, 507] on span "Create" at bounding box center [331, 502] width 197 height 15
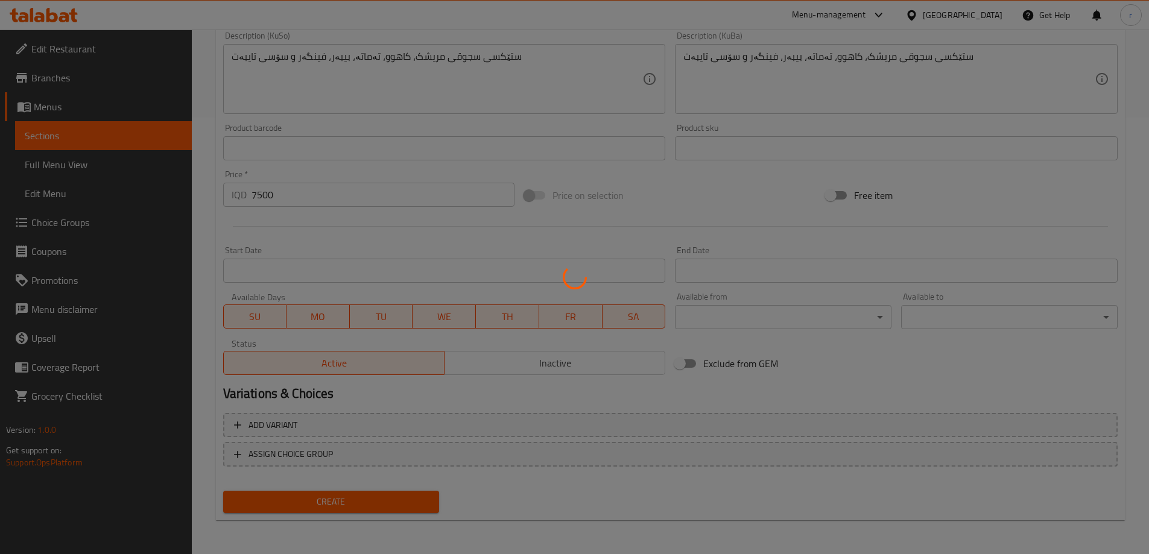
type input "0"
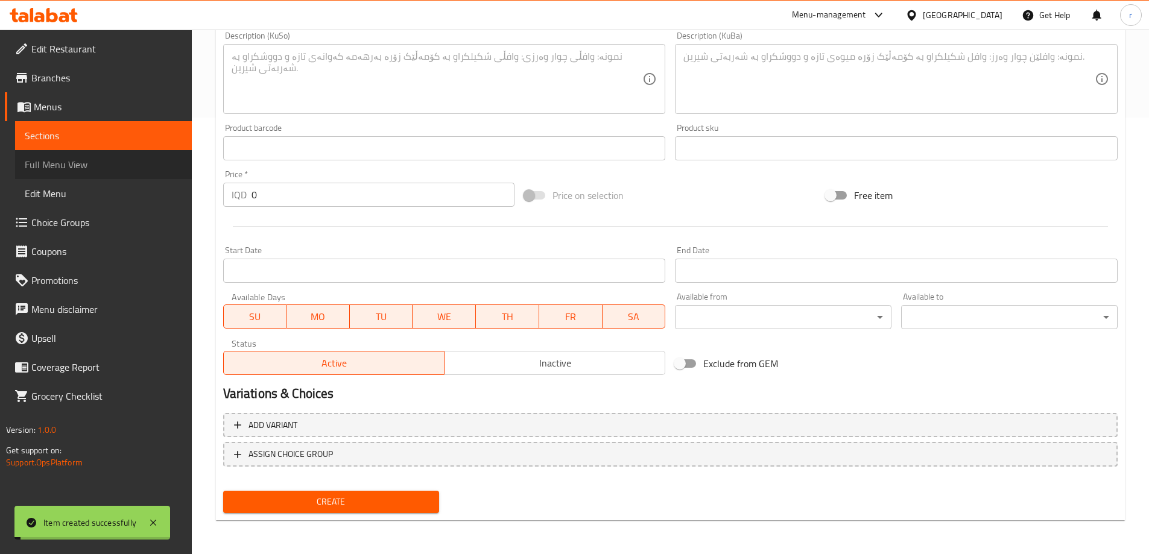
click at [78, 169] on span "Full Menu View" at bounding box center [103, 164] width 157 height 14
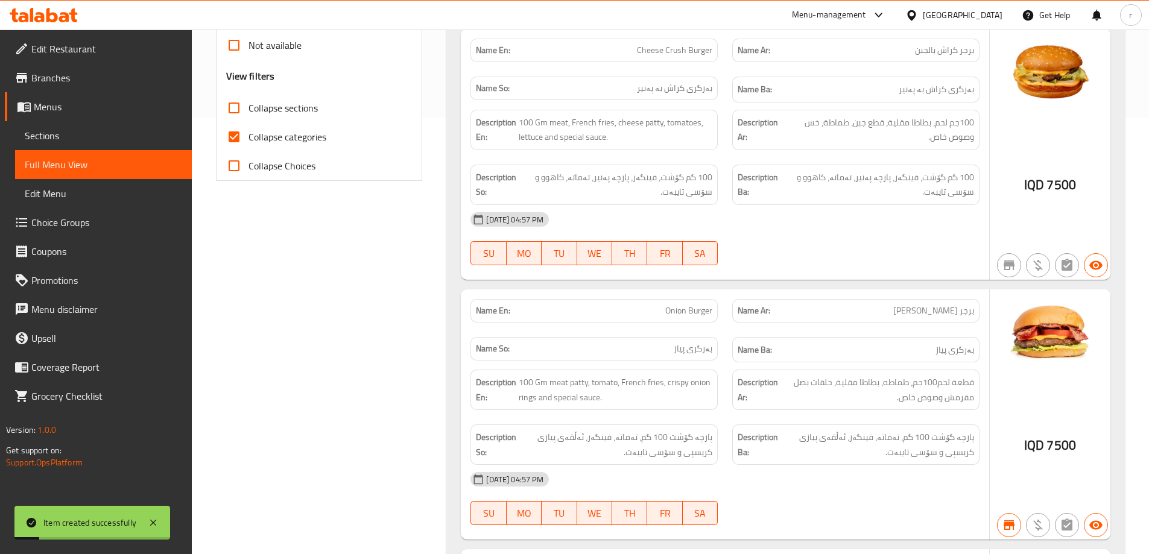
click at [315, 138] on span "Collapse categories" at bounding box center [287, 137] width 78 height 14
click at [248, 138] on input "Collapse categories" at bounding box center [234, 136] width 29 height 29
checkbox input "false"
click at [315, 117] on label "Collapse sections" at bounding box center [269, 107] width 98 height 29
click at [248, 117] on input "Collapse sections" at bounding box center [234, 107] width 29 height 29
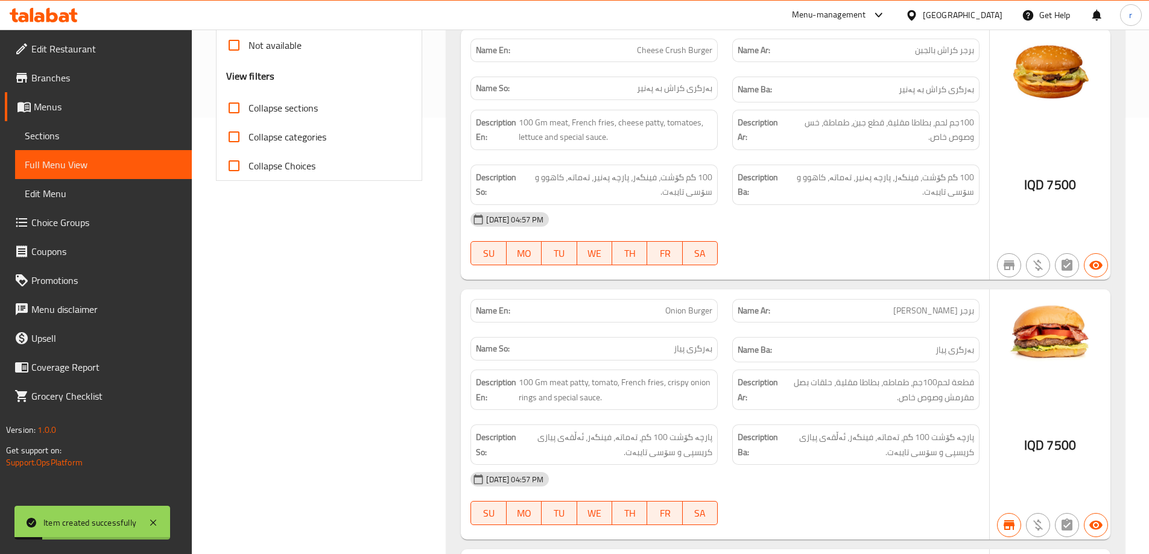
checkbox input "true"
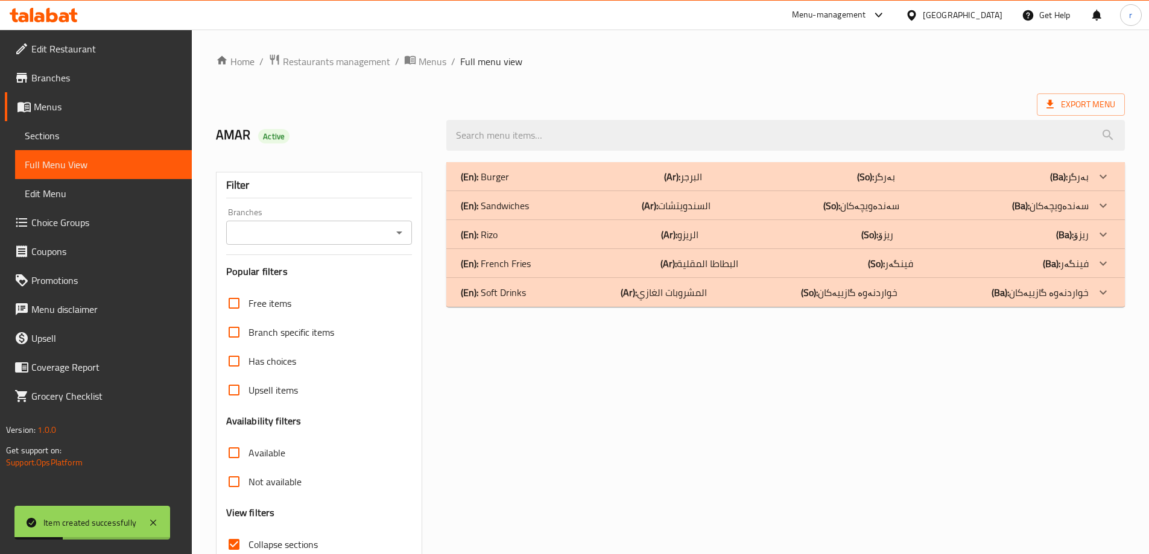
click at [306, 226] on input "Branches" at bounding box center [309, 232] width 159 height 17
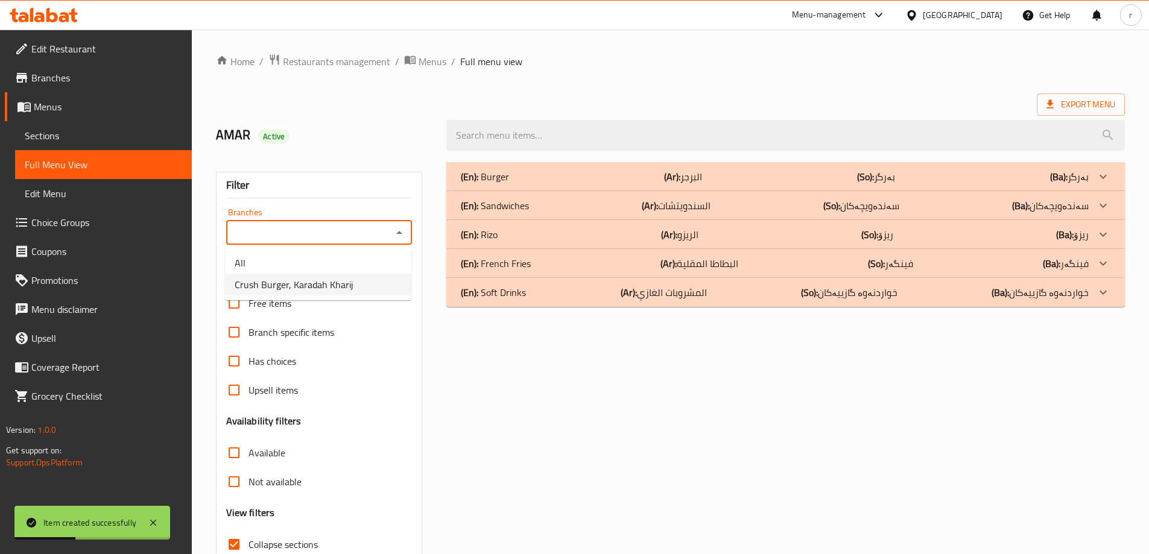
click at [308, 283] on span "Crush Burger, Karadah Kharij" at bounding box center [294, 284] width 119 height 14
type input "Crush Burger, Karadah Kharij"
click at [569, 212] on div "(En): Sandwiches (Ar): السندويتشات (So): سەندەویچەکان (Ba): سەندەویچەکان" at bounding box center [775, 205] width 628 height 14
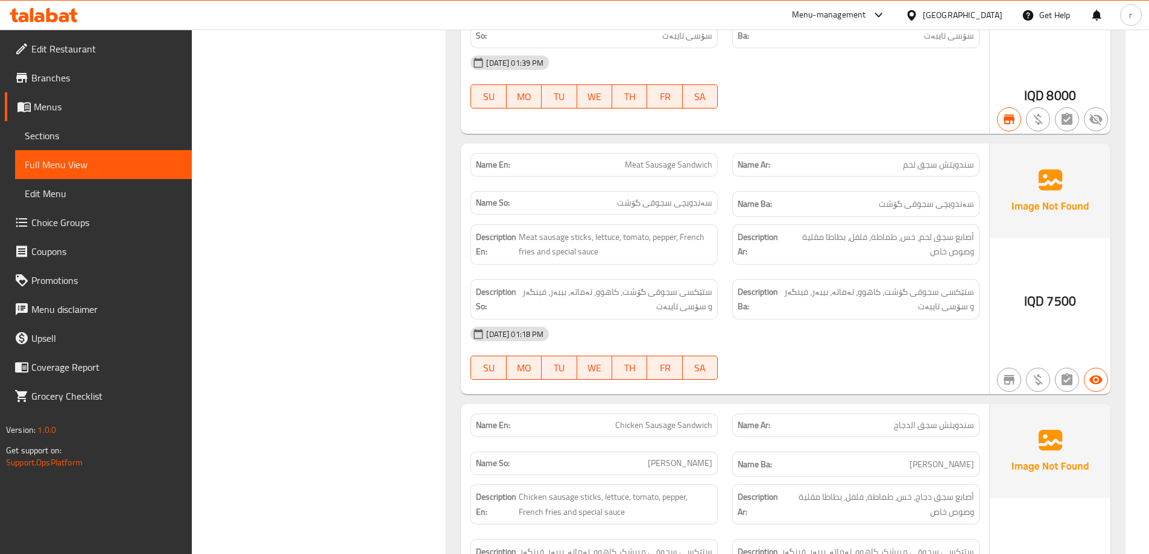
scroll to position [2010, 0]
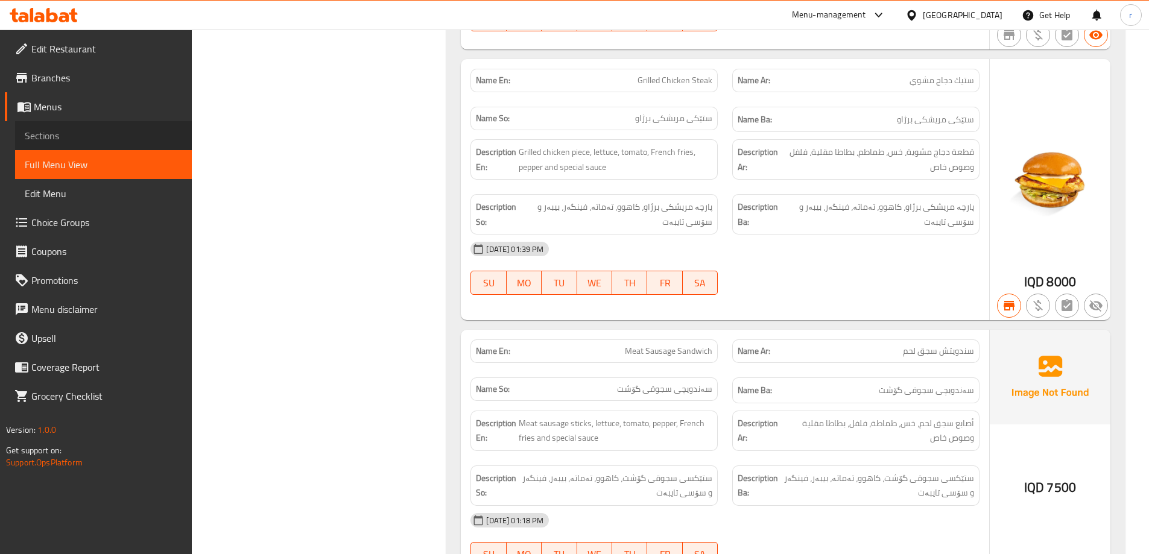
click at [68, 138] on span "Sections" at bounding box center [103, 135] width 157 height 14
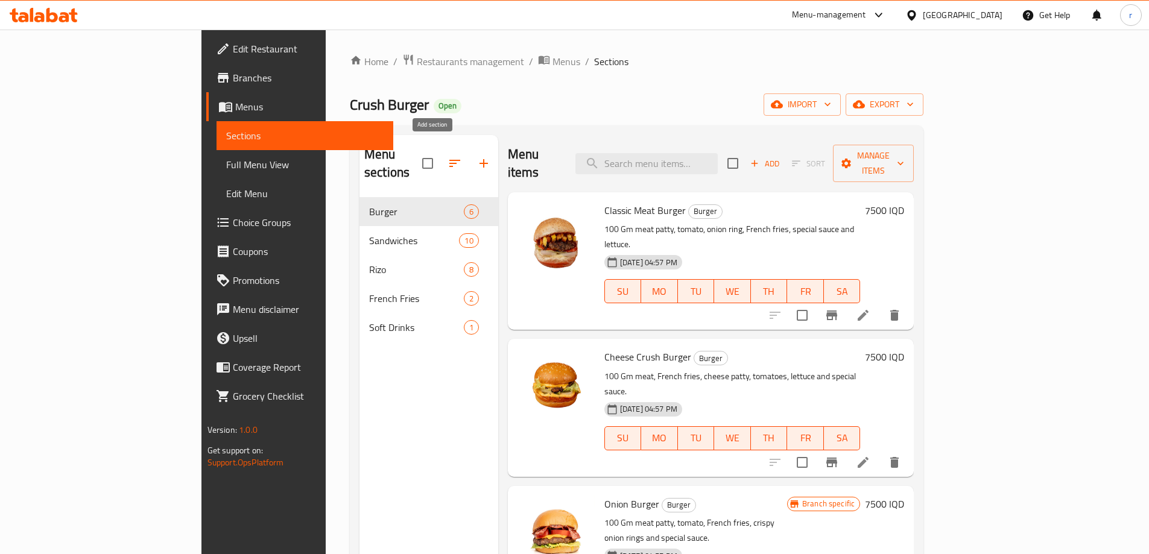
click at [480, 159] on icon "button" at bounding box center [484, 163] width 8 height 8
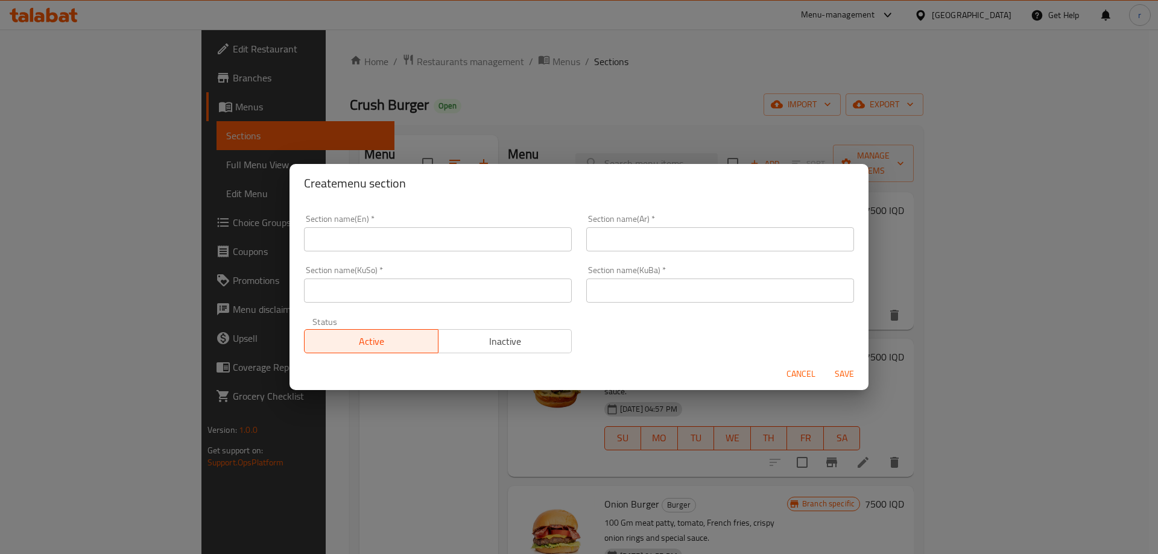
click at [358, 234] on input "text" at bounding box center [438, 239] width 268 height 24
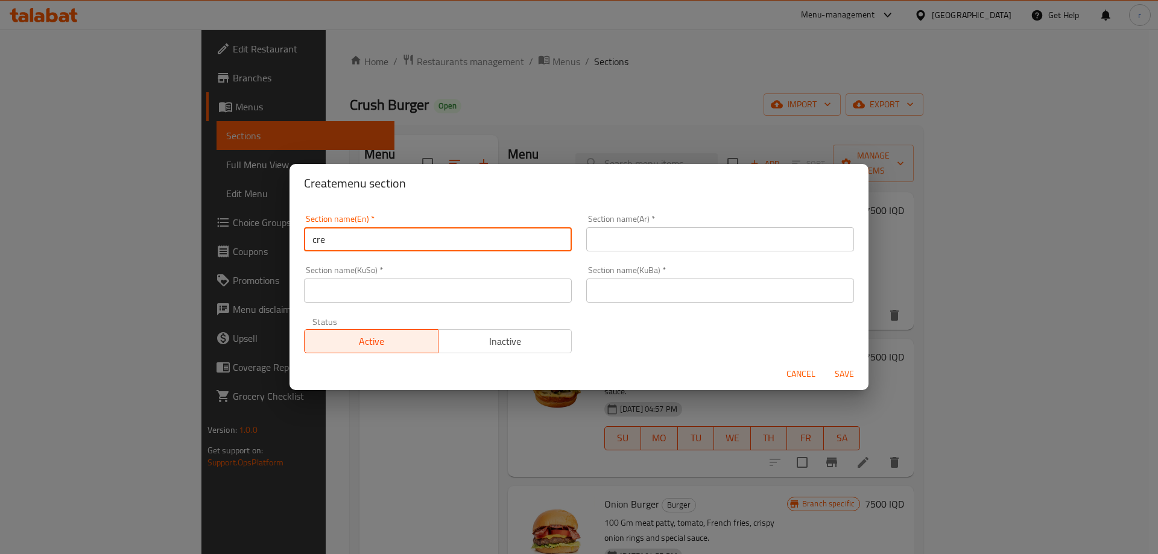
type input "Crepe"
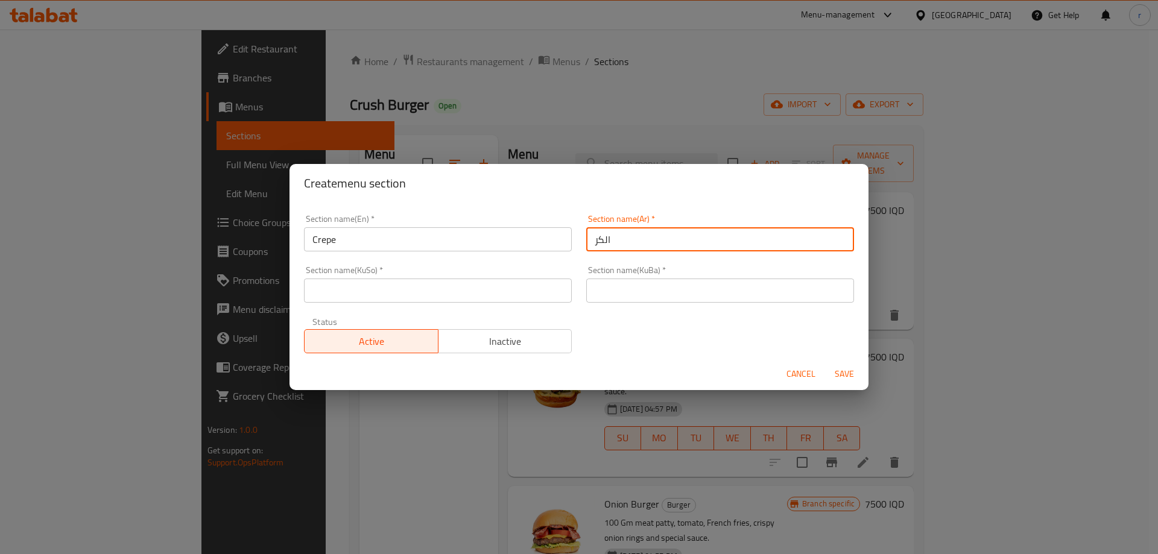
type input "الكريب"
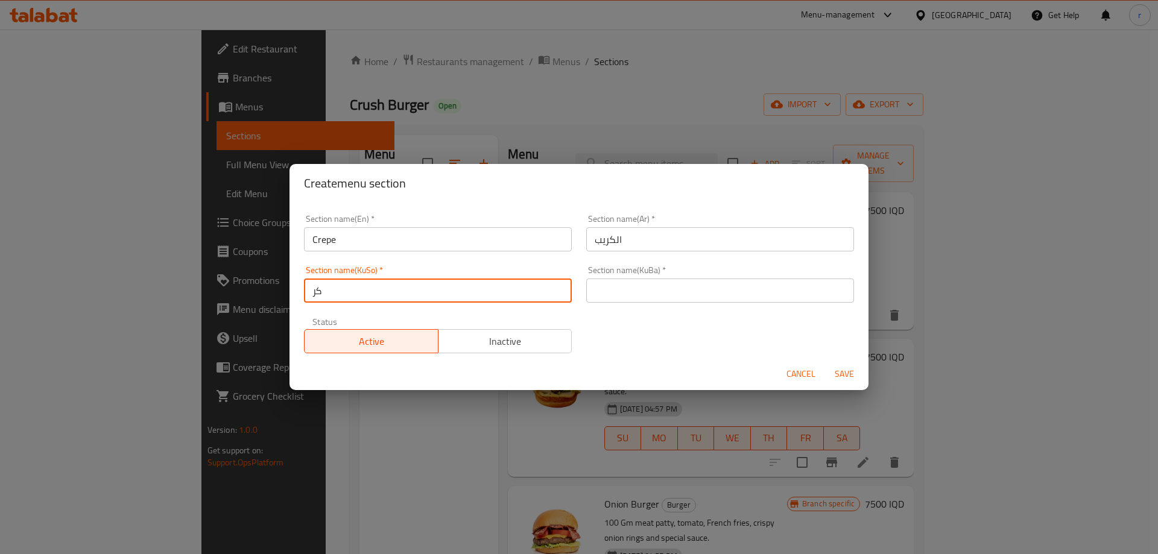
type input "کرێپ"
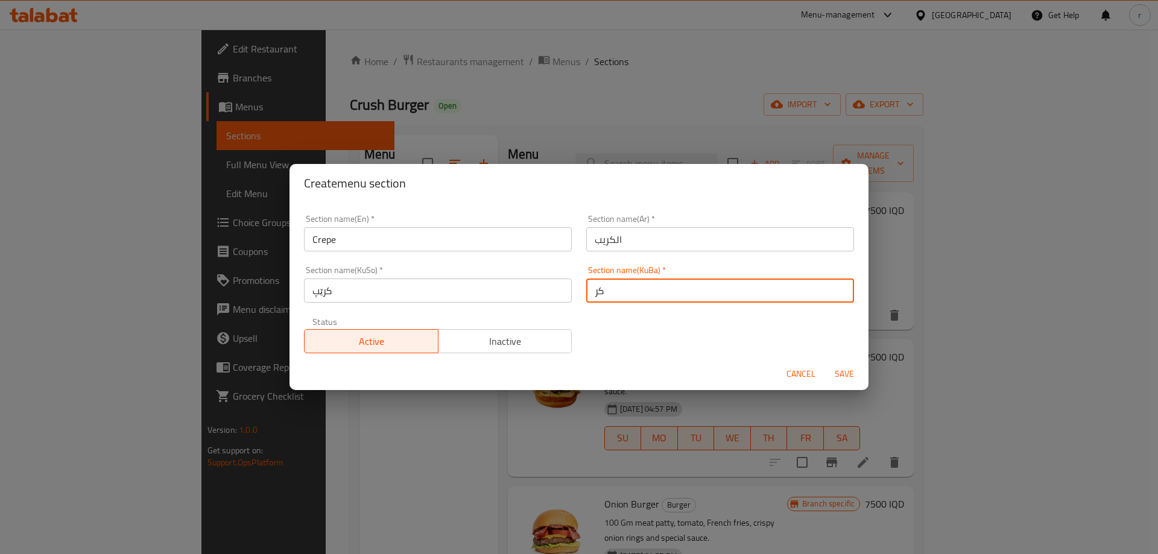
type input "کرێپ"
click at [825, 363] on button "Save" at bounding box center [844, 374] width 39 height 22
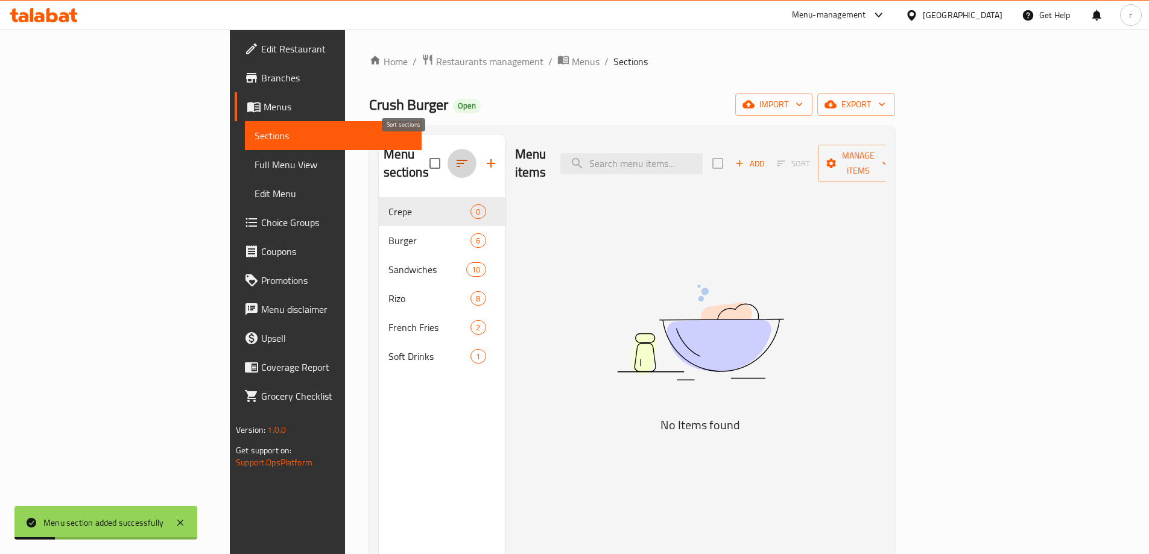
click at [455, 156] on icon "button" at bounding box center [462, 163] width 14 height 14
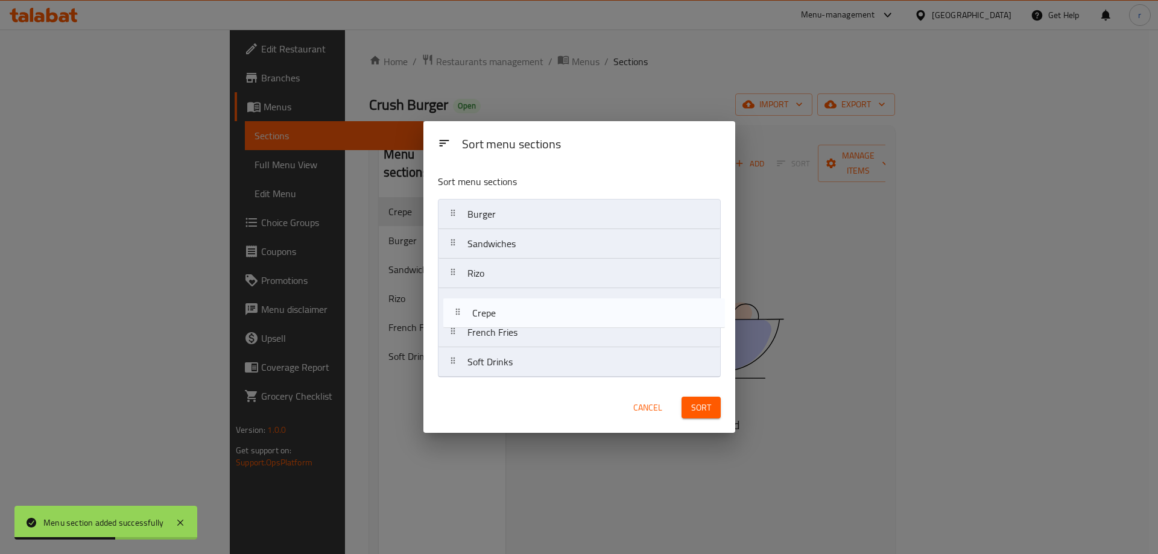
drag, startPoint x: 492, startPoint y: 218, endPoint x: 497, endPoint y: 322, distance: 103.9
click at [497, 322] on nav "Crepe Burger Sandwiches Rizo French Fries Soft Drinks" at bounding box center [579, 288] width 283 height 179
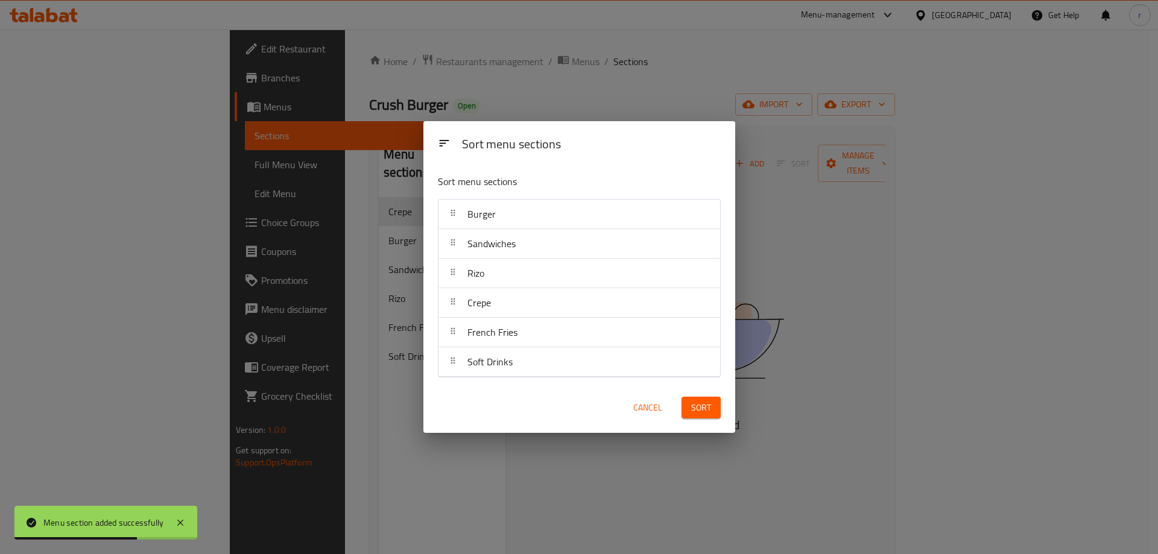
click at [703, 414] on span "Sort" at bounding box center [701, 407] width 20 height 15
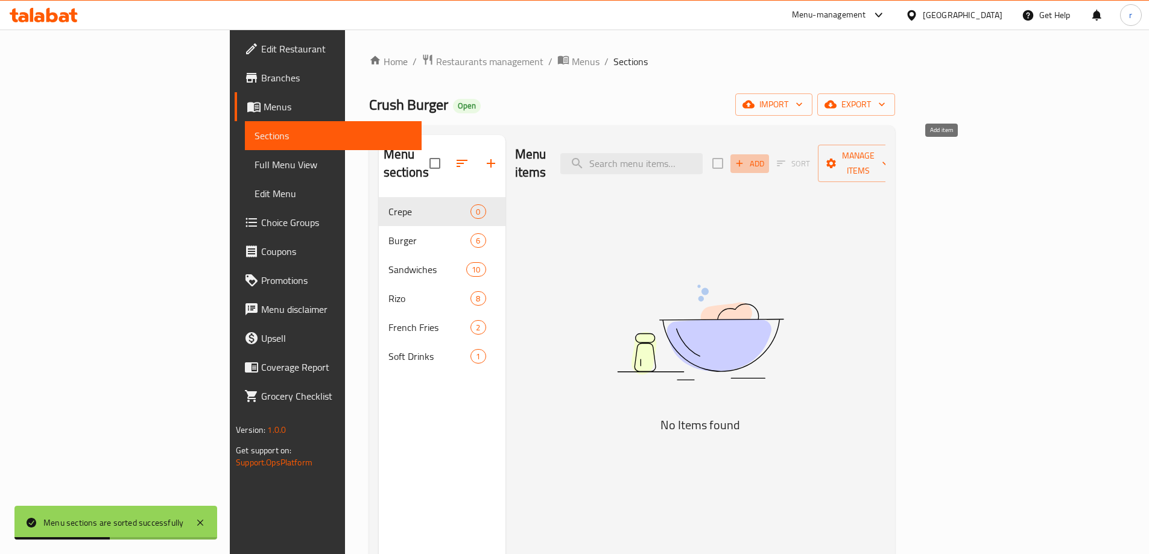
click at [766, 157] on span "Add" at bounding box center [749, 164] width 33 height 14
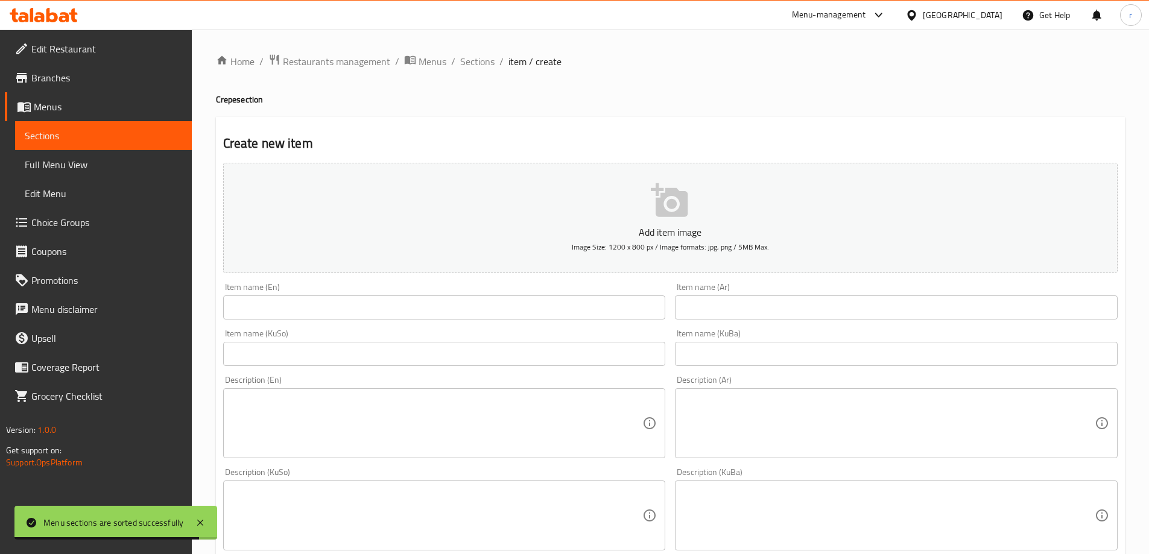
click at [335, 309] on input "text" at bounding box center [444, 308] width 443 height 24
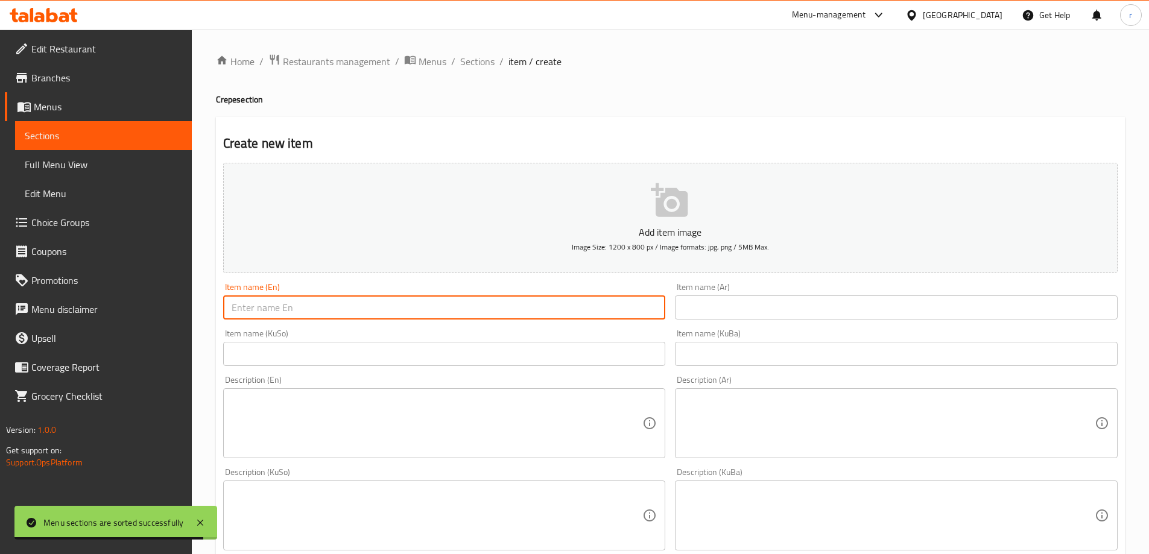
paste input "Nutella Crepe Roll"
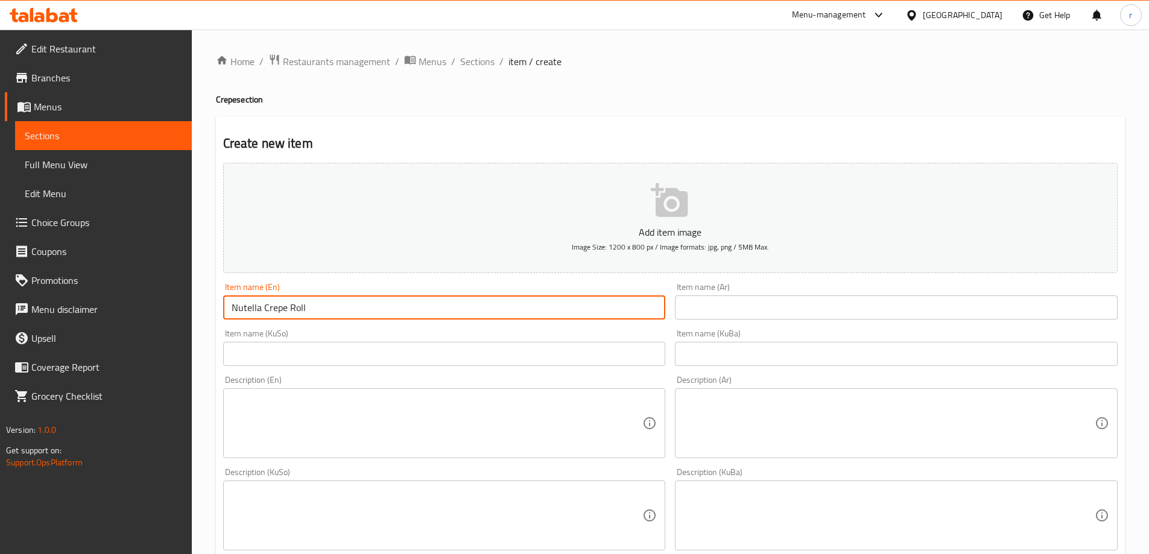
type input "Nutella Crepe Roll"
click at [709, 309] on input "text" at bounding box center [896, 308] width 443 height 24
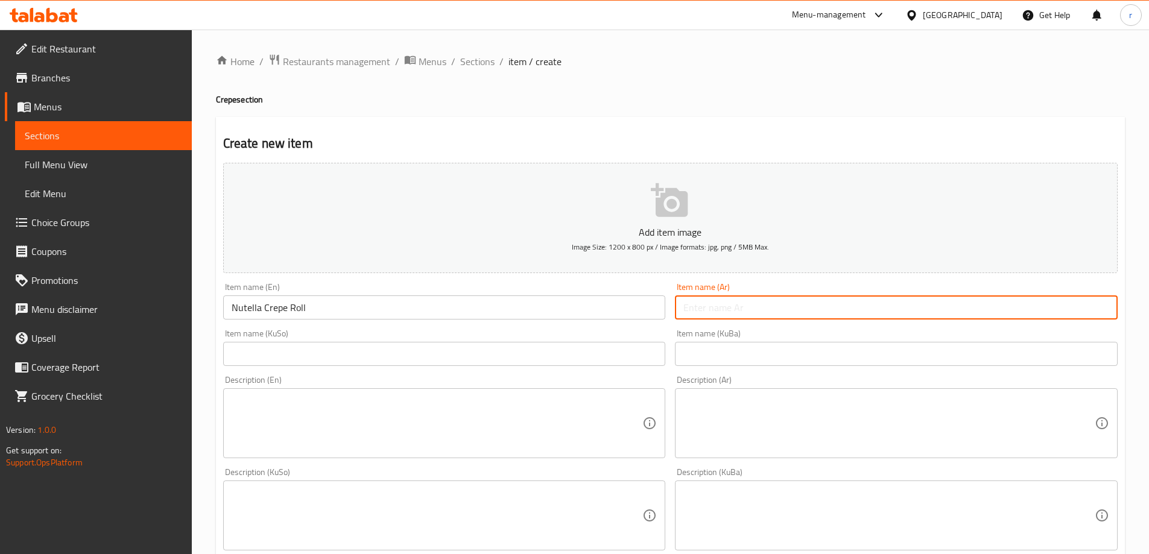
paste input "كريب رول نوتيلا"
type input "كريب رول نوتيلا"
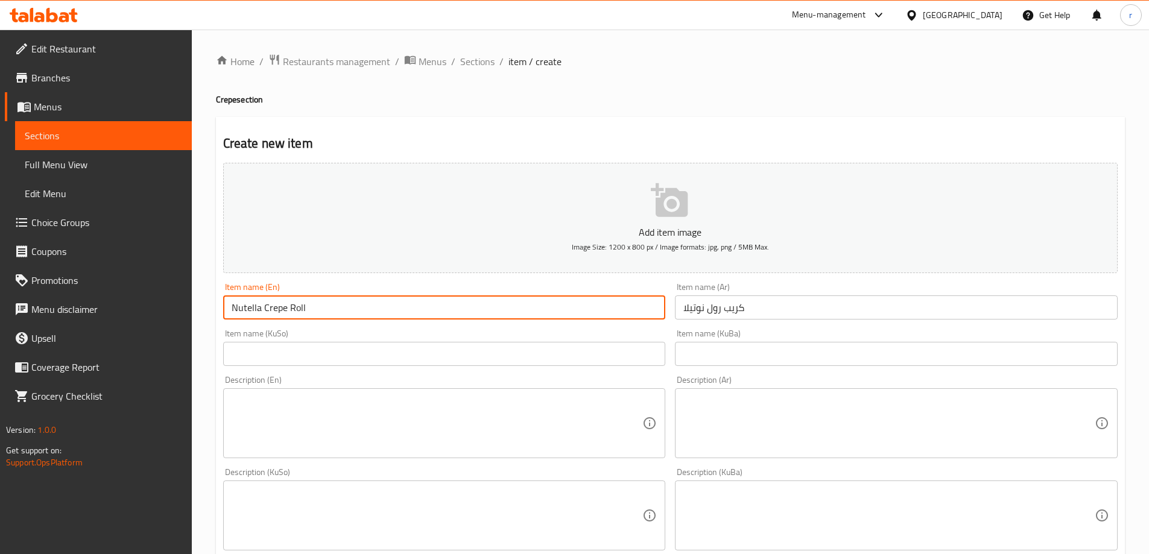
drag, startPoint x: 315, startPoint y: 309, endPoint x: 288, endPoint y: 311, distance: 27.2
click at [288, 311] on input "Nutella Crepe Roll" at bounding box center [444, 308] width 443 height 24
click at [370, 353] on input "text" at bounding box center [444, 354] width 443 height 24
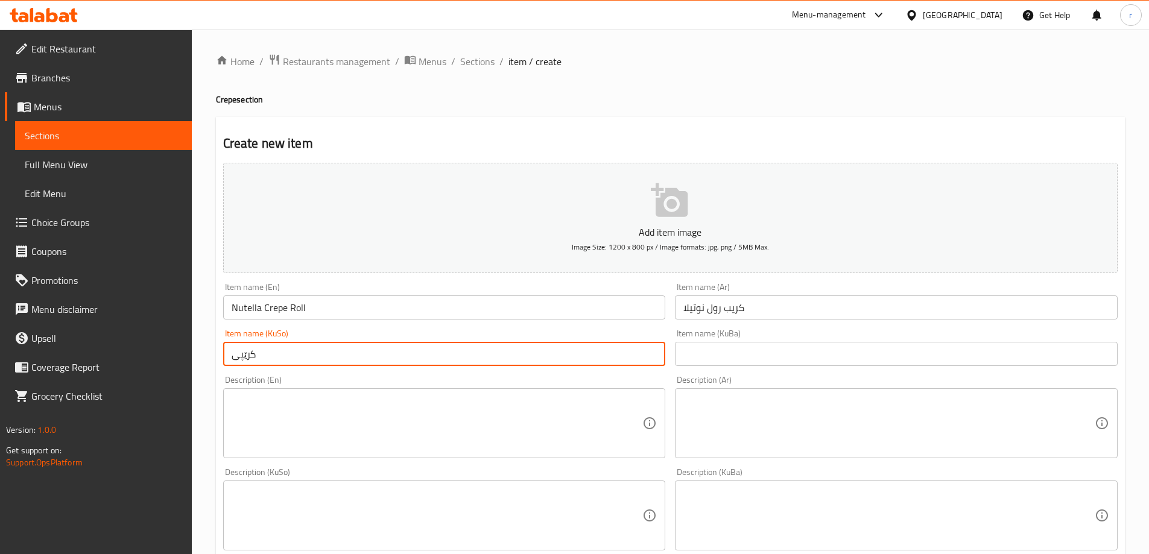
paste input "رۆلز"
type input "کرێپی رۆلی نۆتێلا"
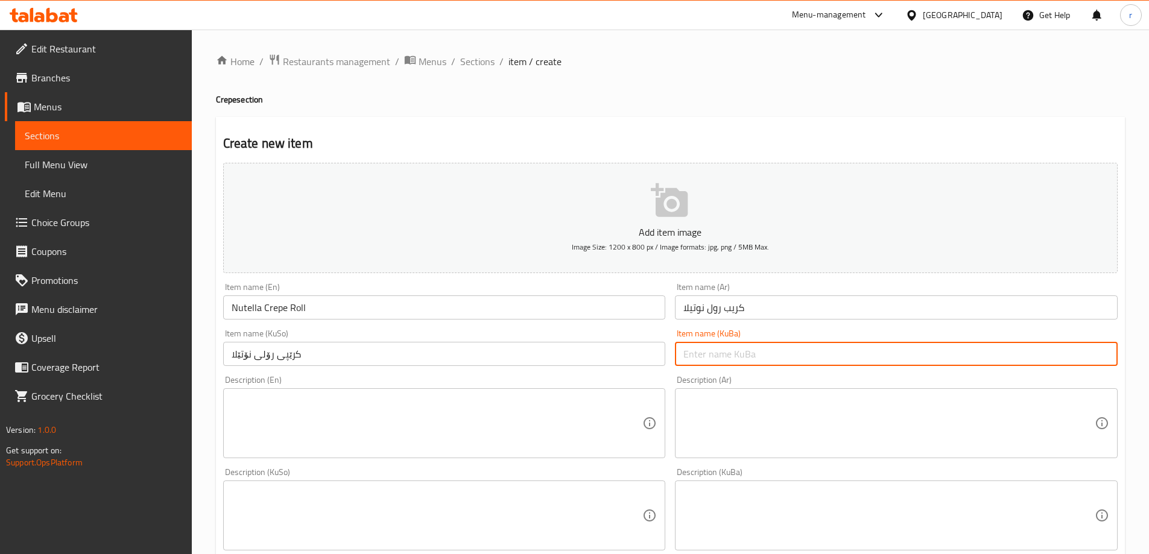
paste input "کرێپی رۆلی نۆتێلا"
type input "کرێپی رۆلی نۆتێلا"
click at [418, 397] on textarea at bounding box center [437, 423] width 411 height 57
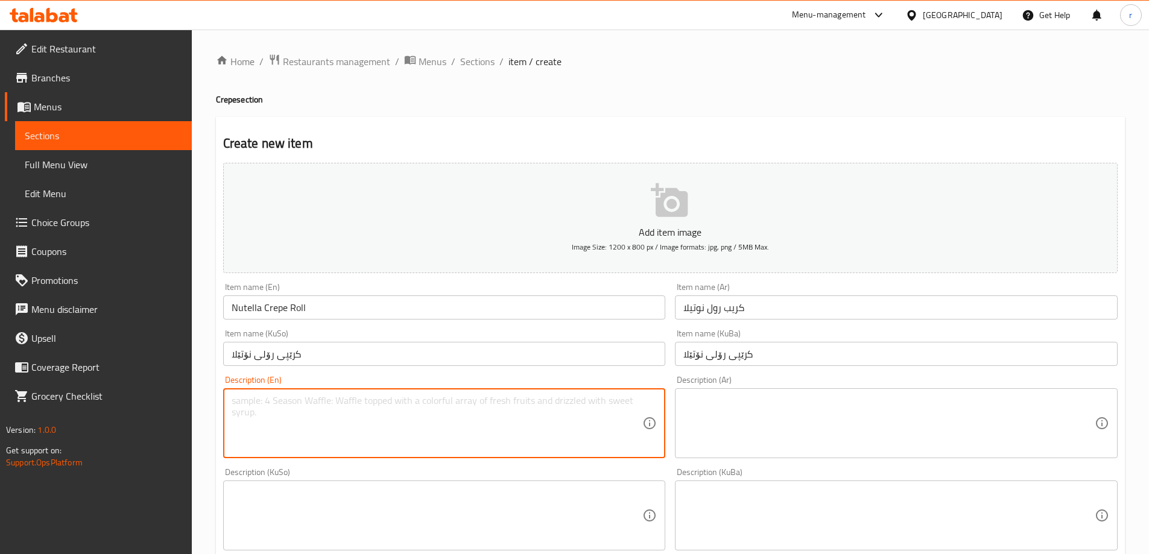
paste textarea "Crepe dough, banana and nutella"
type textarea "Crepe dough, banana and nutella"
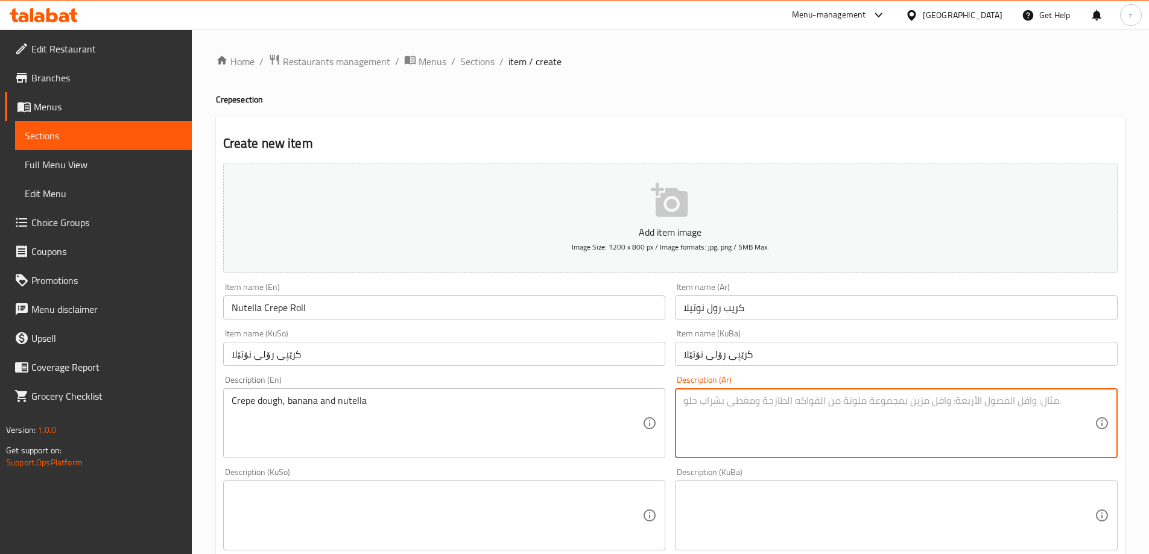
click at [809, 410] on textarea at bounding box center [888, 423] width 411 height 57
paste textarea "عجينة كريب، موز ونوتيلا"
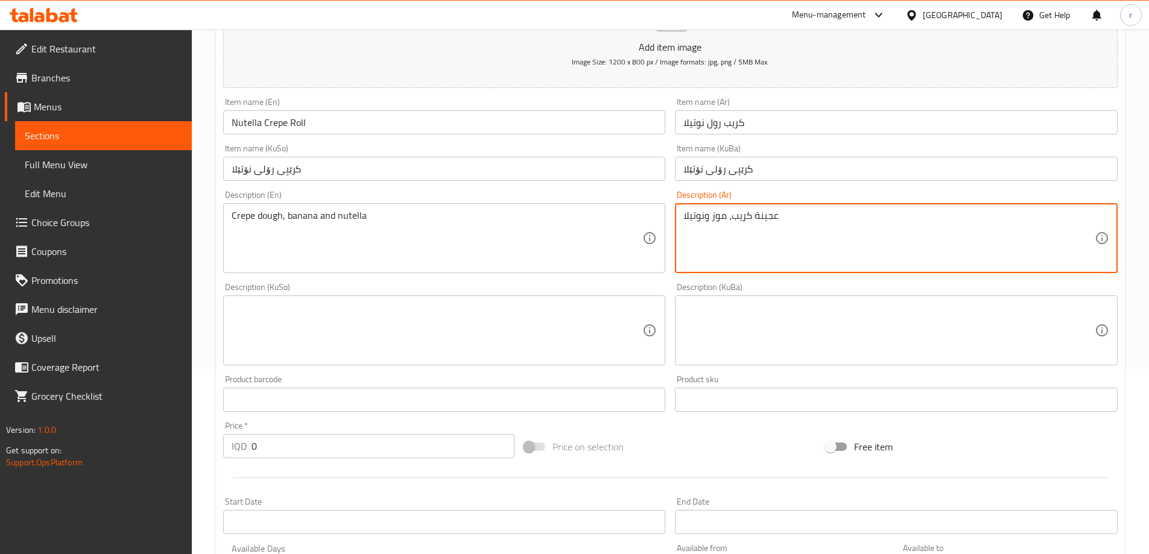
scroll to position [201, 0]
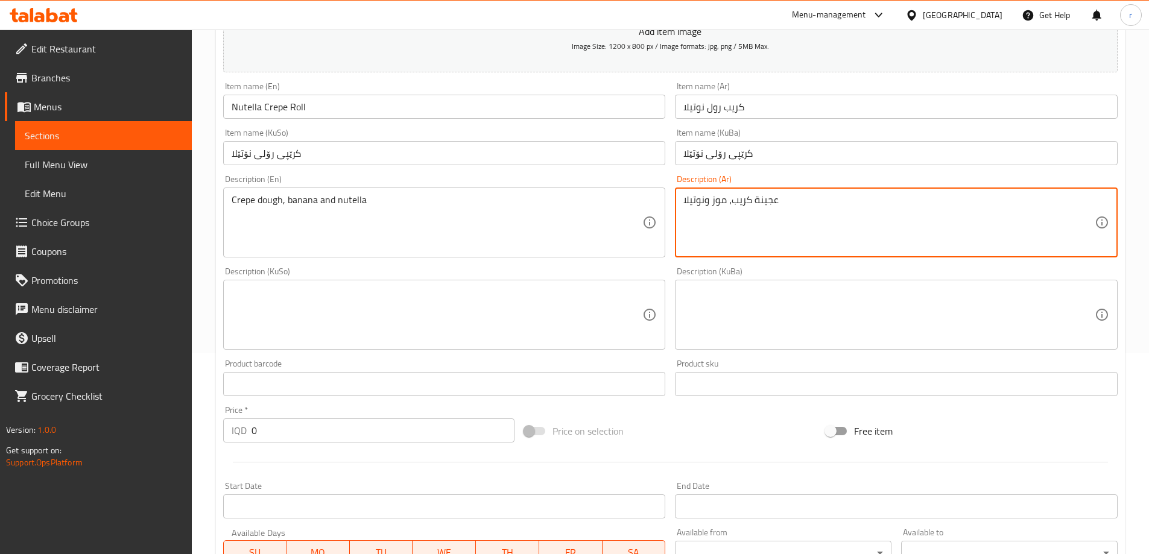
type textarea "عجينة كريب، موز ونوتيلا"
click at [306, 331] on textarea at bounding box center [437, 314] width 411 height 57
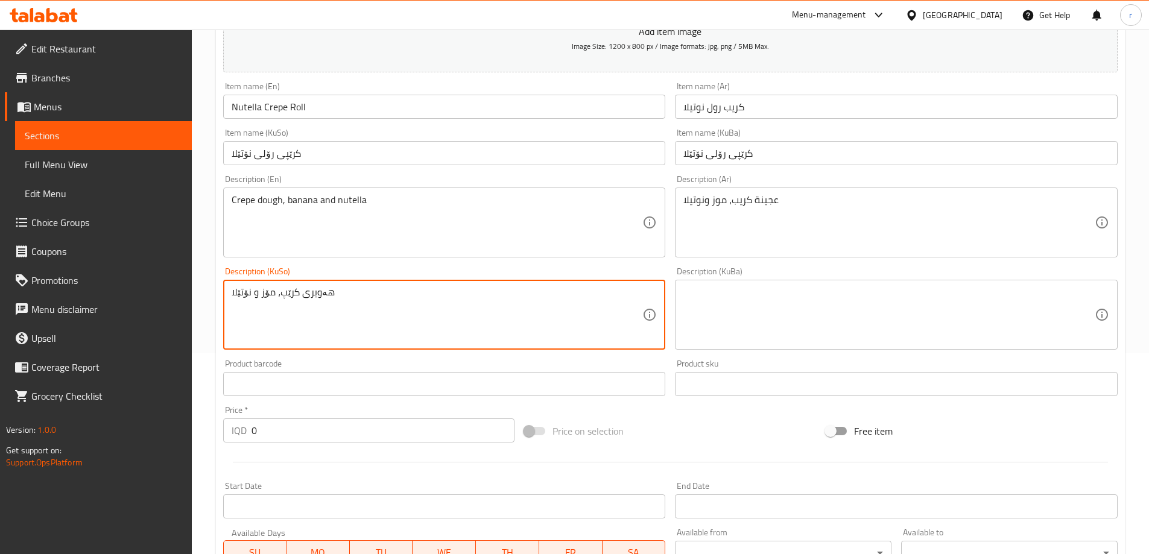
drag, startPoint x: 357, startPoint y: 294, endPoint x: 201, endPoint y: 340, distance: 163.0
click at [201, 340] on div "Home / Restaurants management / Menus / Sections / item / create Crepe section …" at bounding box center [670, 309] width 957 height 961
type textarea "هەویری کرێپ، مۆز و نۆتێلا"
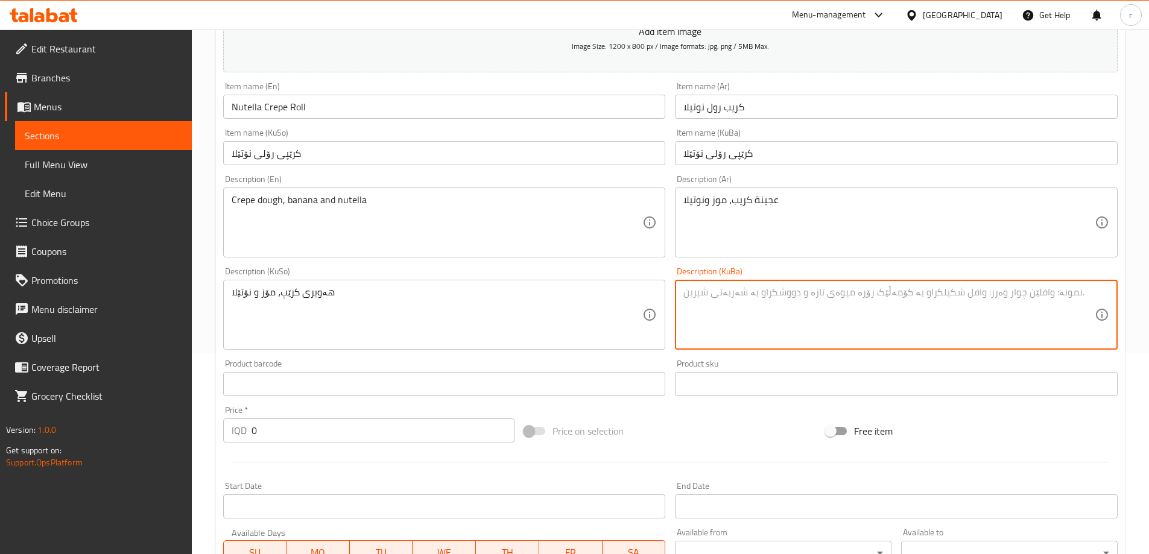
click at [761, 314] on textarea at bounding box center [888, 314] width 411 height 57
paste textarea "هەویری کرێپ، مۆز و نۆتێلا"
type textarea "هەویری کرێپ، مۆز و نۆتێلا"
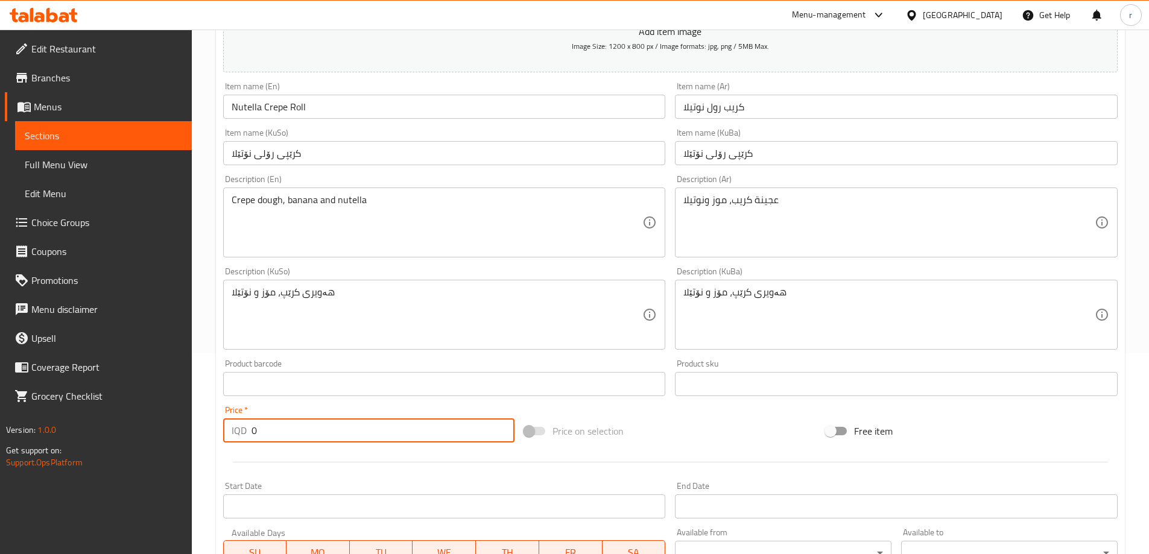
drag, startPoint x: 355, startPoint y: 432, endPoint x: 175, endPoint y: 428, distance: 180.4
click at [175, 428] on div "Edit Restaurant Branches Menus Sections Full Menu View Edit Menu Choice Groups …" at bounding box center [574, 309] width 1149 height 961
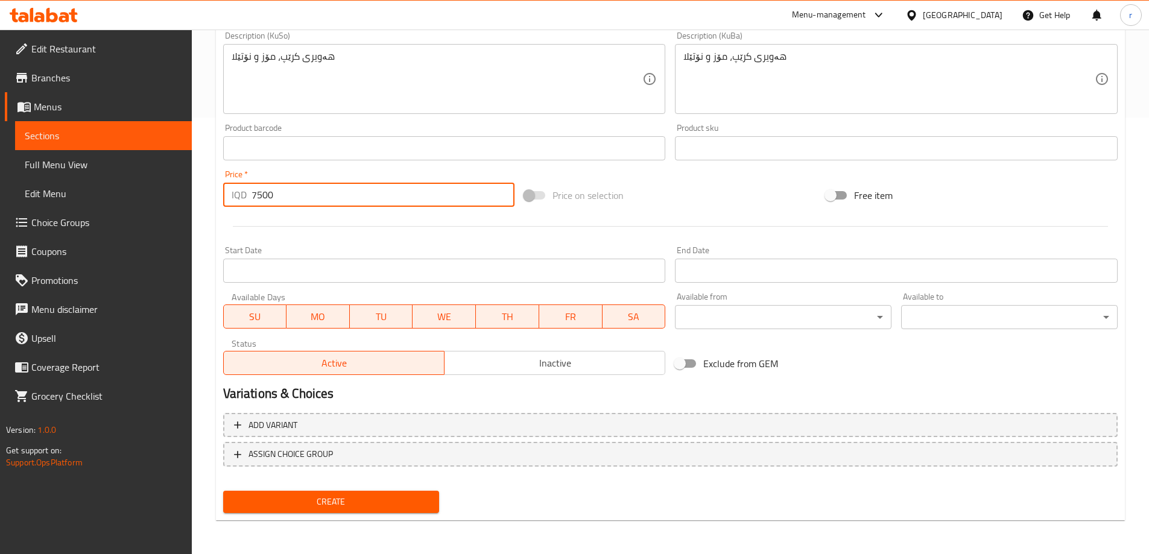
type input "7500"
click at [356, 502] on span "Create" at bounding box center [331, 502] width 197 height 15
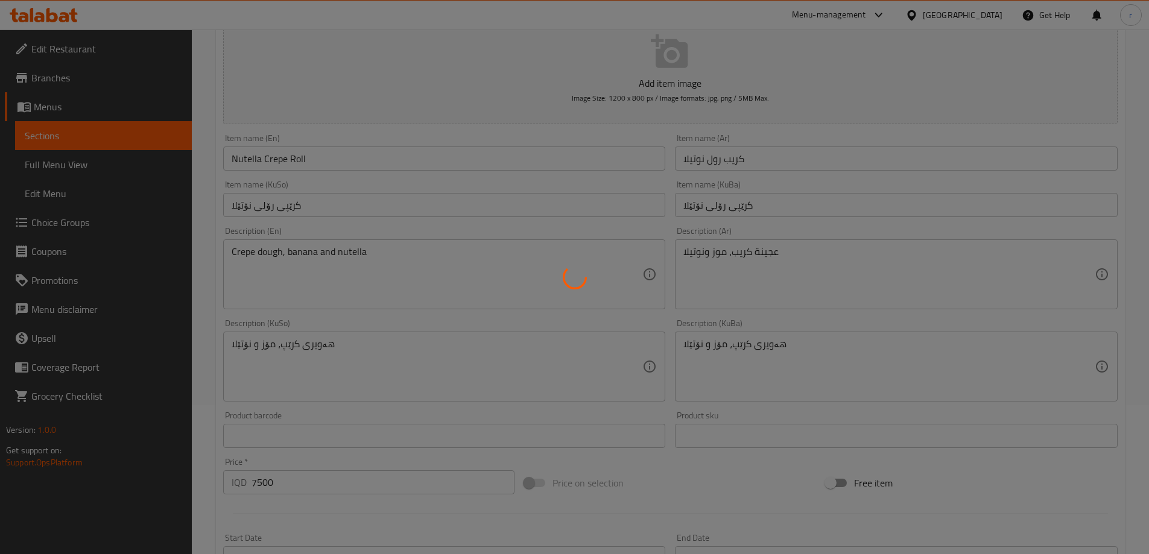
scroll to position [135, 0]
type input "0"
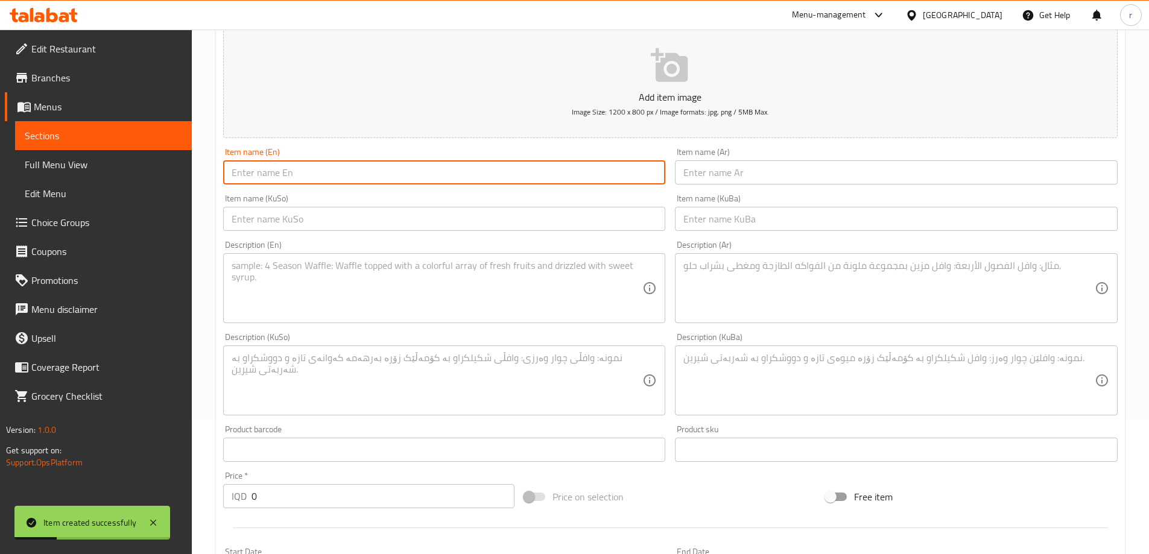
drag, startPoint x: 253, startPoint y: 180, endPoint x: 265, endPoint y: 180, distance: 12.7
click at [253, 180] on input "text" at bounding box center [444, 172] width 443 height 24
paste input "Lotus Crepe Roll"
type input "Lotus Crepe Roll"
click at [701, 176] on input "text" at bounding box center [896, 172] width 443 height 24
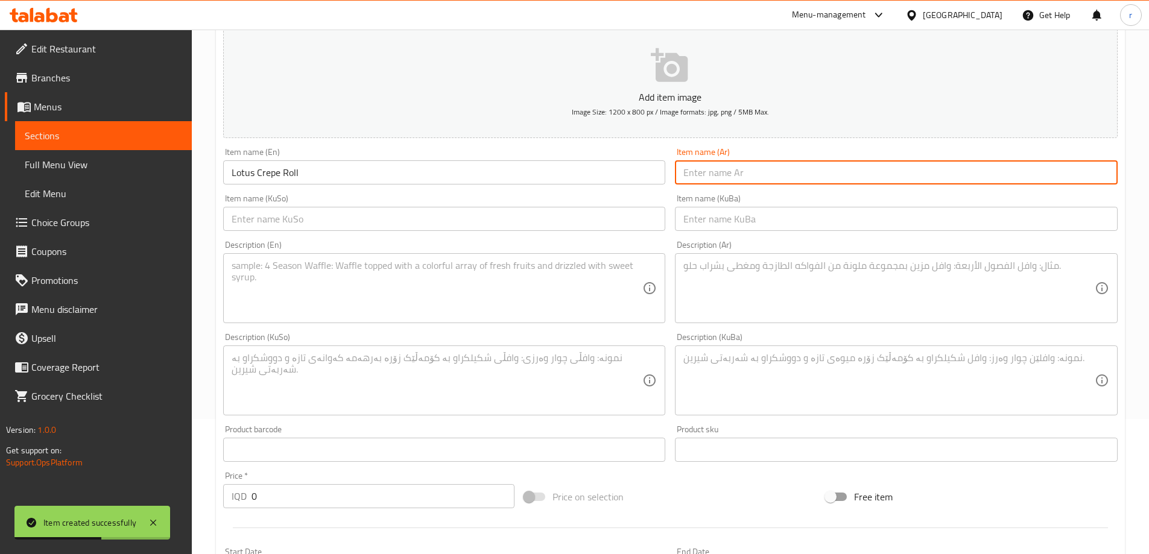
paste input "كريب رول لوتس"
type input "كريب رول لوتس"
click at [499, 209] on input "text" at bounding box center [444, 219] width 443 height 24
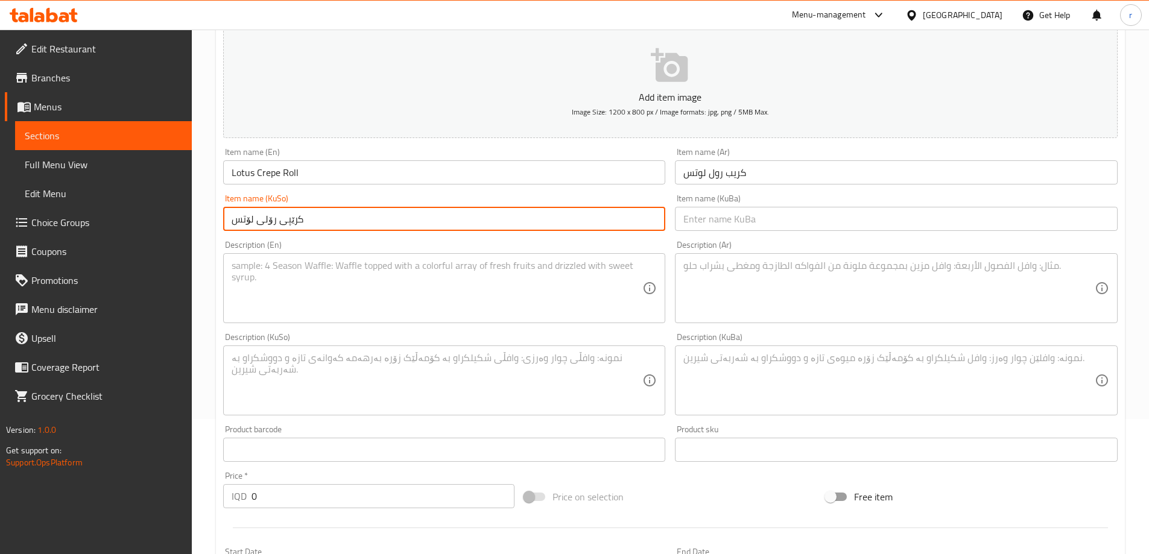
drag, startPoint x: 465, startPoint y: 226, endPoint x: 204, endPoint y: 229, distance: 260.6
click at [204, 229] on div "Home / Restaurants management / Menus / Sections / item / create Crepe section …" at bounding box center [670, 374] width 957 height 961
type input "کرێپی رۆلی لۆتس"
click at [700, 214] on input "text" at bounding box center [896, 219] width 443 height 24
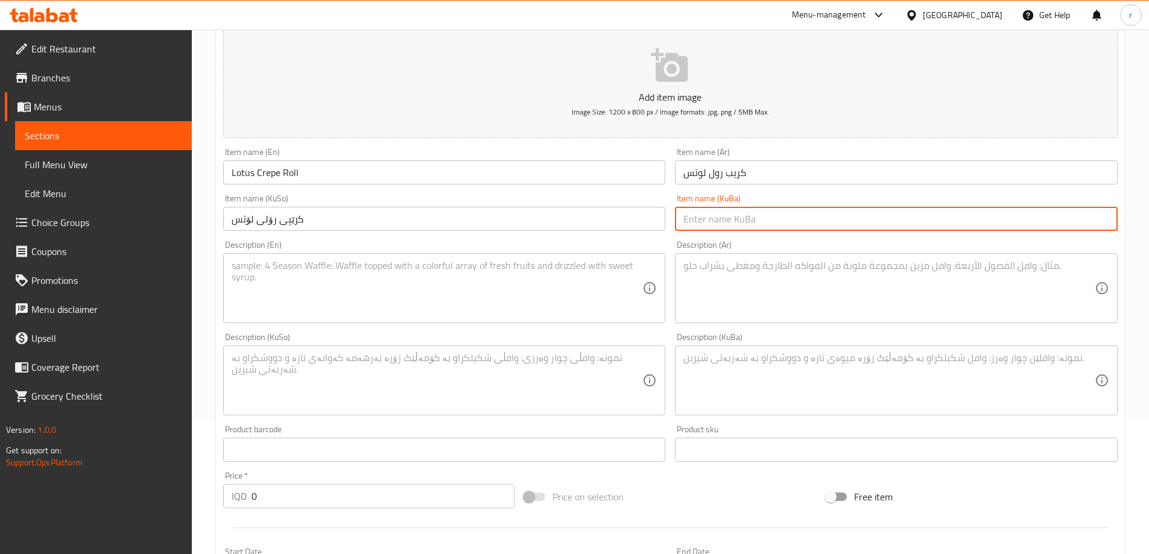
paste input "کرێپی رۆلی لۆتس"
type input "کرێپی رۆلی لۆتس"
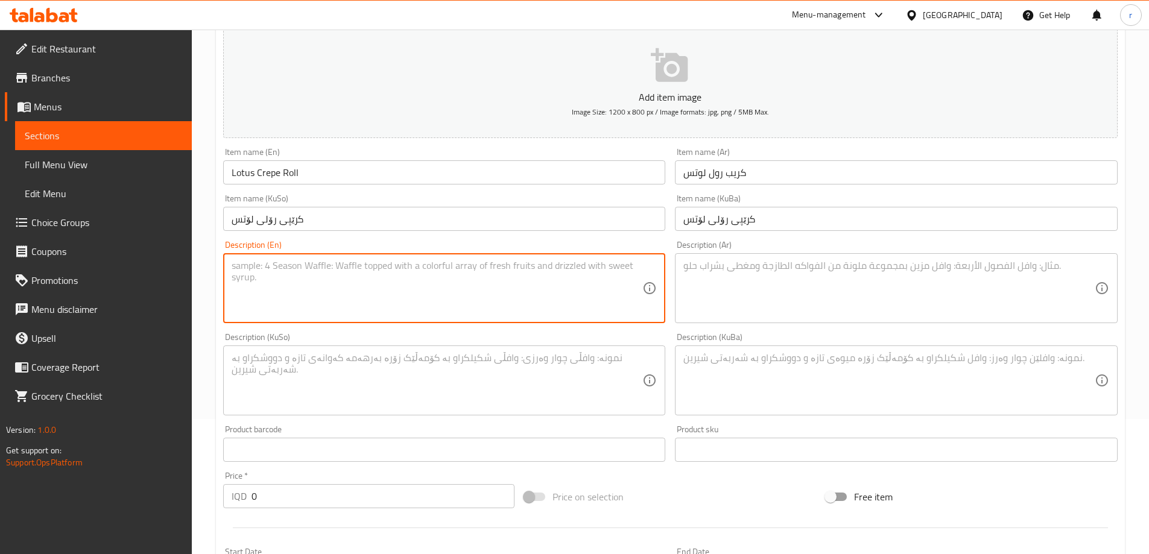
click at [319, 295] on textarea at bounding box center [437, 288] width 411 height 57
paste textarea "Crepe dough, banana, lotus and crushed lotus biscuits"
type textarea "Crepe dough, banana, lotus and crushed lotus biscuits"
click at [813, 287] on textarea at bounding box center [888, 288] width 411 height 57
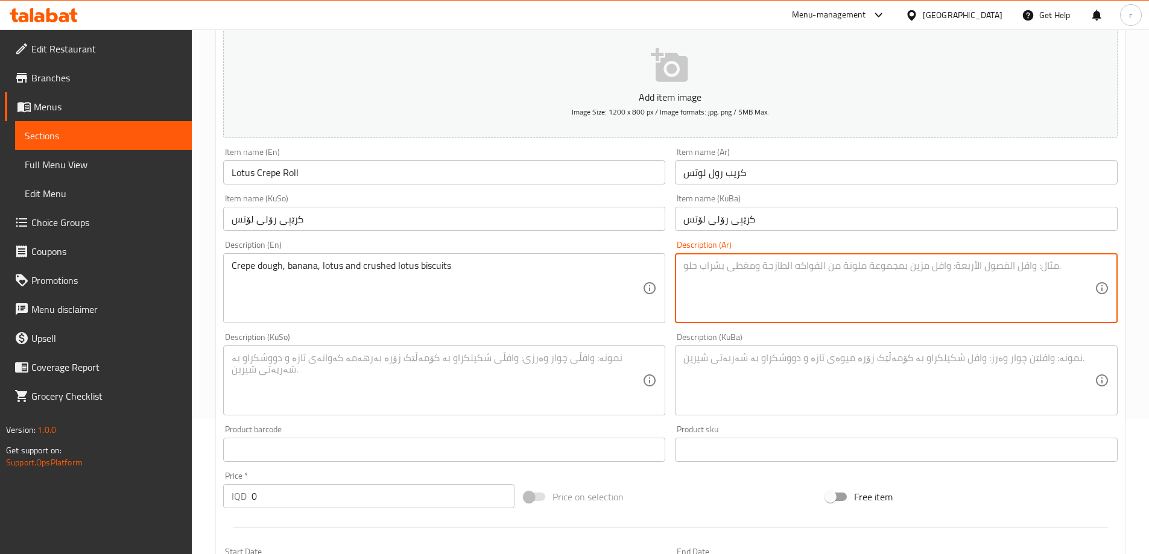
paste textarea "عجينة كريب، موز، لوتس وبسكت لوتس مبروش"
drag, startPoint x: 715, startPoint y: 268, endPoint x: 687, endPoint y: 268, distance: 27.7
click at [687, 268] on textarea "عجينة كريب، موز، لوتس وبسكت لوتس مبروش" at bounding box center [888, 288] width 411 height 57
drag, startPoint x: 685, startPoint y: 268, endPoint x: 711, endPoint y: 265, distance: 26.6
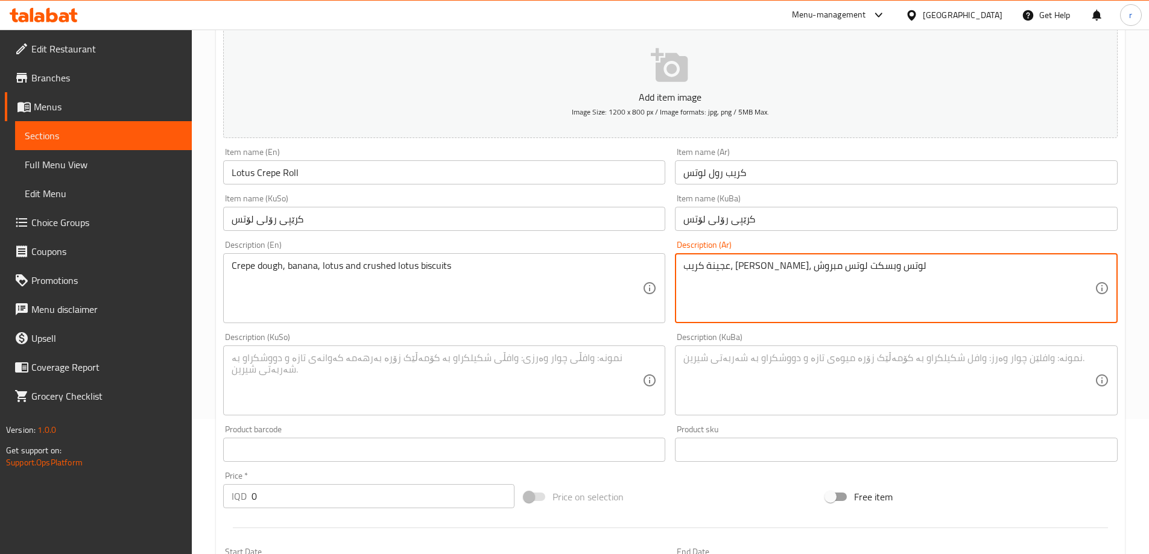
click at [711, 265] on textarea "عجينة كريب، موز، لوتس وبسكت لوتس مبروش" at bounding box center [888, 288] width 411 height 57
type textarea "عجينة كريب، موز، لوتس وبسكت لوتس مبروش"
click at [410, 384] on textarea at bounding box center [437, 380] width 411 height 57
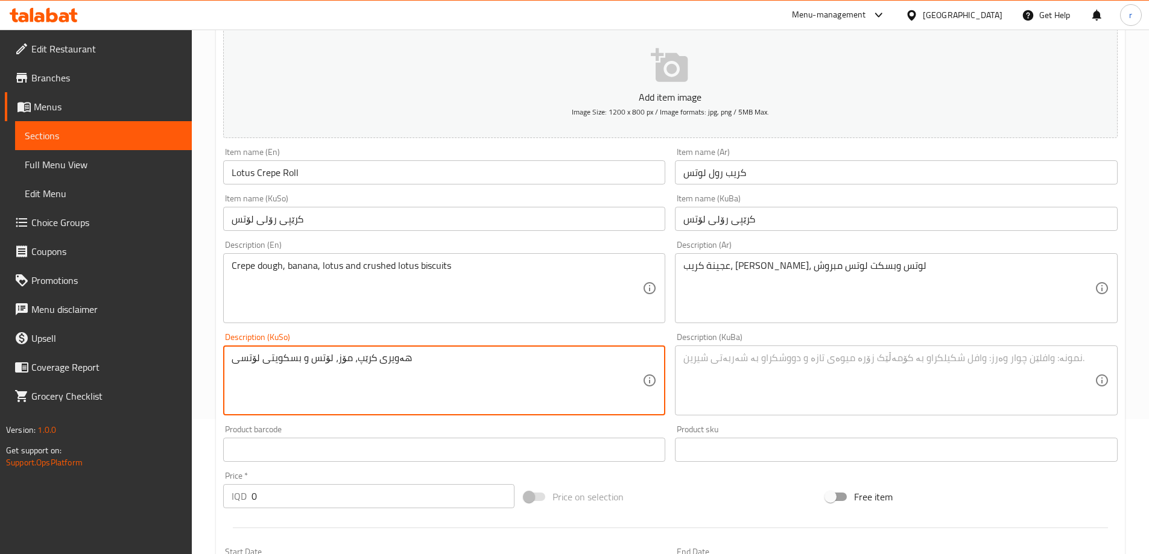
paste textarea "کوتراو"
drag, startPoint x: 528, startPoint y: 378, endPoint x: 230, endPoint y: 368, distance: 297.5
click at [230, 368] on div "هەویری کرێپ، مۆز، لۆتس و بسکویتی لۆتسی کوتراو Description (KuSo)" at bounding box center [444, 381] width 443 height 70
type textarea "هەویری کرێپ، مۆز، لۆتس و بسکویتی لۆتسی کوتراو"
click at [723, 364] on textarea at bounding box center [888, 380] width 411 height 57
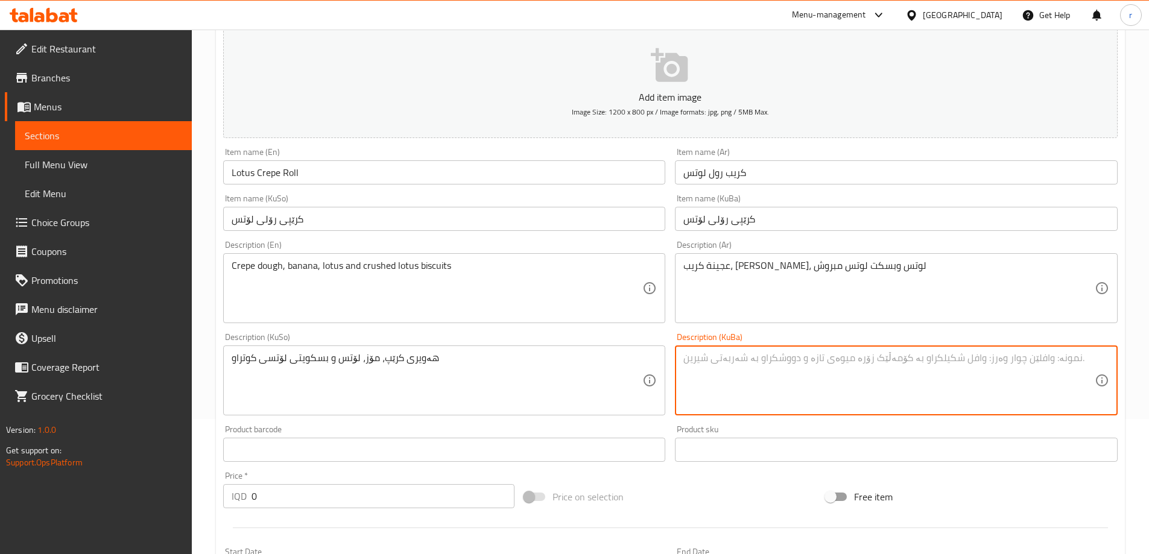
paste textarea "هەویری کرێپ، مۆز، لۆتس و بسکویتی لۆتسی کوتراو"
type textarea "هەویری کرێپ، مۆز، لۆتس و بسکویتی لۆتسی کوتراو"
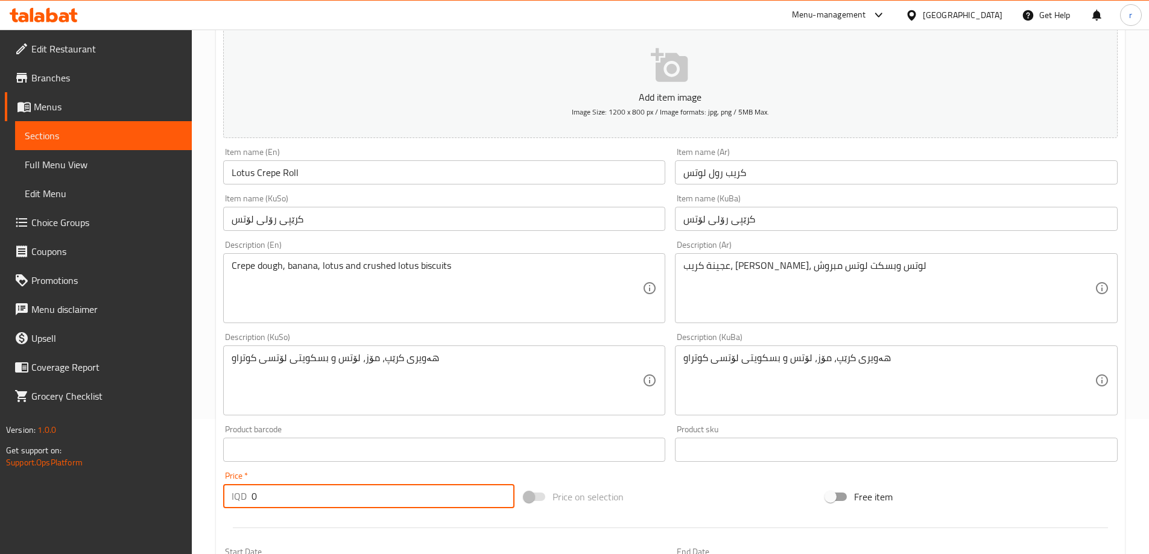
drag, startPoint x: 256, startPoint y: 501, endPoint x: 207, endPoint y: 501, distance: 48.3
click at [207, 501] on div "Home / Restaurants management / Menus / Sections / item / create Crepe section …" at bounding box center [670, 374] width 957 height 961
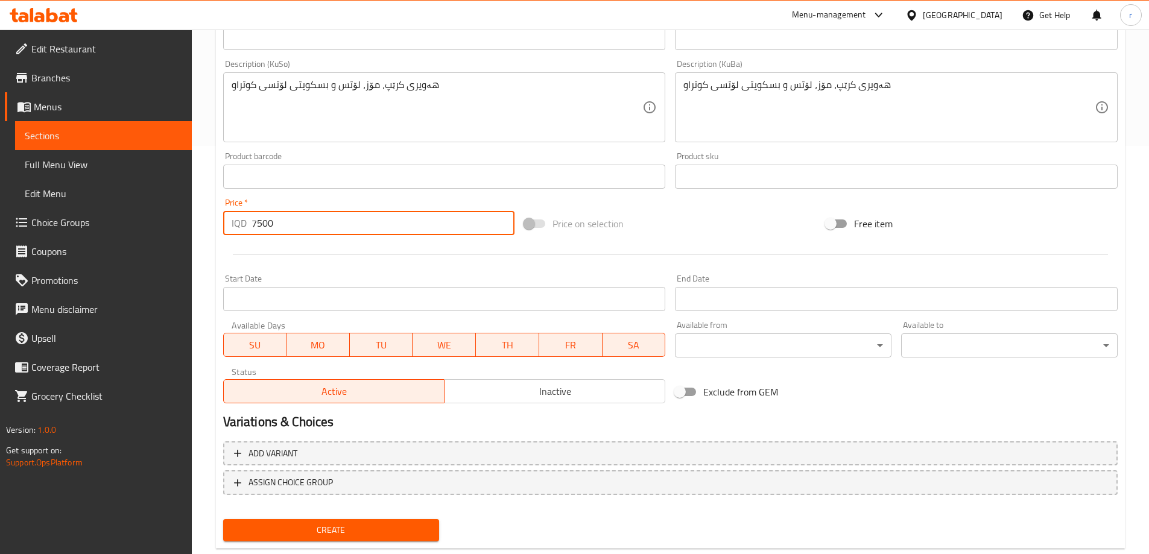
scroll to position [437, 0]
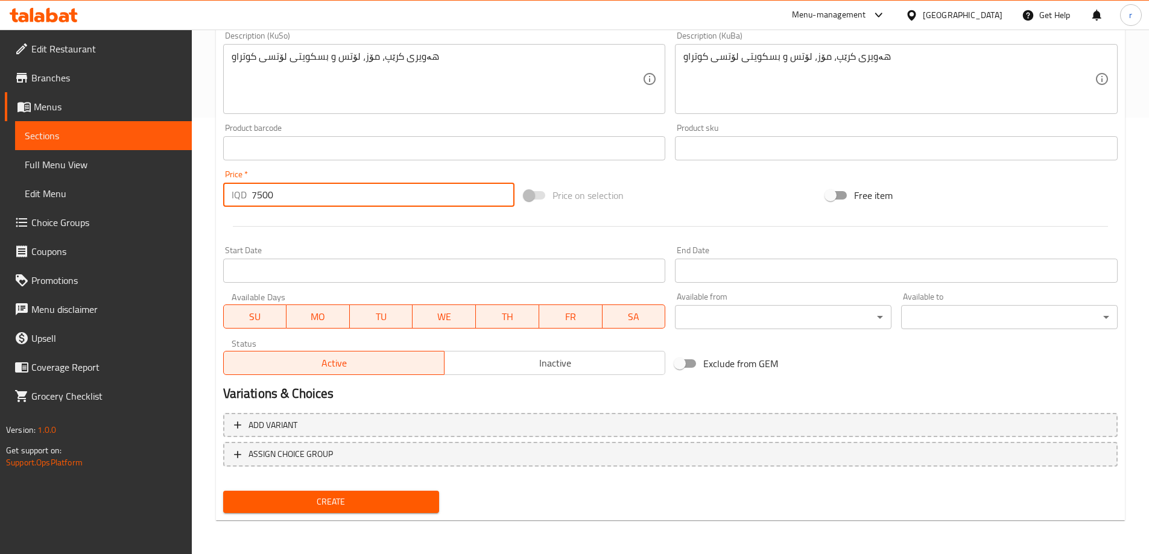
type input "7500"
click at [346, 493] on button "Create" at bounding box center [331, 502] width 217 height 22
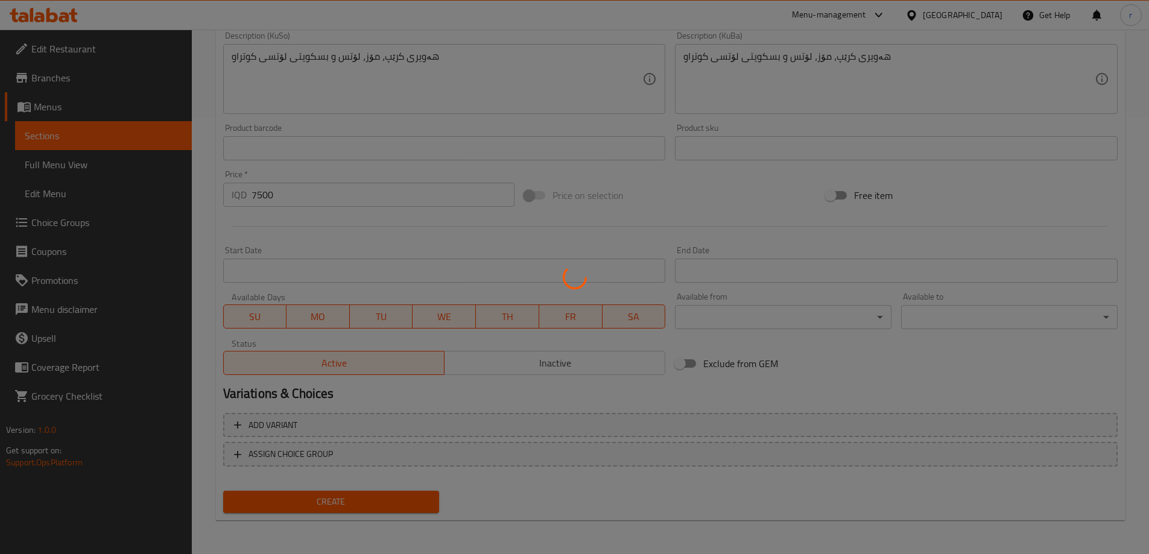
type input "0"
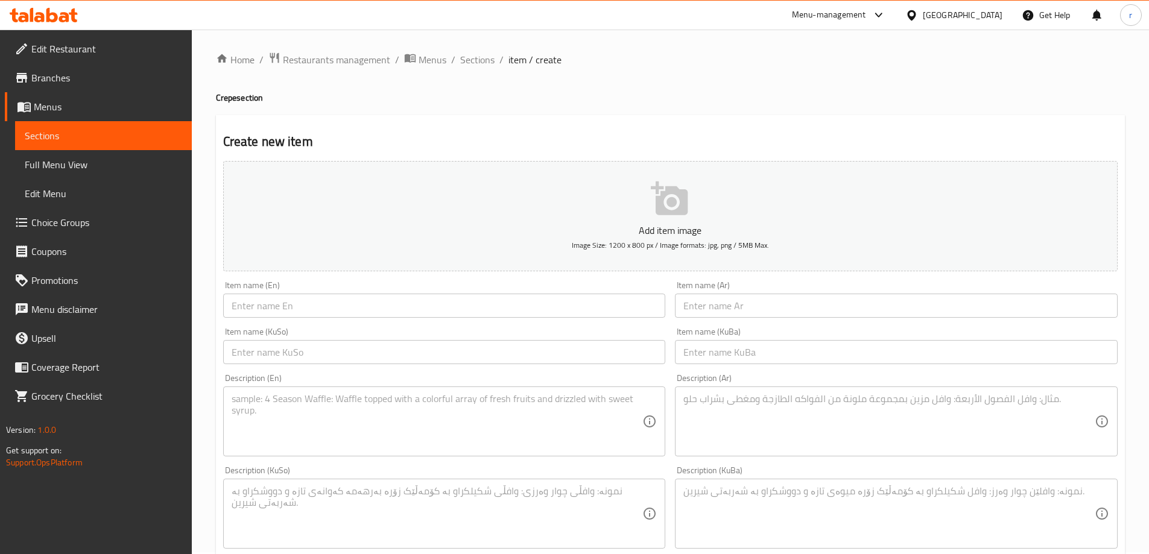
scroll to position [0, 0]
click at [473, 69] on span "Sections" at bounding box center [477, 61] width 34 height 14
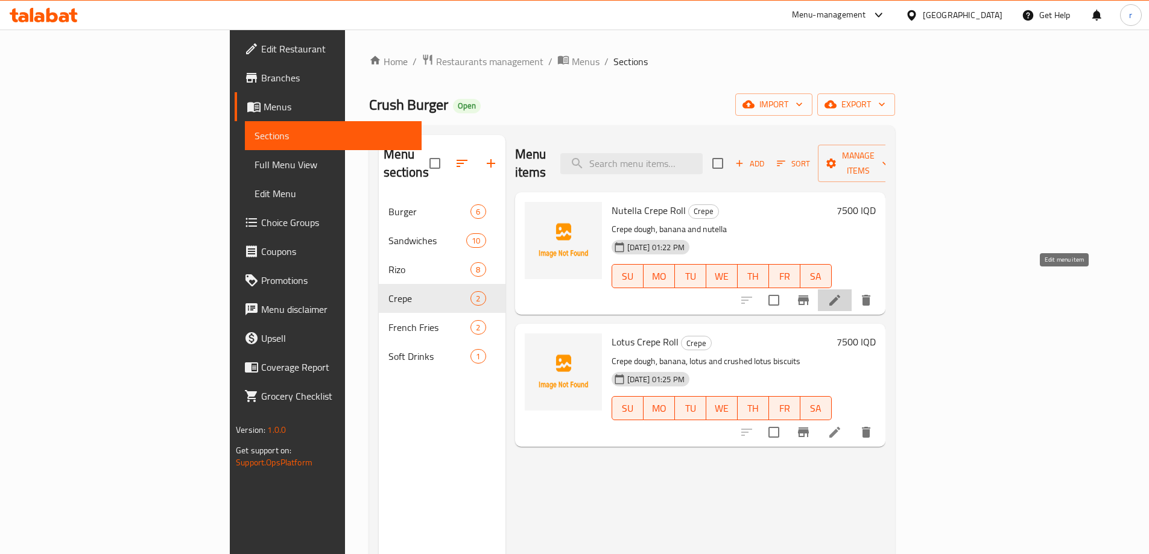
click at [842, 293] on icon at bounding box center [835, 300] width 14 height 14
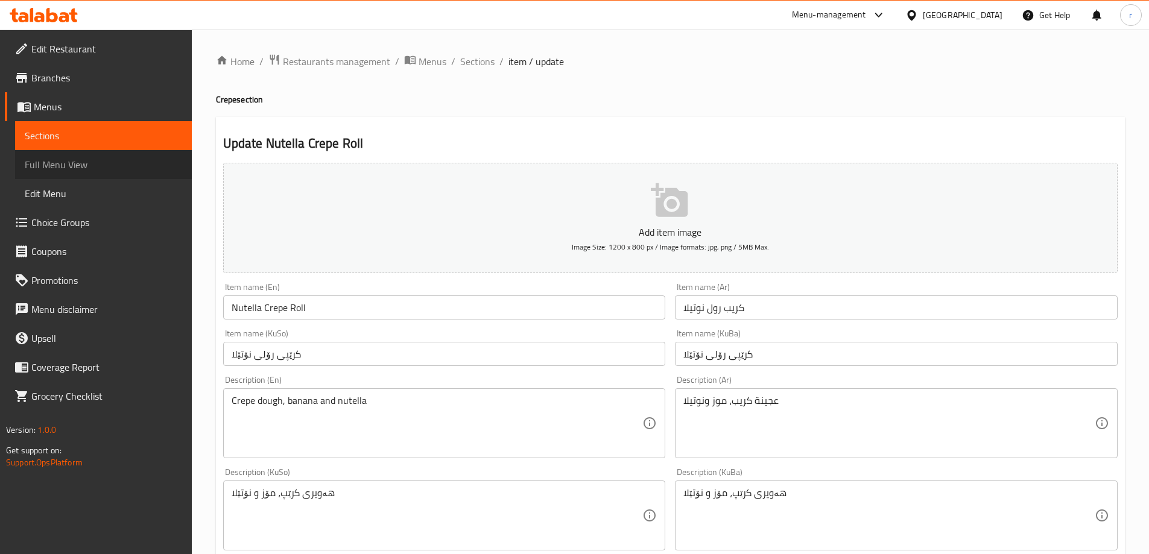
click at [99, 172] on link "Full Menu View" at bounding box center [103, 164] width 177 height 29
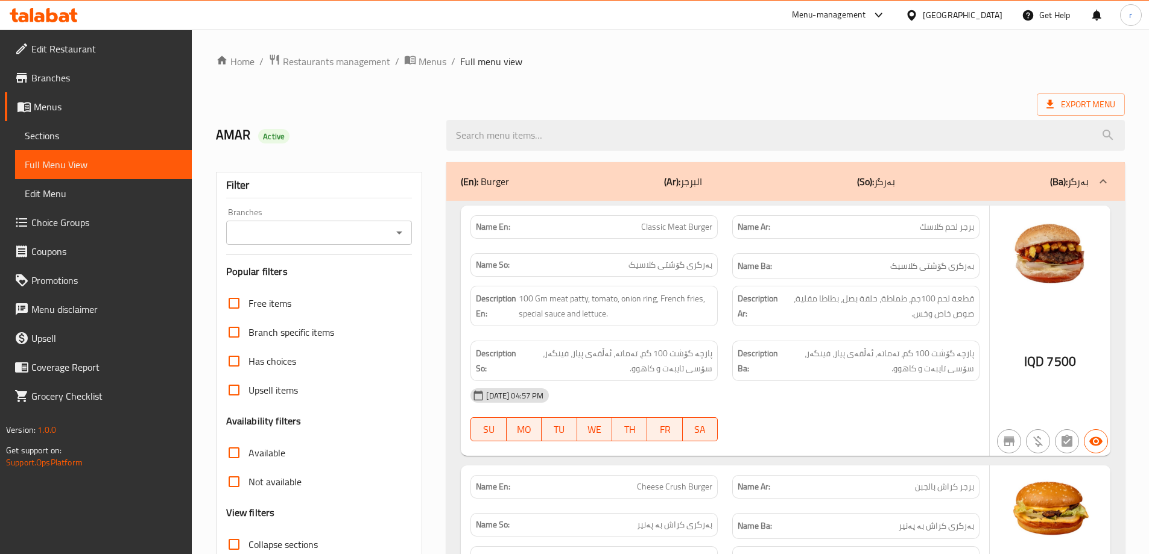
click at [276, 233] on input "Branches" at bounding box center [309, 232] width 159 height 17
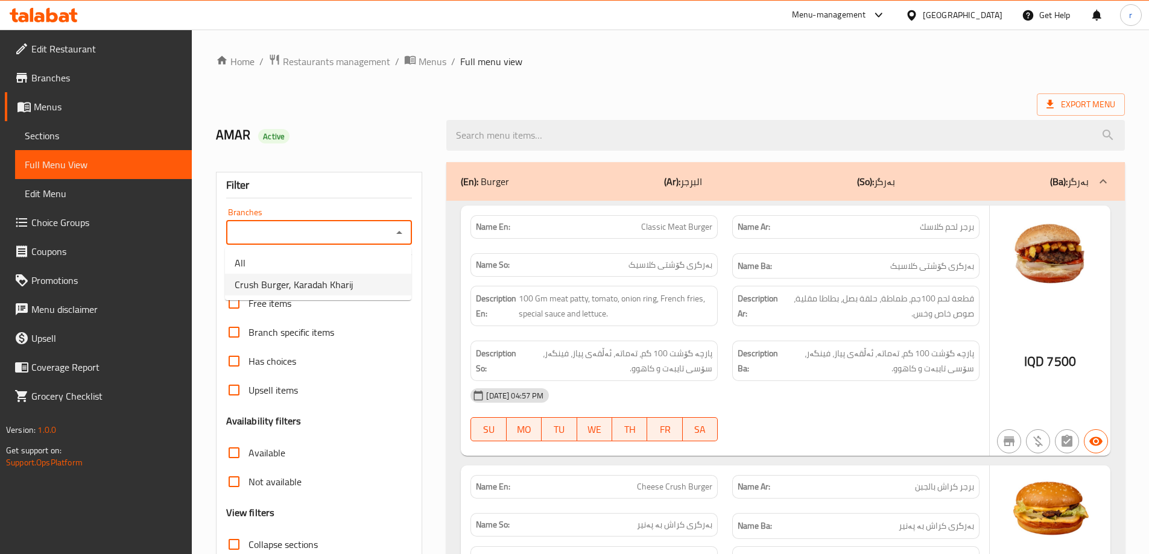
click at [318, 294] on li "Crush Burger, Karadah Kharij" at bounding box center [318, 285] width 186 height 22
type input "Crush Burger, Karadah Kharij"
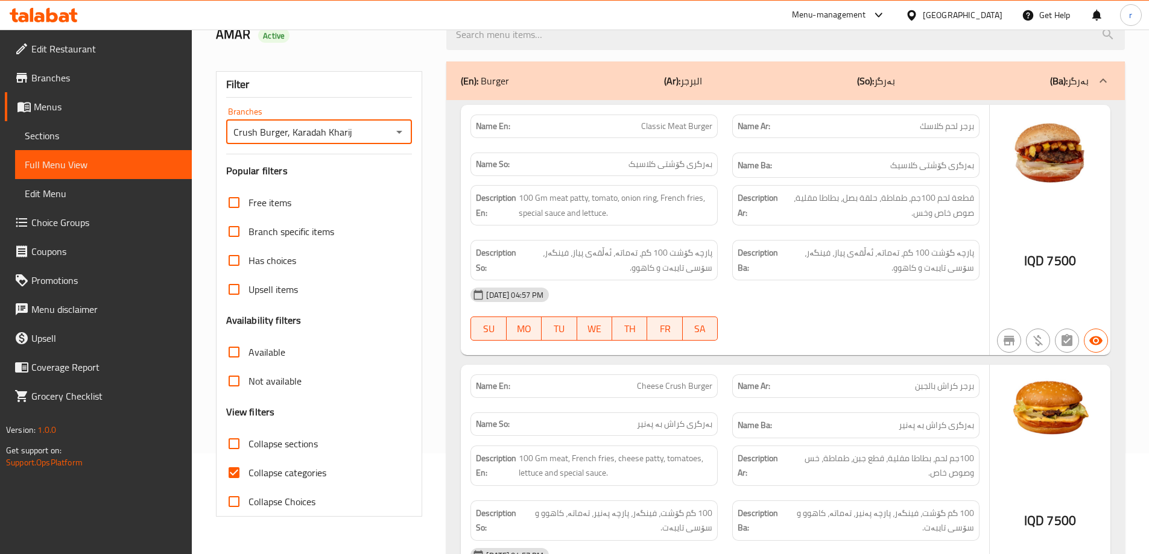
click at [283, 476] on span "Collapse categories" at bounding box center [287, 473] width 78 height 14
click at [248, 476] on input "Collapse categories" at bounding box center [234, 472] width 29 height 29
checkbox input "false"
click at [290, 441] on span "Collapse sections" at bounding box center [282, 444] width 69 height 14
click at [248, 441] on input "Collapse sections" at bounding box center [234, 443] width 29 height 29
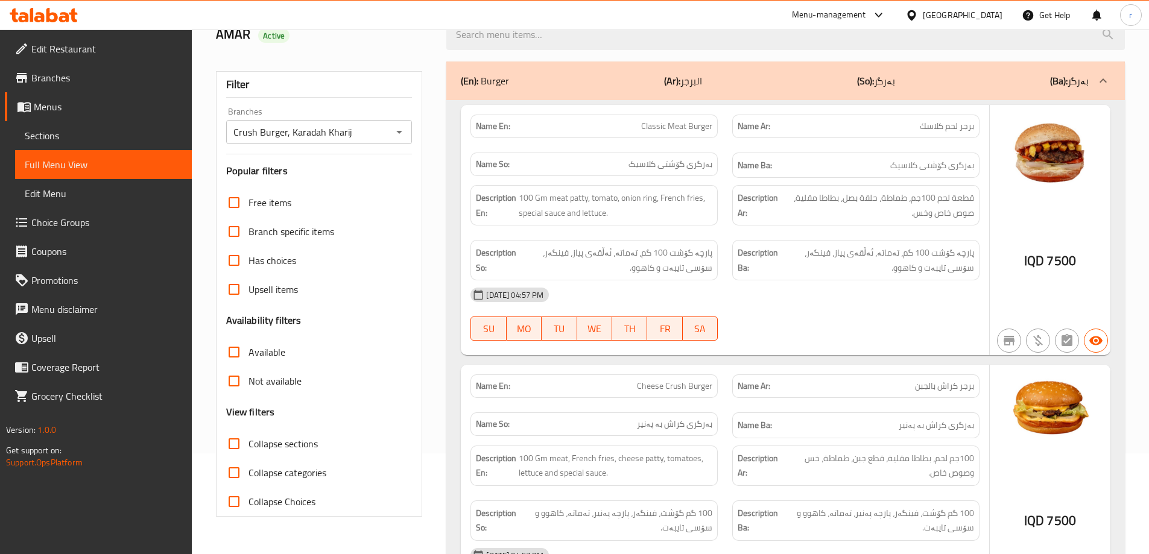
checkbox input "true"
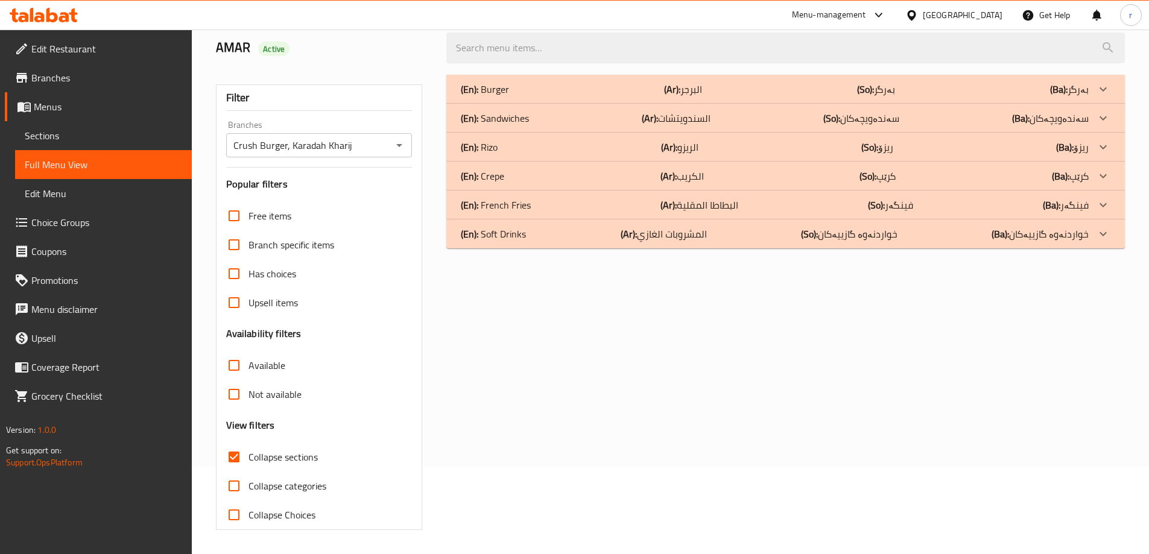
scroll to position [87, 0]
click at [516, 173] on div "(En): Crepe (Ar): الكريب (So): کرێپ (Ba): کرێپ" at bounding box center [775, 176] width 628 height 14
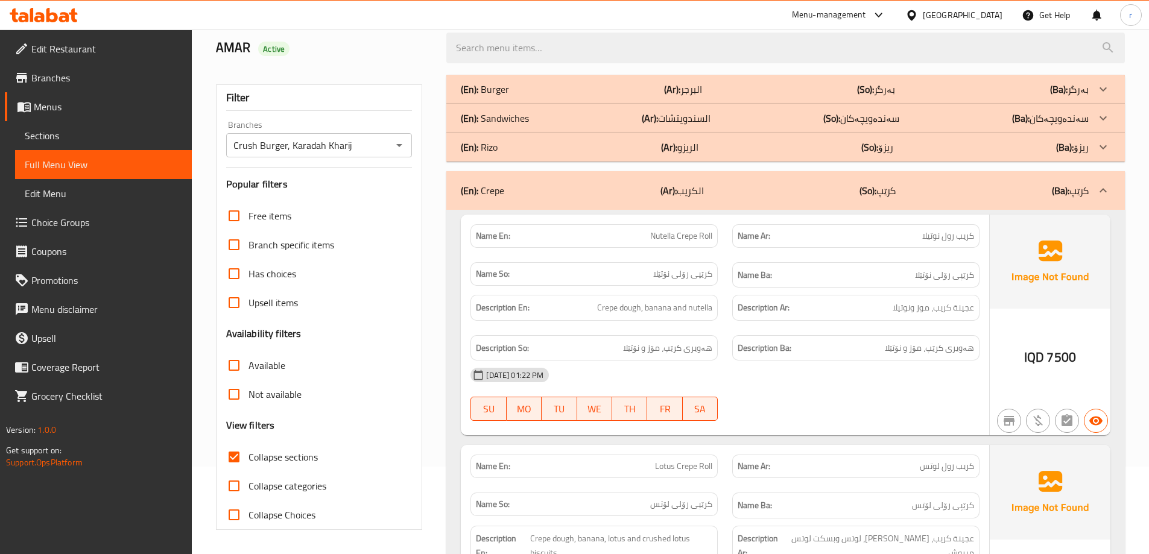
click at [534, 123] on div "(En): Sandwiches (Ar): السندويتشات (So): سەندەویچەکان (Ba): سەندەویچەکان" at bounding box center [775, 118] width 628 height 14
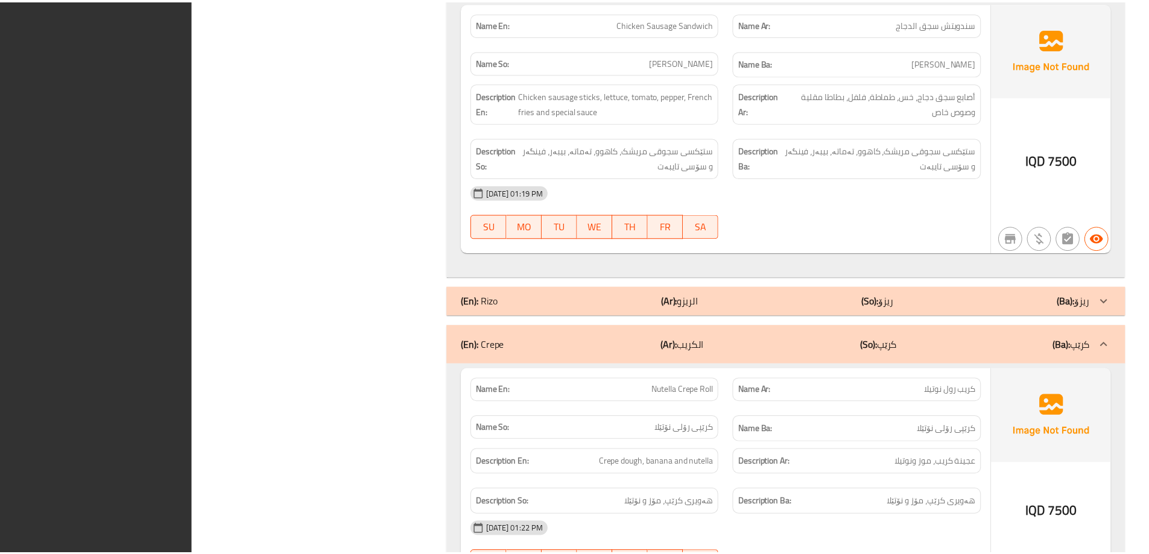
scroll to position [2995, 0]
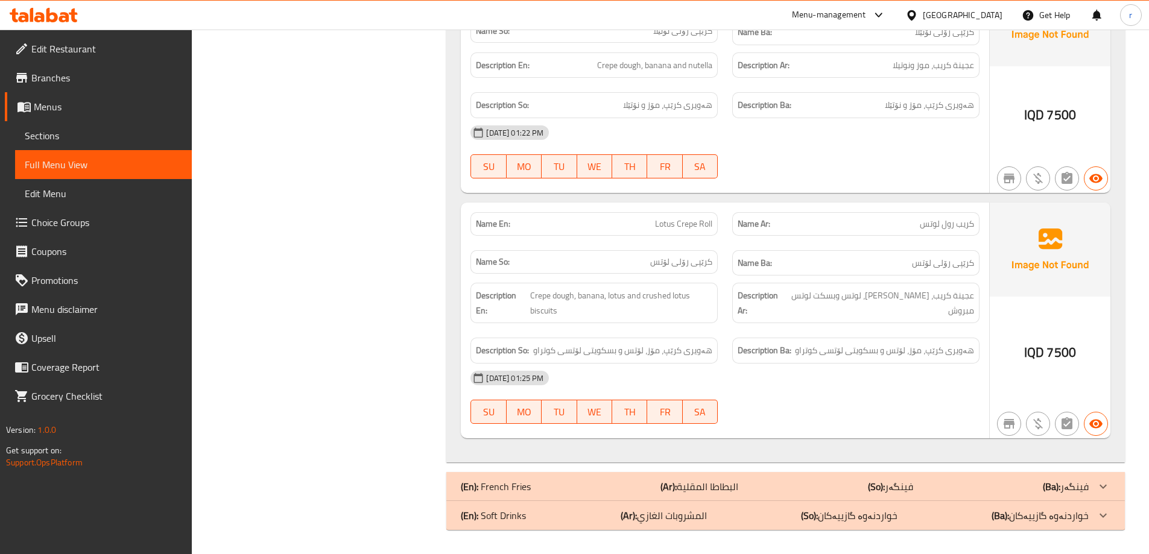
click at [64, 14] on icon at bounding box center [64, 17] width 10 height 10
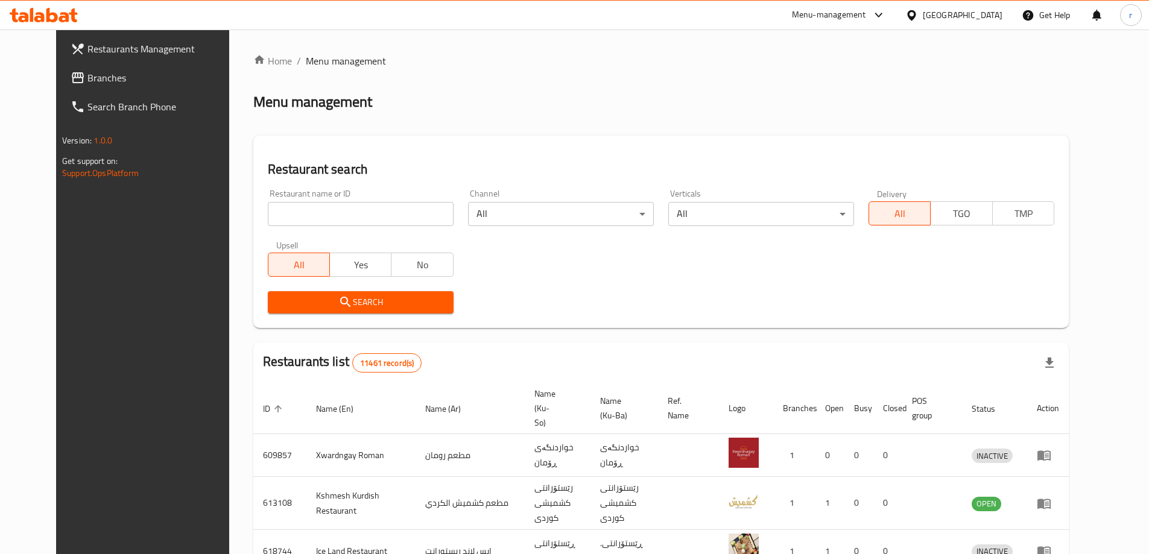
click at [302, 220] on input "search" at bounding box center [361, 214] width 186 height 24
paste input "699676"
type input "699676"
click at [291, 302] on span "Search" at bounding box center [360, 302] width 166 height 15
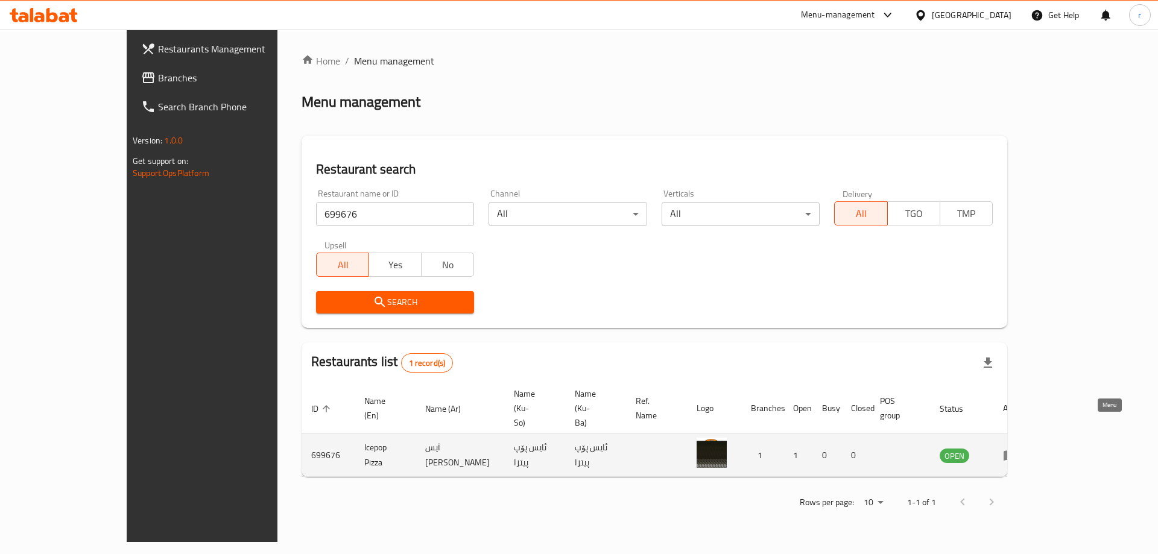
click at [1018, 448] on icon "enhanced table" at bounding box center [1010, 455] width 14 height 14
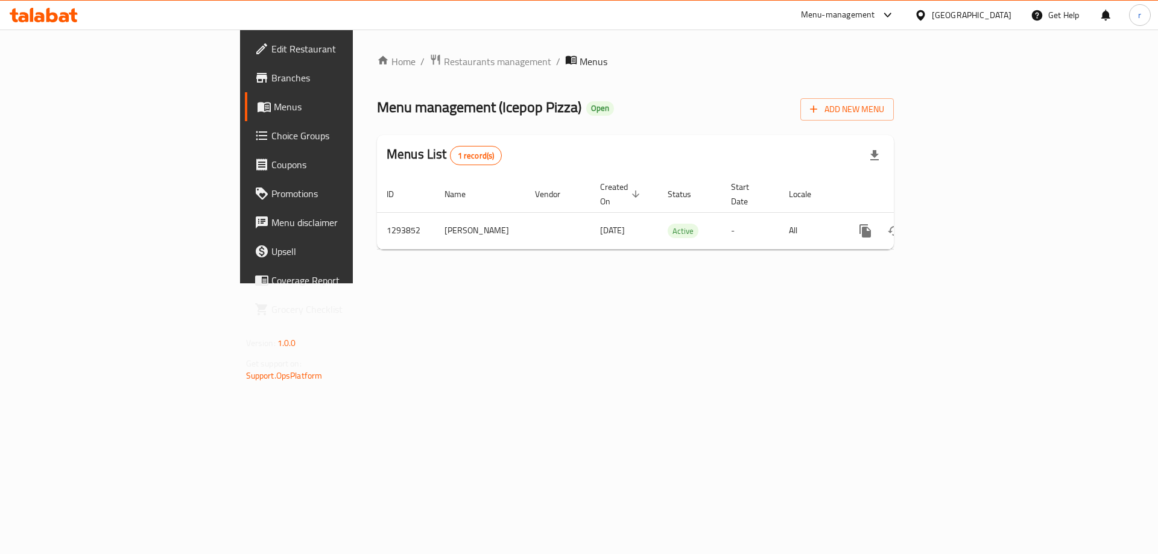
click at [271, 75] on span "Branches" at bounding box center [347, 78] width 153 height 14
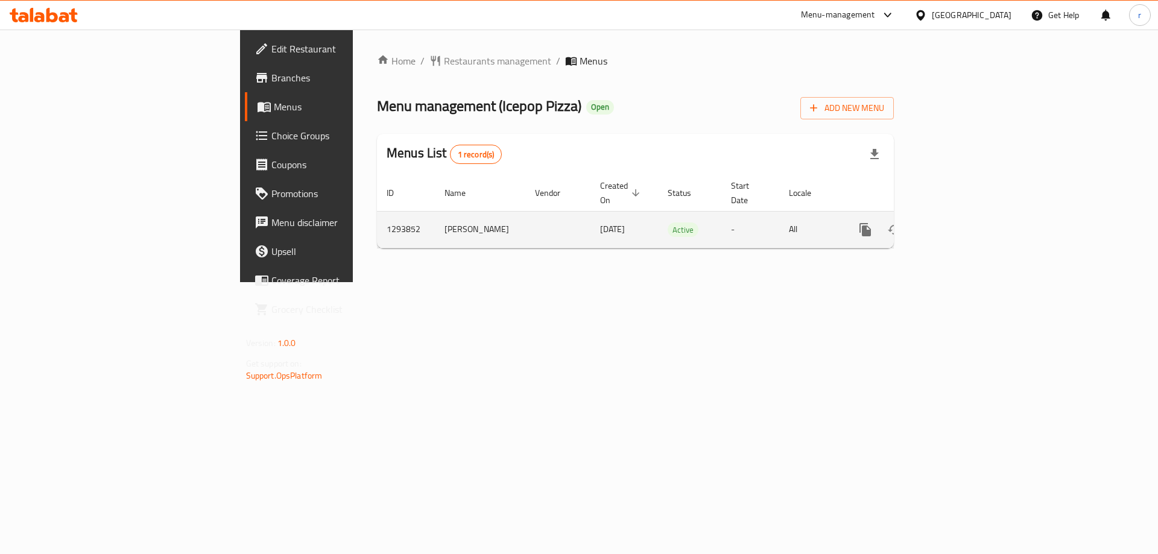
click at [976, 211] on td "enhanced table" at bounding box center [908, 229] width 135 height 37
click at [960, 223] on icon "enhanced table" at bounding box center [952, 230] width 14 height 14
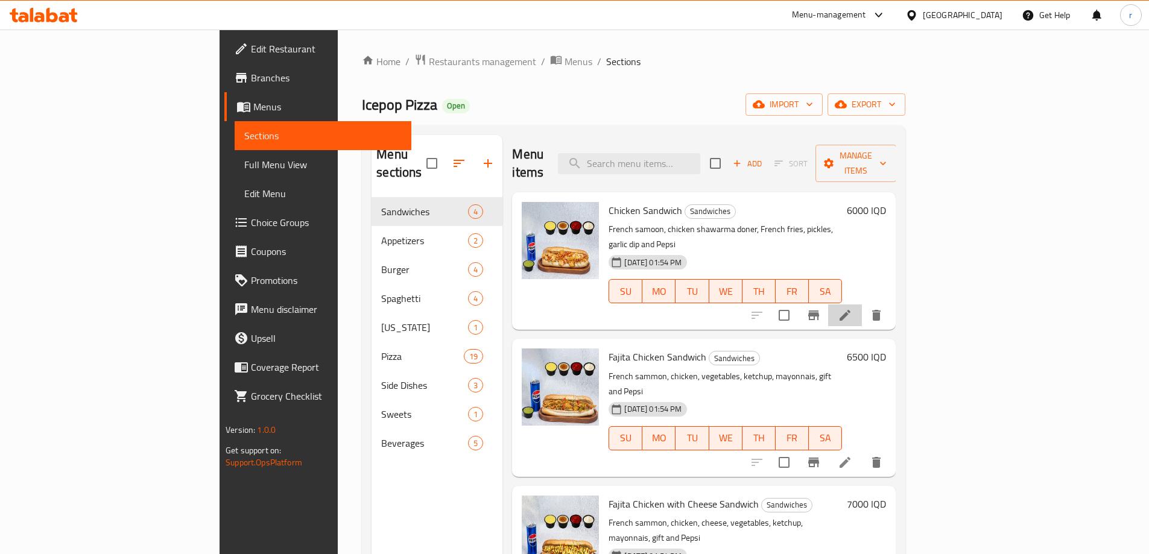
click at [862, 305] on li at bounding box center [845, 316] width 34 height 22
